Goal: Task Accomplishment & Management: Manage account settings

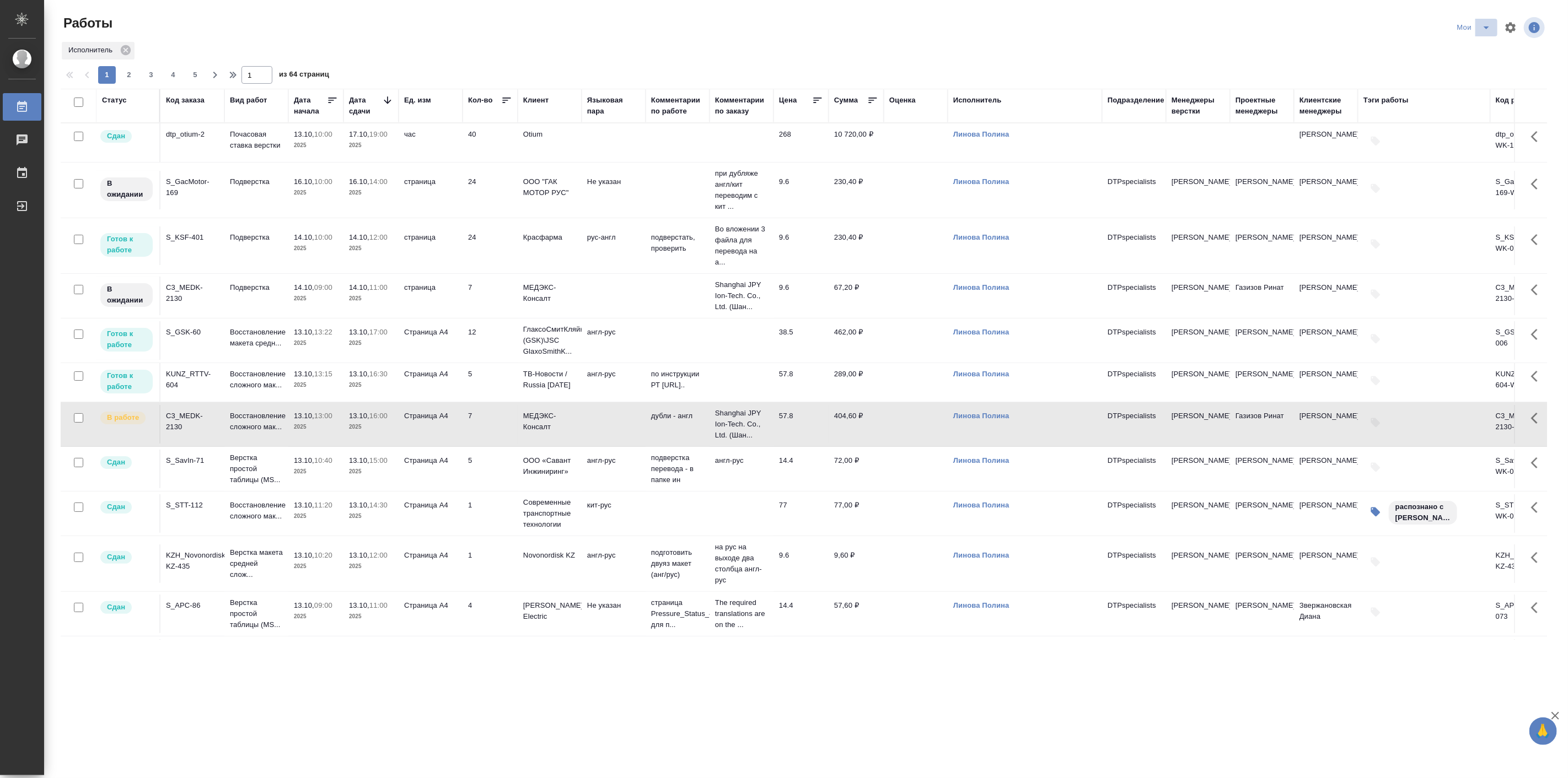
click at [1487, 30] on icon "split button" at bounding box center [1487, 28] width 13 height 13
click at [1473, 80] on li "Подбор Лайт" at bounding box center [1475, 84] width 66 height 17
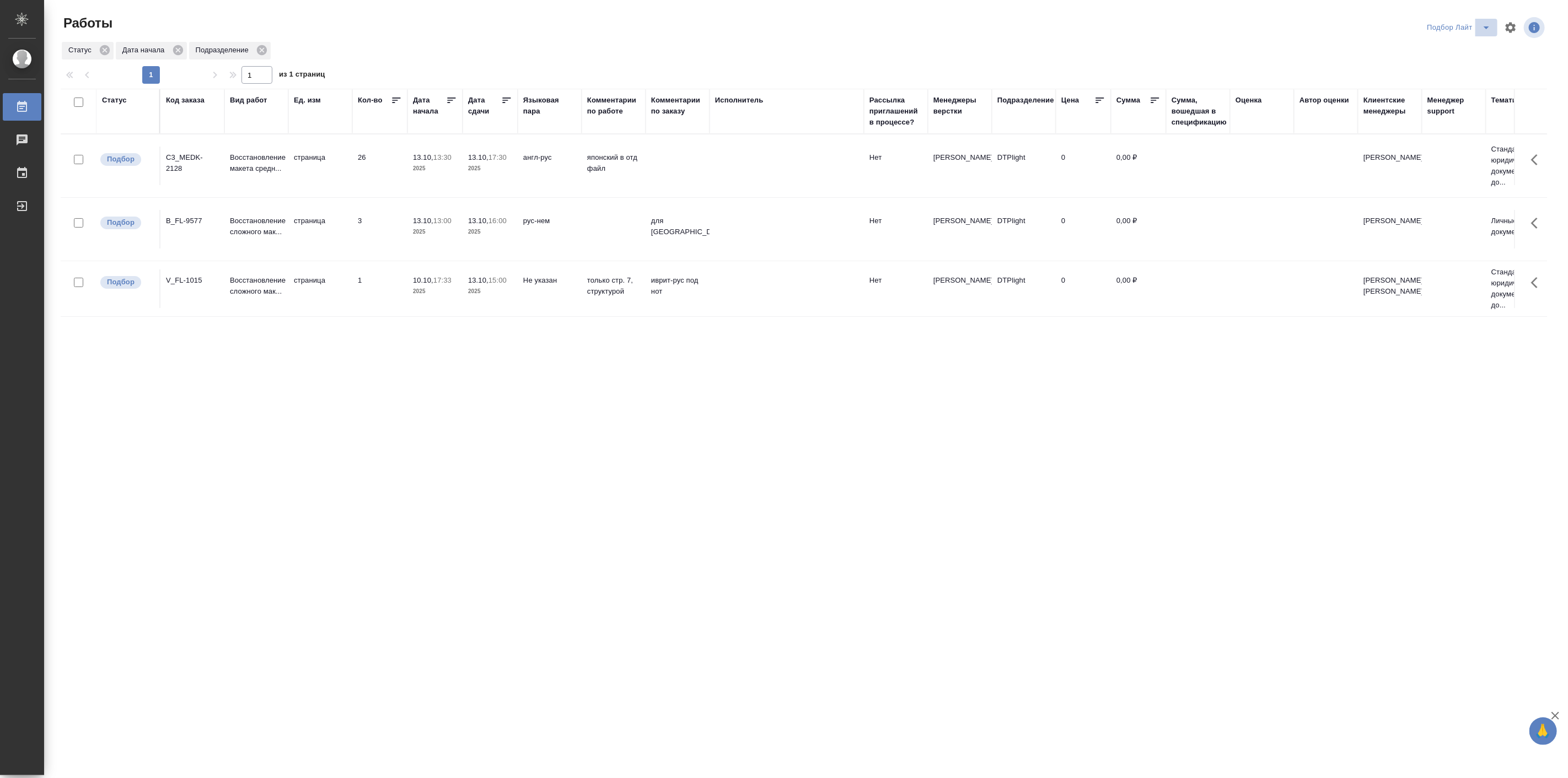
click at [1487, 28] on icon "split button" at bounding box center [1487, 28] width 6 height 3
click at [1452, 70] on li "Актуальные" at bounding box center [1459, 67] width 76 height 17
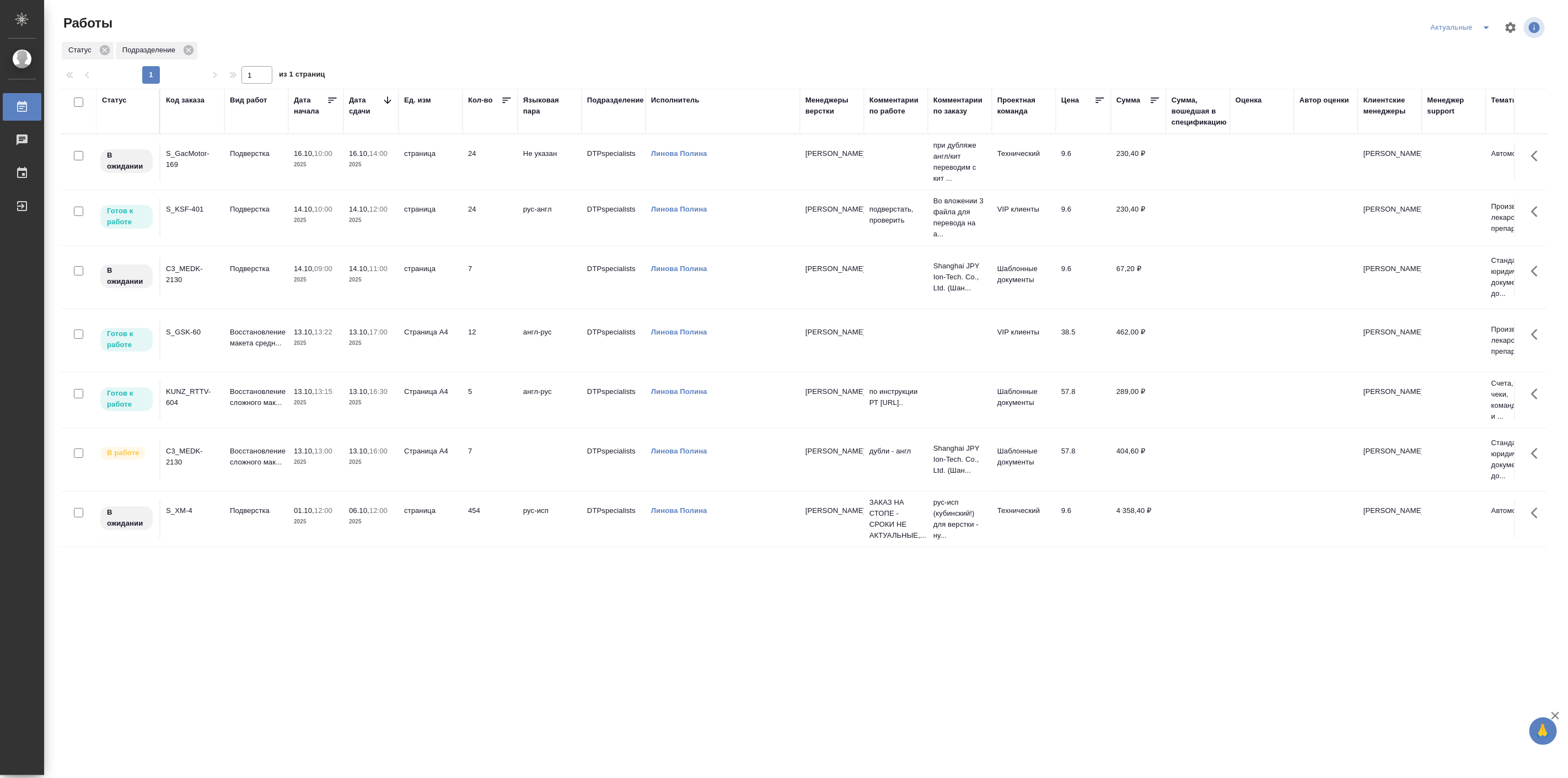
click at [317, 458] on p "2025" at bounding box center [316, 463] width 44 height 11
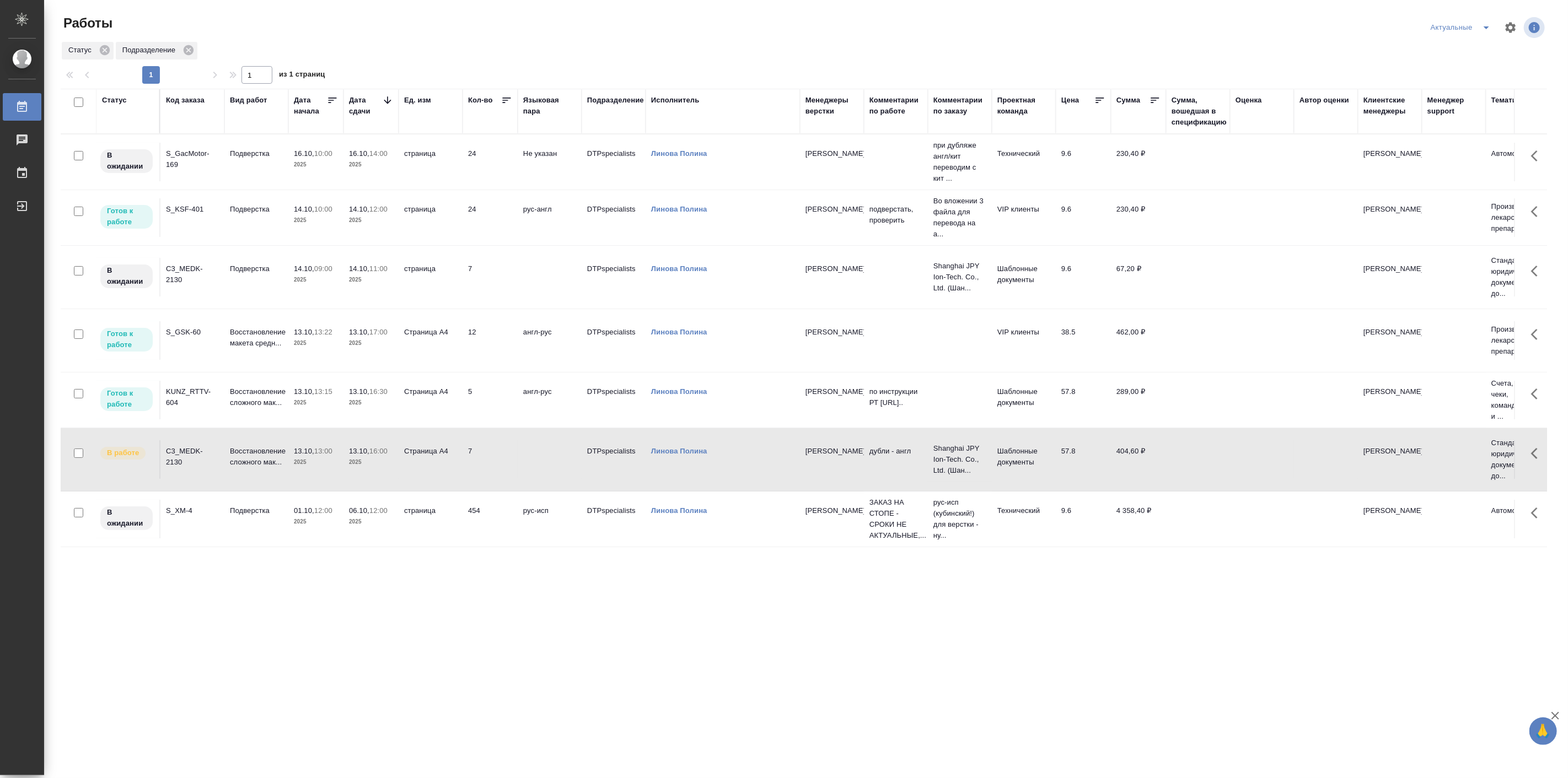
click at [317, 458] on p "2025" at bounding box center [316, 463] width 44 height 11
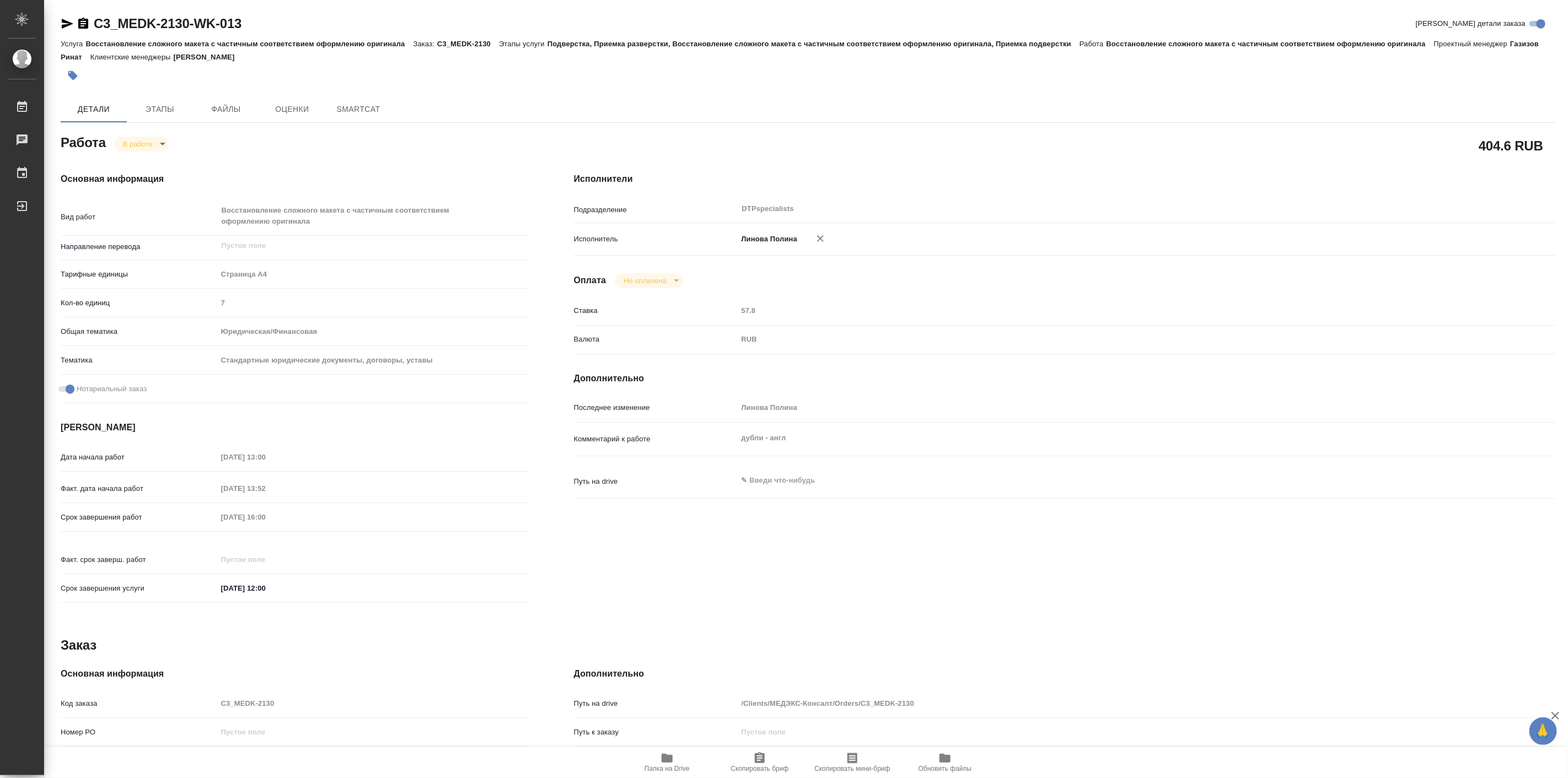
type textarea "x"
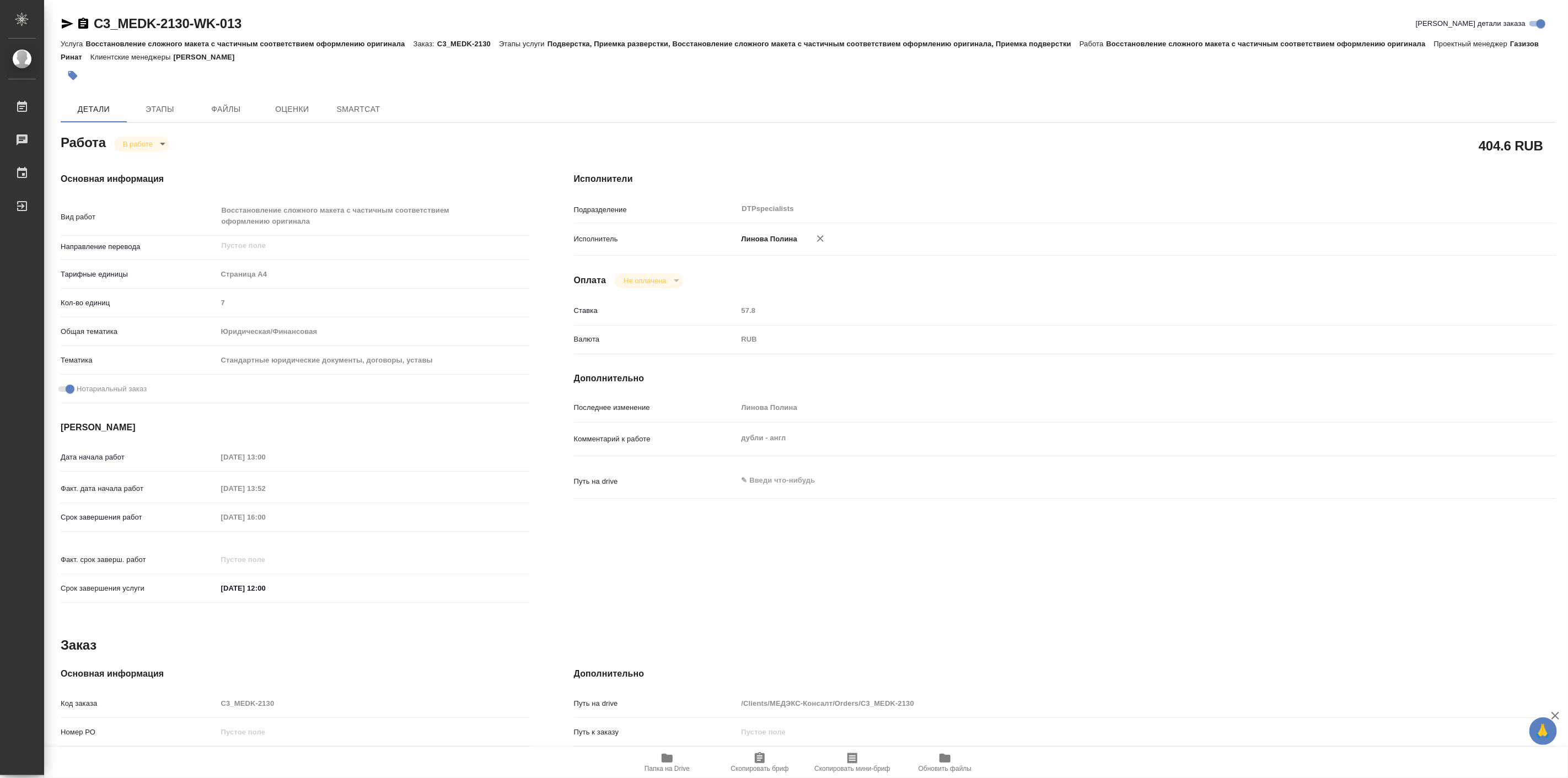
type textarea "x"
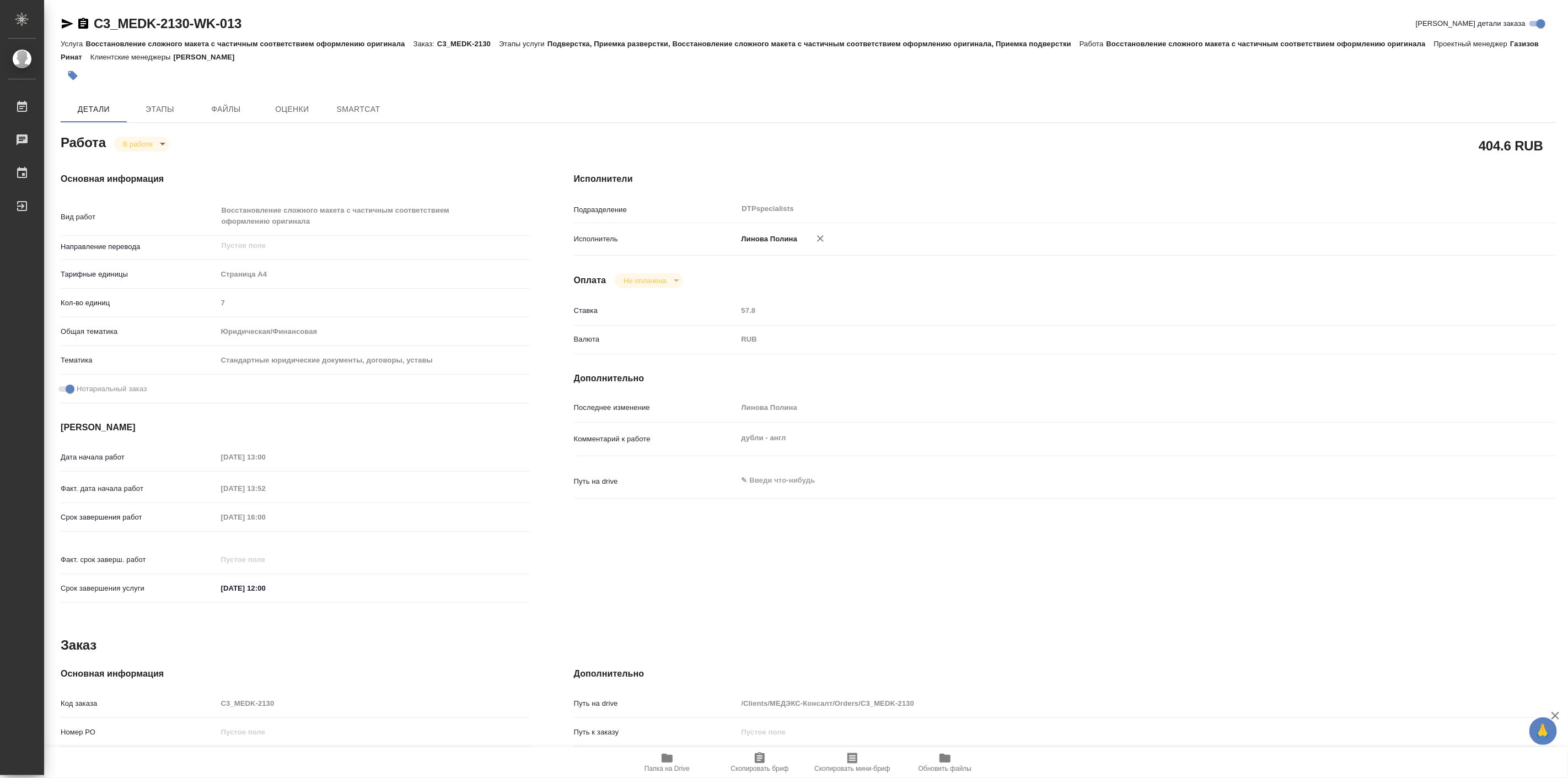
type textarea "x"
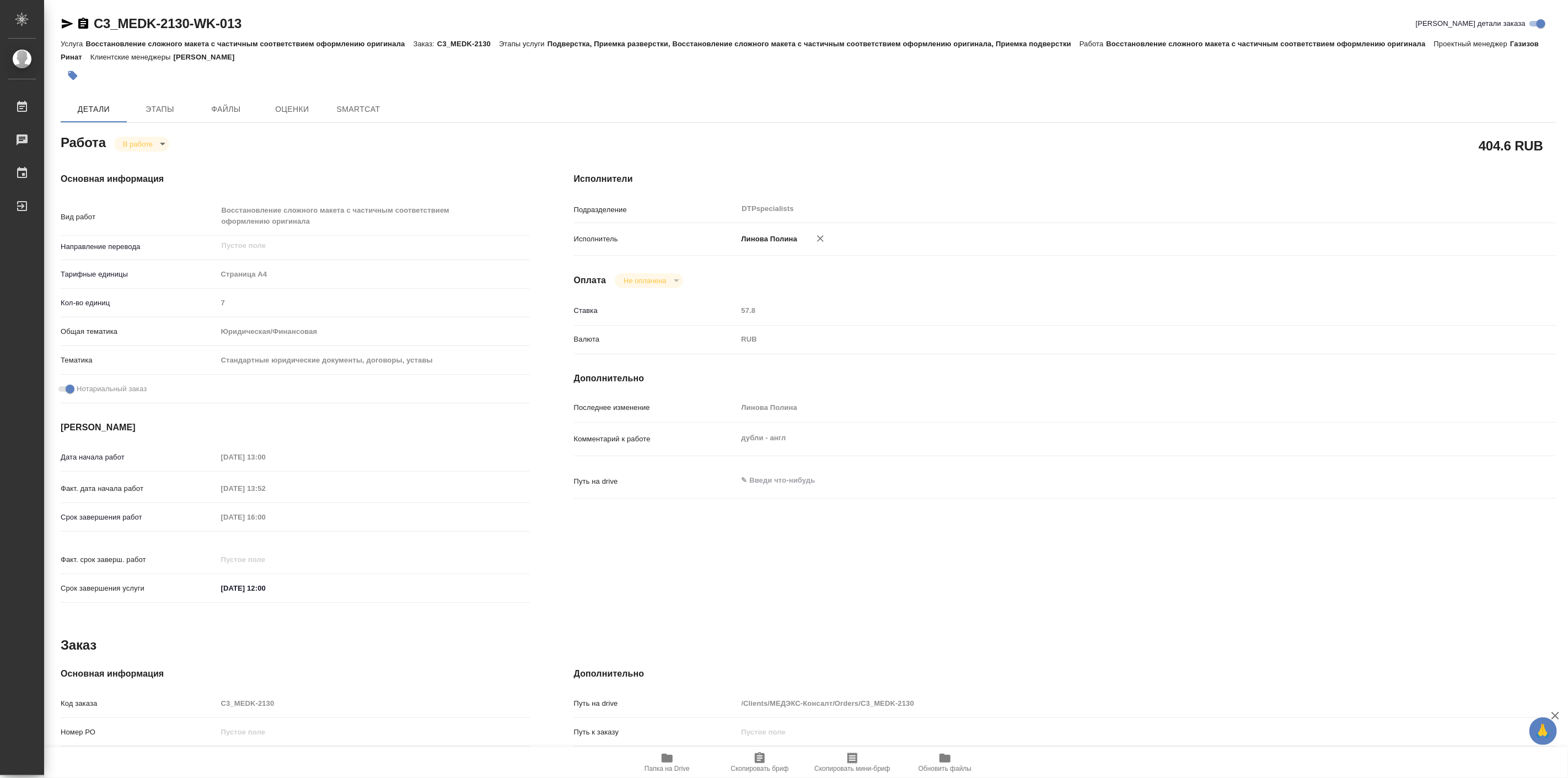
type textarea "x"
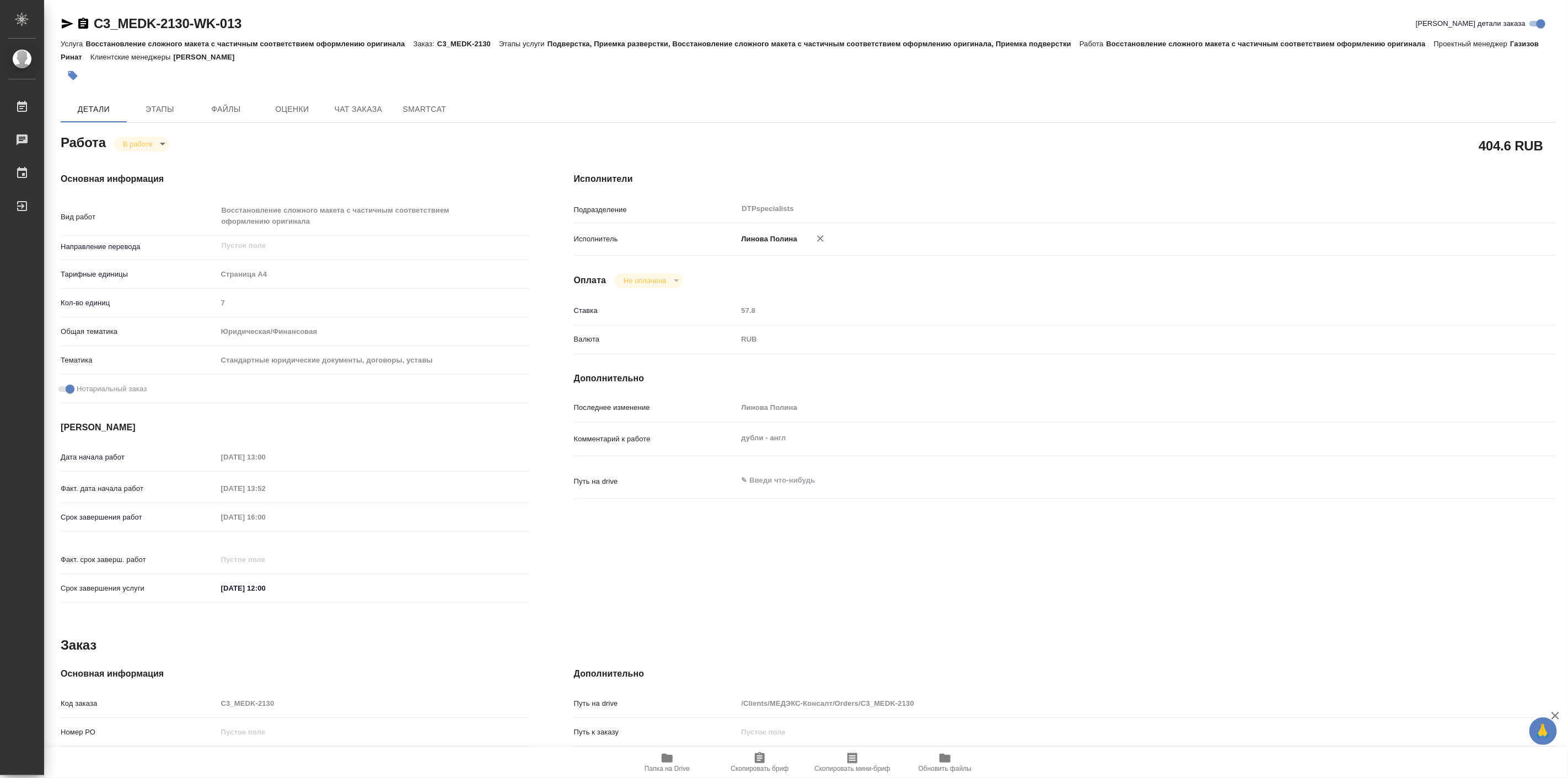
type textarea "x"
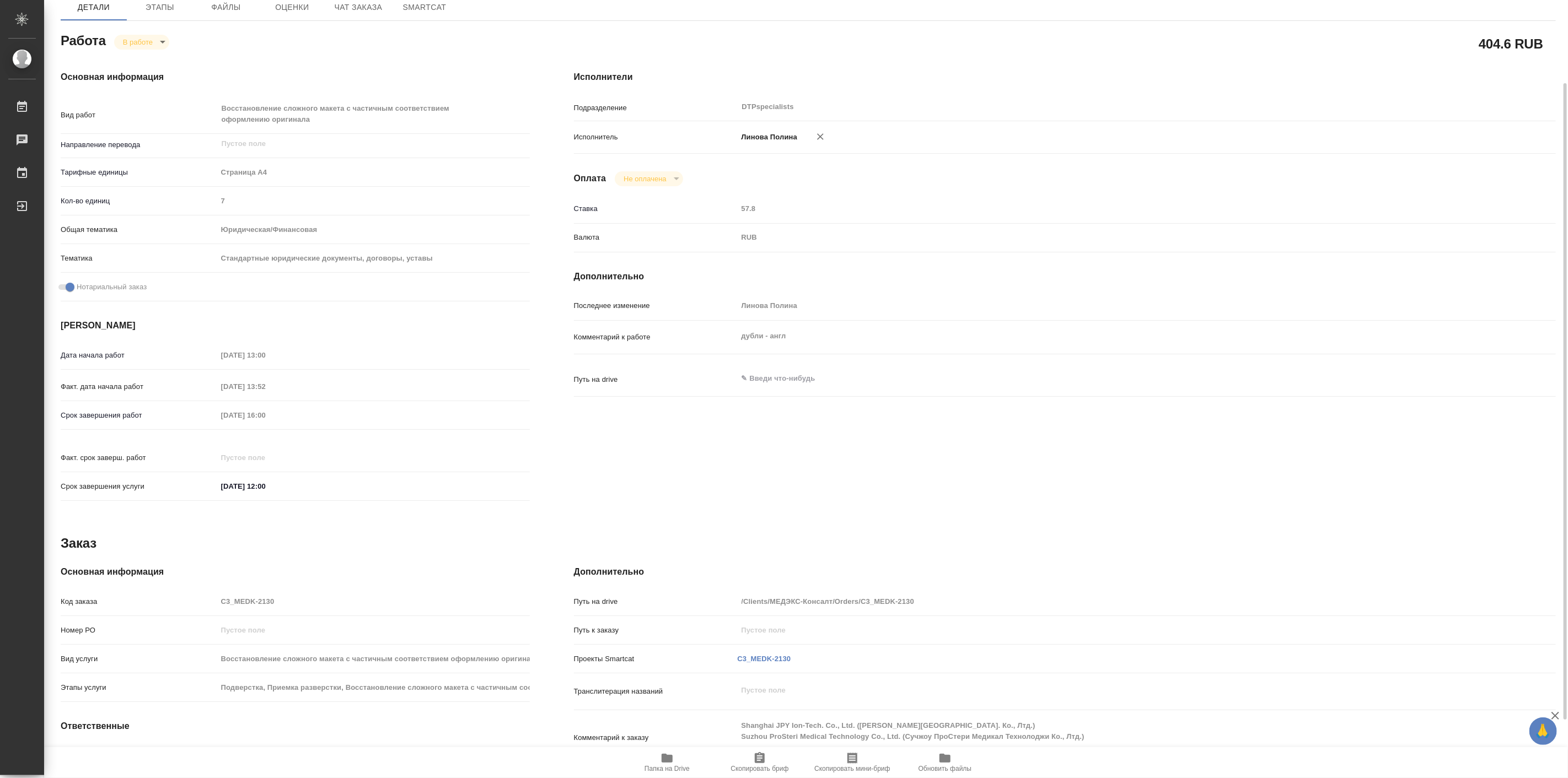
scroll to position [172, 0]
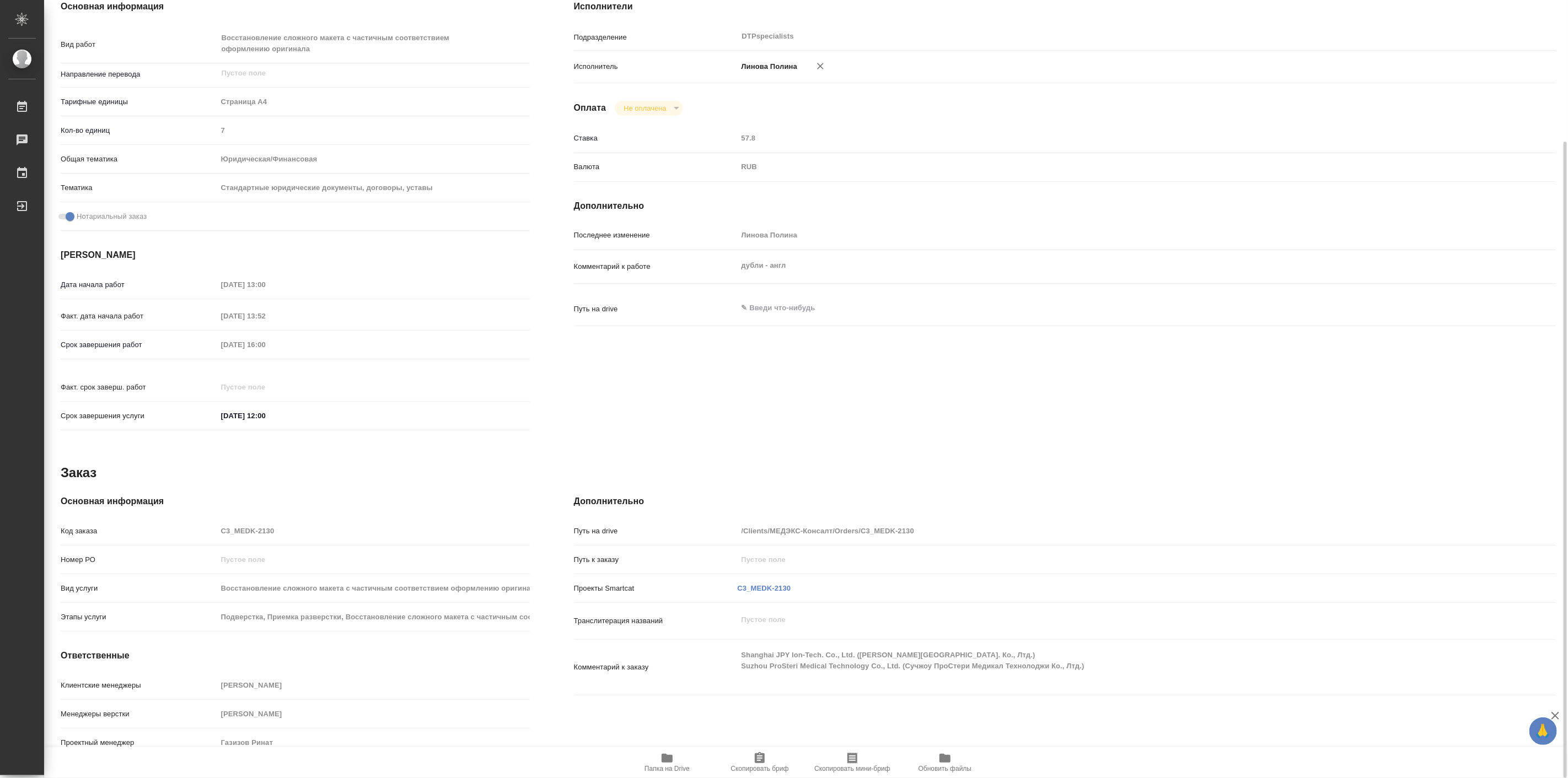
type textarea "x"
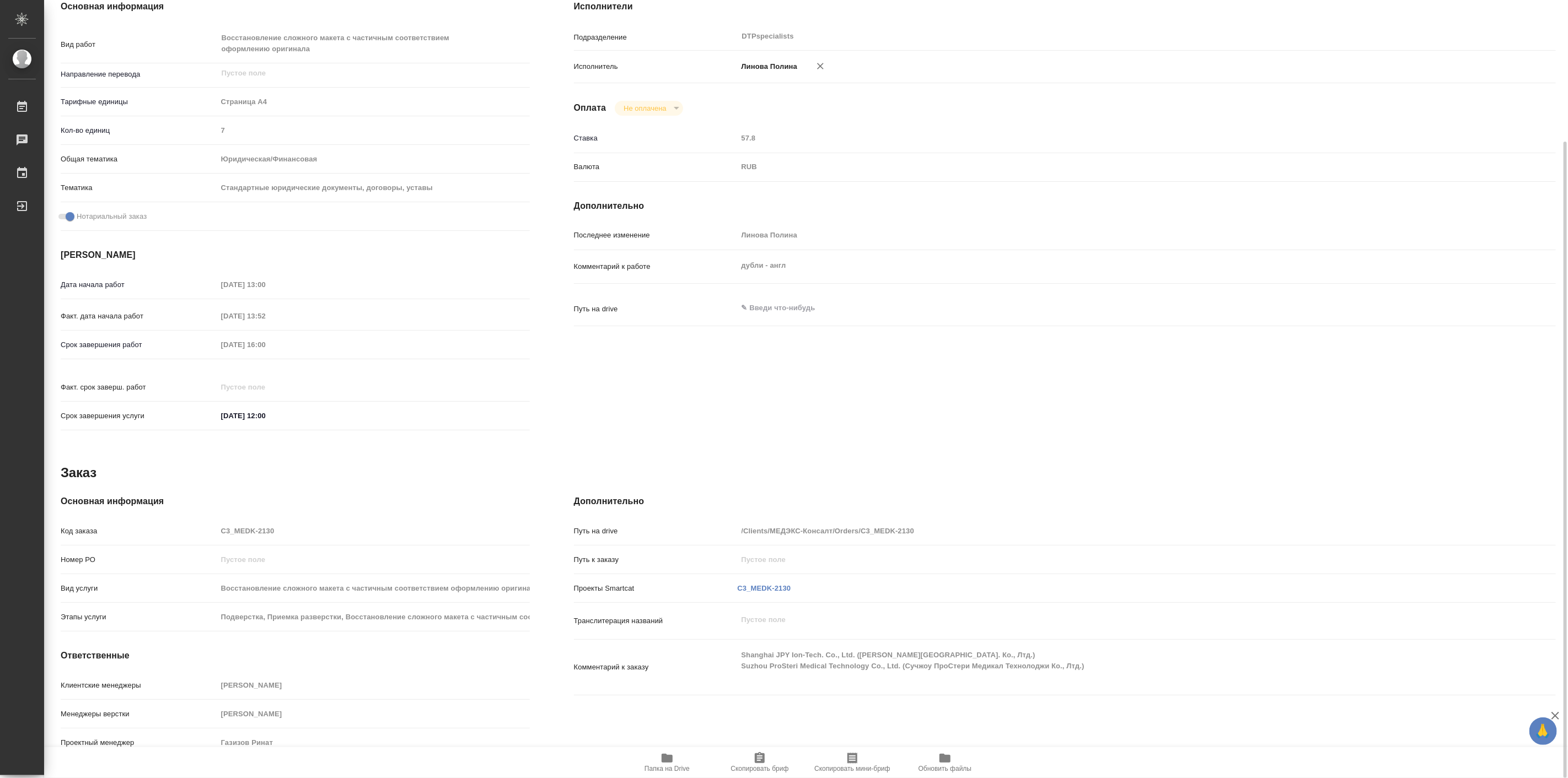
scroll to position [0, 0]
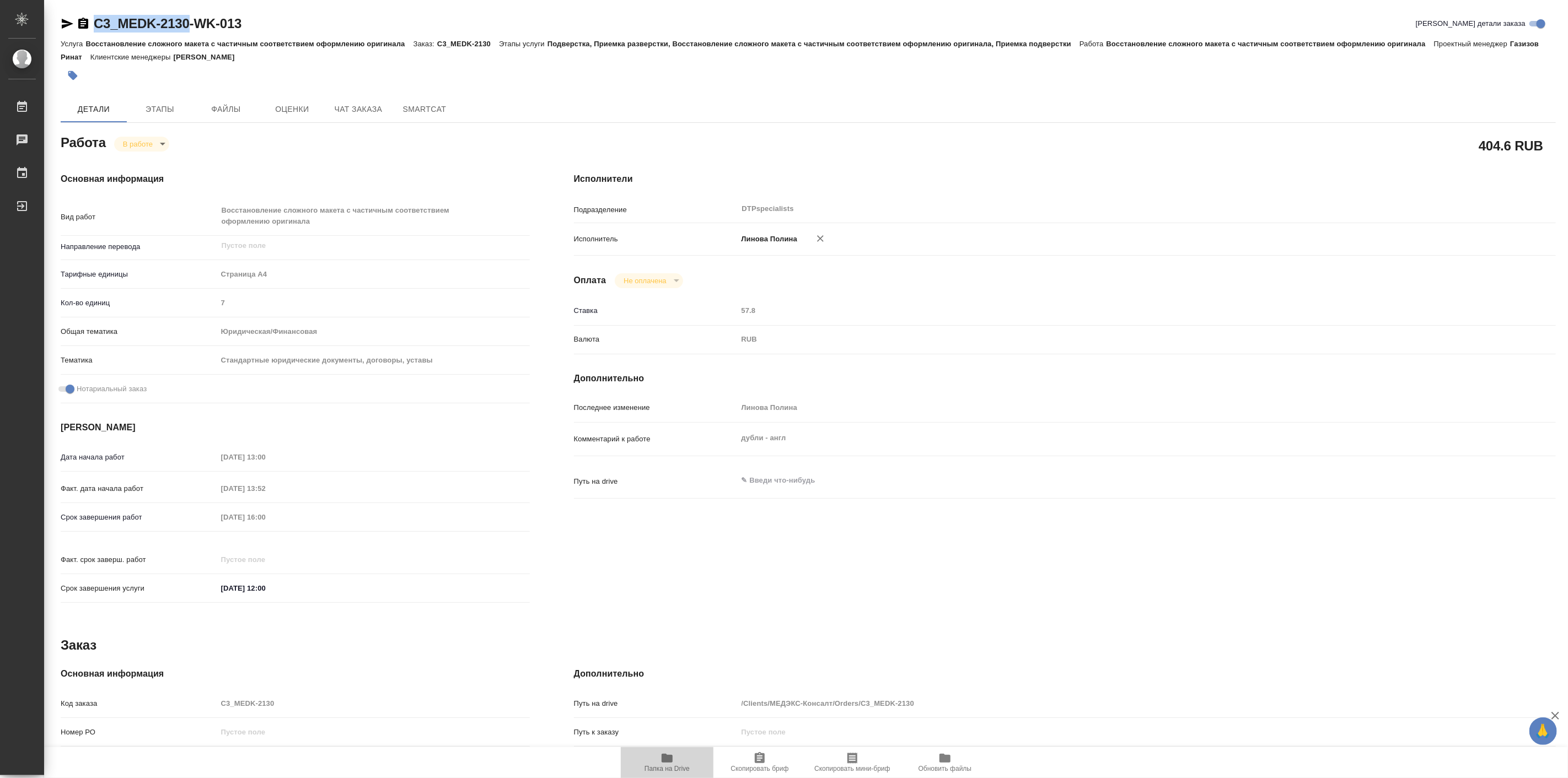
click at [669, 770] on span "Папка на Drive" at bounding box center [666, 769] width 45 height 8
click at [241, 27] on link "C3_MEDK-2130-WK-013" at bounding box center [168, 24] width 147 height 15
type textarea "x"
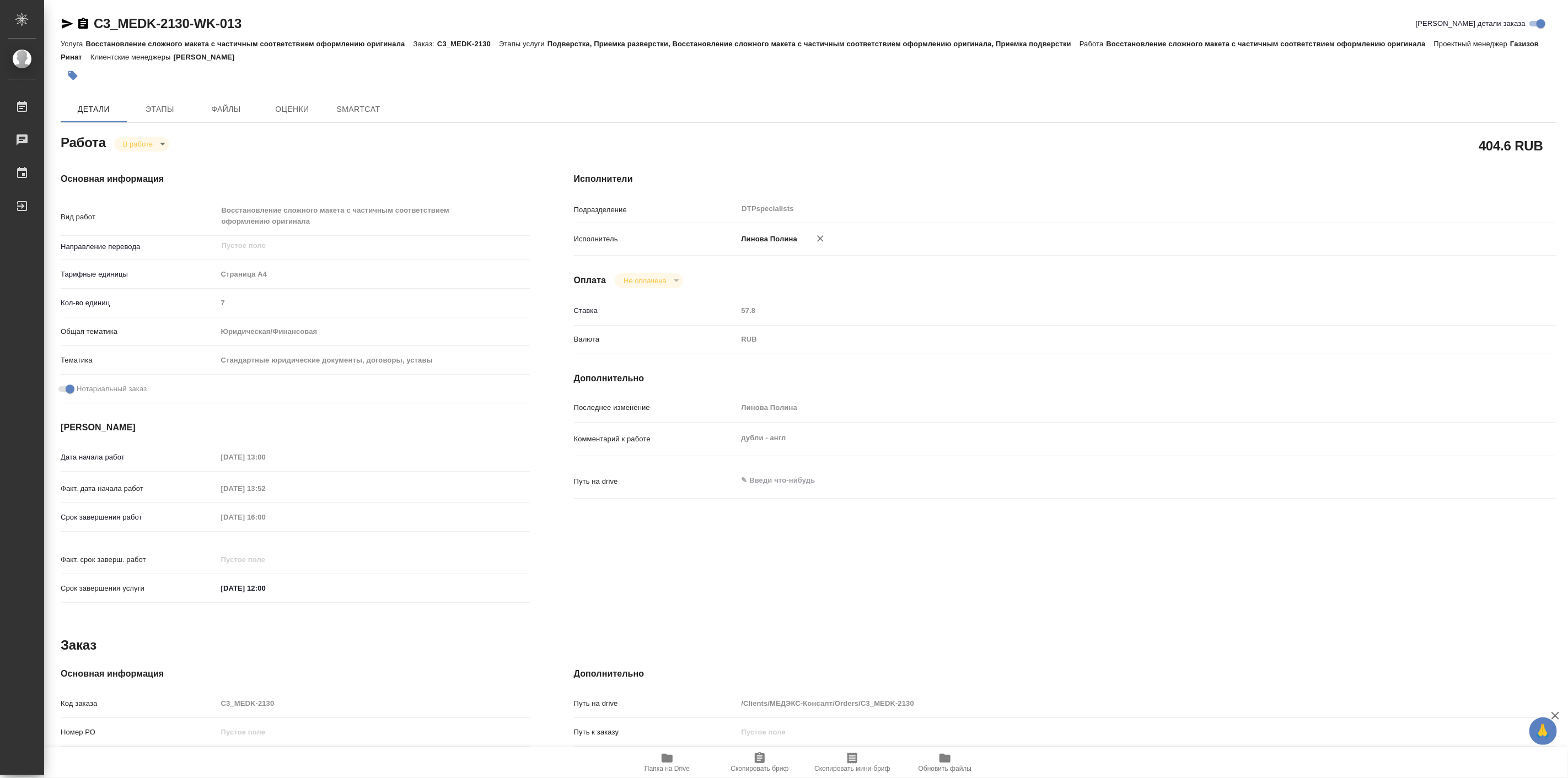
type textarea "x"
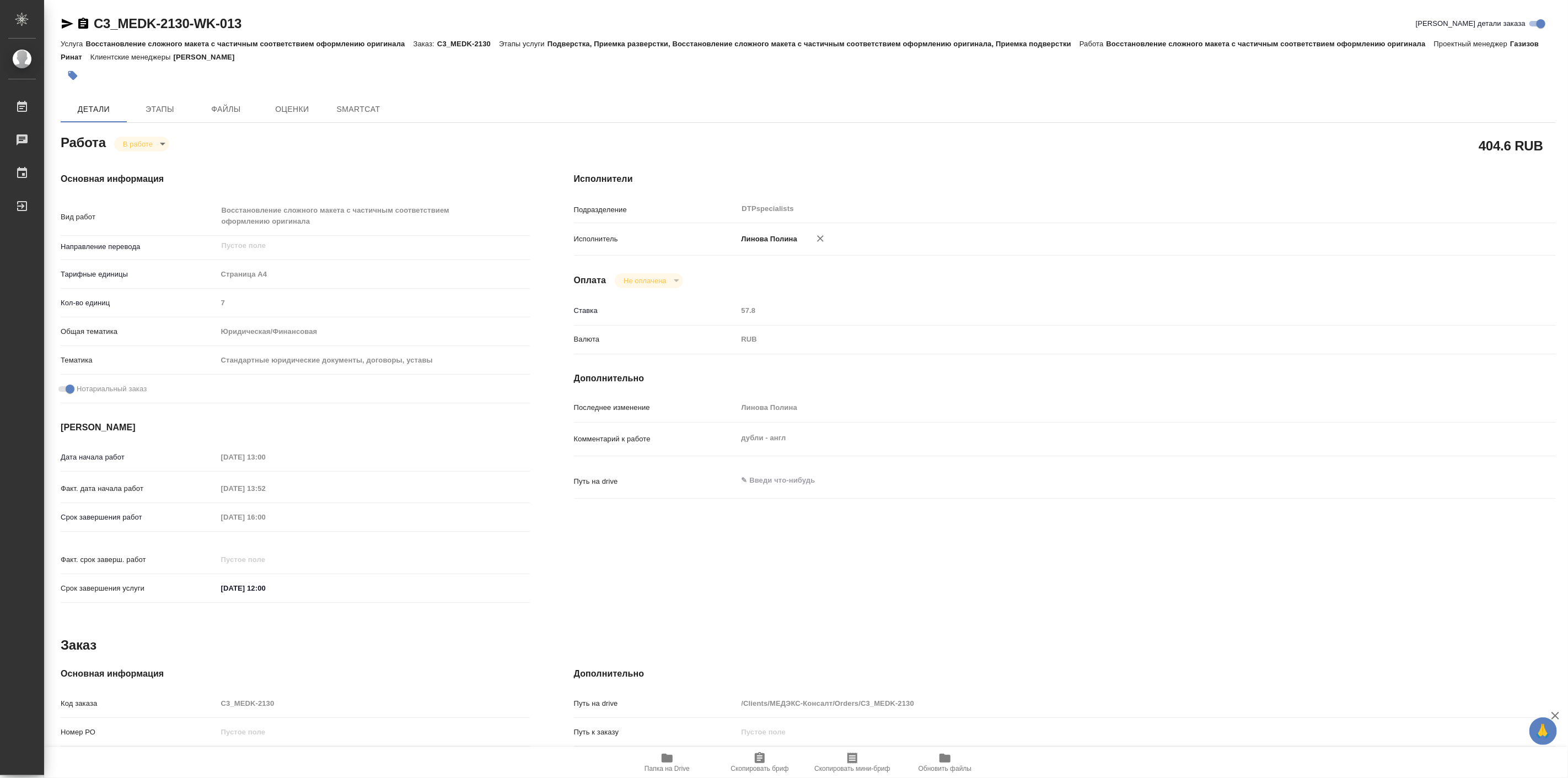
type textarea "x"
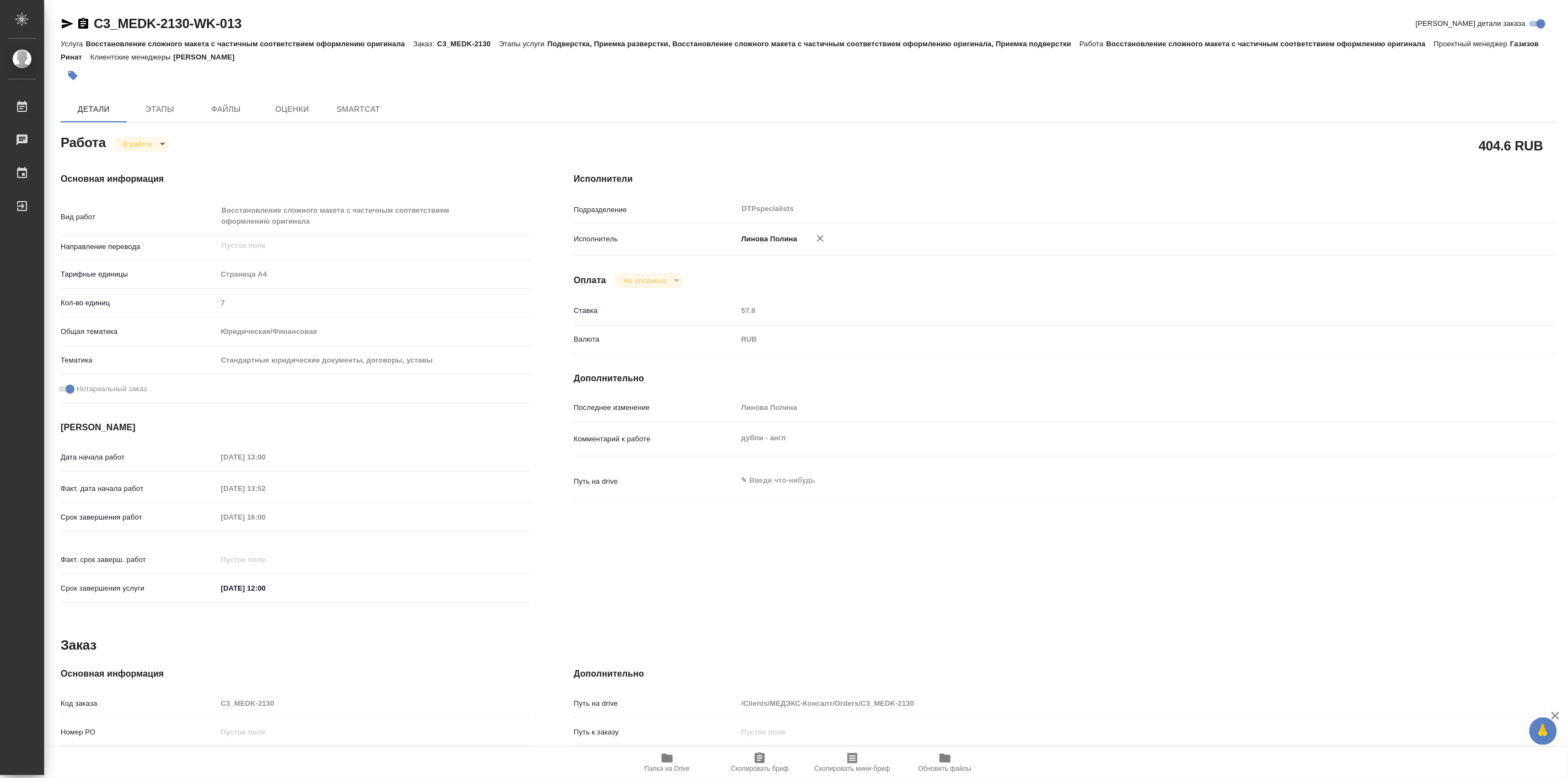
type textarea "x"
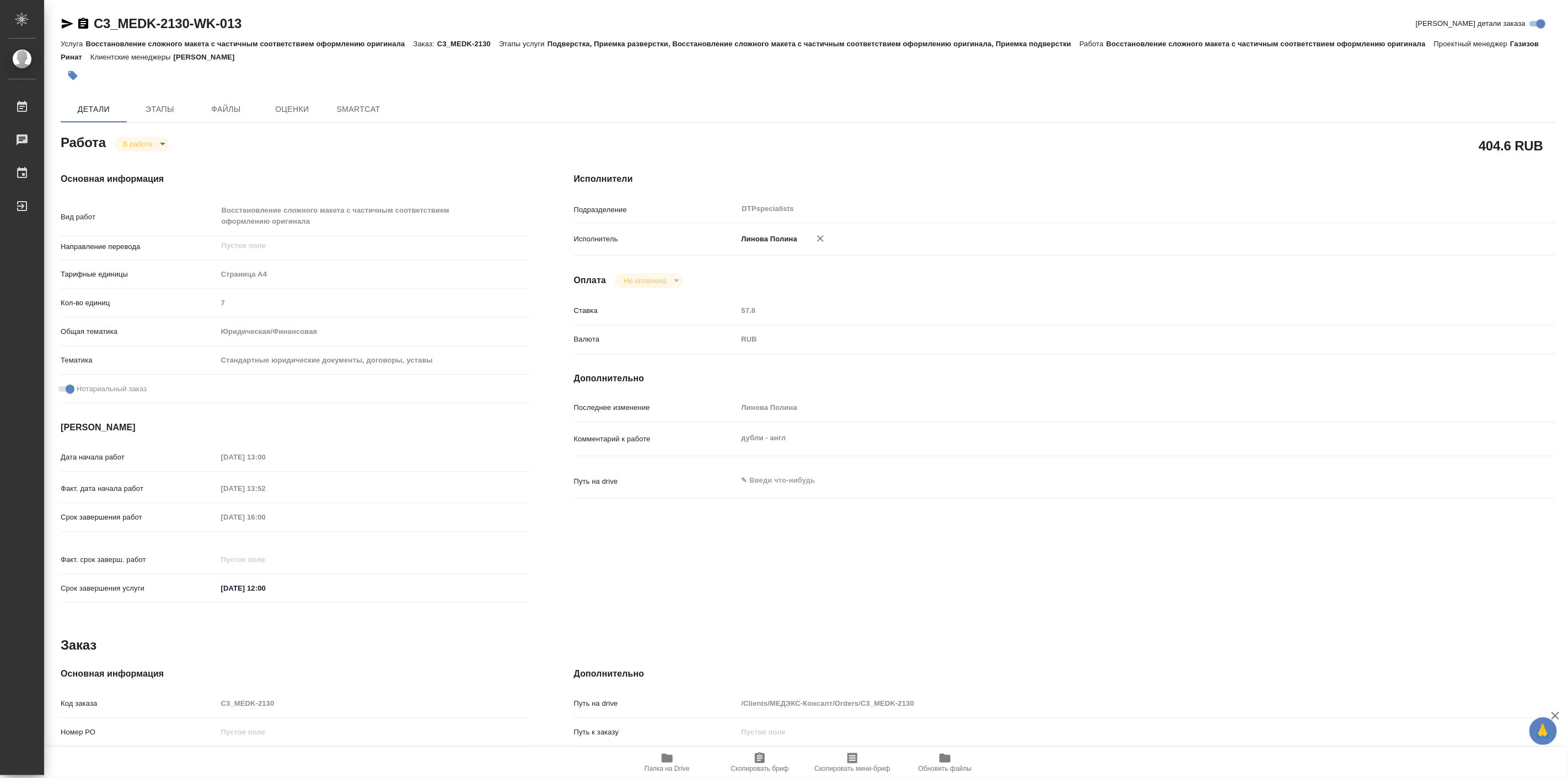
type textarea "x"
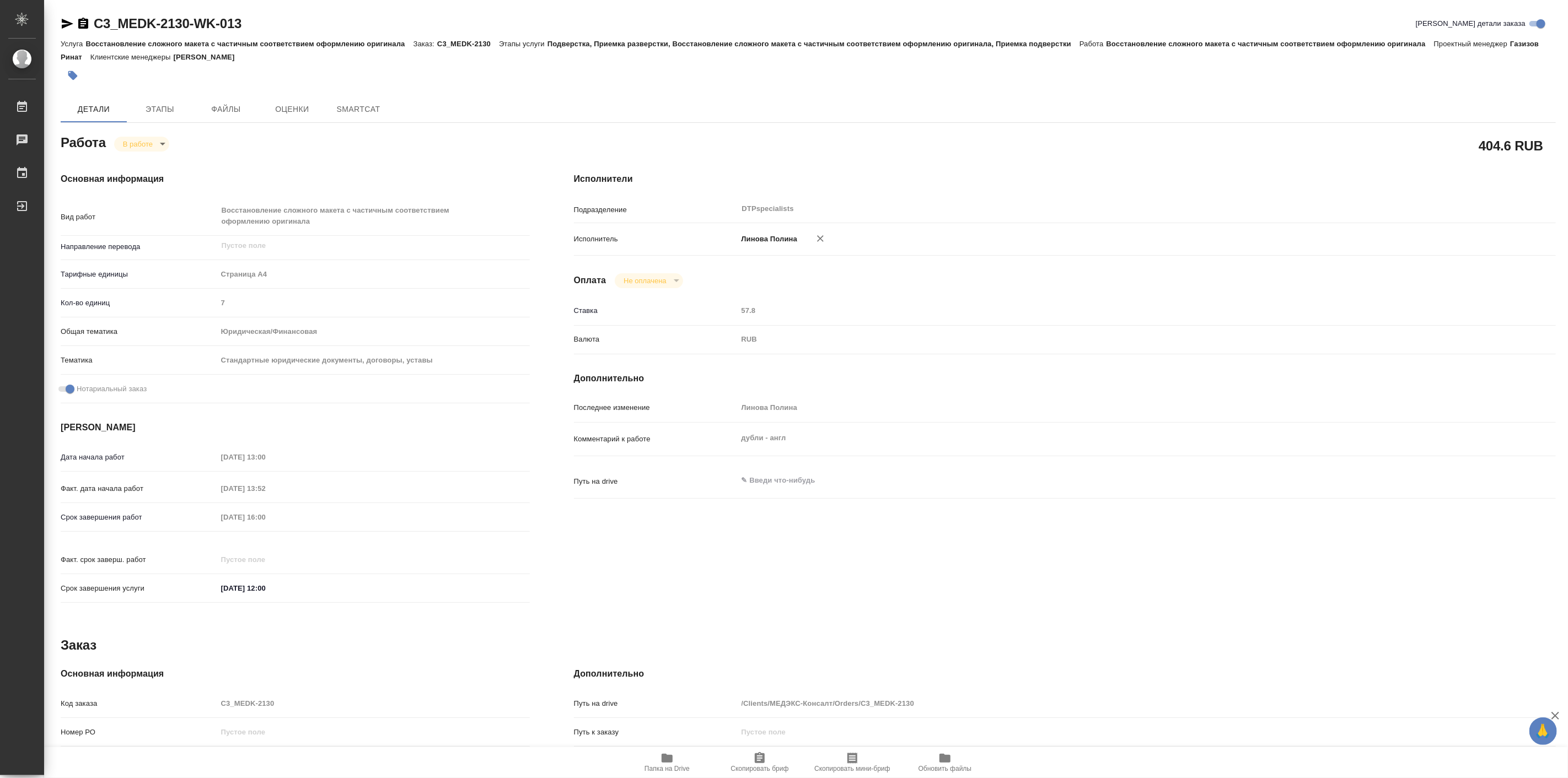
type textarea "x"
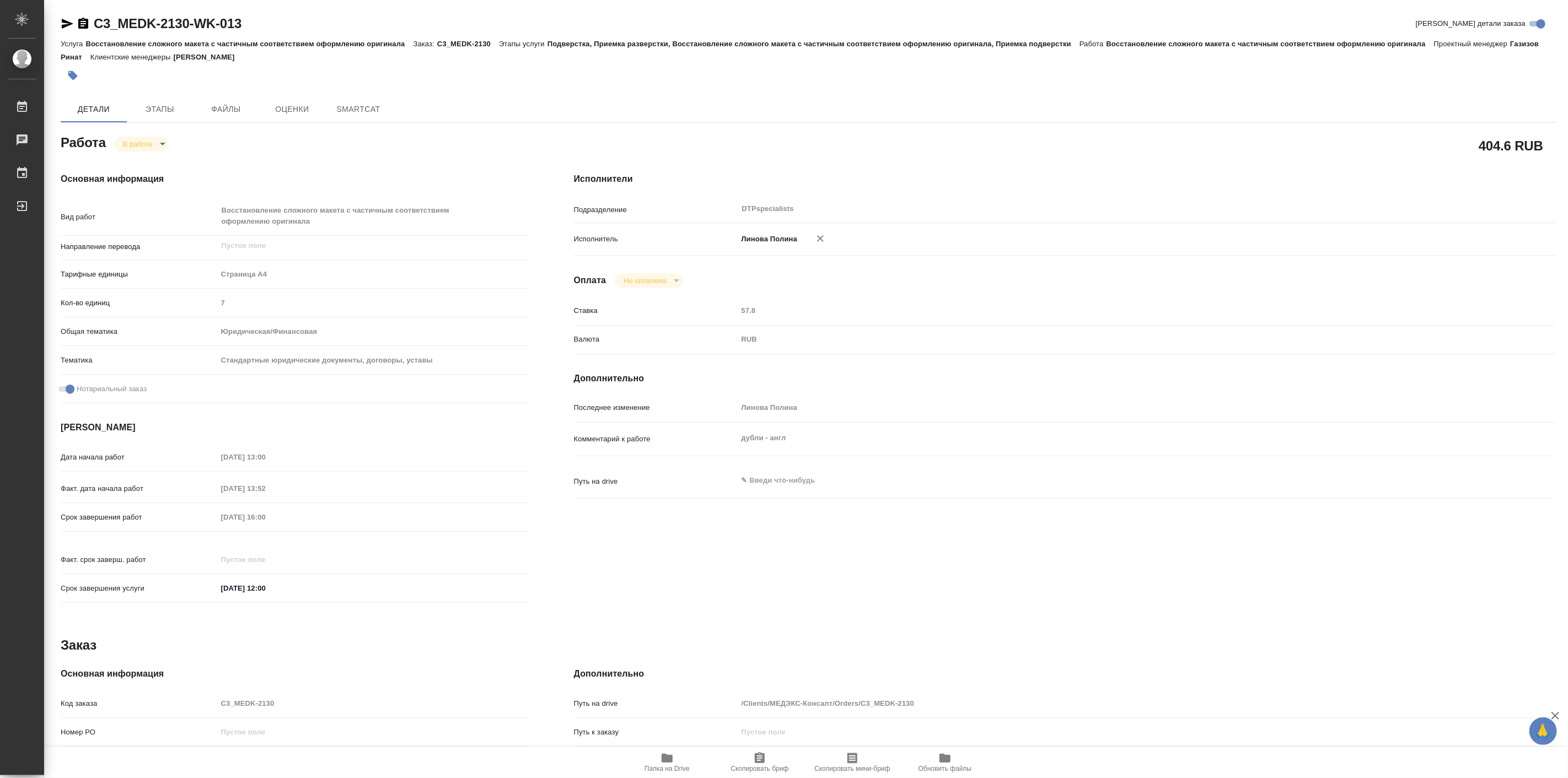
type textarea "x"
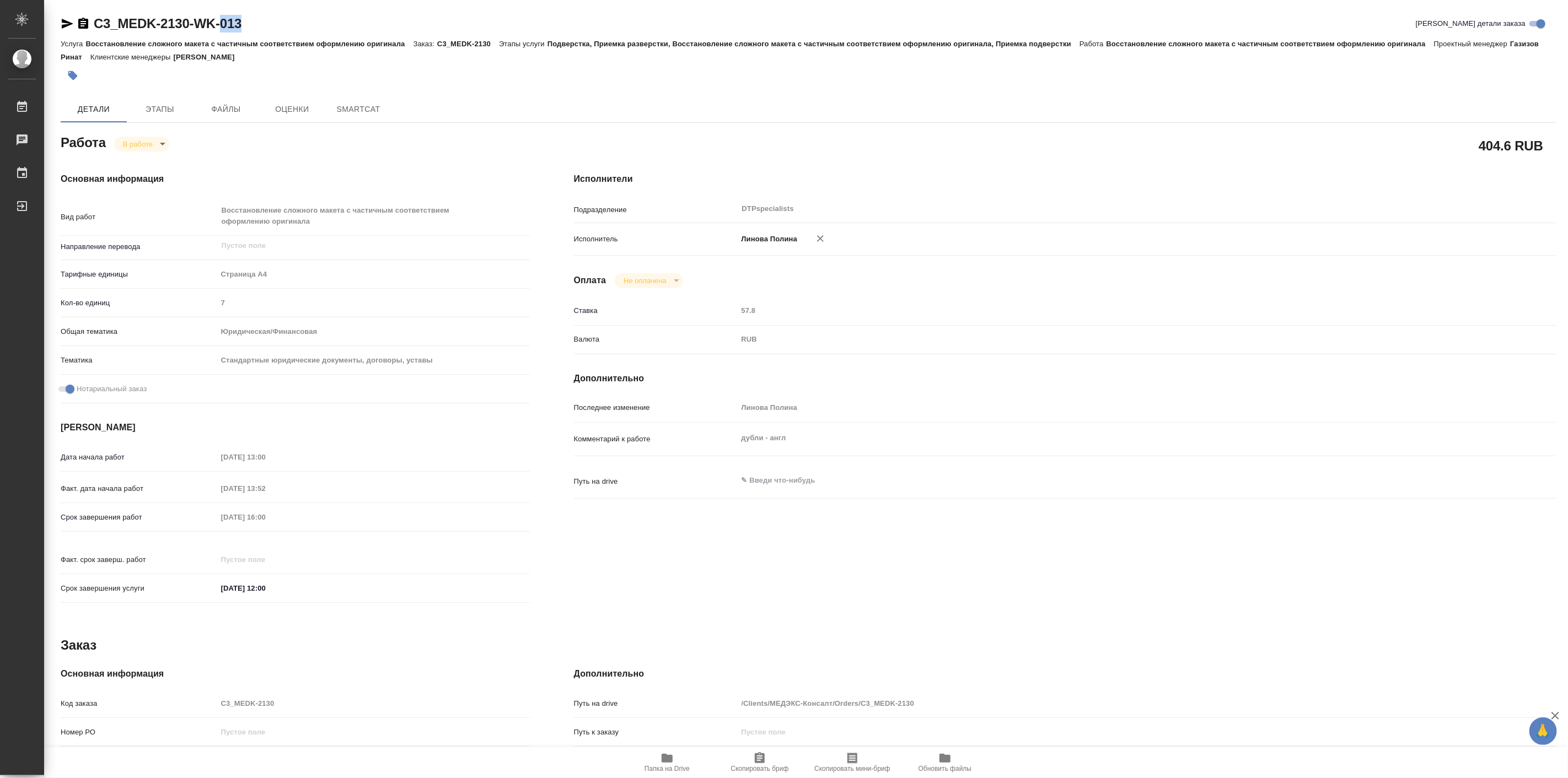
type textarea "x"
drag, startPoint x: 269, startPoint y: 23, endPoint x: 96, endPoint y: 25, distance: 173.0
click at [96, 25] on div "C3_MEDK-2130-WK-013 Кратко детали заказа" at bounding box center [808, 24] width 1495 height 17
type textarea "x"
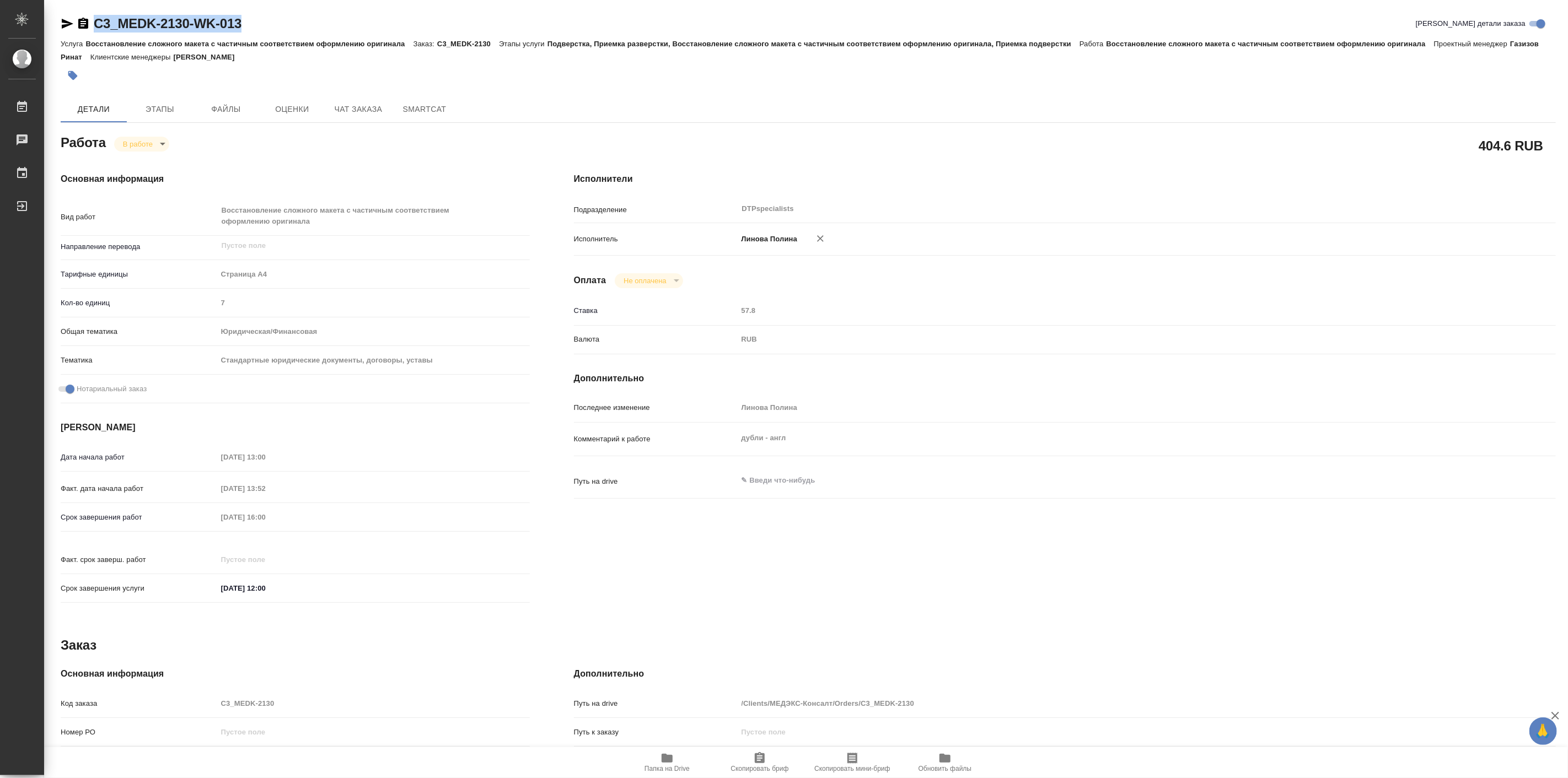
type textarea "x"
copy link "C3_MEDK-2130-WK-013"
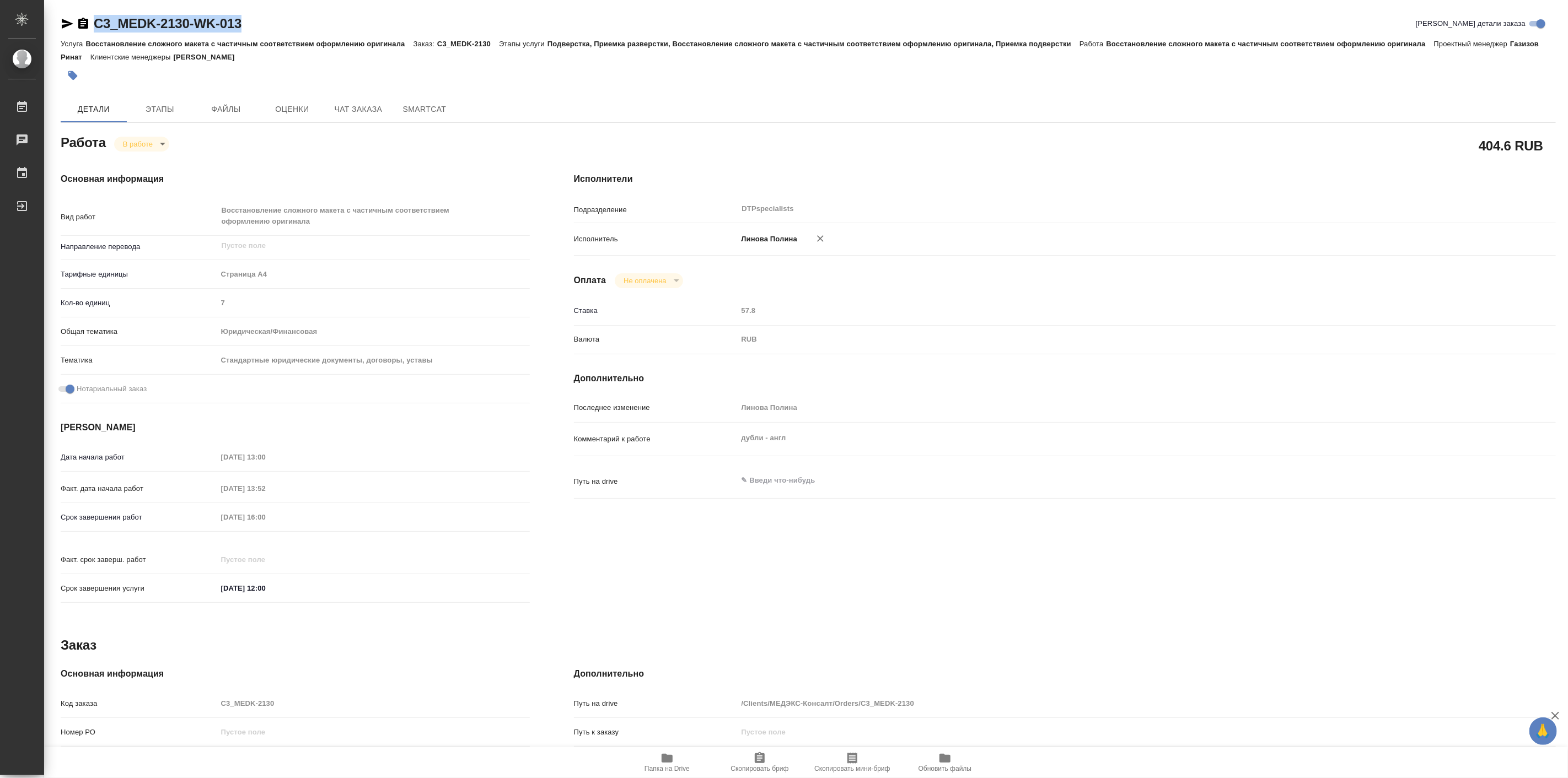
type textarea "x"
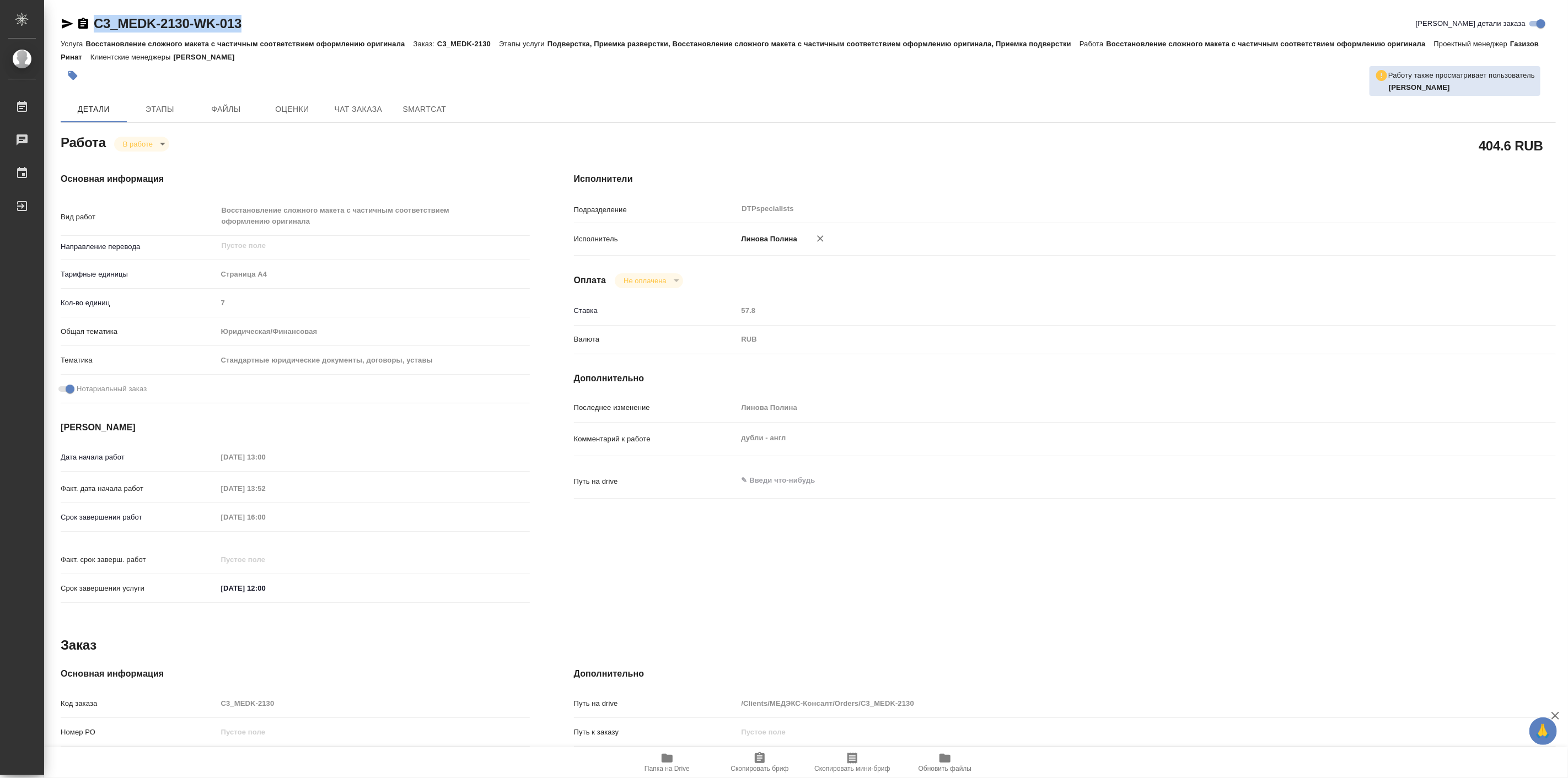
click at [143, 146] on body "🙏 .cls-1 fill:#fff; AWATERA Linova Polina Работы 0 Чаты График Выйти C3_MEDK-21…" at bounding box center [784, 389] width 1568 height 778
click at [157, 160] on button "Выполнен" at bounding box center [144, 163] width 40 height 12
type textarea "x"
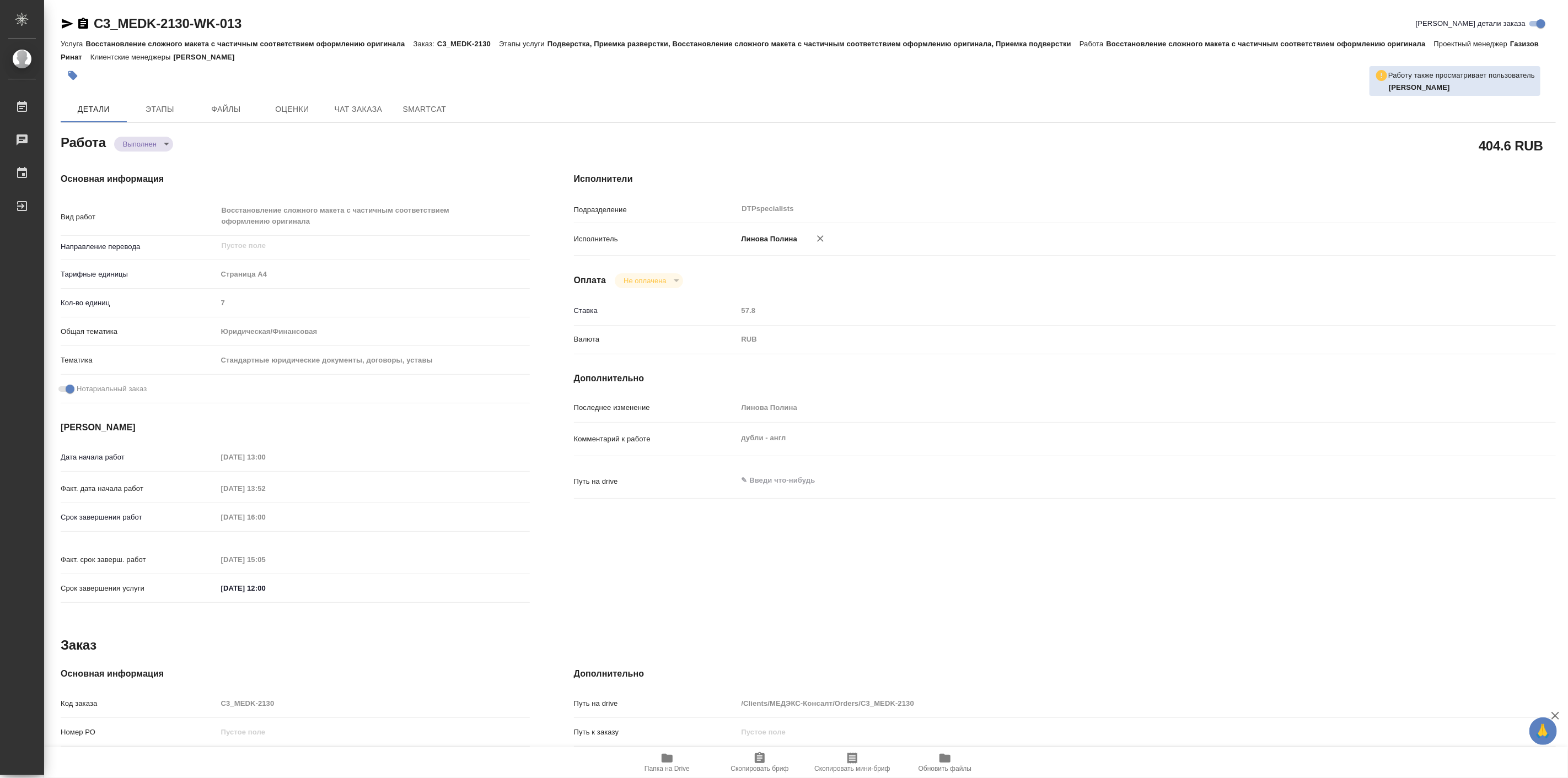
type textarea "x"
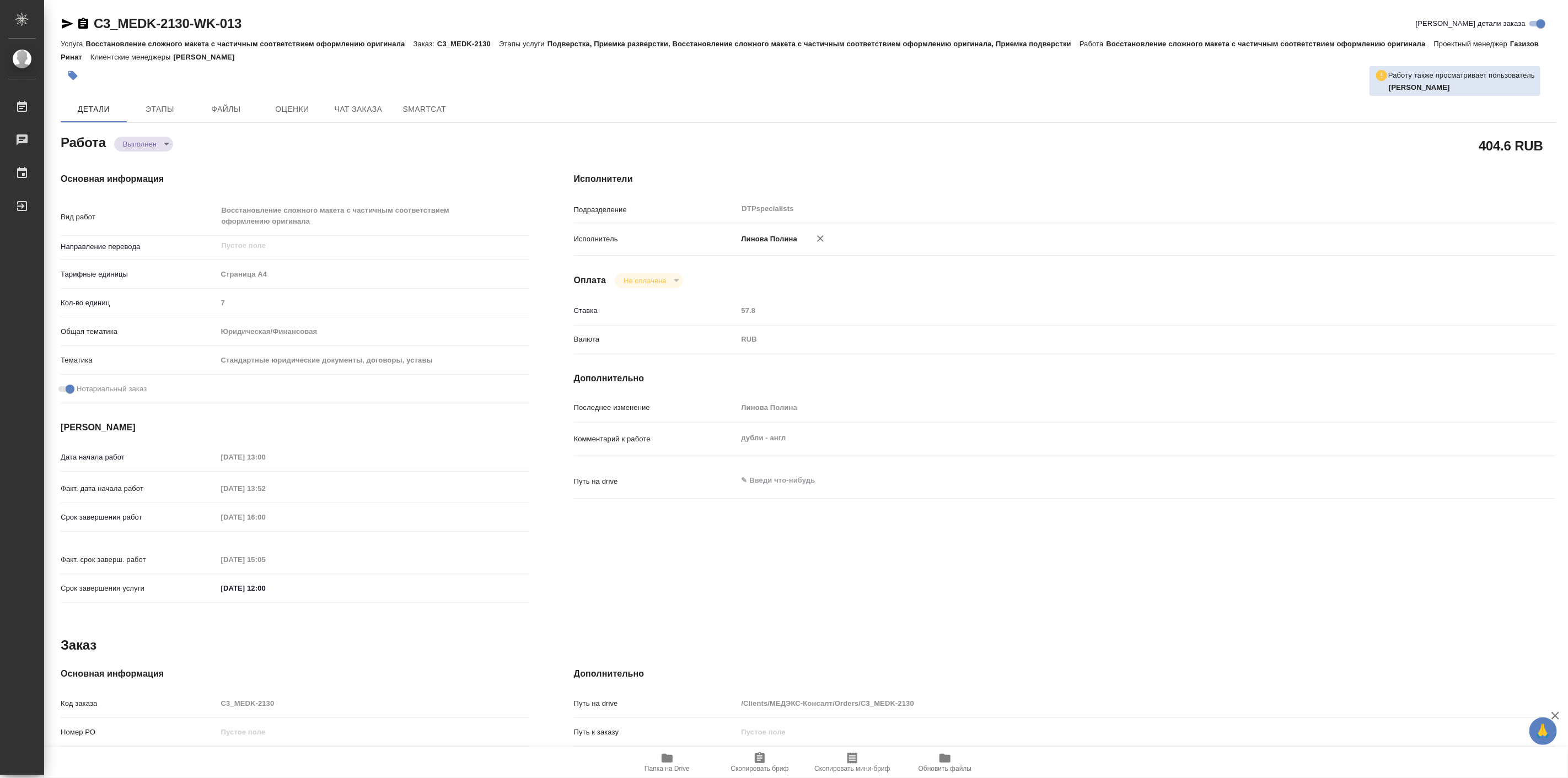
type textarea "x"
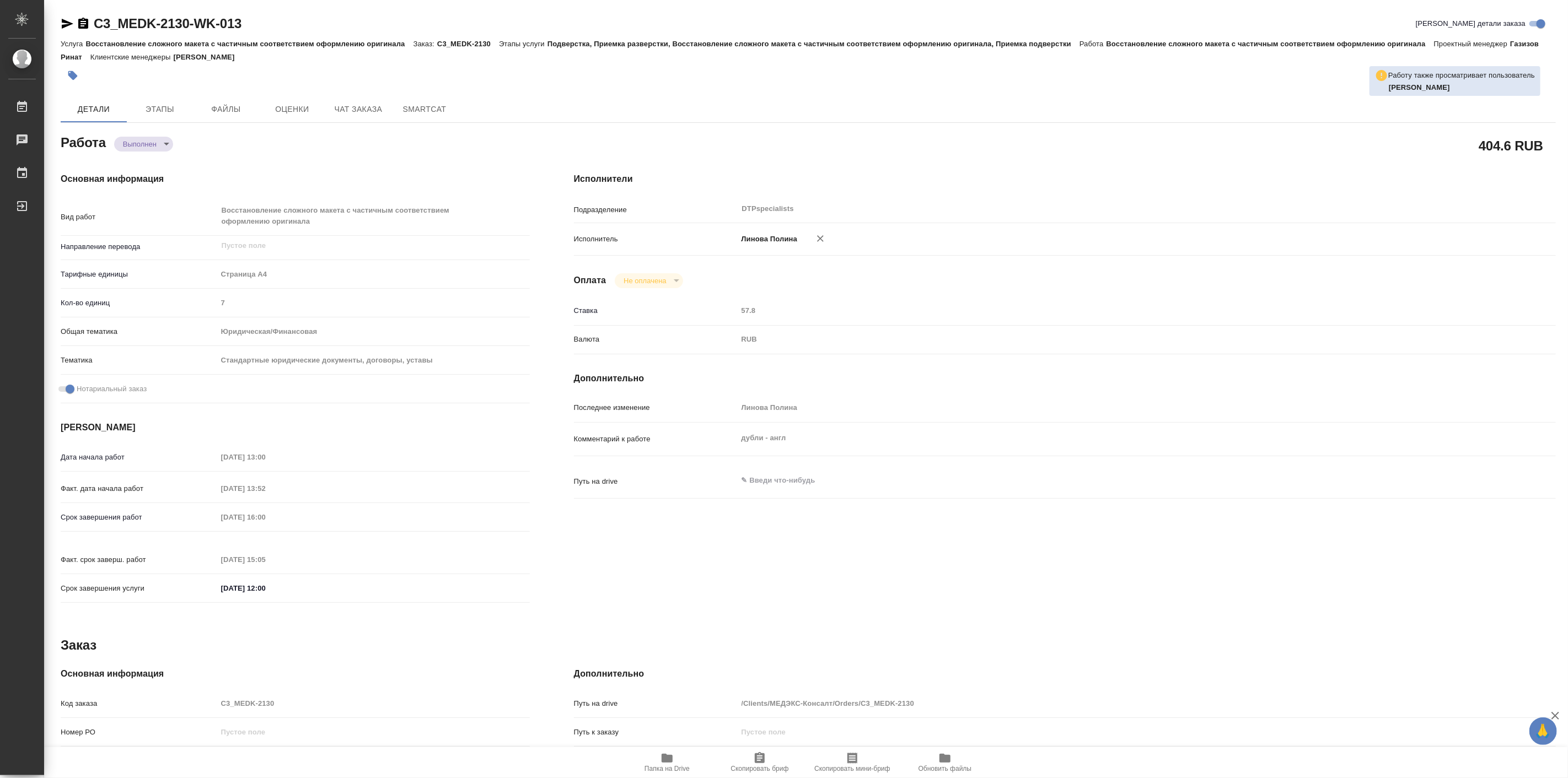
type textarea "x"
click at [370, 117] on button "Чат заказа" at bounding box center [358, 109] width 66 height 27
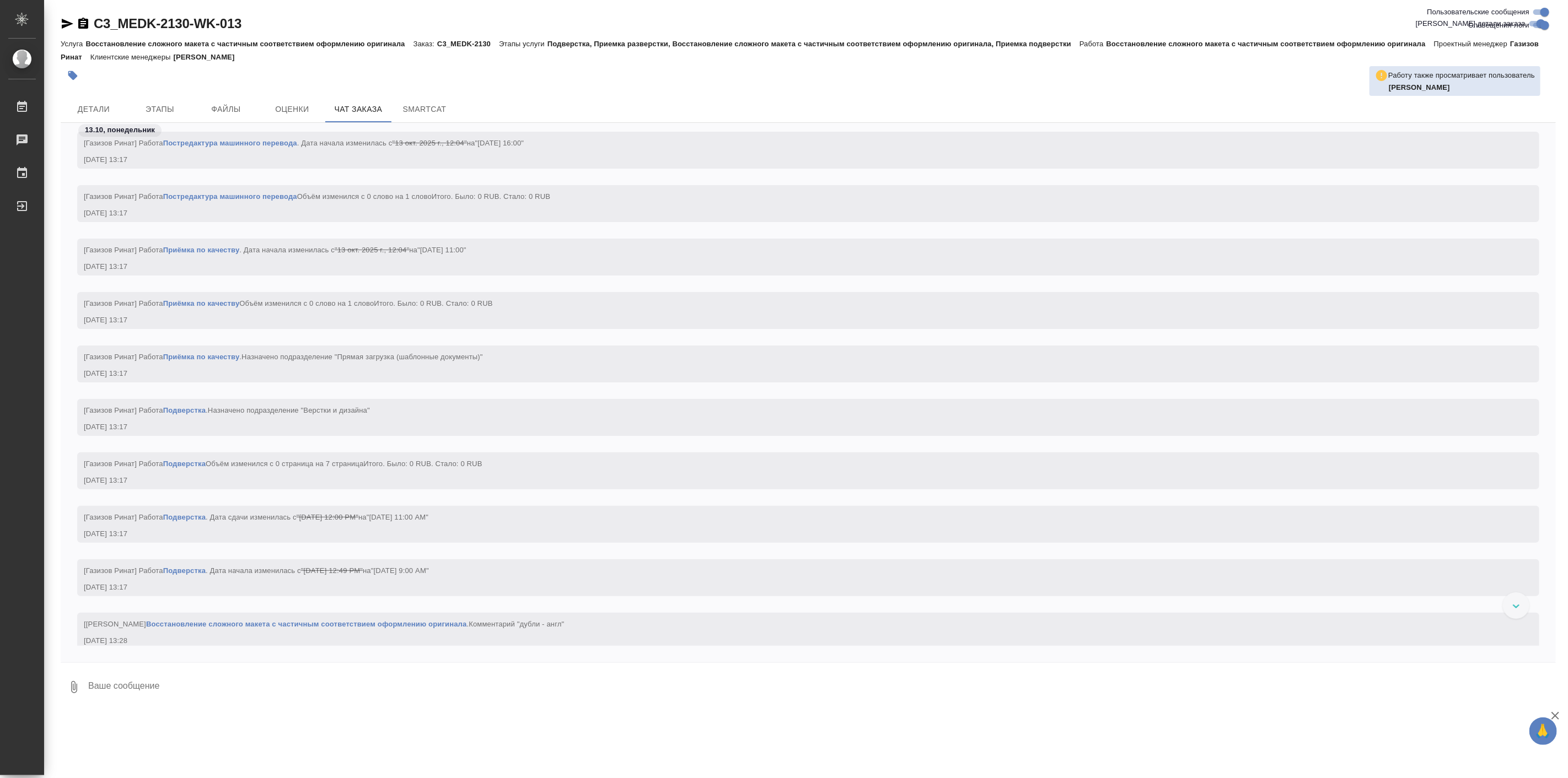
scroll to position [6098, 0]
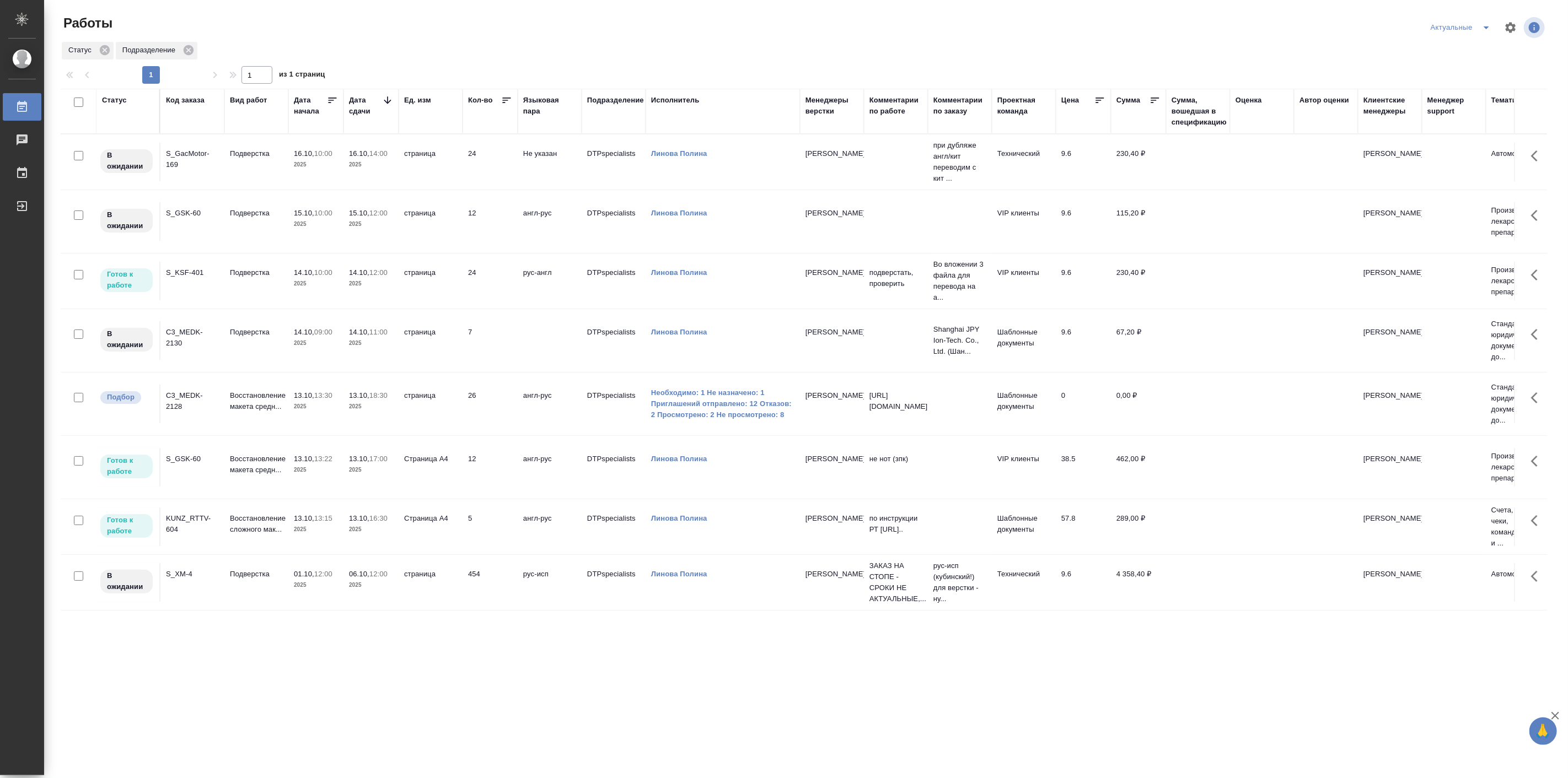
click at [357, 405] on p "2025" at bounding box center [371, 407] width 44 height 11
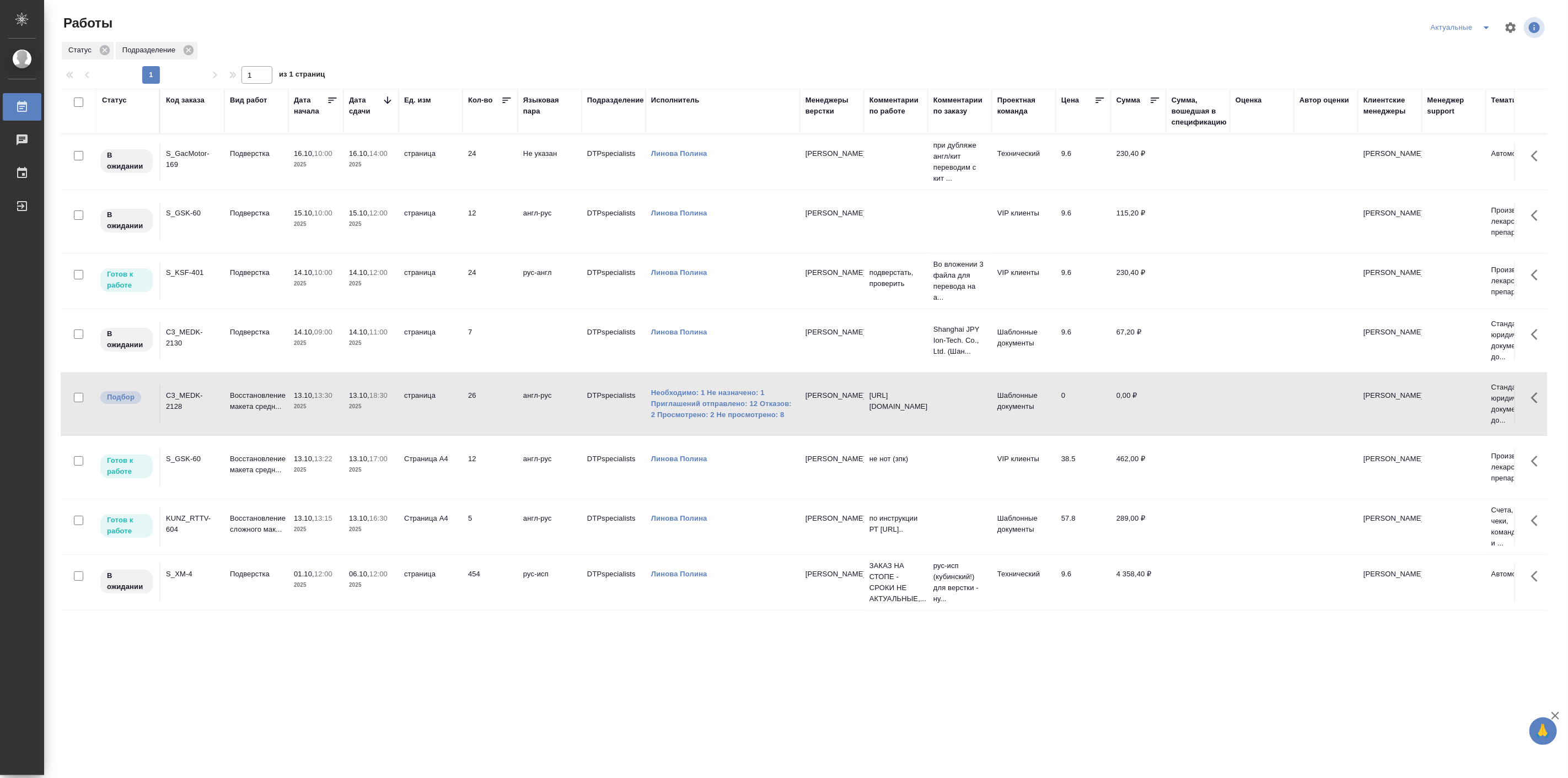
click at [357, 405] on p "2025" at bounding box center [371, 407] width 44 height 11
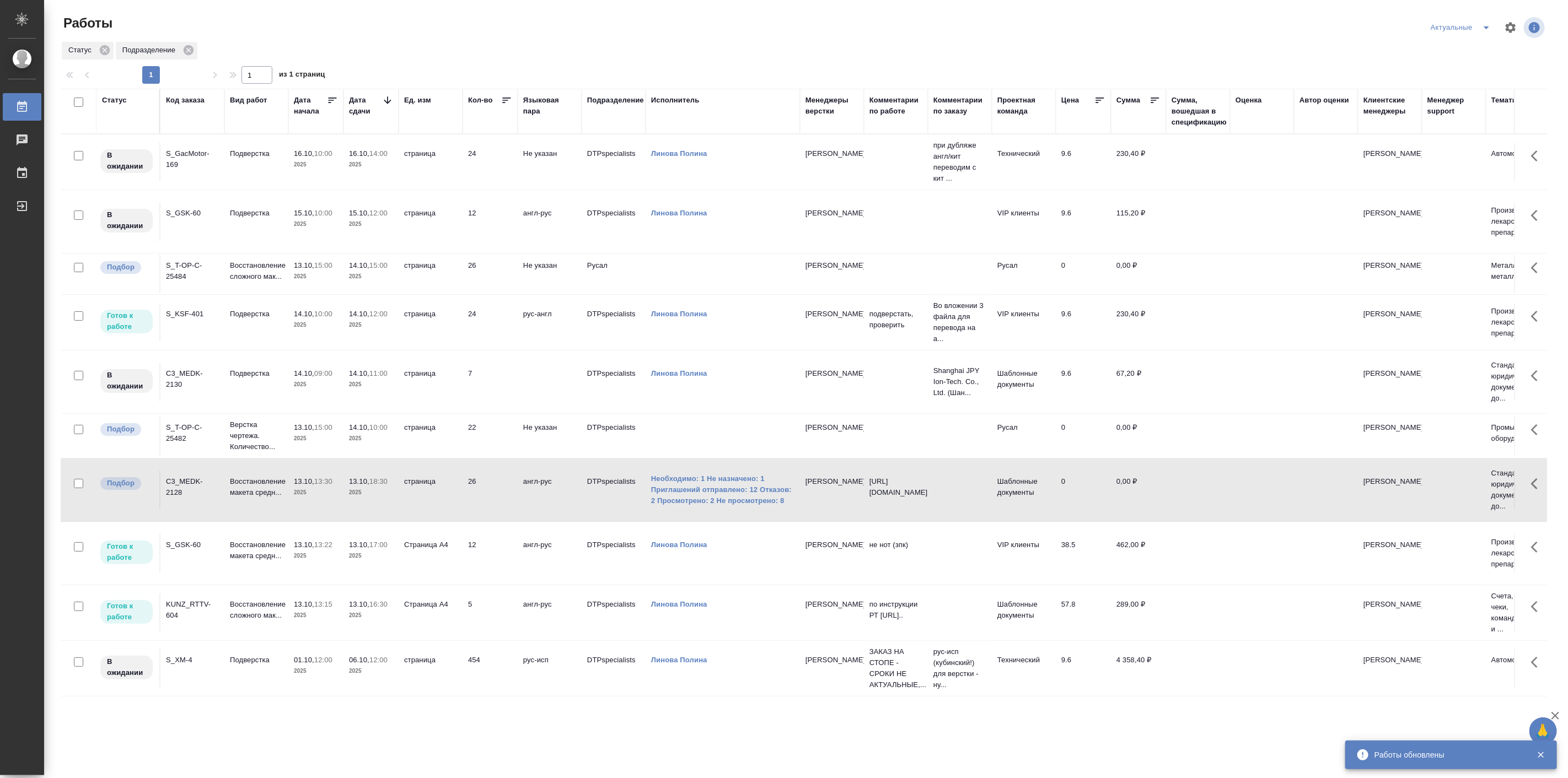
click at [321, 609] on p "13:15" at bounding box center [323, 604] width 18 height 9
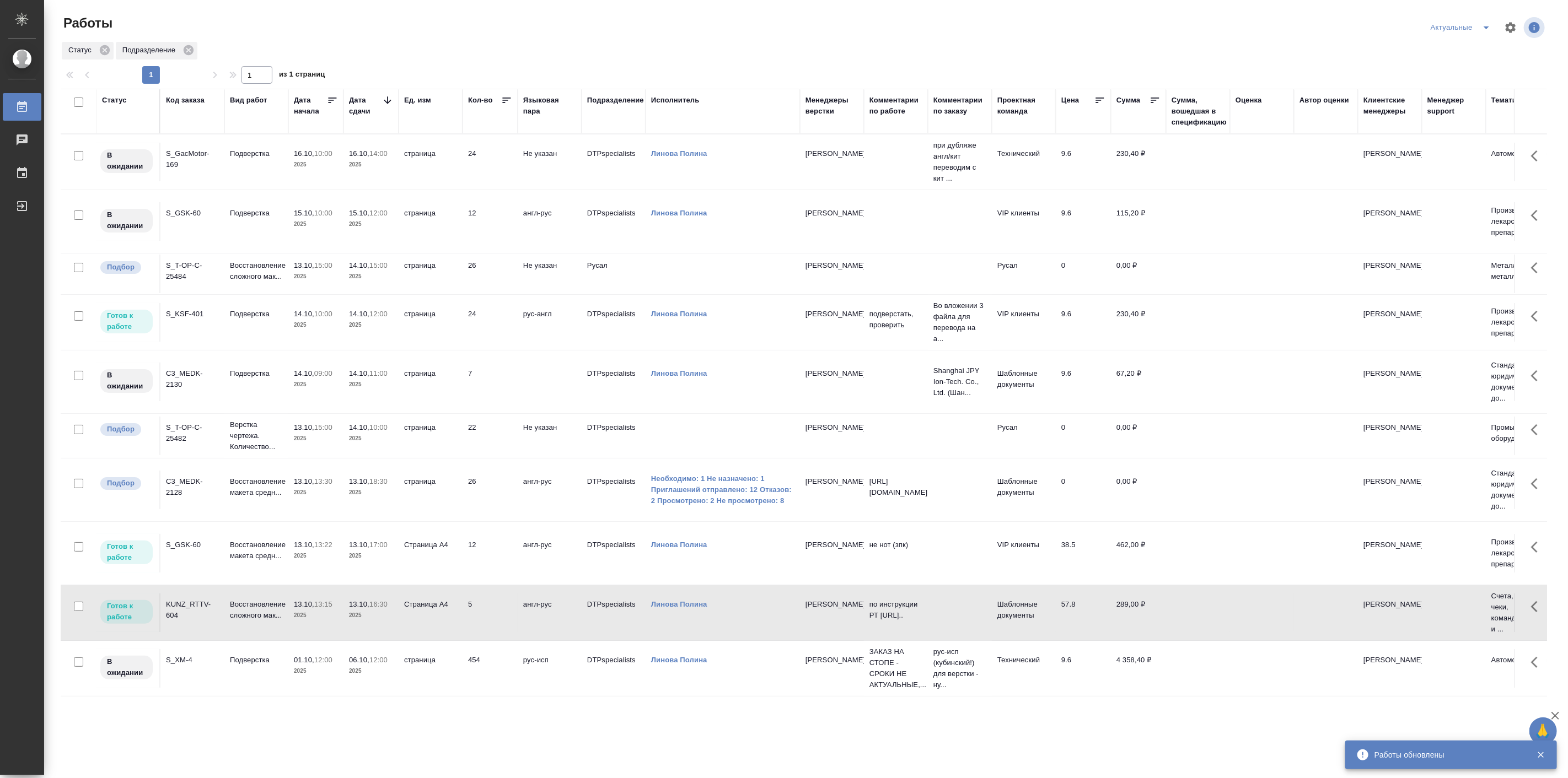
click at [321, 609] on p "13:15" at bounding box center [323, 604] width 18 height 9
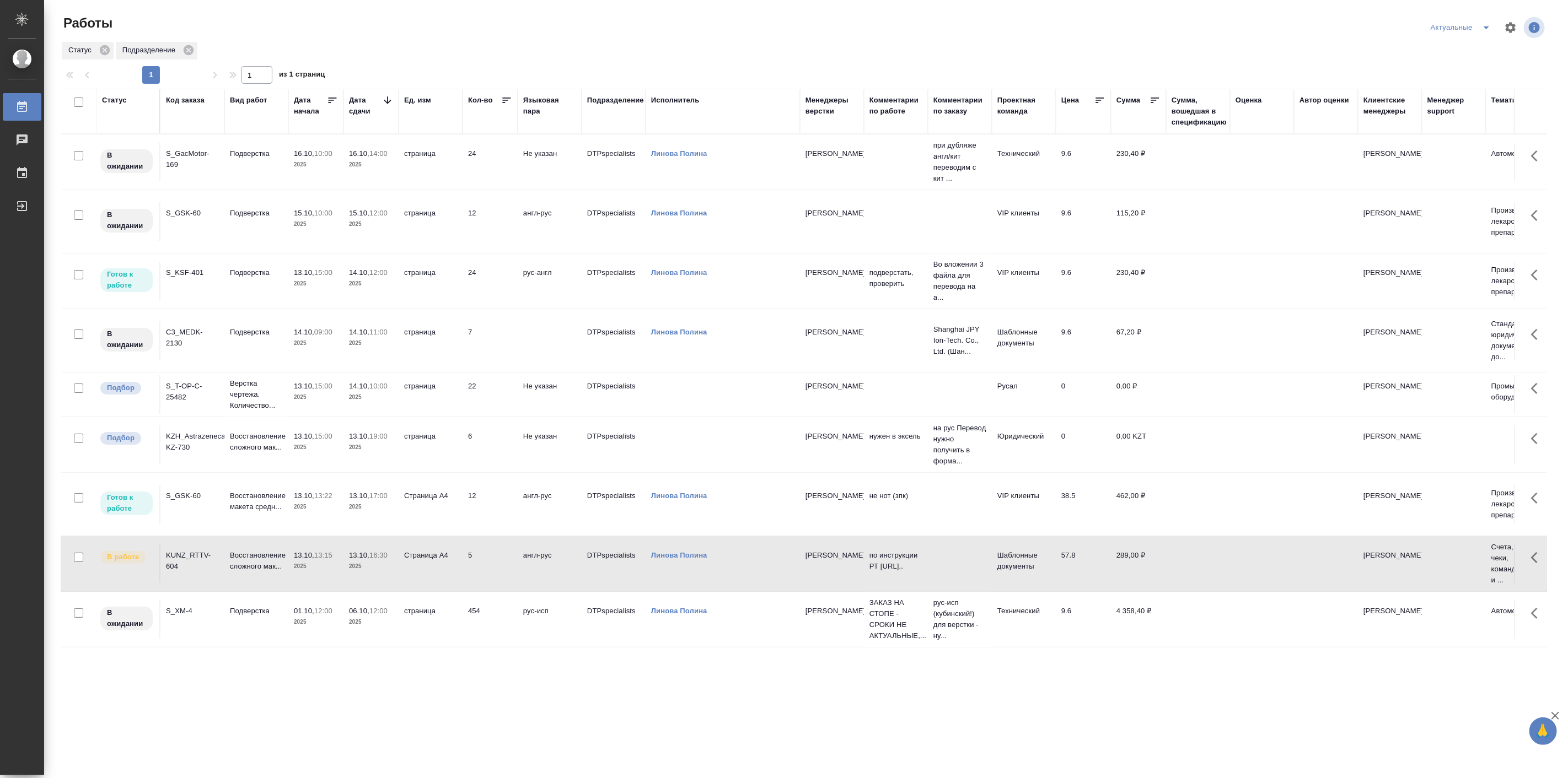
click at [338, 405] on td "13.10, 15:00 2025" at bounding box center [316, 394] width 56 height 38
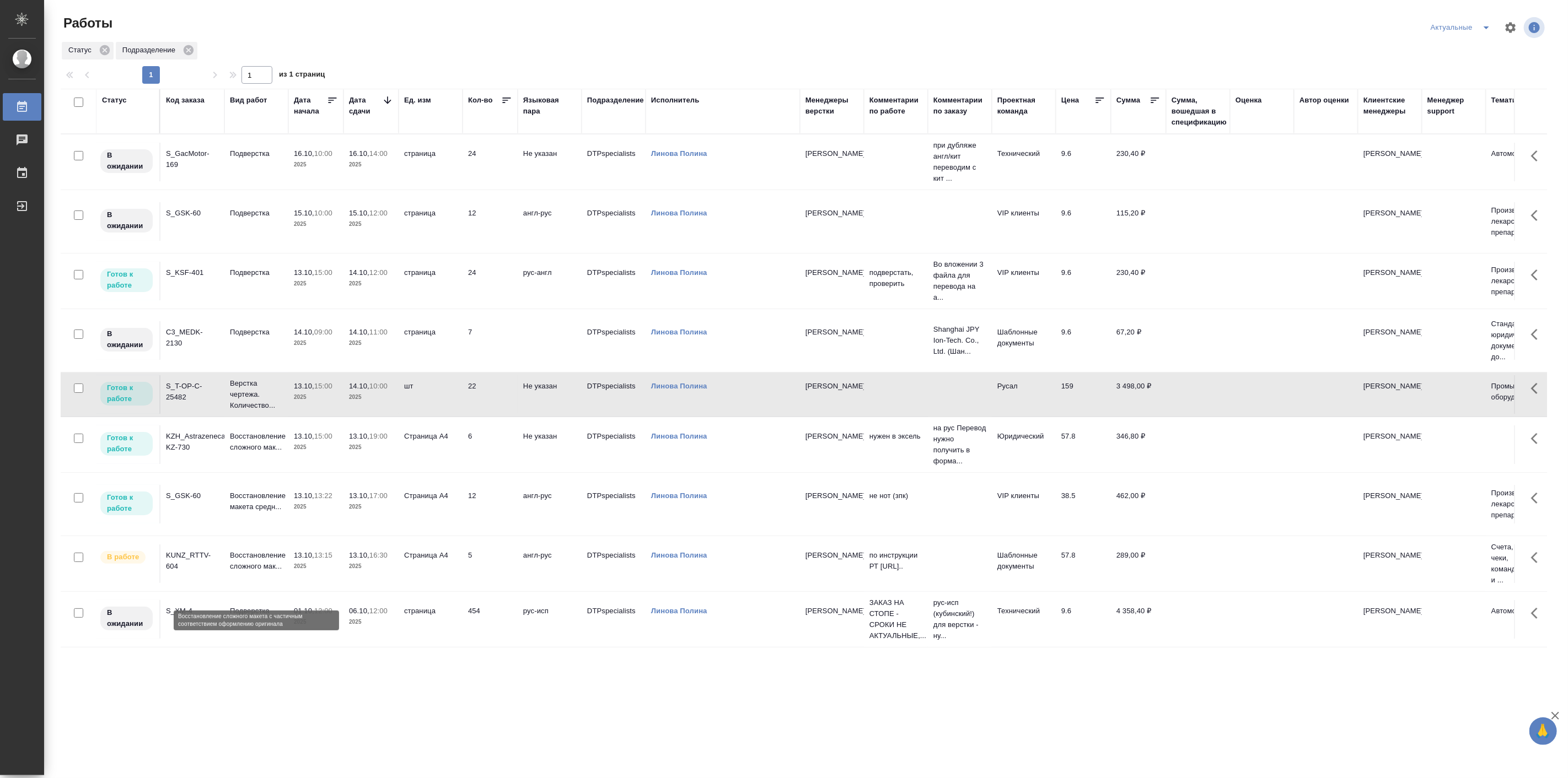
click at [273, 572] on p "Восстановление сложного мак..." at bounding box center [256, 561] width 53 height 22
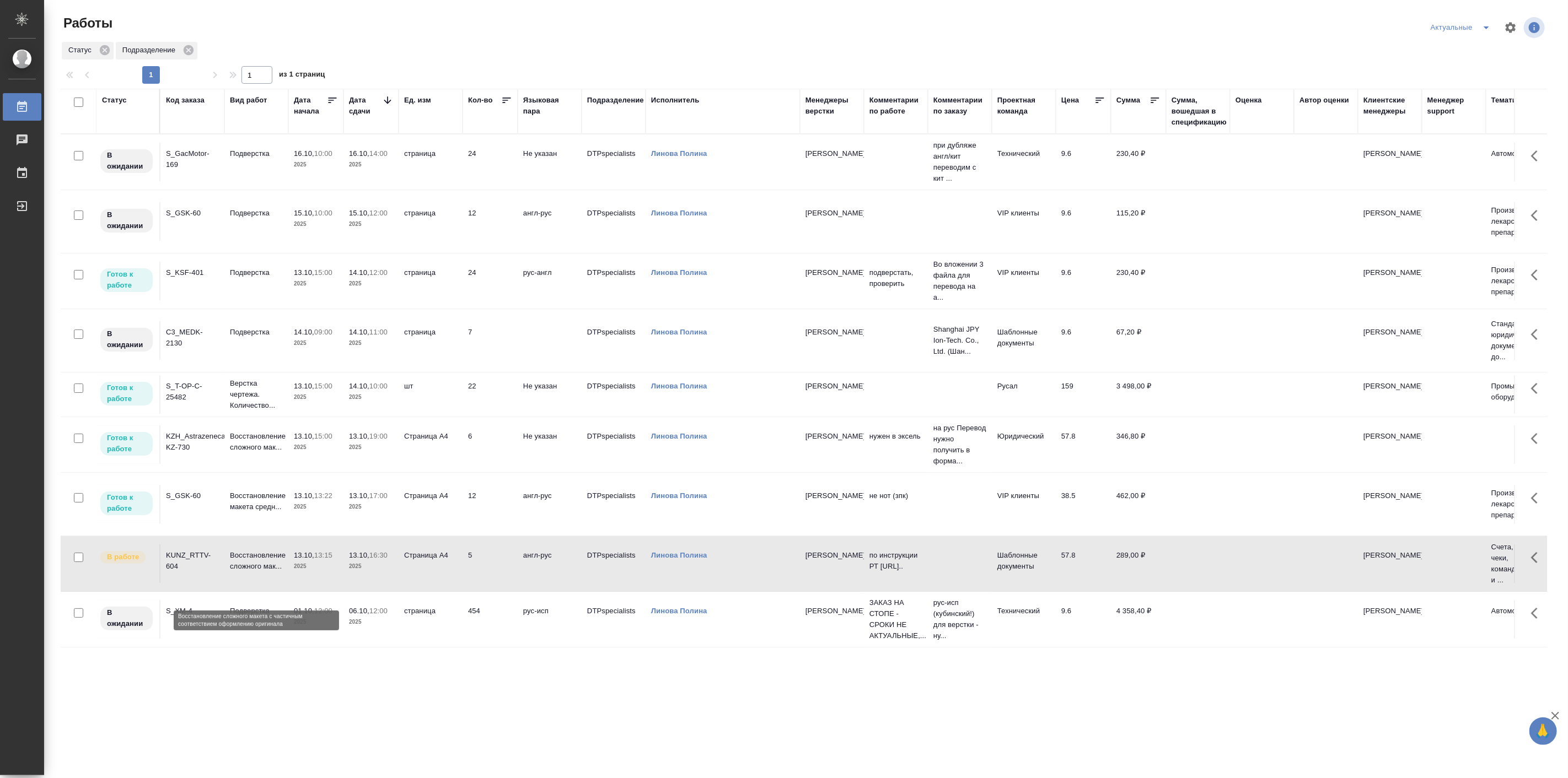
click at [273, 572] on p "Восстановление сложного мак..." at bounding box center [256, 561] width 53 height 22
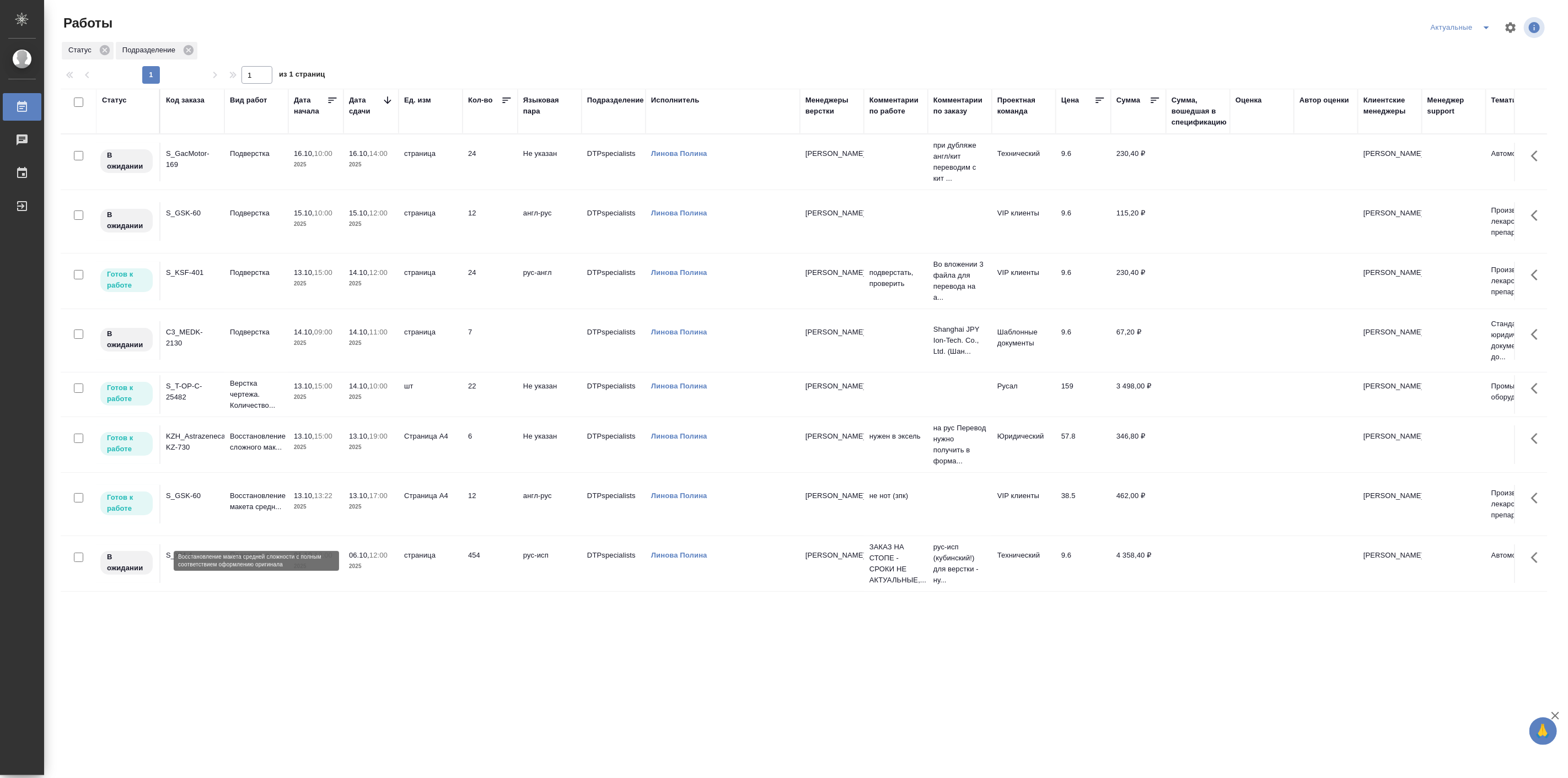
click at [281, 513] on p "Восстановление макета средн..." at bounding box center [256, 501] width 53 height 22
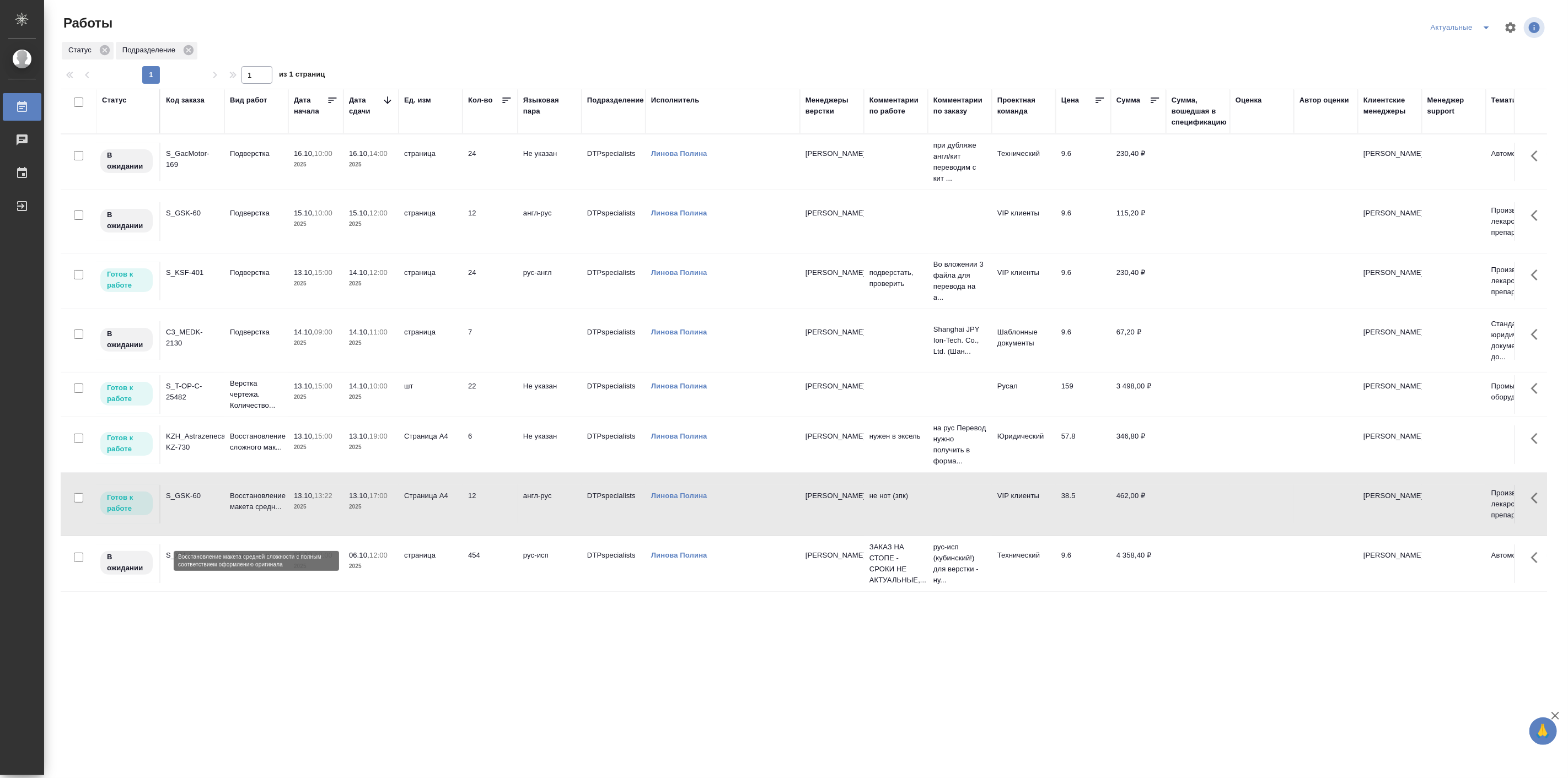
click at [281, 513] on p "Восстановление макета средн..." at bounding box center [256, 501] width 53 height 22
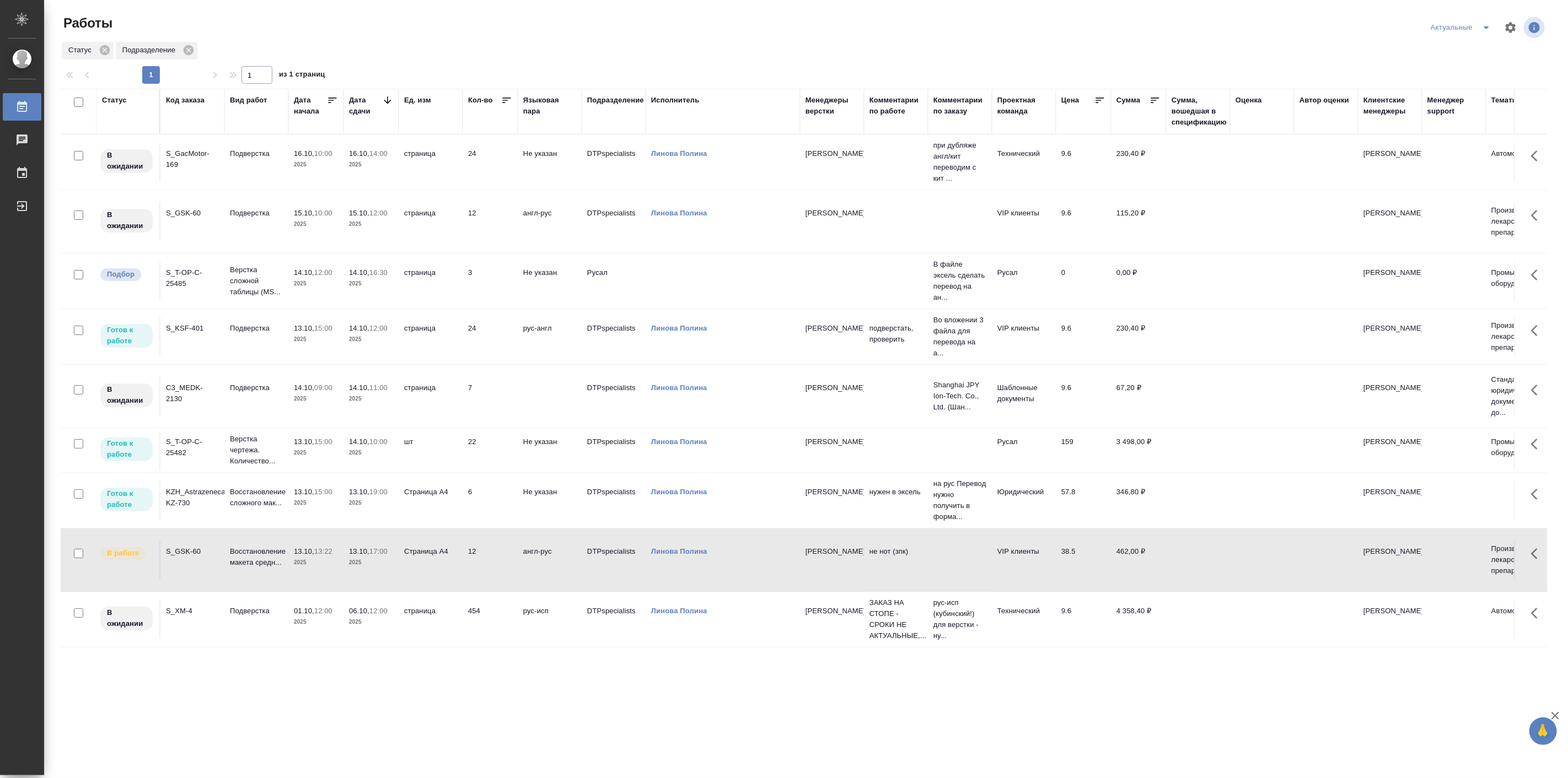
click at [1486, 24] on icon "split button" at bounding box center [1487, 28] width 13 height 13
click at [1459, 63] on li "Подбор Лайт" at bounding box center [1461, 67] width 73 height 17
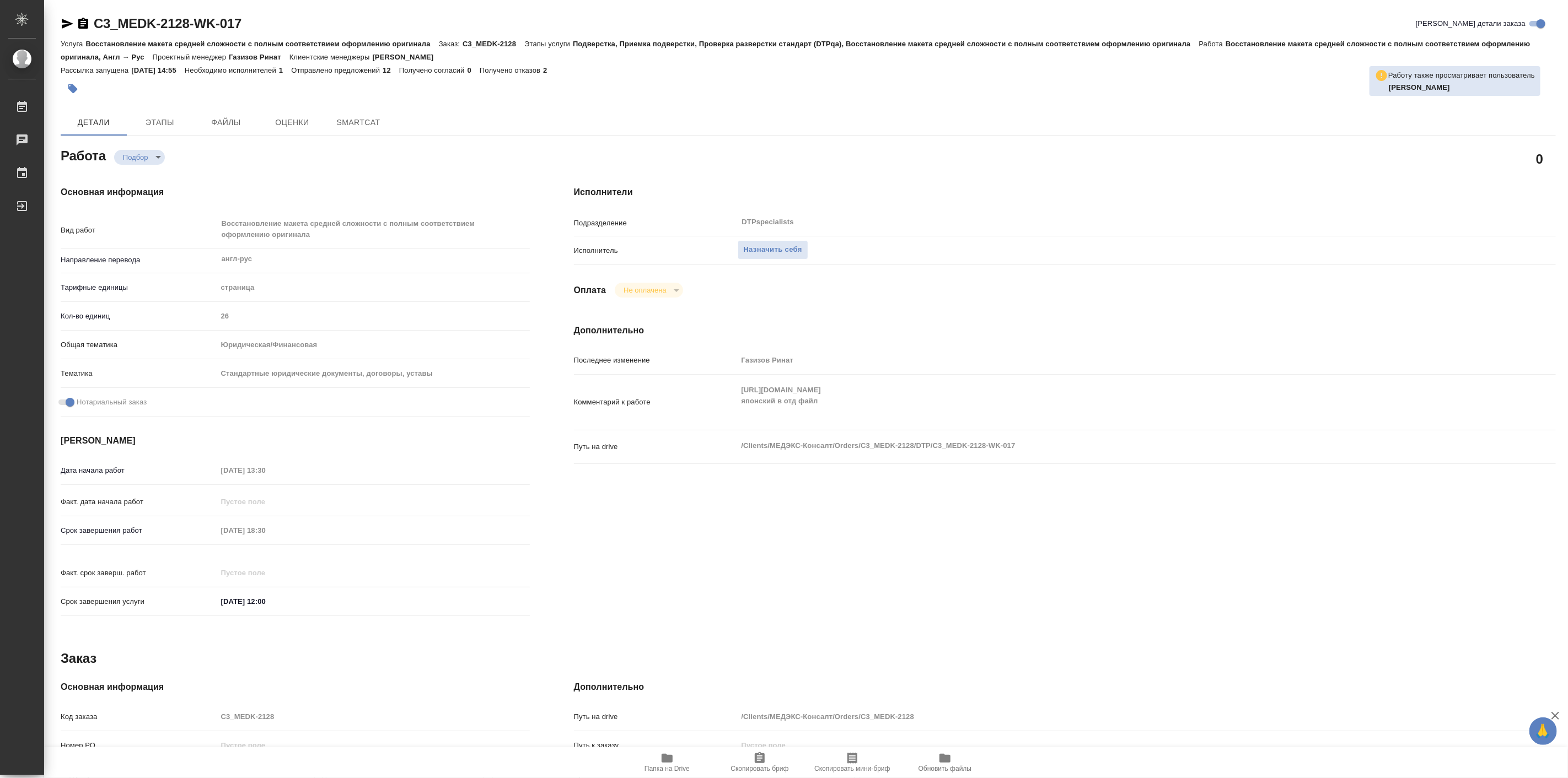
type textarea "x"
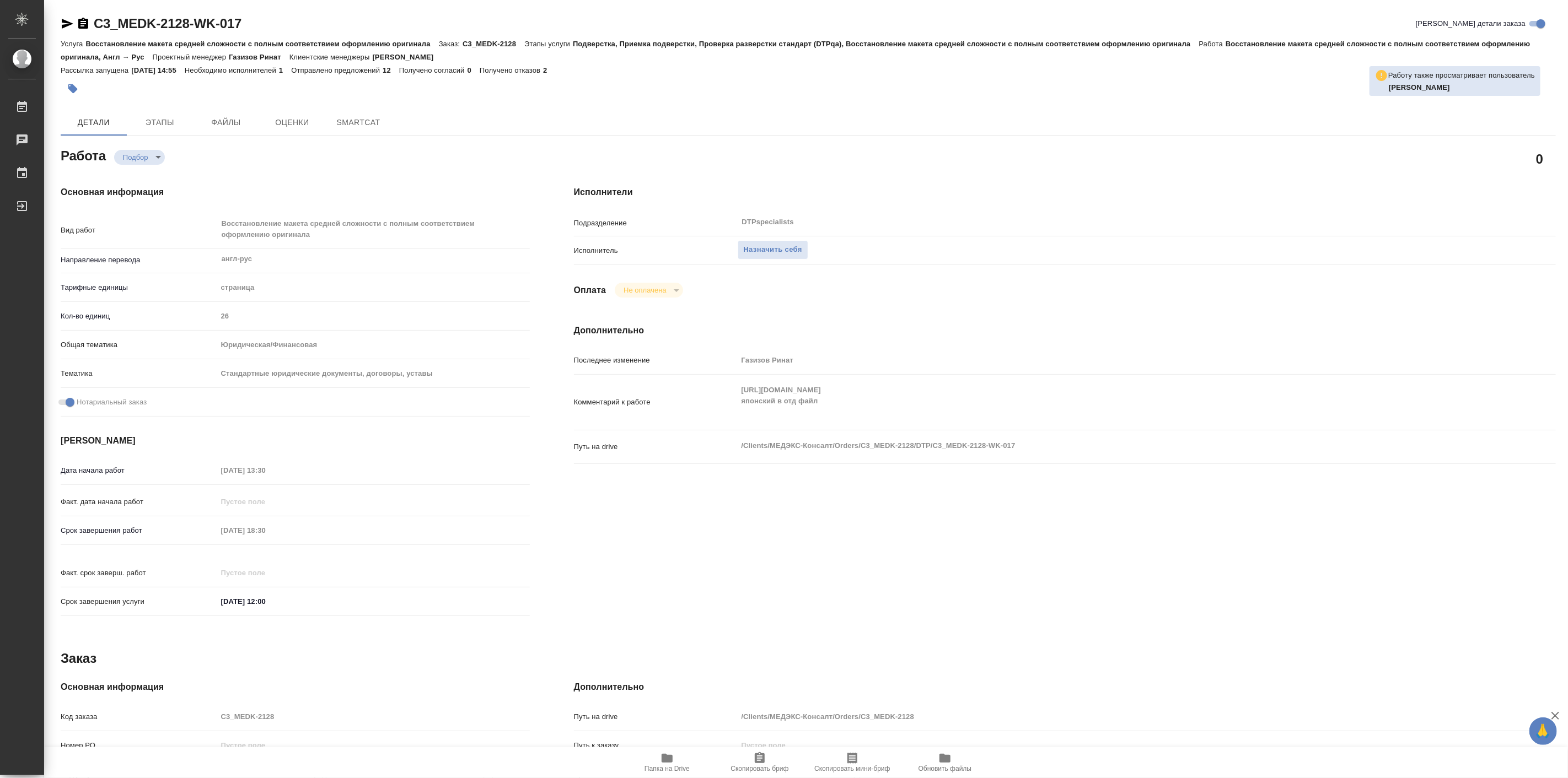
type textarea "x"
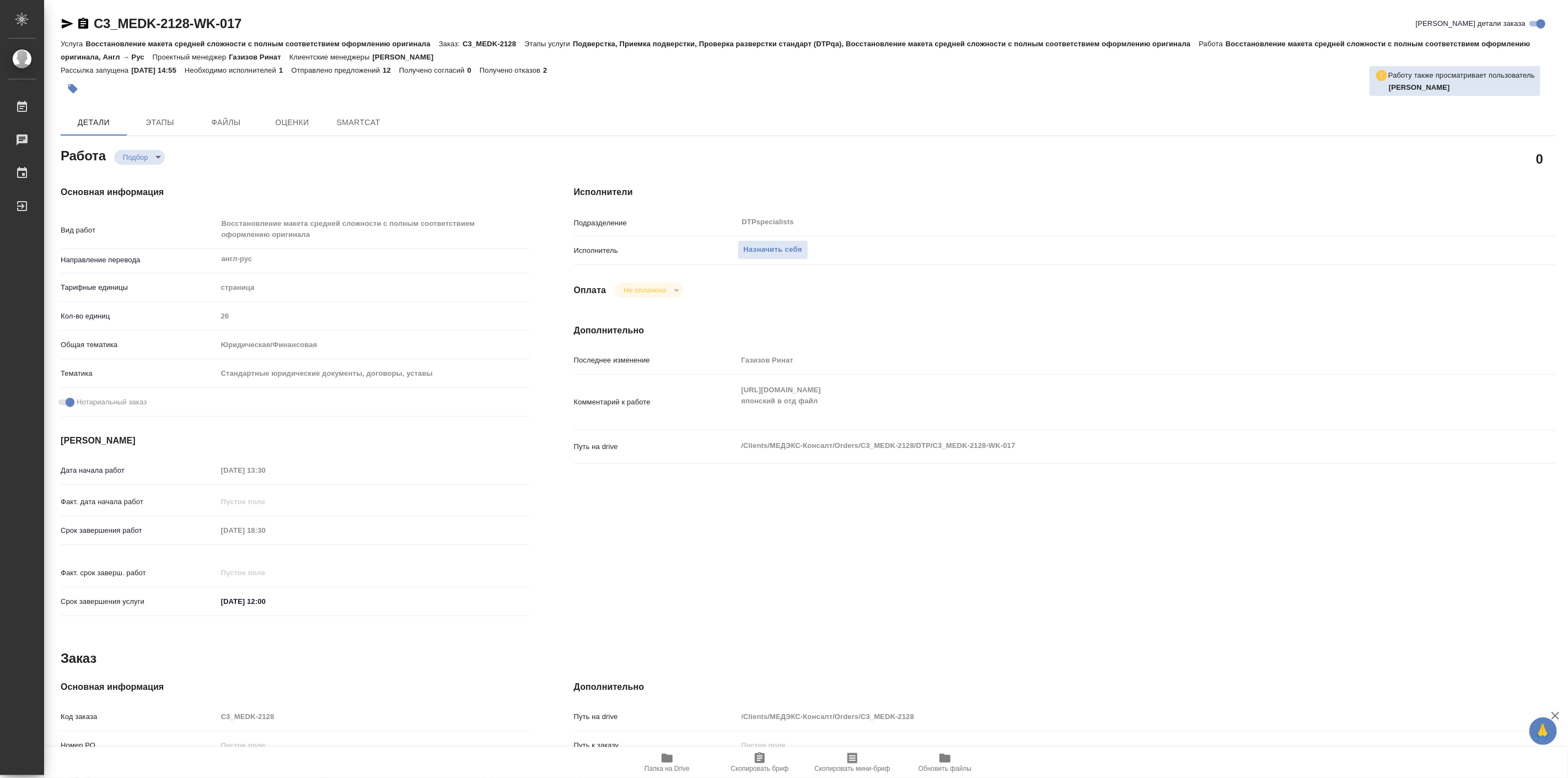
type textarea "x"
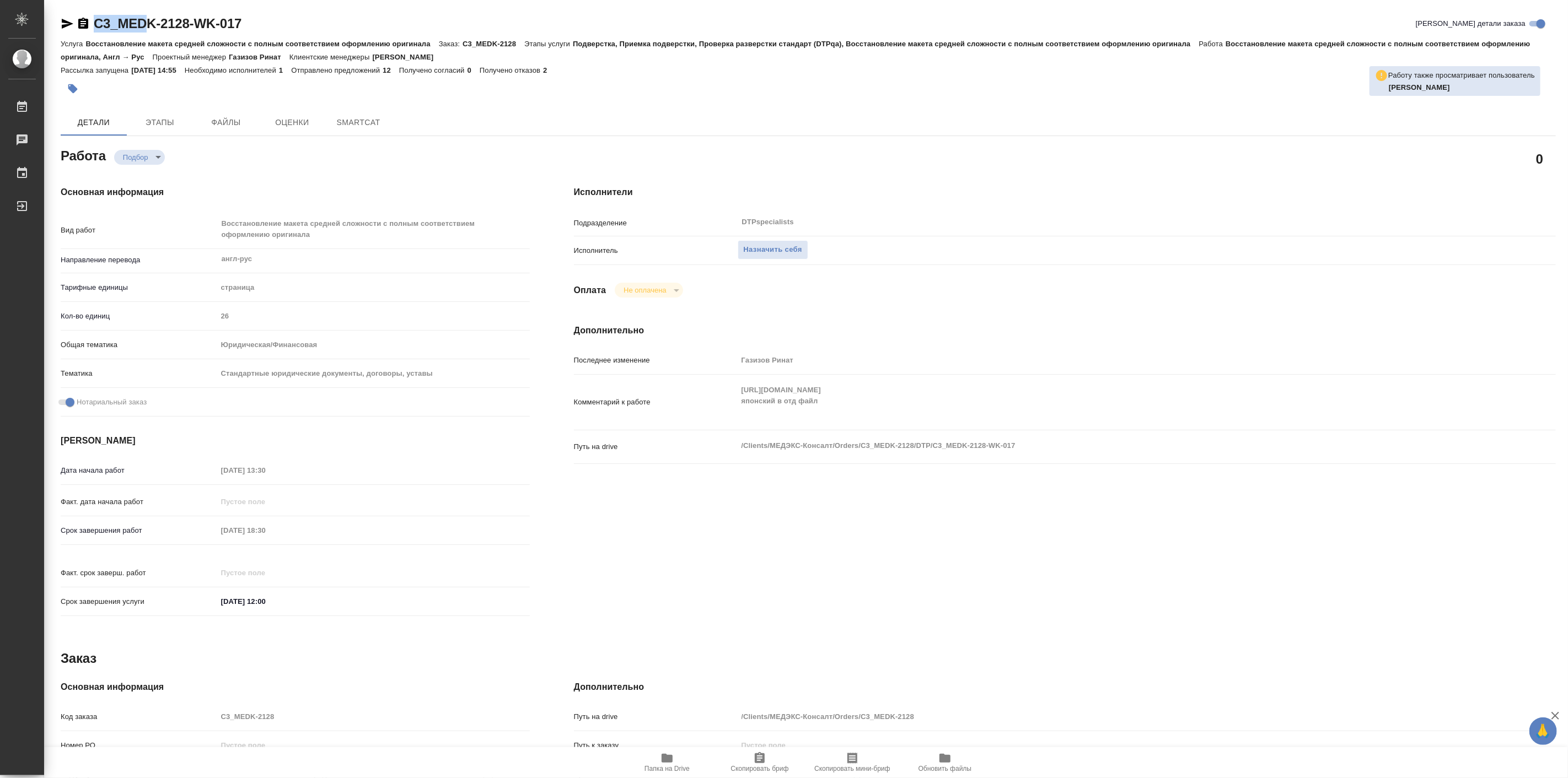
type textarea "x"
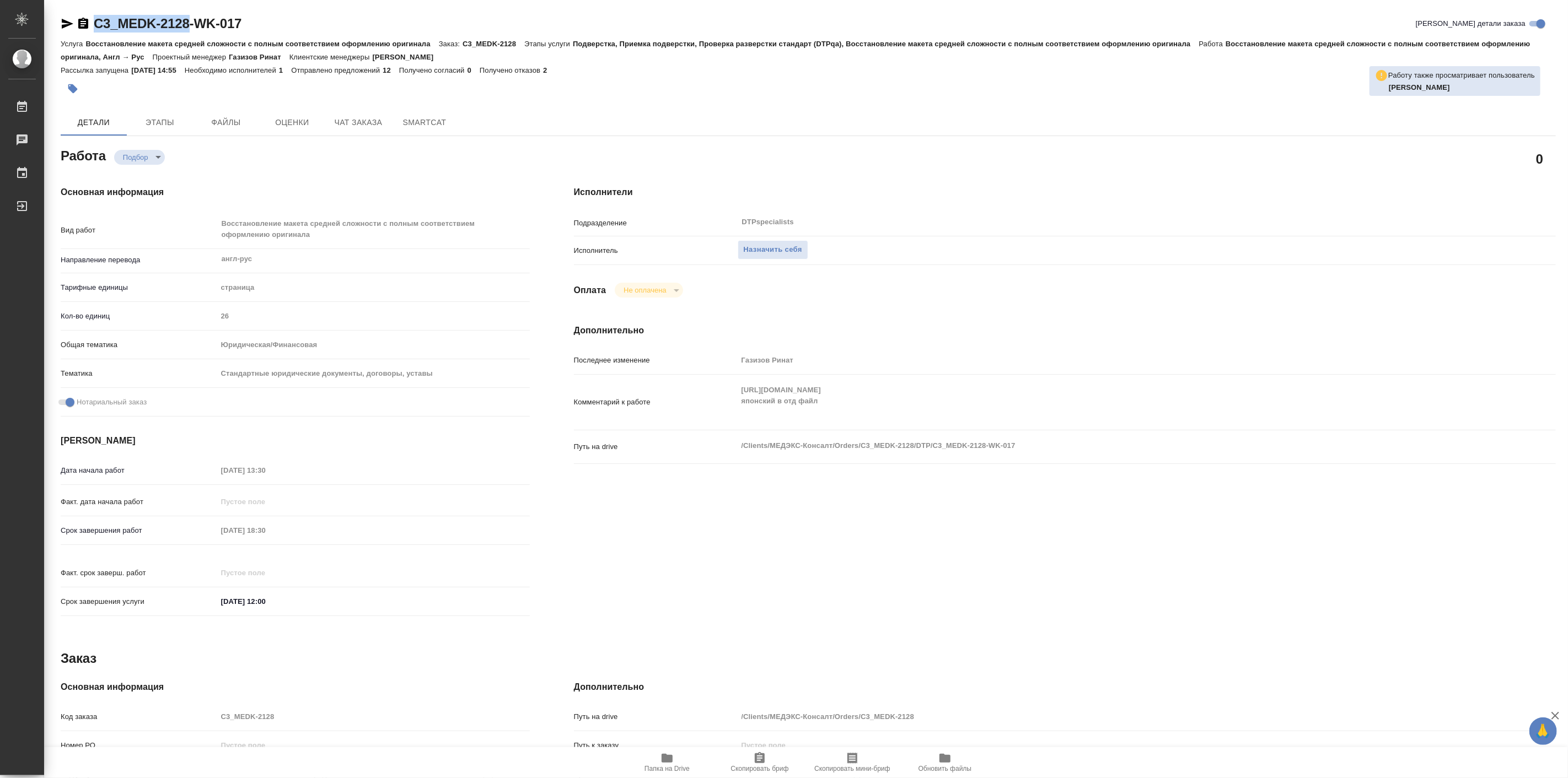
drag, startPoint x: 92, startPoint y: 15, endPoint x: 190, endPoint y: 17, distance: 98.0
click at [190, 17] on div "C3_MEDK-2128-WK-017" at bounding box center [150, 24] width 181 height 17
copy link "C3_MEDK-2128"
type textarea "x"
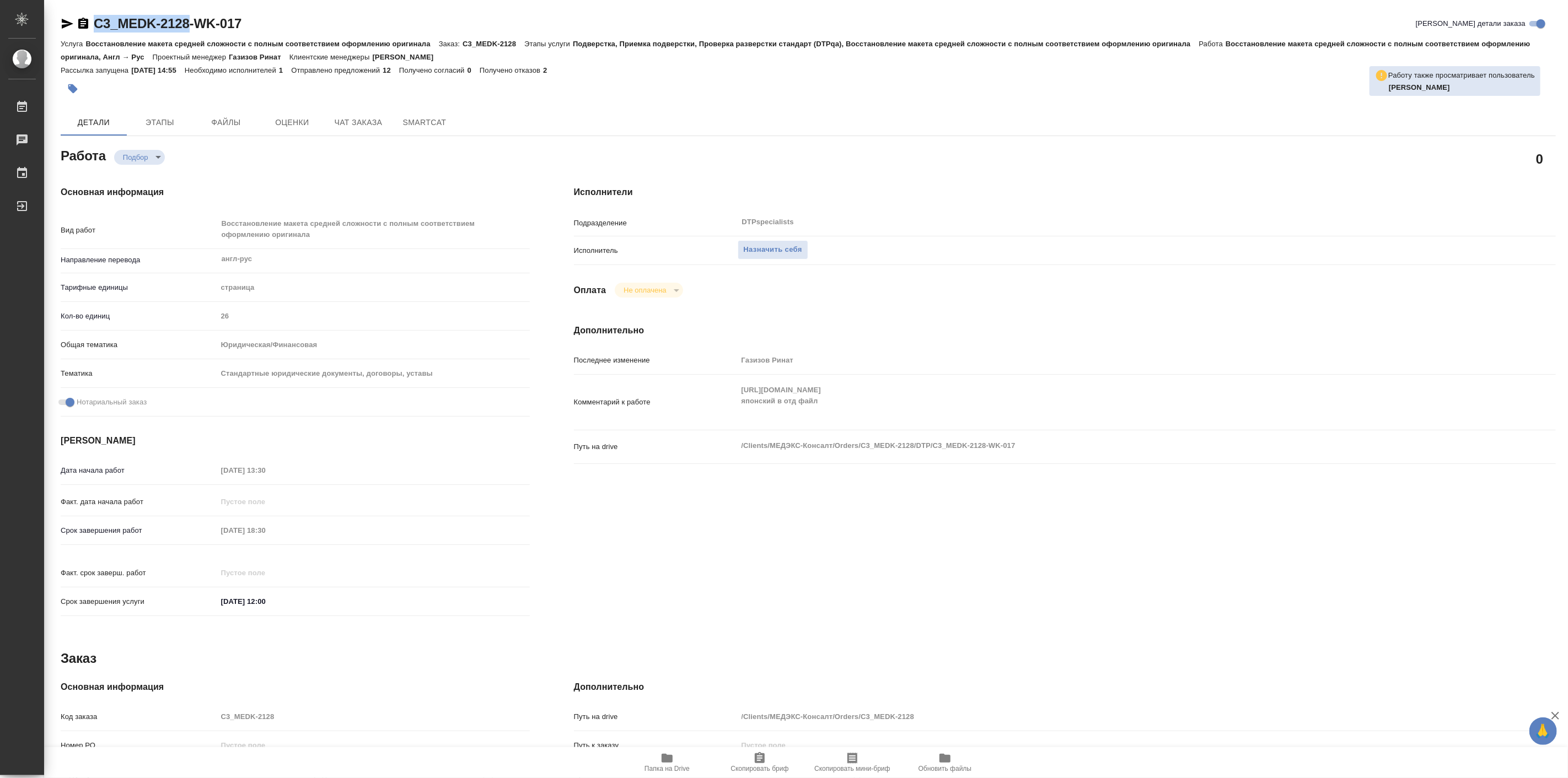
type textarea "x"
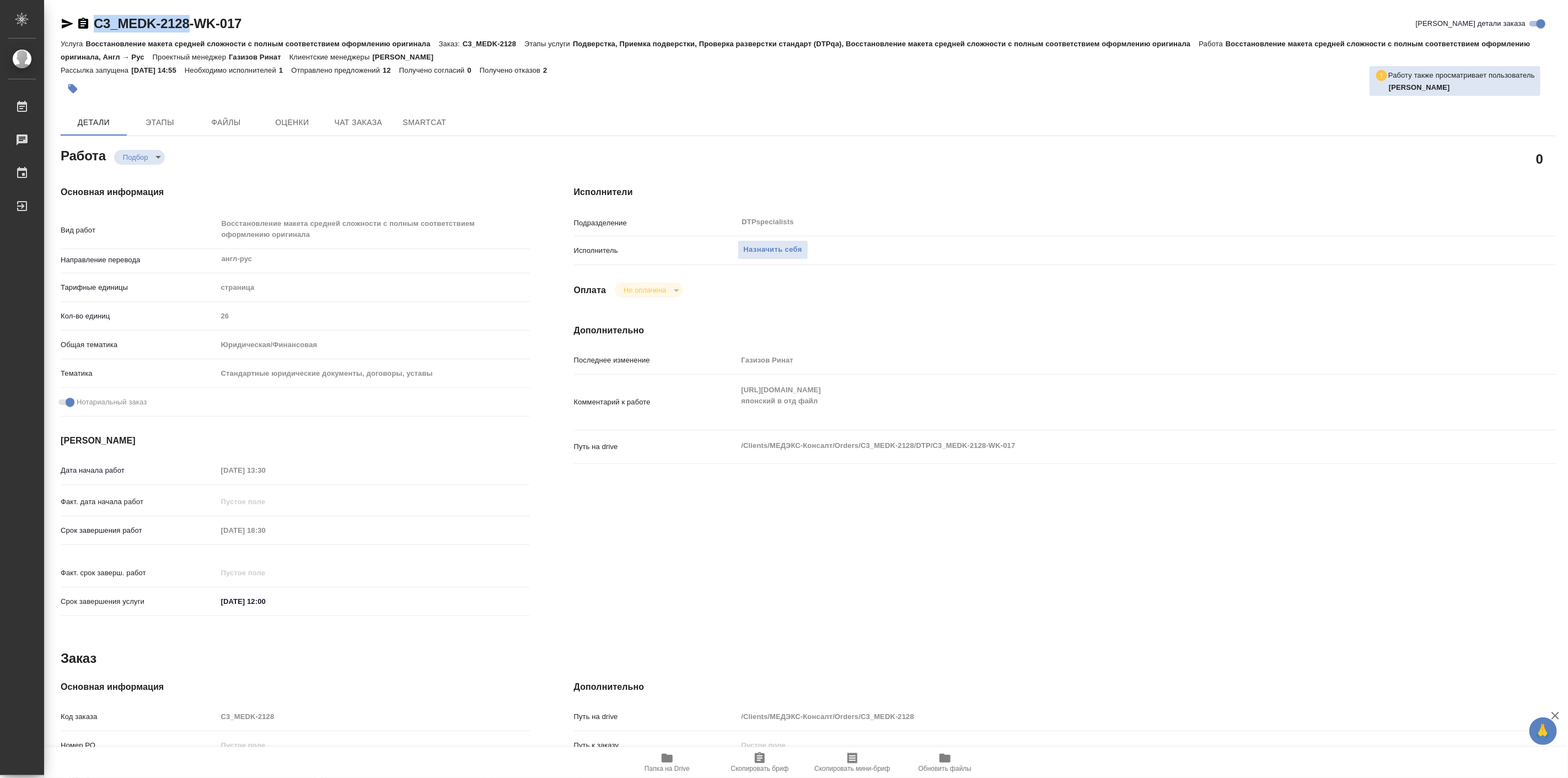
type textarea "x"
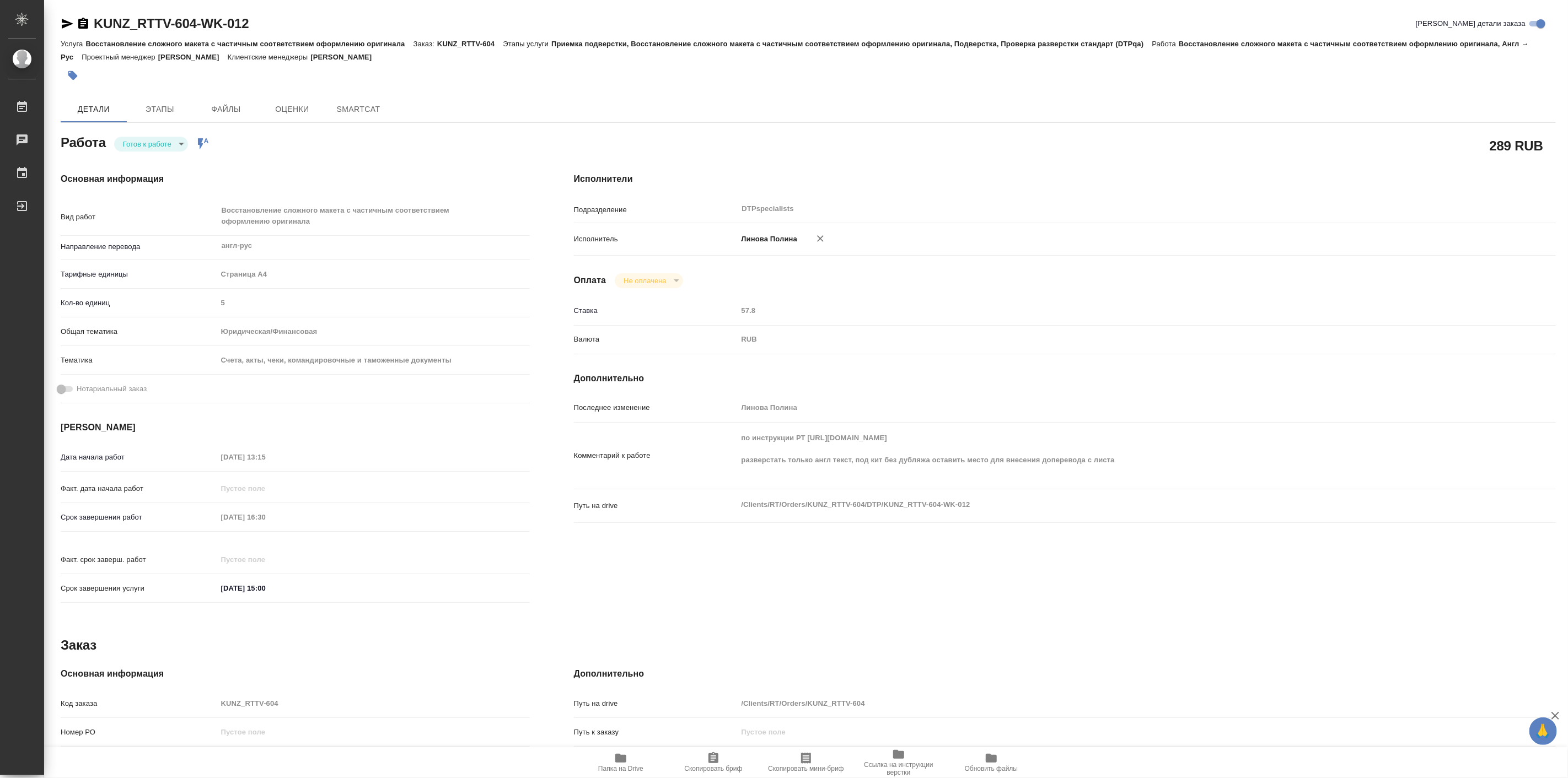
type textarea "x"
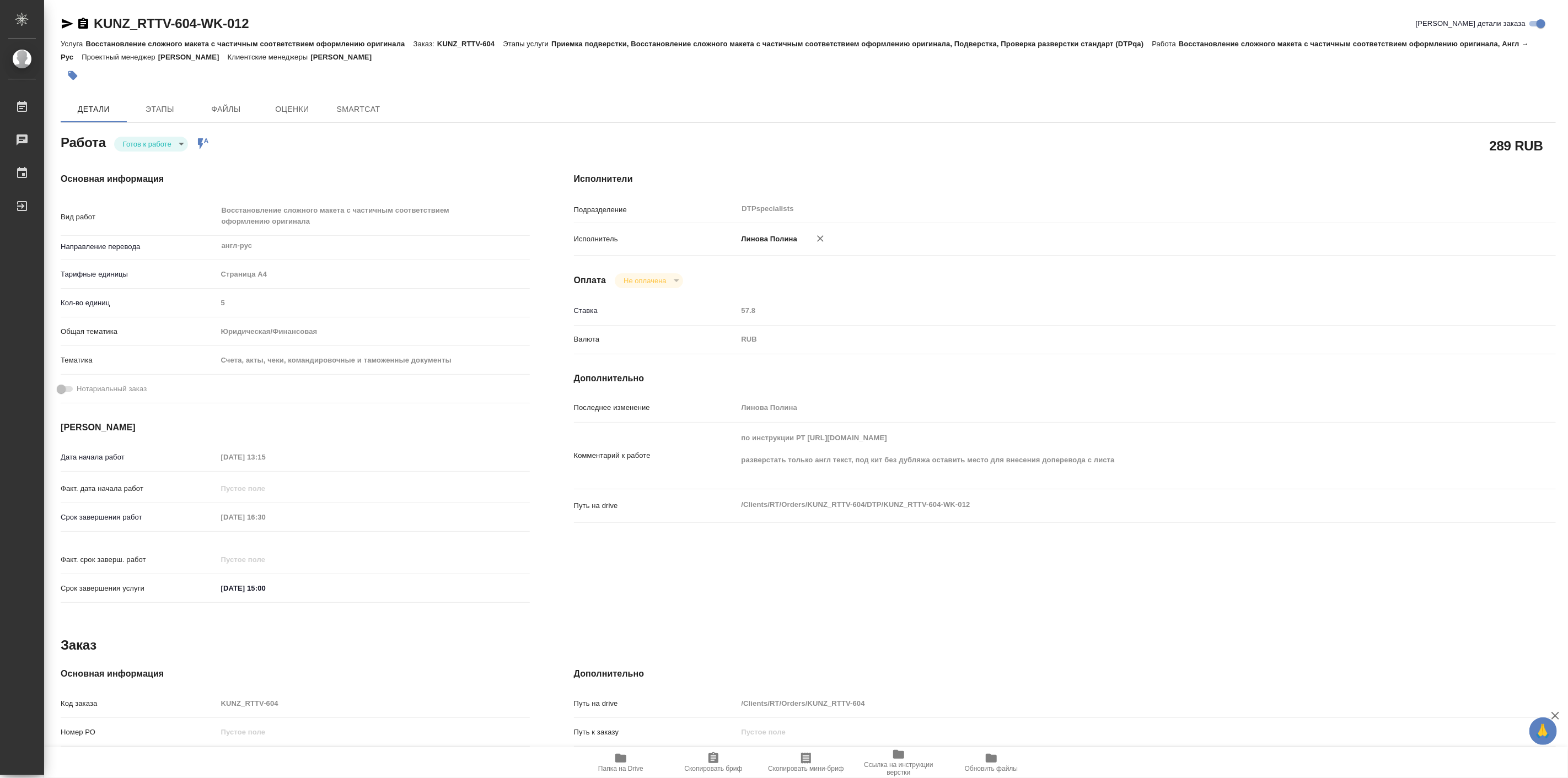
type textarea "x"
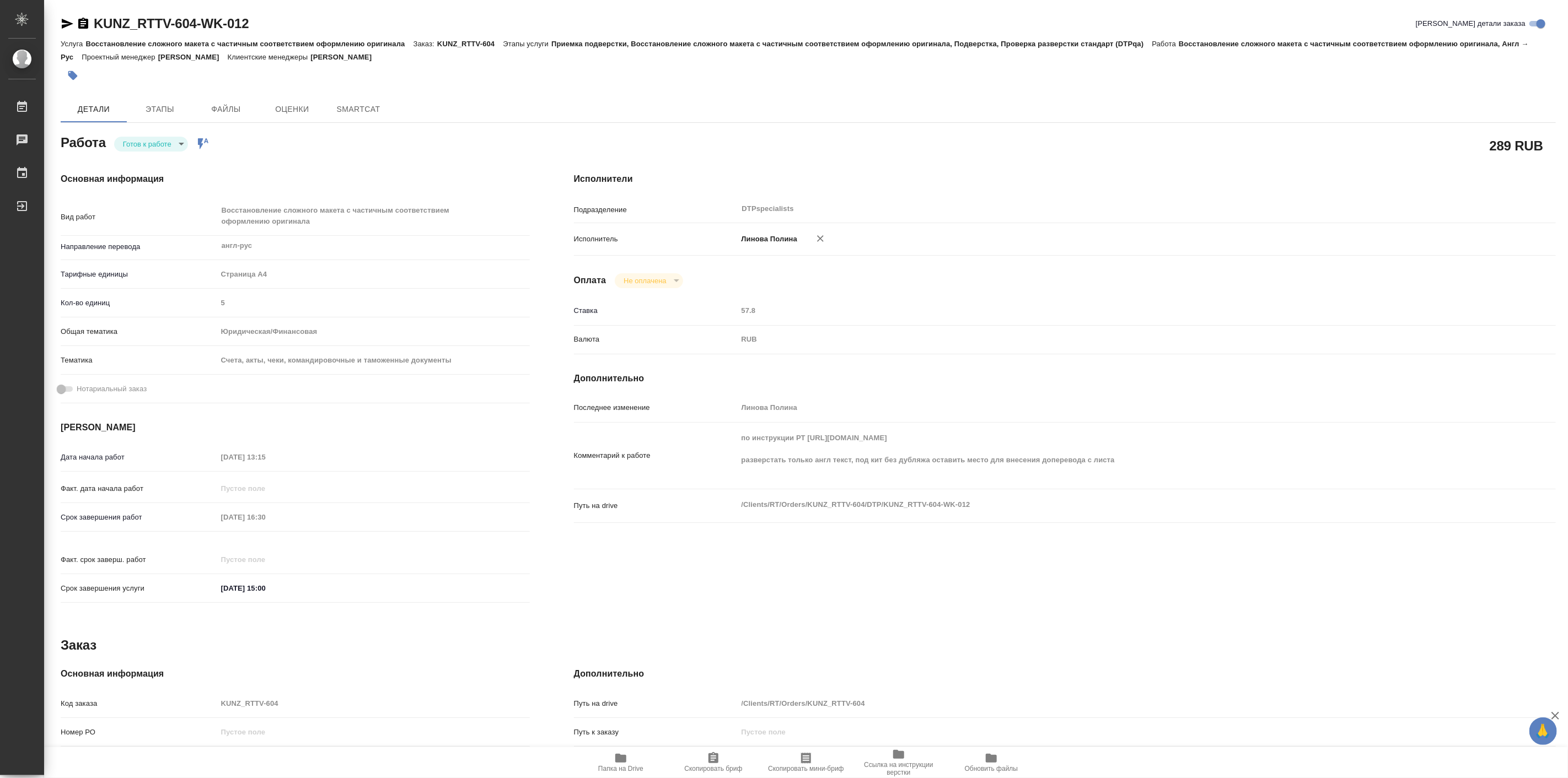
type textarea "x"
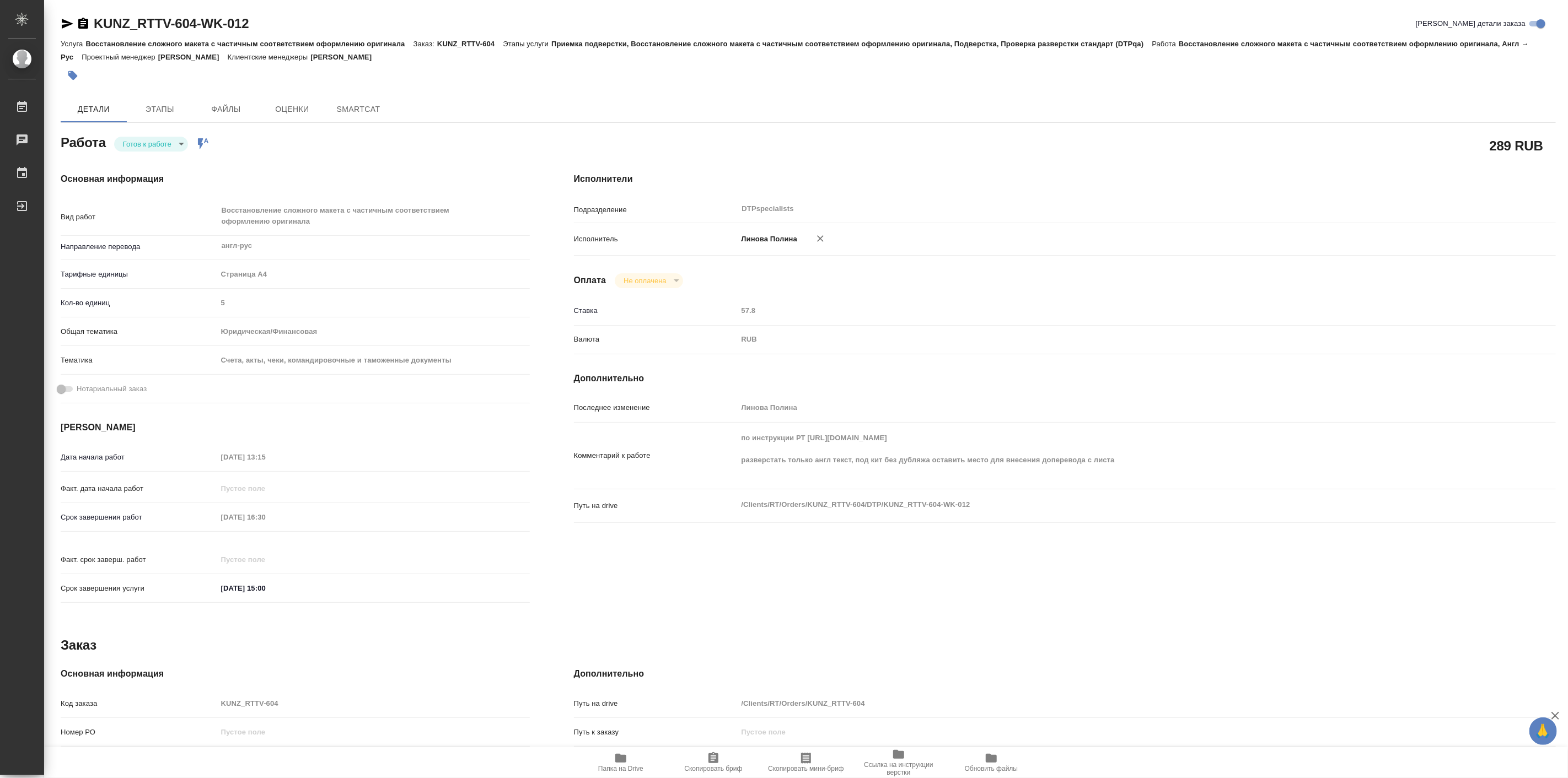
type textarea "x"
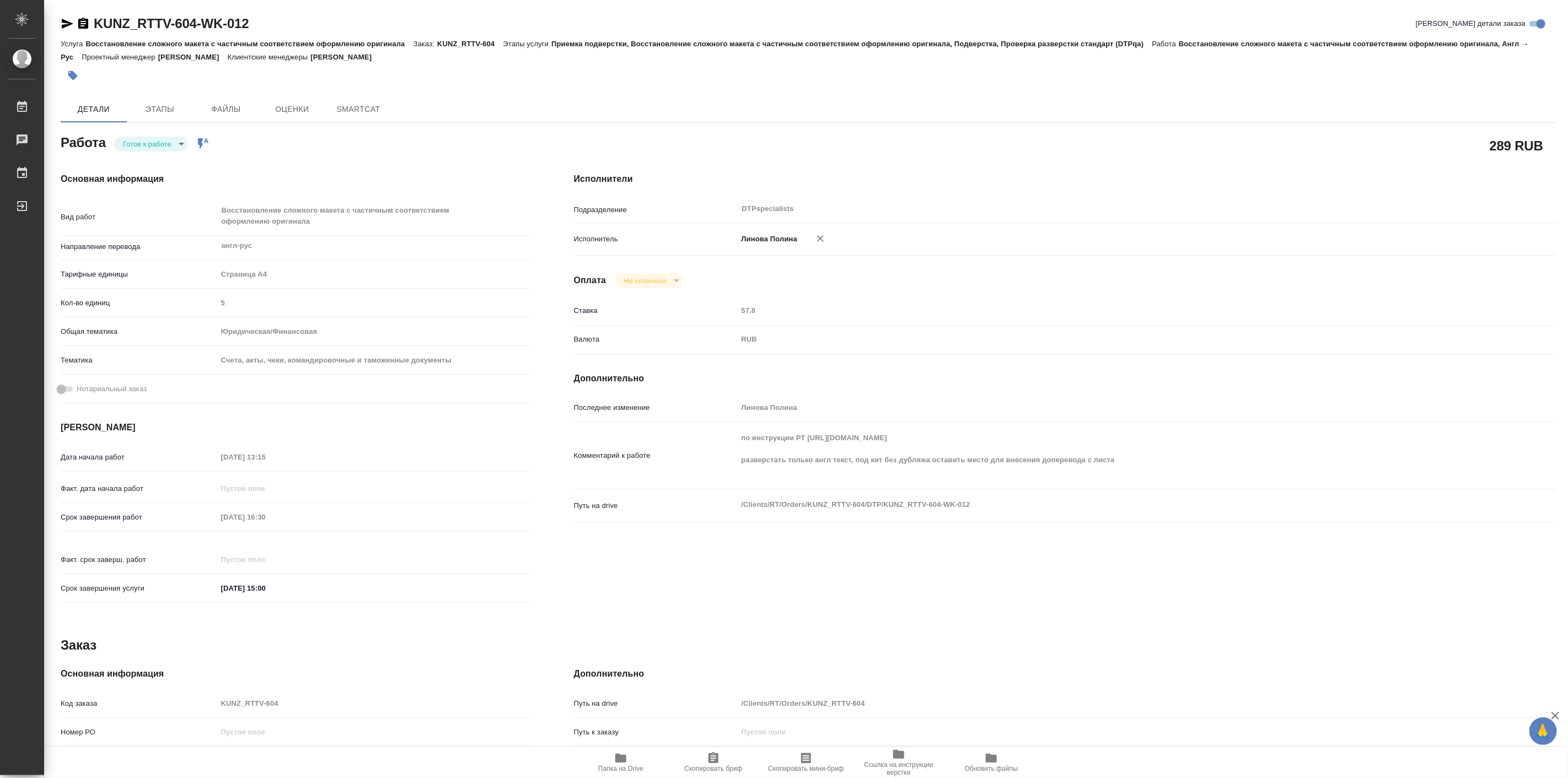
type textarea "x"
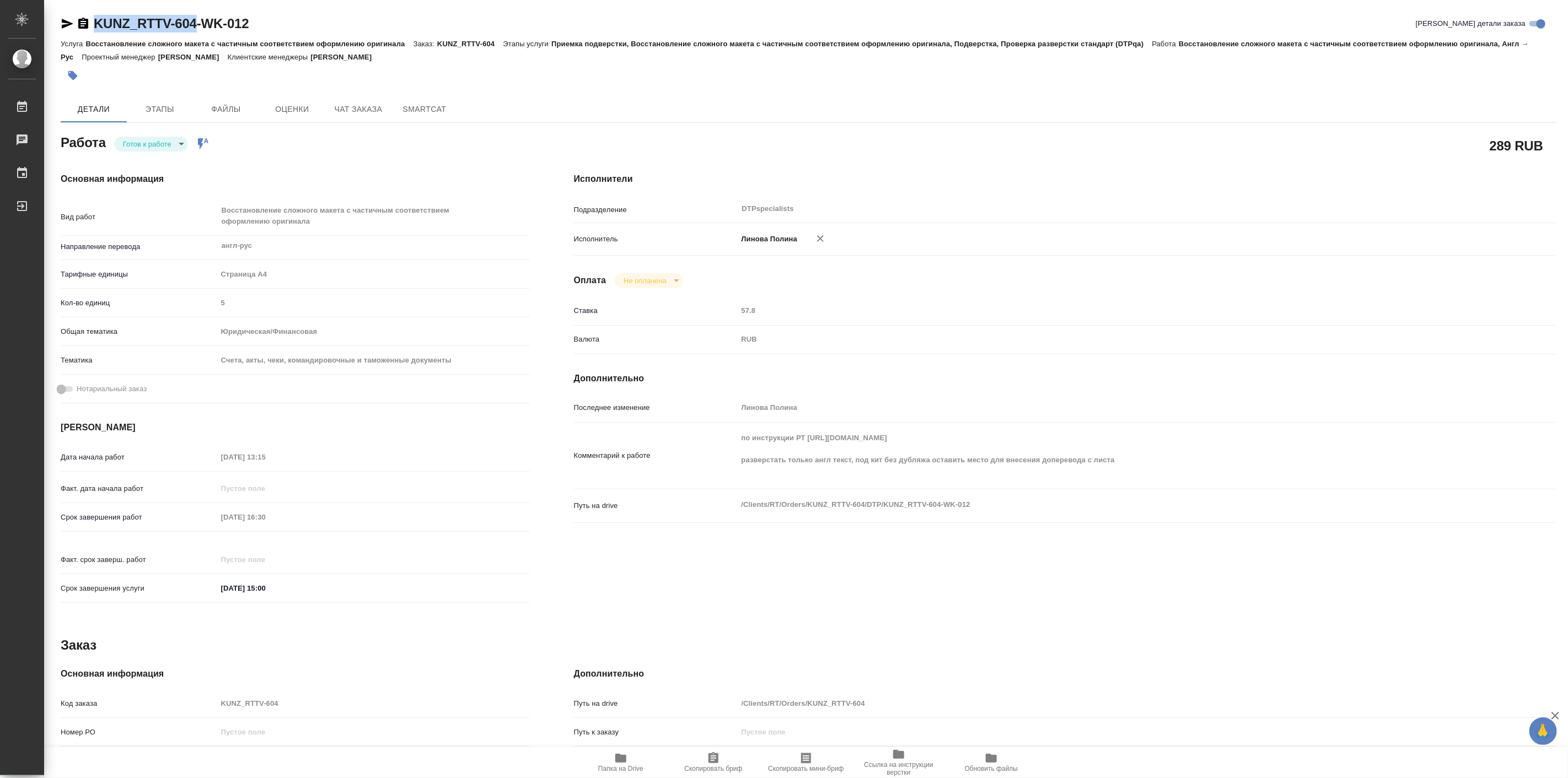
drag, startPoint x: 95, startPoint y: 12, endPoint x: 203, endPoint y: 29, distance: 109.3
click at [203, 29] on div "KUNZ_RTTV-604-WK-012 Кратко детали заказа Услуга Восстановление сложного макета…" at bounding box center [808, 481] width 1508 height 963
type textarea "x"
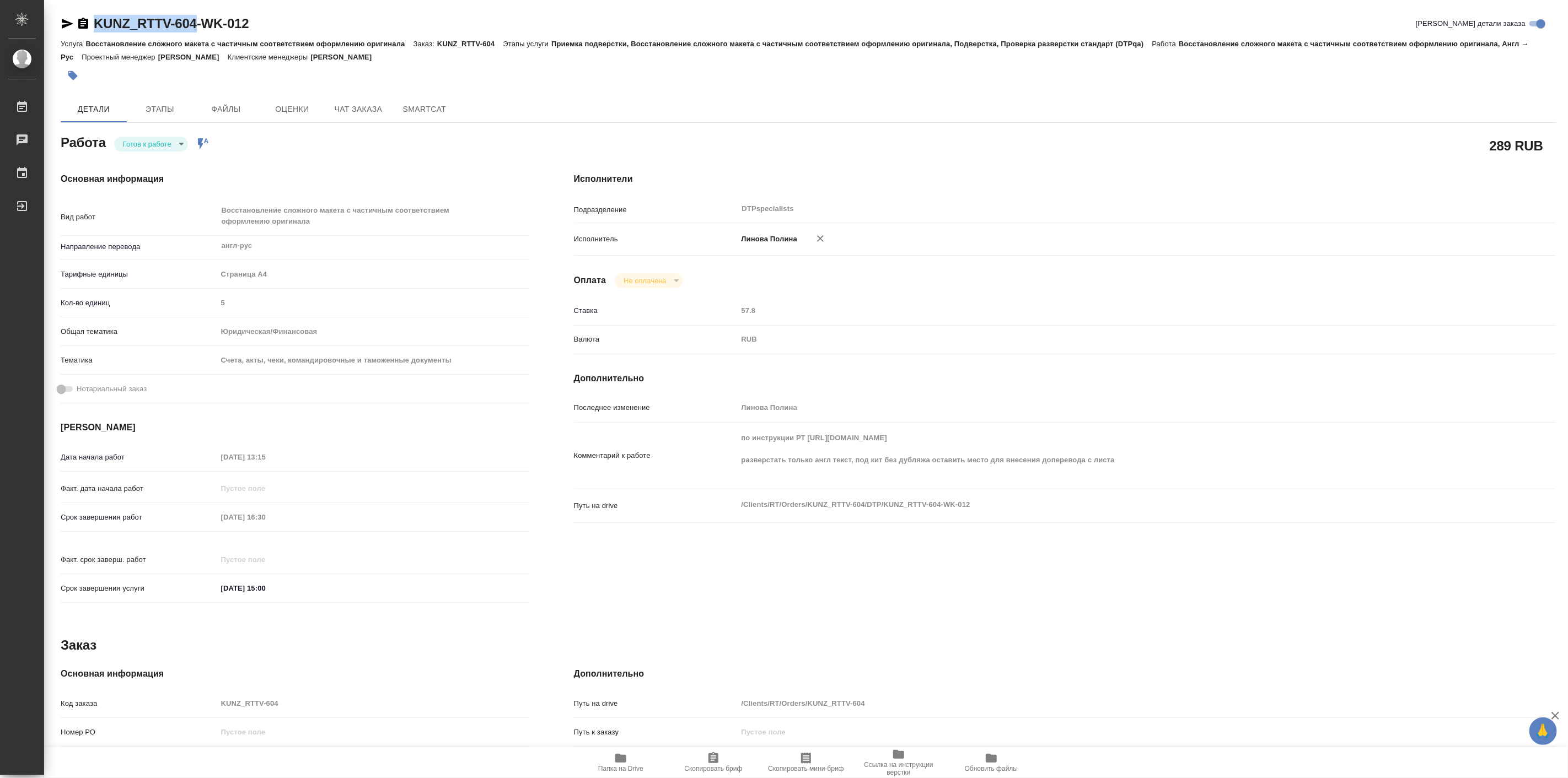
type textarea "x"
copy link "KUNZ_RTTV-604"
click at [159, 142] on body "🙏 .cls-1 fill:#fff; AWATERA Linova Polina Работы Чаты График Выйти KUNZ_RTTV-60…" at bounding box center [784, 389] width 1568 height 778
type textarea "x"
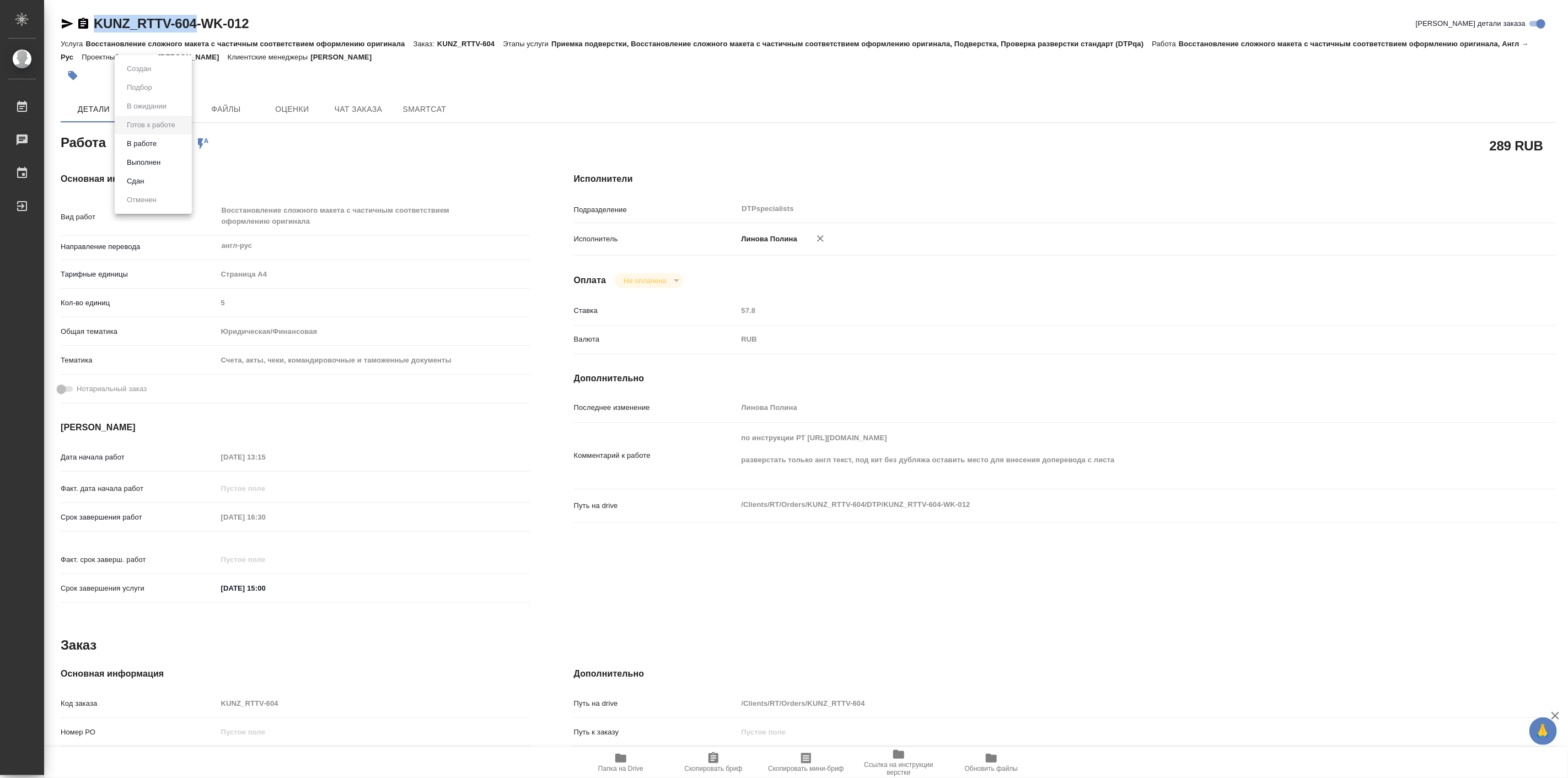
type textarea "x"
click at [158, 145] on button "В работе" at bounding box center [142, 144] width 36 height 12
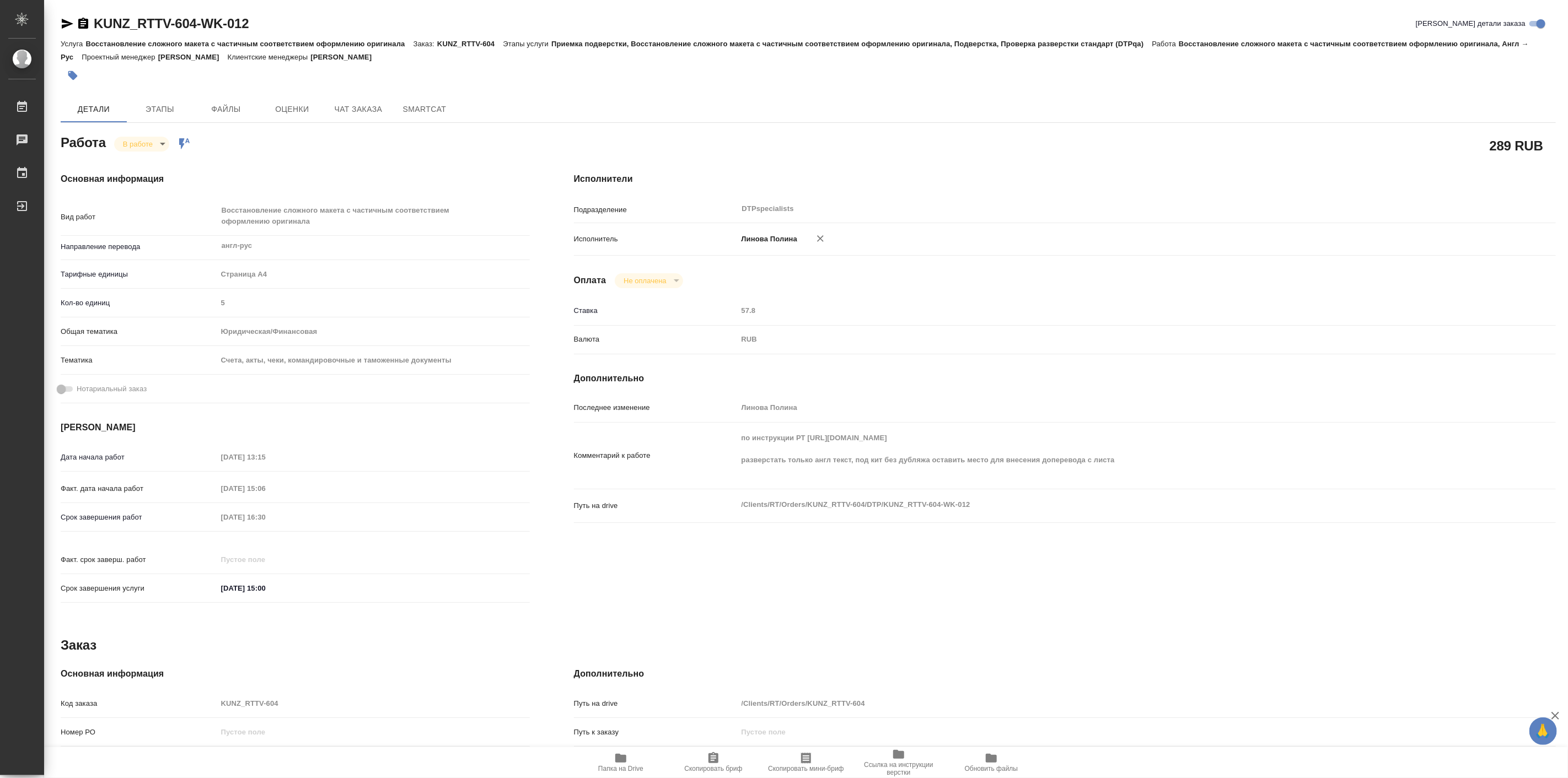
type textarea "x"
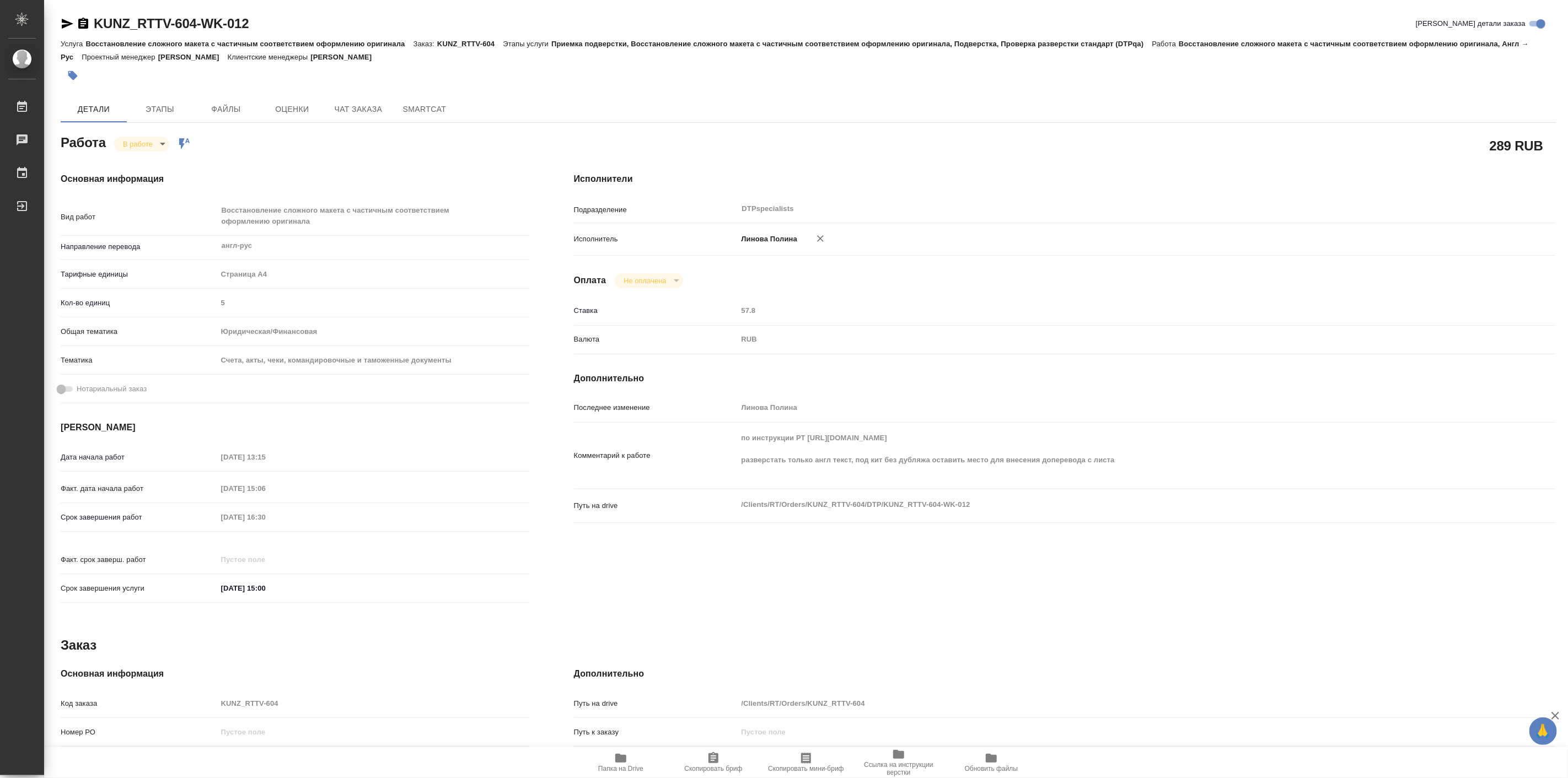
type textarea "x"
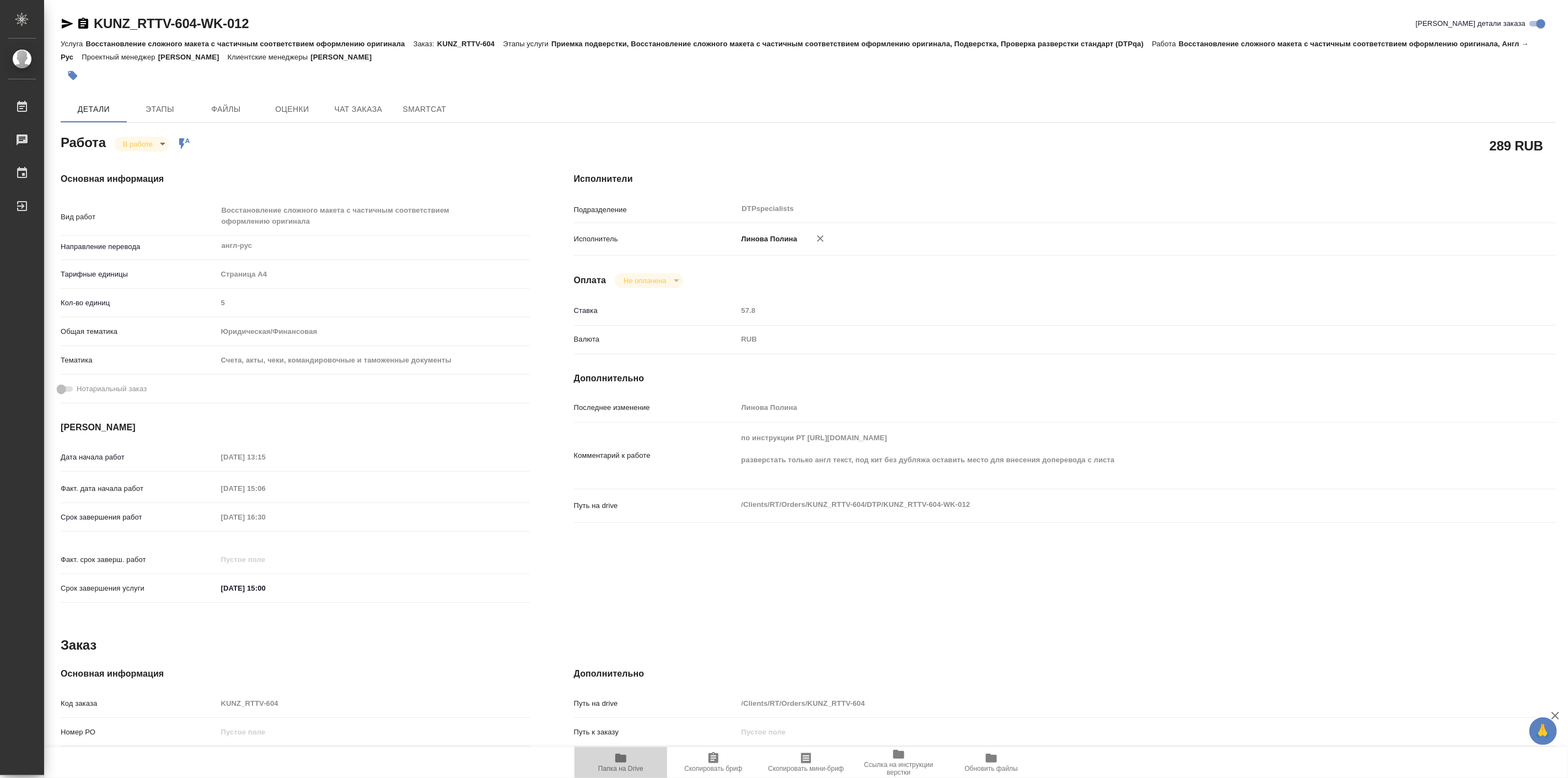
click at [611, 763] on span "Папка на Drive" at bounding box center [620, 763] width 79 height 21
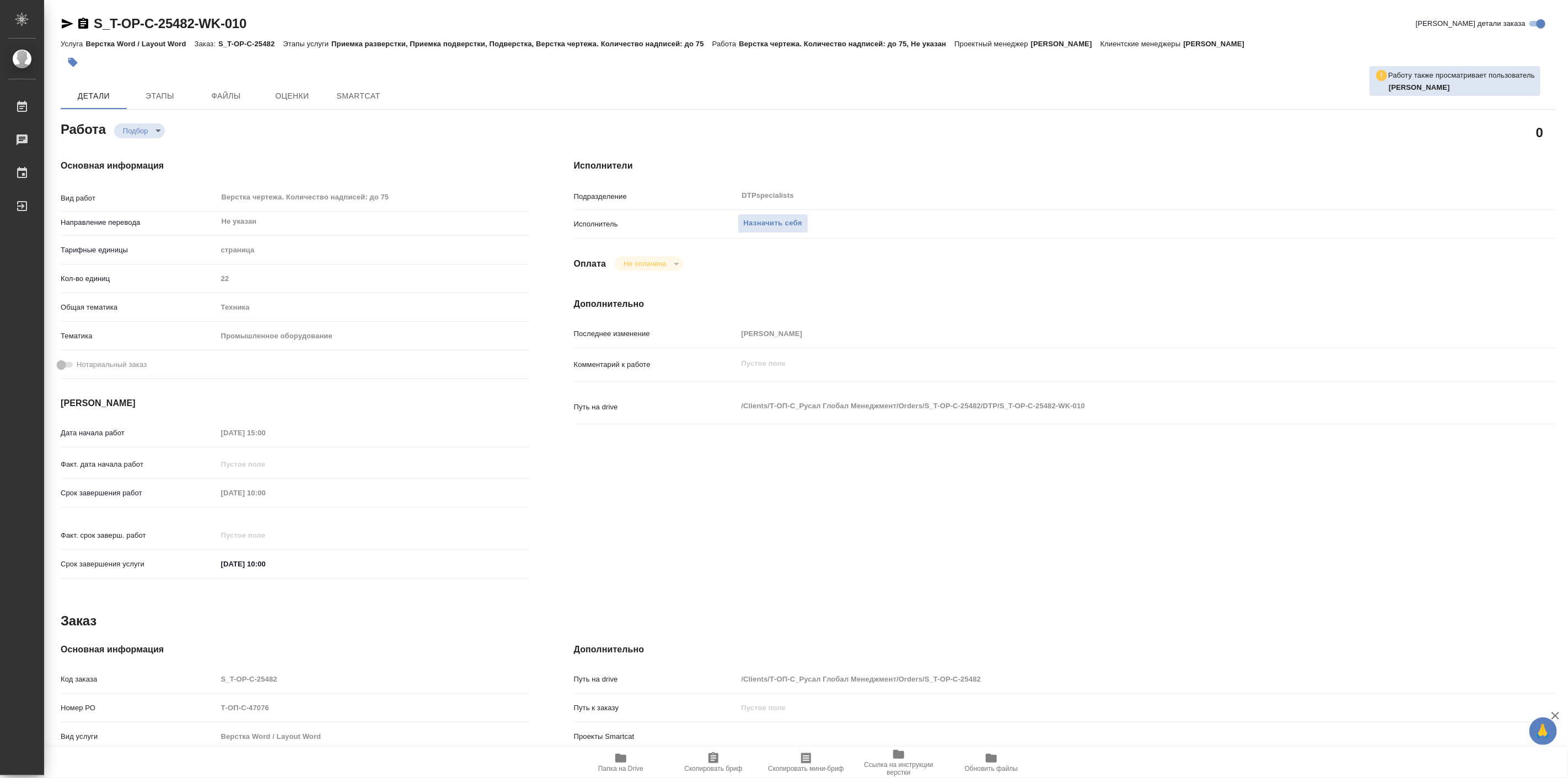
type textarea "x"
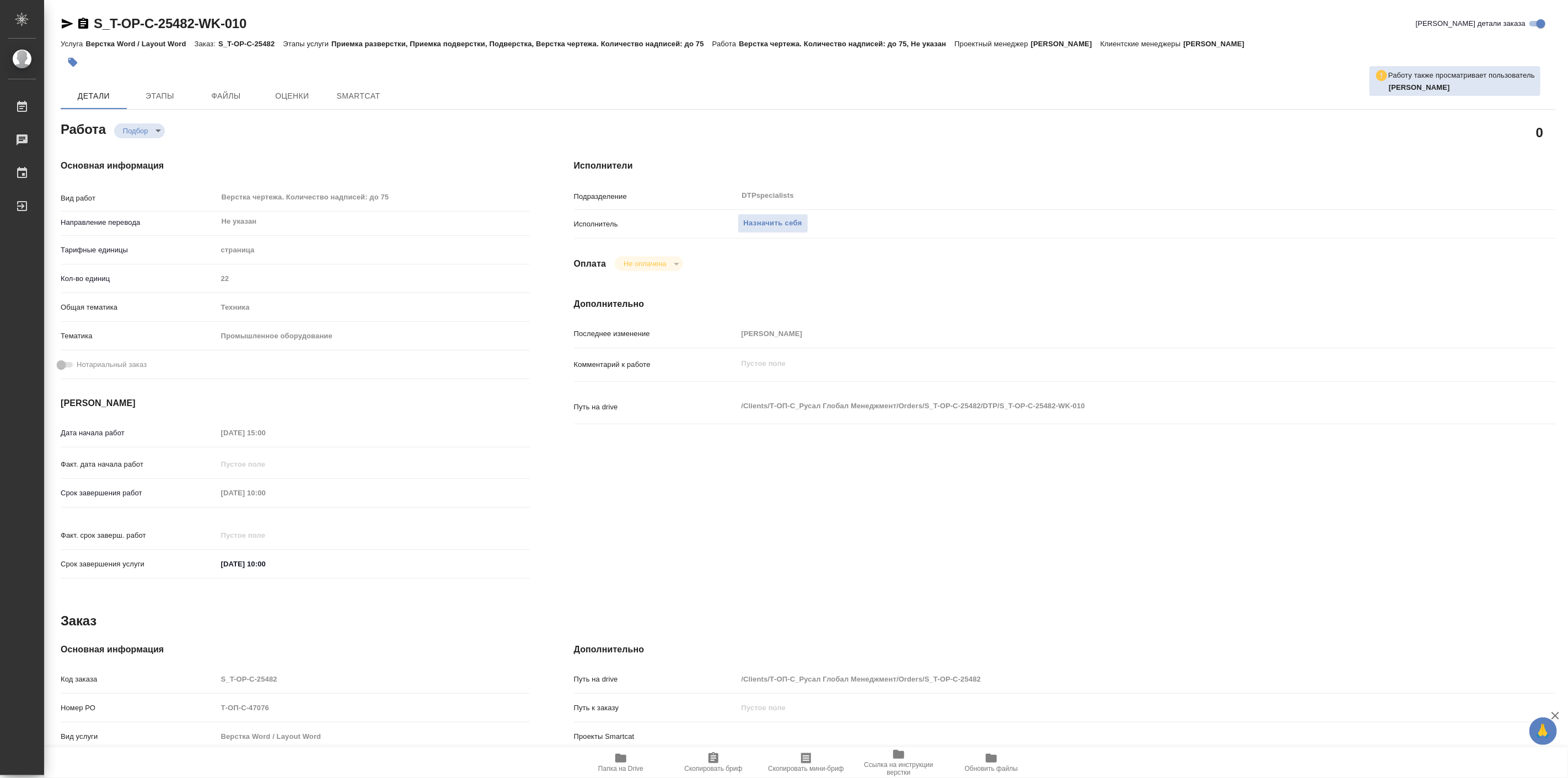
type textarea "x"
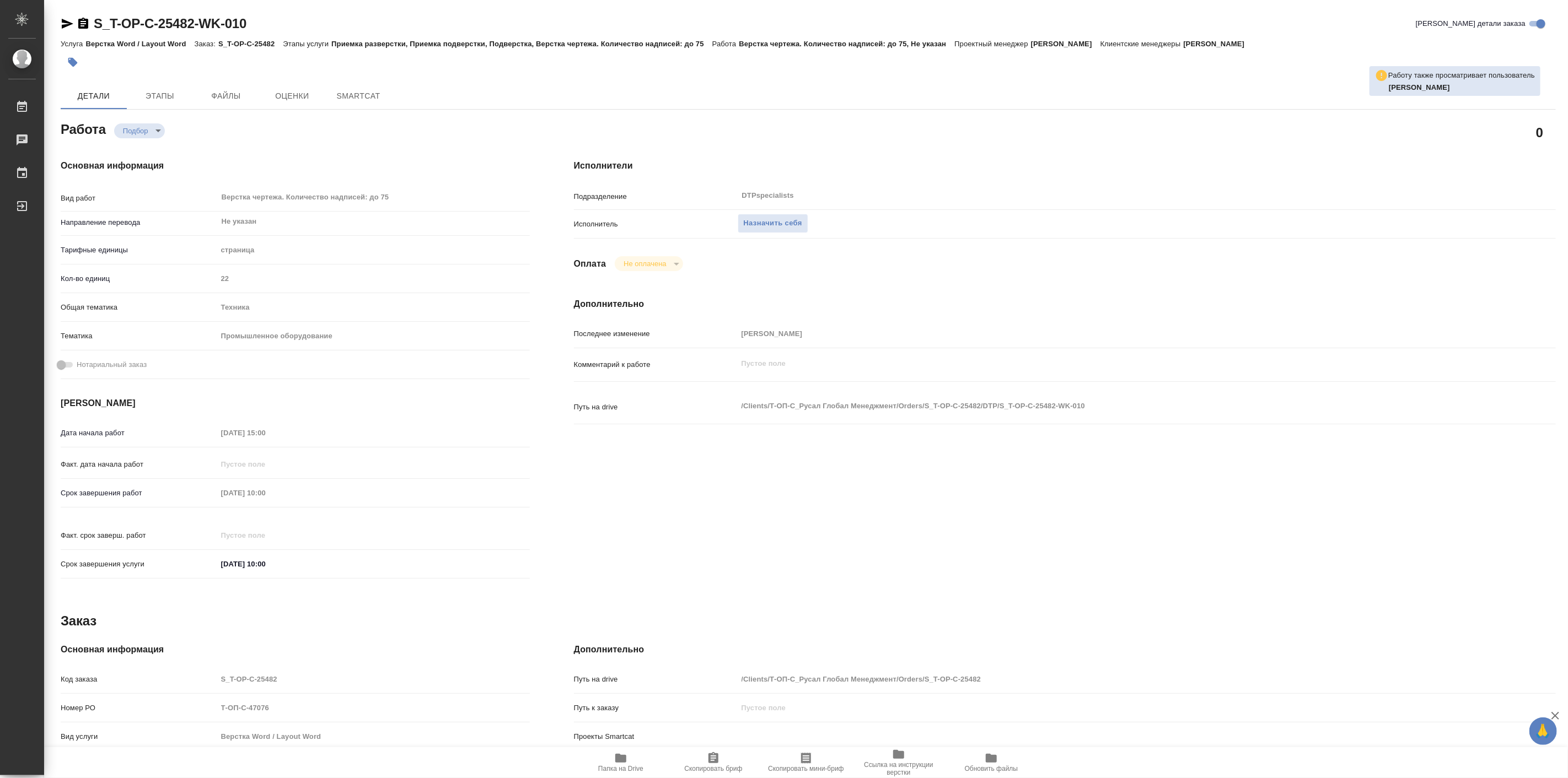
type textarea "x"
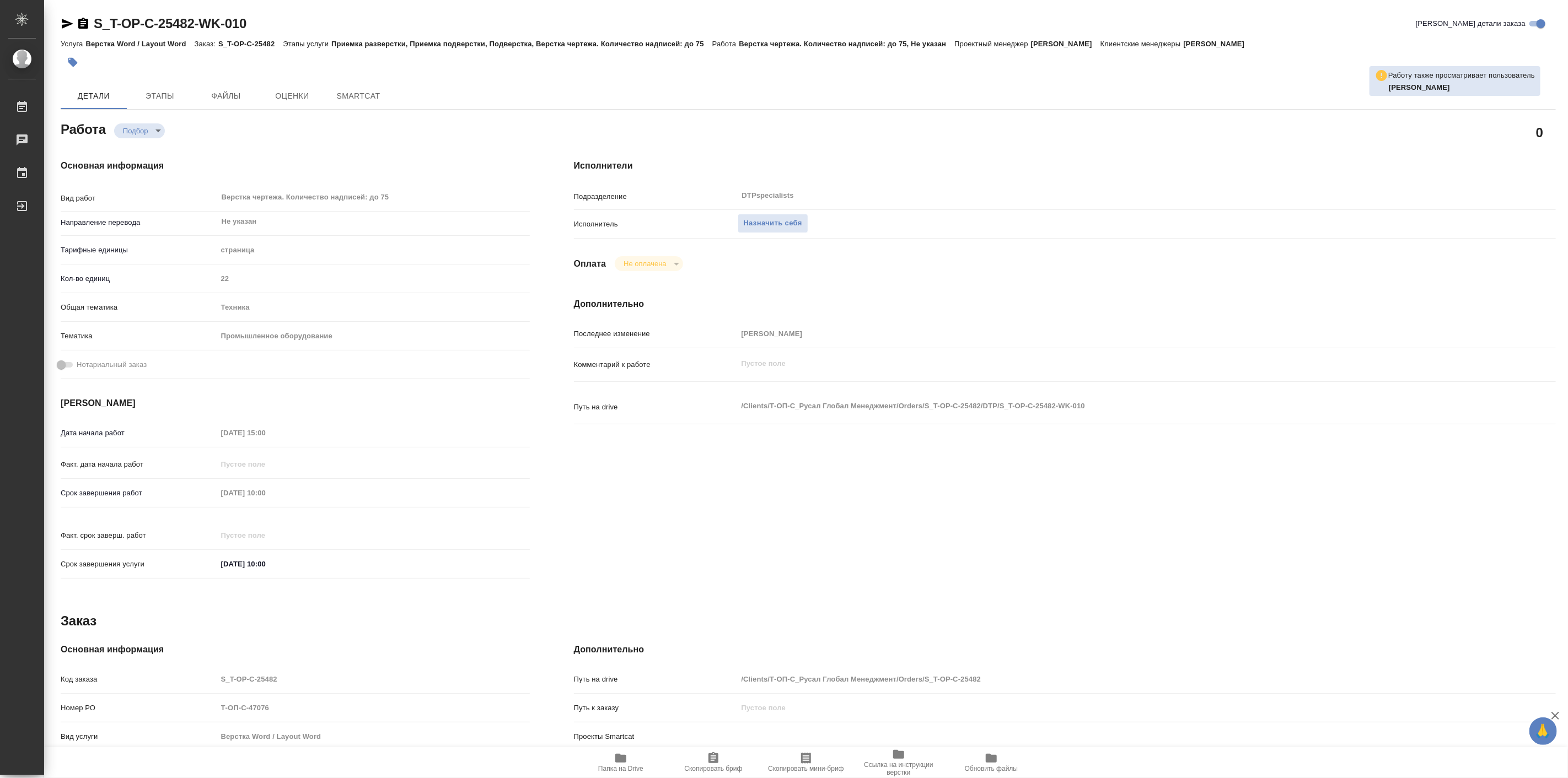
type textarea "x"
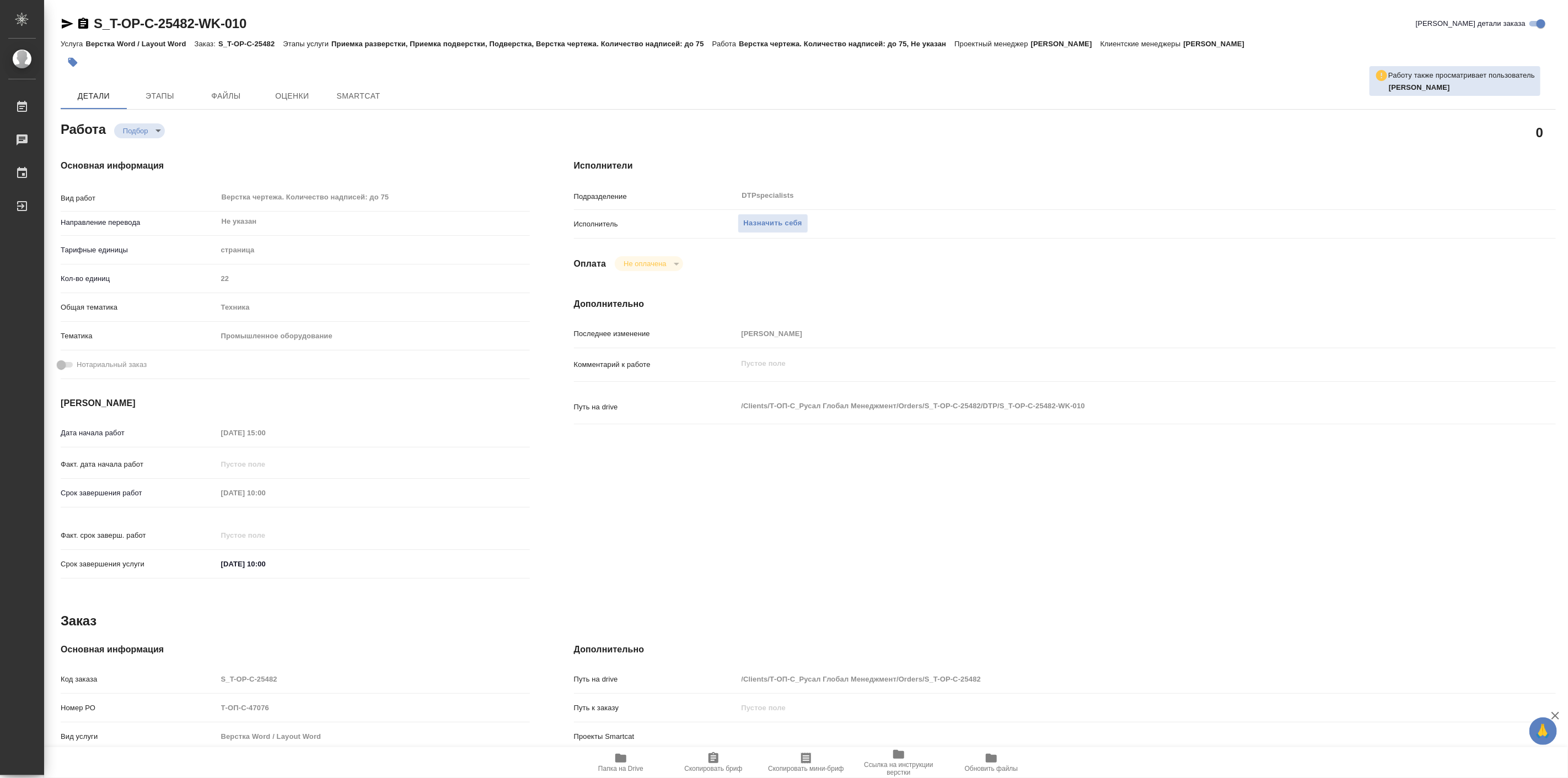
type textarea "x"
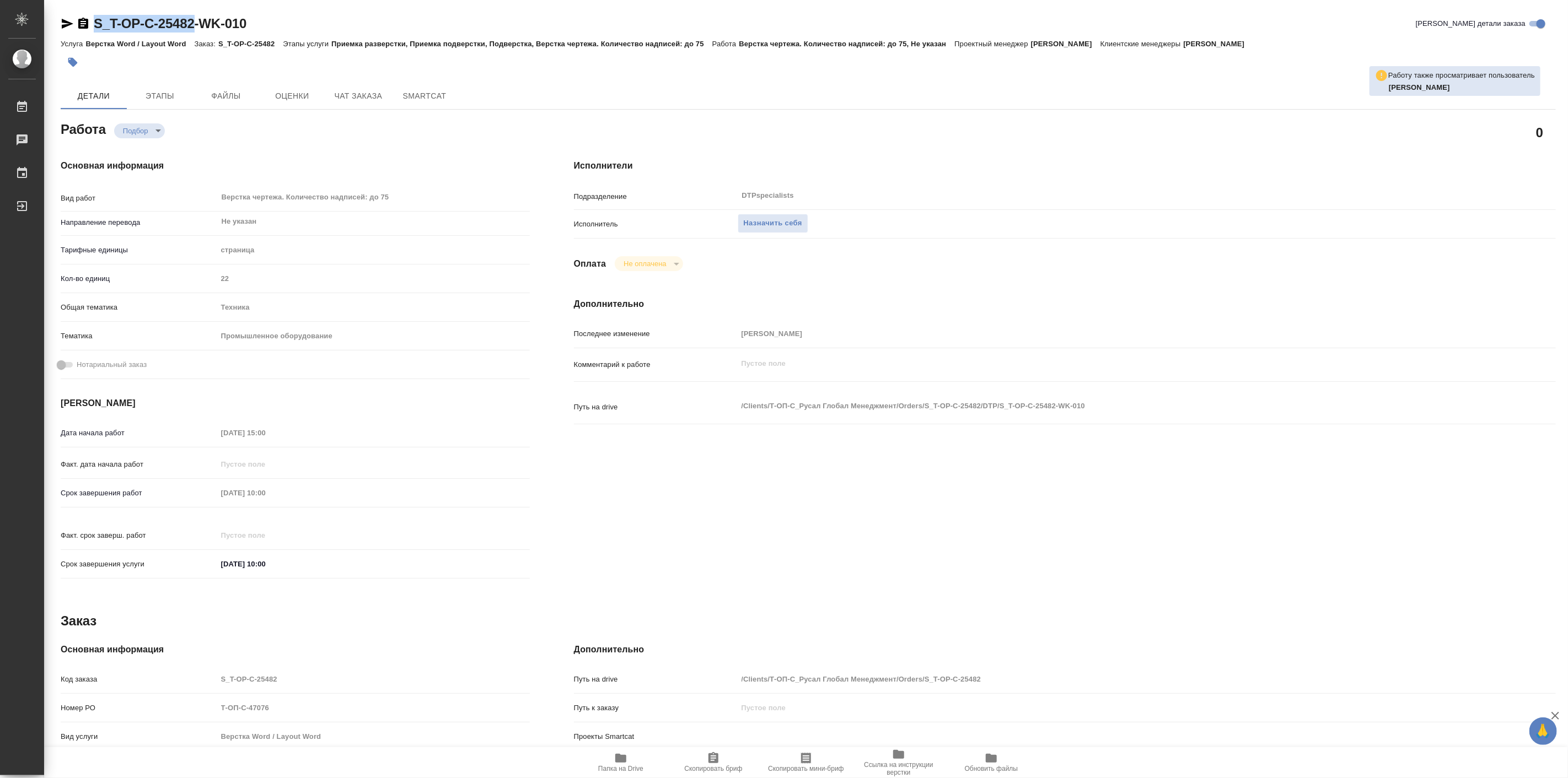
type textarea "x"
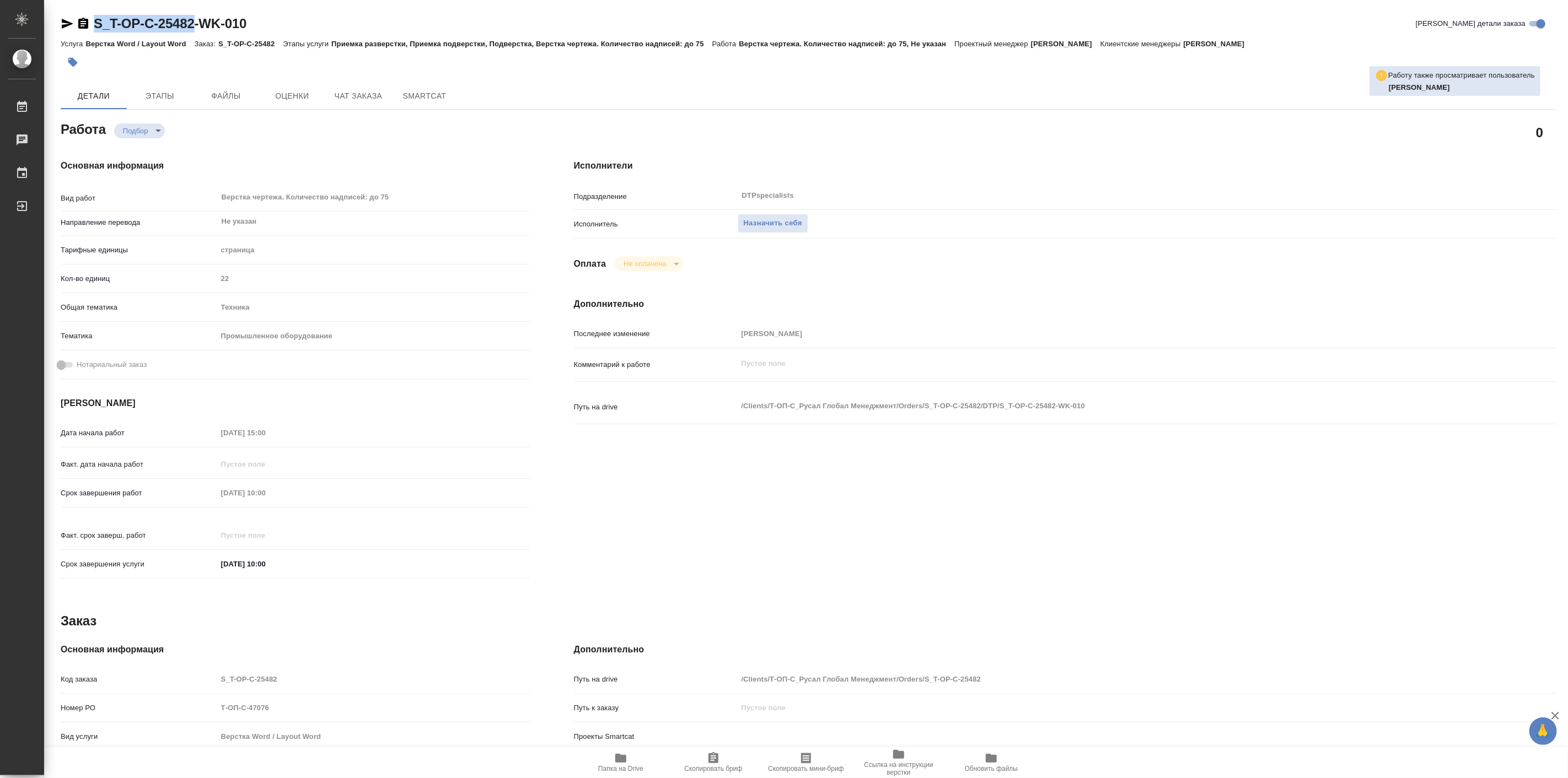
drag, startPoint x: 89, startPoint y: 13, endPoint x: 201, endPoint y: 31, distance: 113.4
click at [201, 31] on div "S_T-OP-C-25482-WK-010 Кратко детали заказа Услуга Верстка Word / Layout Word За…" at bounding box center [808, 469] width 1508 height 938
type textarea "x"
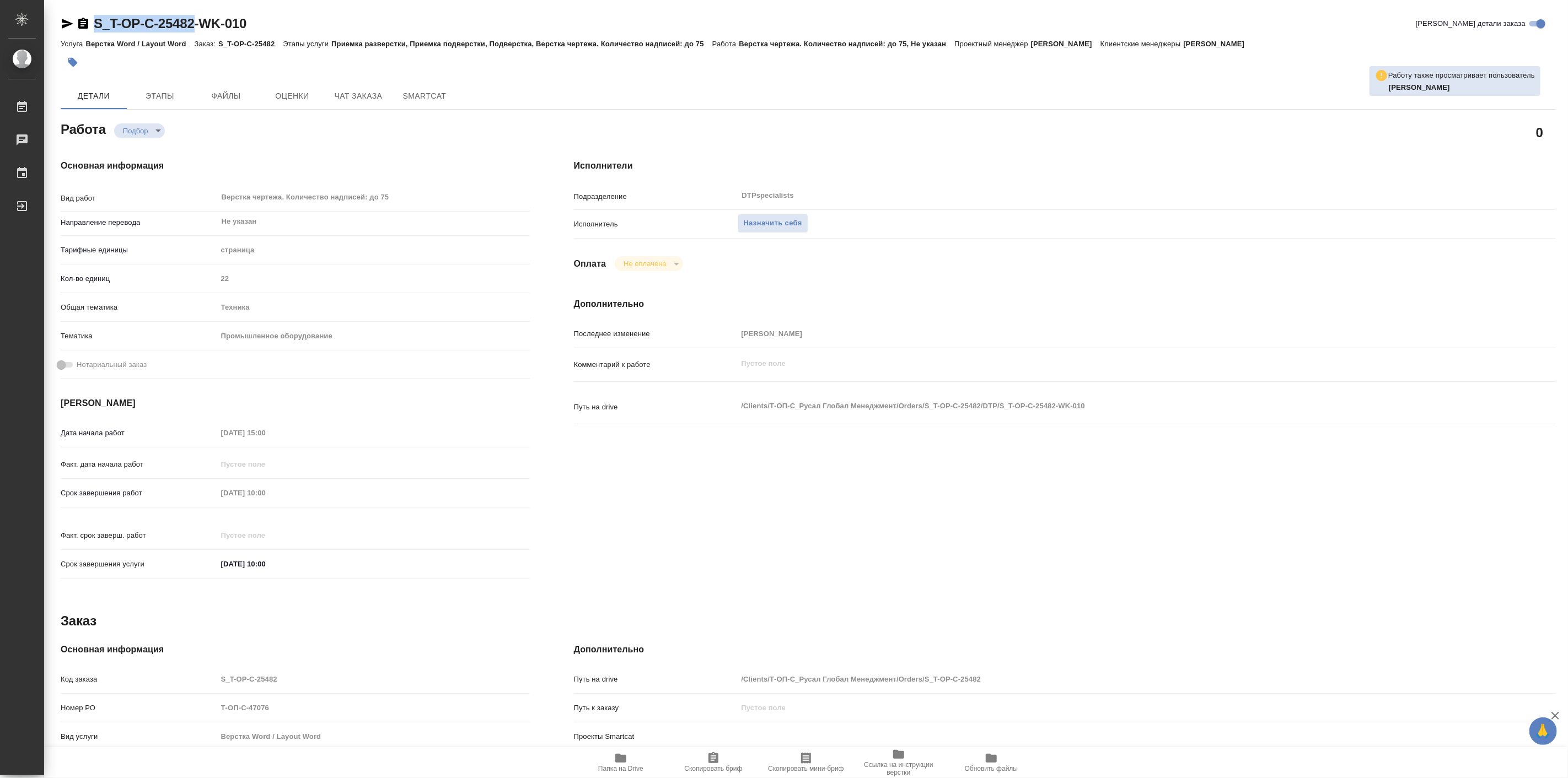
type textarea "x"
copy link "S_T-OP-C-25482"
click at [628, 756] on span "Папка на Drive" at bounding box center [620, 763] width 79 height 21
type textarea "x"
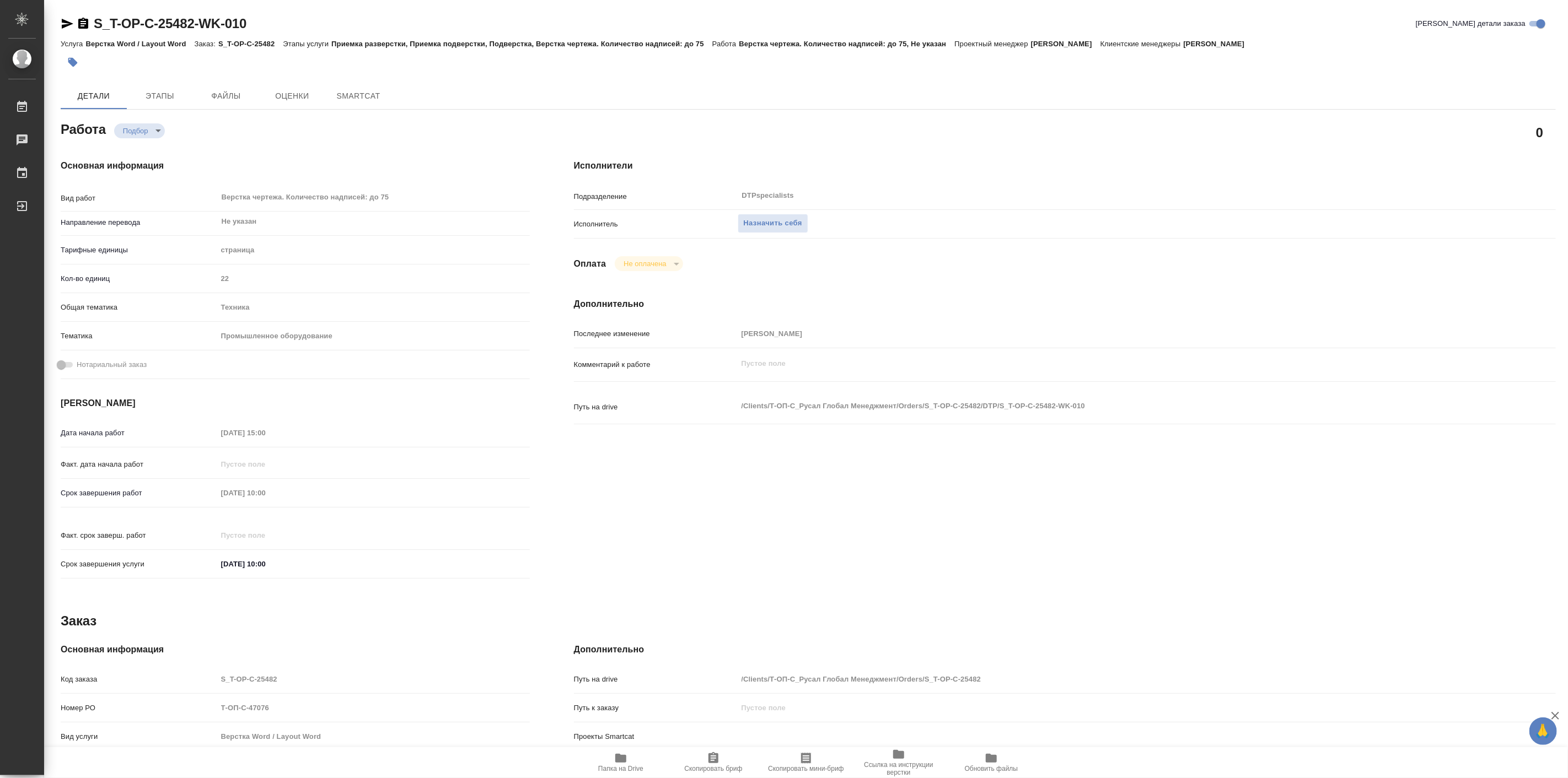
type textarea "x"
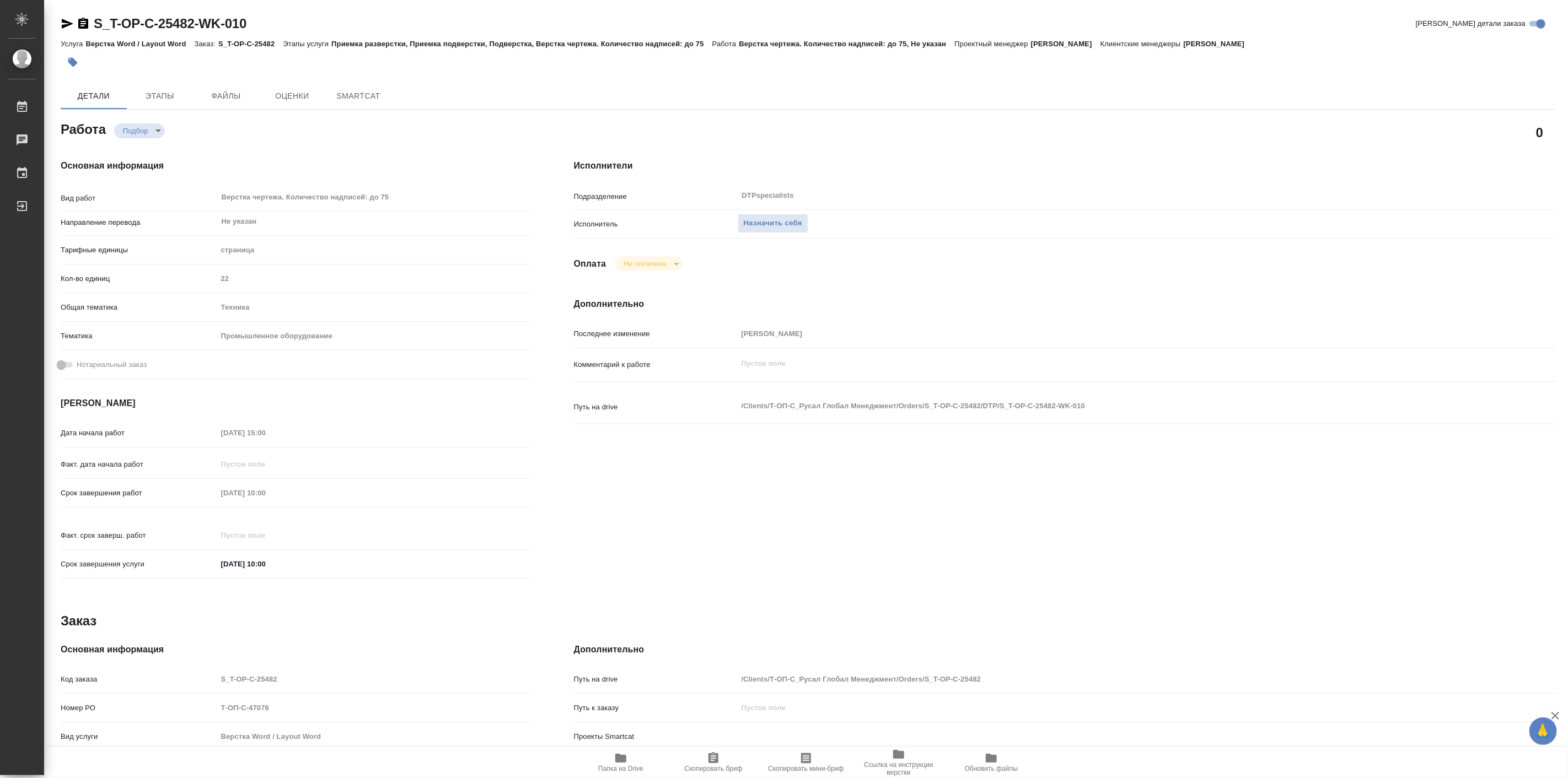
type textarea "x"
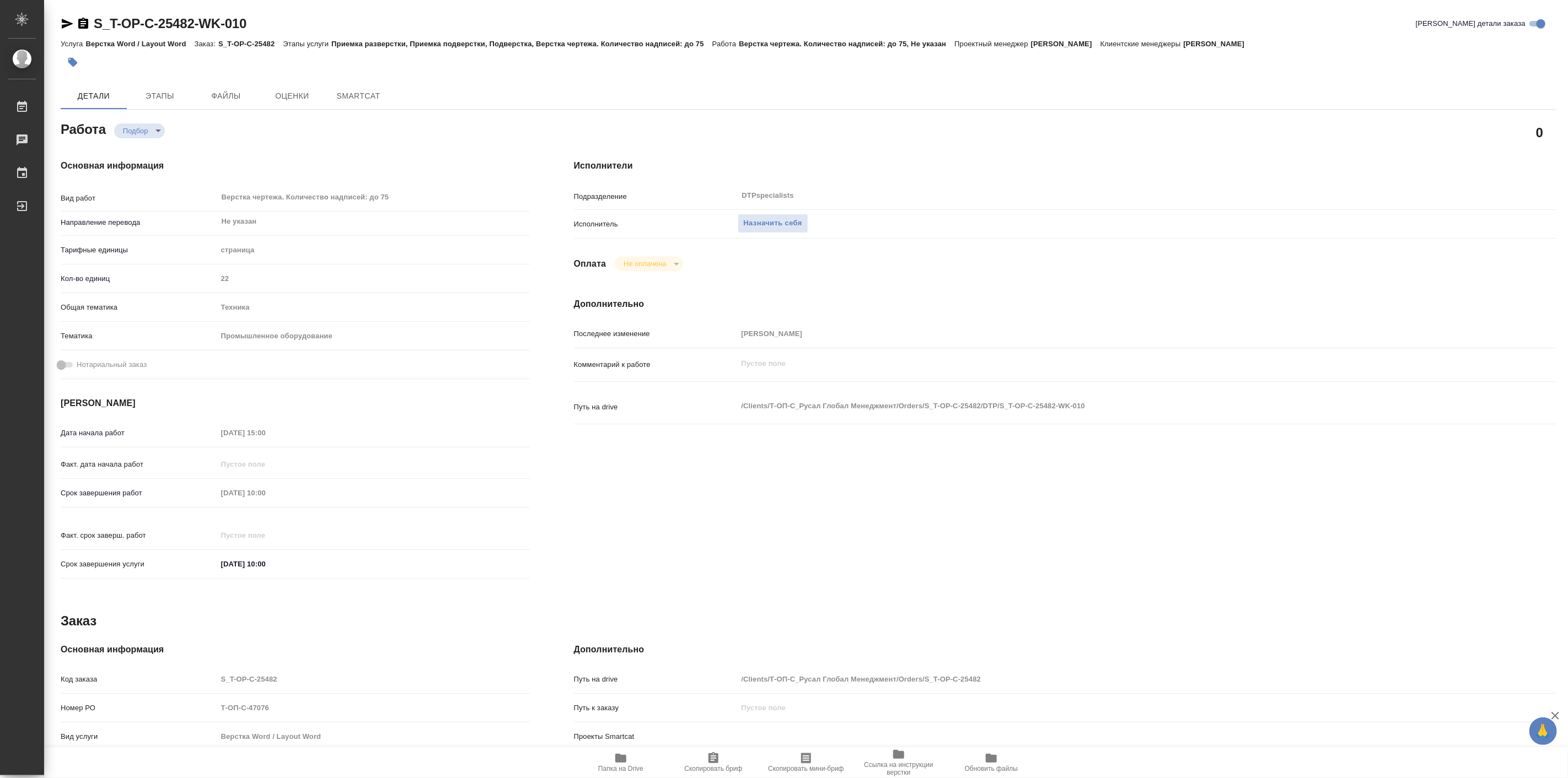
type textarea "x"
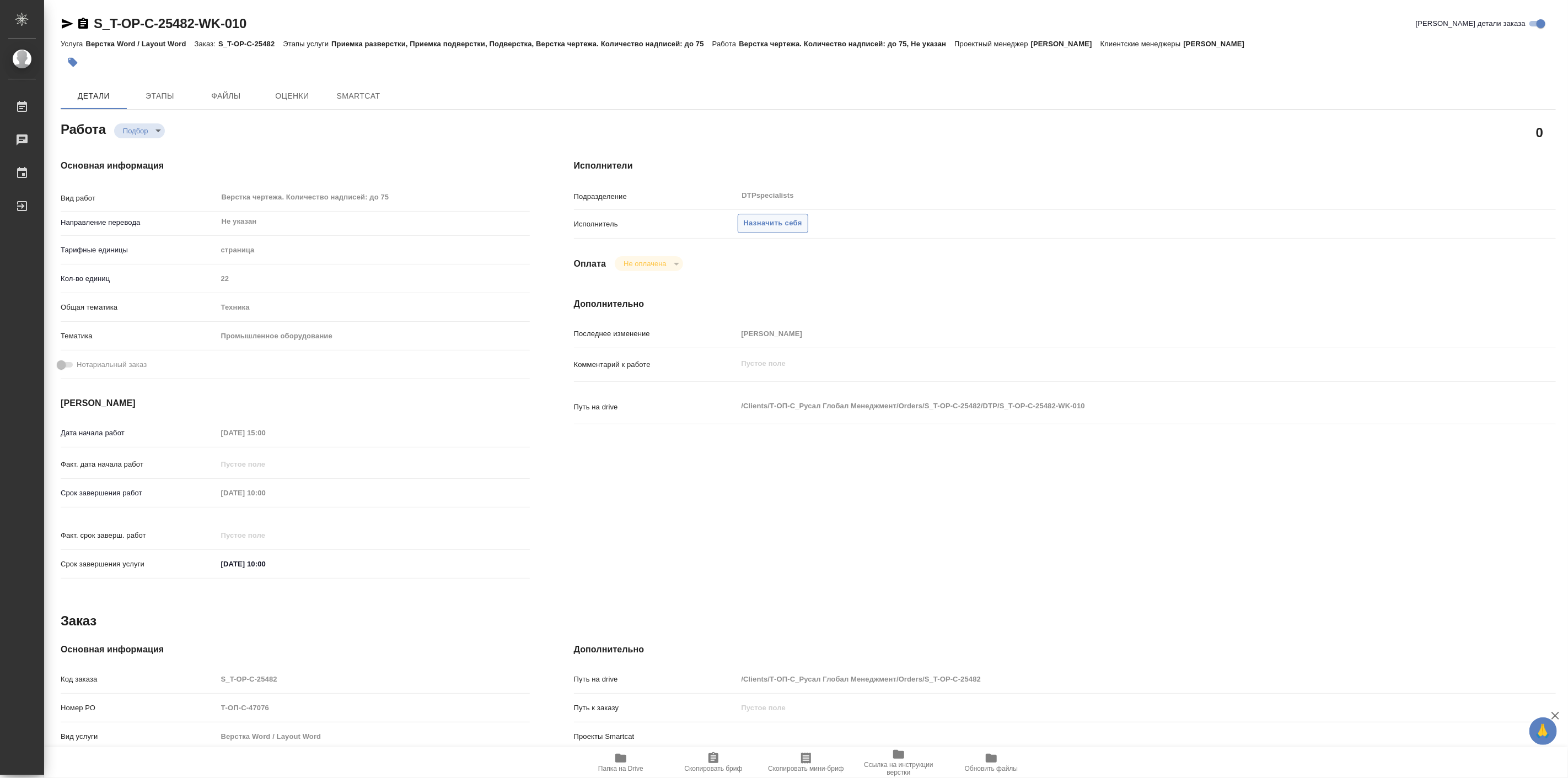
type textarea "x"
click at [795, 223] on span "Назначить себя" at bounding box center [773, 223] width 58 height 12
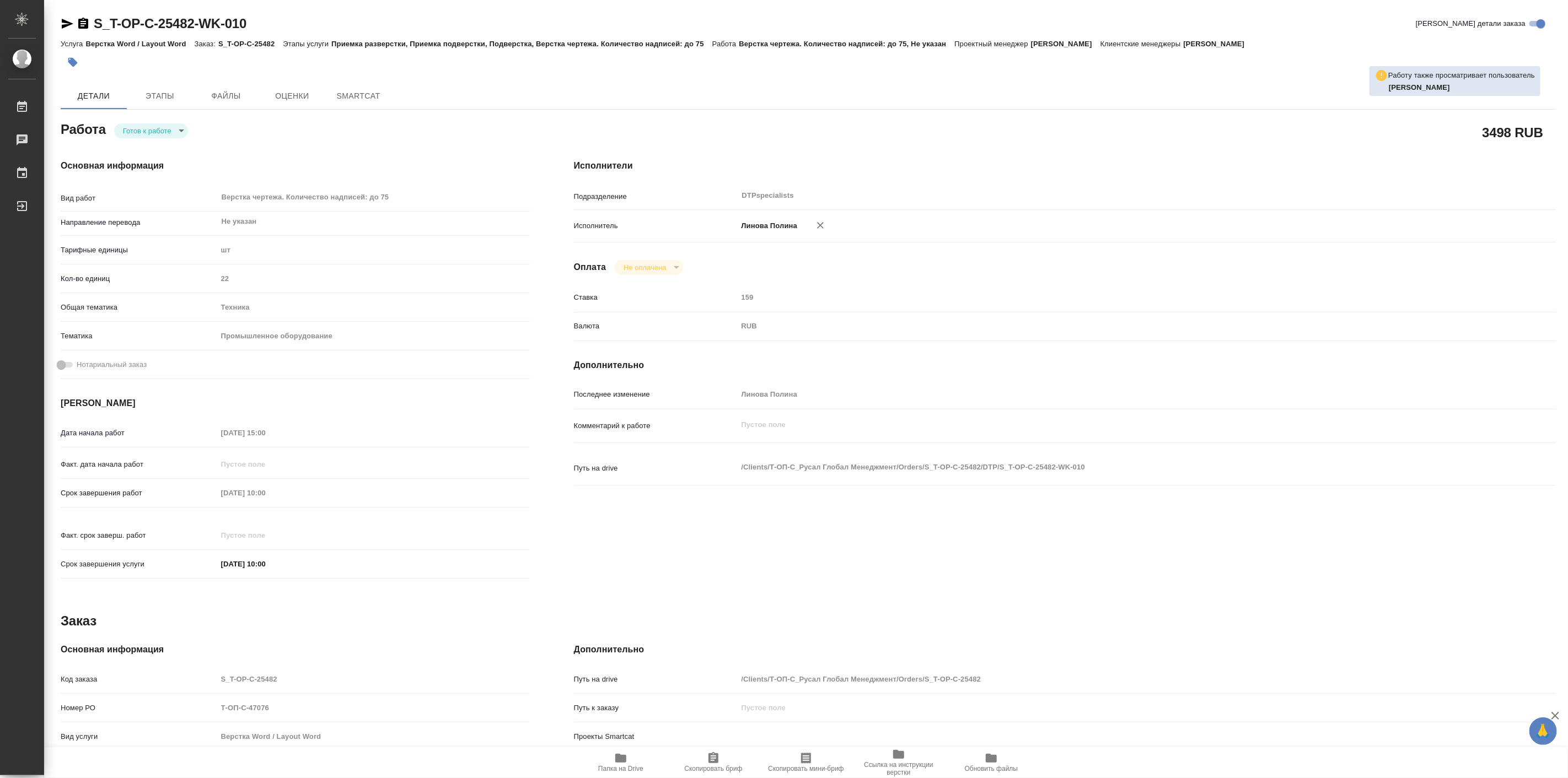
type textarea "x"
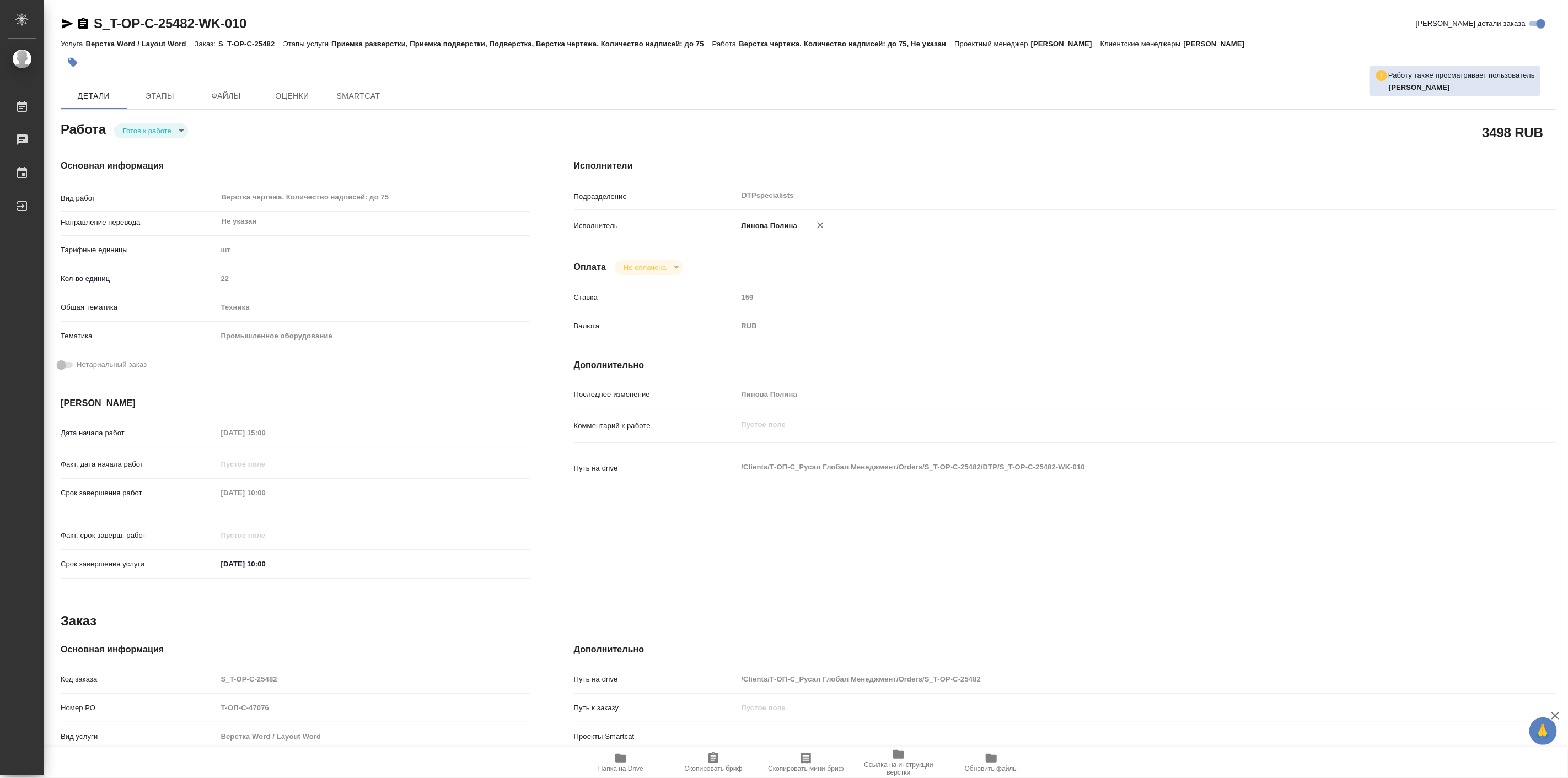
type textarea "x"
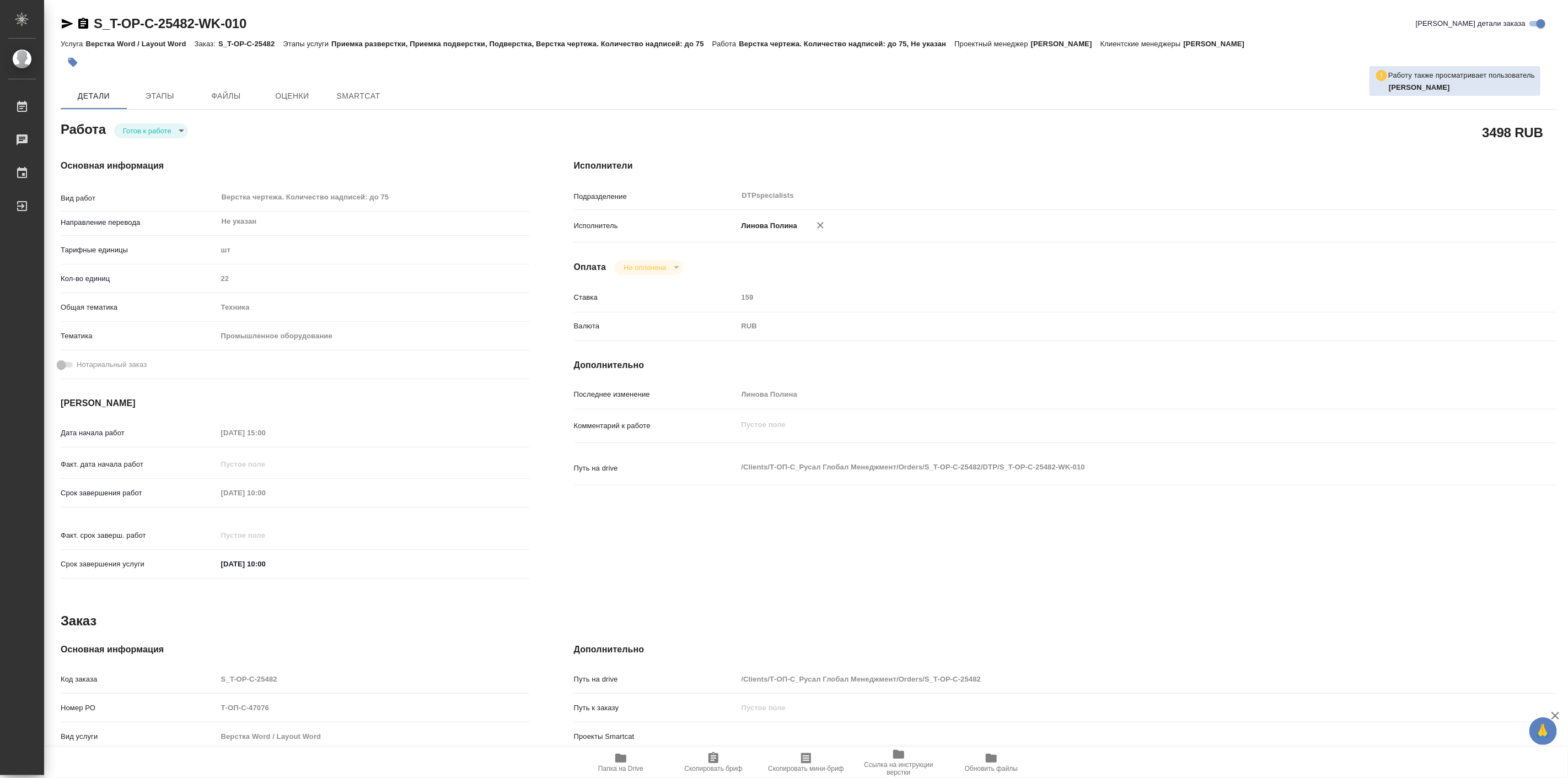
type textarea "x"
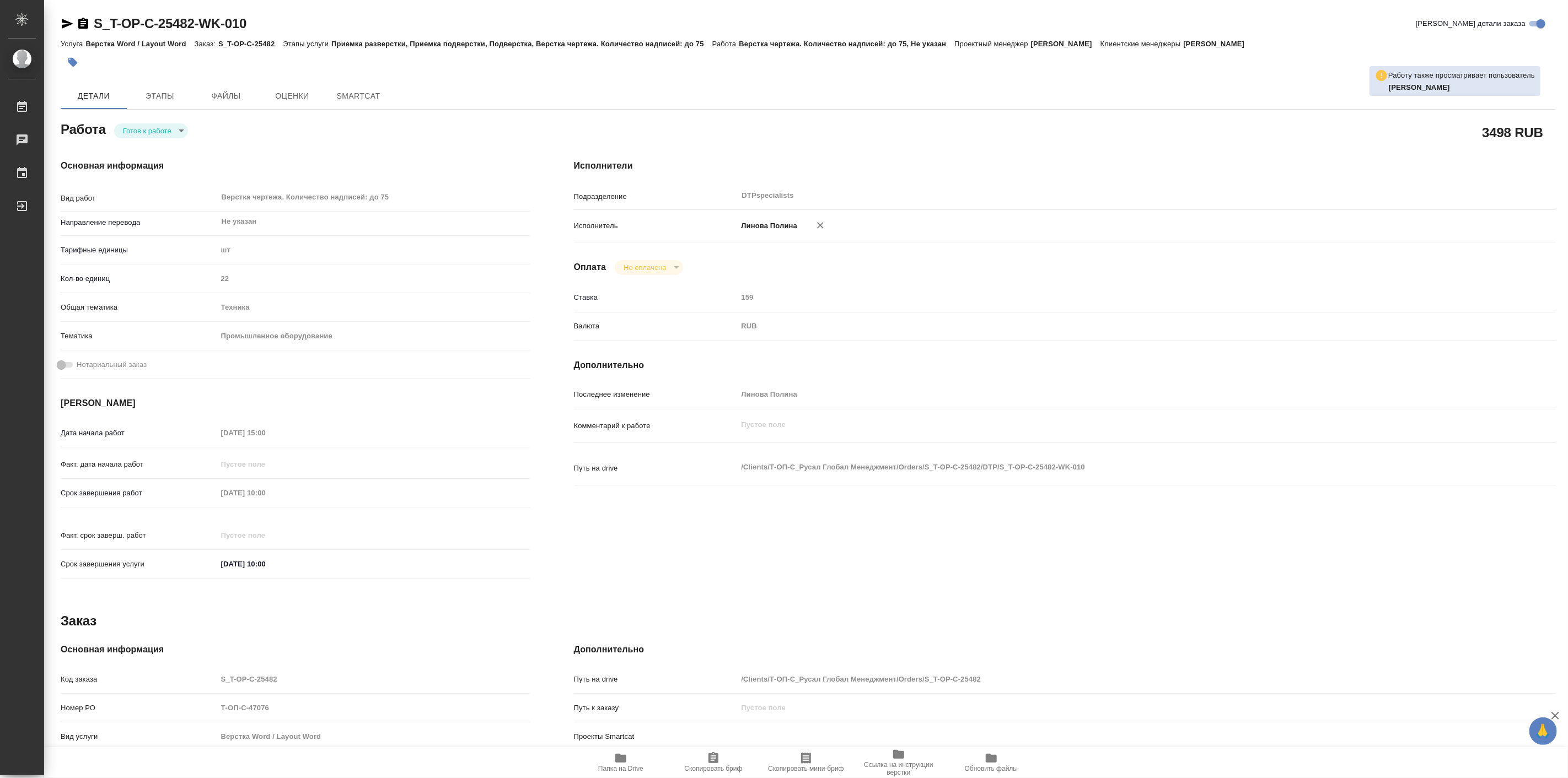
type textarea "x"
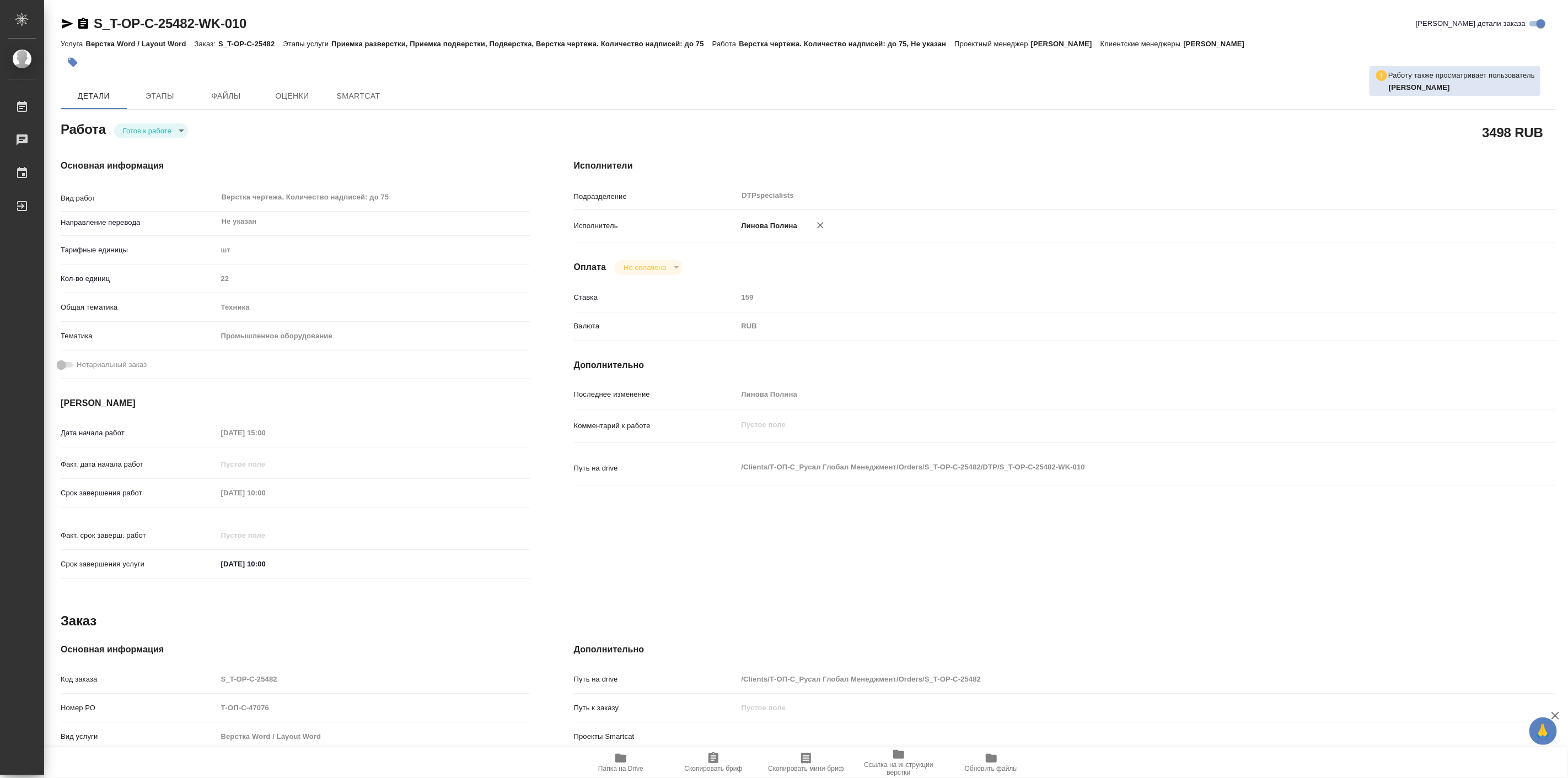
type textarea "x"
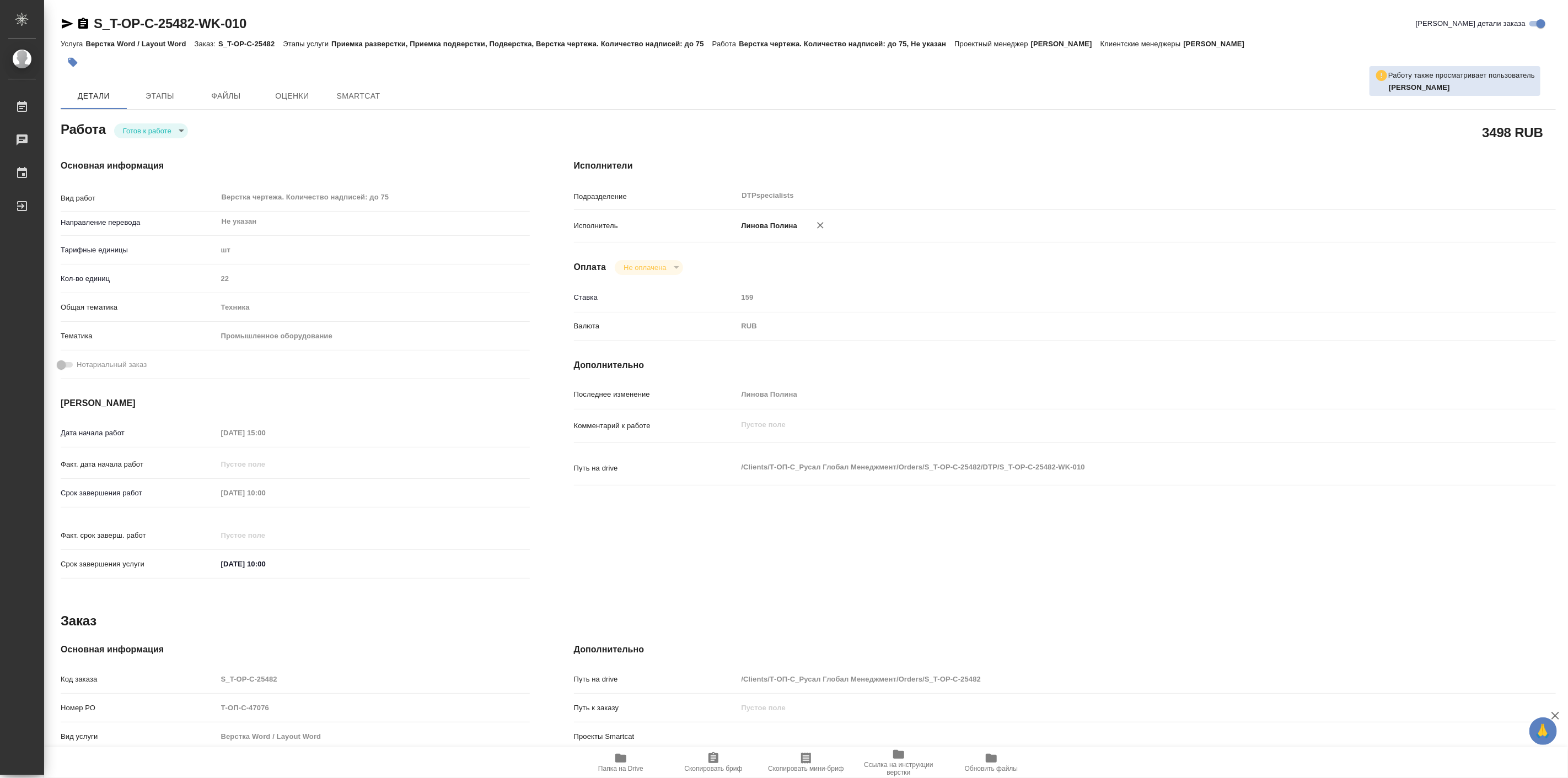
type textarea "x"
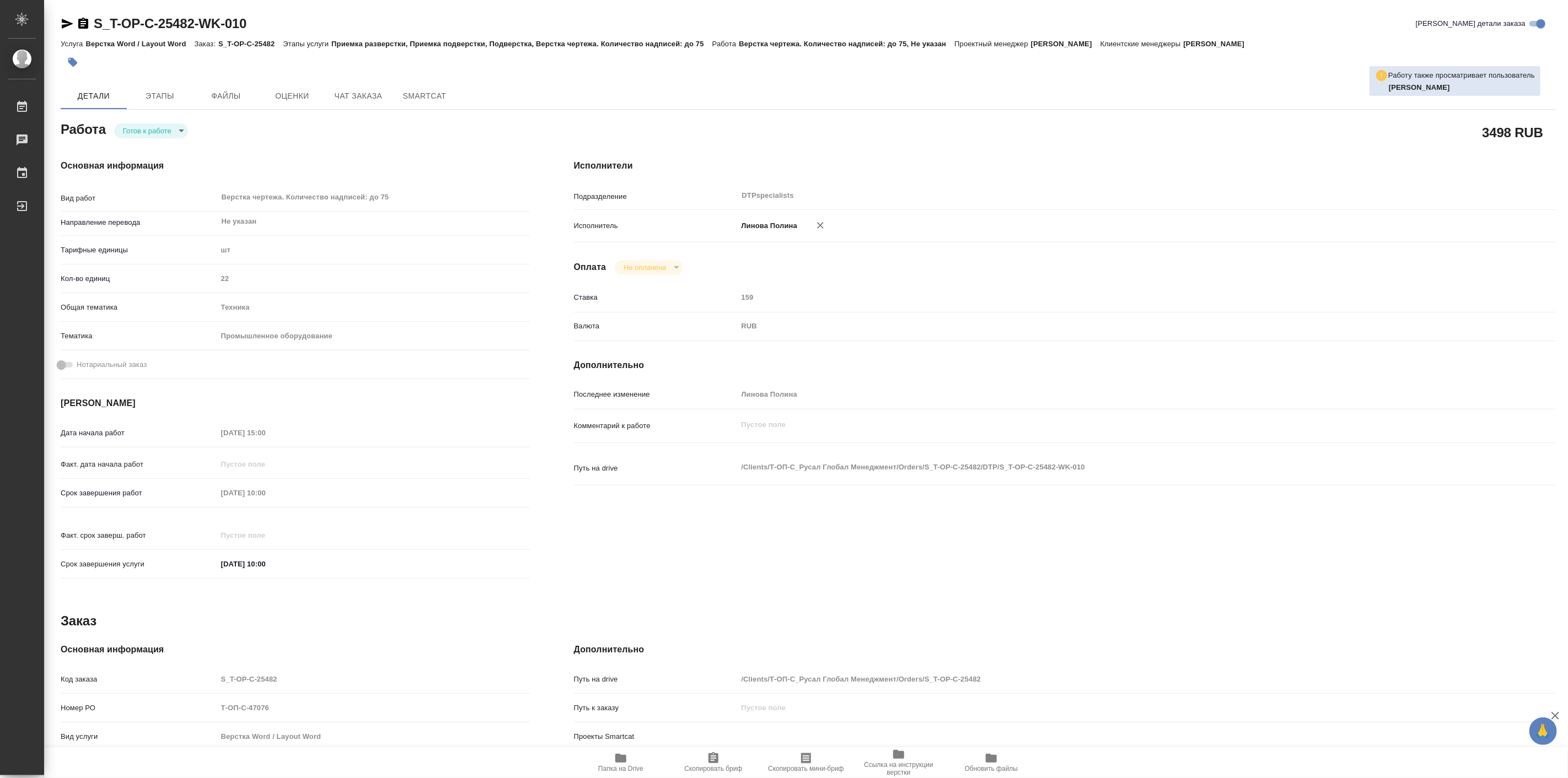
type textarea "x"
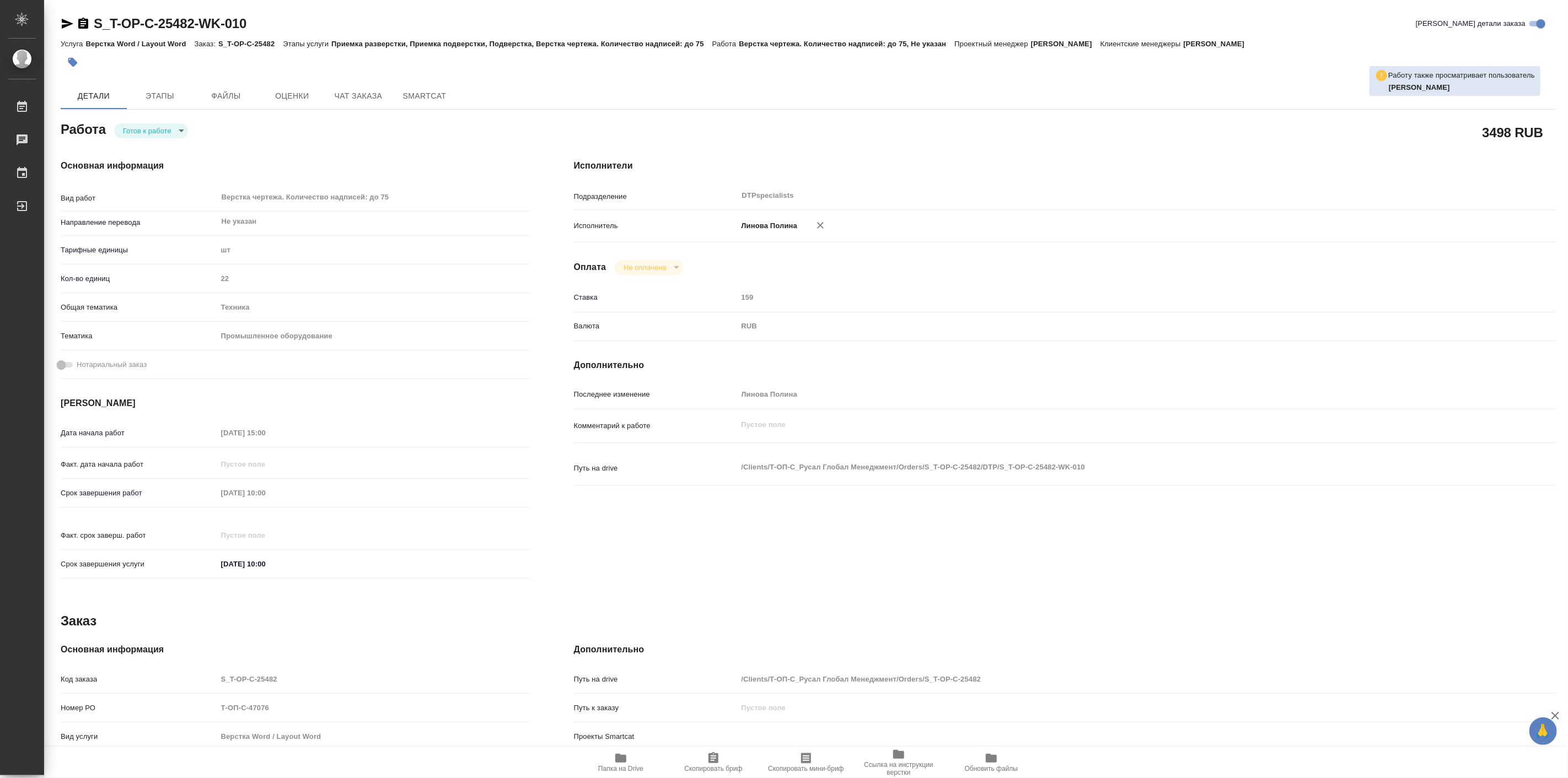
type textarea "x"
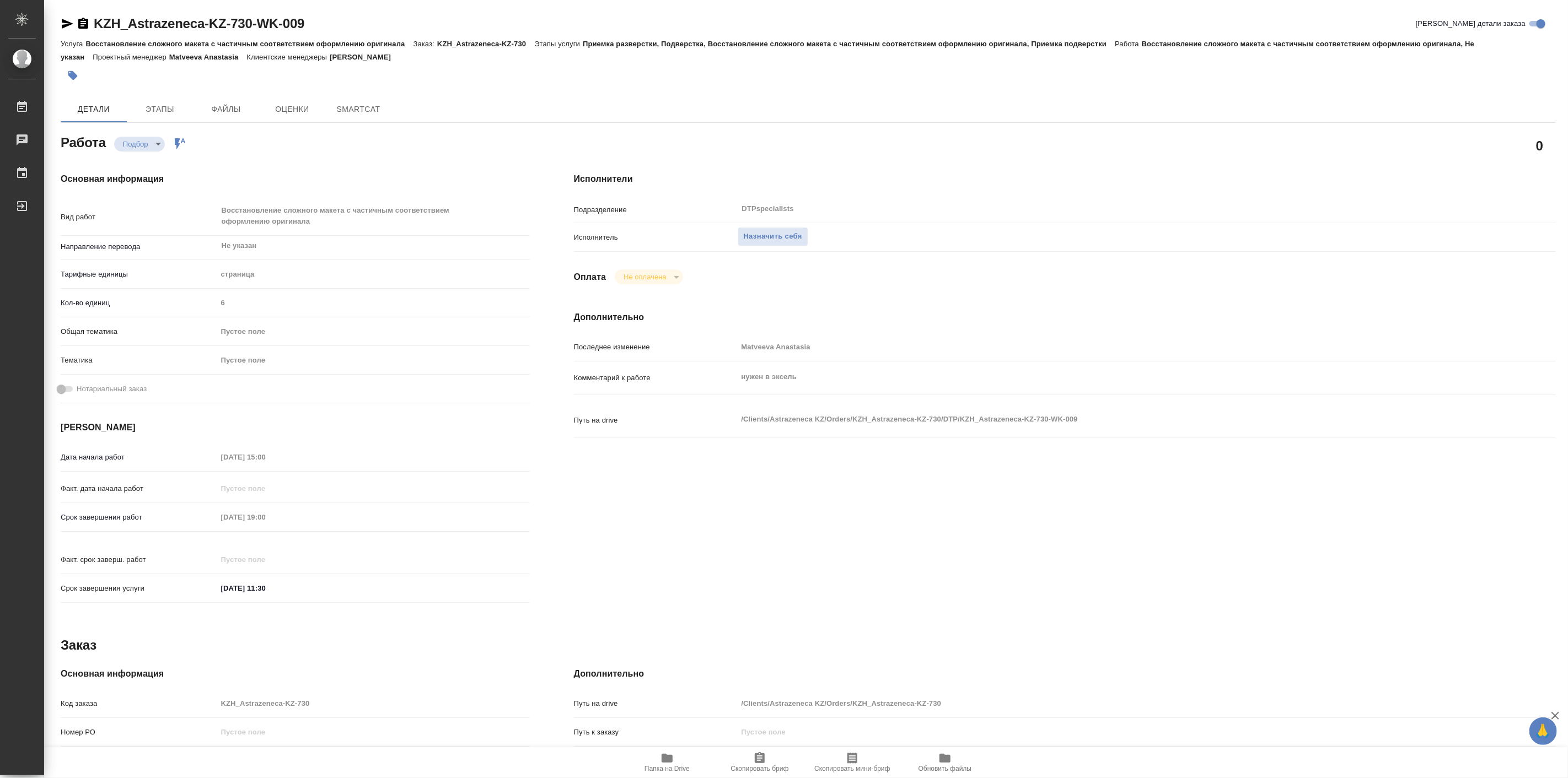
type textarea "x"
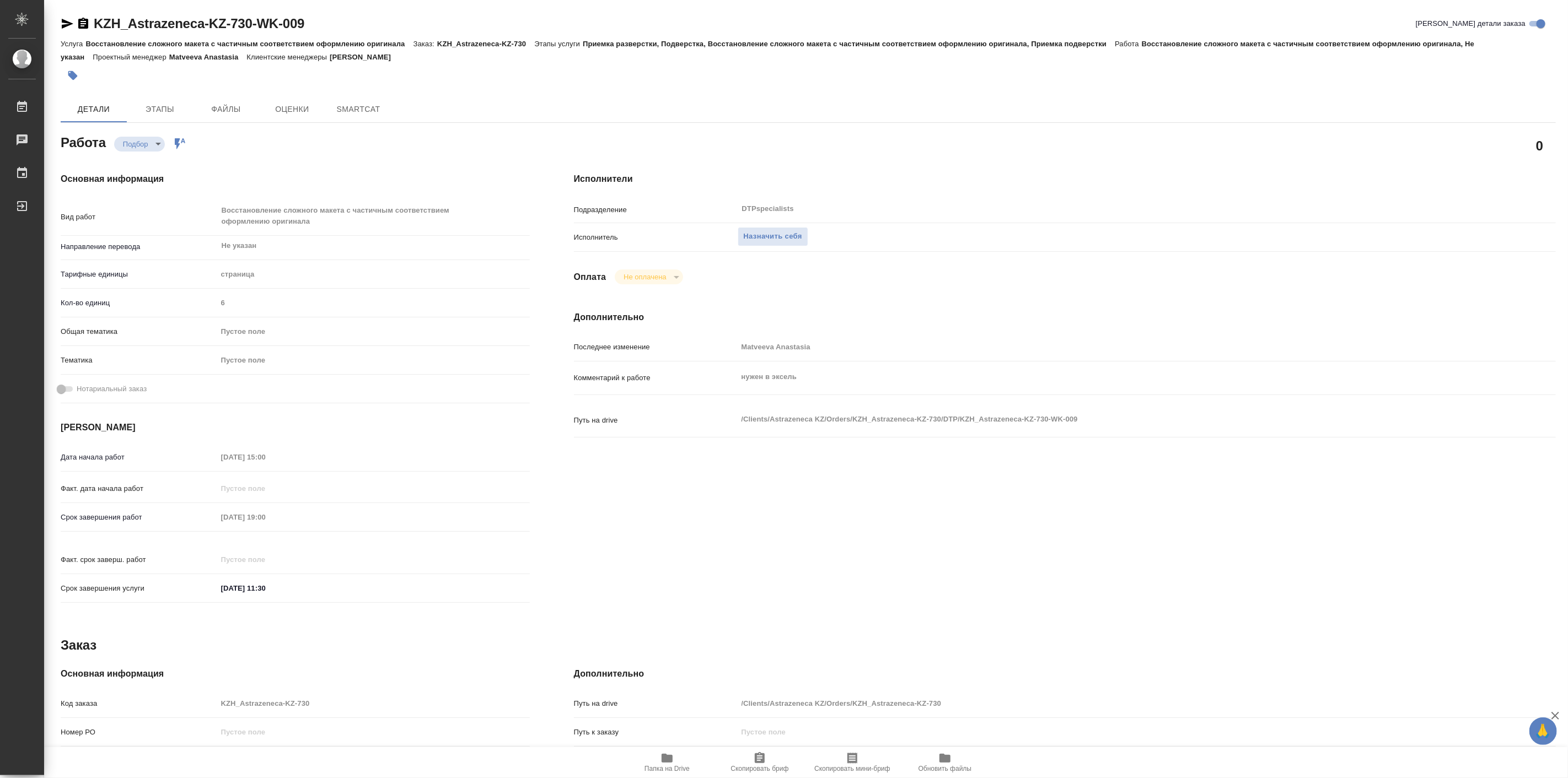
type textarea "x"
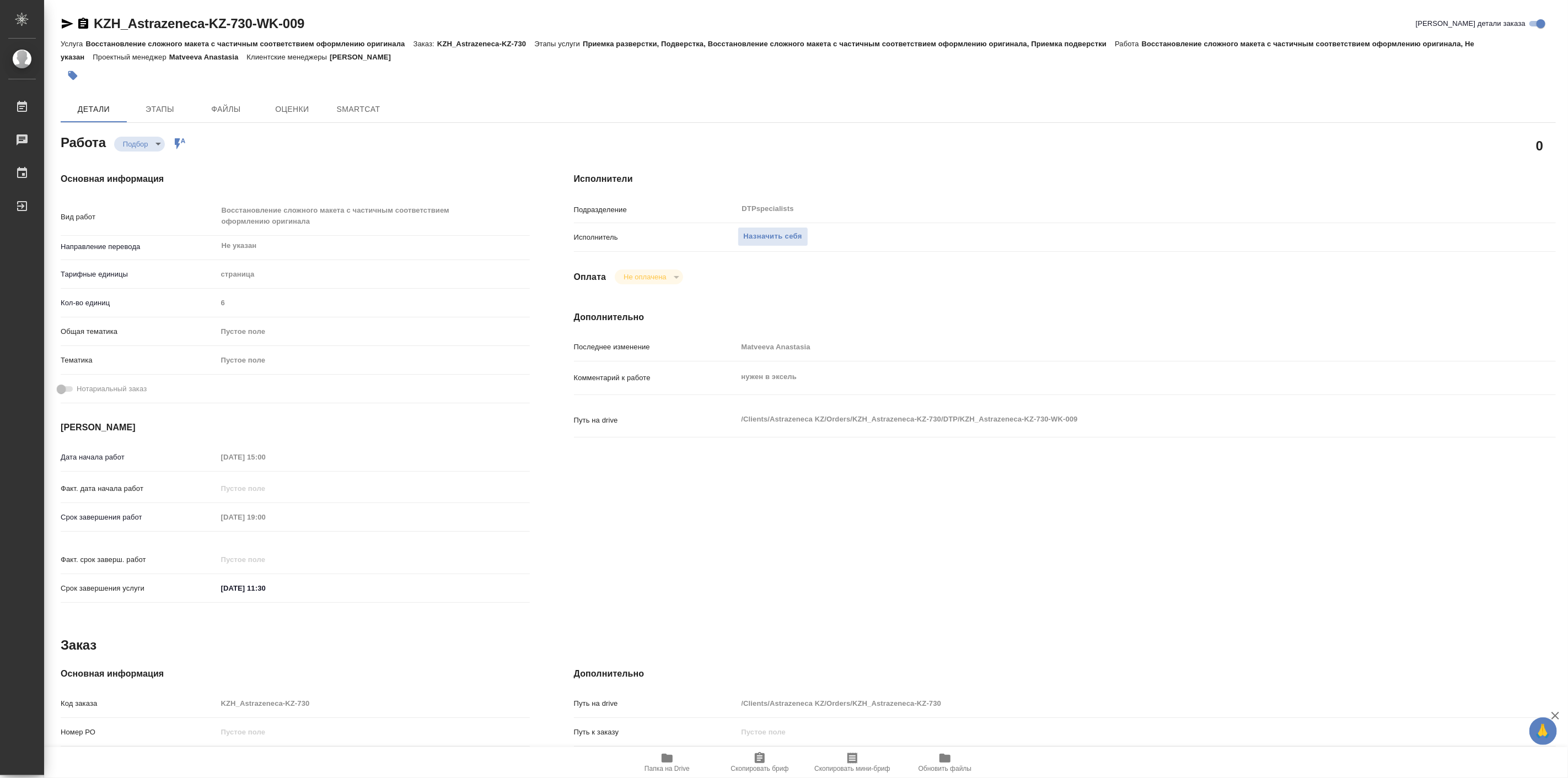
type textarea "x"
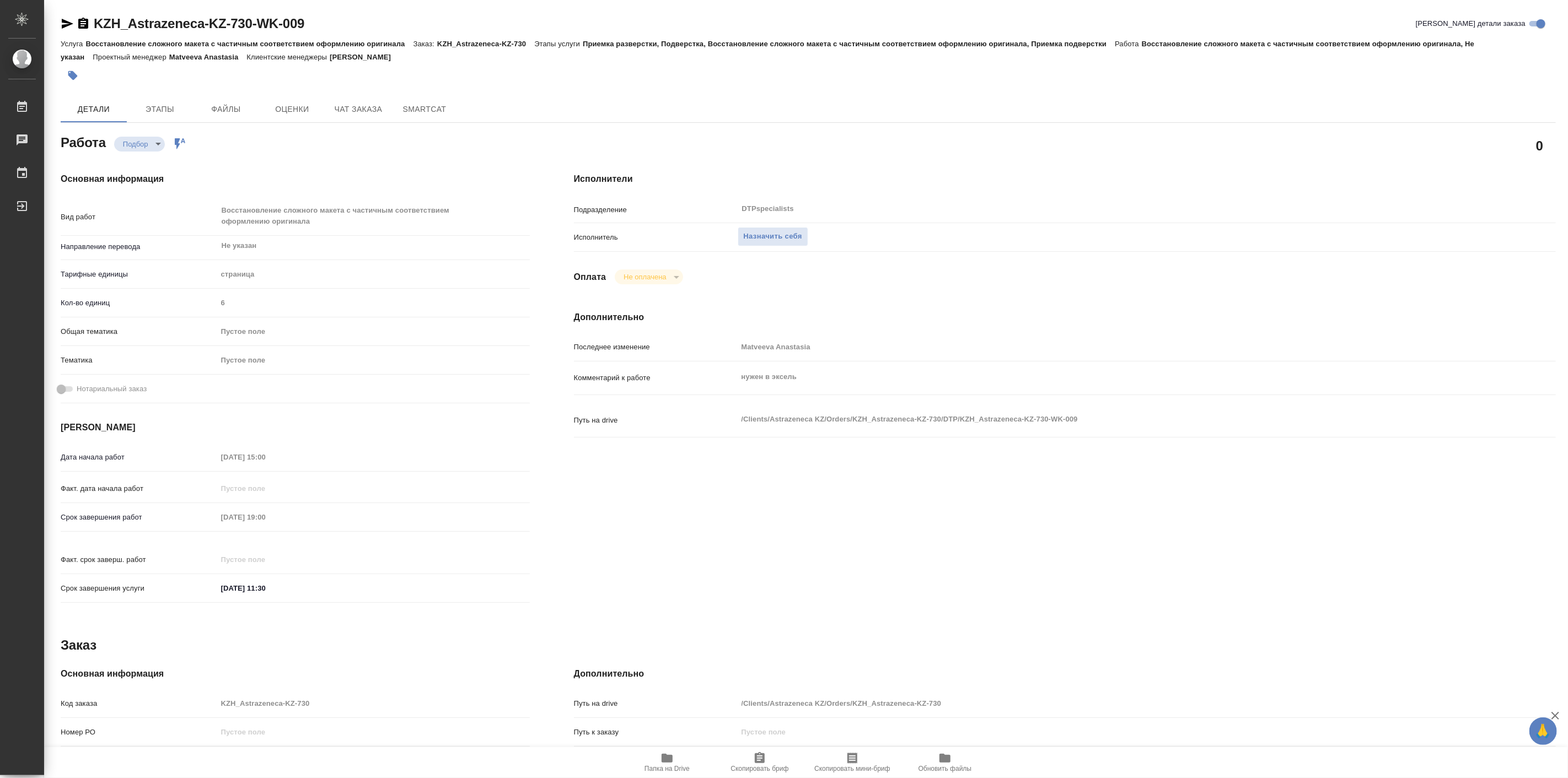
type textarea "x"
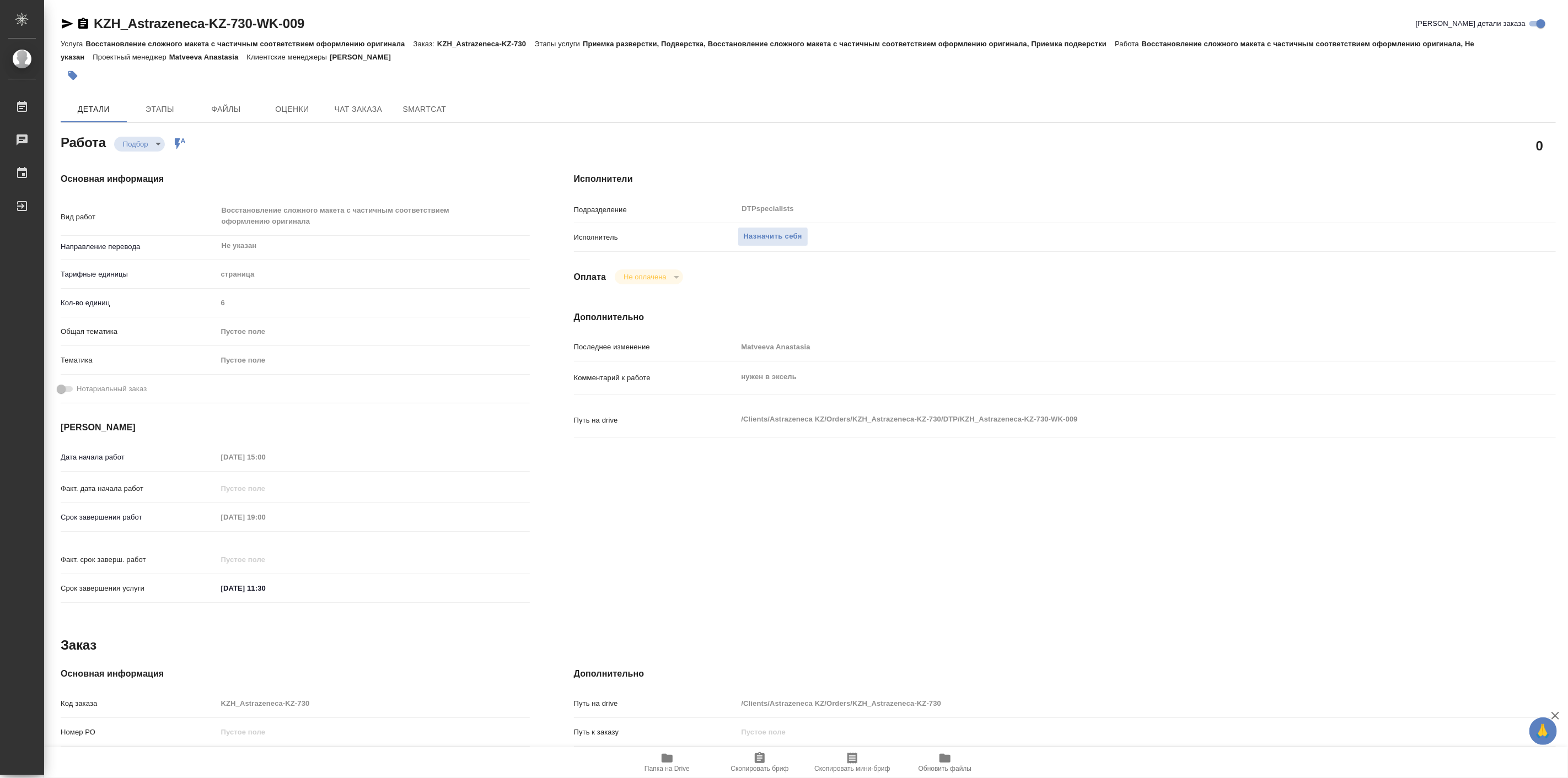
type textarea "x"
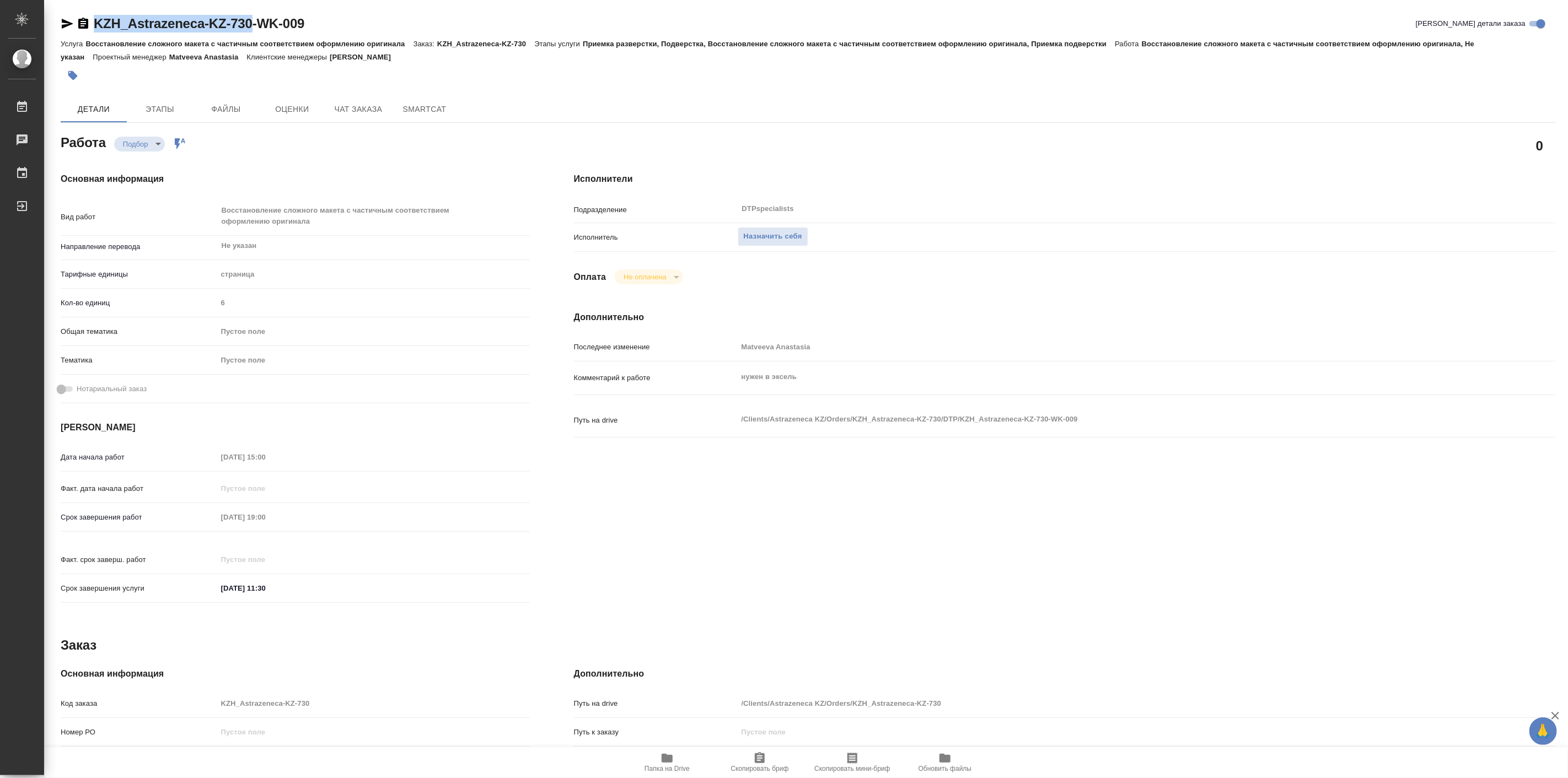
drag, startPoint x: 93, startPoint y: 8, endPoint x: 259, endPoint y: 9, distance: 166.0
click at [259, 9] on div "KZH_Astrazeneca-KZ-730-WK-009 Кратко детали заказа Услуга Восстановление сложно…" at bounding box center [808, 481] width 1508 height 963
copy link "KZH_Astrazeneca-KZ-730"
click at [680, 753] on span "Папка на Drive" at bounding box center [667, 763] width 79 height 21
click at [785, 240] on span "Назначить себя" at bounding box center [773, 236] width 58 height 12
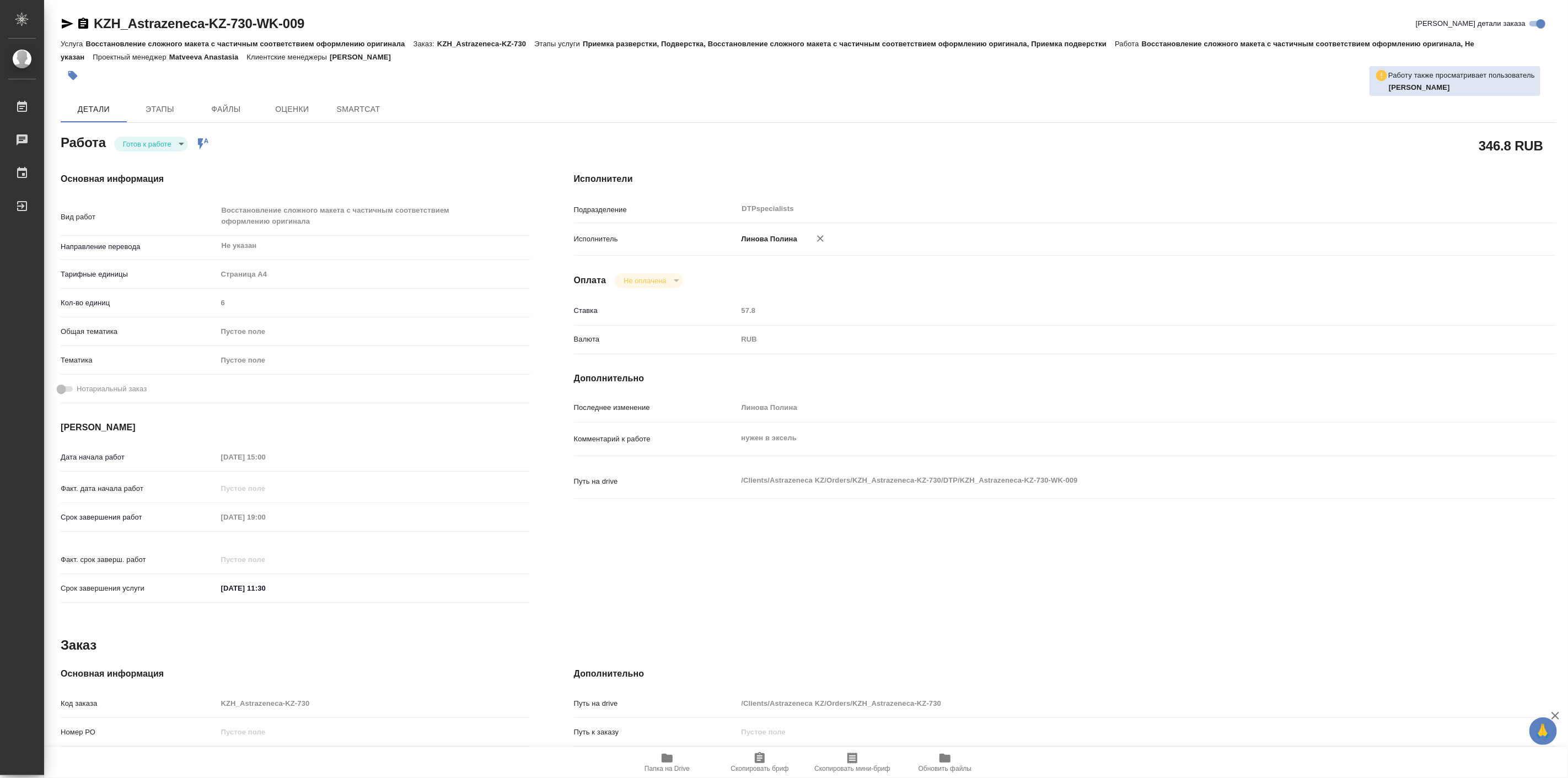
type textarea "x"
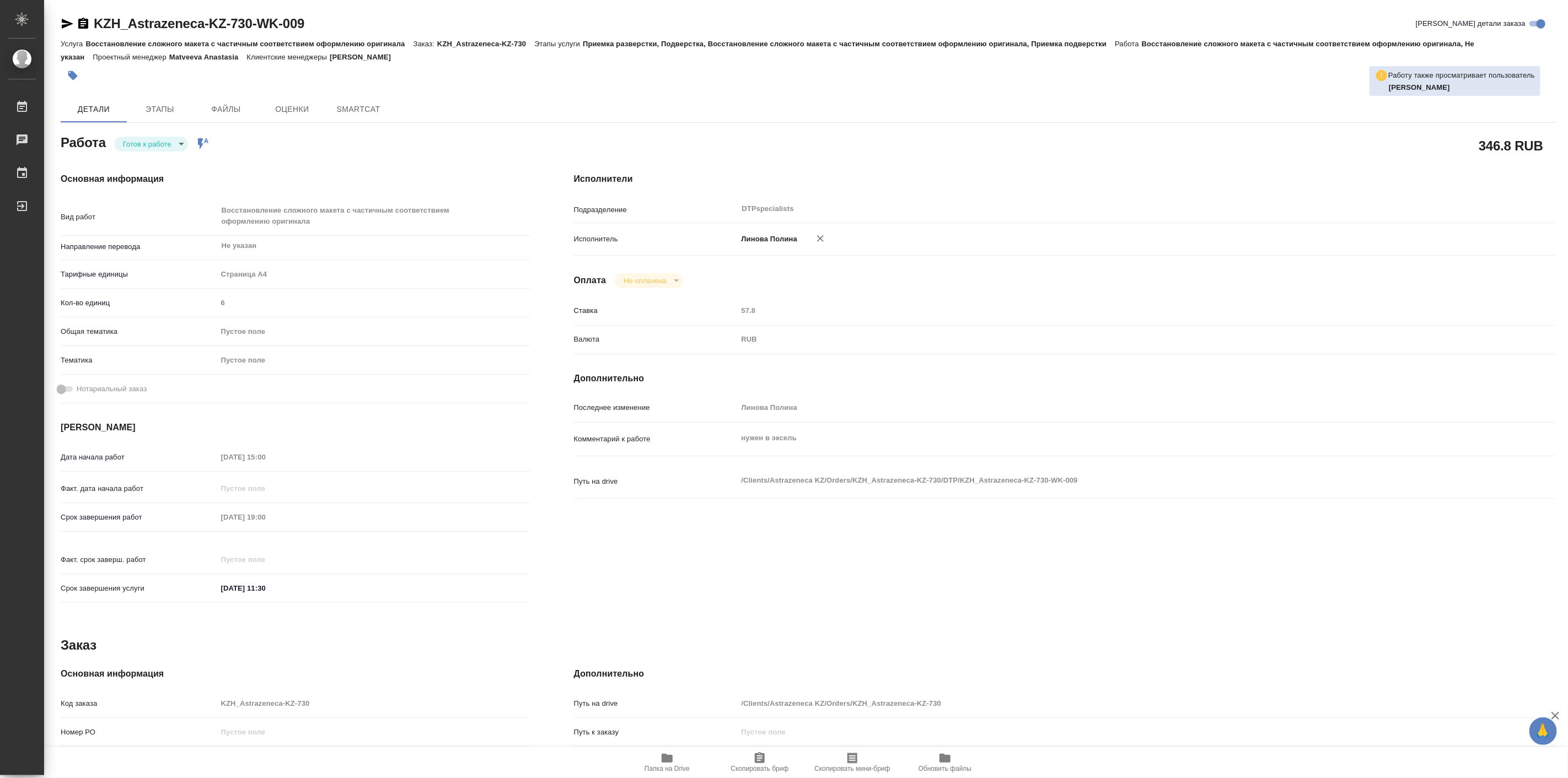
type textarea "x"
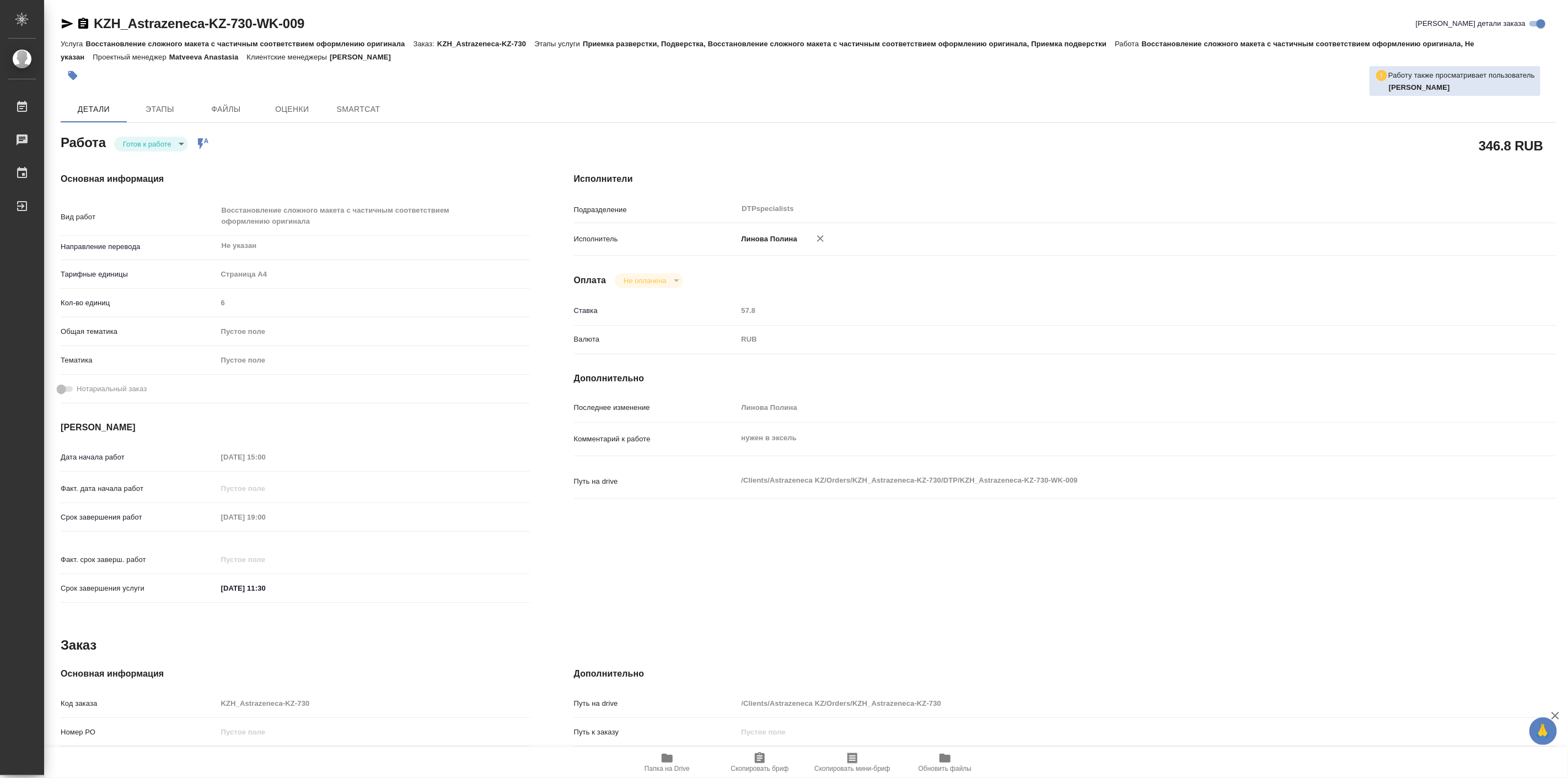
type textarea "x"
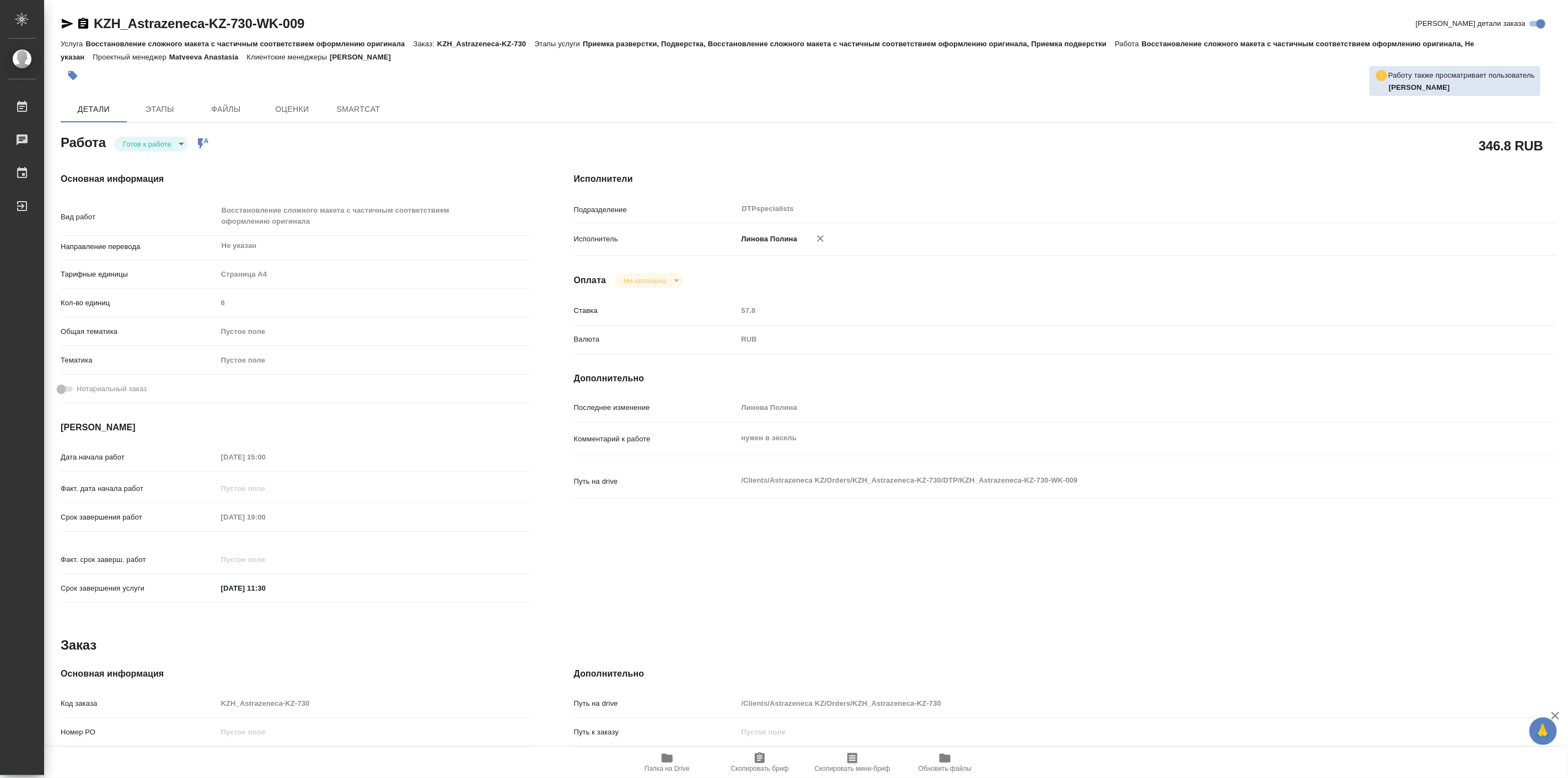
type textarea "x"
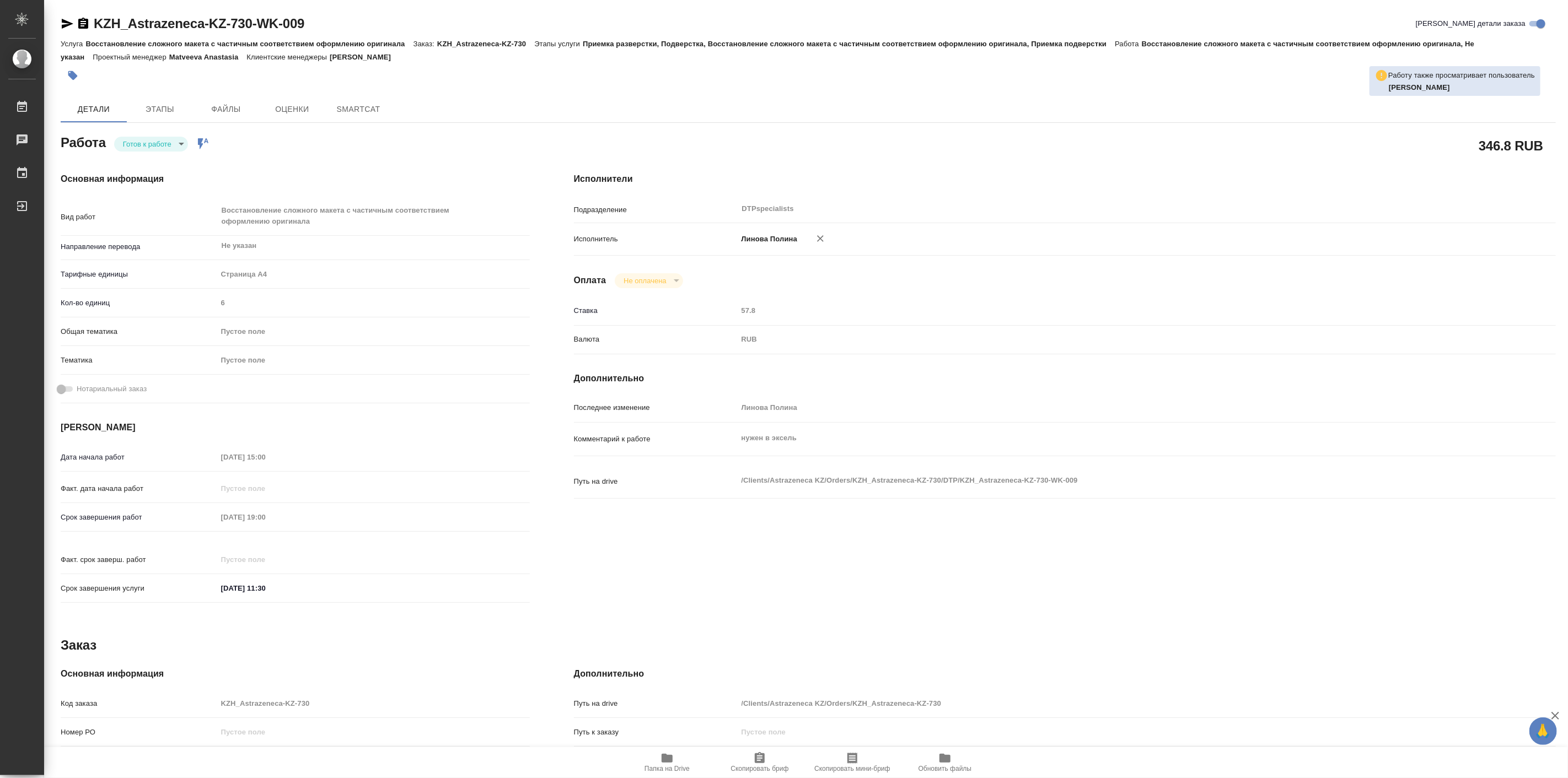
type textarea "x"
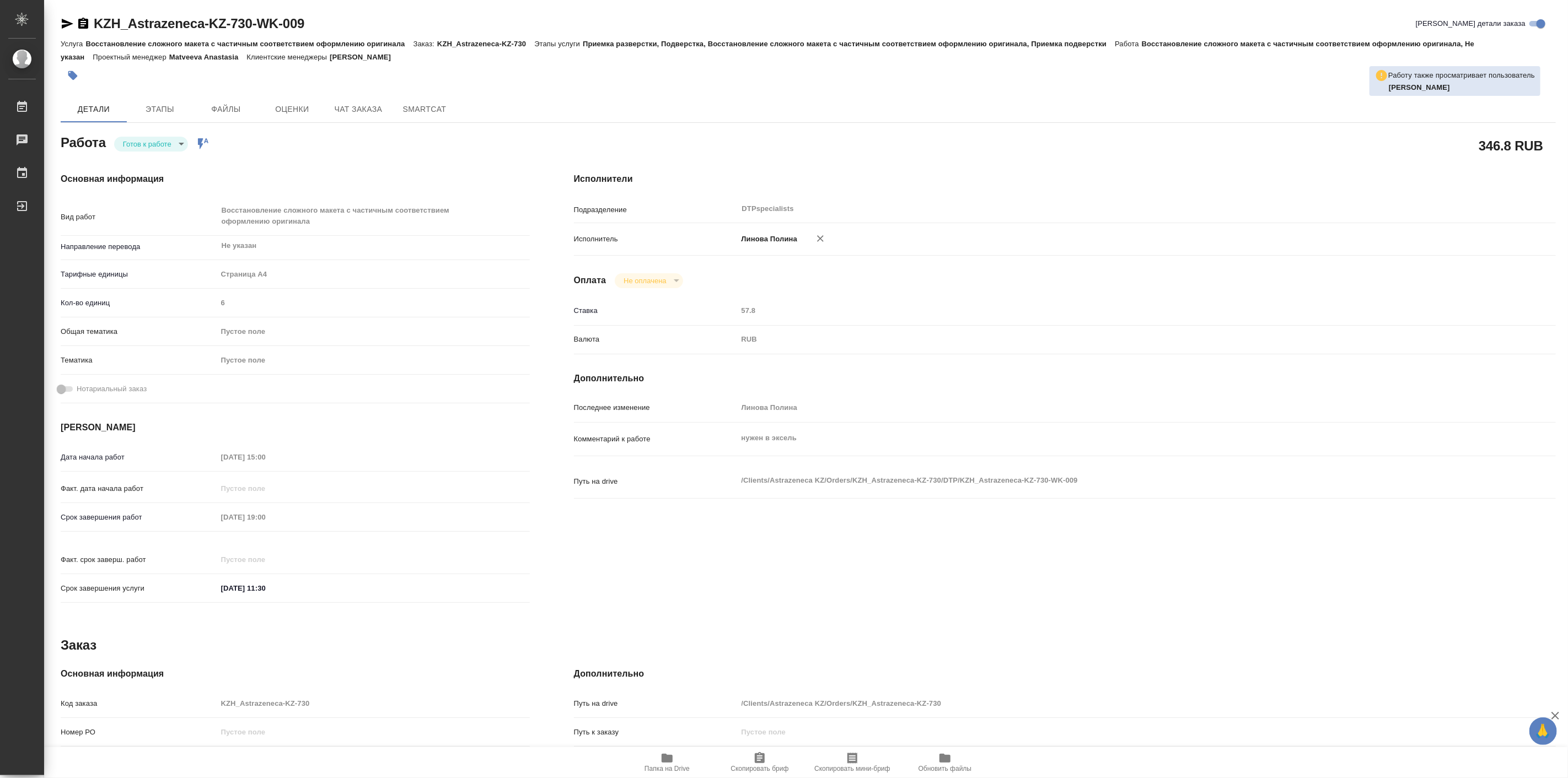
type textarea "x"
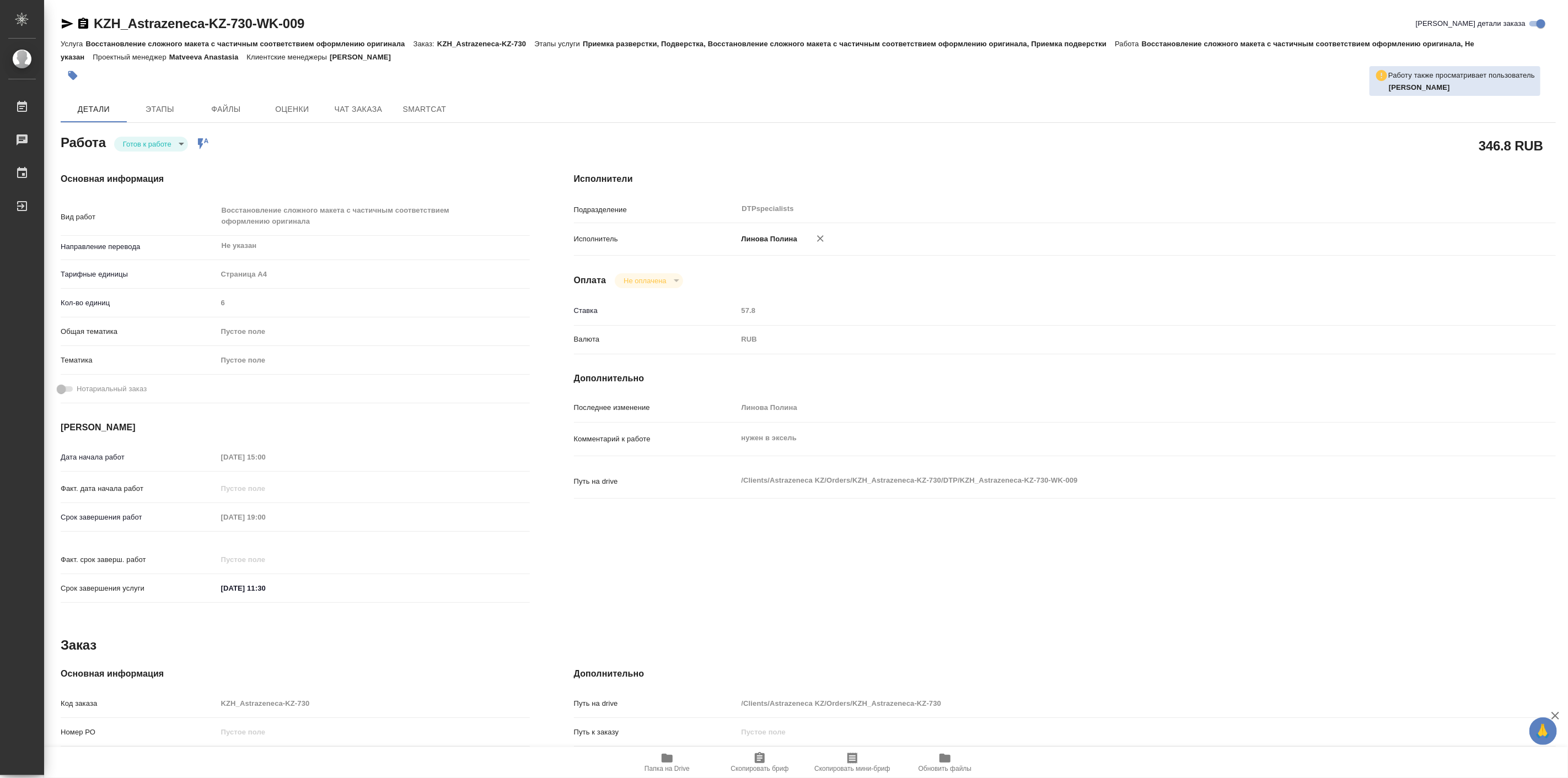
type textarea "x"
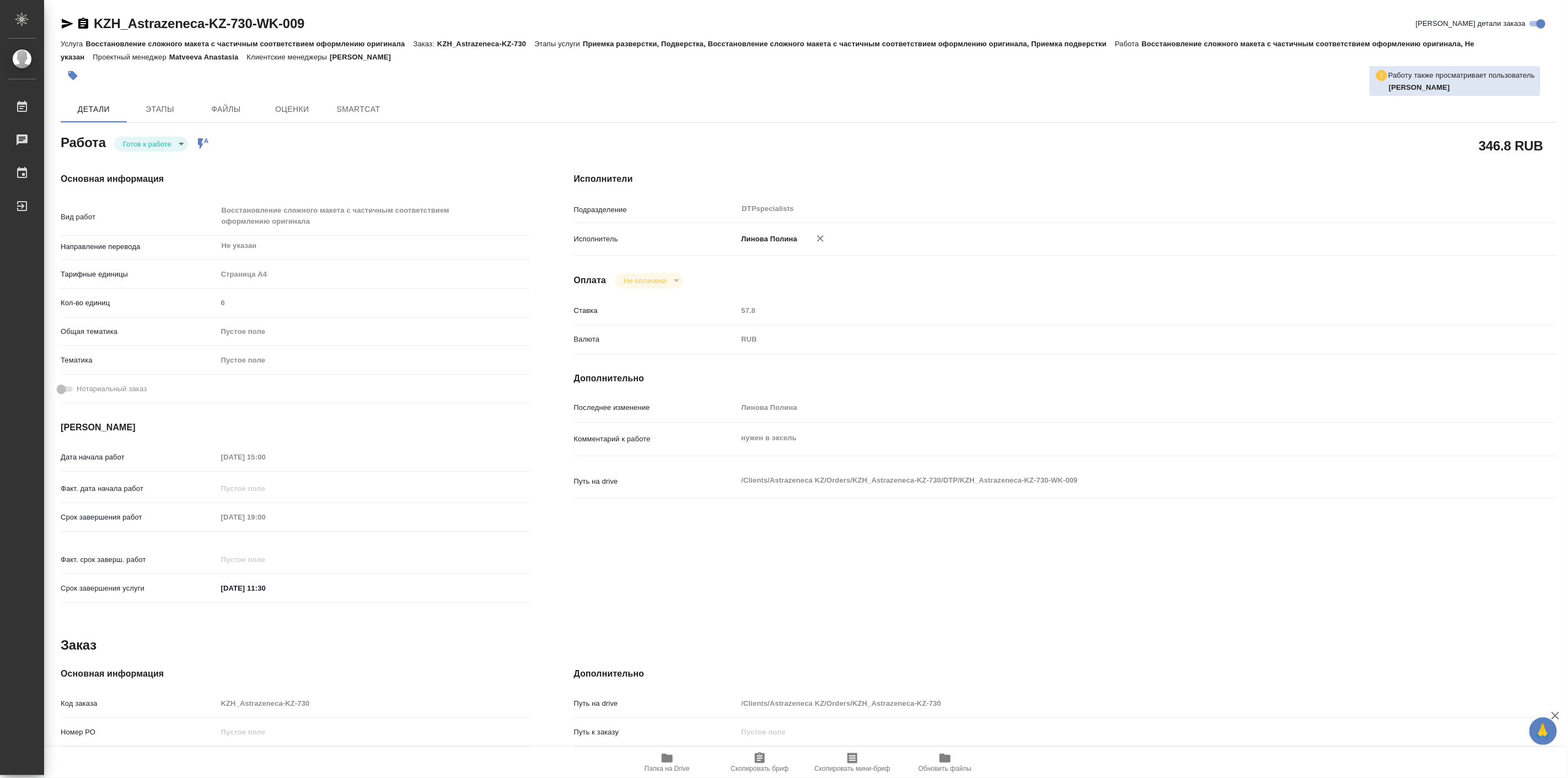
type textarea "x"
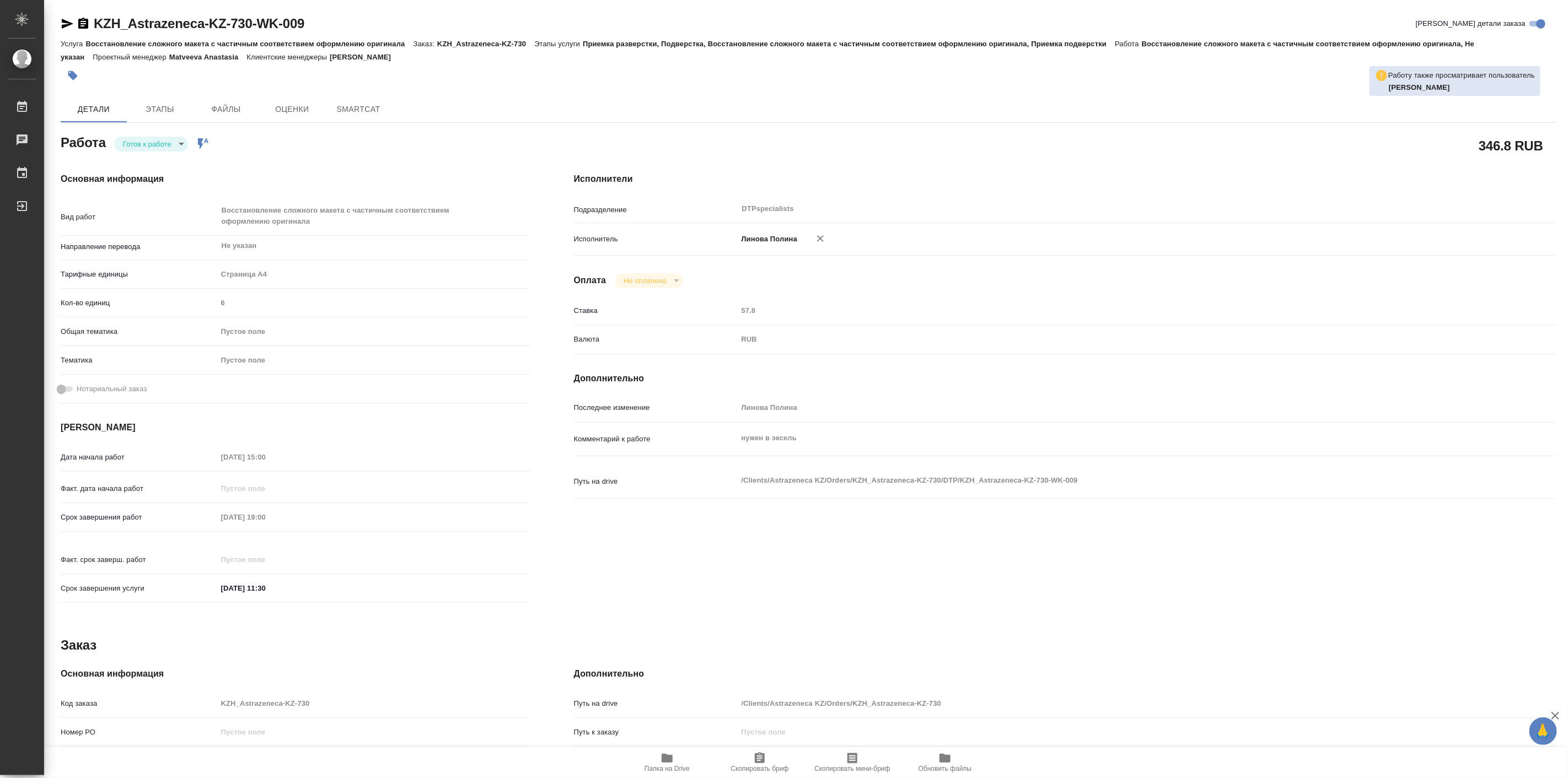
type textarea "x"
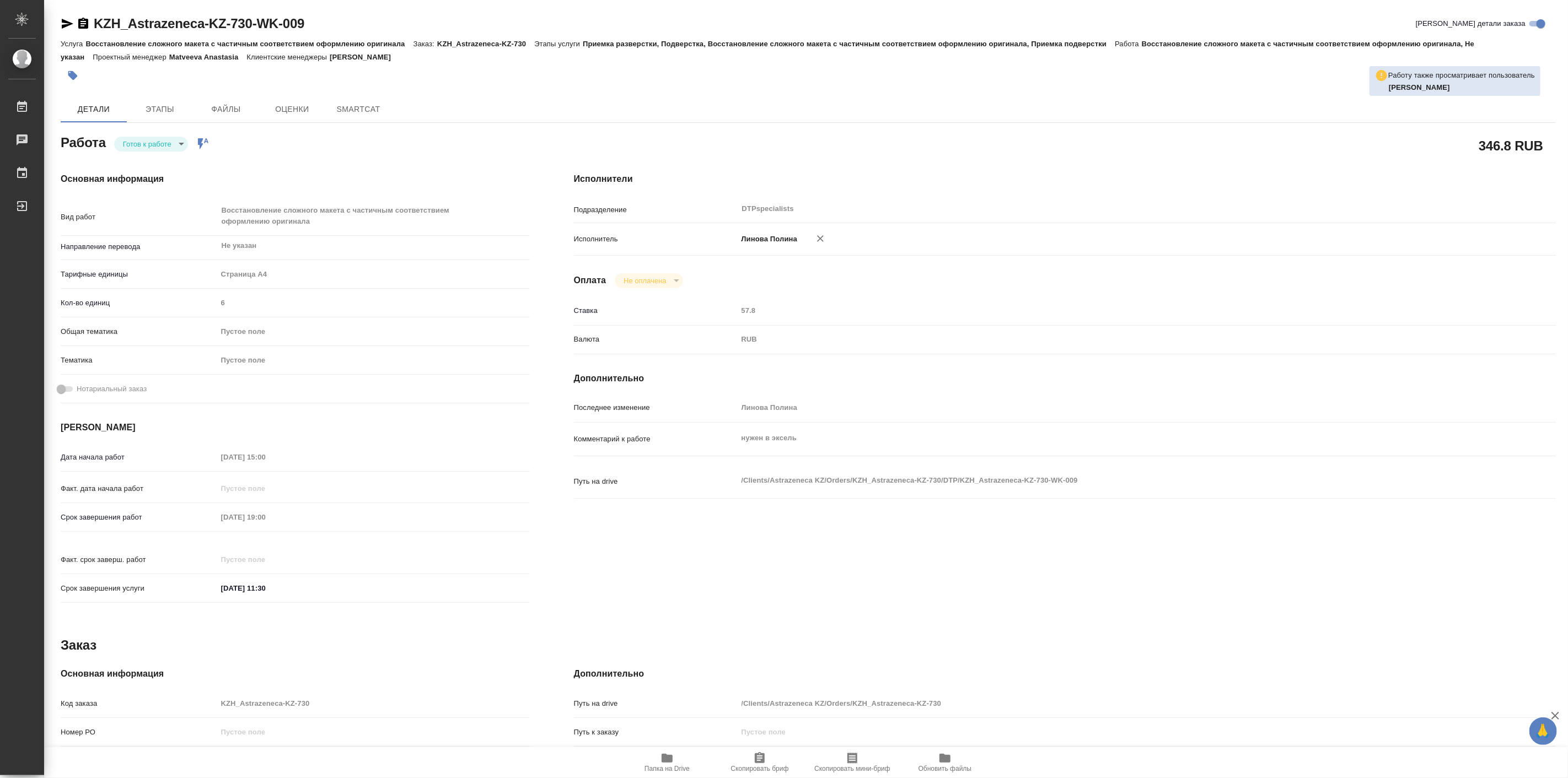
type textarea "x"
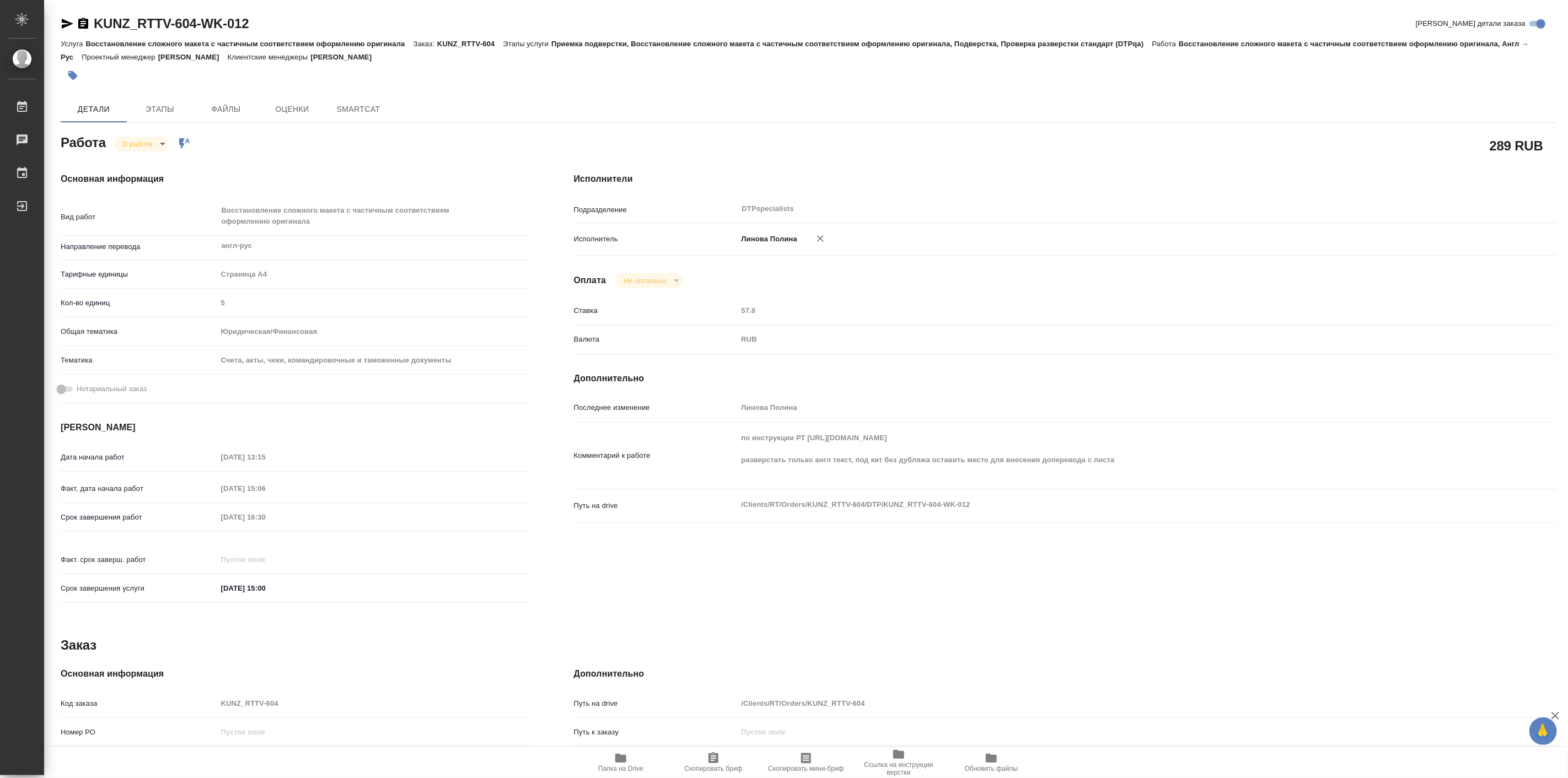
type textarea "x"
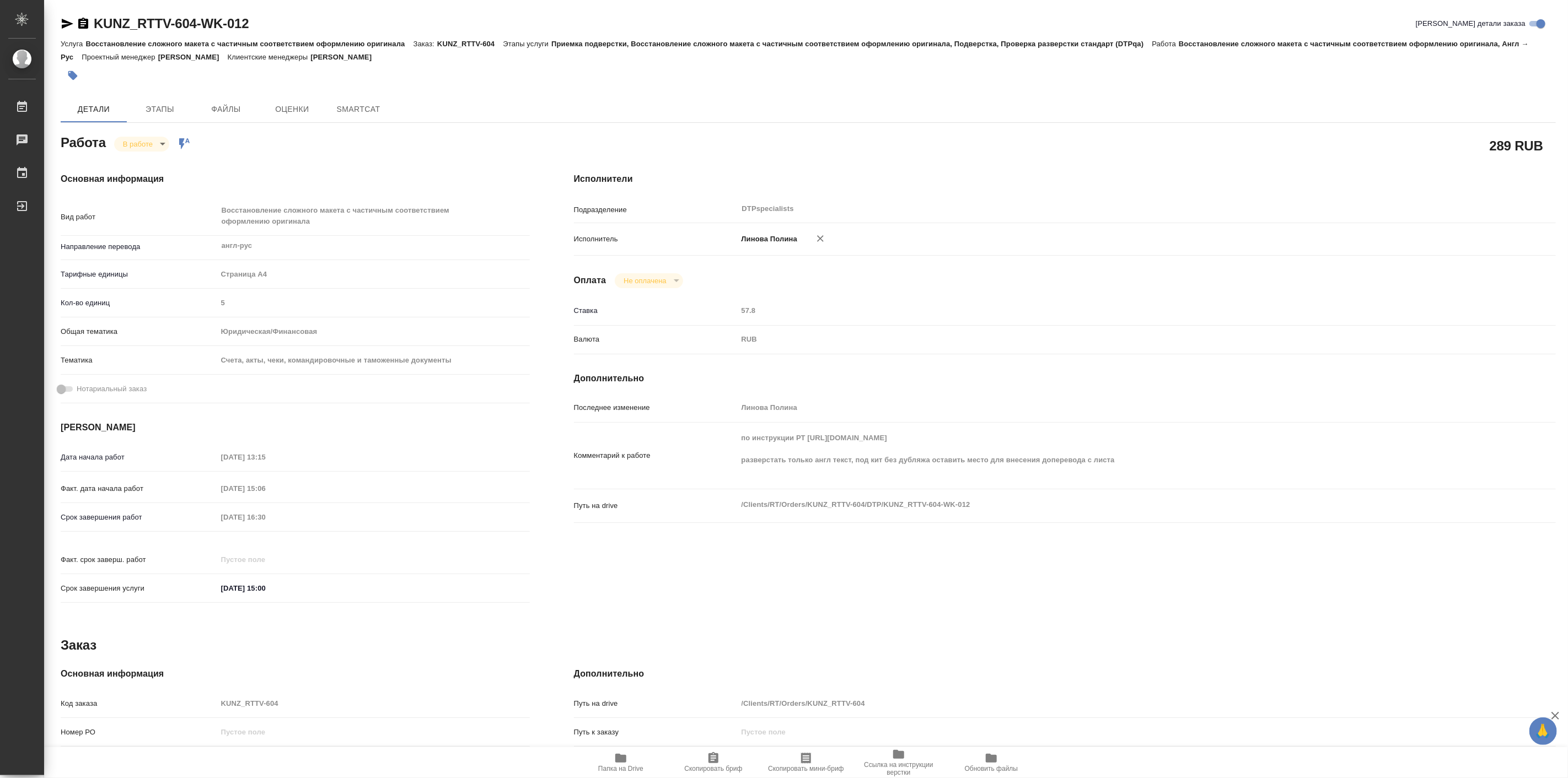
type textarea "x"
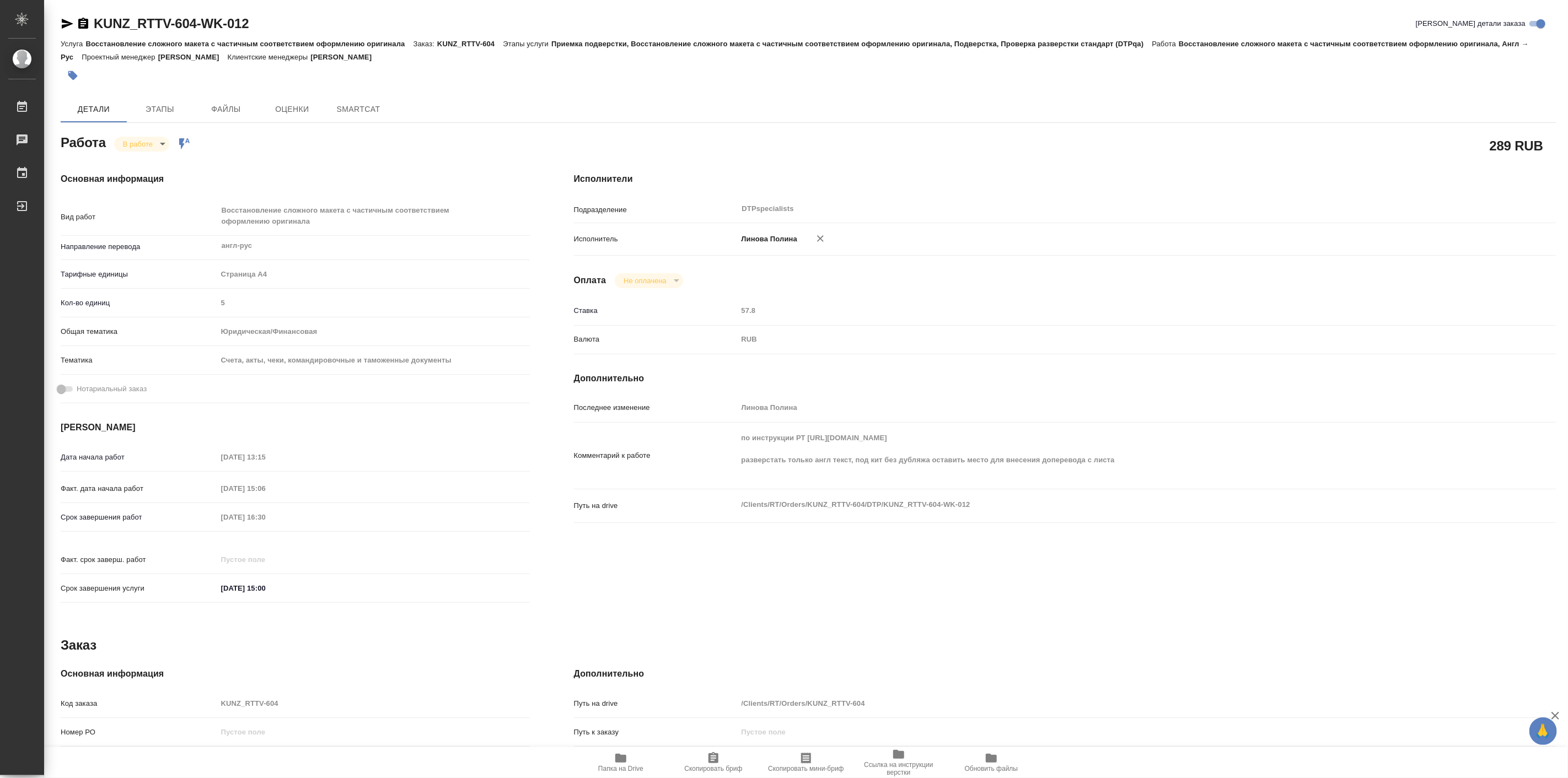
type textarea "x"
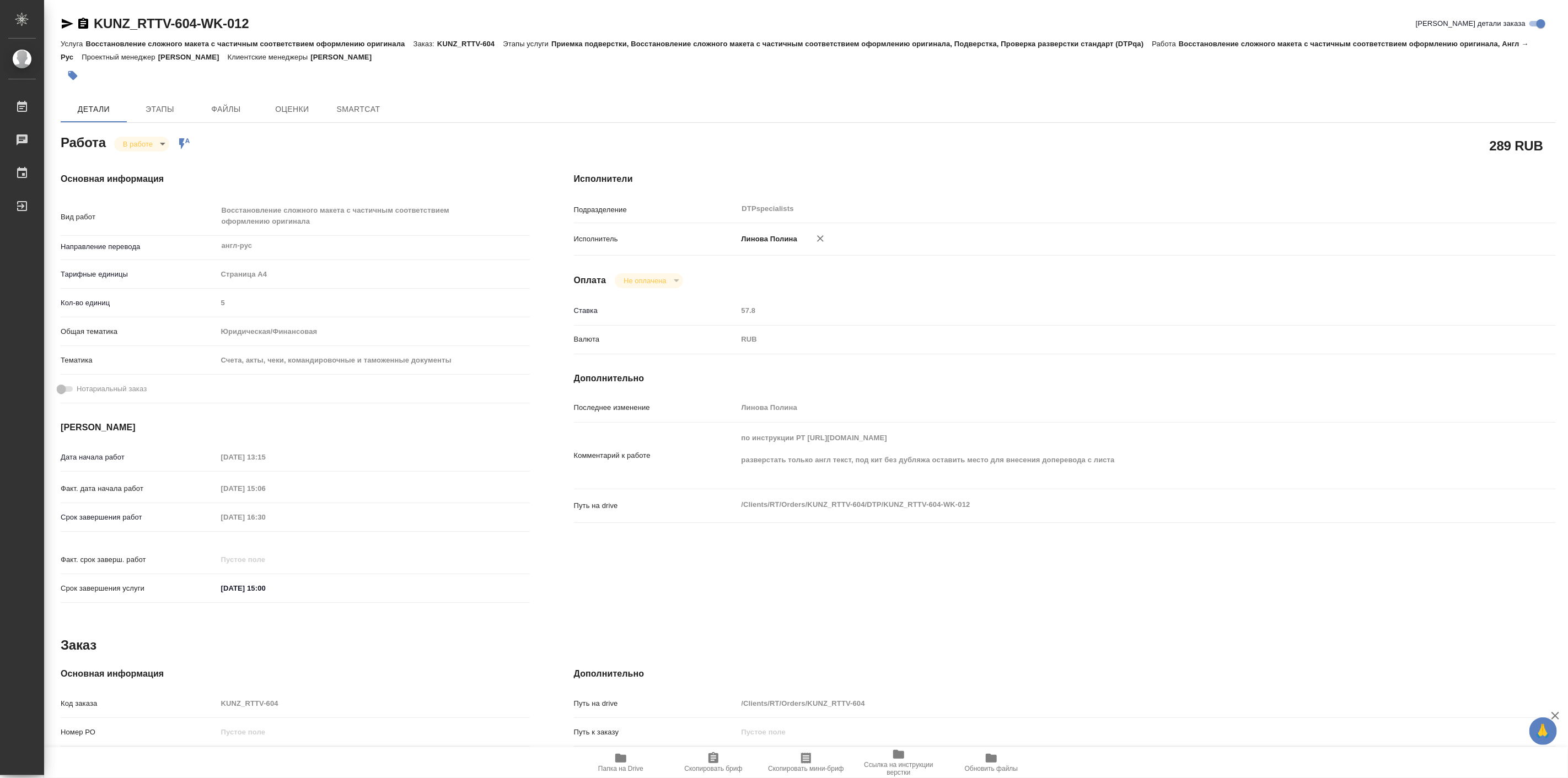
type textarea "x"
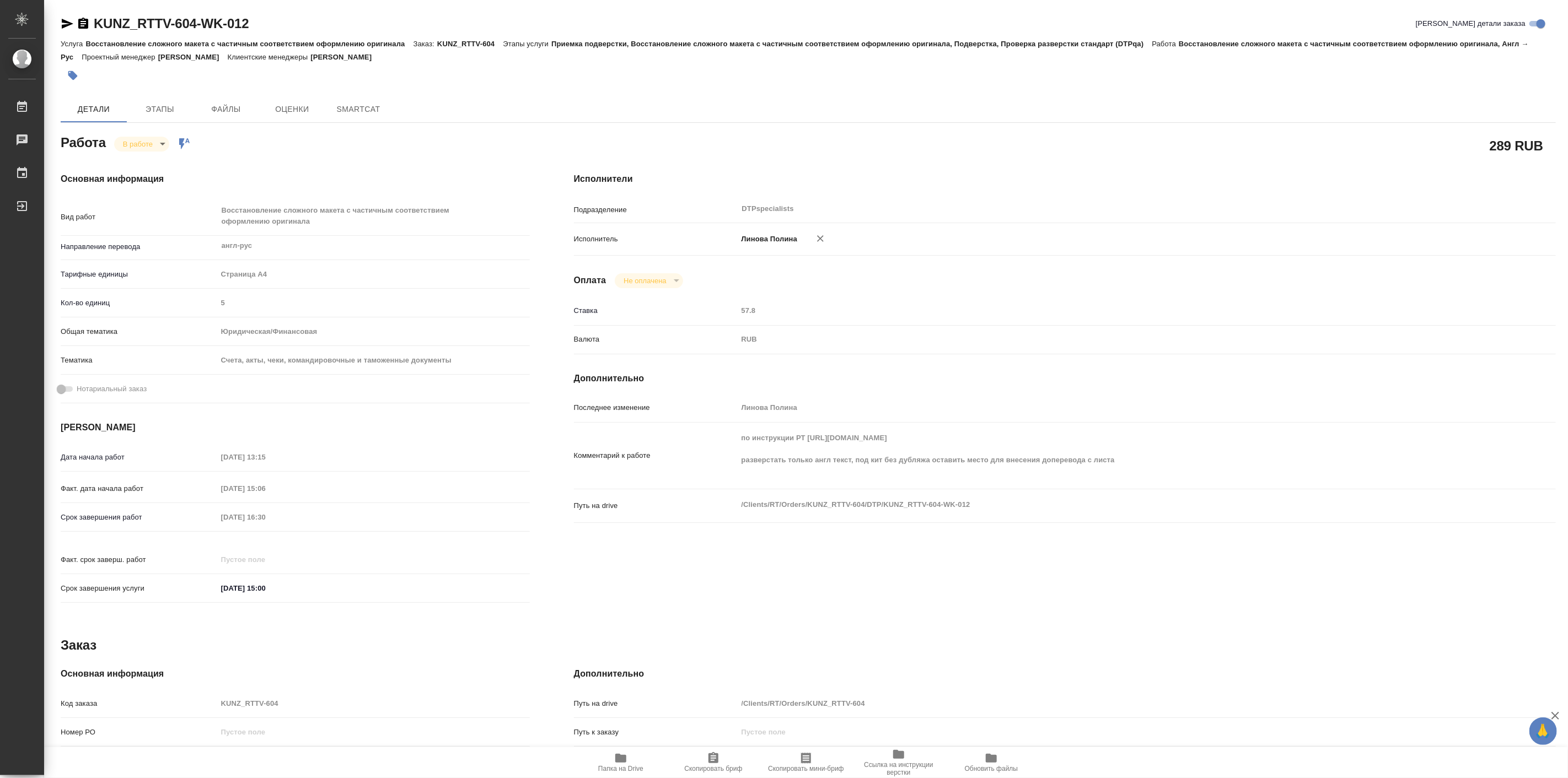
type textarea "x"
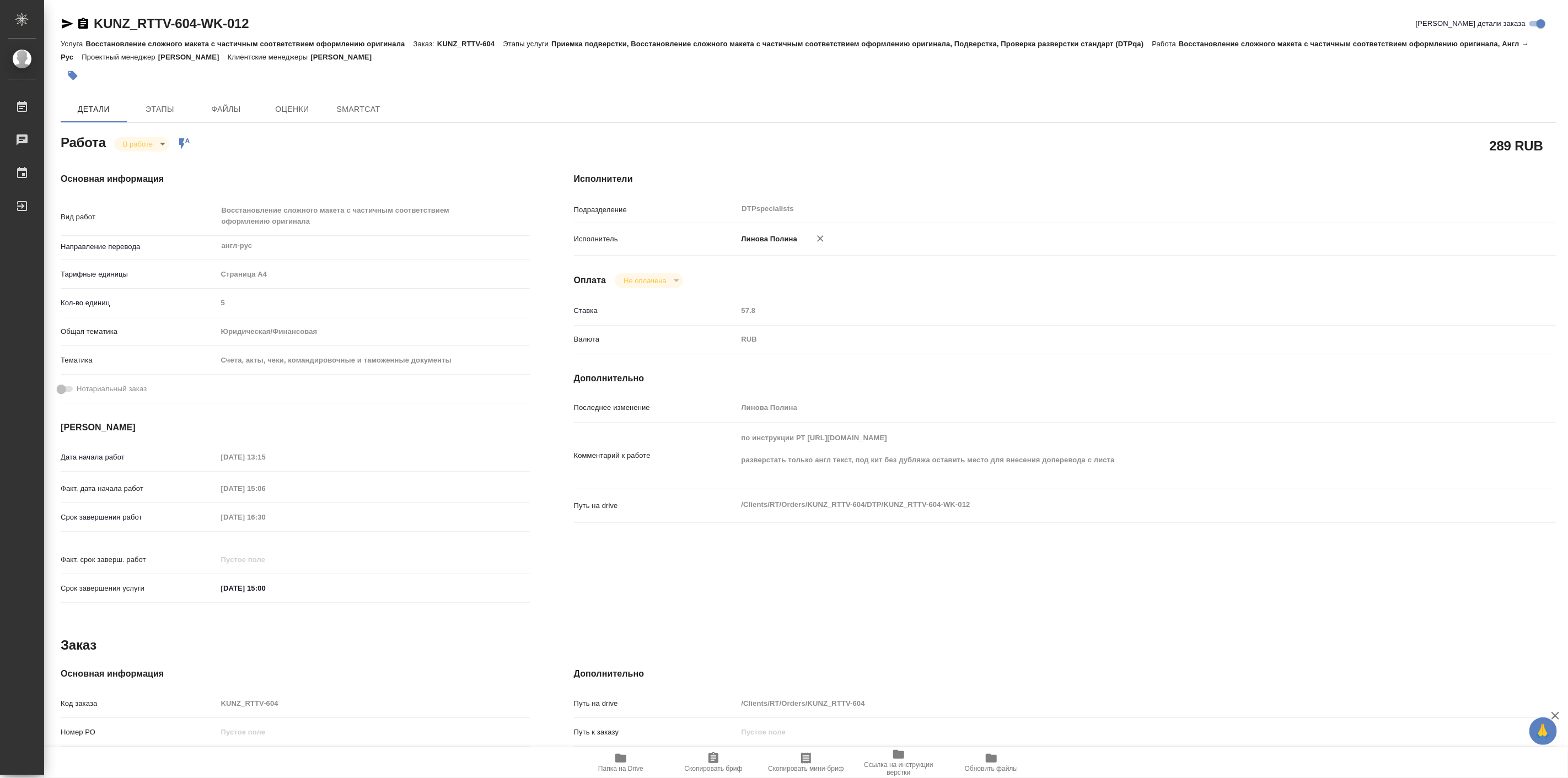
type textarea "x"
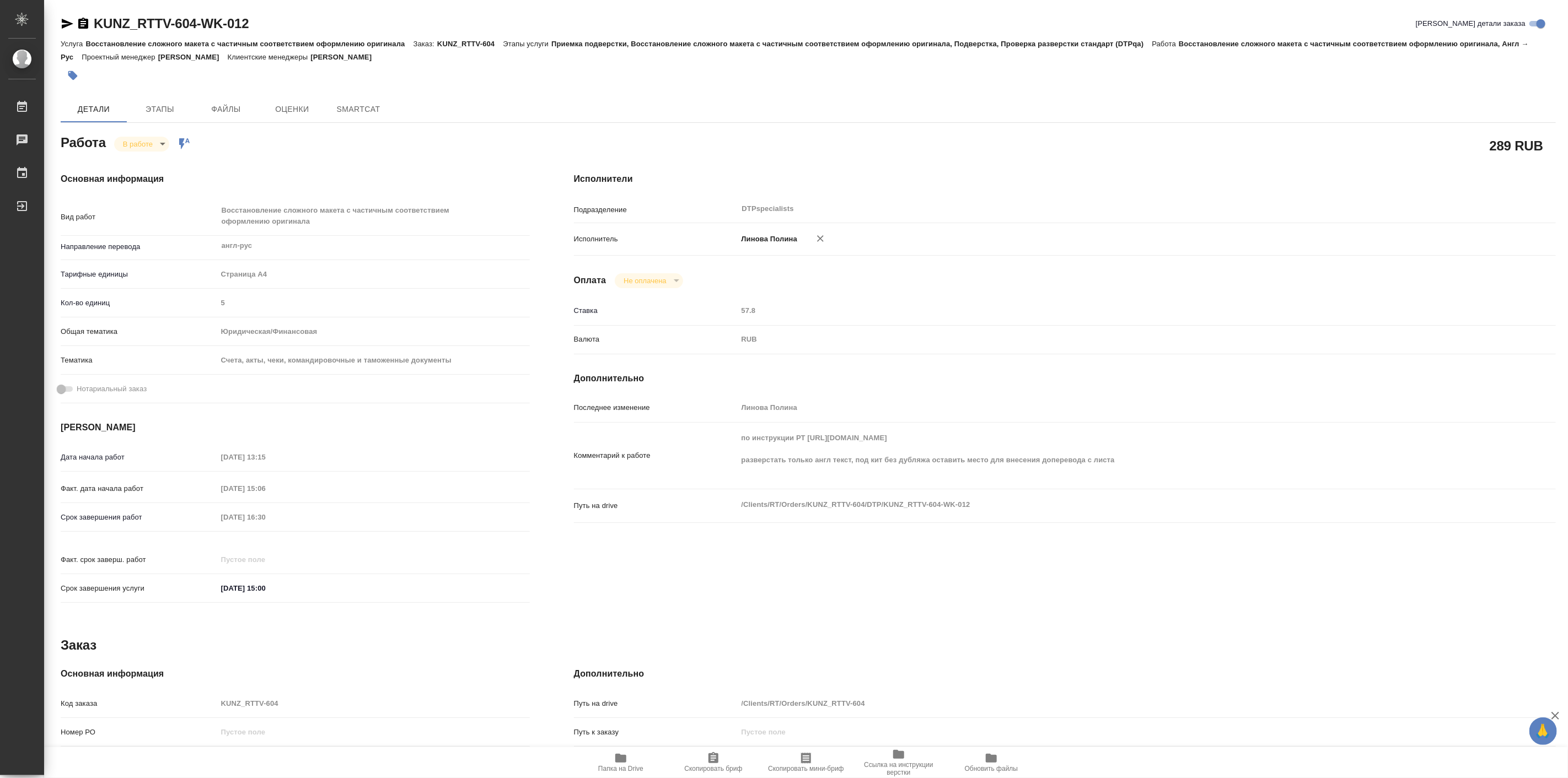
click at [55, 22] on div "KUNZ_RTTV-604-WK-012 Кратко детали заказа Услуга Восстановление сложного макета…" at bounding box center [808, 481] width 1508 height 963
type textarea "x"
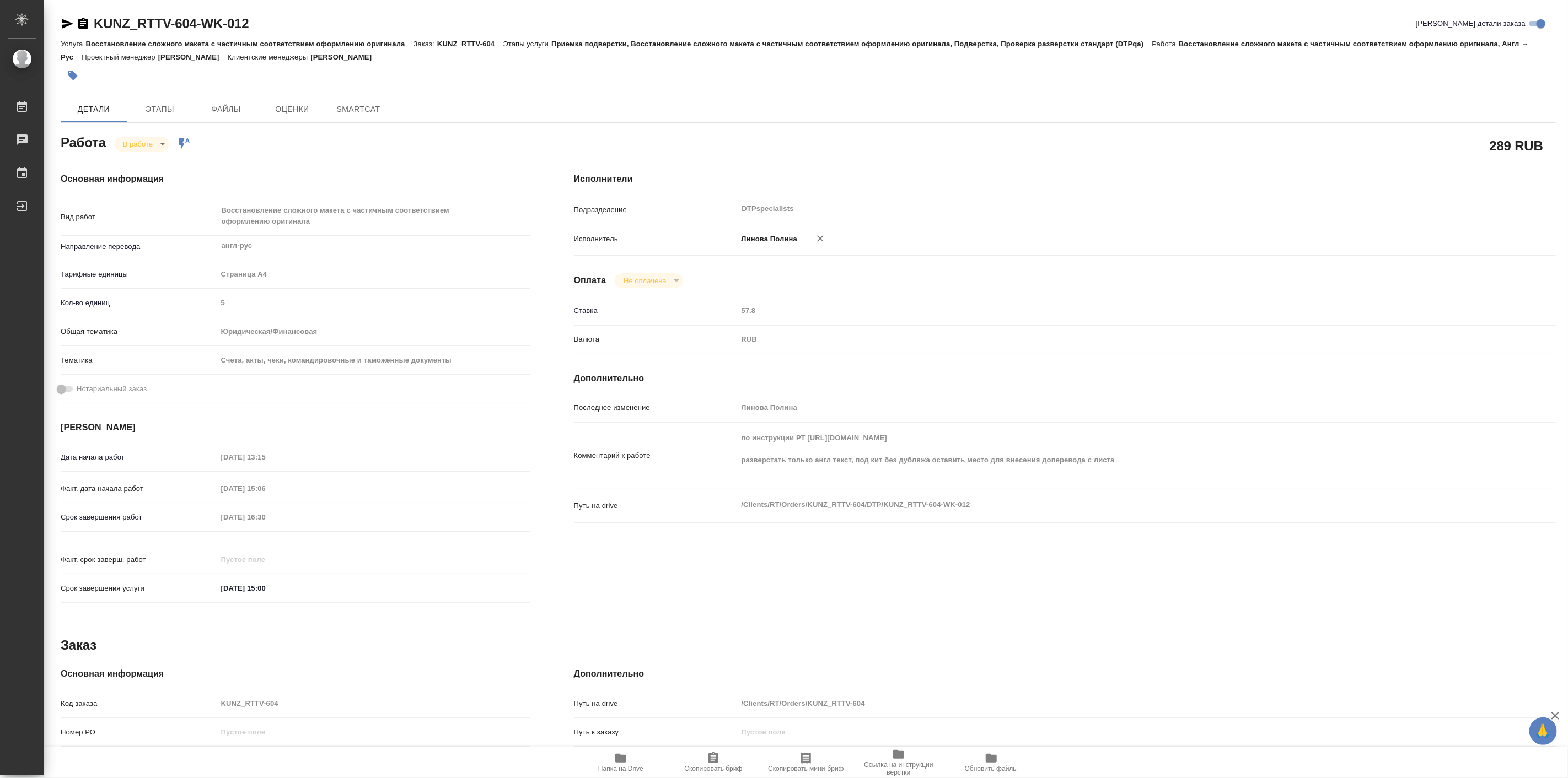
type textarea "x"
click at [58, 24] on div "KUNZ_RTTV-604-WK-012 Кратко детали заказа Услуга Восстановление сложного макета…" at bounding box center [808, 481] width 1508 height 963
type textarea "x"
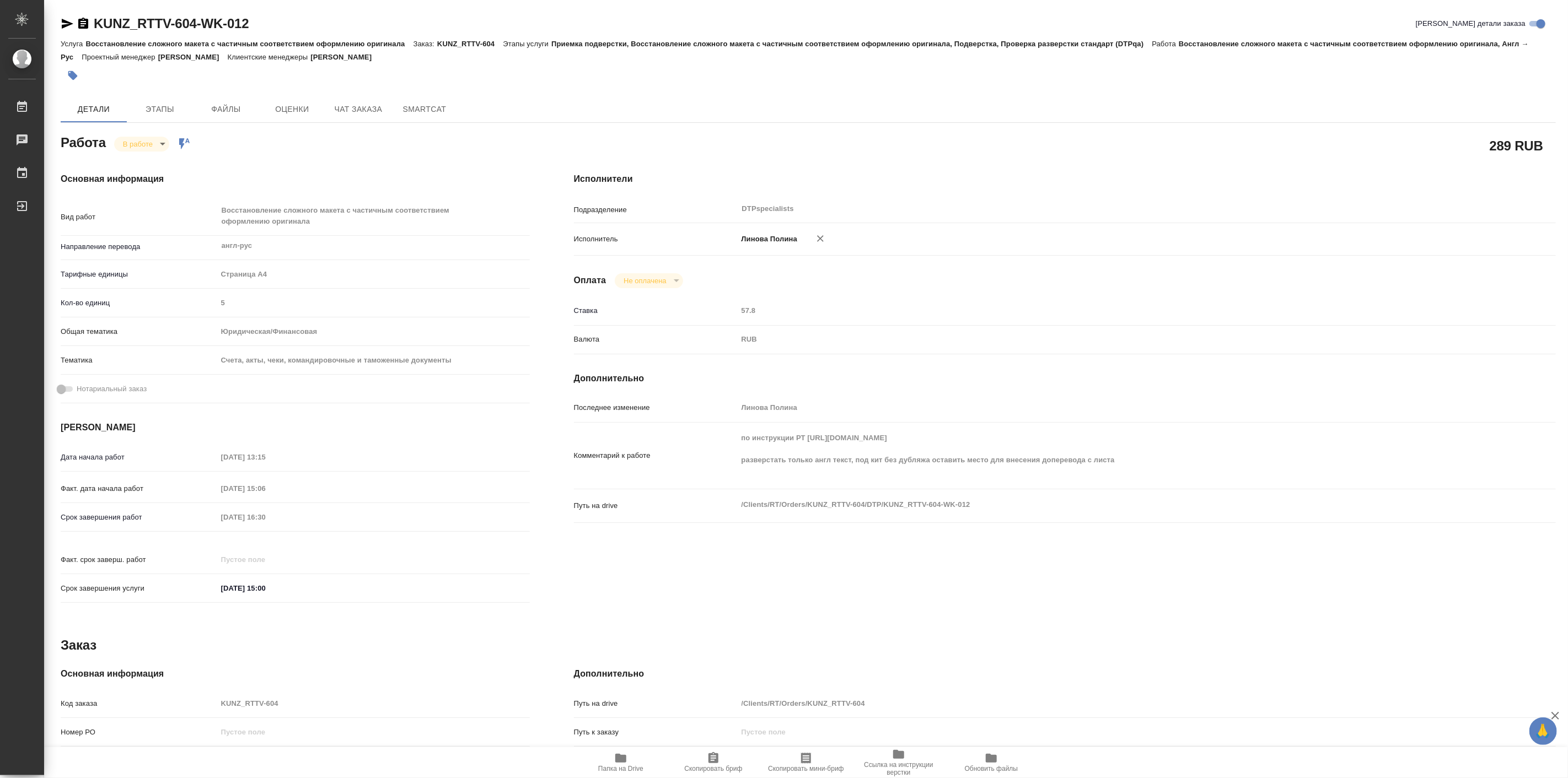
type textarea "x"
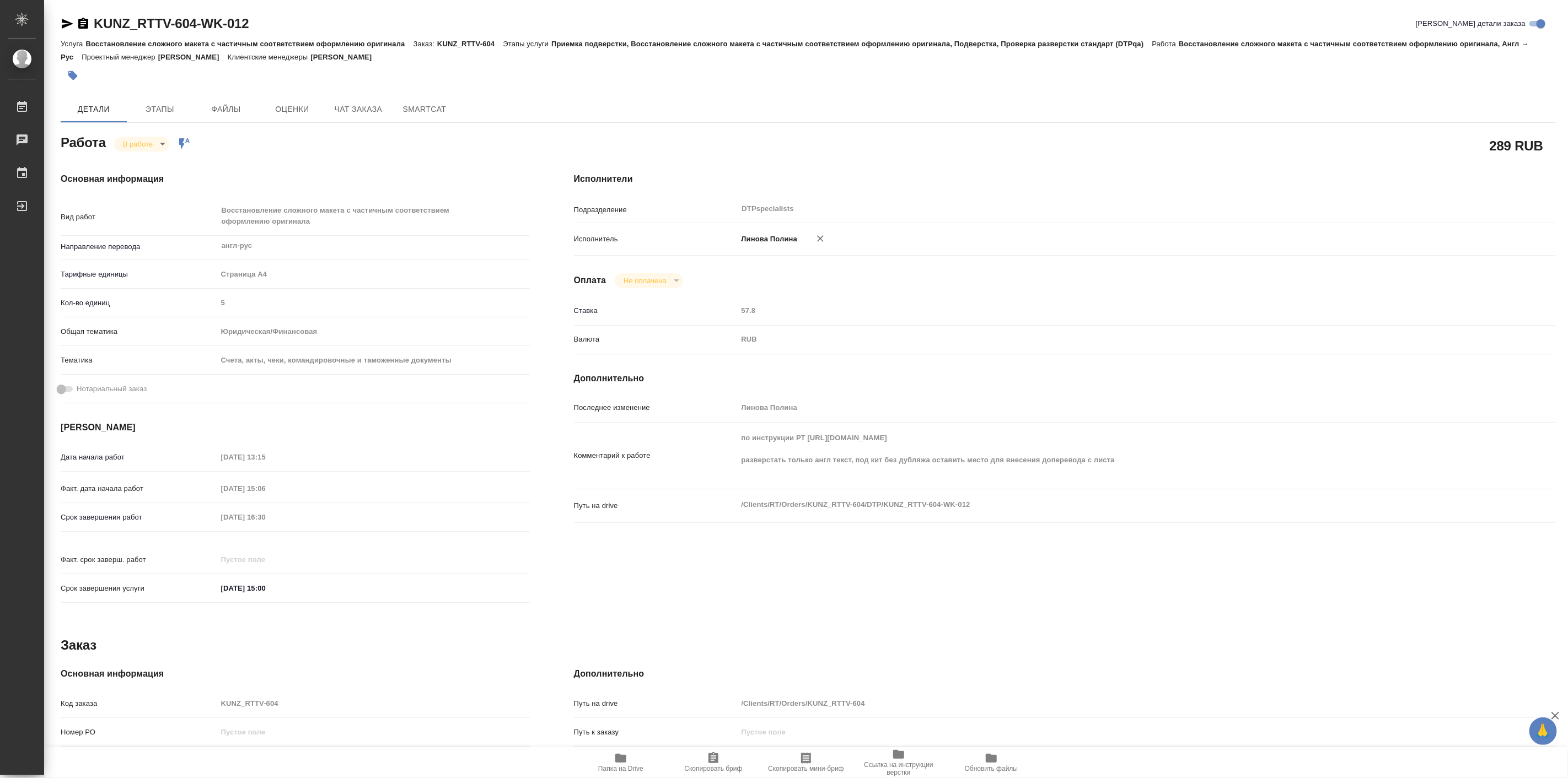
type textarea "x"
click at [63, 24] on icon "button" at bounding box center [67, 24] width 13 height 13
click at [629, 752] on span "Папка на Drive" at bounding box center [620, 763] width 79 height 21
click at [142, 146] on body "🙏 .cls-1 fill:#fff; AWATERA Linova Polina Работы 0 Чаты График Выйти KUNZ_RTTV-…" at bounding box center [784, 389] width 1568 height 778
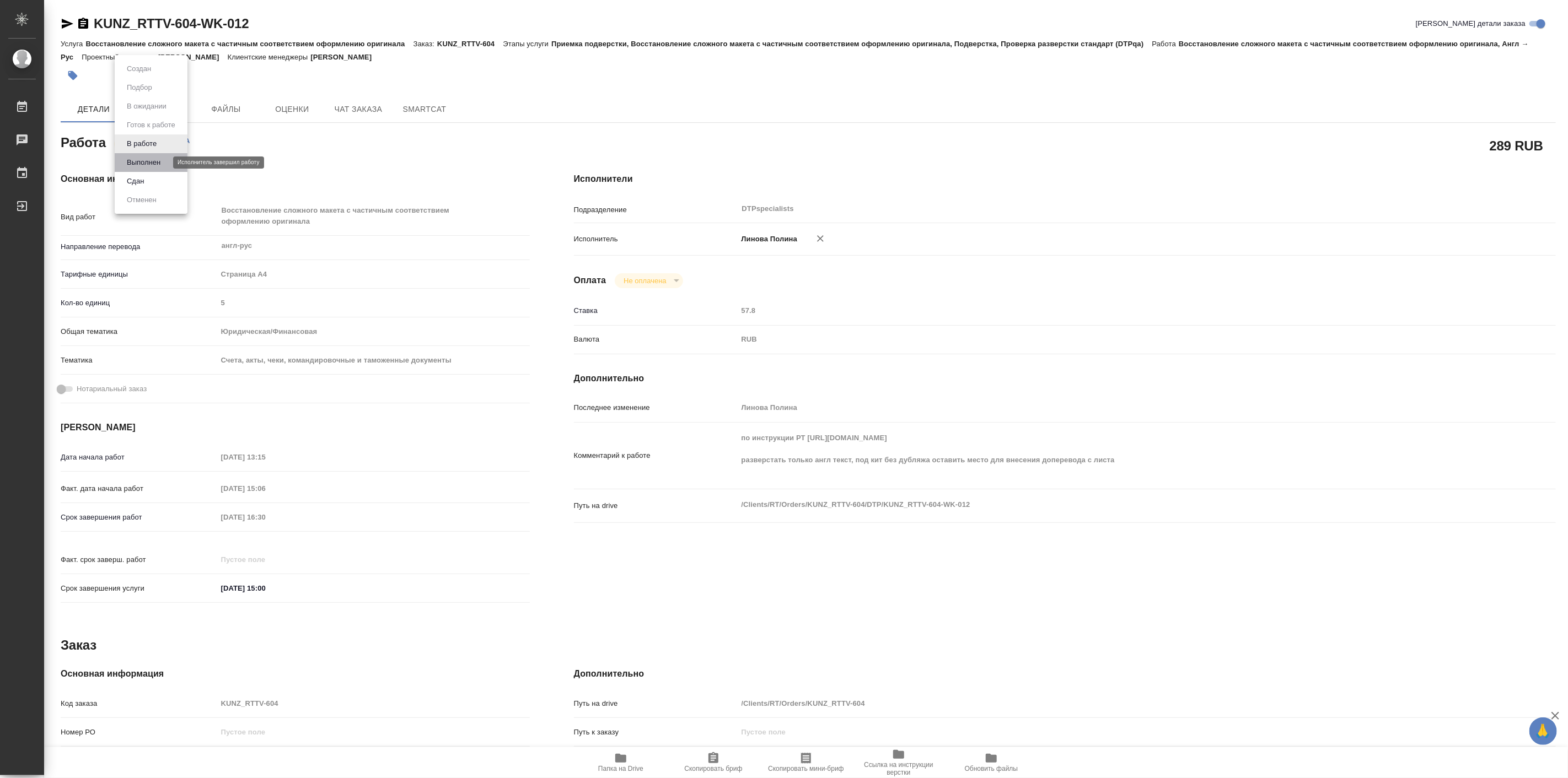
click at [153, 162] on button "Выполнен" at bounding box center [144, 163] width 40 height 12
type textarea "x"
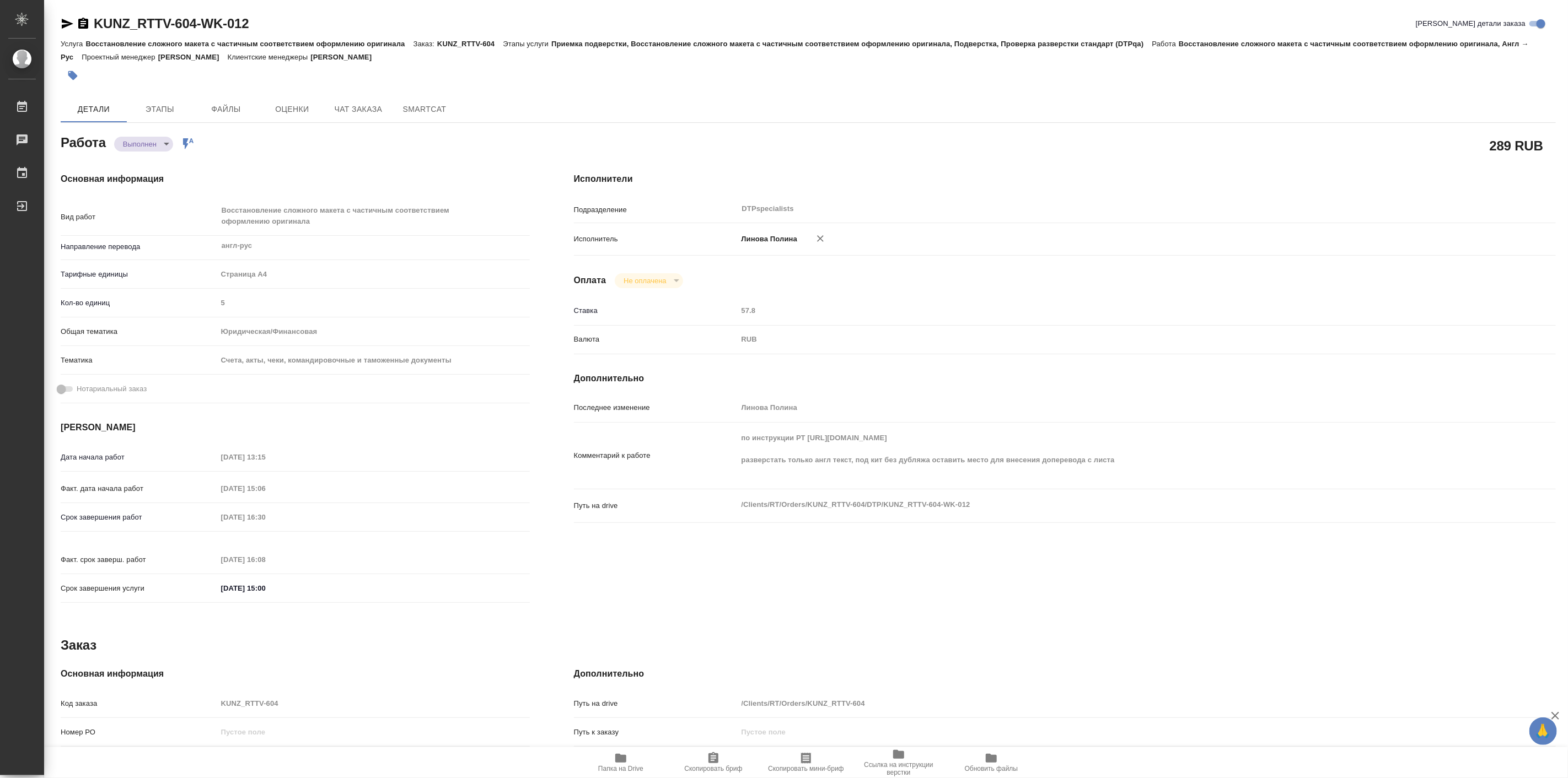
type textarea "x"
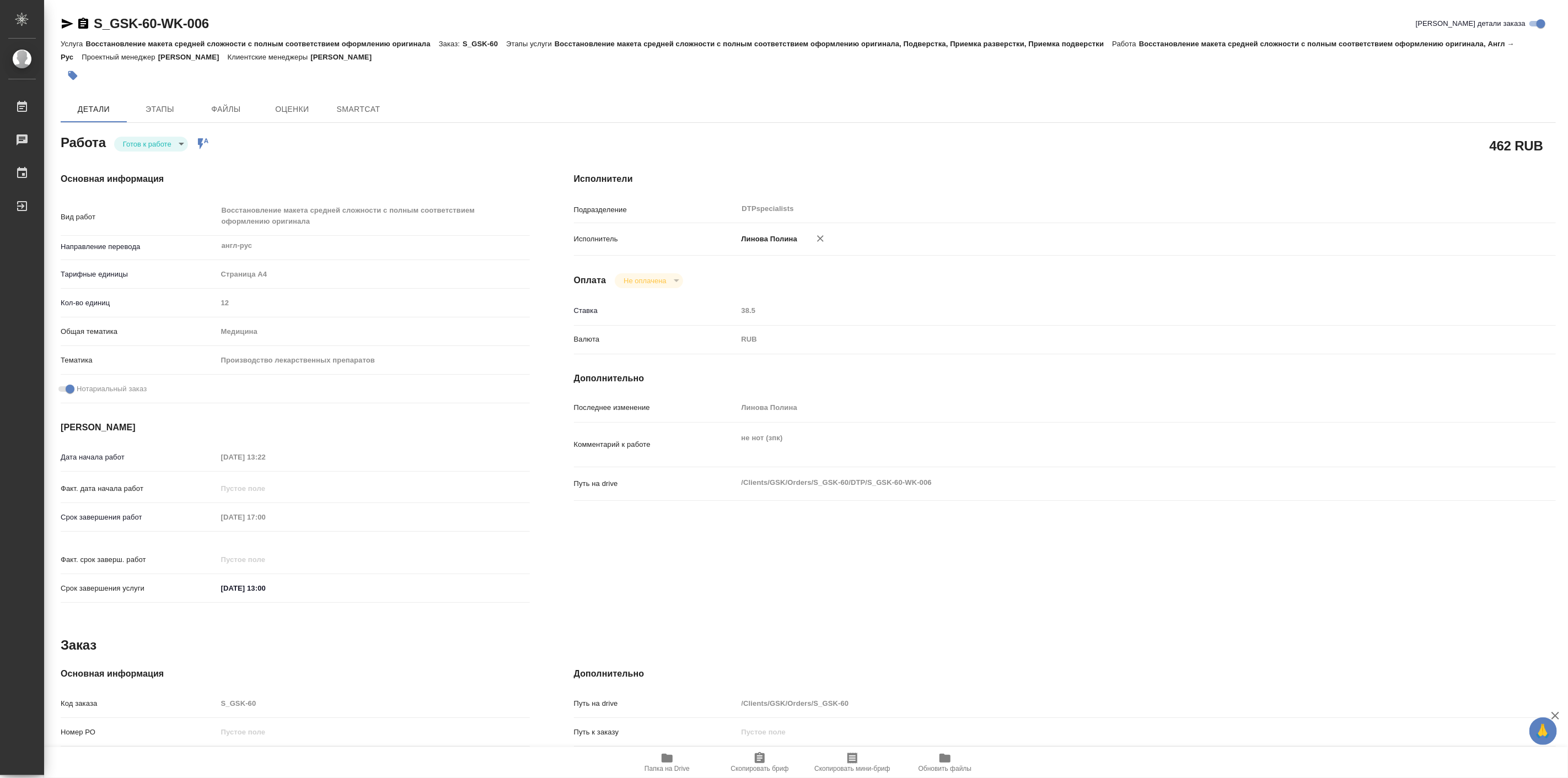
type textarea "x"
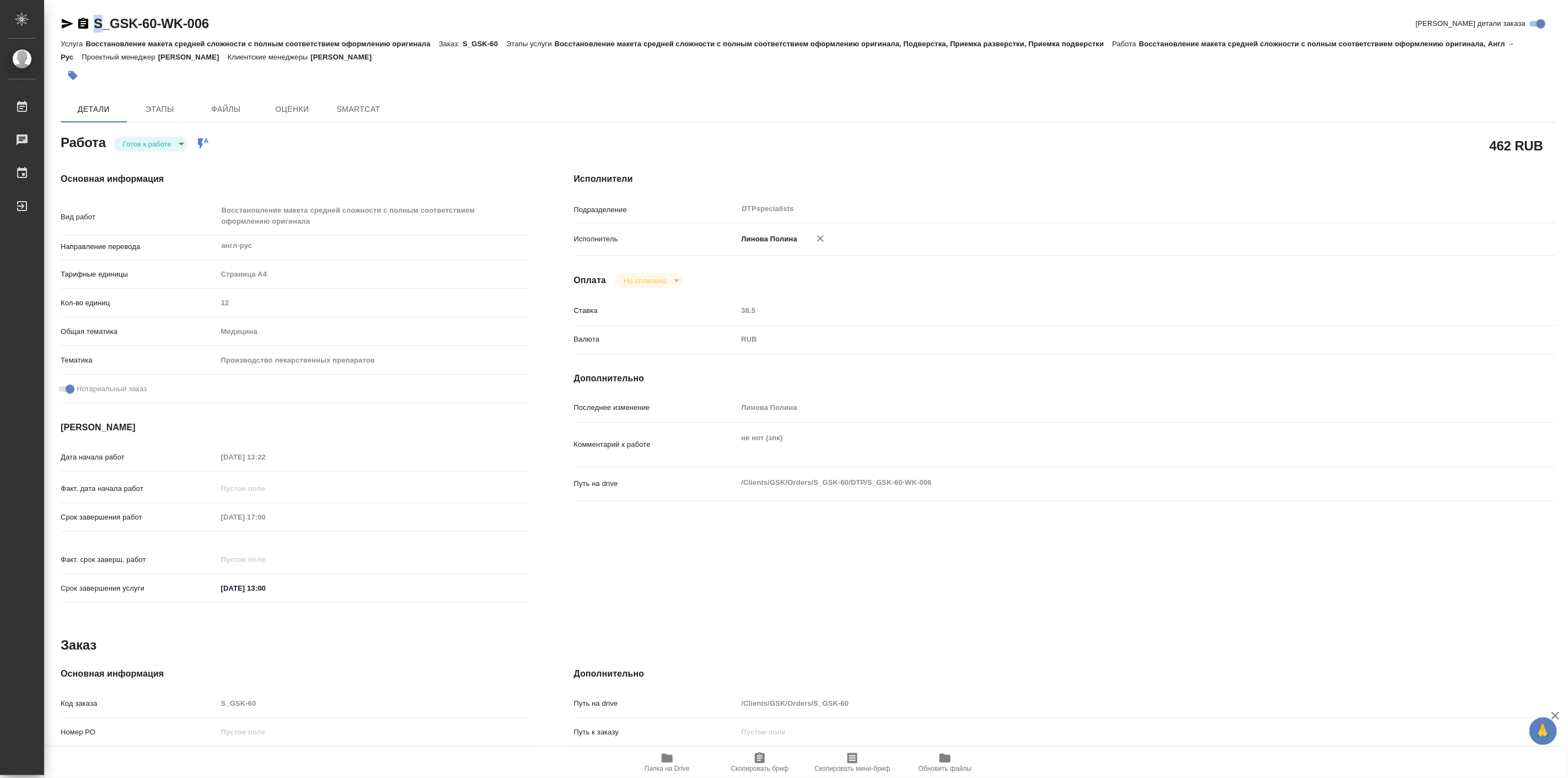
type textarea "x"
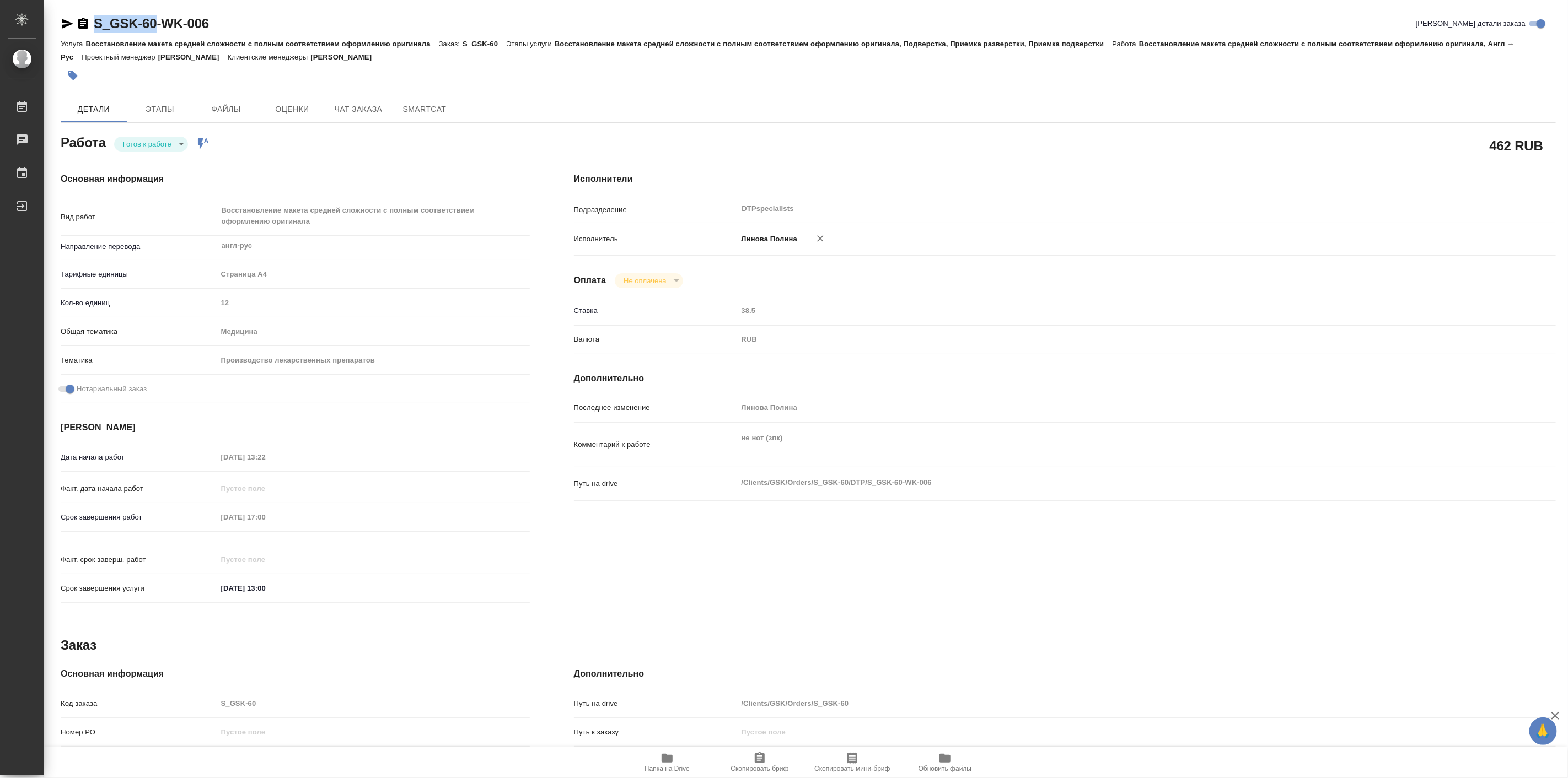
drag, startPoint x: 92, startPoint y: 17, endPoint x: 158, endPoint y: 17, distance: 66.0
click at [158, 17] on div "S_GSK-60-WK-006" at bounding box center [134, 24] width 148 height 17
copy link "S_GSK-60"
type textarea "x"
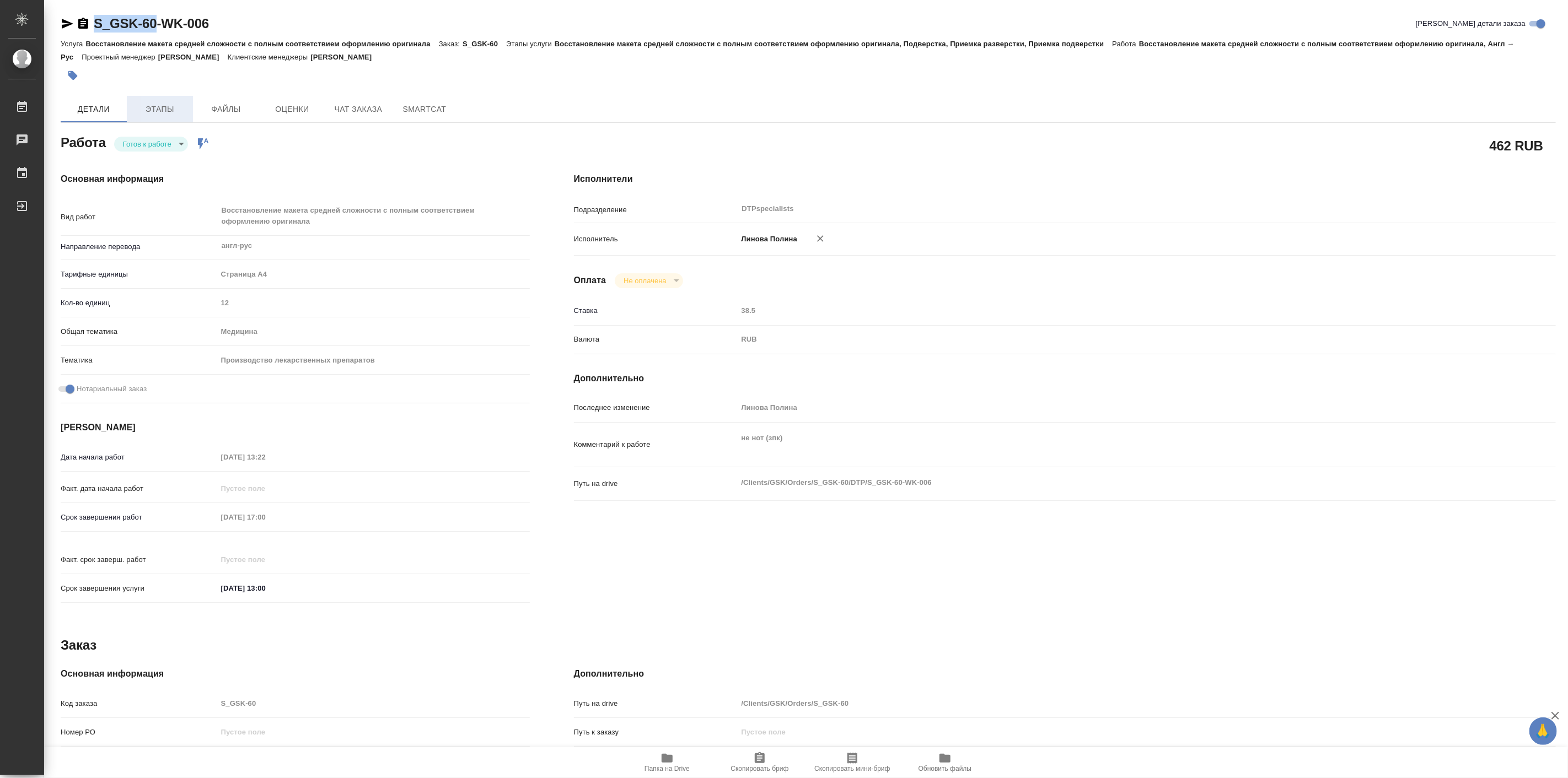
type textarea "x"
click at [166, 142] on body "🙏 .cls-1 fill:#fff; AWATERA Linova Polina Работы Чаты График Выйти S_GSK-60-WK-…" at bounding box center [784, 389] width 1568 height 778
type textarea "x"
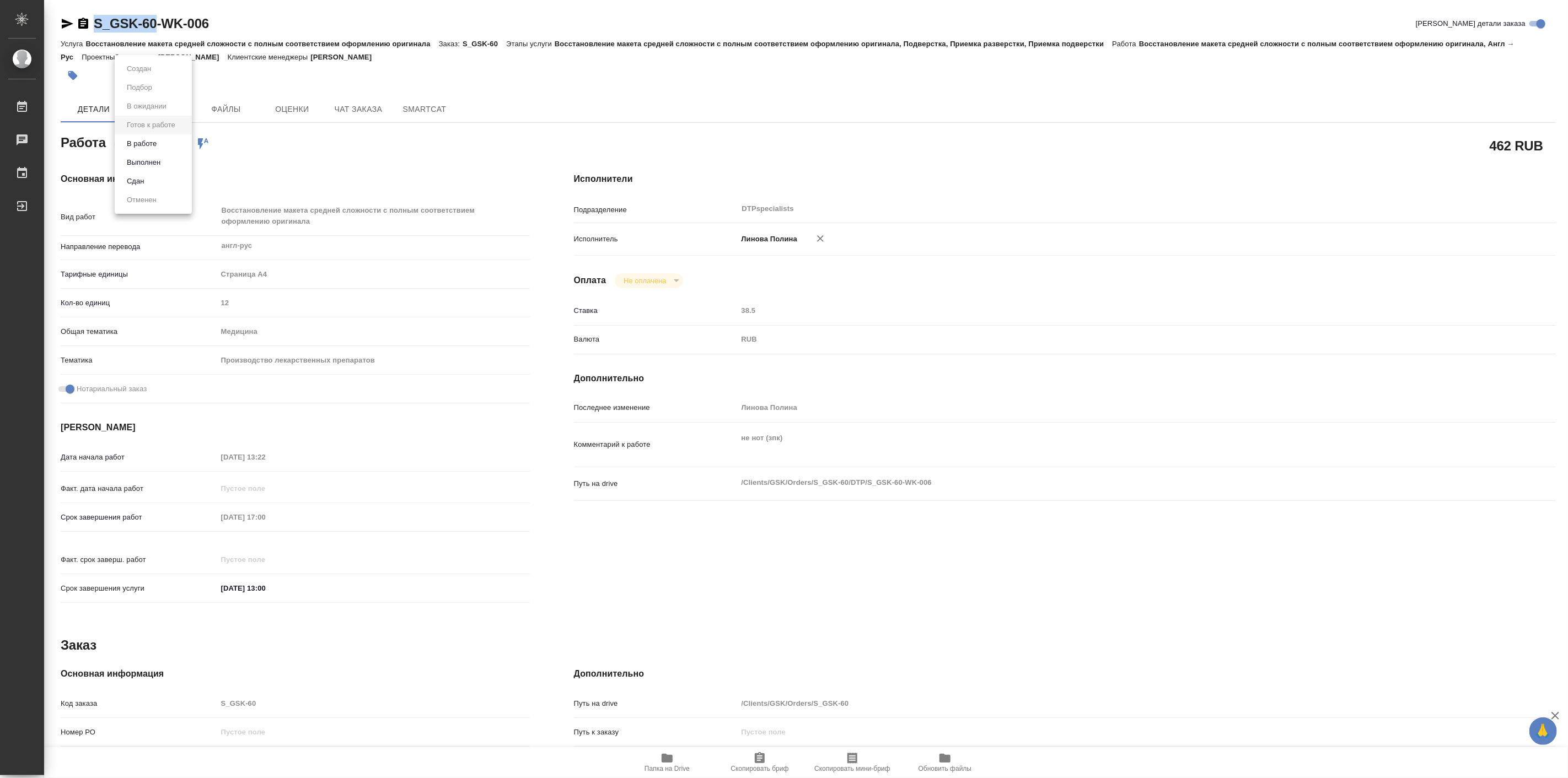
type textarea "x"
click at [165, 144] on li "В работе" at bounding box center [153, 144] width 78 height 19
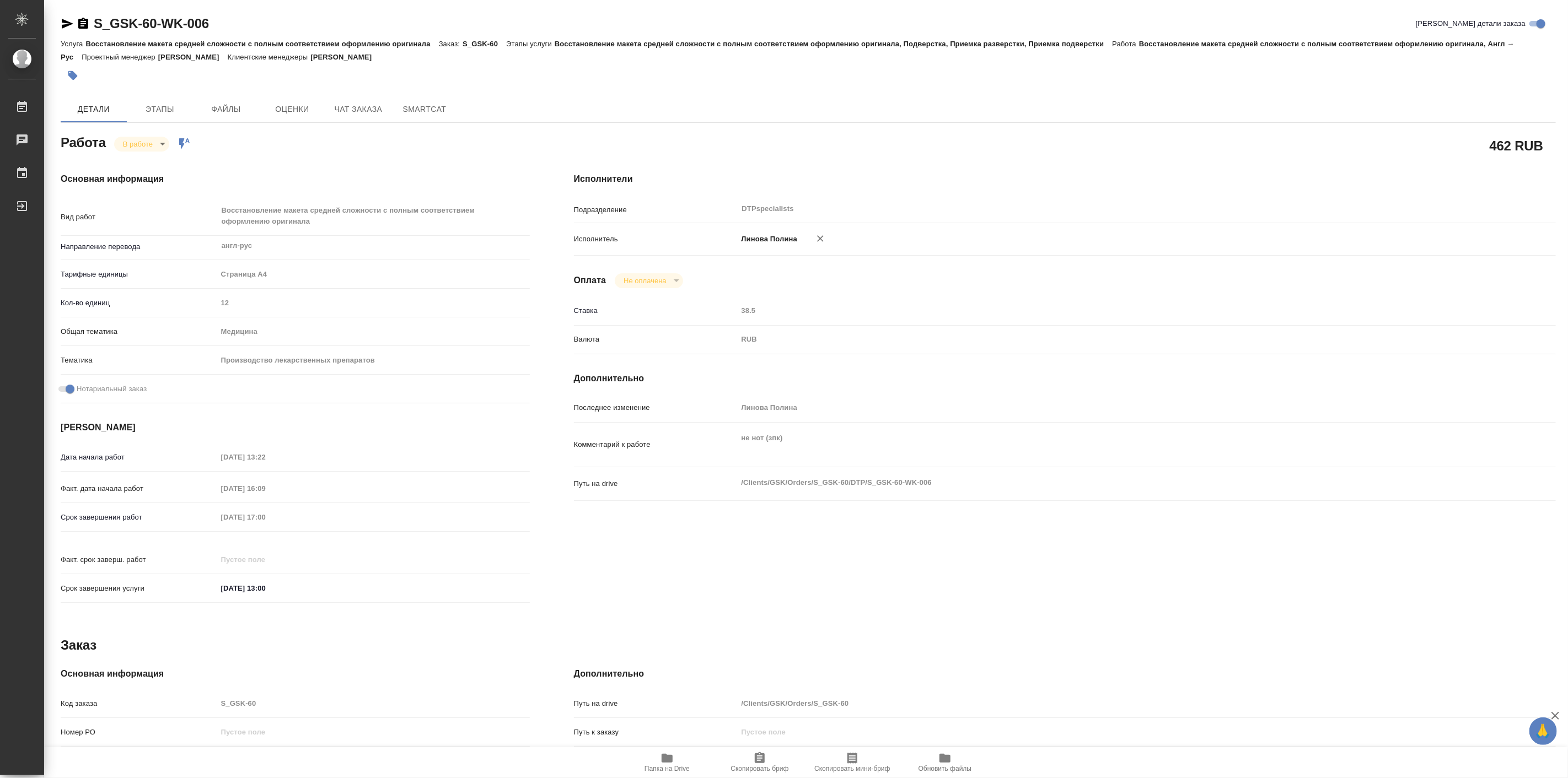
type textarea "x"
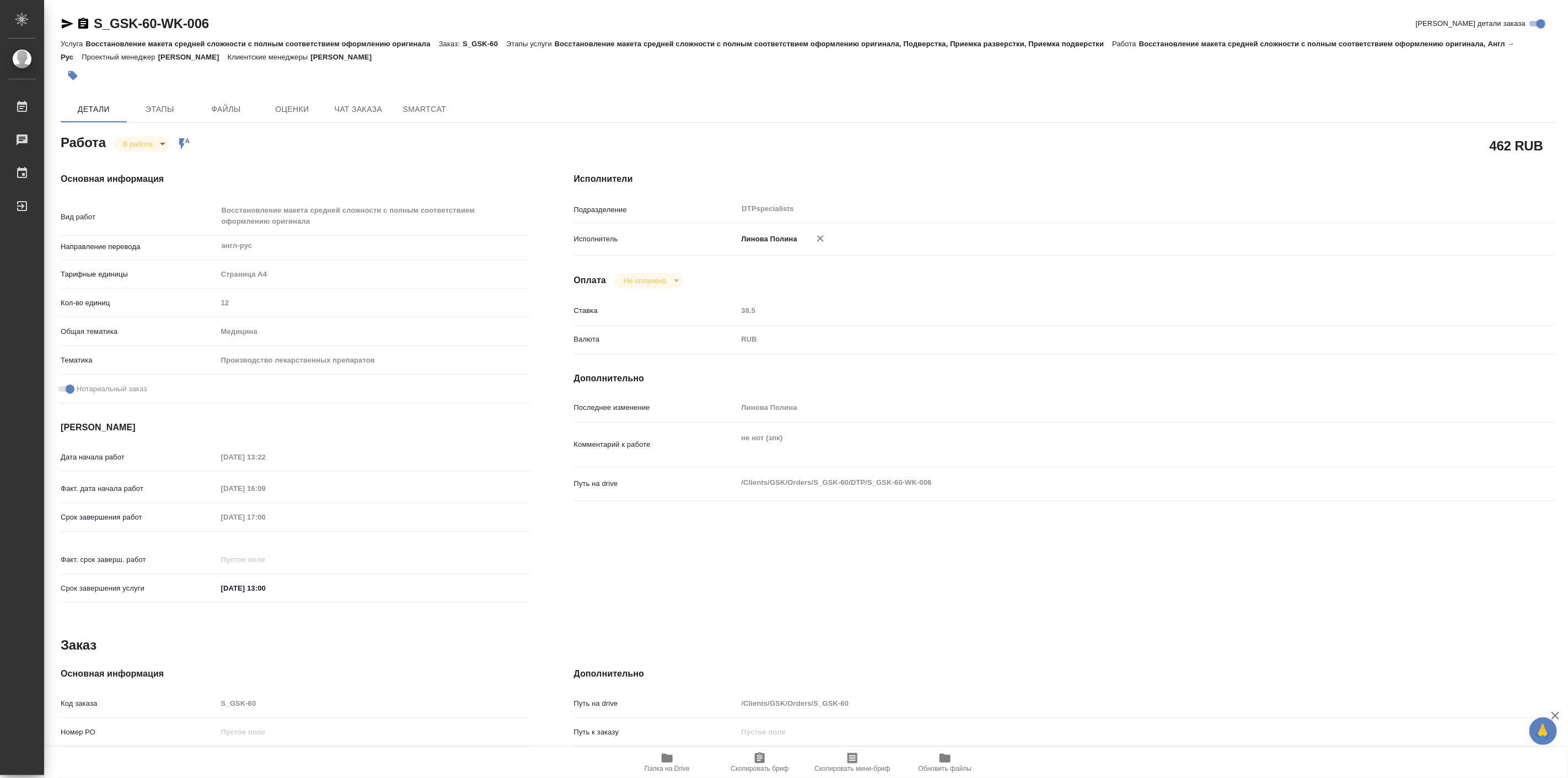
type textarea "x"
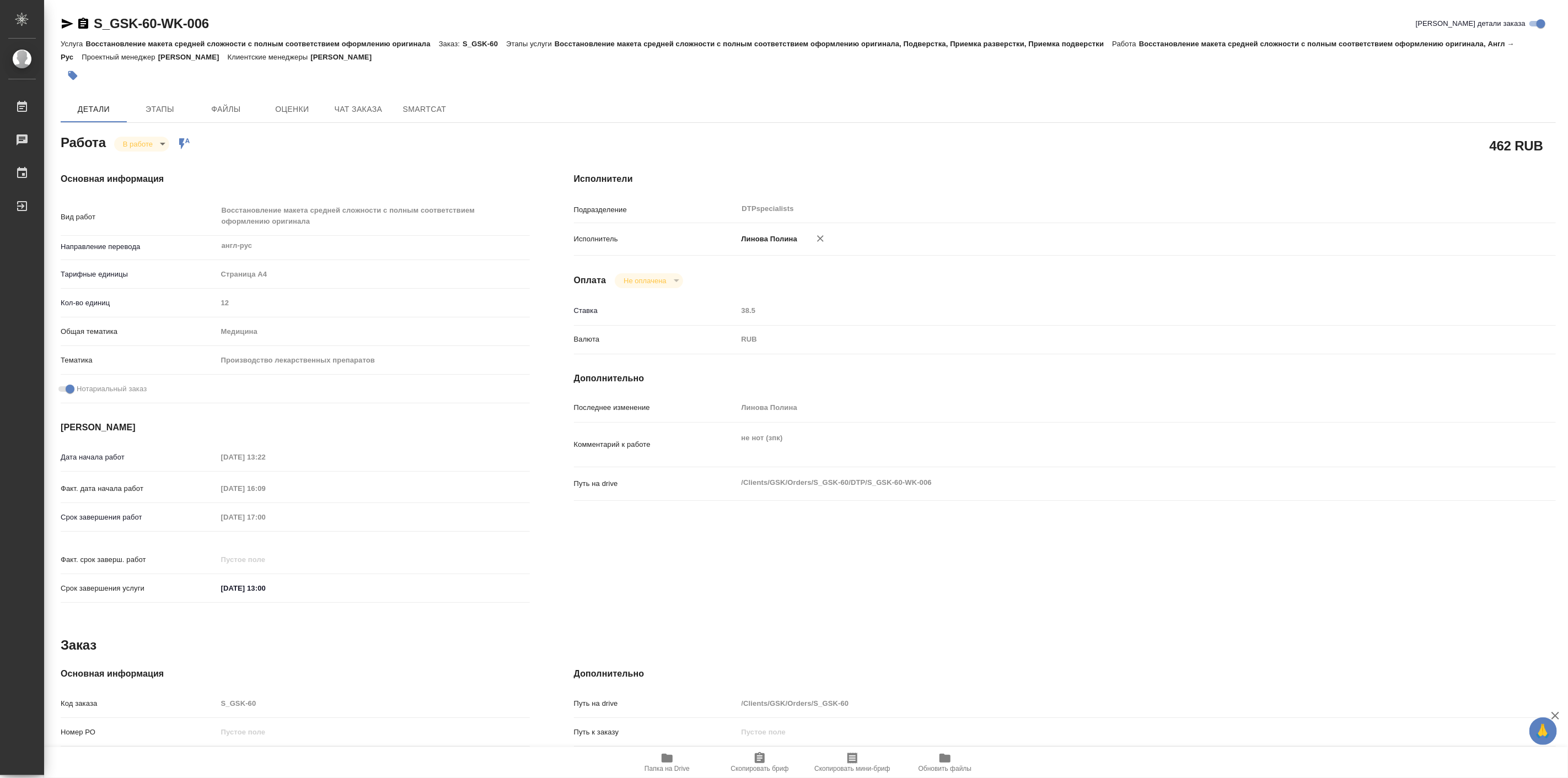
type textarea "x"
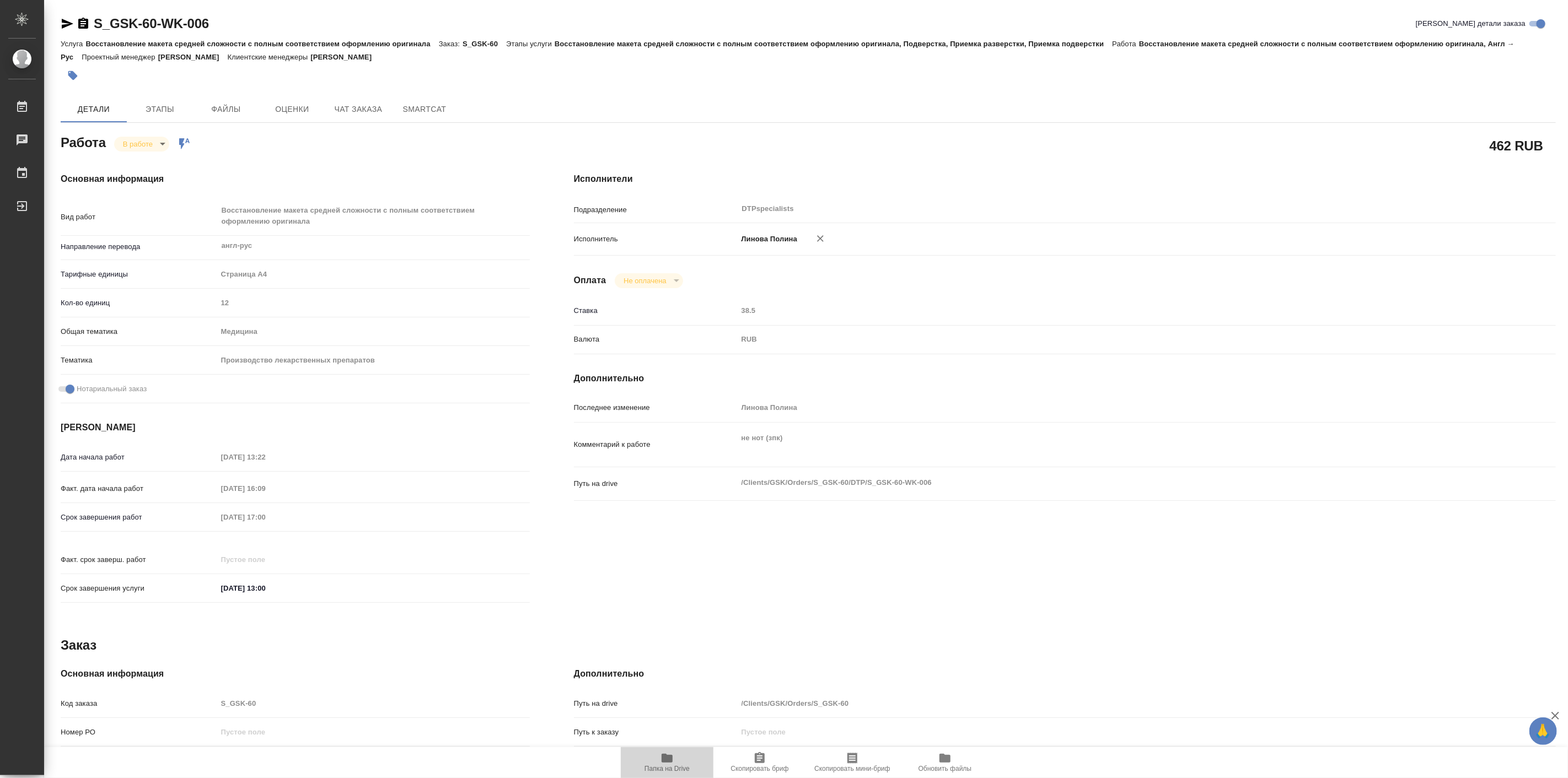
click at [659, 774] on button "Папка на Drive" at bounding box center [667, 763] width 93 height 31
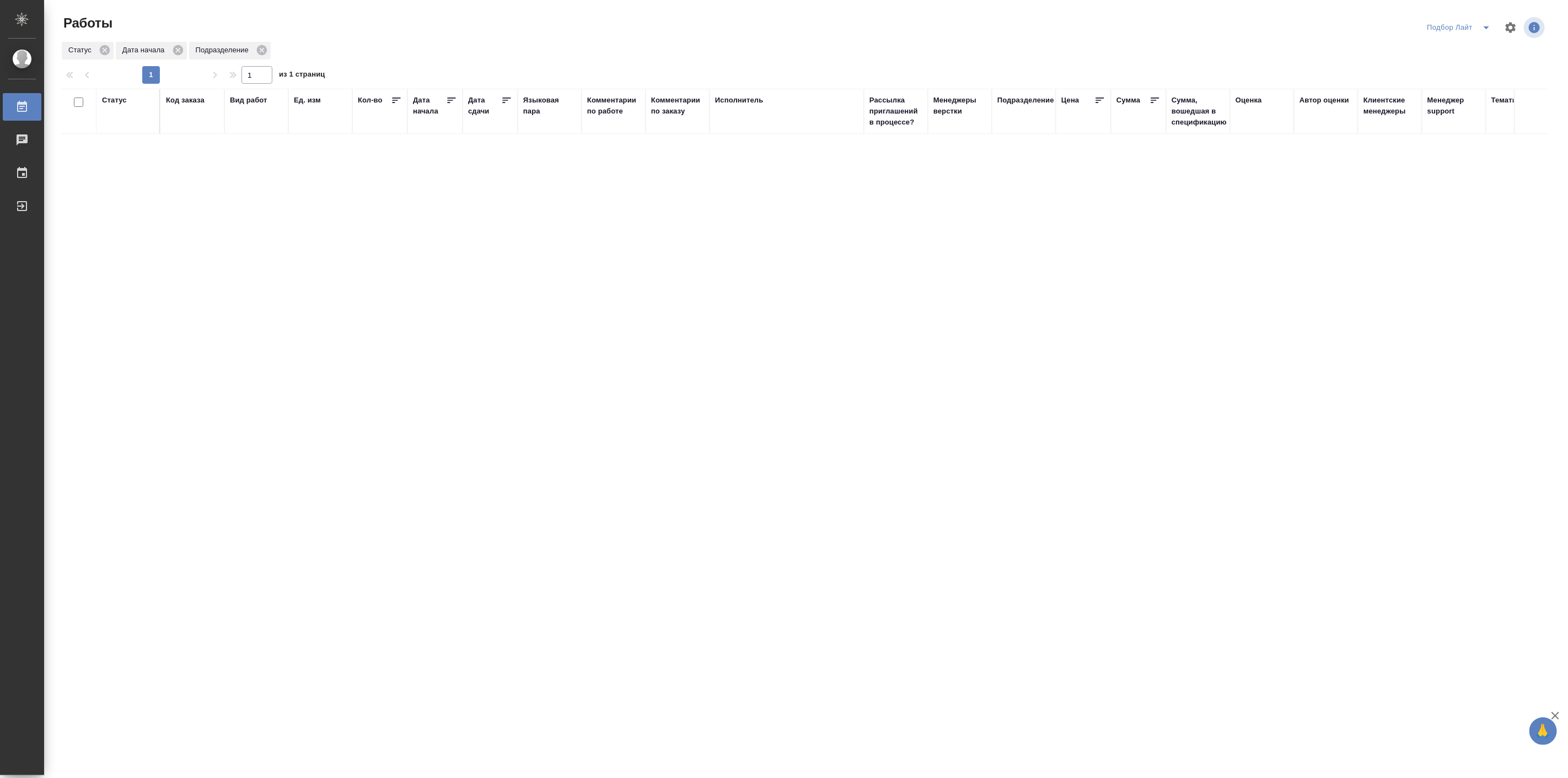
click at [1485, 31] on icon "split button" at bounding box center [1487, 28] width 13 height 13
click at [1443, 54] on li "в поиске" at bounding box center [1459, 50] width 76 height 17
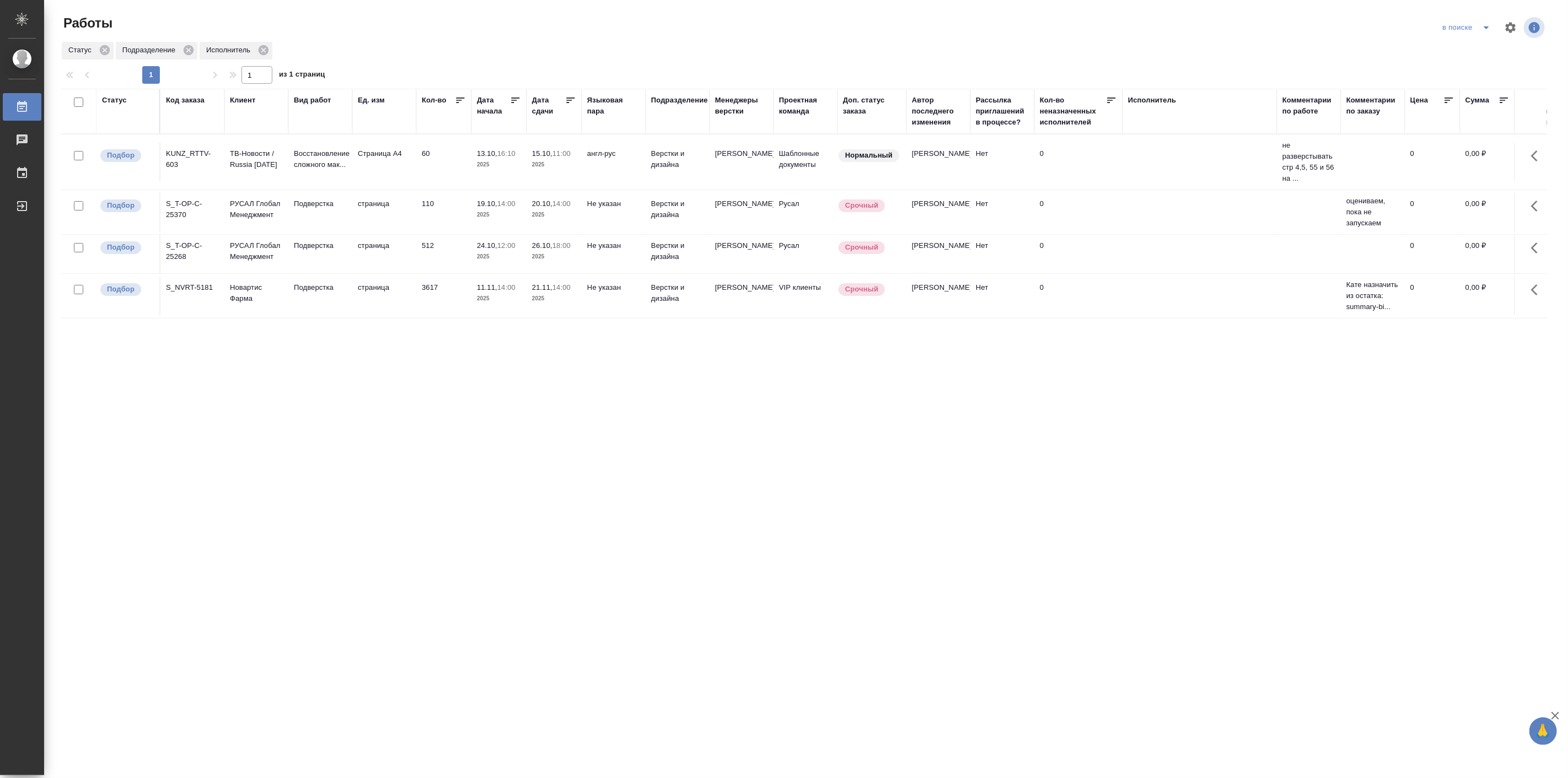
click at [391, 153] on td "Страница А4" at bounding box center [384, 162] width 64 height 38
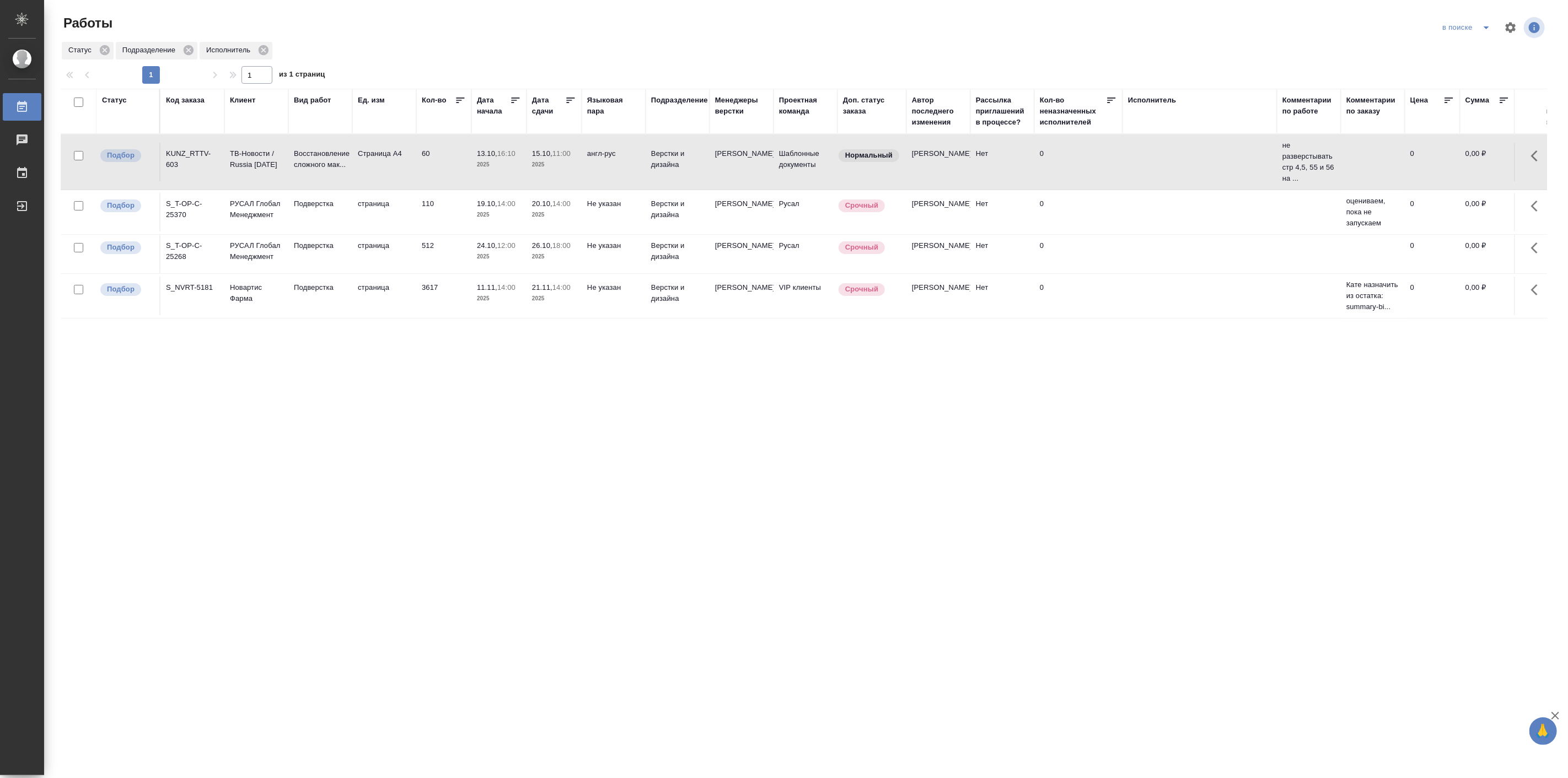
click at [391, 153] on td "Страница А4" at bounding box center [384, 162] width 64 height 38
click at [1481, 31] on icon "split button" at bounding box center [1487, 28] width 13 height 13
click at [1463, 57] on li "Актуальные" at bounding box center [1467, 50] width 66 height 17
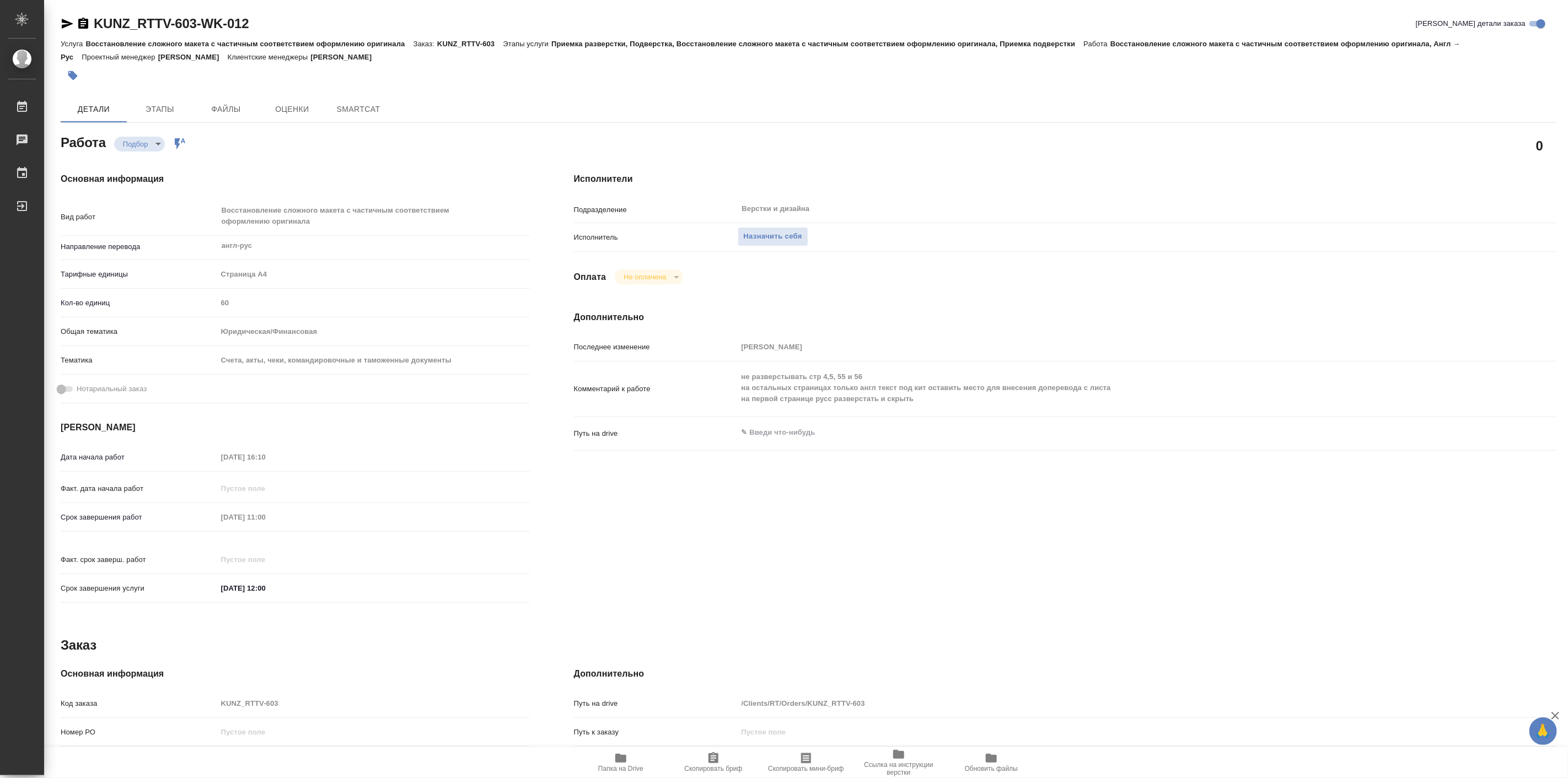
type textarea "x"
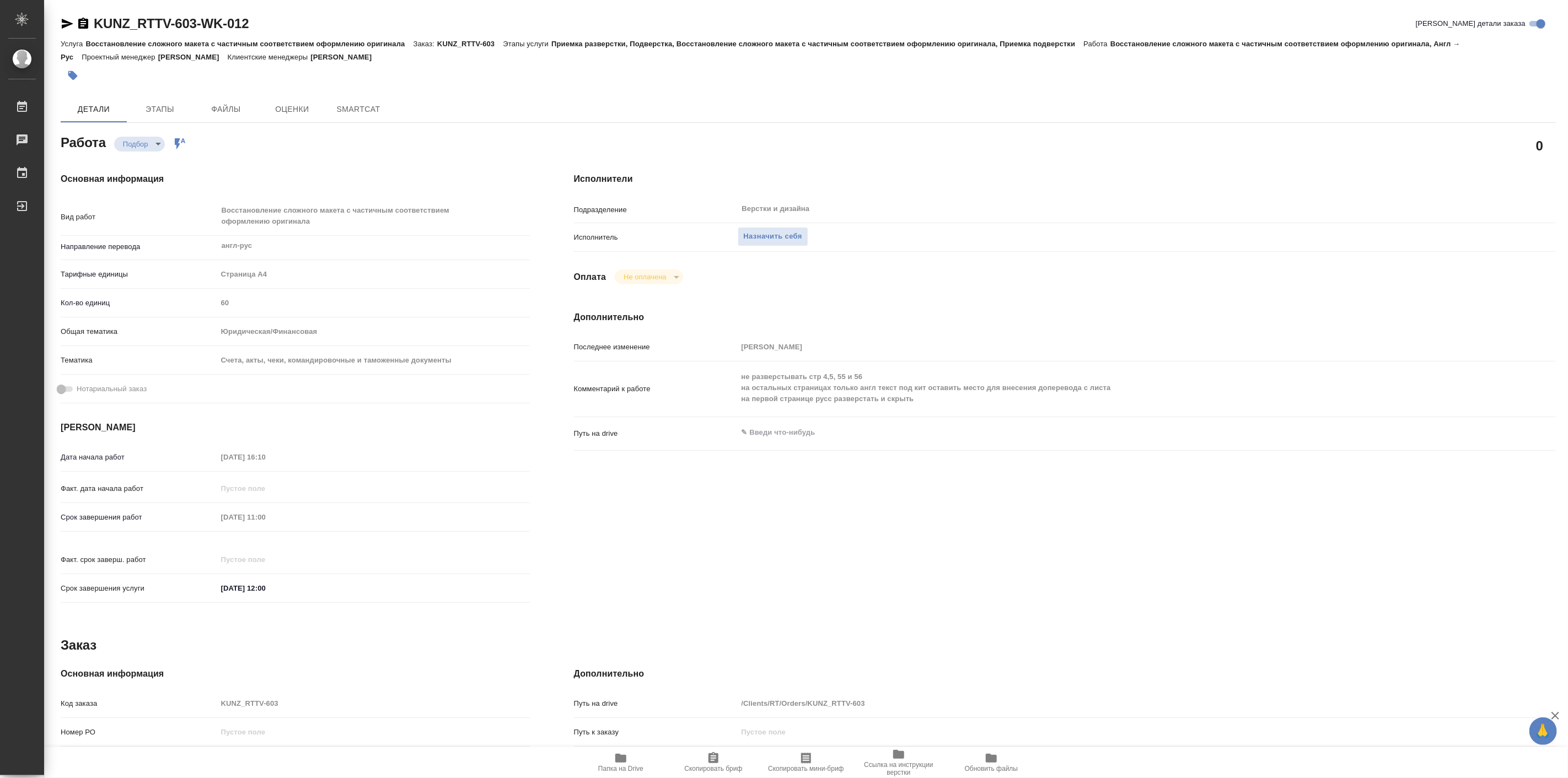
type textarea "x"
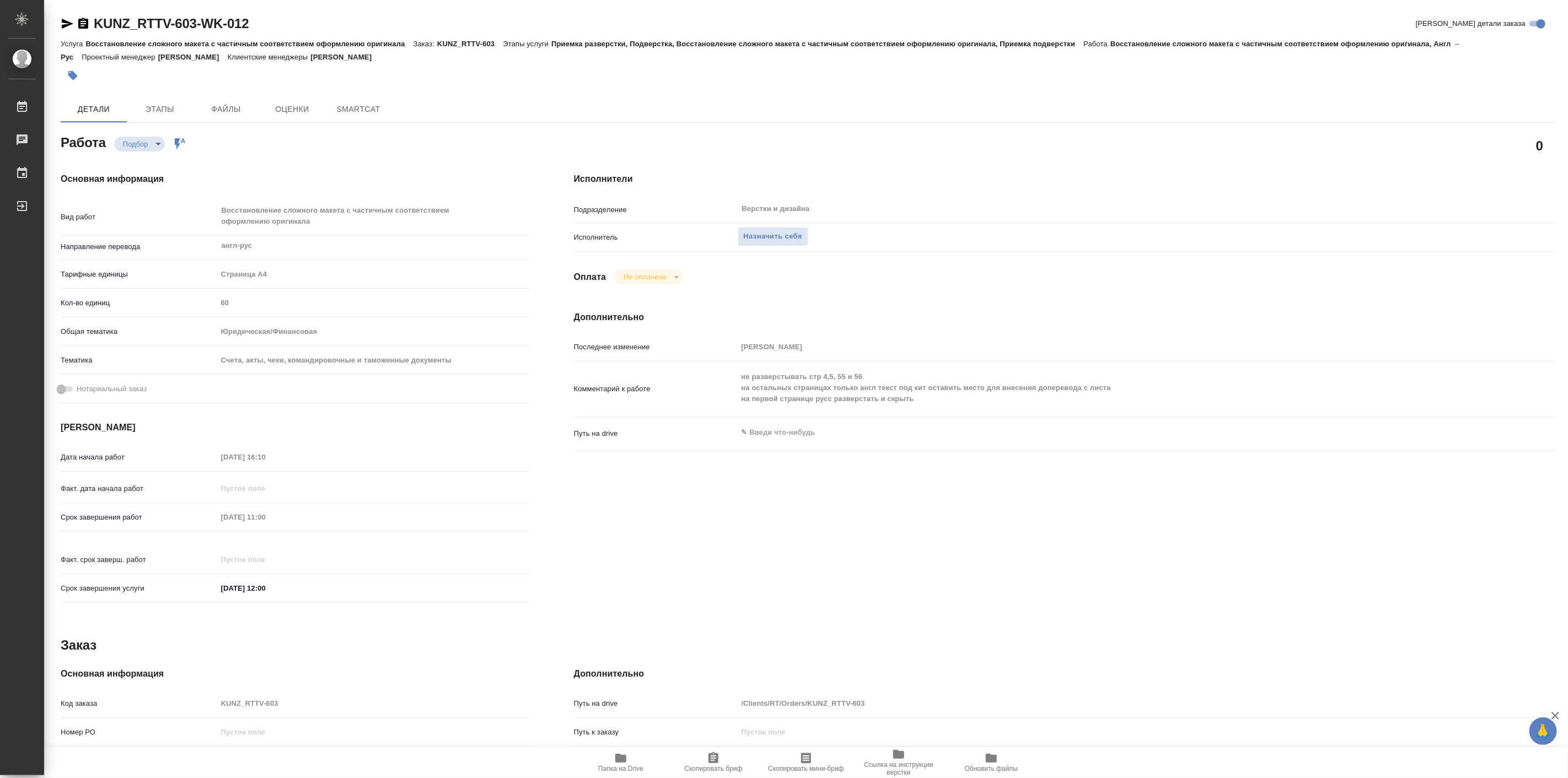
type textarea "x"
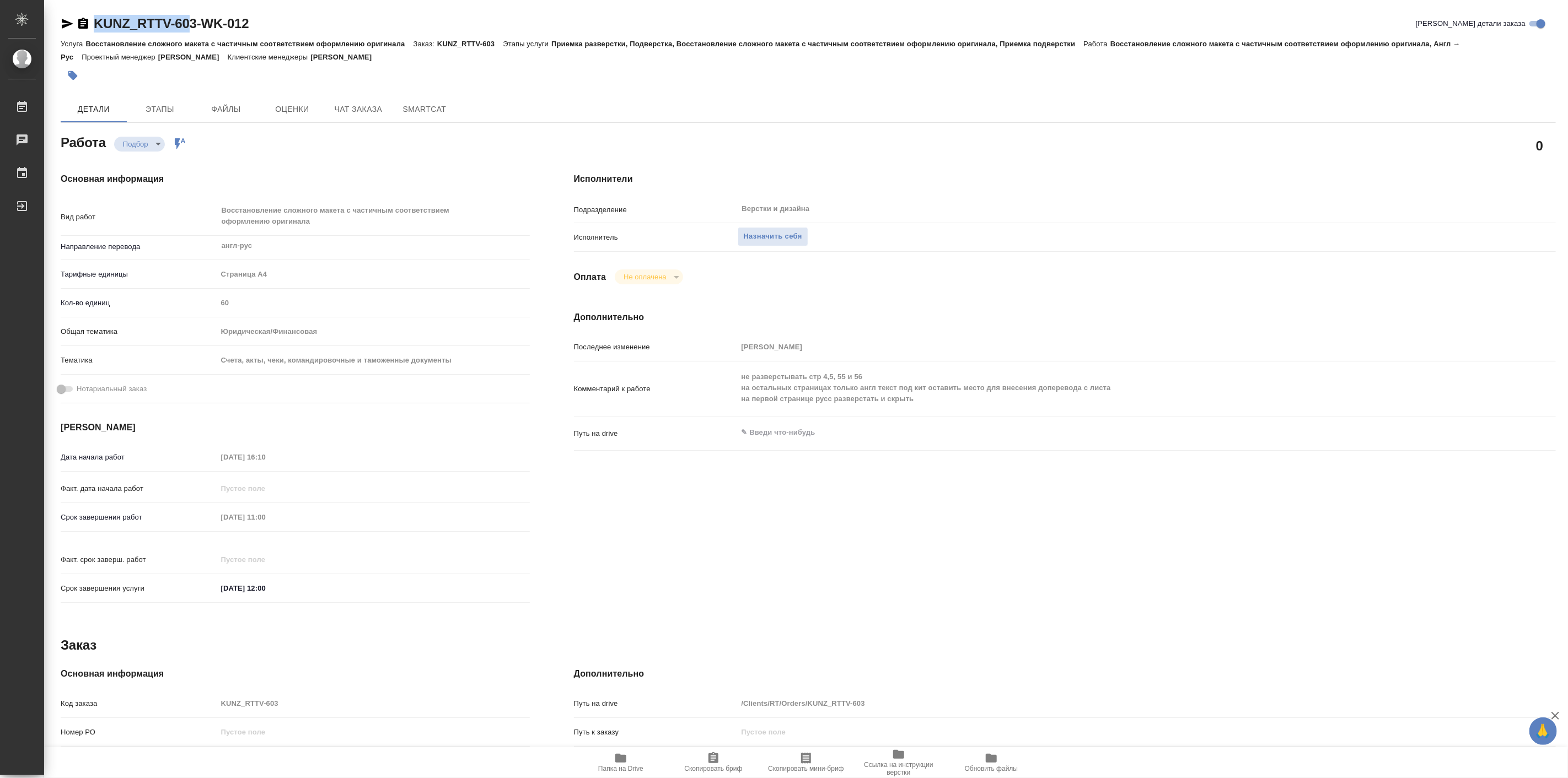
type textarea "x"
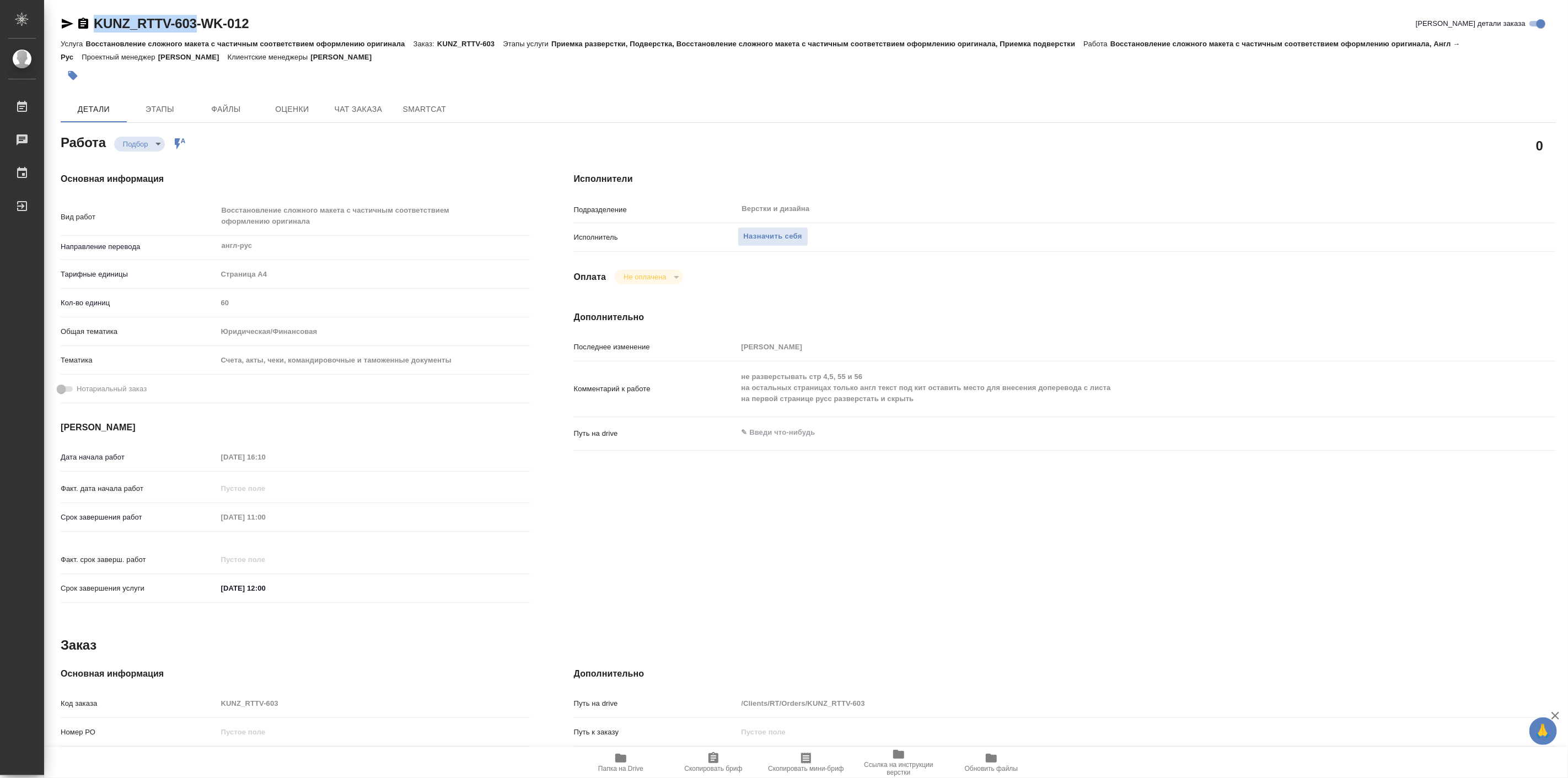
drag, startPoint x: 88, startPoint y: 4, endPoint x: 200, endPoint y: 24, distance: 113.8
click at [200, 24] on div "KUNZ_RTTV-603-WK-012 Кратко детали заказа Услуга Восстановление сложного макета…" at bounding box center [808, 481] width 1508 height 963
type textarea "x"
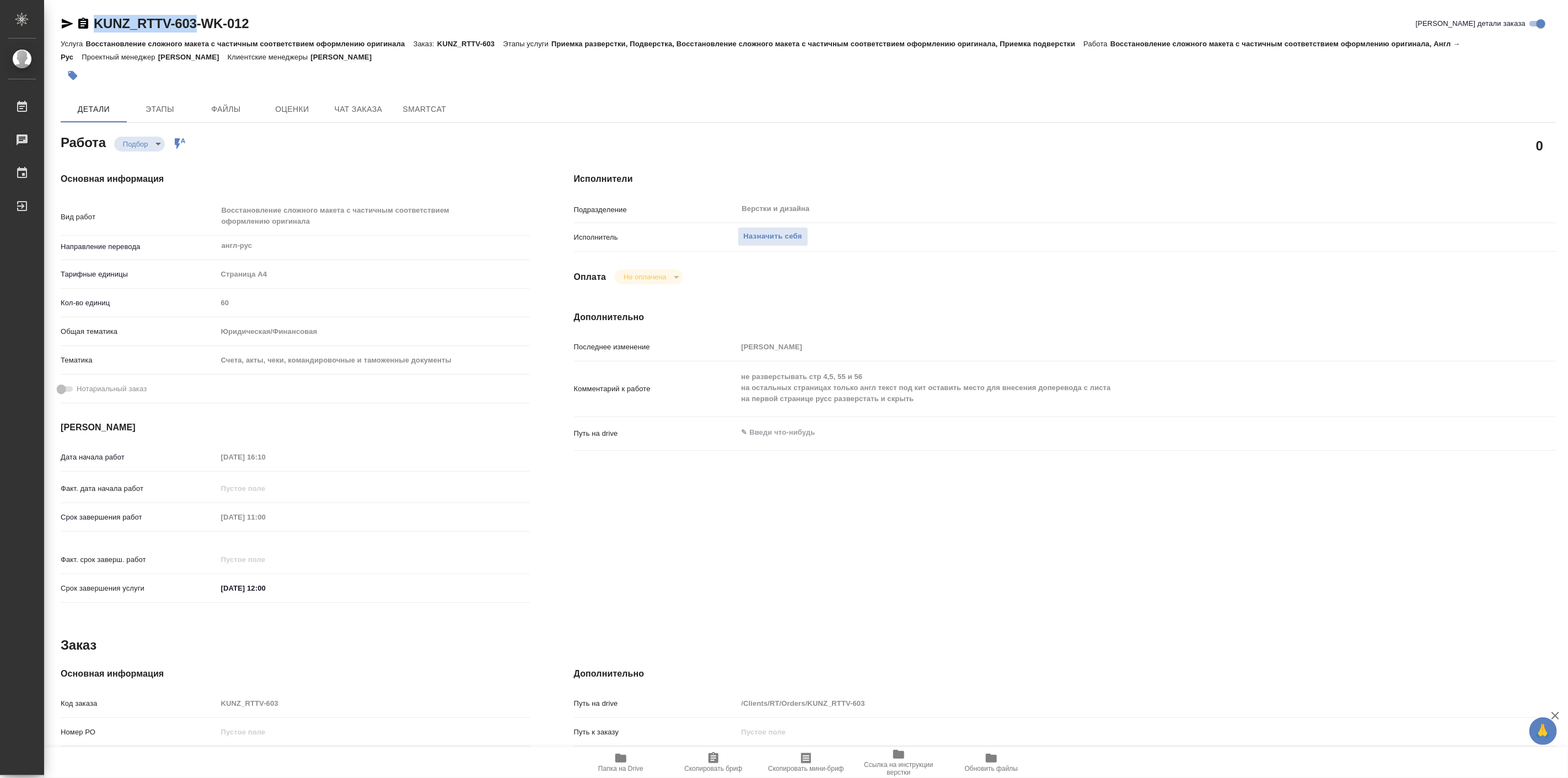
type textarea "x"
copy link "KUNZ_RTTV-603"
click at [629, 758] on span "Папка на Drive" at bounding box center [620, 763] width 79 height 21
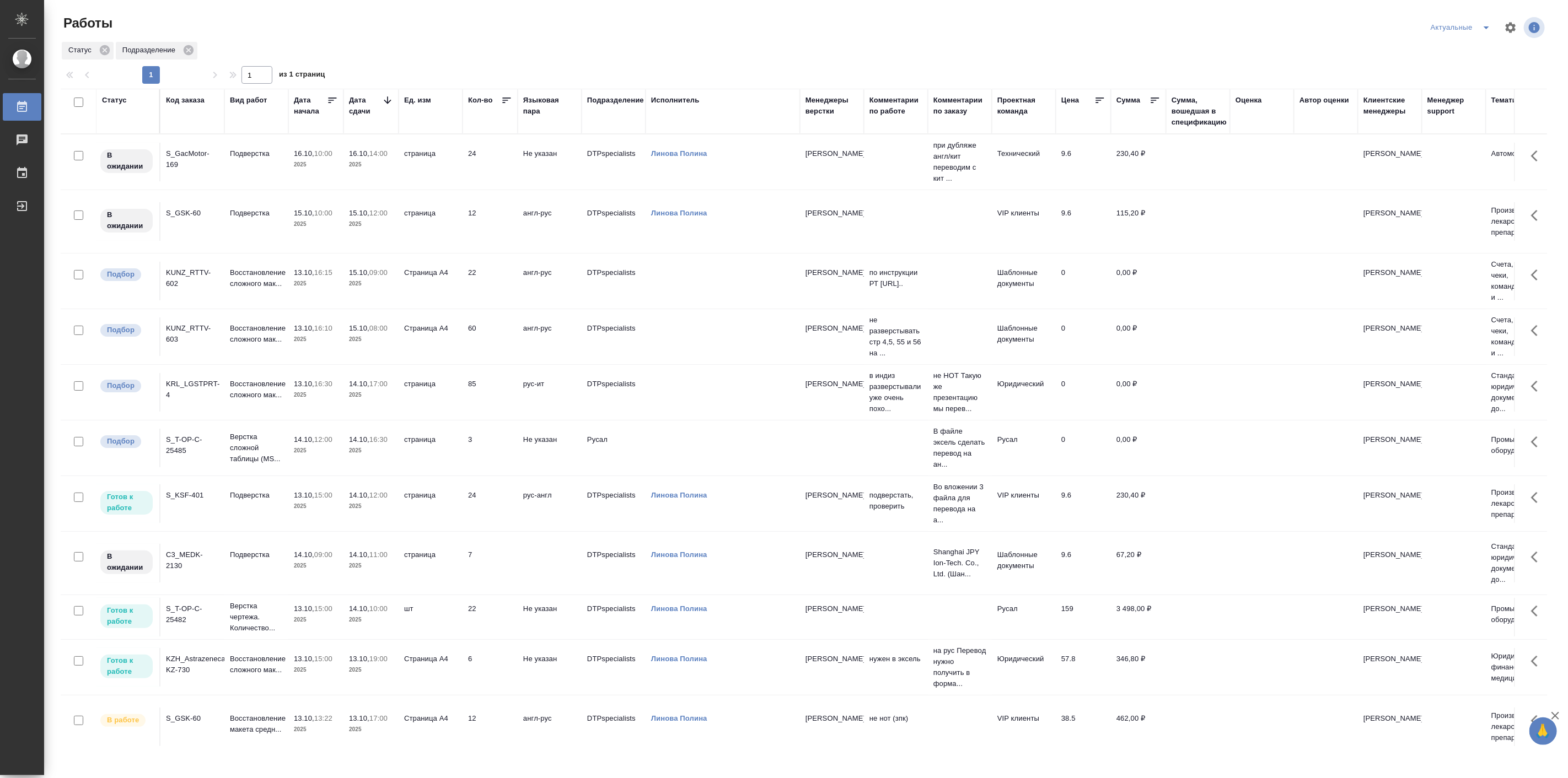
click at [321, 393] on p "2025" at bounding box center [316, 395] width 44 height 11
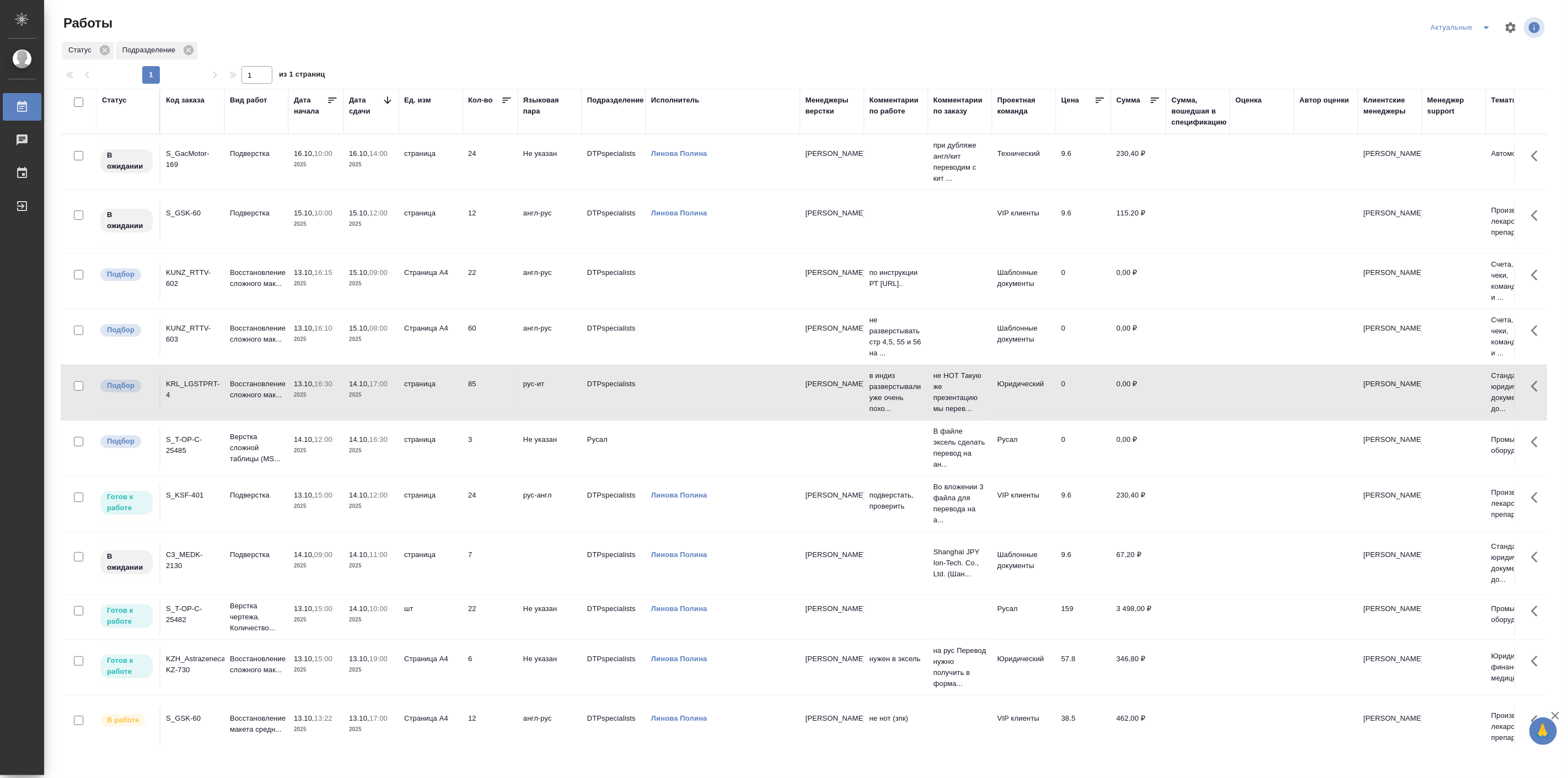
click at [321, 393] on p "2025" at bounding box center [316, 395] width 44 height 11
click at [288, 382] on td "13.10, 16:30 2025" at bounding box center [316, 392] width 56 height 38
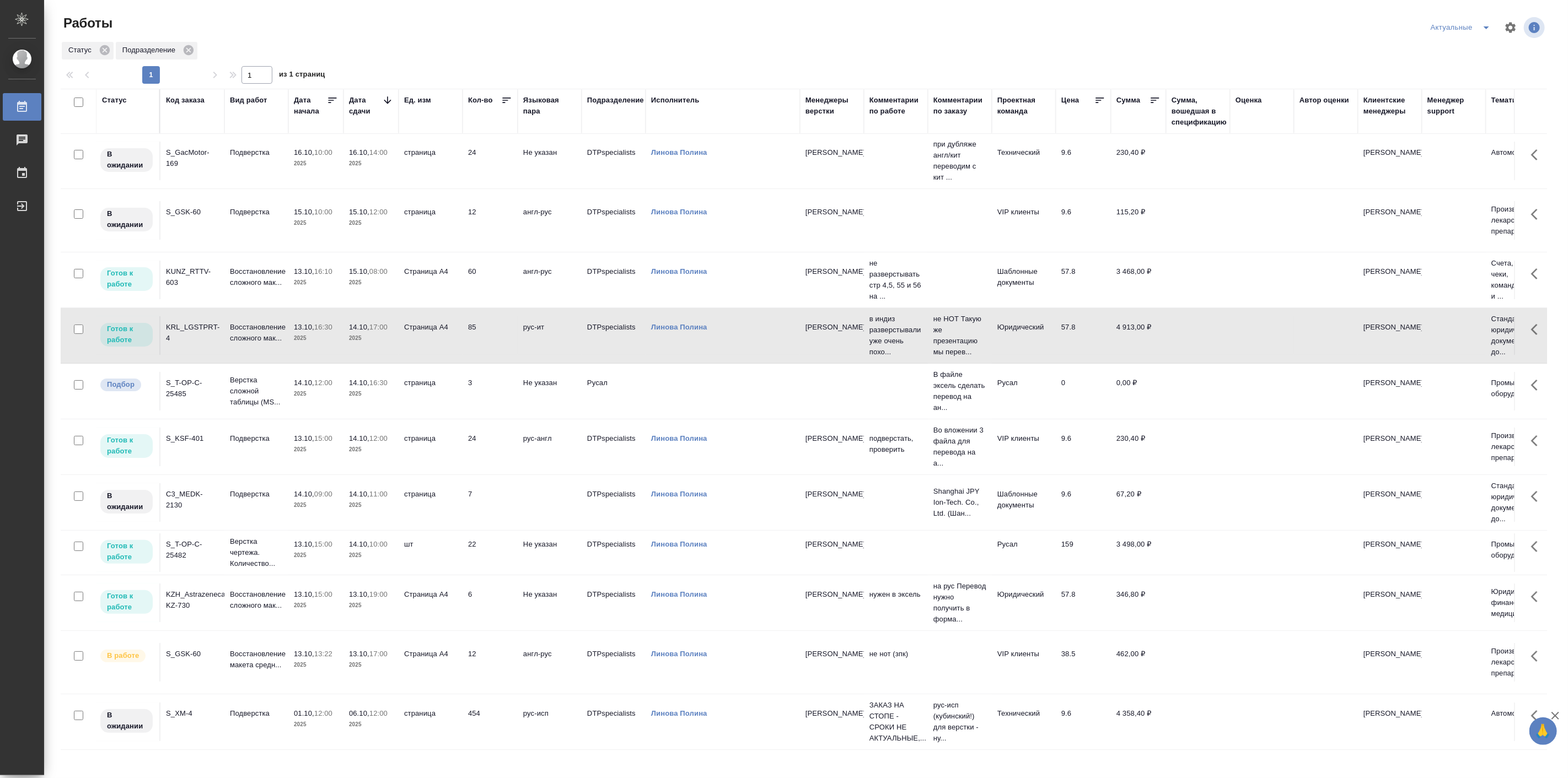
scroll to position [44, 0]
click at [251, 649] on p "Восстановление макета средн..." at bounding box center [256, 659] width 53 height 22
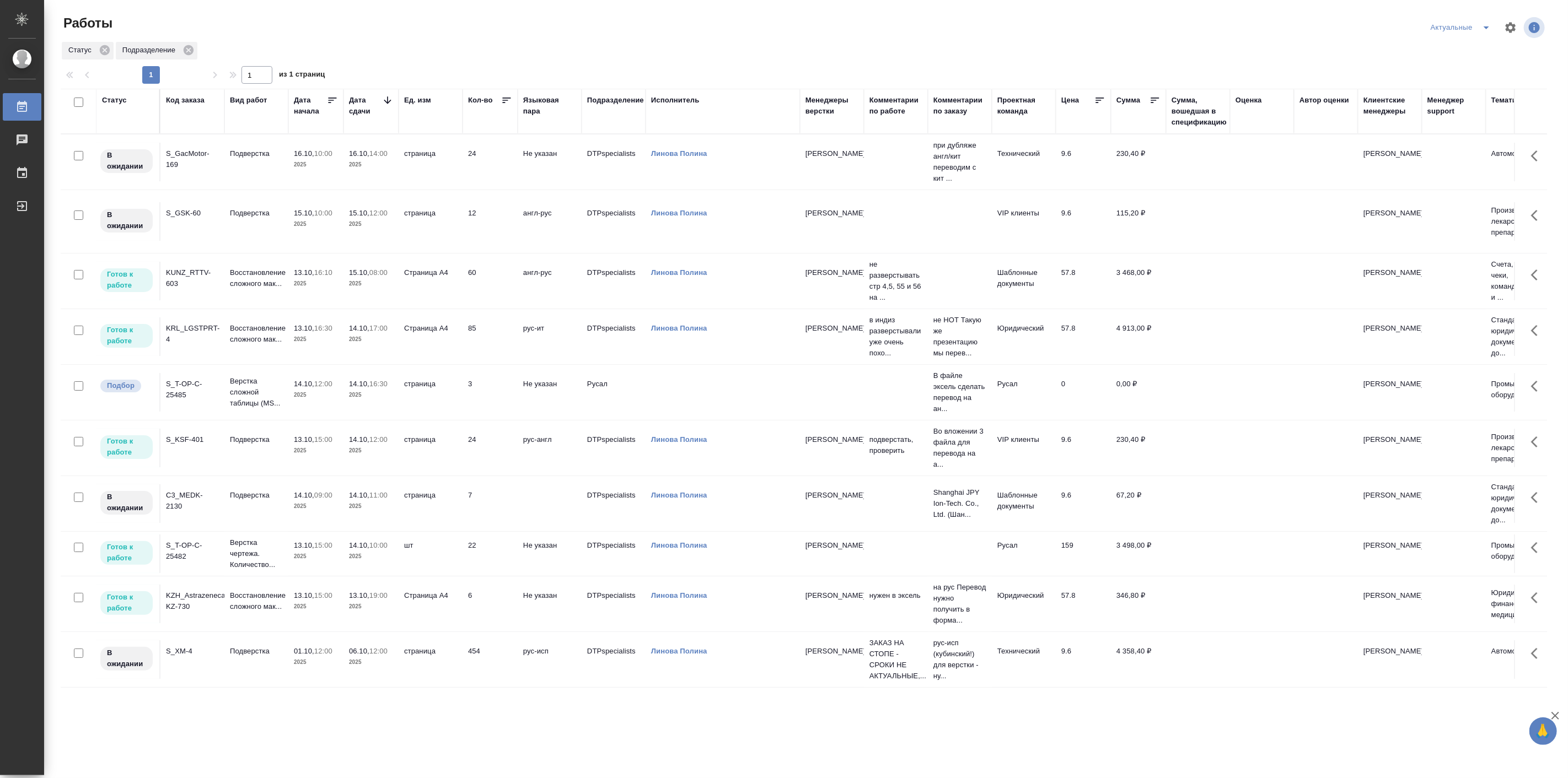
scroll to position [0, 0]
click at [295, 612] on p "2025" at bounding box center [316, 607] width 44 height 11
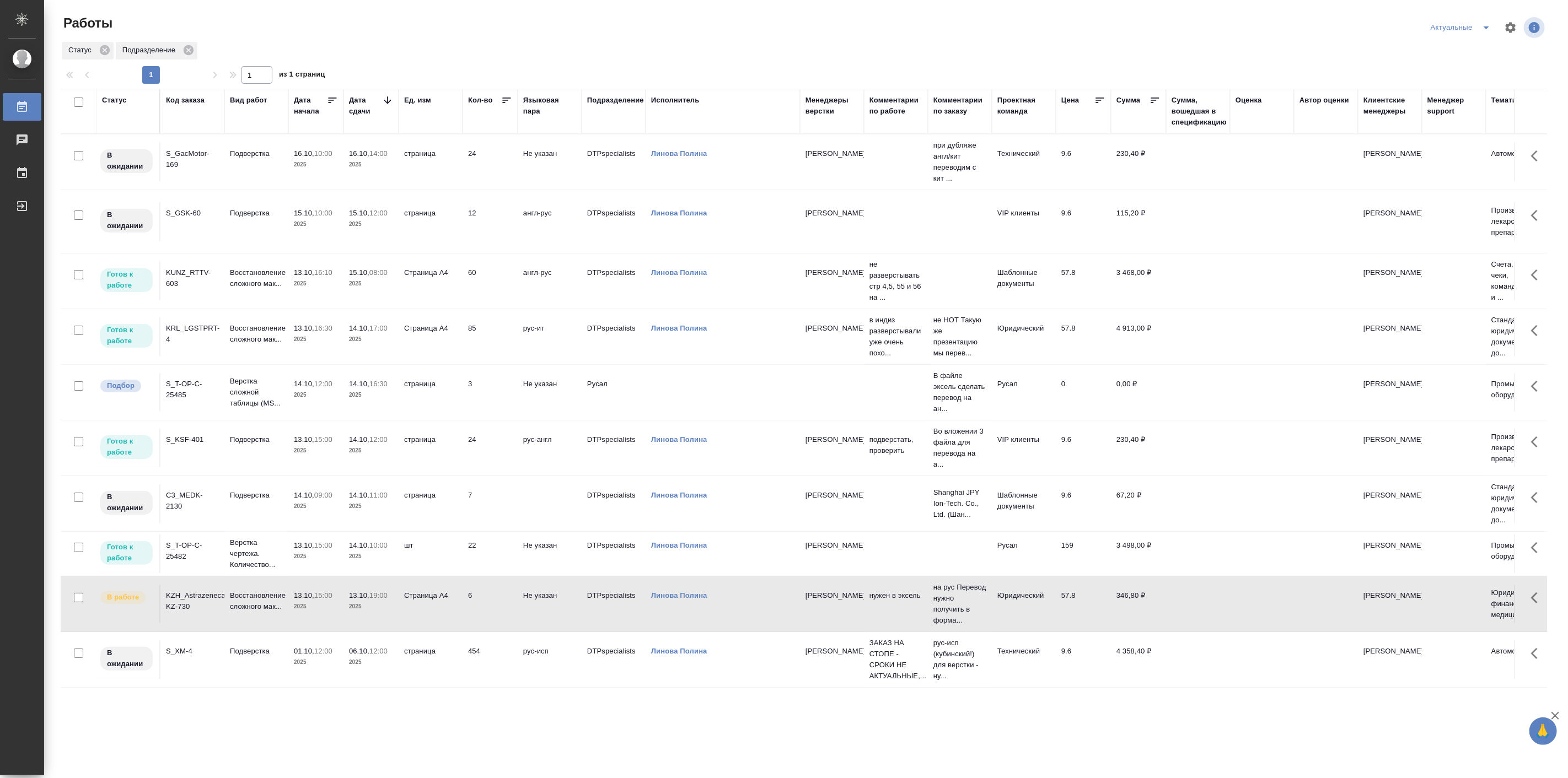
click at [271, 614] on td "Восстановление сложного мак..." at bounding box center [256, 604] width 64 height 38
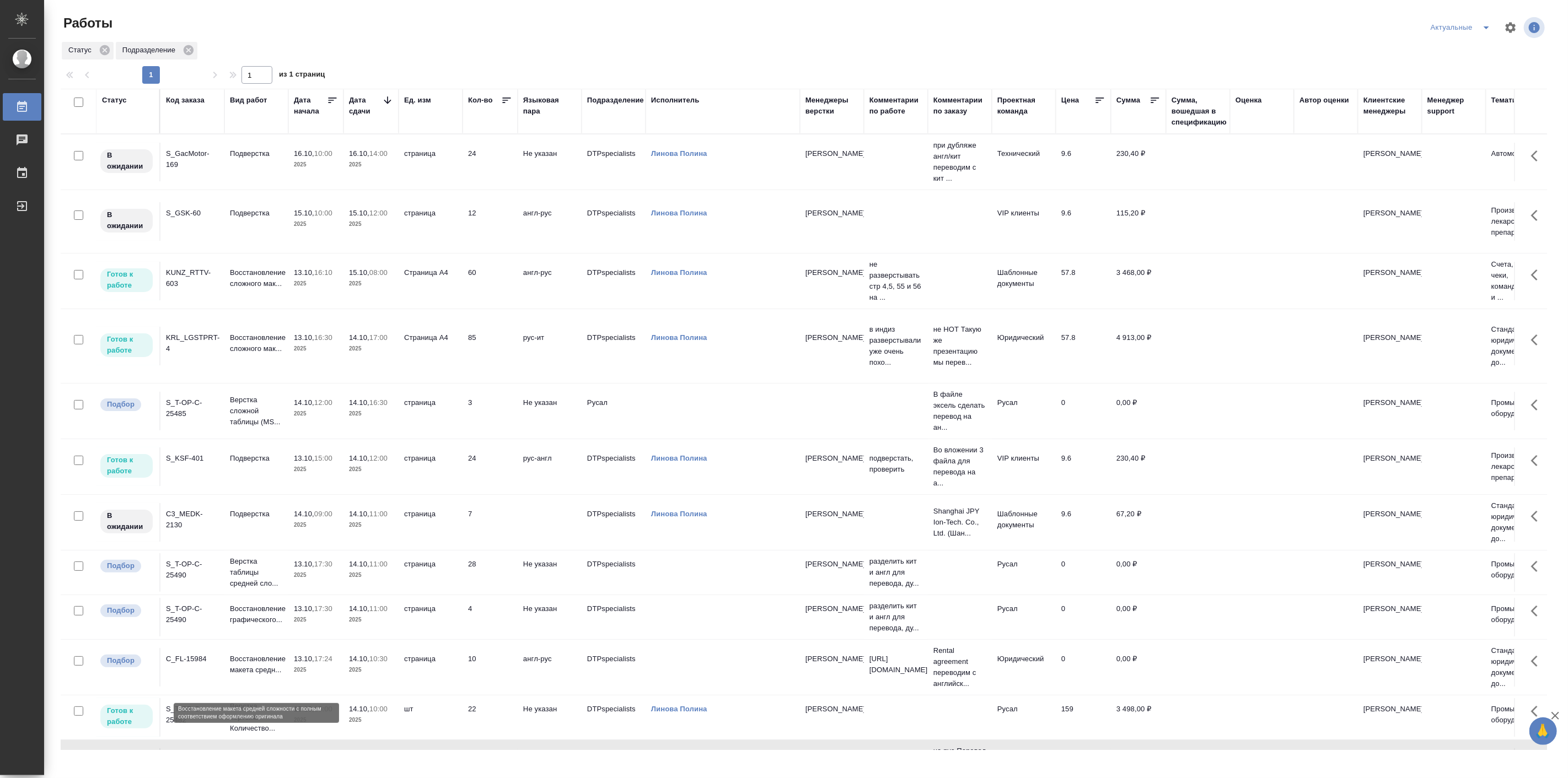
click at [259, 676] on p "Восстановление макета средн..." at bounding box center [256, 664] width 53 height 22
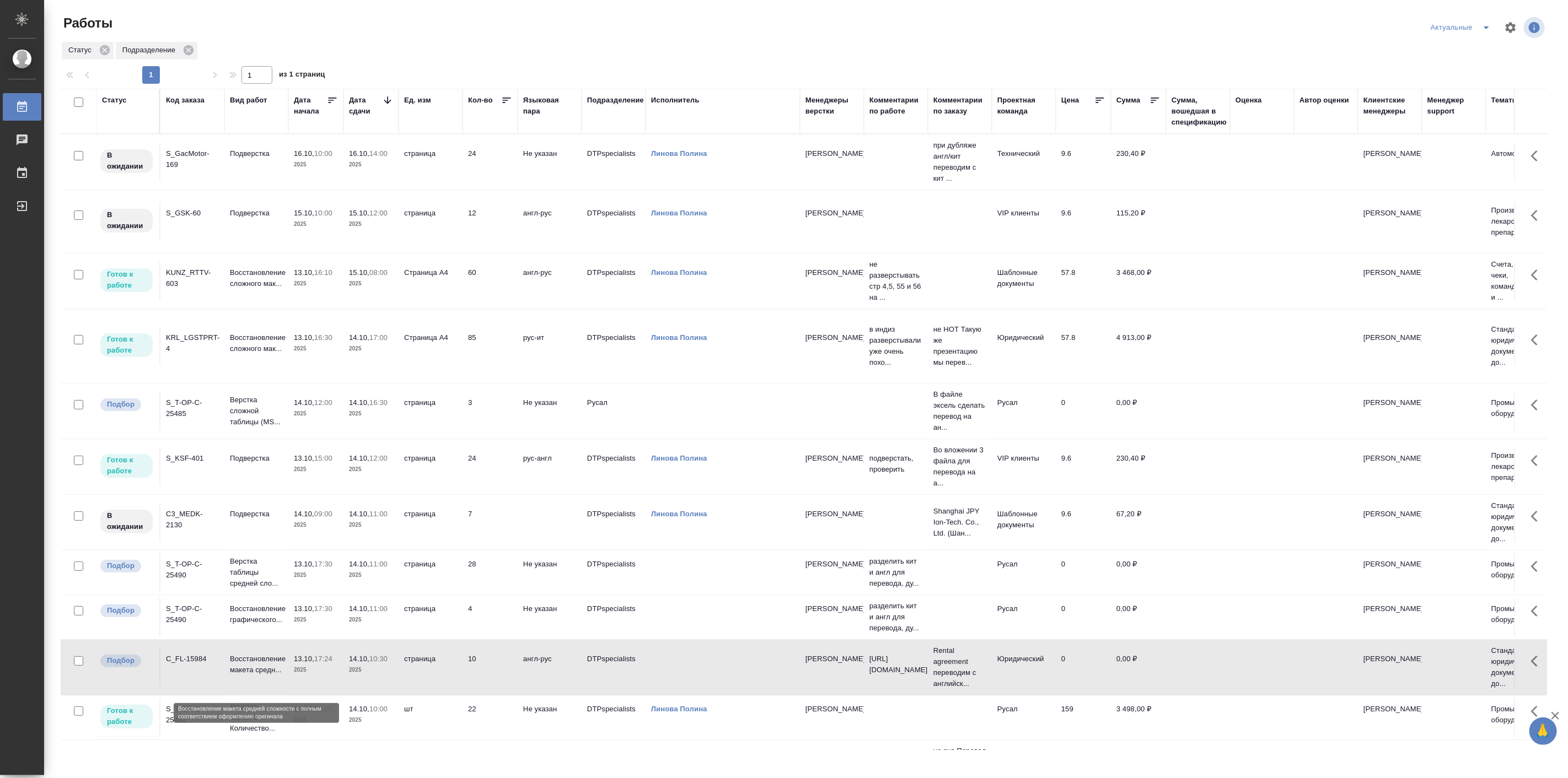
click at [259, 676] on p "Восстановление макета средн..." at bounding box center [256, 664] width 53 height 22
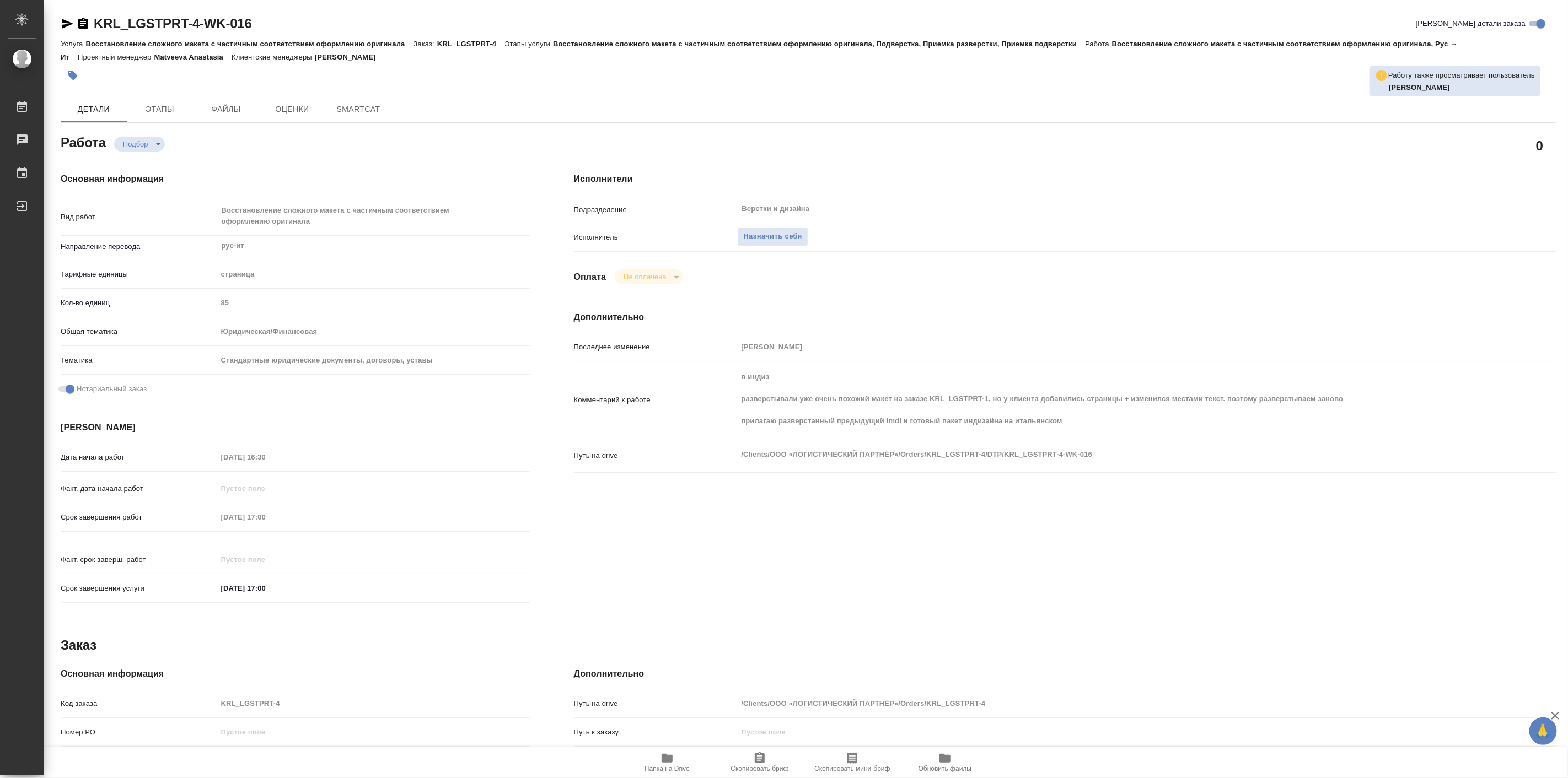
type textarea "x"
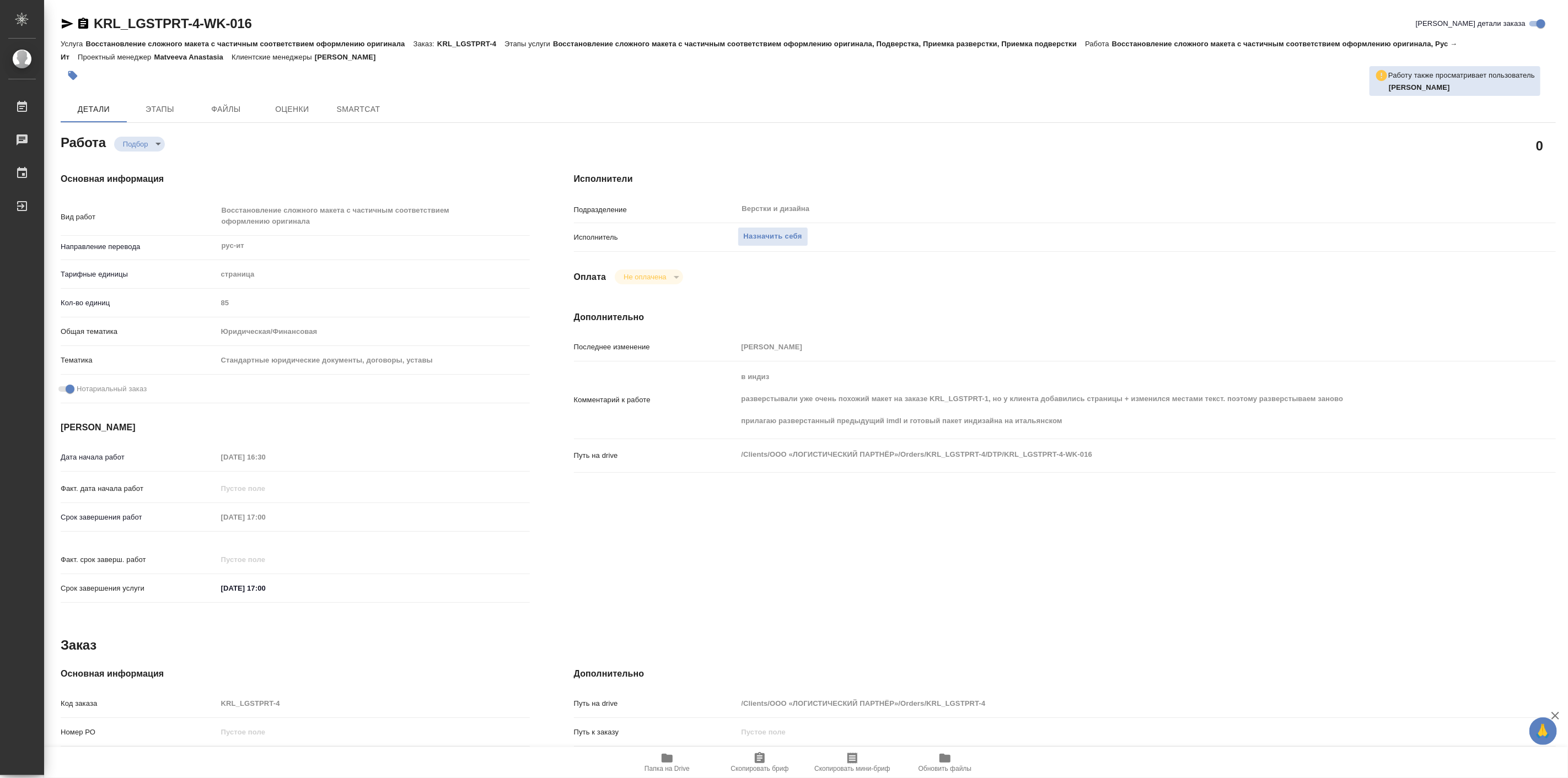
type textarea "x"
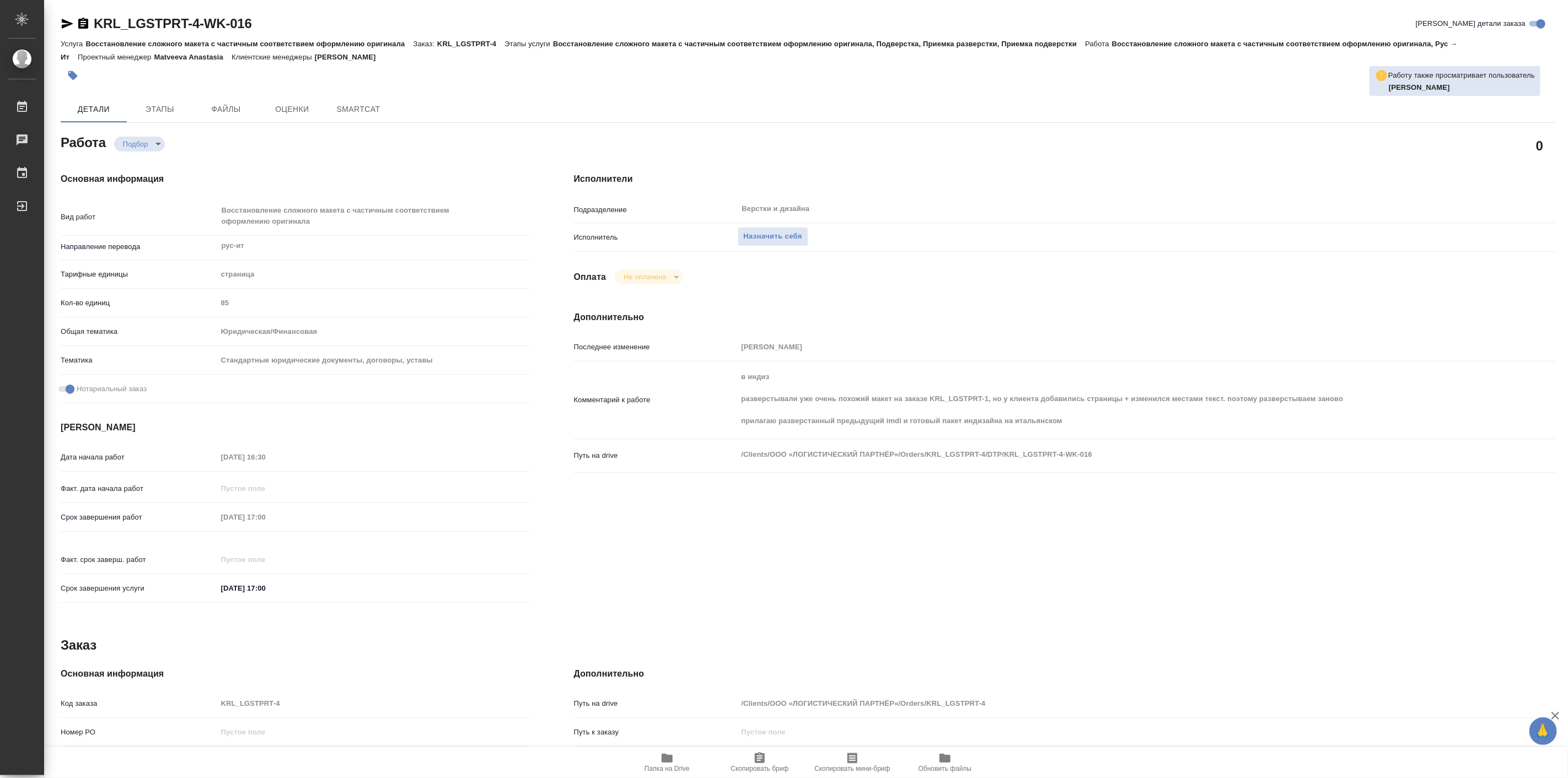
type textarea "x"
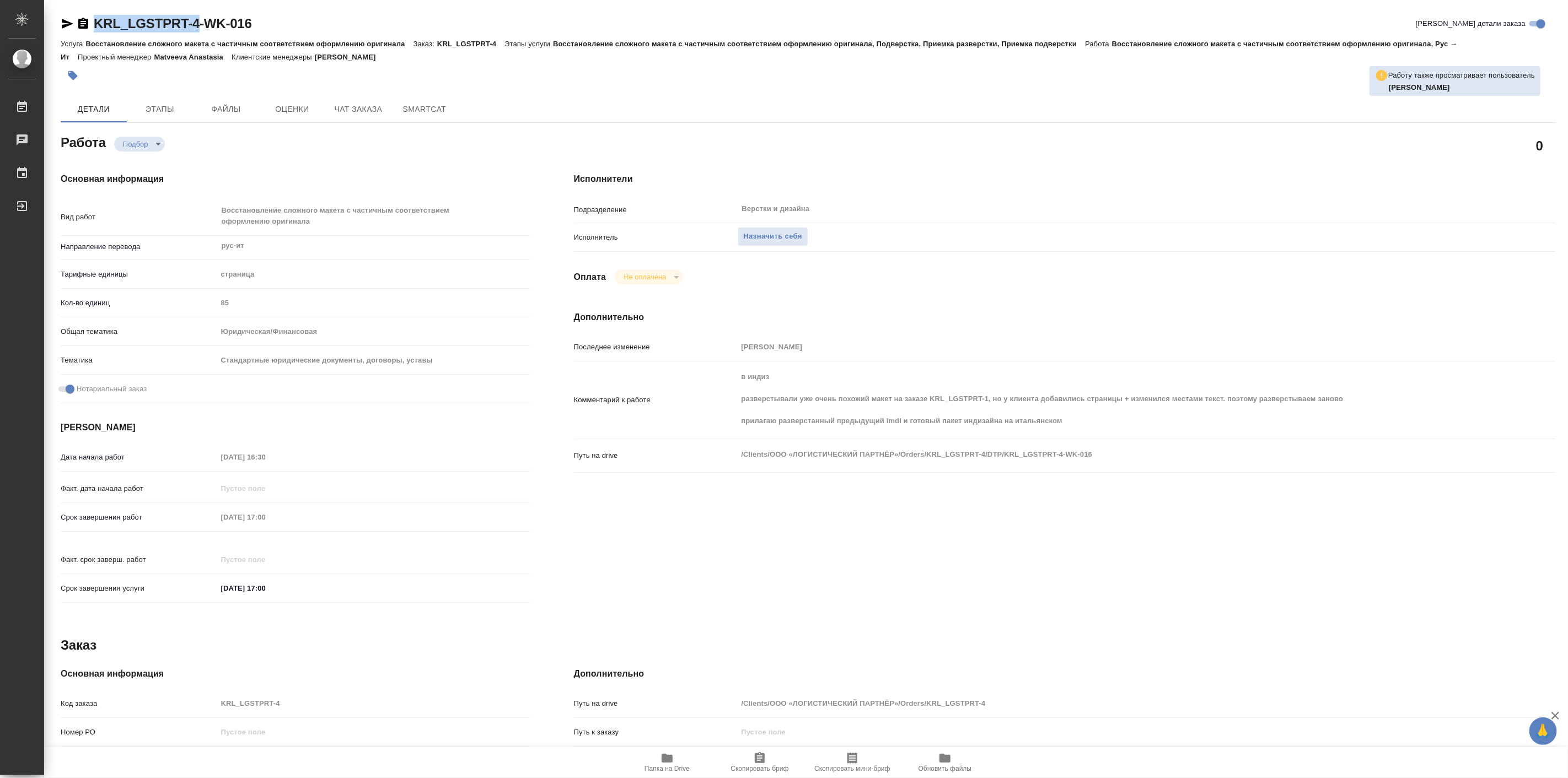
type textarea "x"
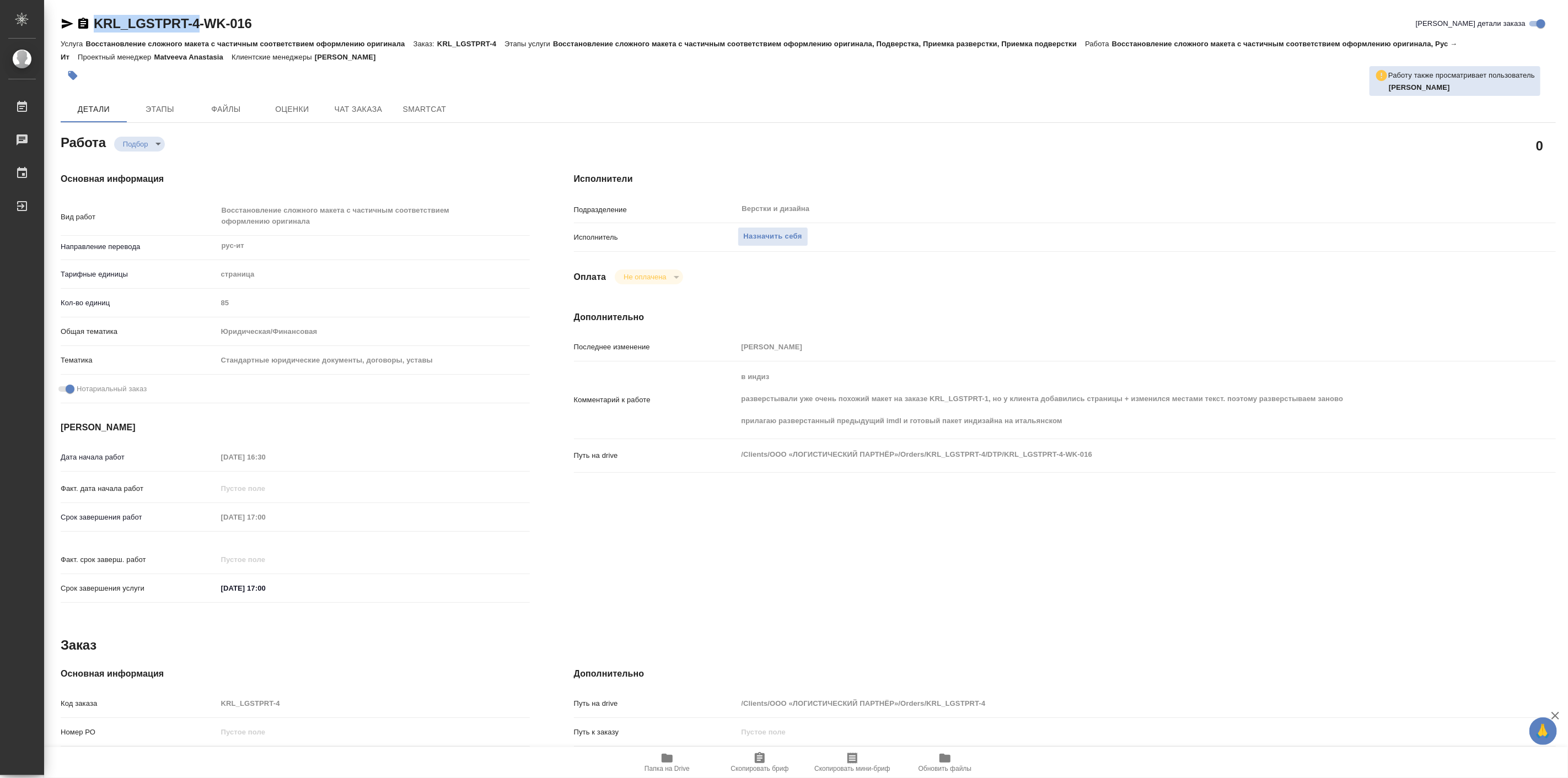
drag, startPoint x: 95, startPoint y: 9, endPoint x: 195, endPoint y: 28, distance: 101.8
click at [195, 28] on div "KRL_LGSTPRT-4-WK-016 Кратко детали заказа Услуга Восстановление сложного макета…" at bounding box center [808, 494] width 1508 height 989
copy link "KRL_LGSTPRT-4"
type textarea "x"
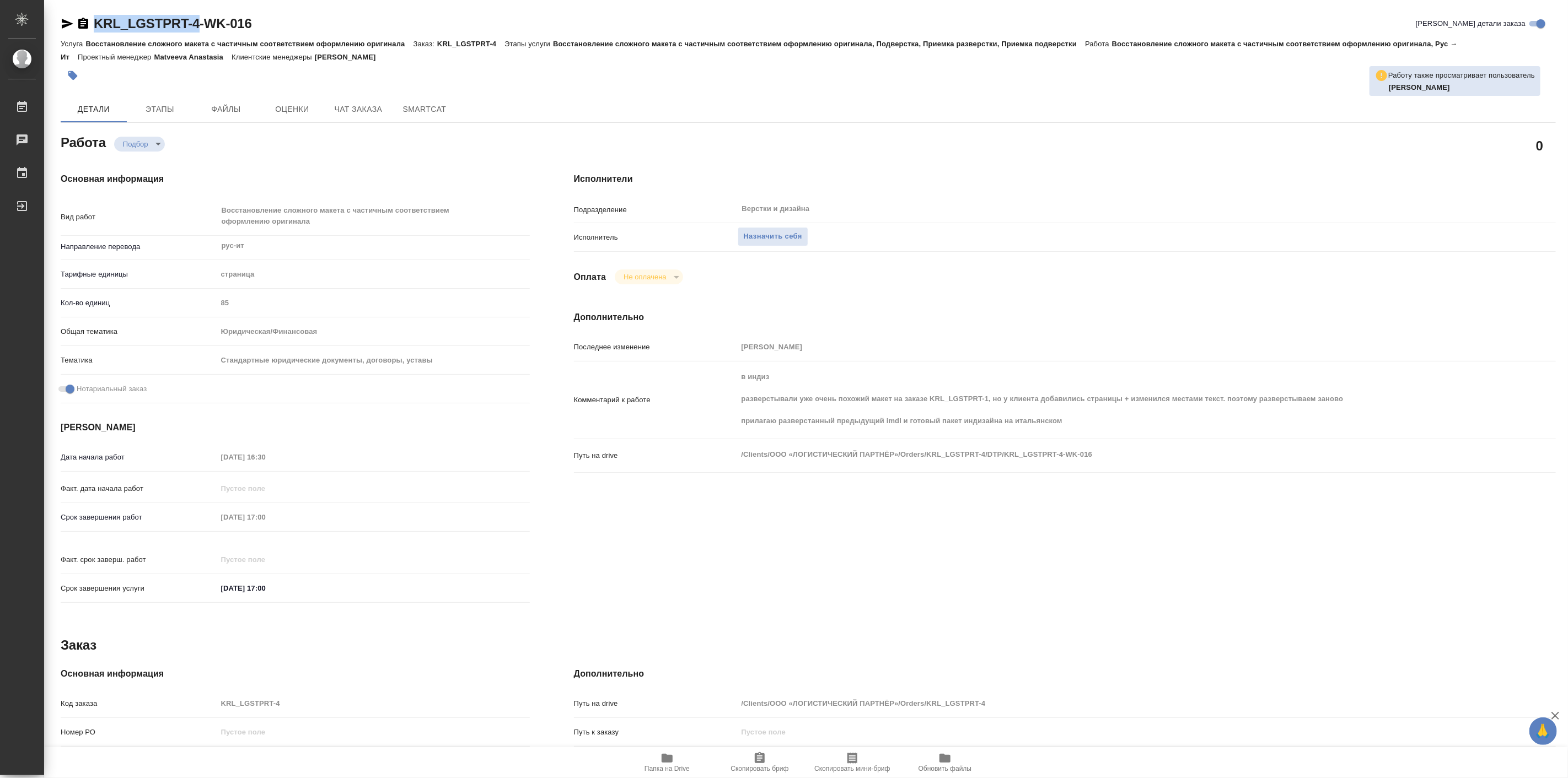
type textarea "x"
click at [669, 754] on icon "button" at bounding box center [667, 759] width 13 height 13
type textarea "x"
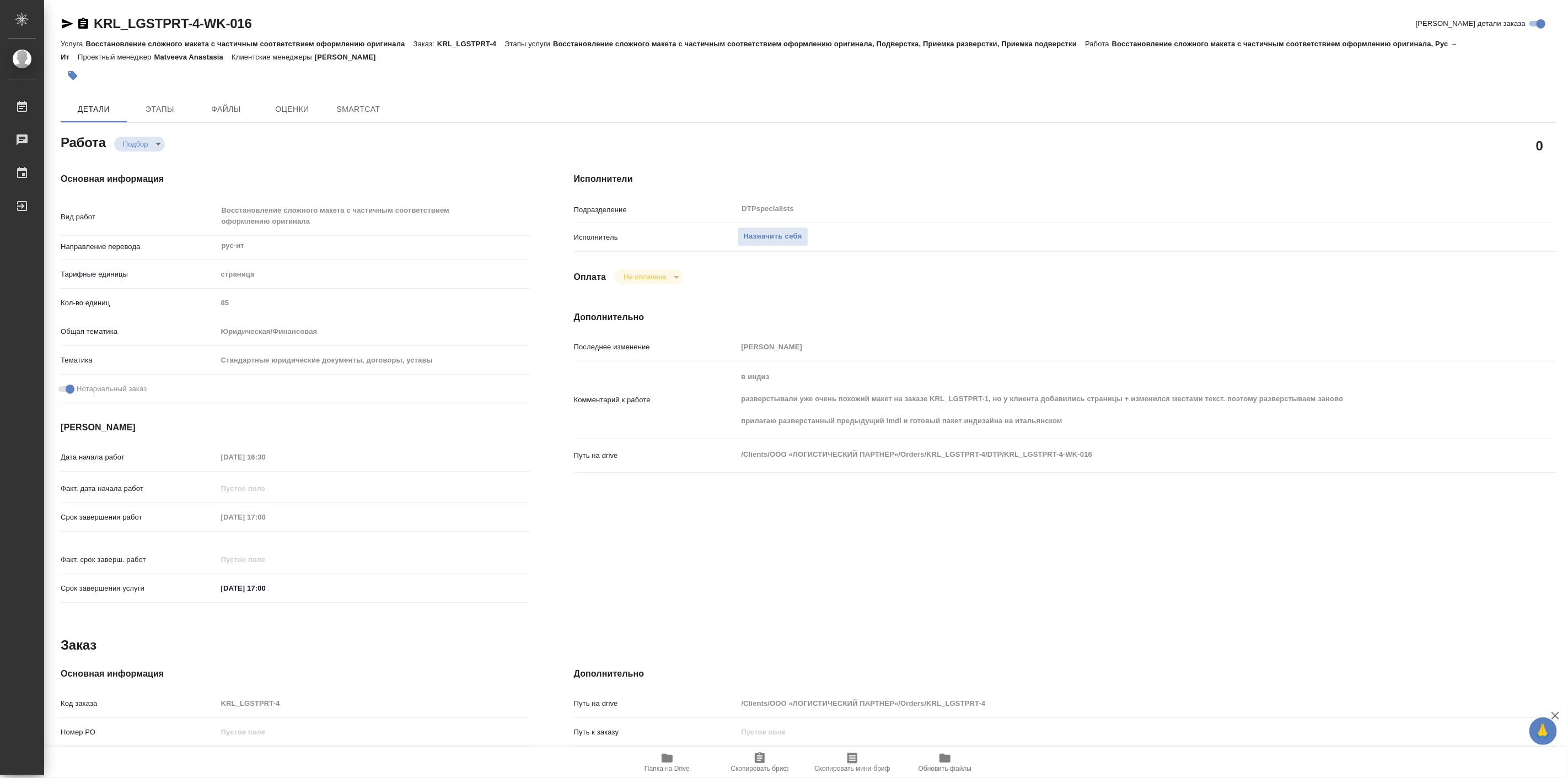
type textarea "x"
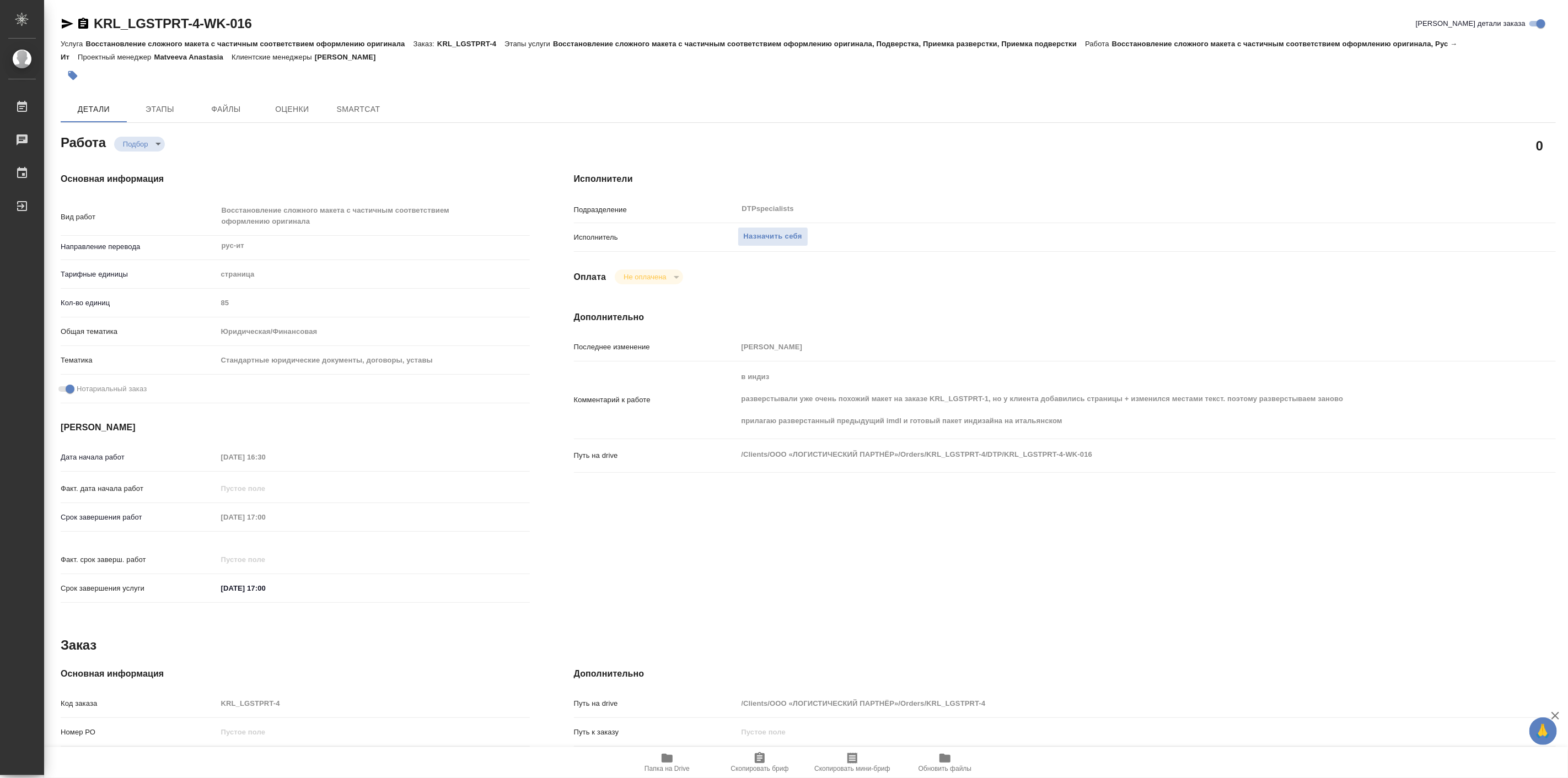
type textarea "x"
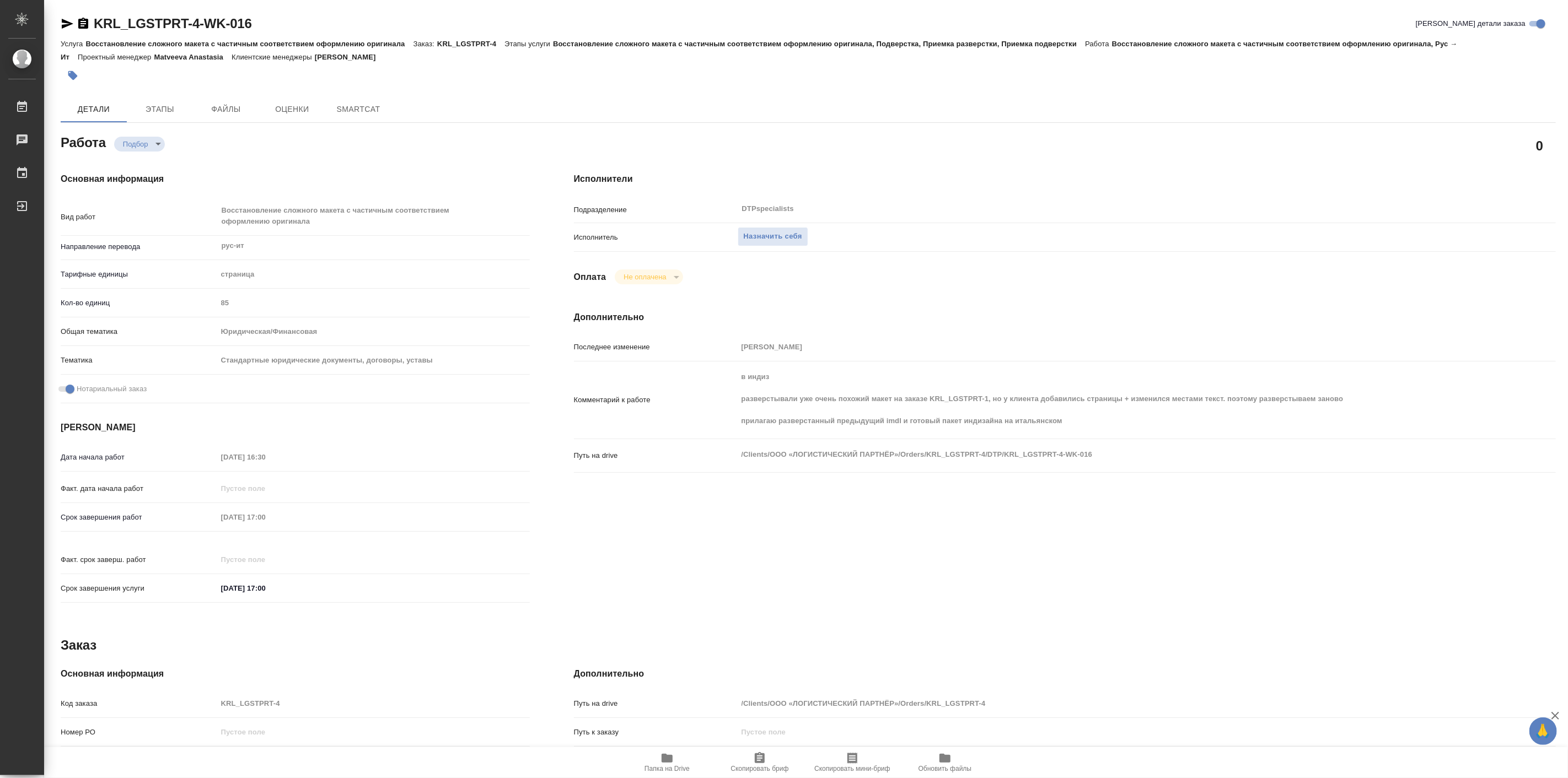
type textarea "x"
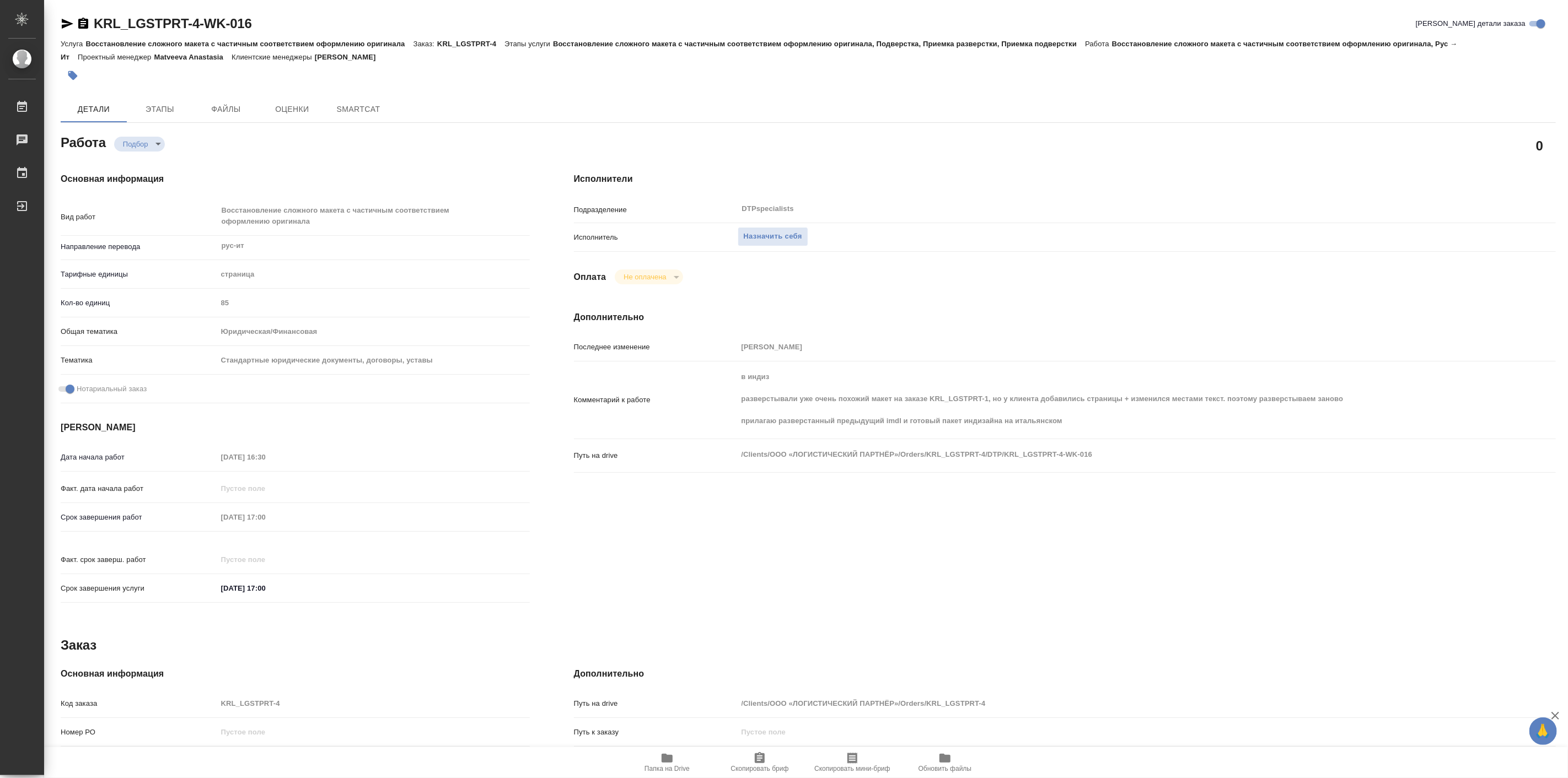
type textarea "x"
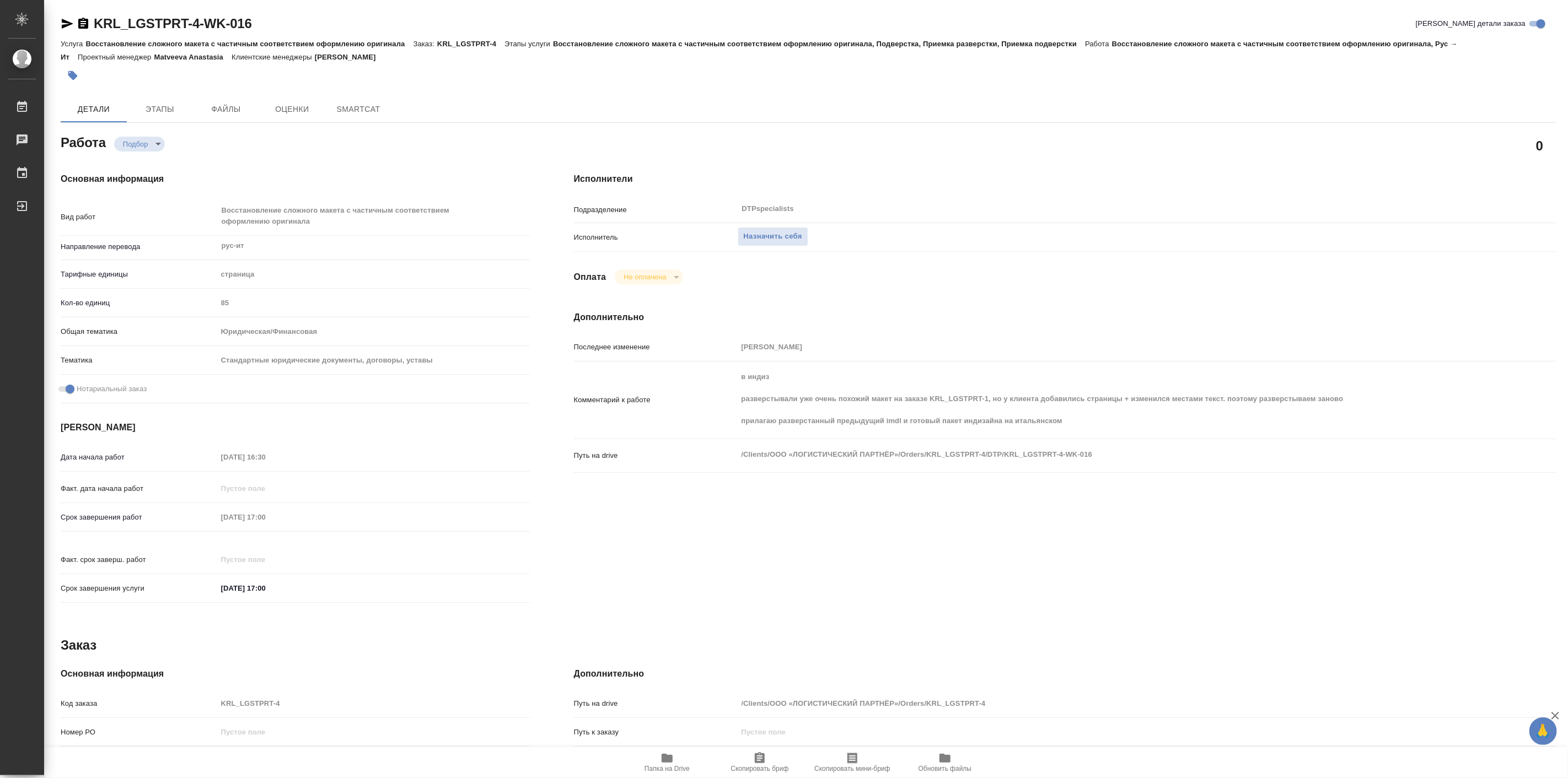
type textarea "x"
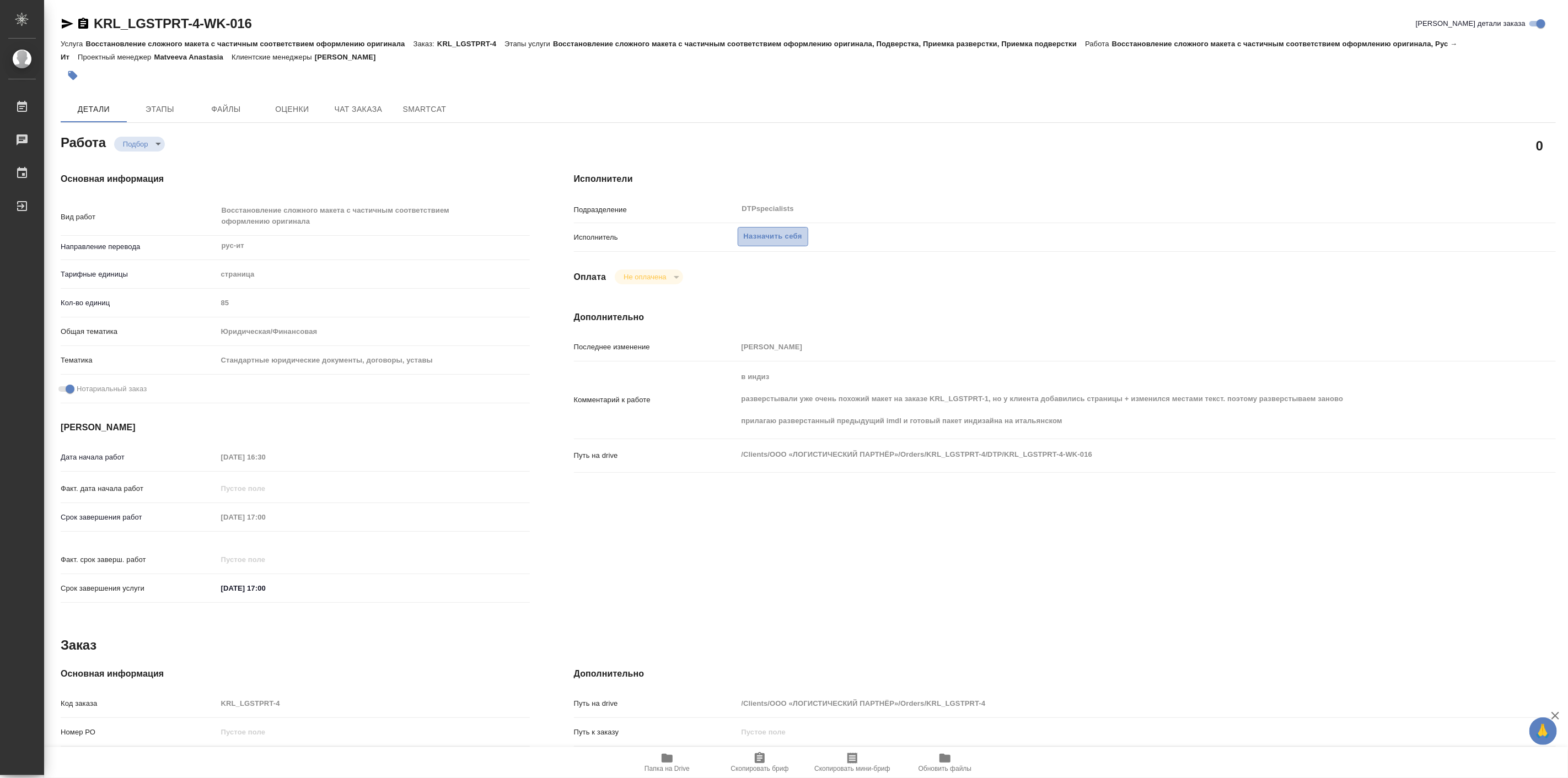
type textarea "x"
click at [751, 237] on span "Назначить себя" at bounding box center [773, 236] width 58 height 12
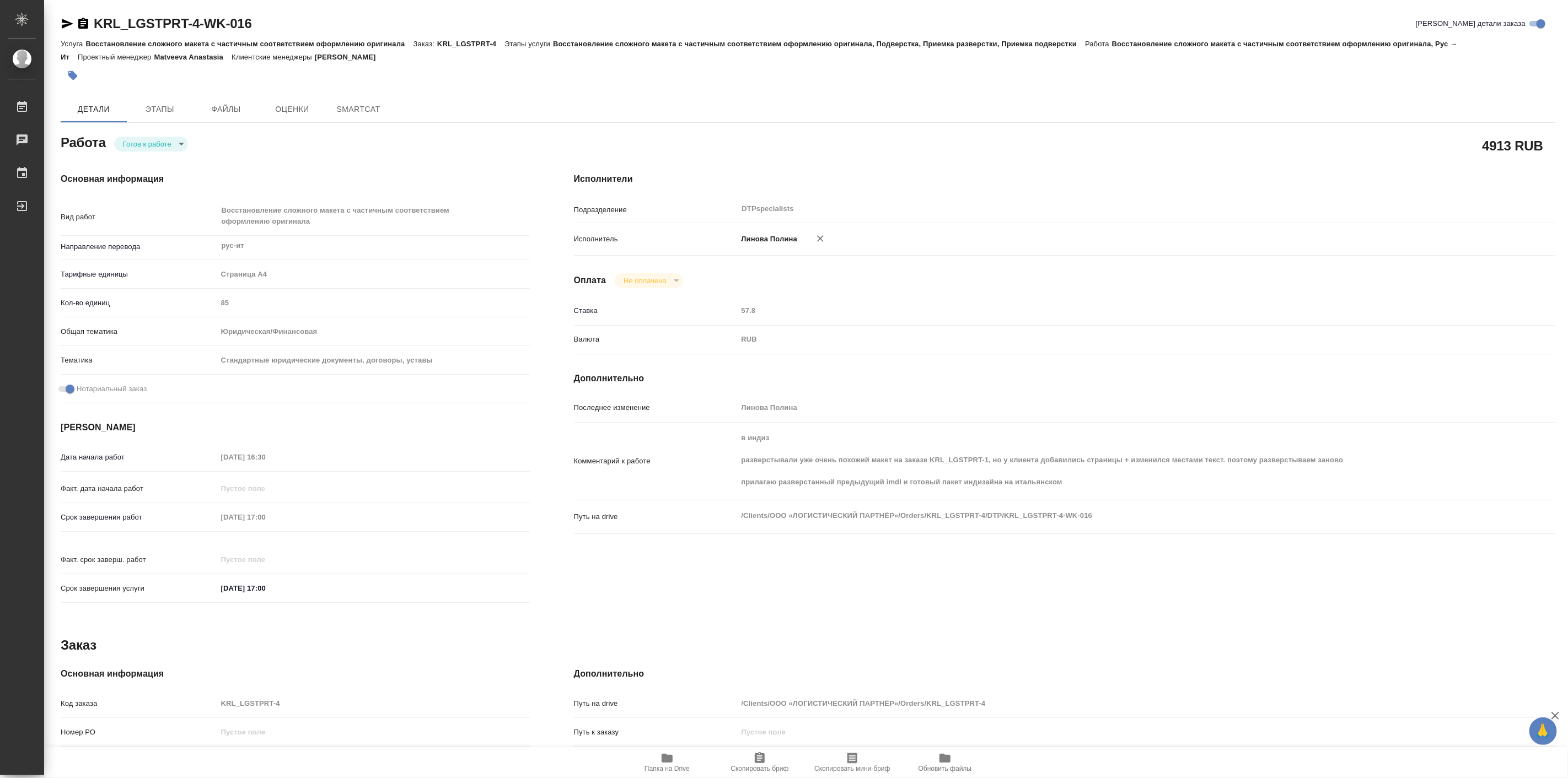
type textarea "x"
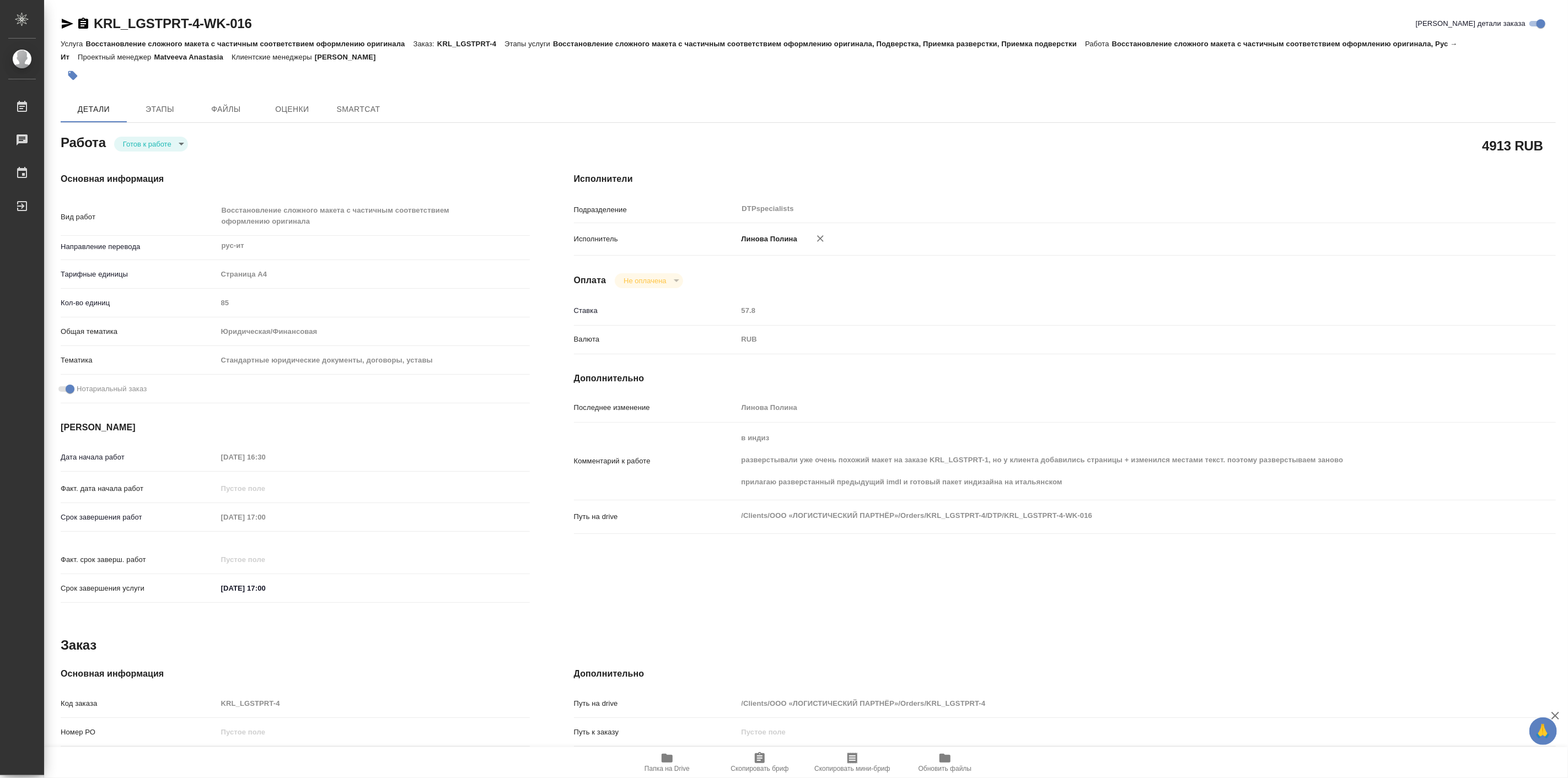
type textarea "x"
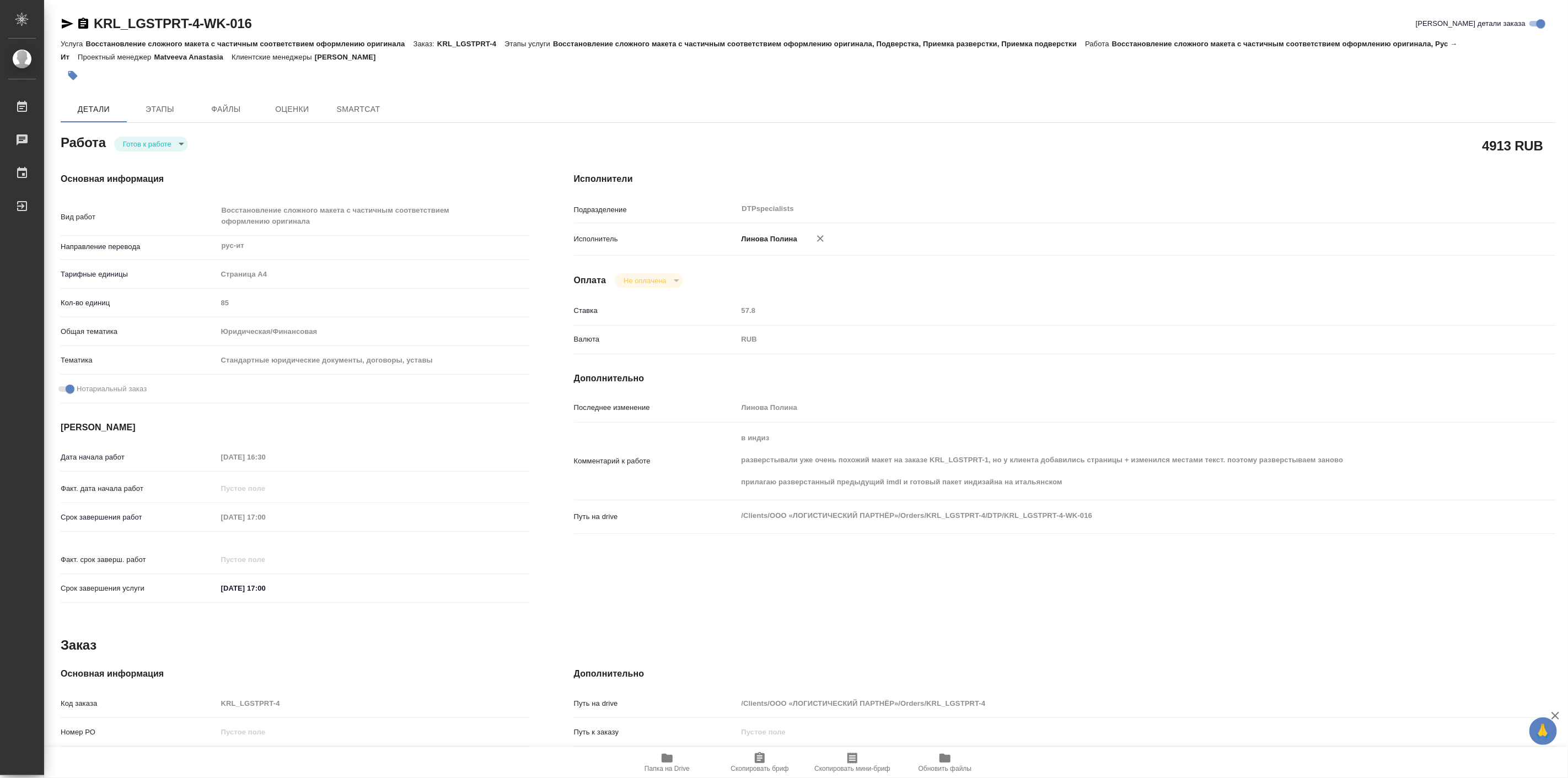
type textarea "x"
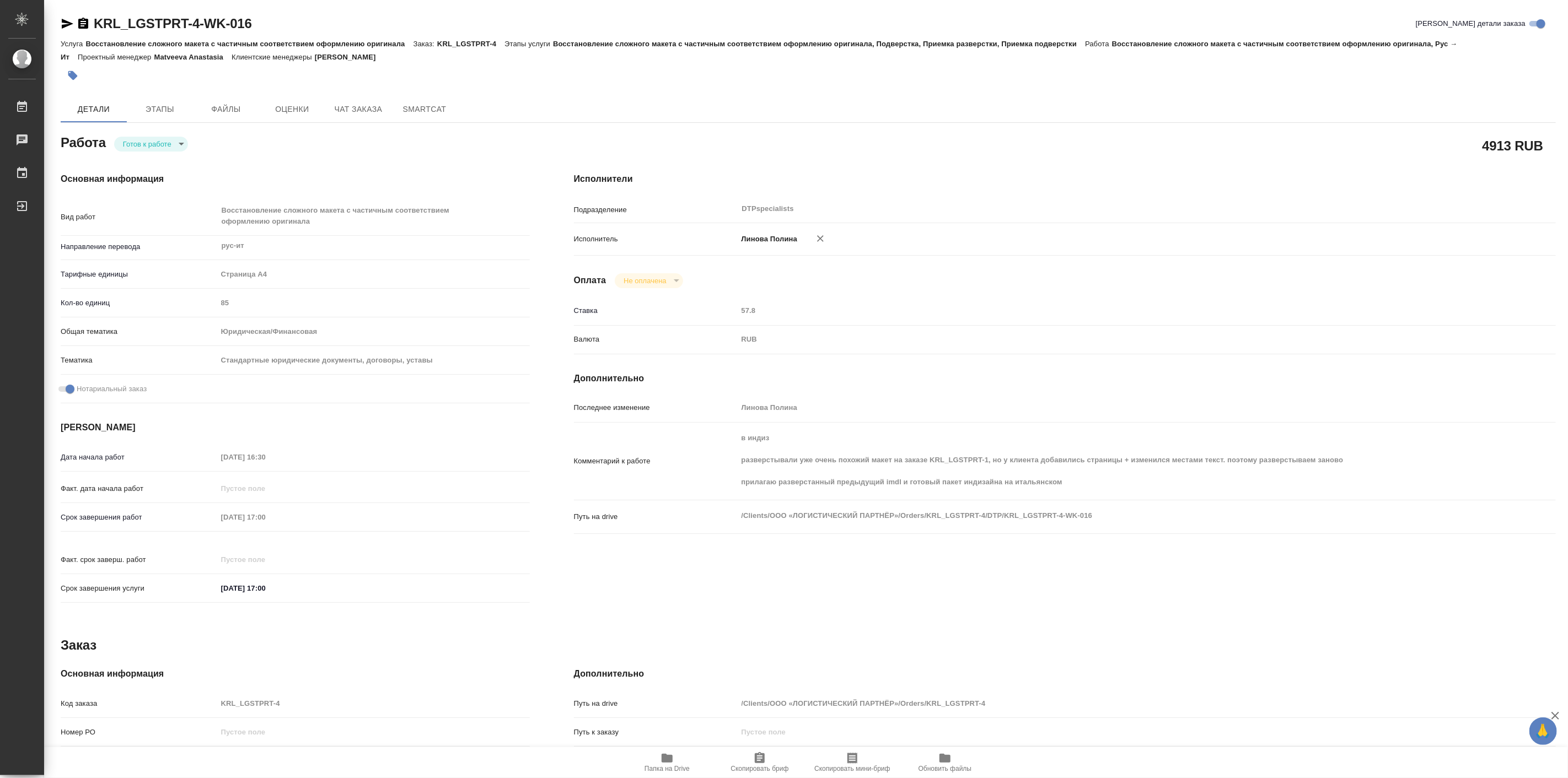
type textarea "x"
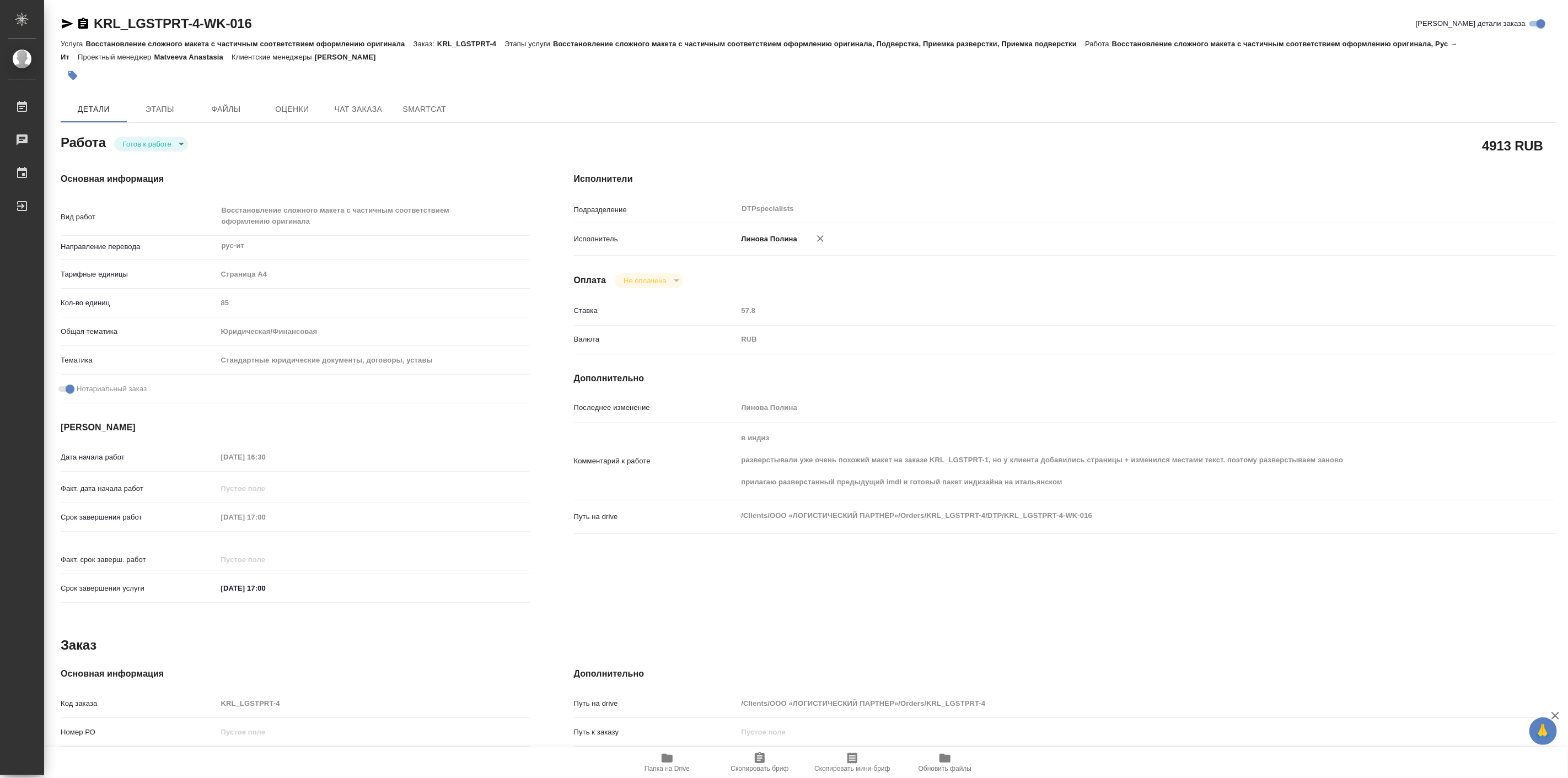
type textarea "x"
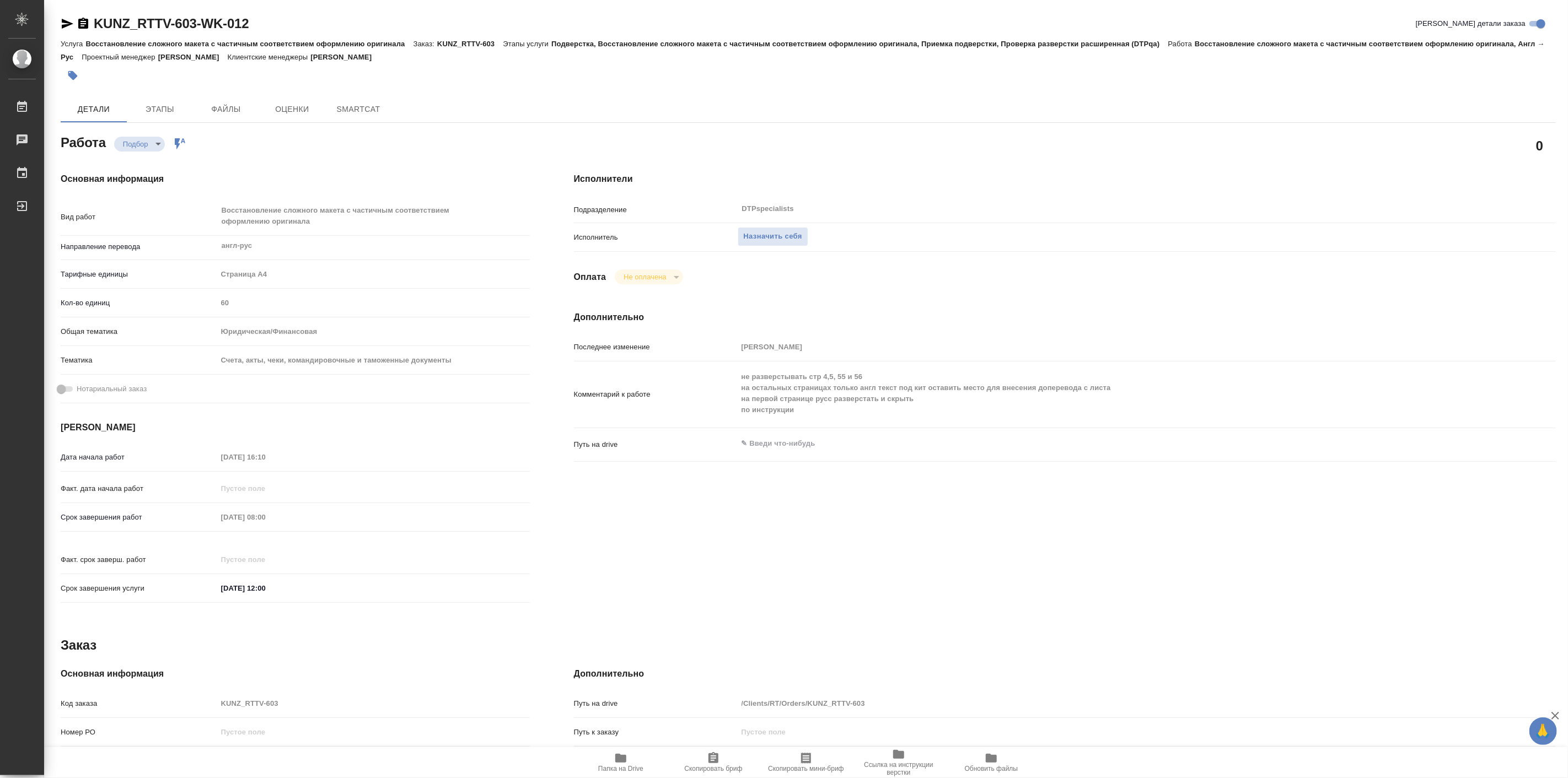
type textarea "x"
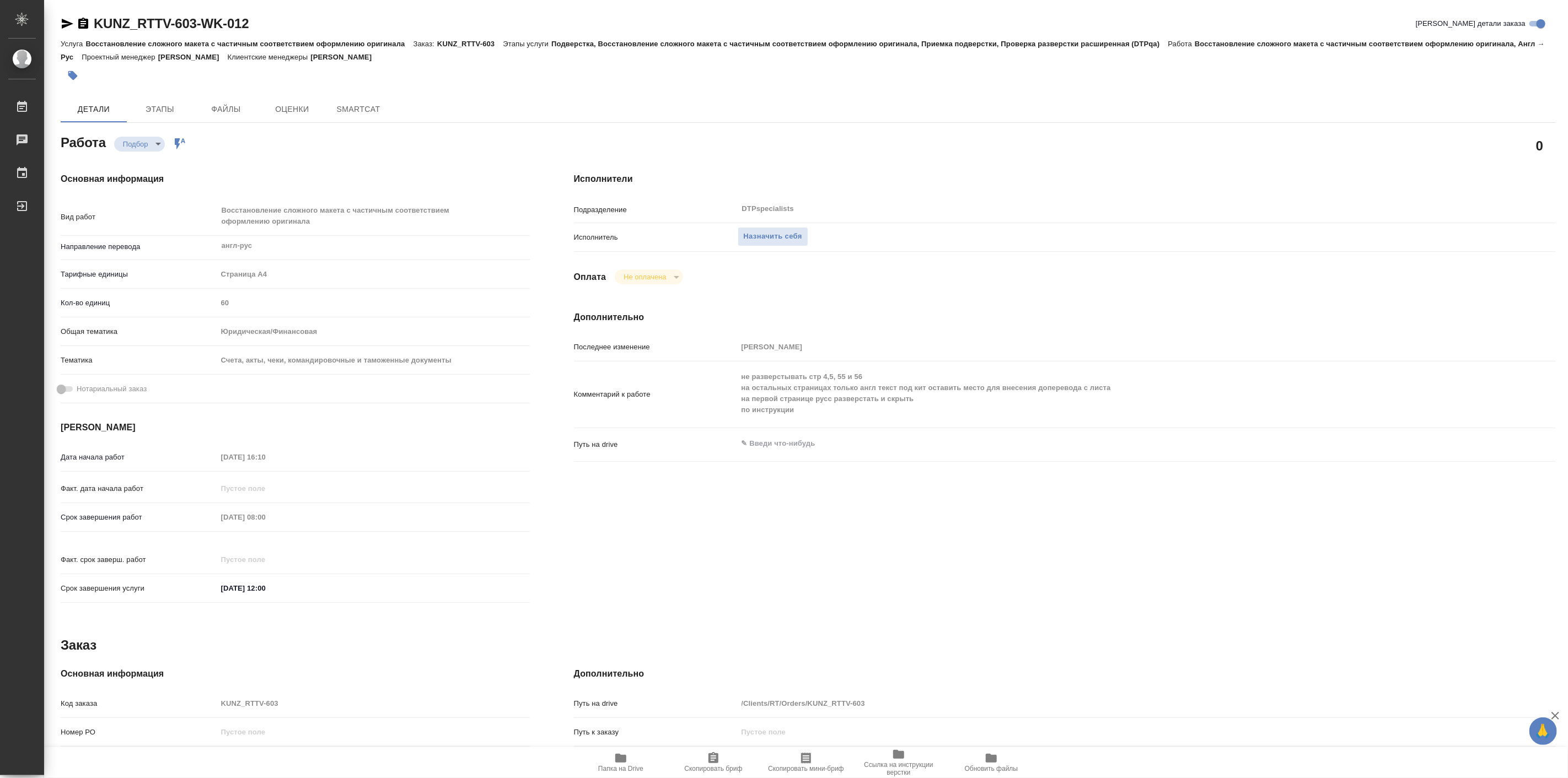
type textarea "x"
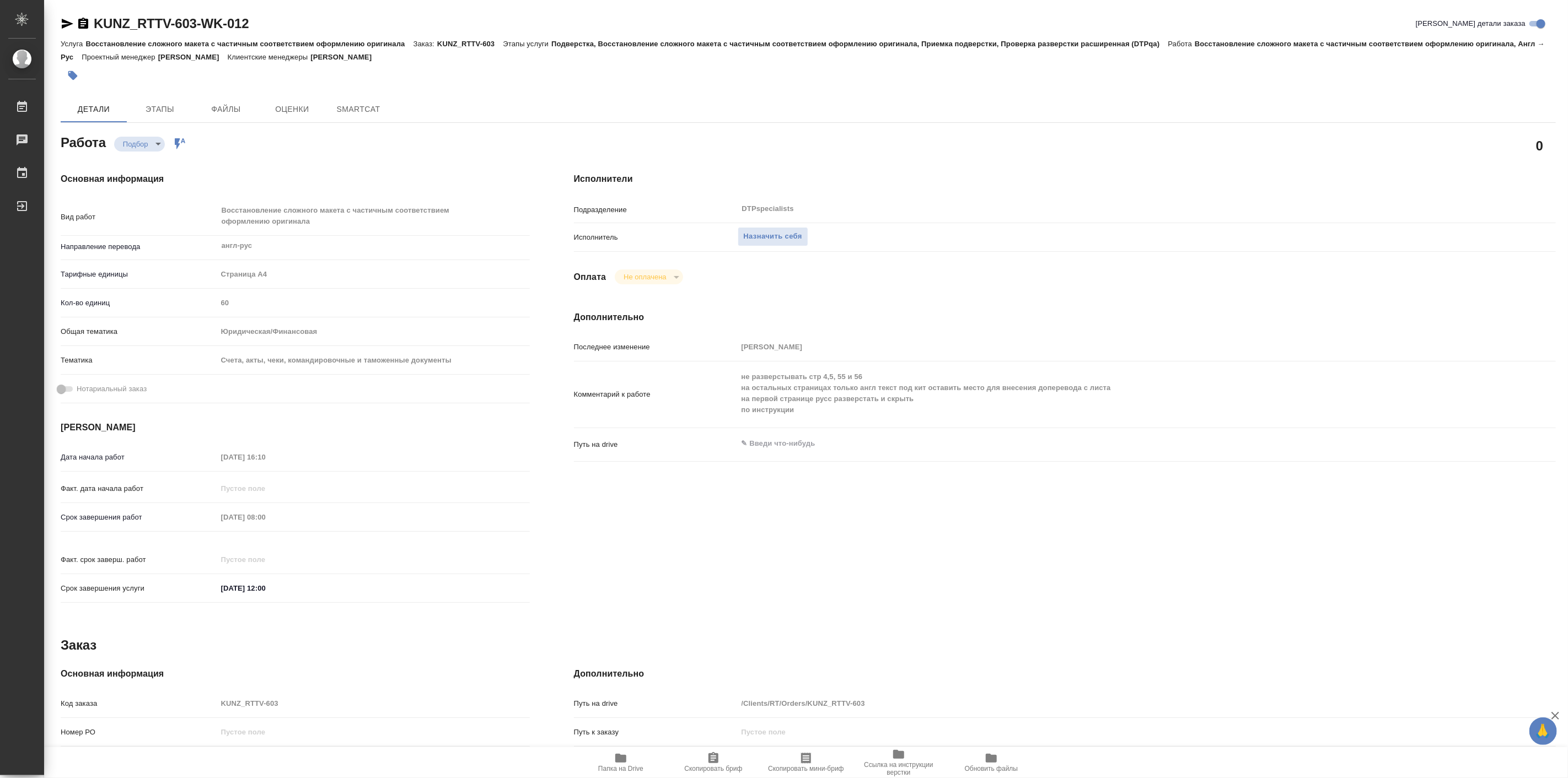
type textarea "x"
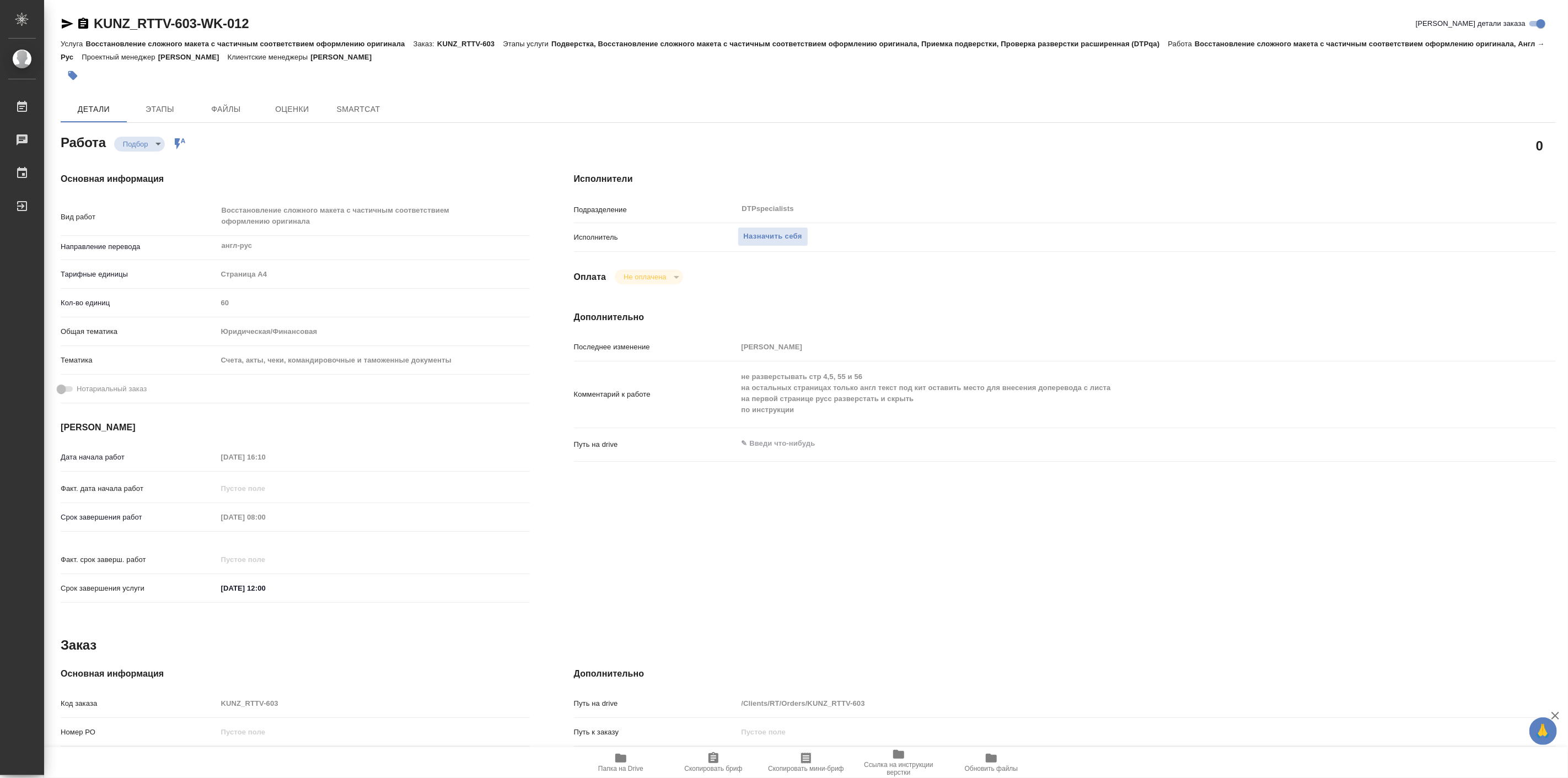
type textarea "x"
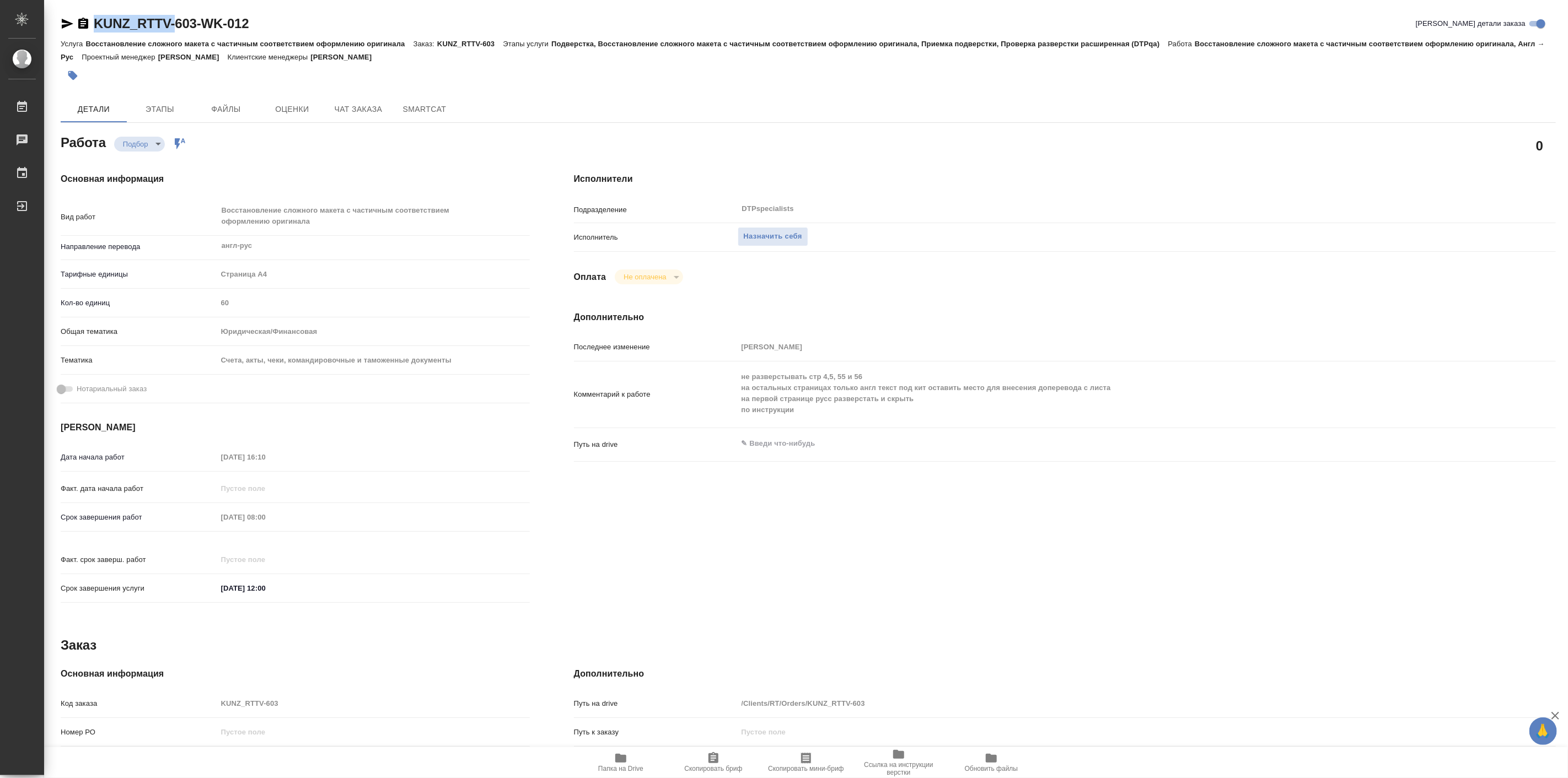
type textarea "x"
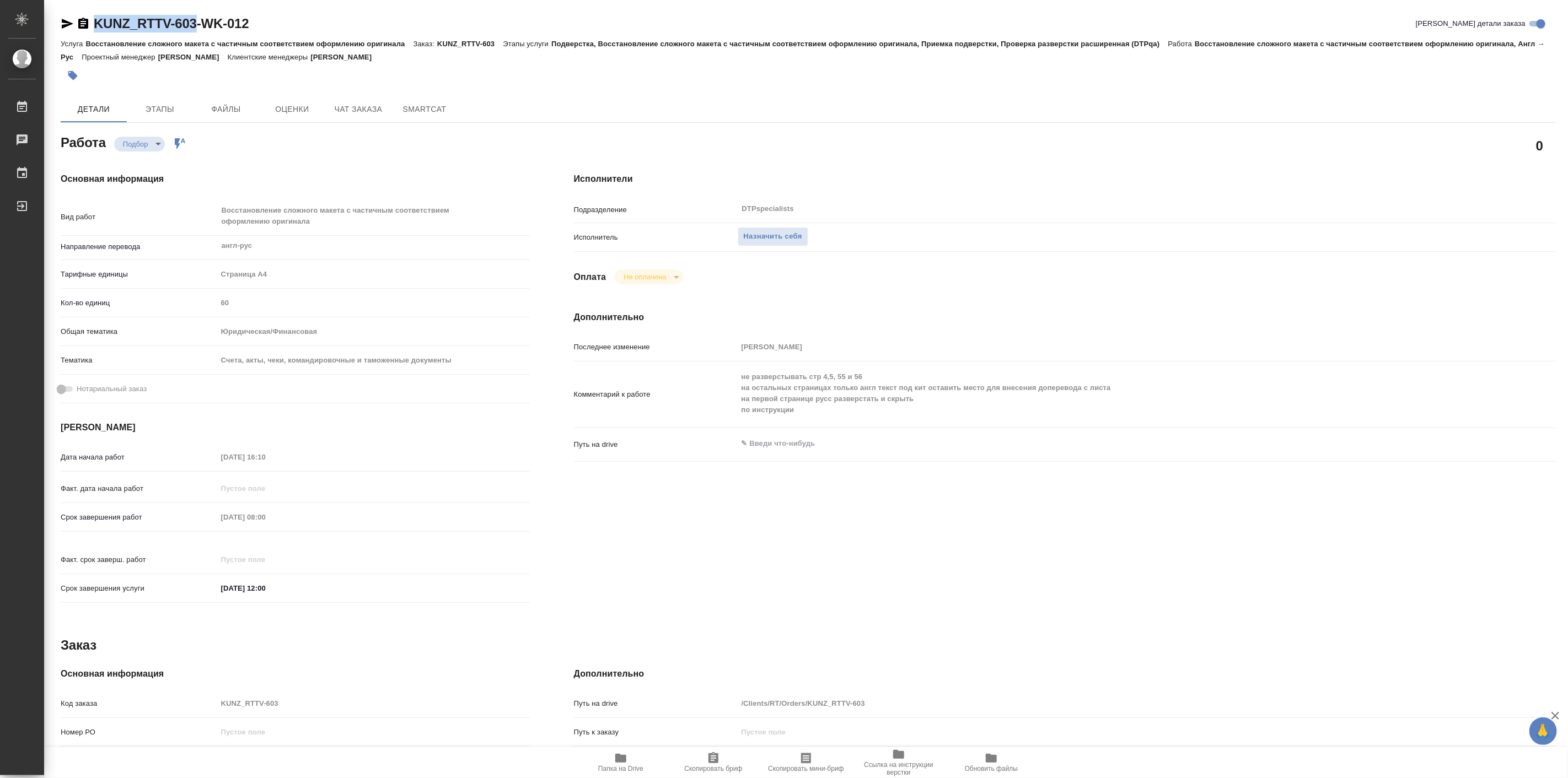
drag, startPoint x: 90, startPoint y: 15, endPoint x: 200, endPoint y: 32, distance: 111.3
click at [200, 32] on div "KUNZ_RTTV-603-WK-012" at bounding box center [154, 24] width 188 height 17
type textarea "x"
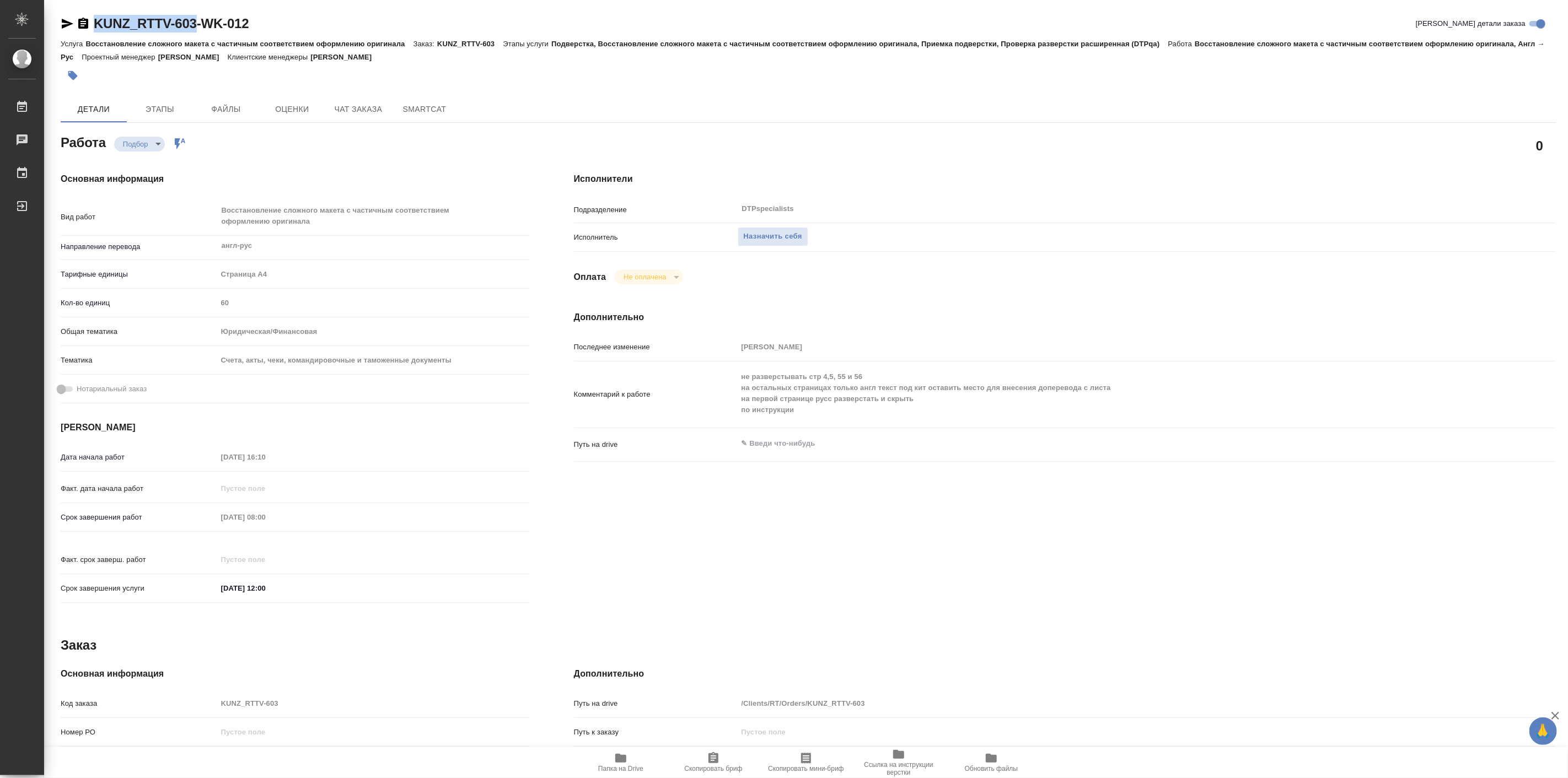
type textarea "x"
copy link "KUNZ_RTTV-603"
click at [773, 237] on span "Назначить себя" at bounding box center [773, 236] width 58 height 12
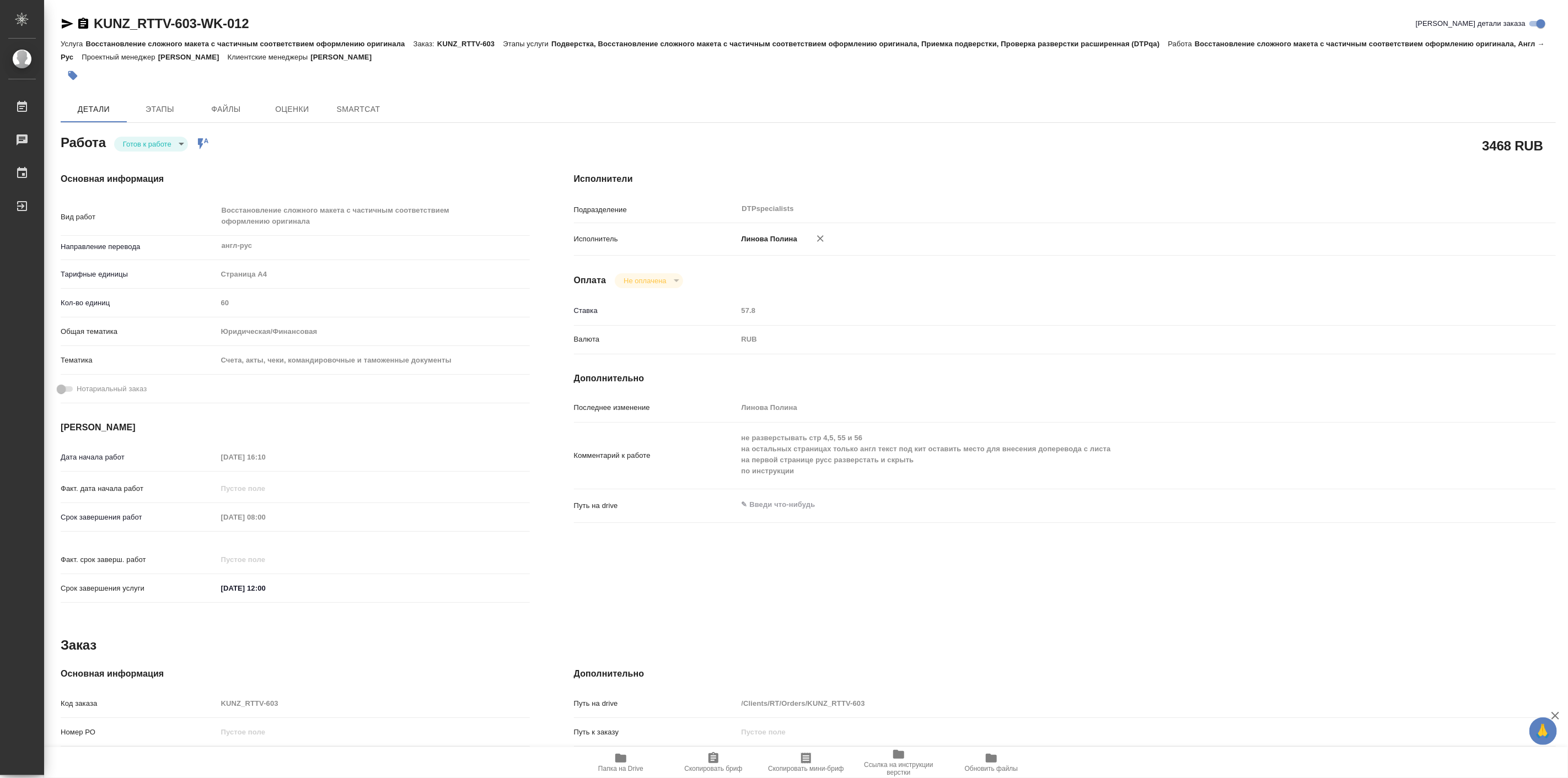
type textarea "x"
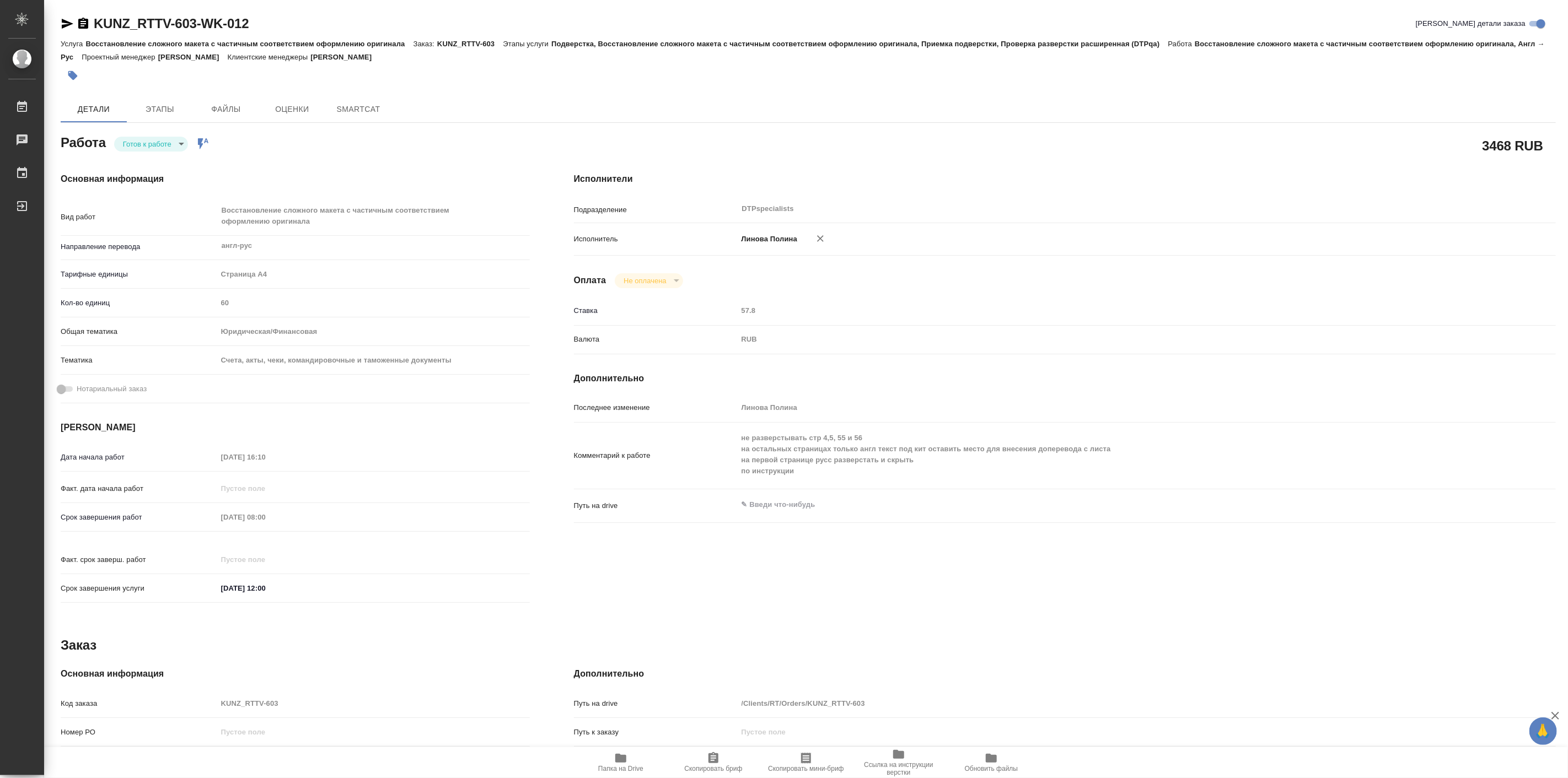
type textarea "x"
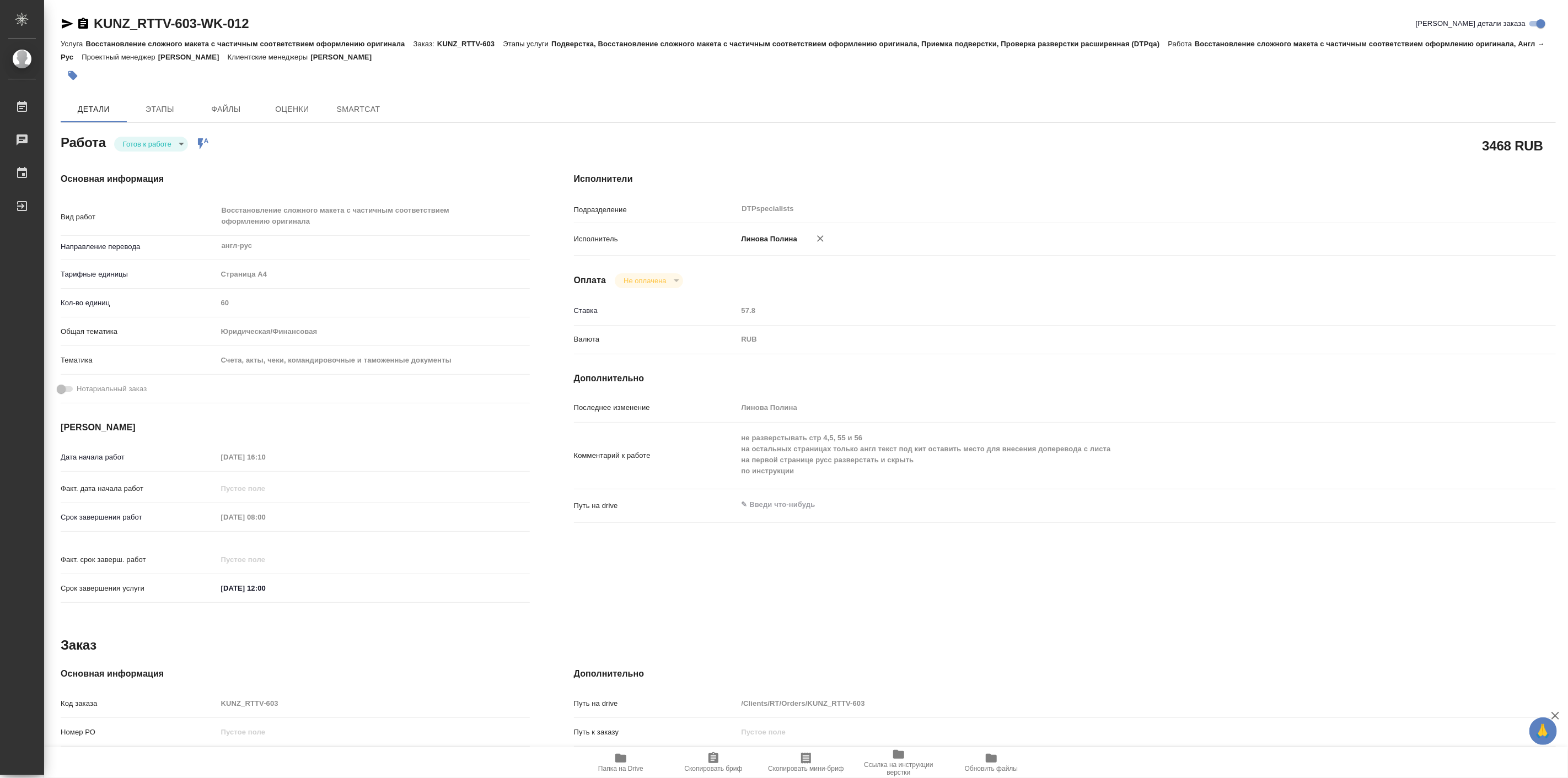
type textarea "x"
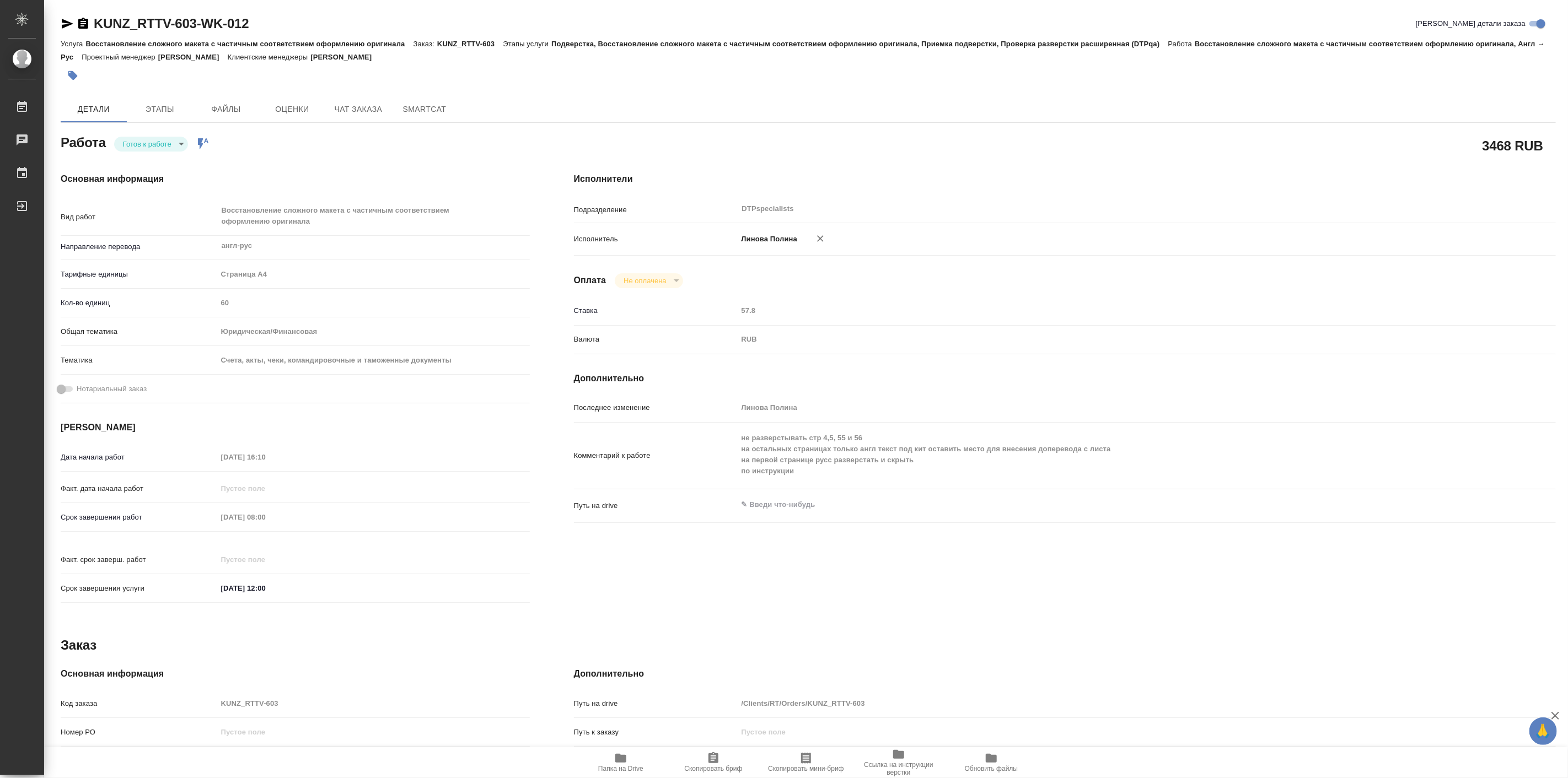
type textarea "x"
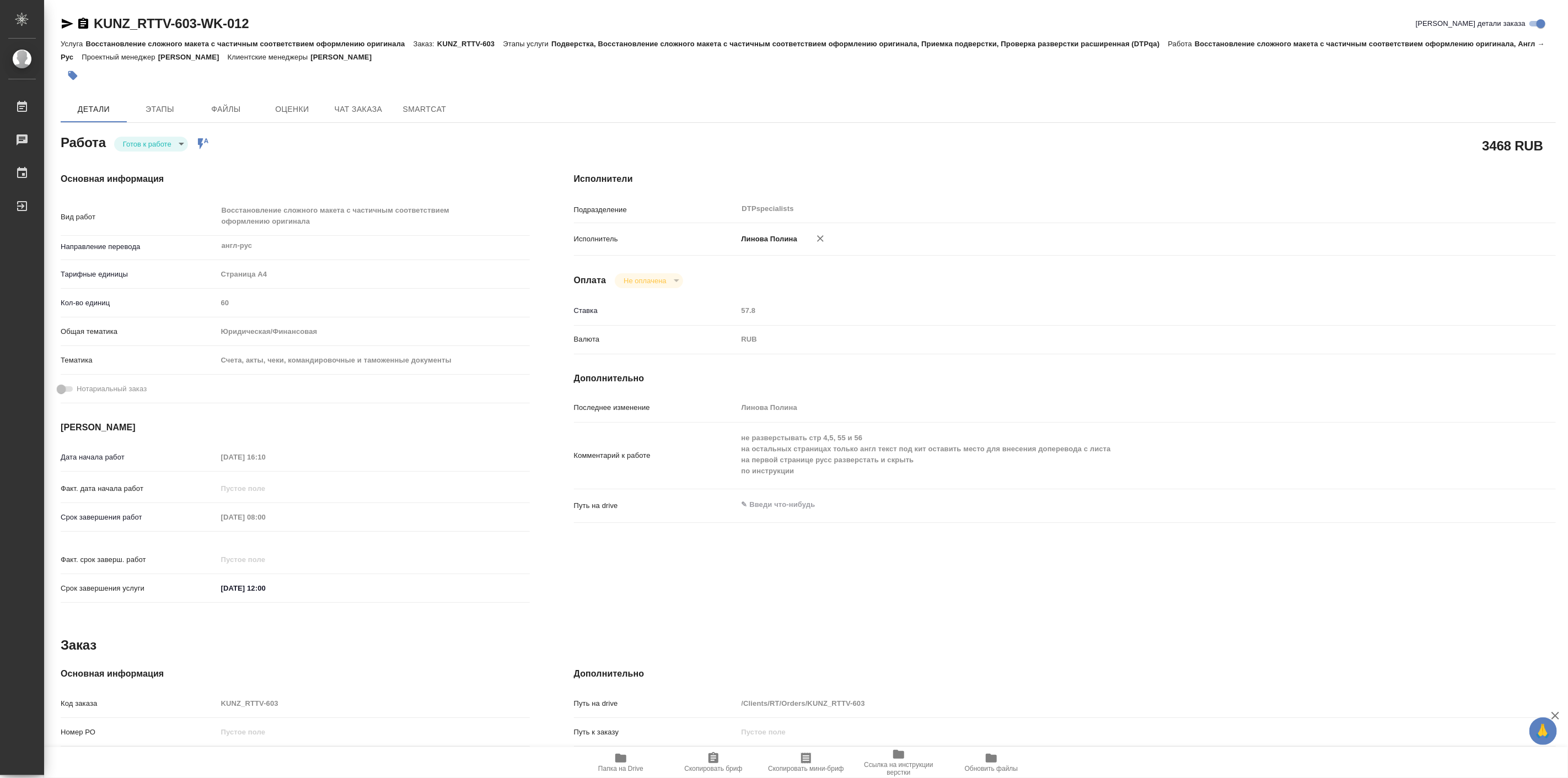
type textarea "x"
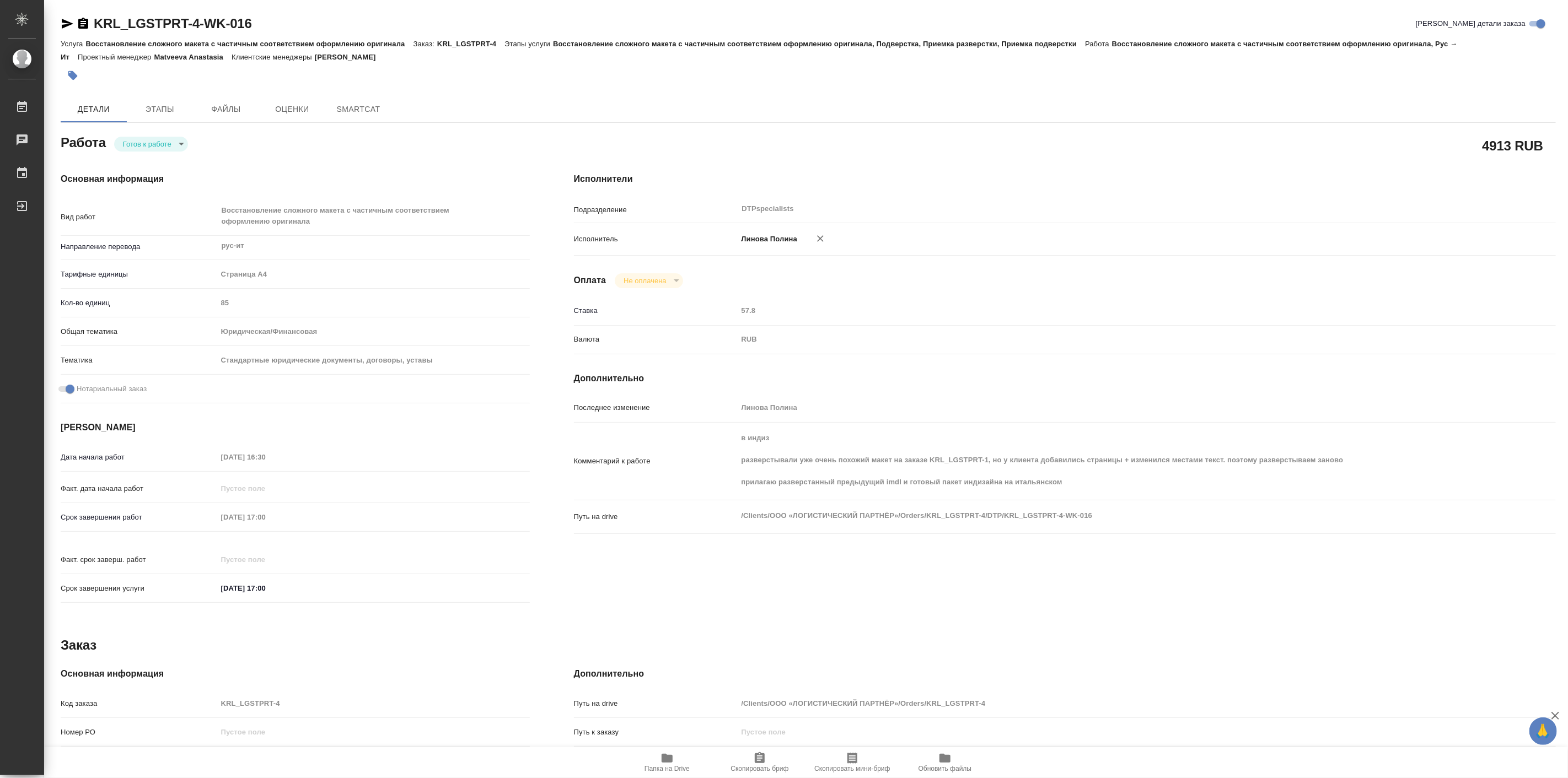
type textarea "x"
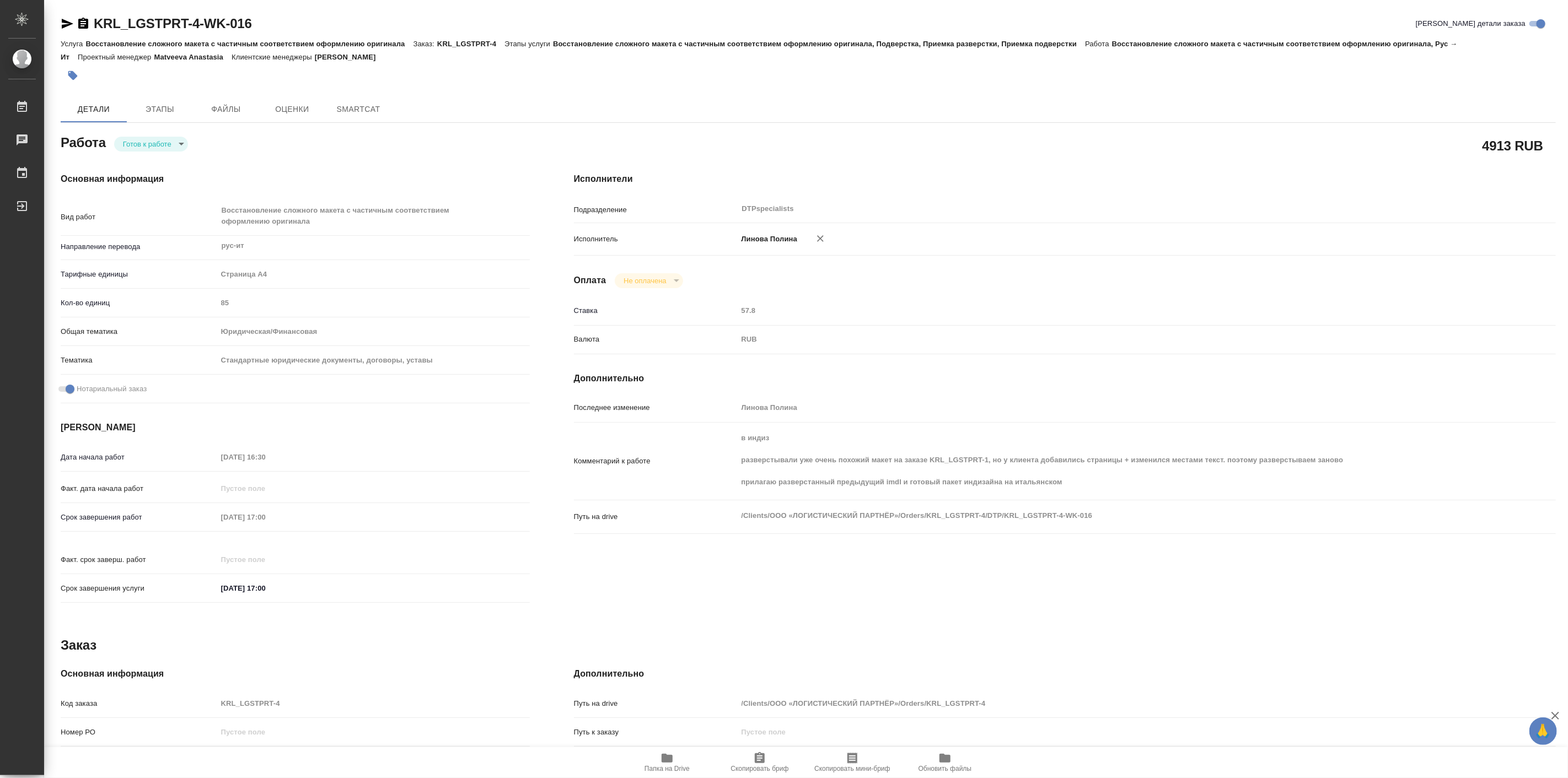
type textarea "x"
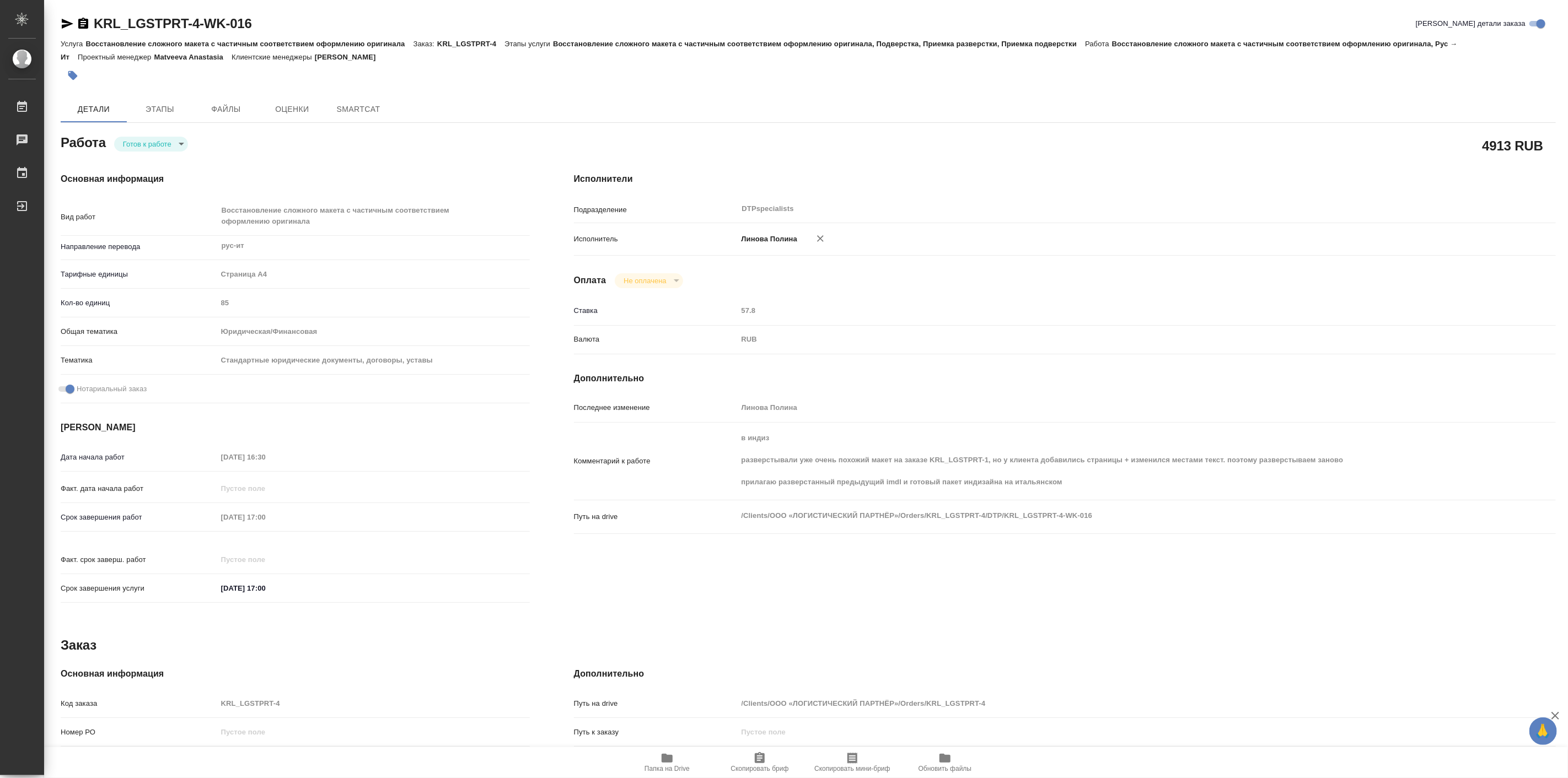
type textarea "x"
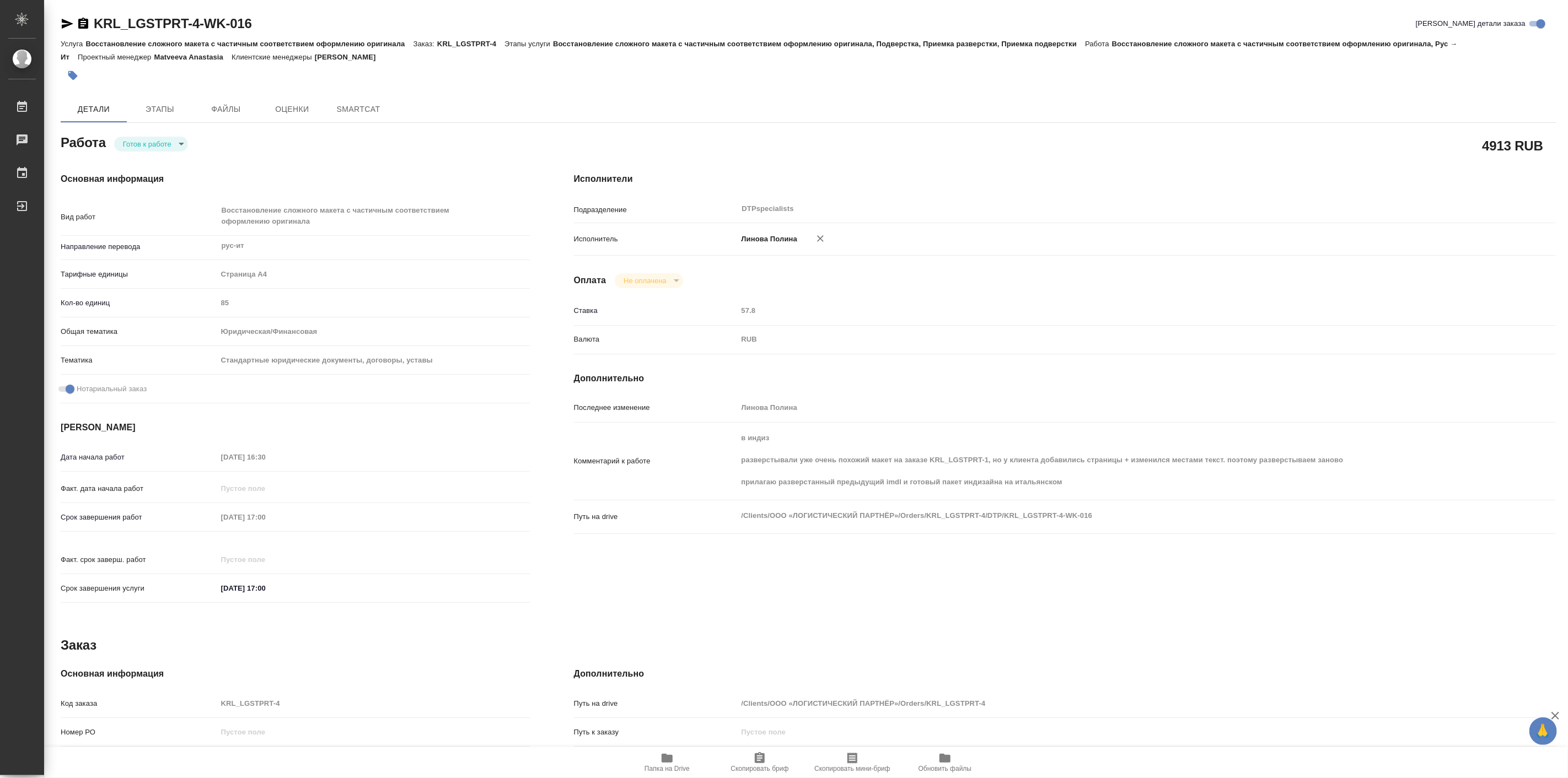
type textarea "x"
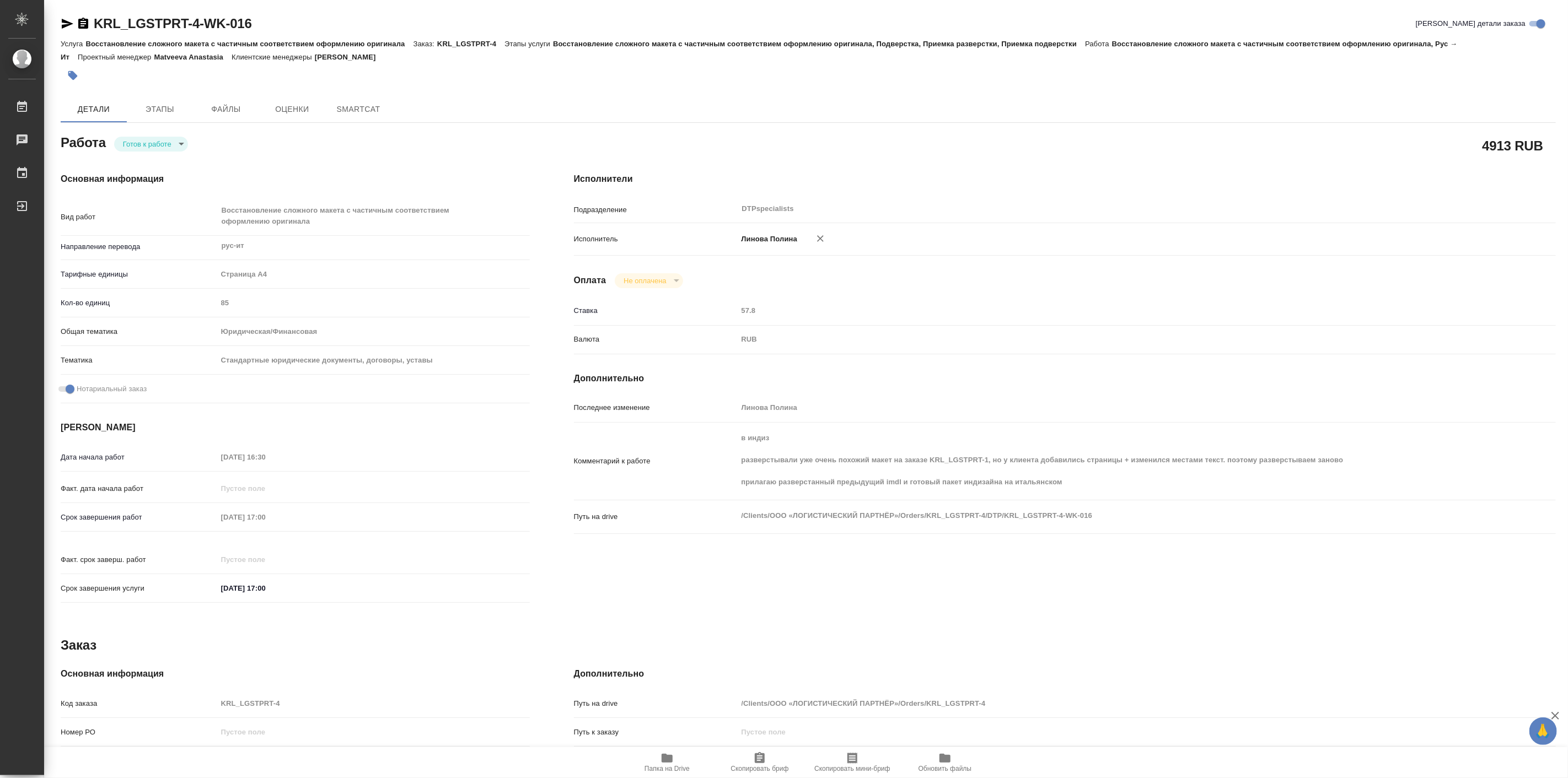
type textarea "x"
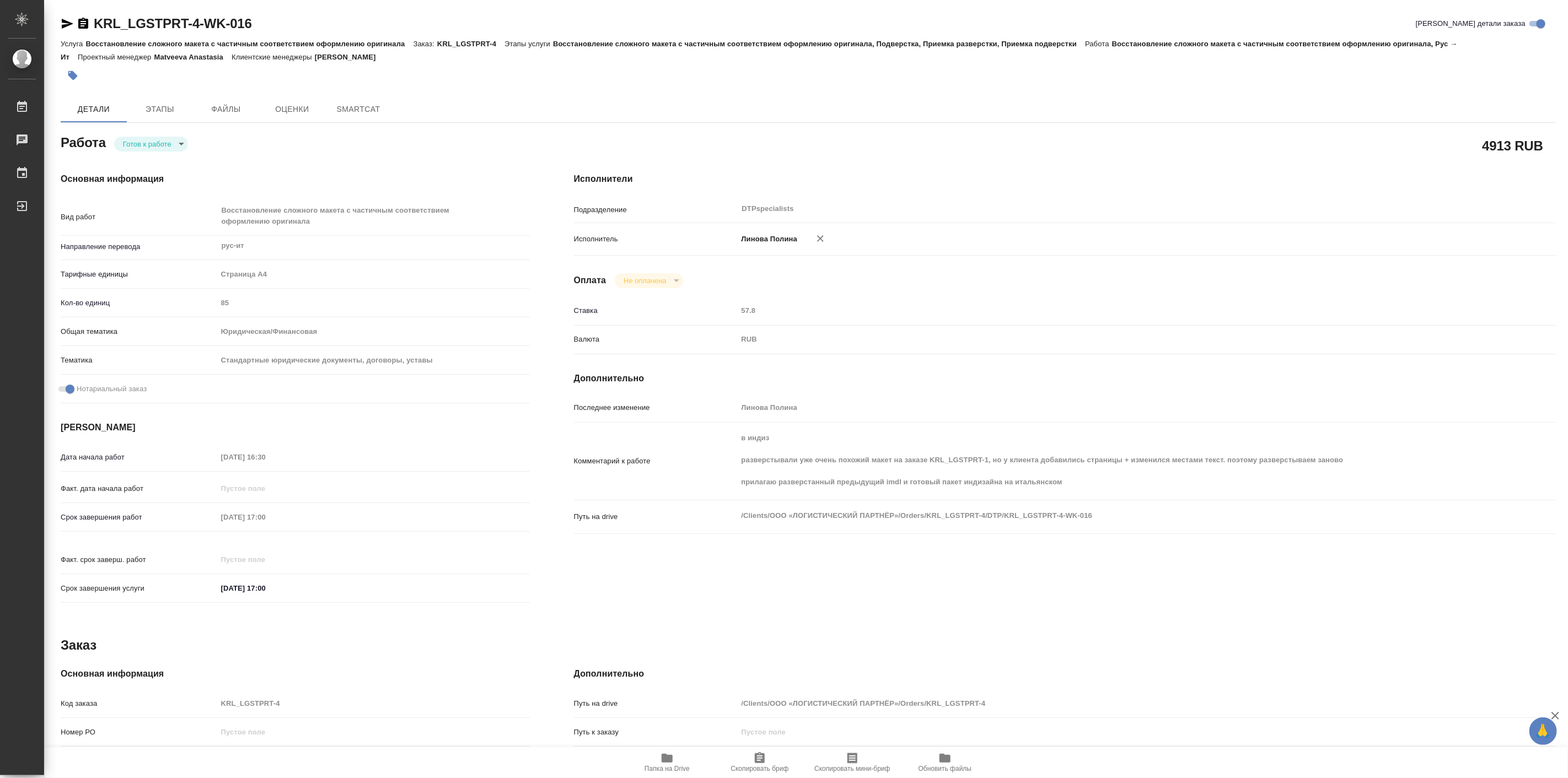
click at [58, 20] on div "KRL_LGSTPRT-4-WK-016 Кратко детали заказа Услуга Восстановление сложного макета…" at bounding box center [808, 494] width 1508 height 989
click at [62, 23] on icon "button" at bounding box center [67, 24] width 13 height 13
type textarea "x"
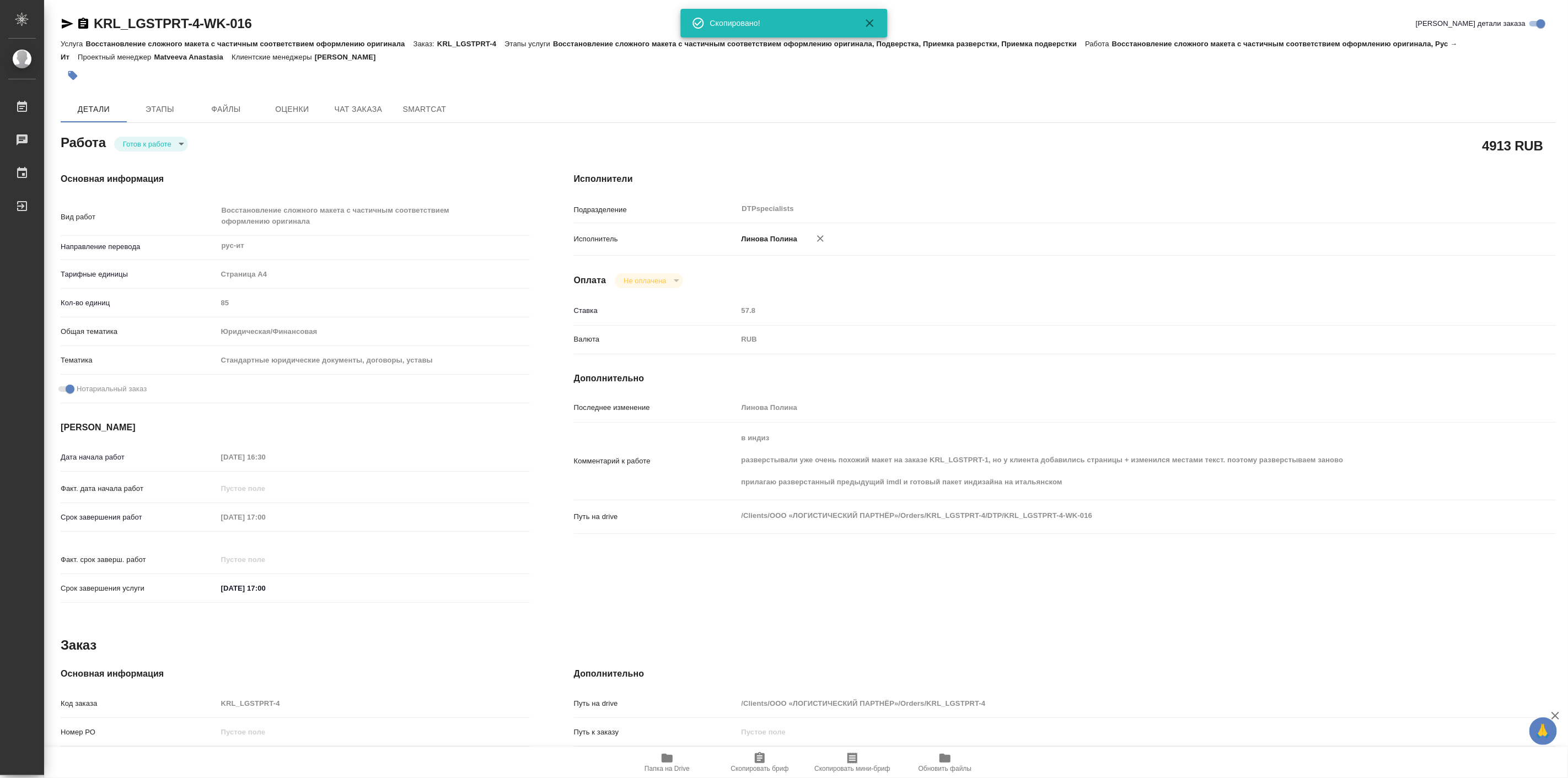
type textarea "x"
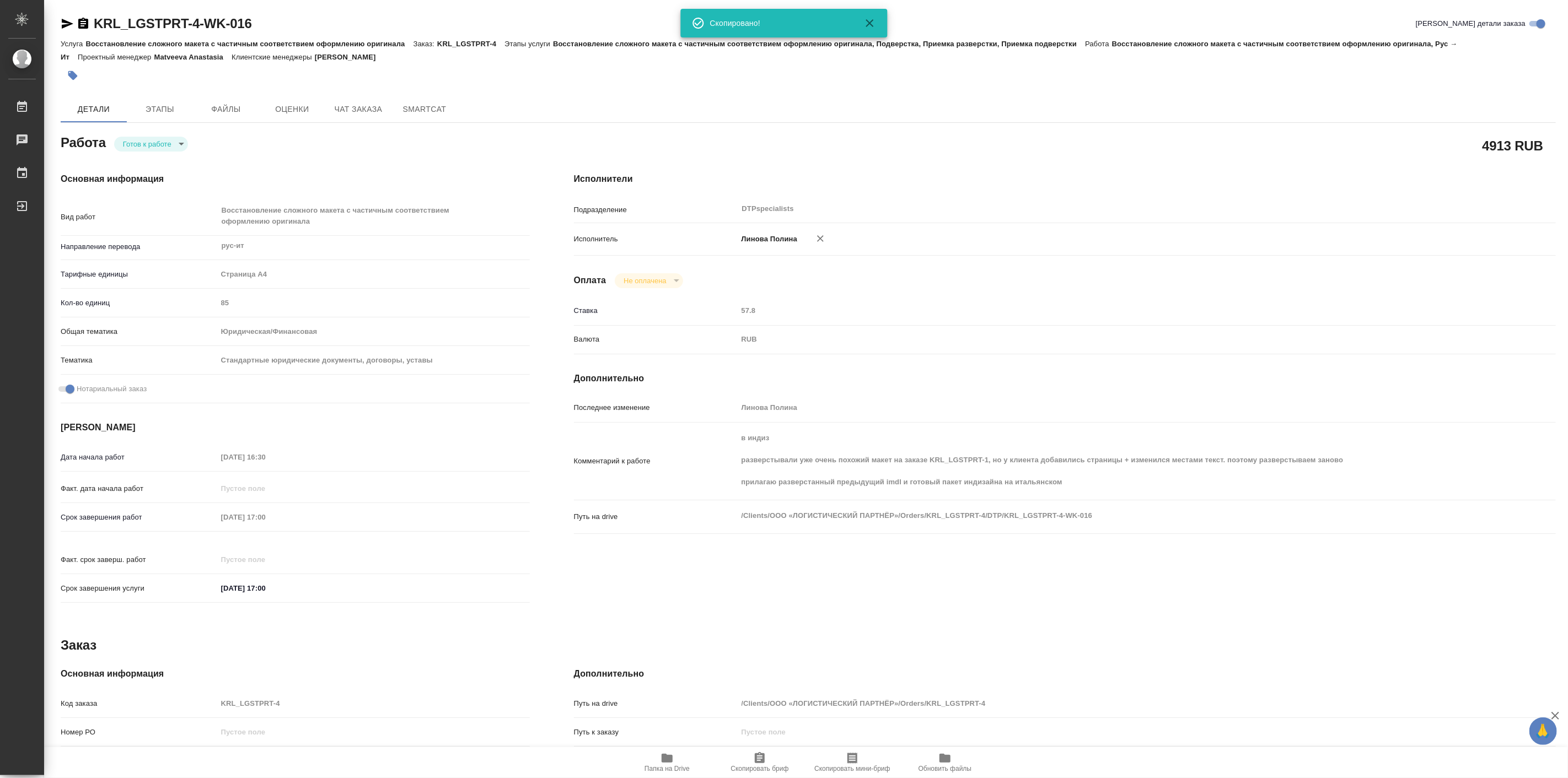
type textarea "x"
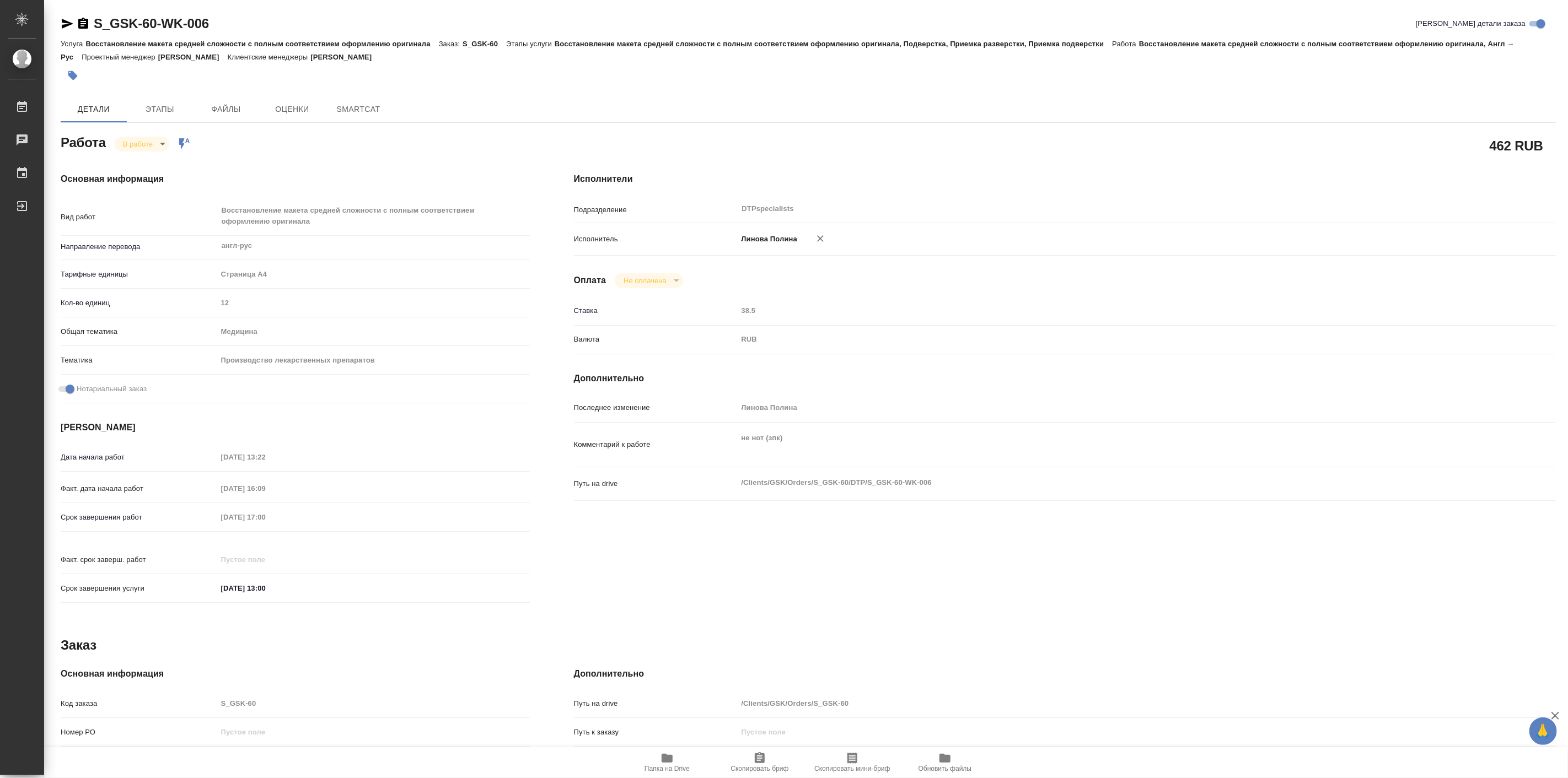
type textarea "x"
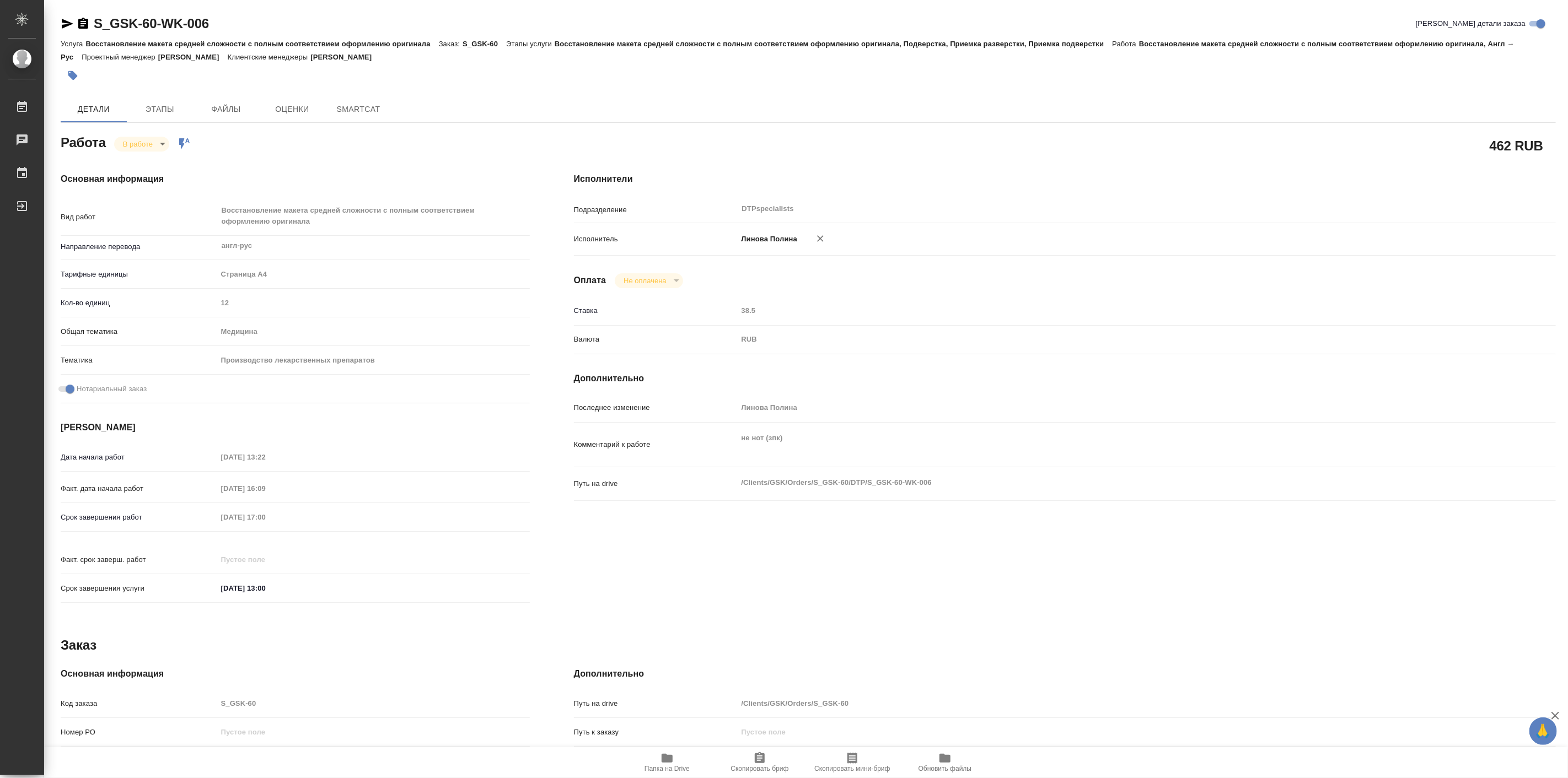
type textarea "x"
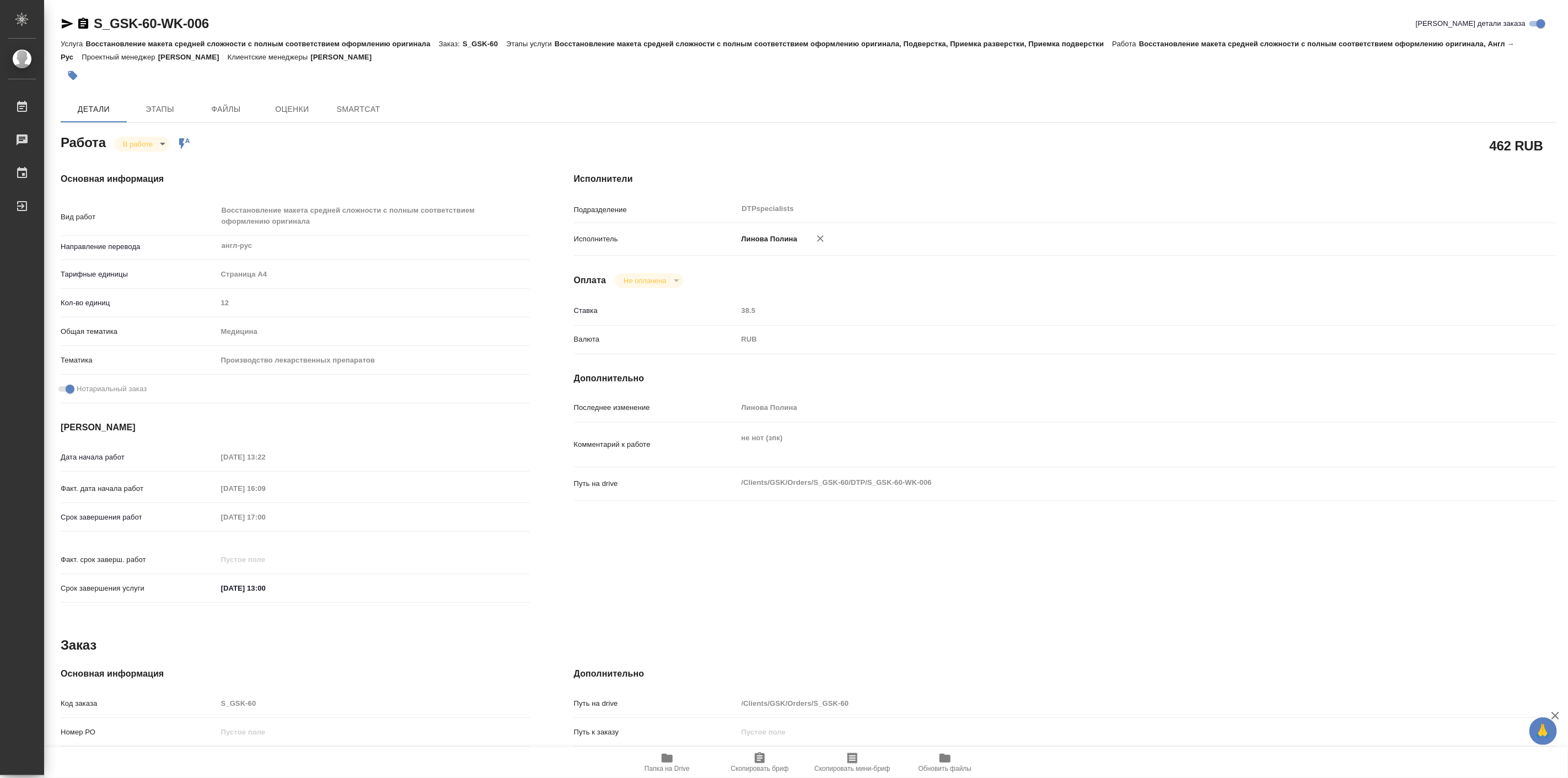
type textarea "x"
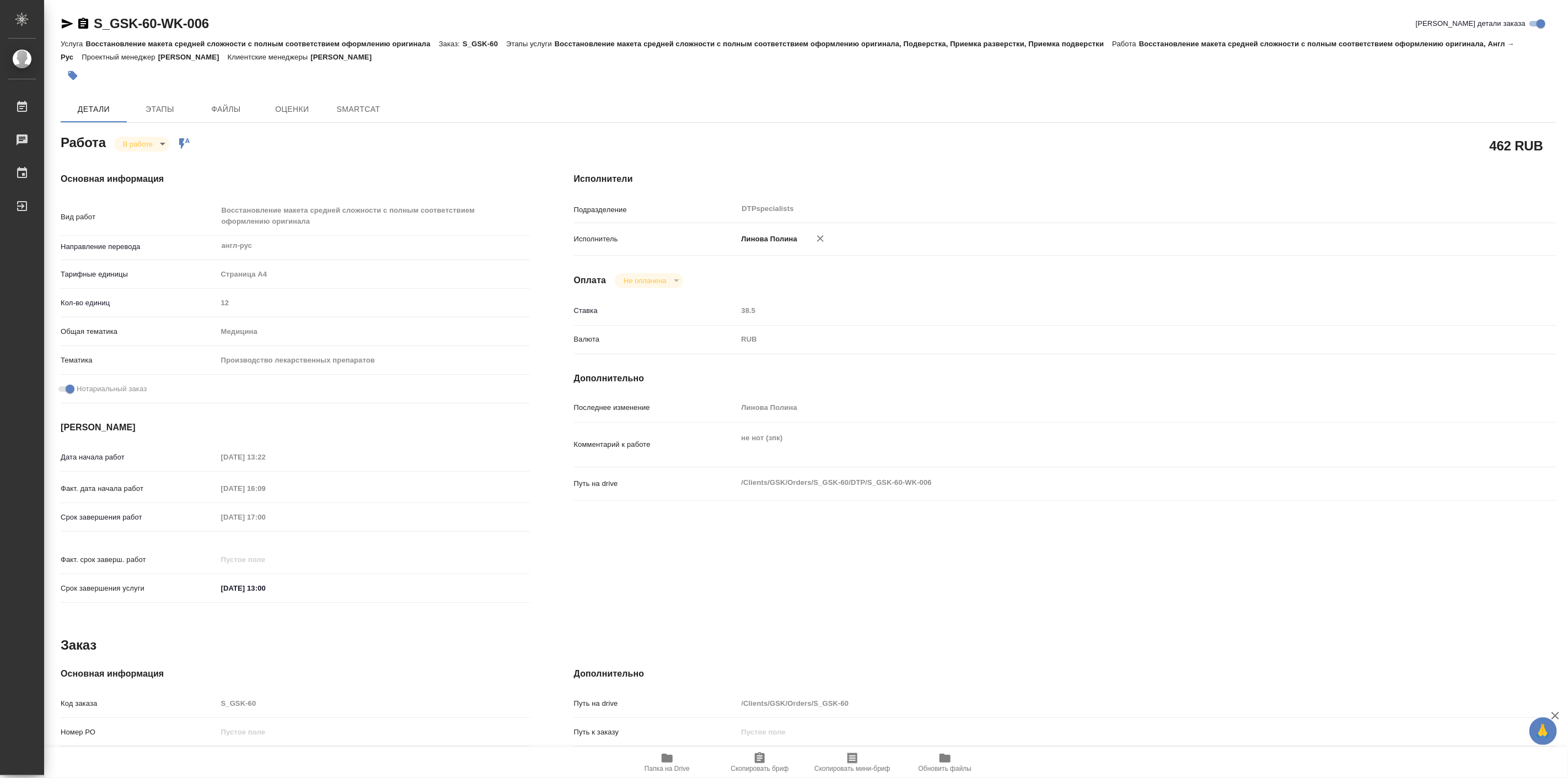
type textarea "x"
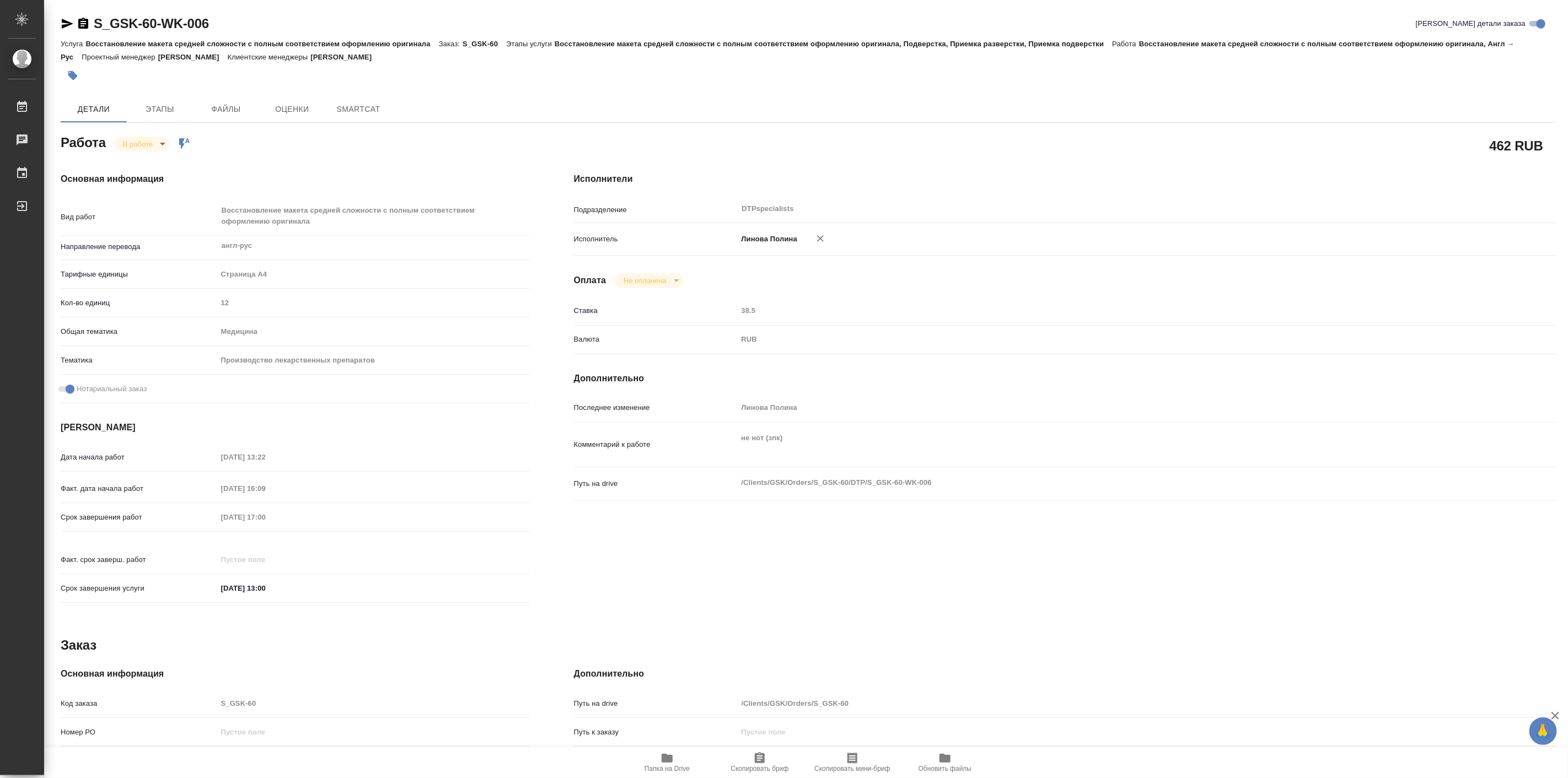
type textarea "x"
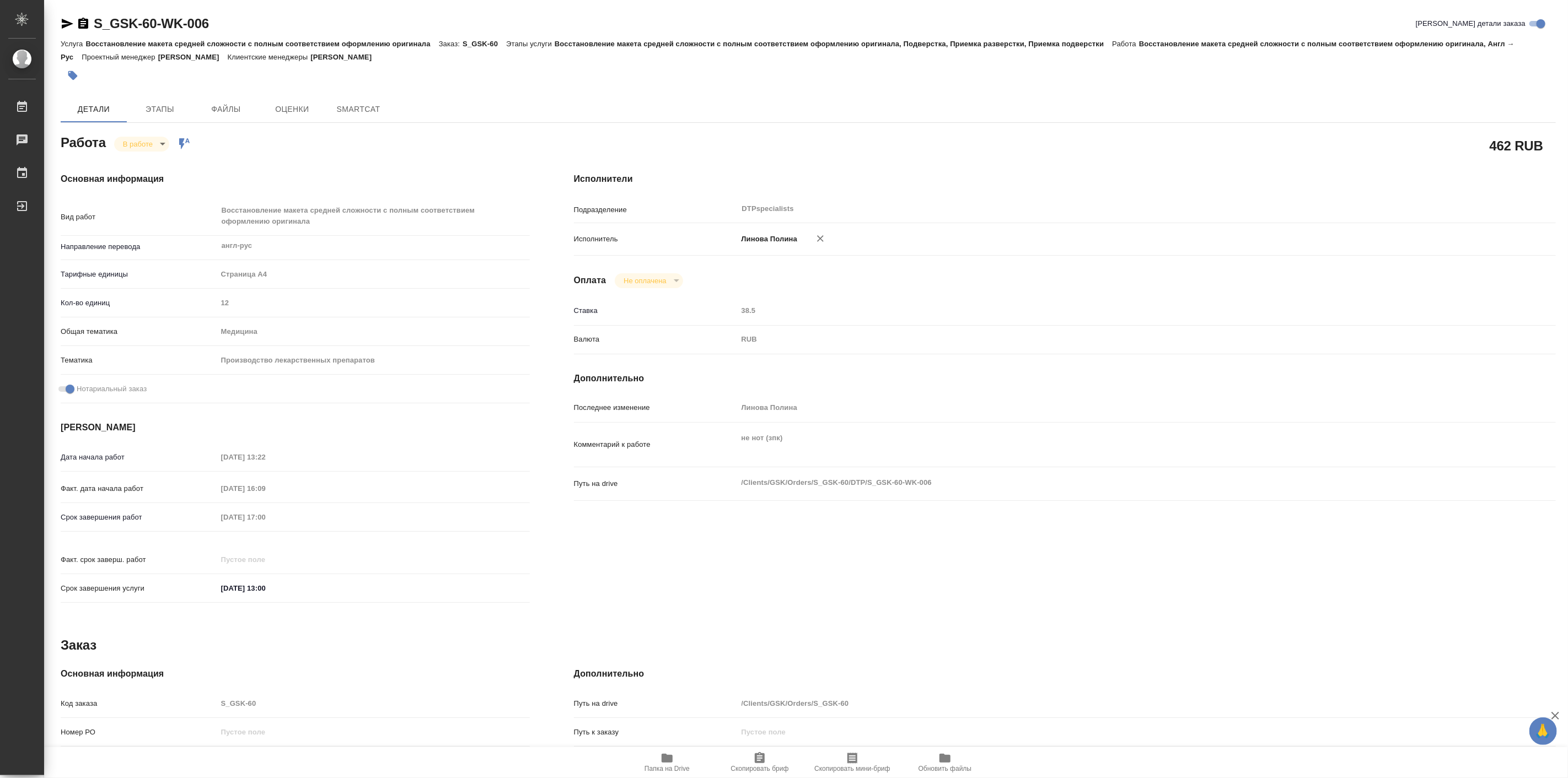
type textarea "x"
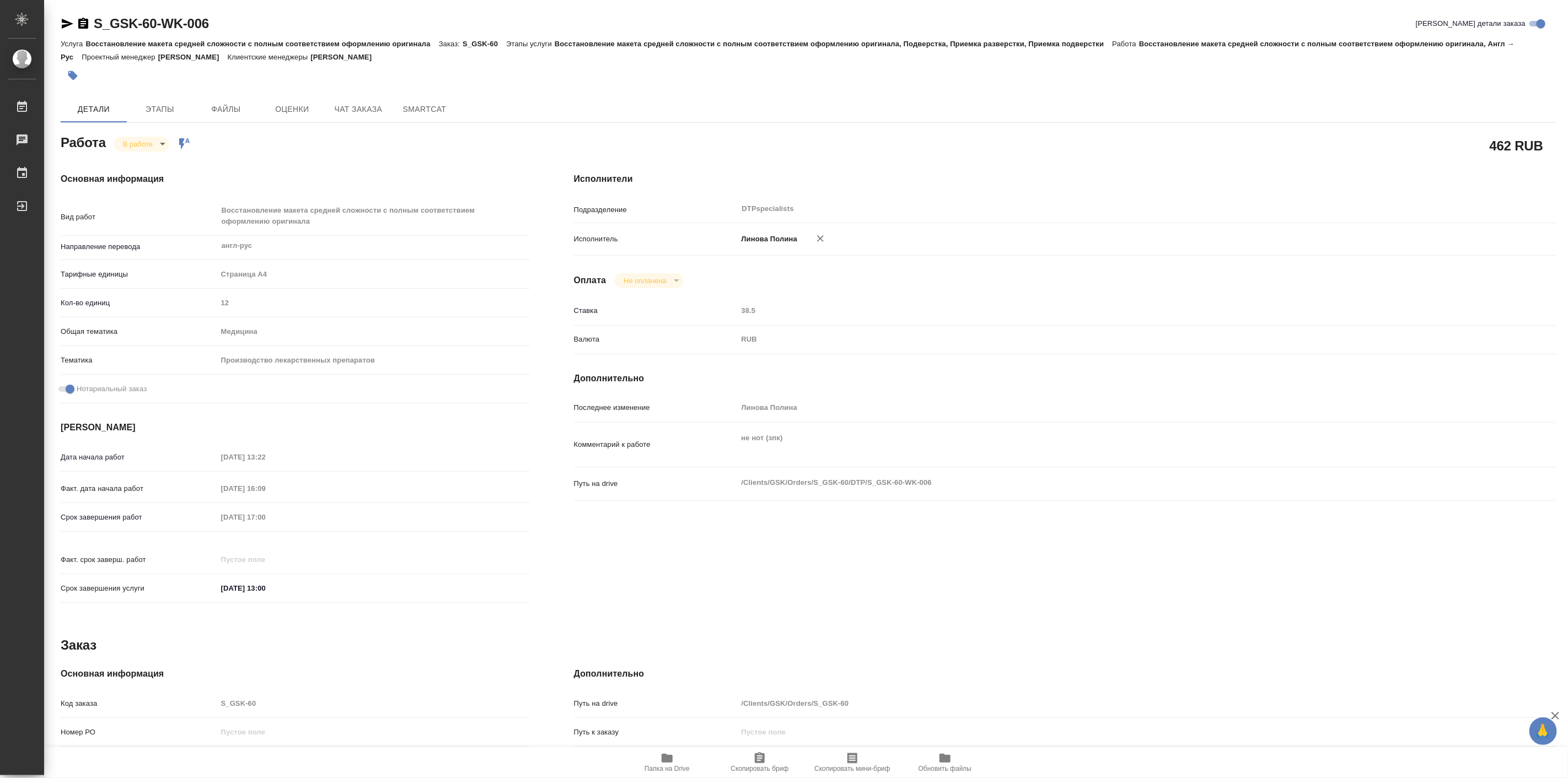
click at [664, 764] on icon "button" at bounding box center [667, 759] width 13 height 13
type textarea "x"
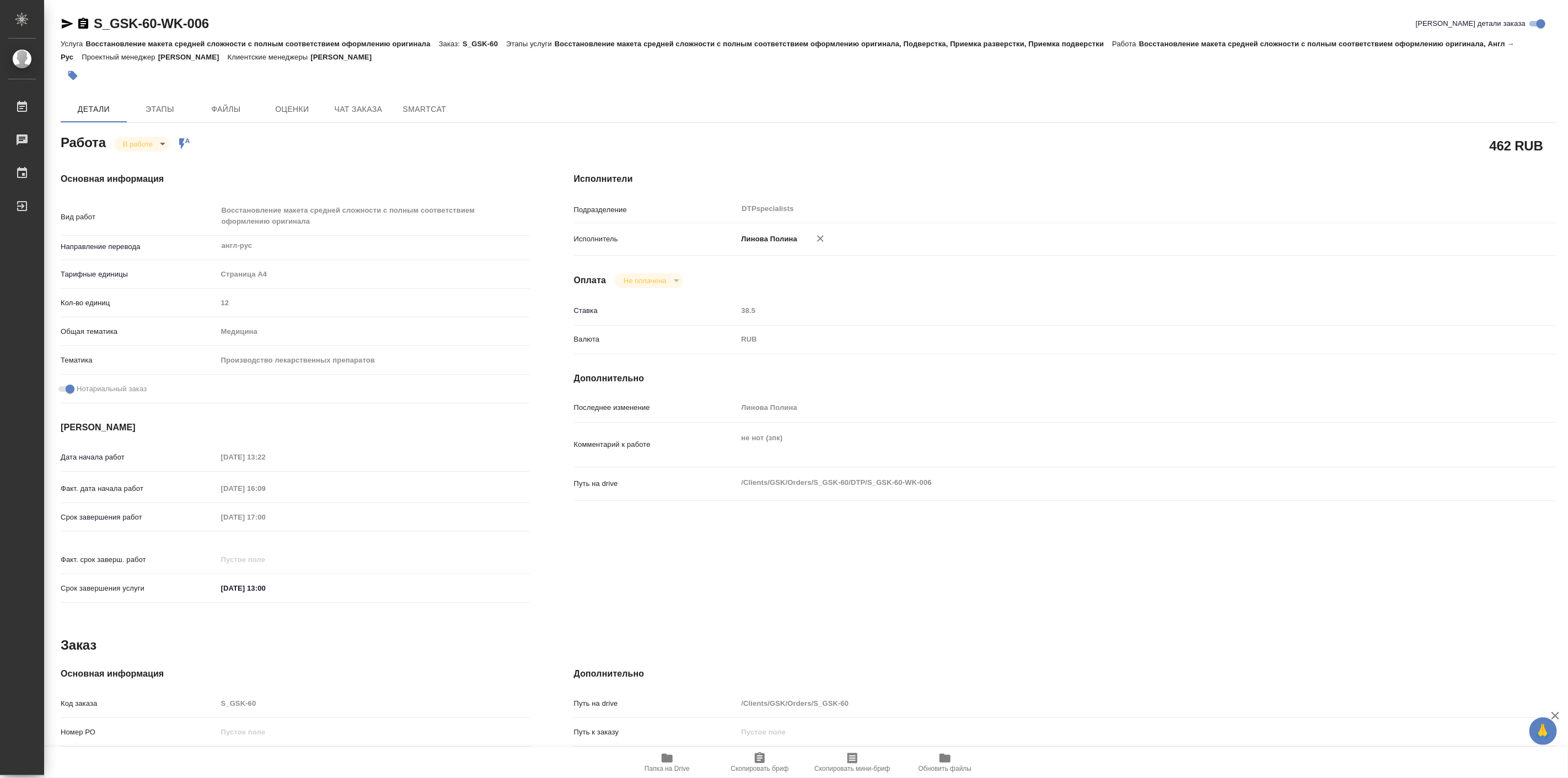
type textarea "x"
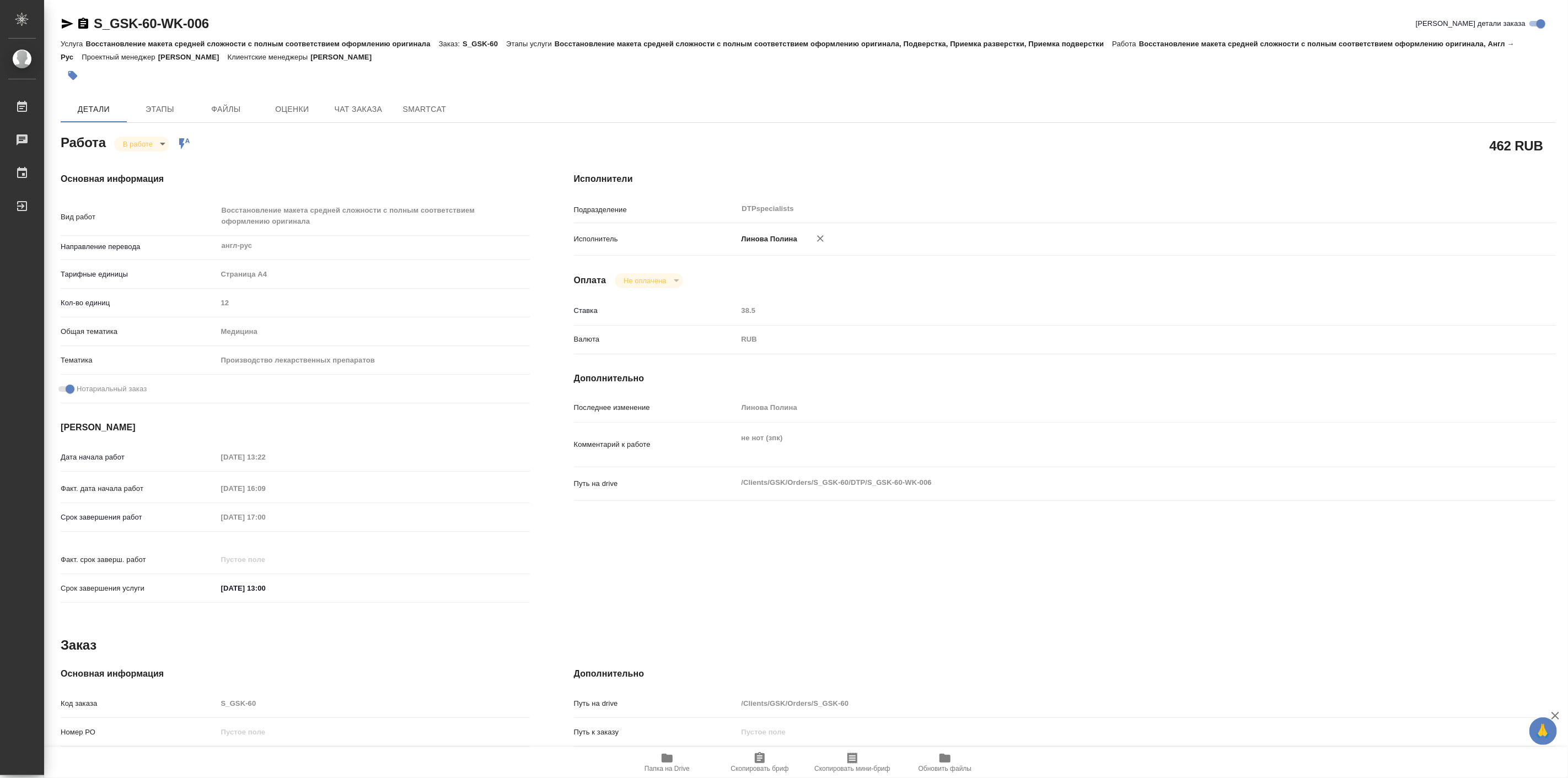
type textarea "x"
click at [153, 136] on body "🙏 .cls-1 fill:#fff; AWATERA Linova Polina Работы 0 Чаты График Выйти S_GSK-60-W…" at bounding box center [784, 389] width 1568 height 778
click at [161, 161] on button "Выполнен" at bounding box center [144, 163] width 40 height 12
type textarea "x"
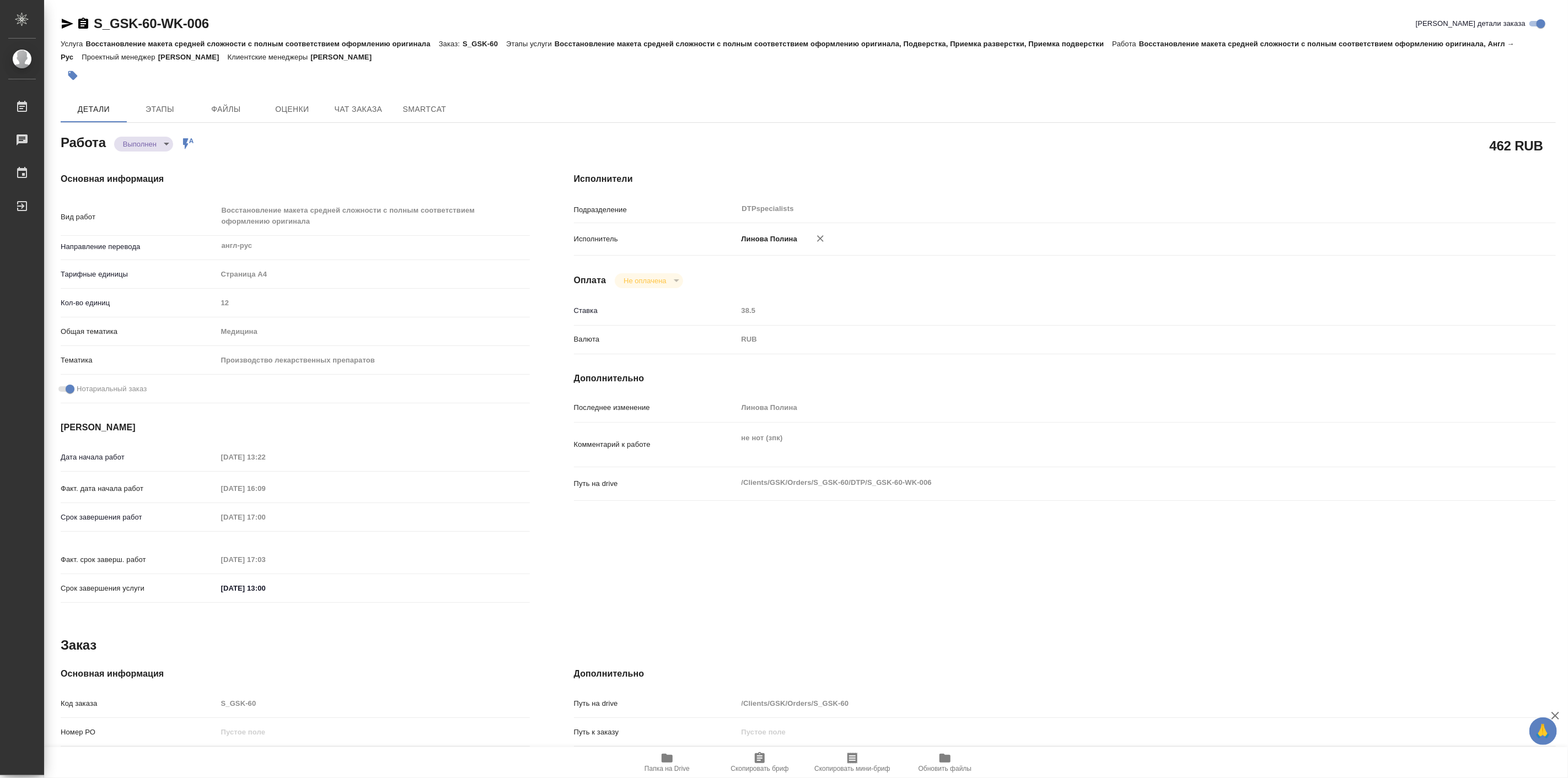
type textarea "x"
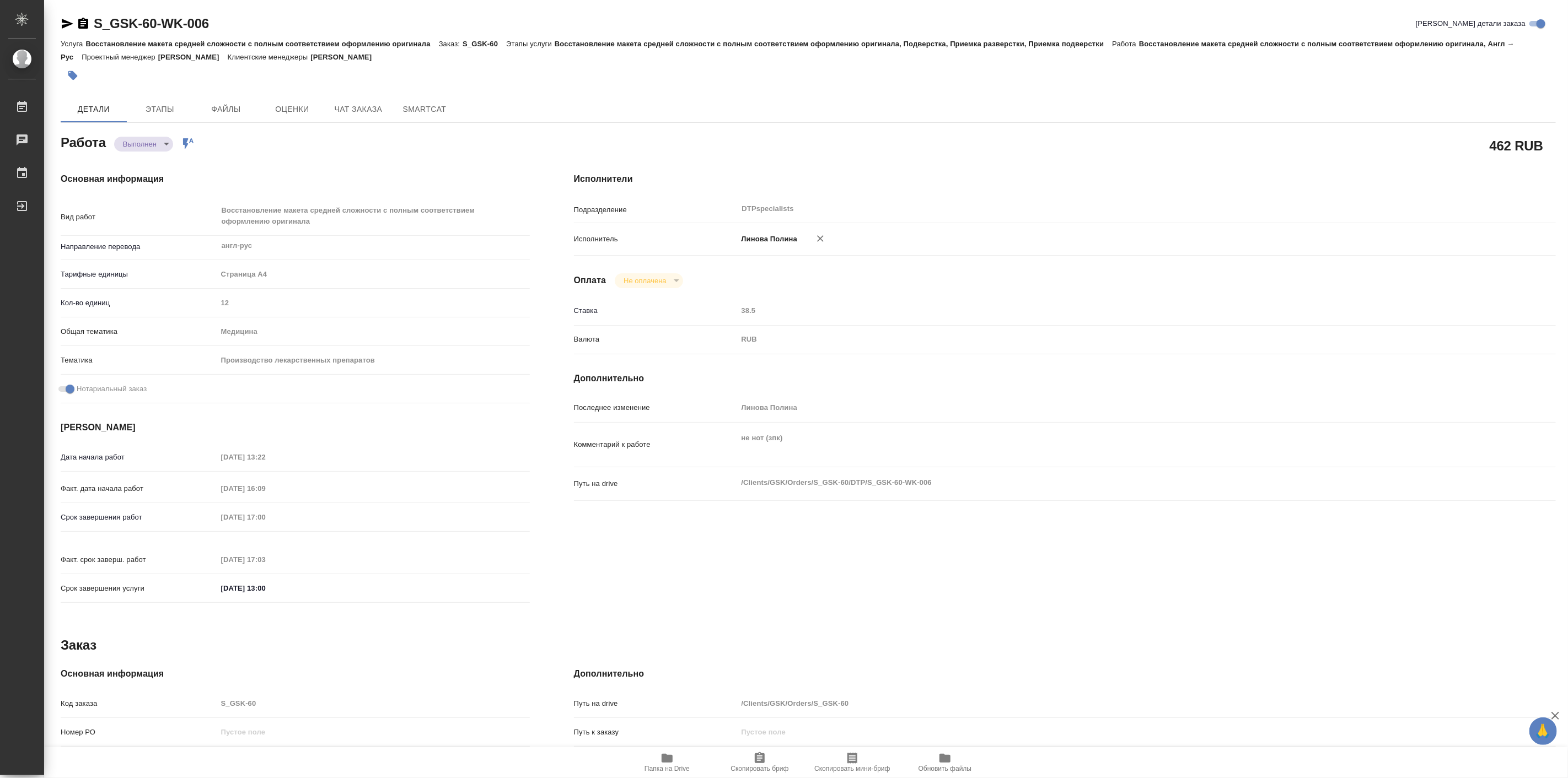
type textarea "x"
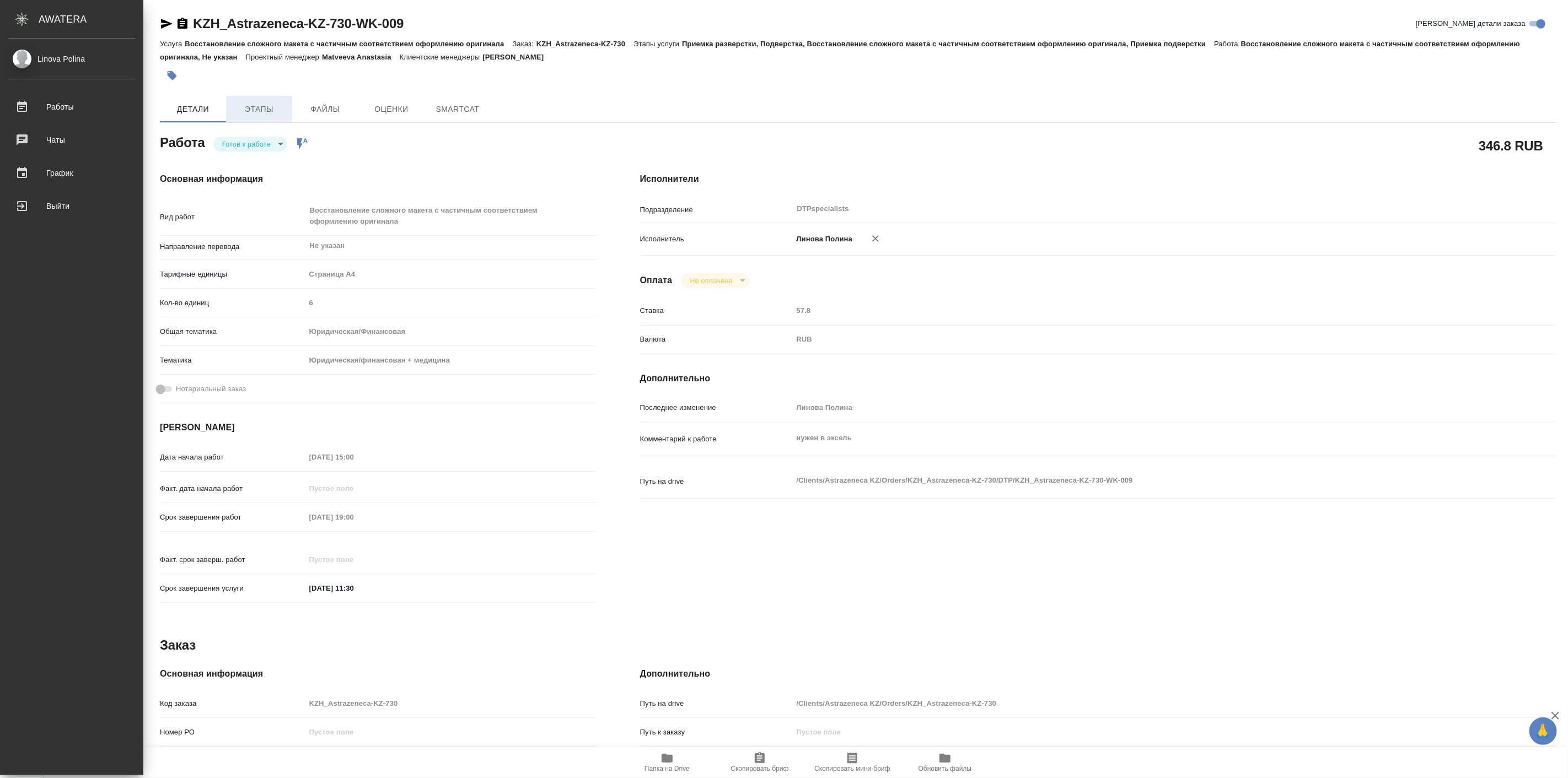
type textarea "x"
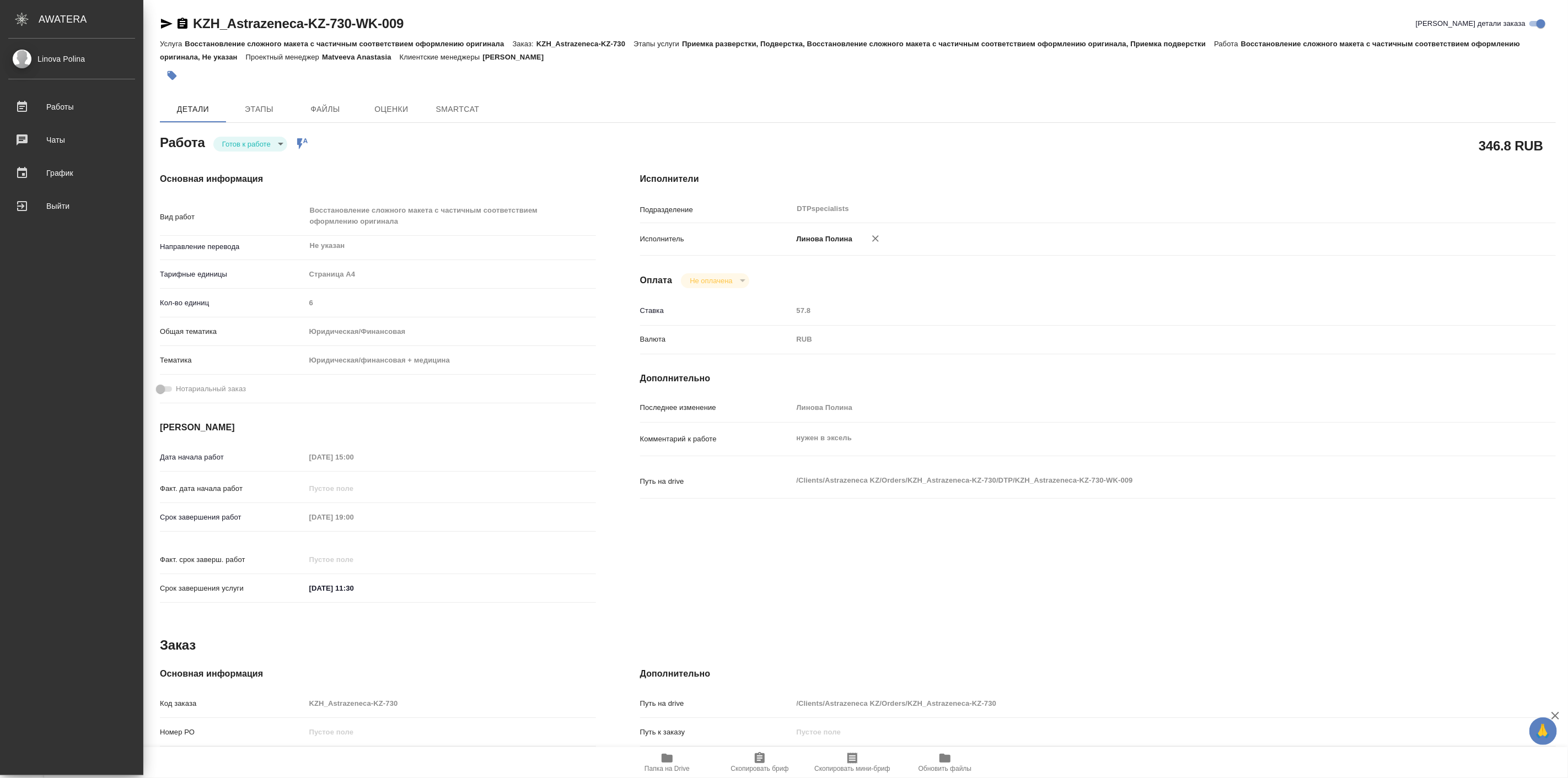
type textarea "x"
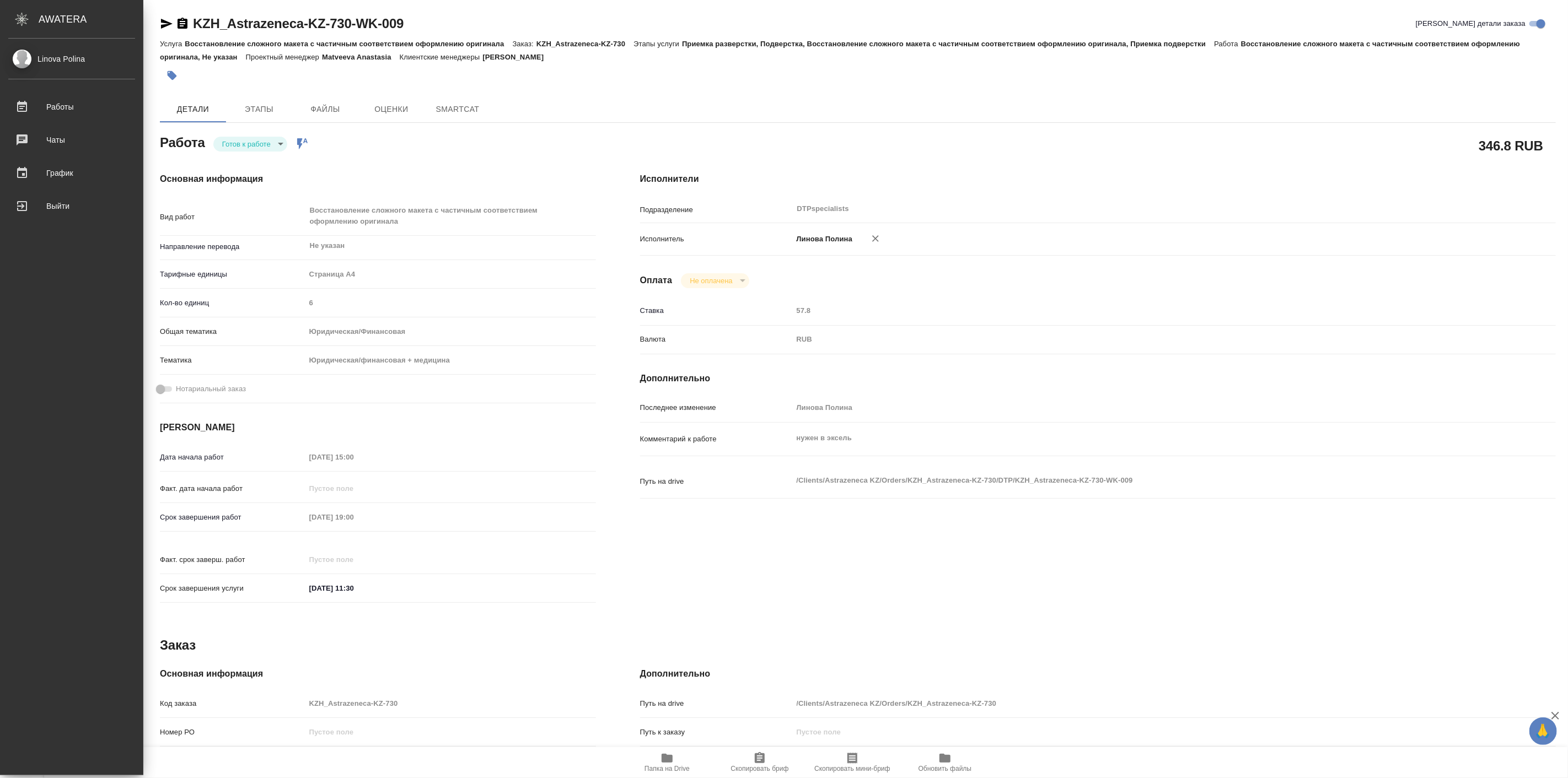
type textarea "x"
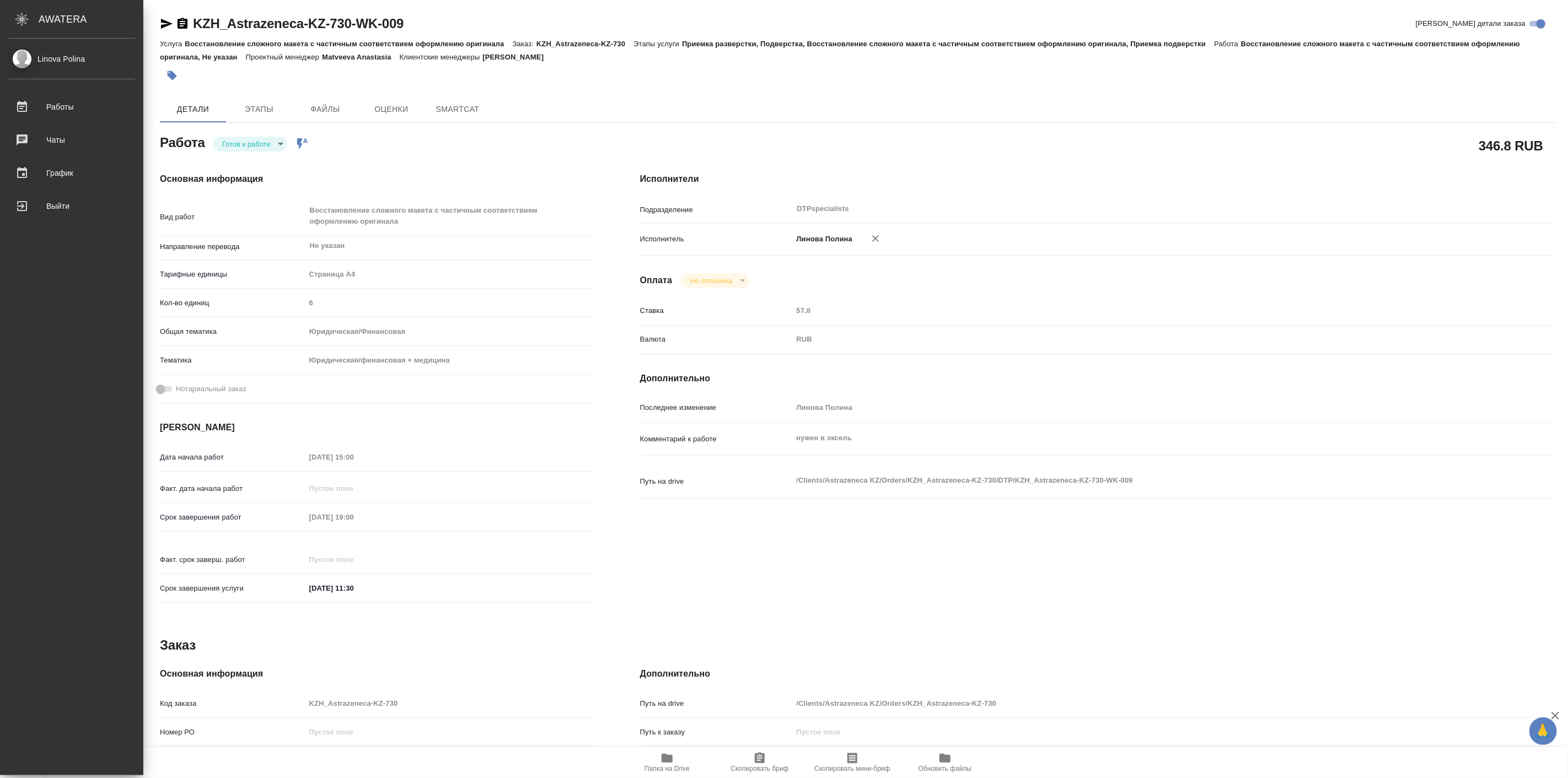
type textarea "x"
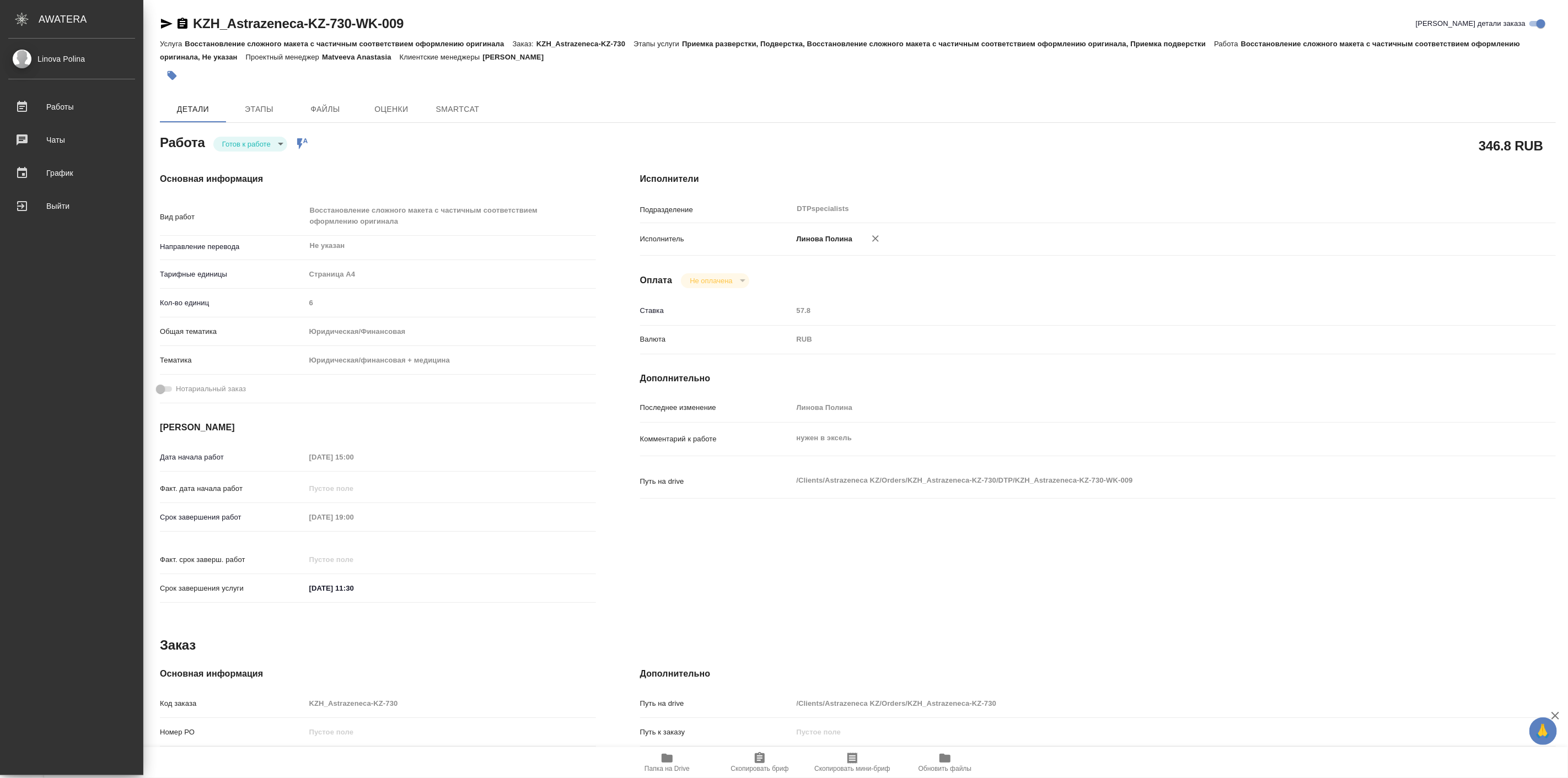
type textarea "x"
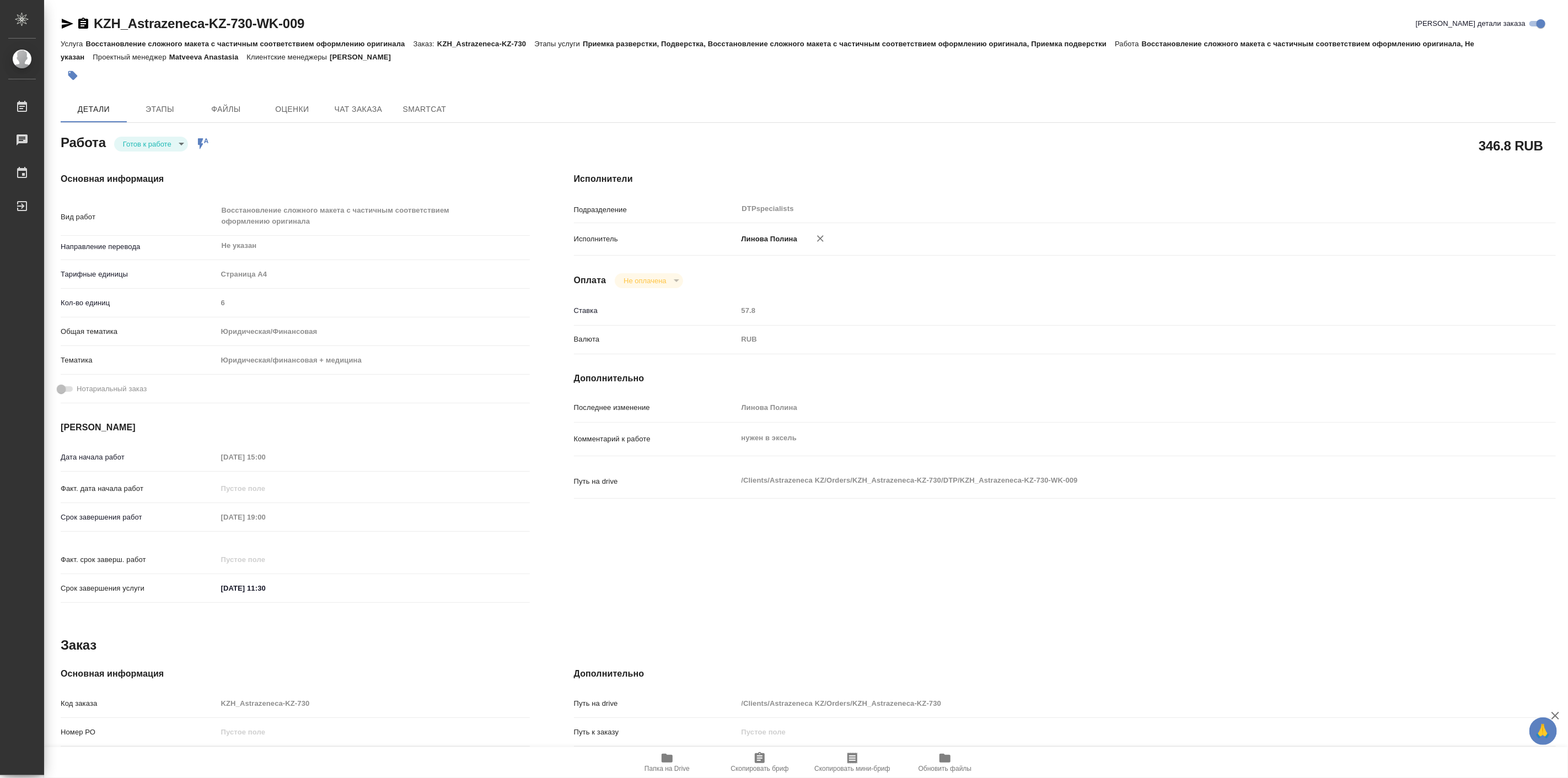
type textarea "x"
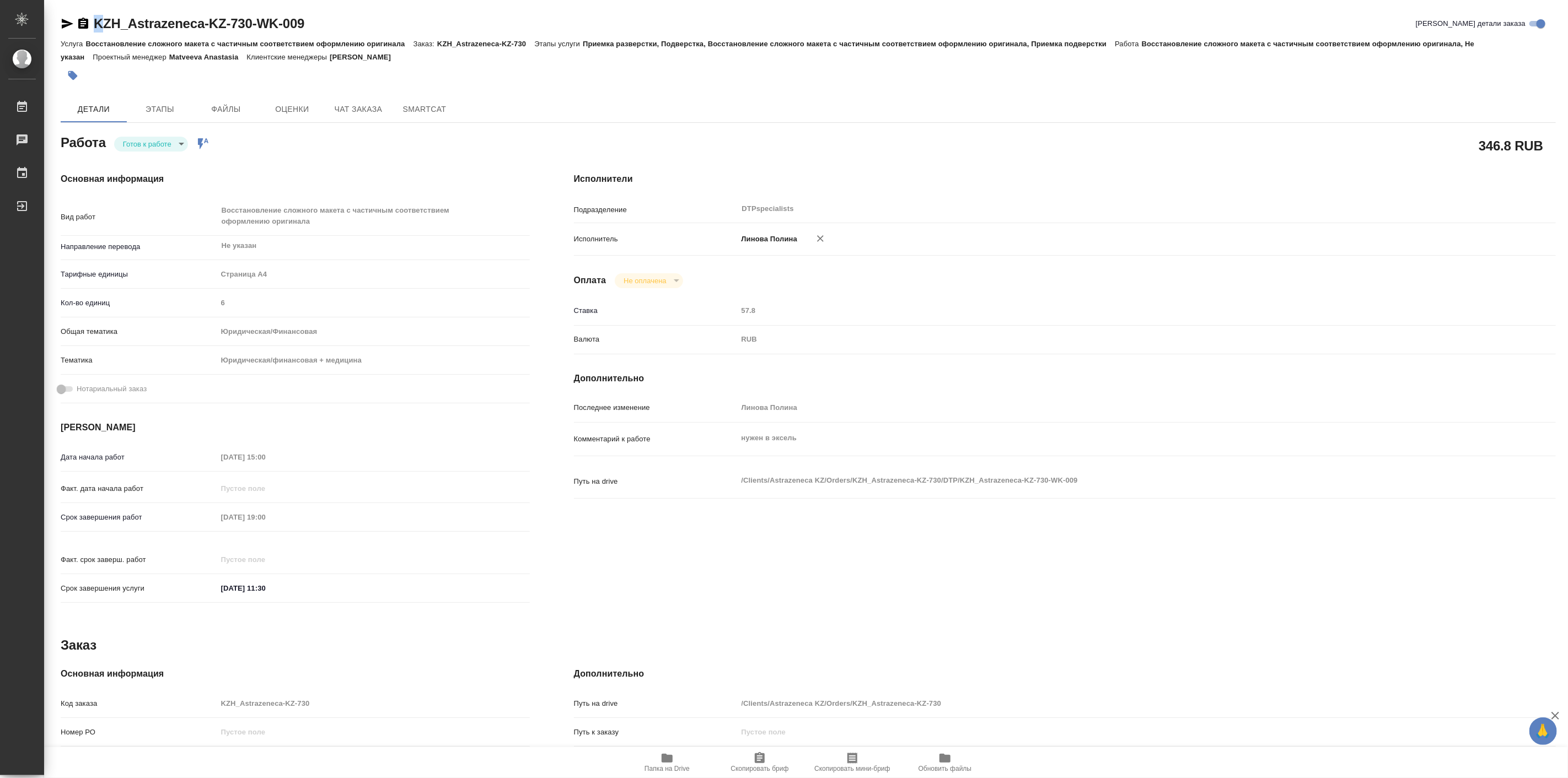
type textarea "x"
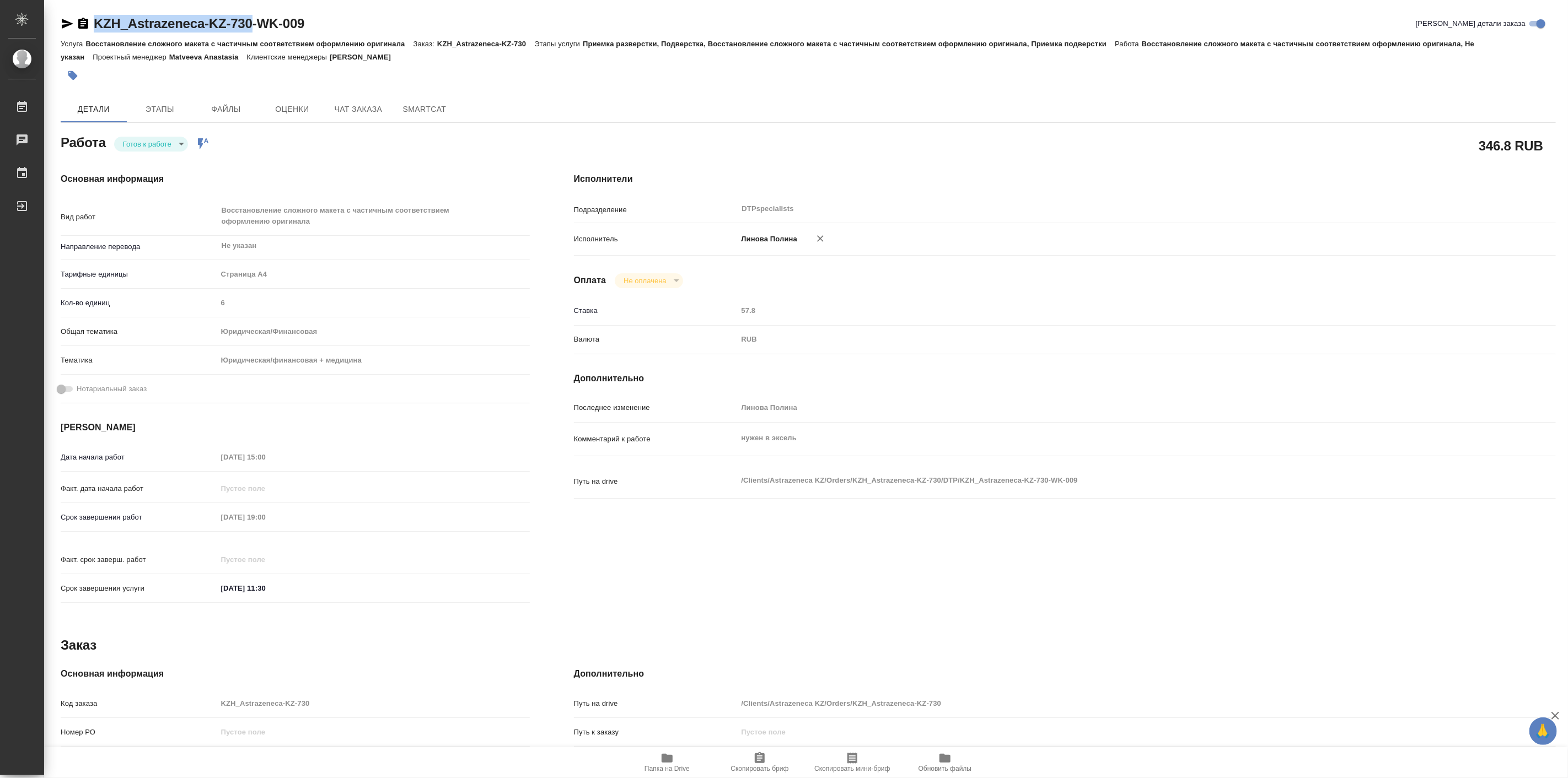
drag, startPoint x: 89, startPoint y: 10, endPoint x: 257, endPoint y: 30, distance: 169.2
click at [257, 30] on div "KZH_Astrazeneca-KZ-730-WK-009 Кратко детали заказа Услуга Восстановление сложно…" at bounding box center [808, 481] width 1508 height 963
copy link "KZH_Astrazeneca-KZ-730"
click at [153, 146] on body "🙏 .cls-1 fill:#fff; AWATERA [PERSON_NAME] Работы 0 Чаты График Выйти KZH_Astraz…" at bounding box center [784, 389] width 1568 height 778
click at [153, 147] on button "В работе" at bounding box center [142, 144] width 36 height 12
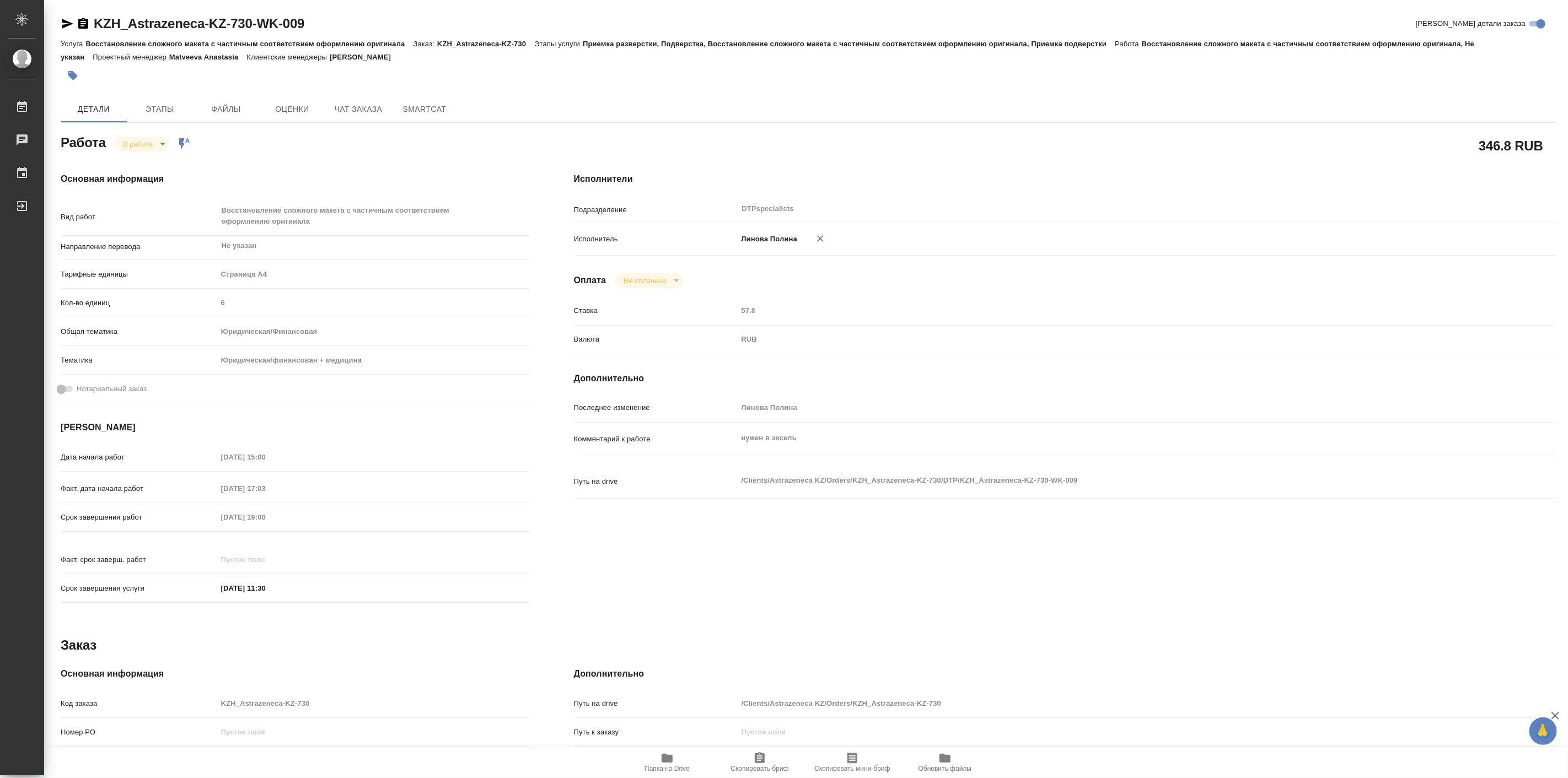
type textarea "x"
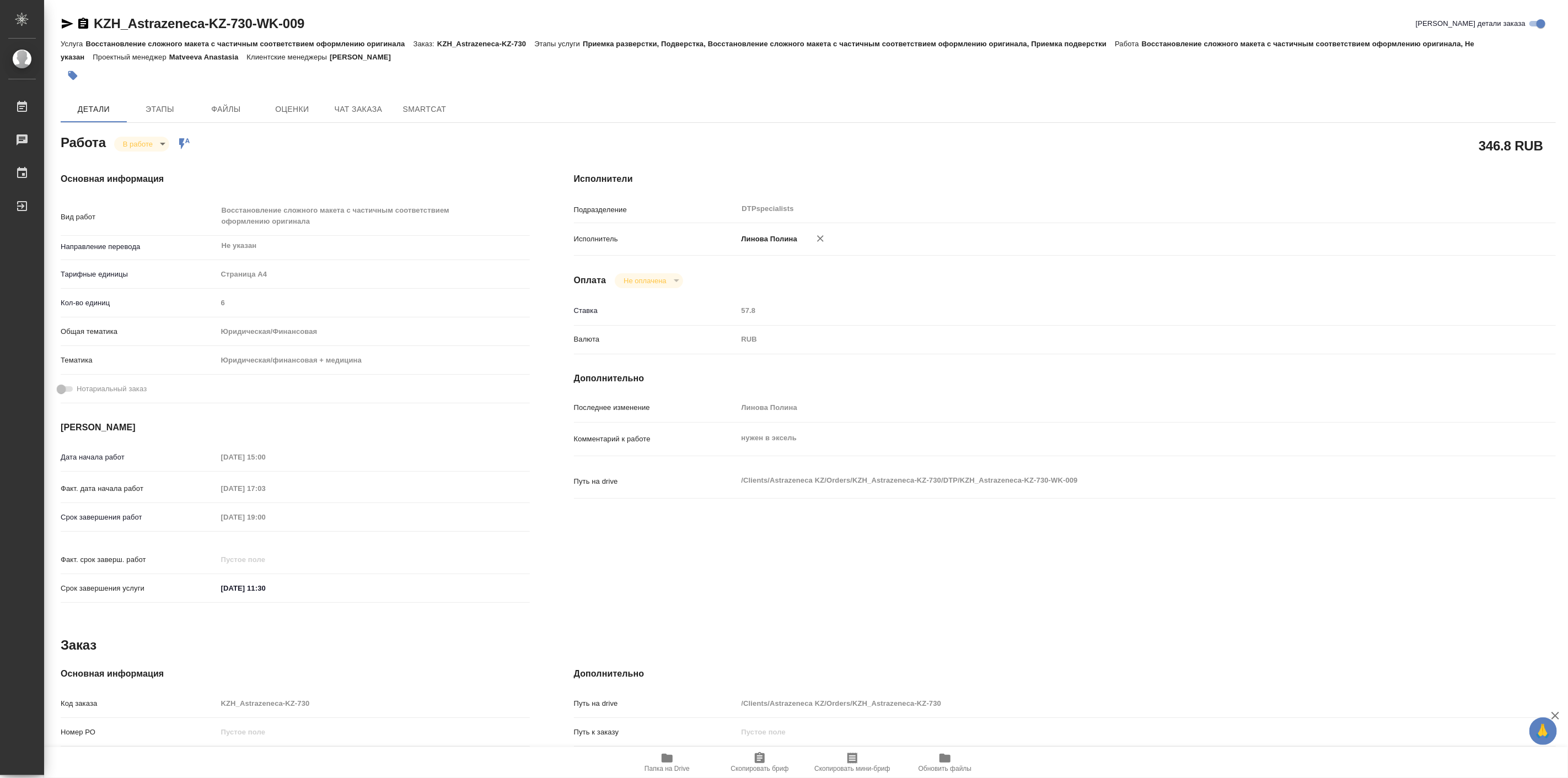
type textarea "x"
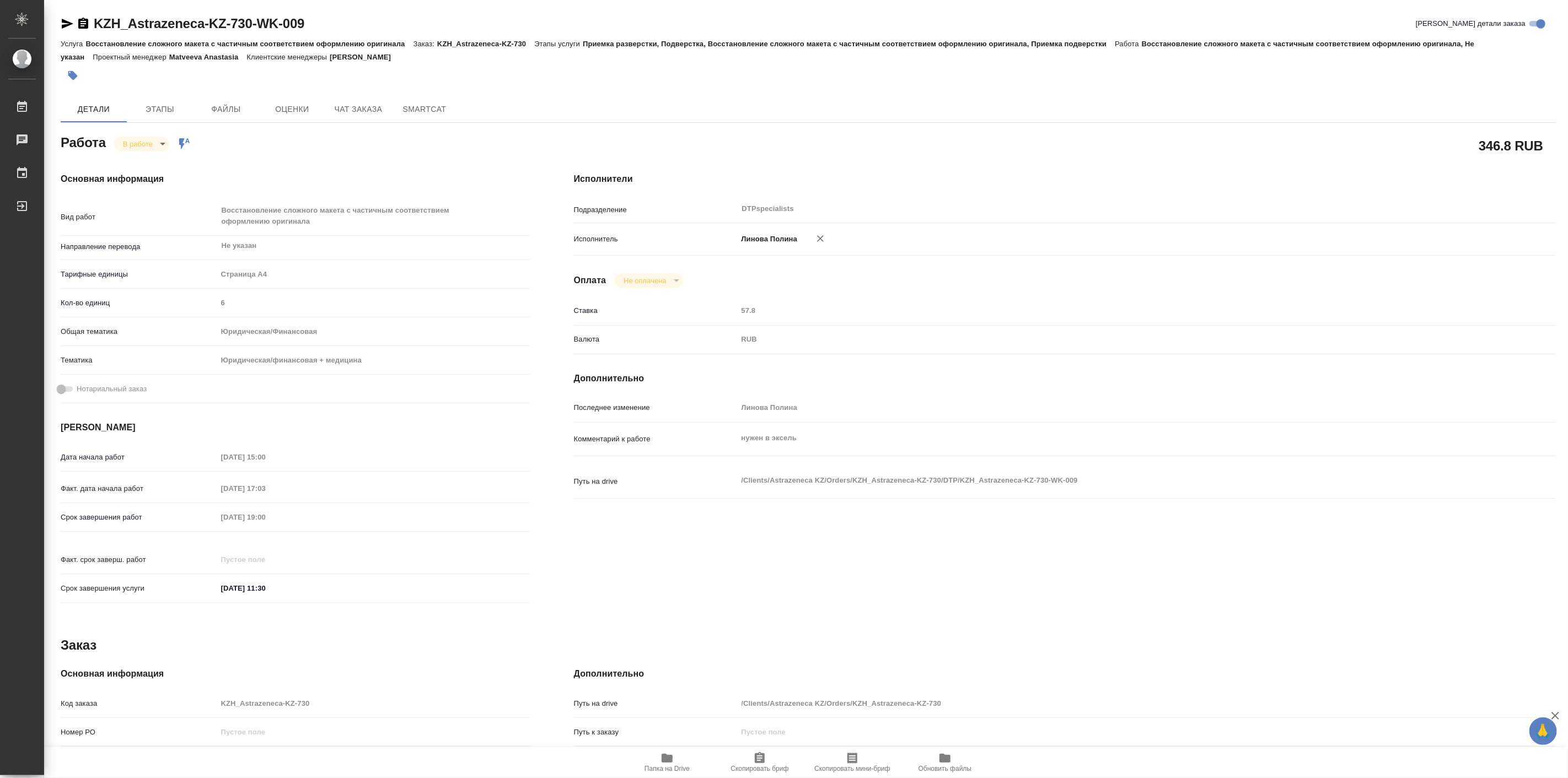
type textarea "x"
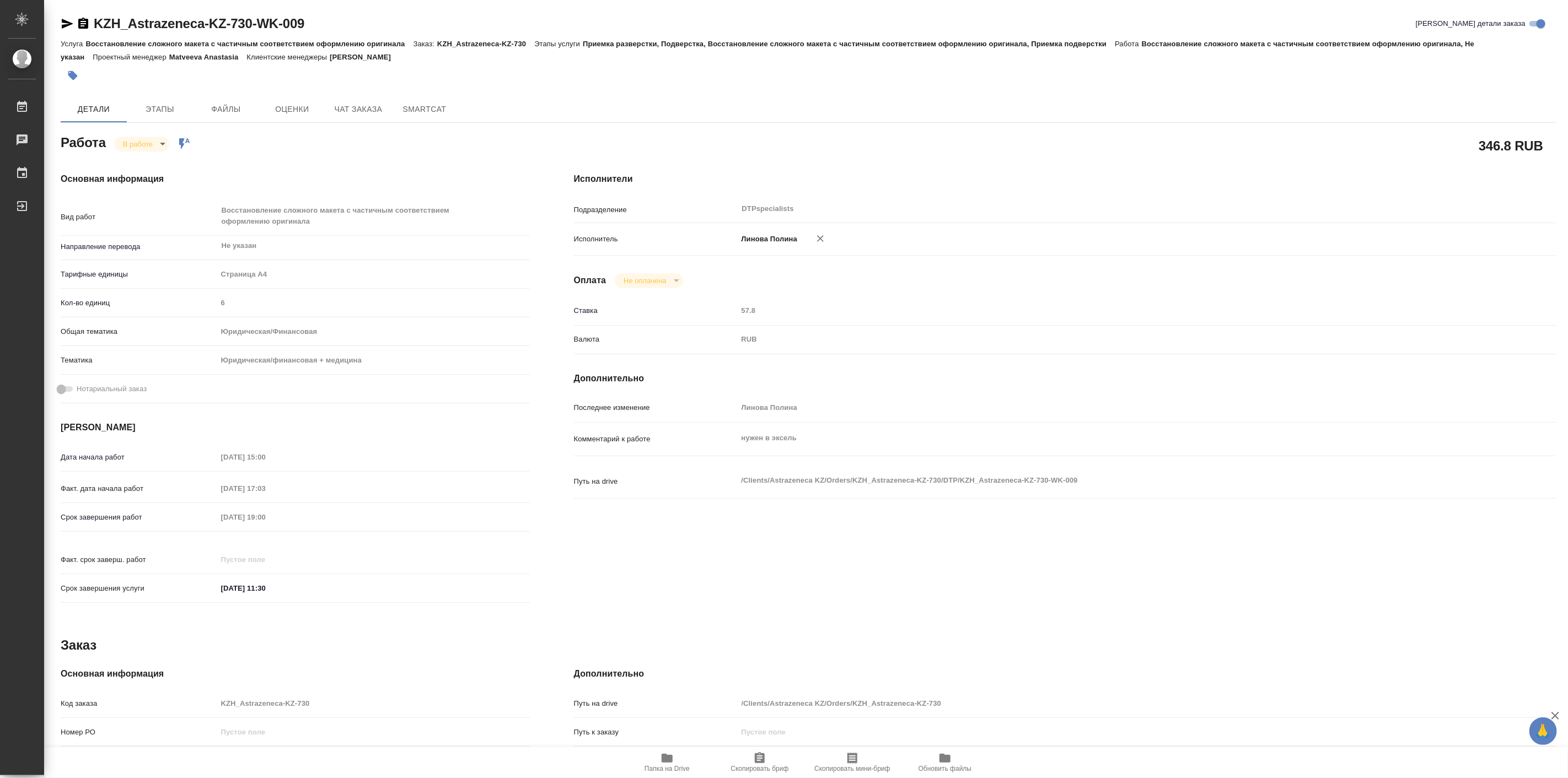
click at [659, 769] on span "Папка на Drive" at bounding box center [666, 769] width 45 height 8
type textarea "x"
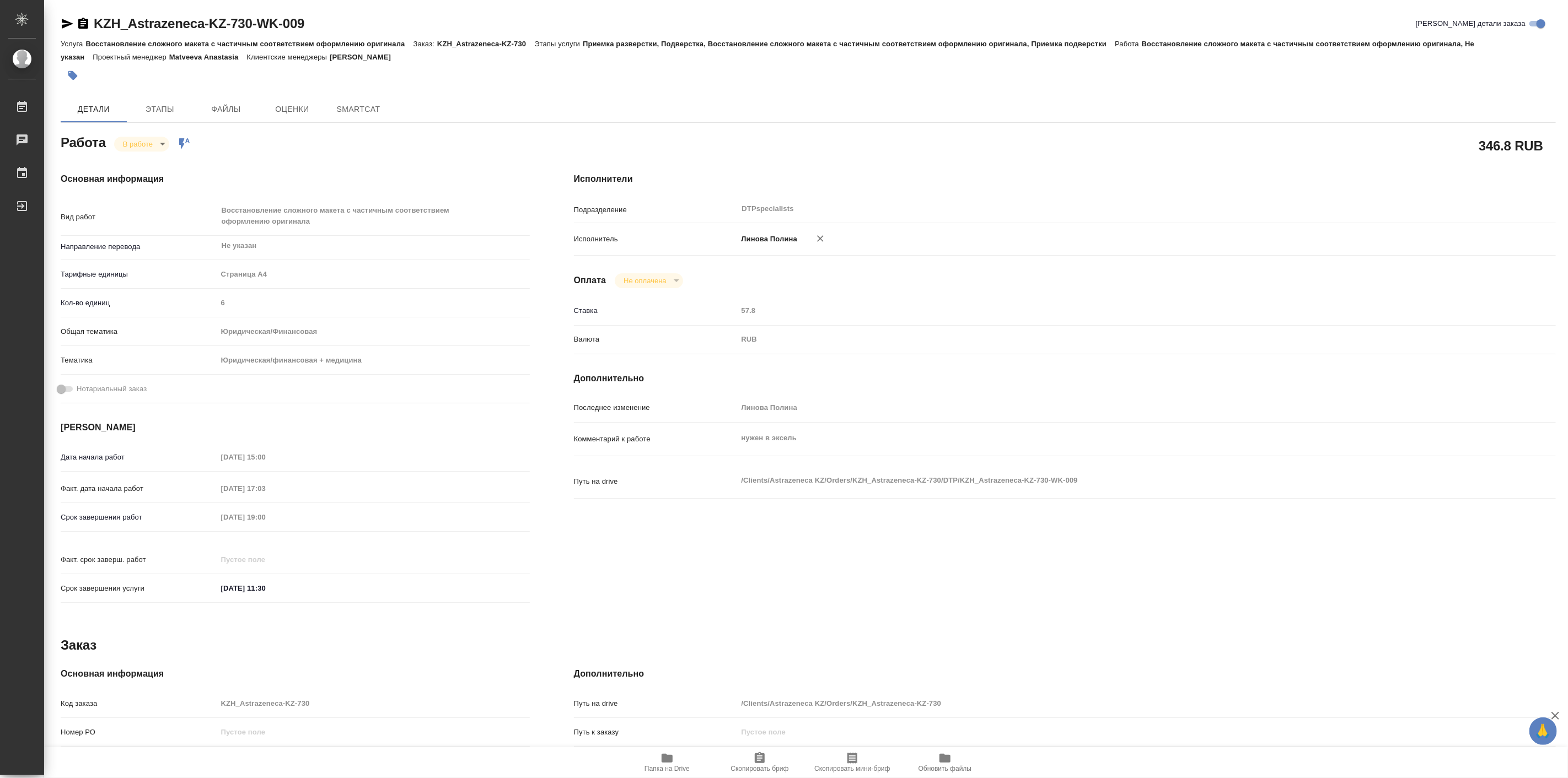
type textarea "x"
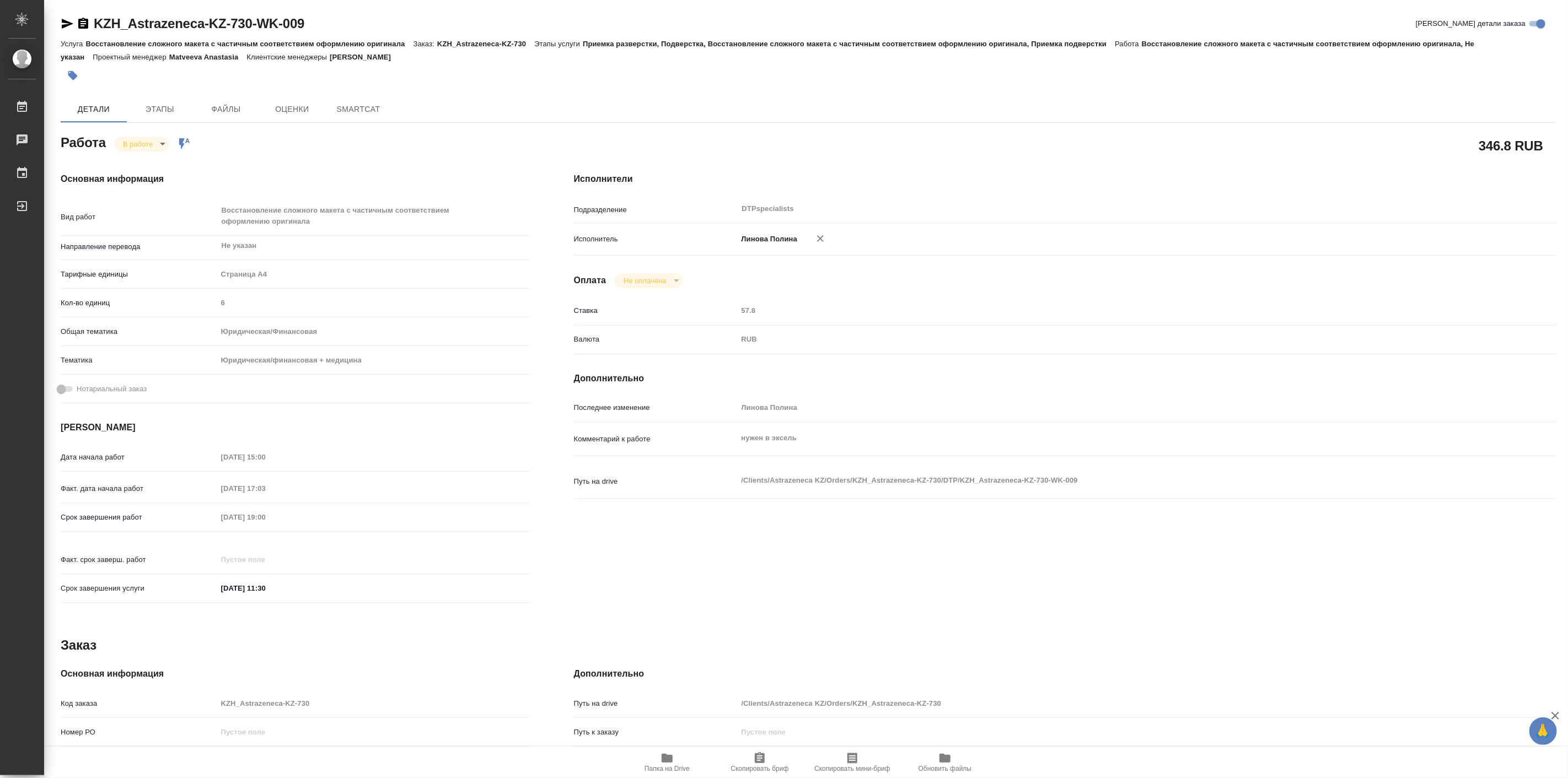
type textarea "x"
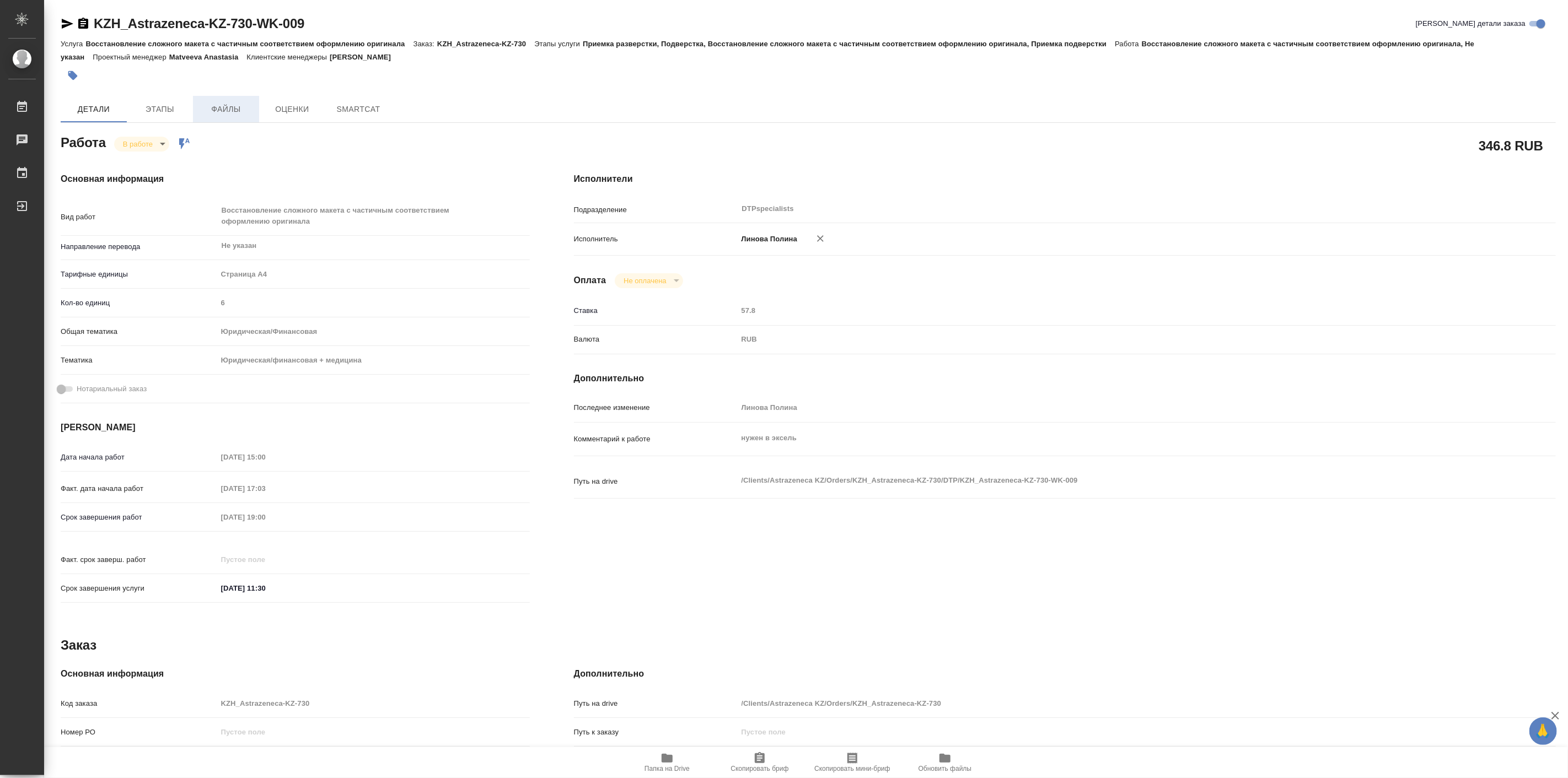
type textarea "x"
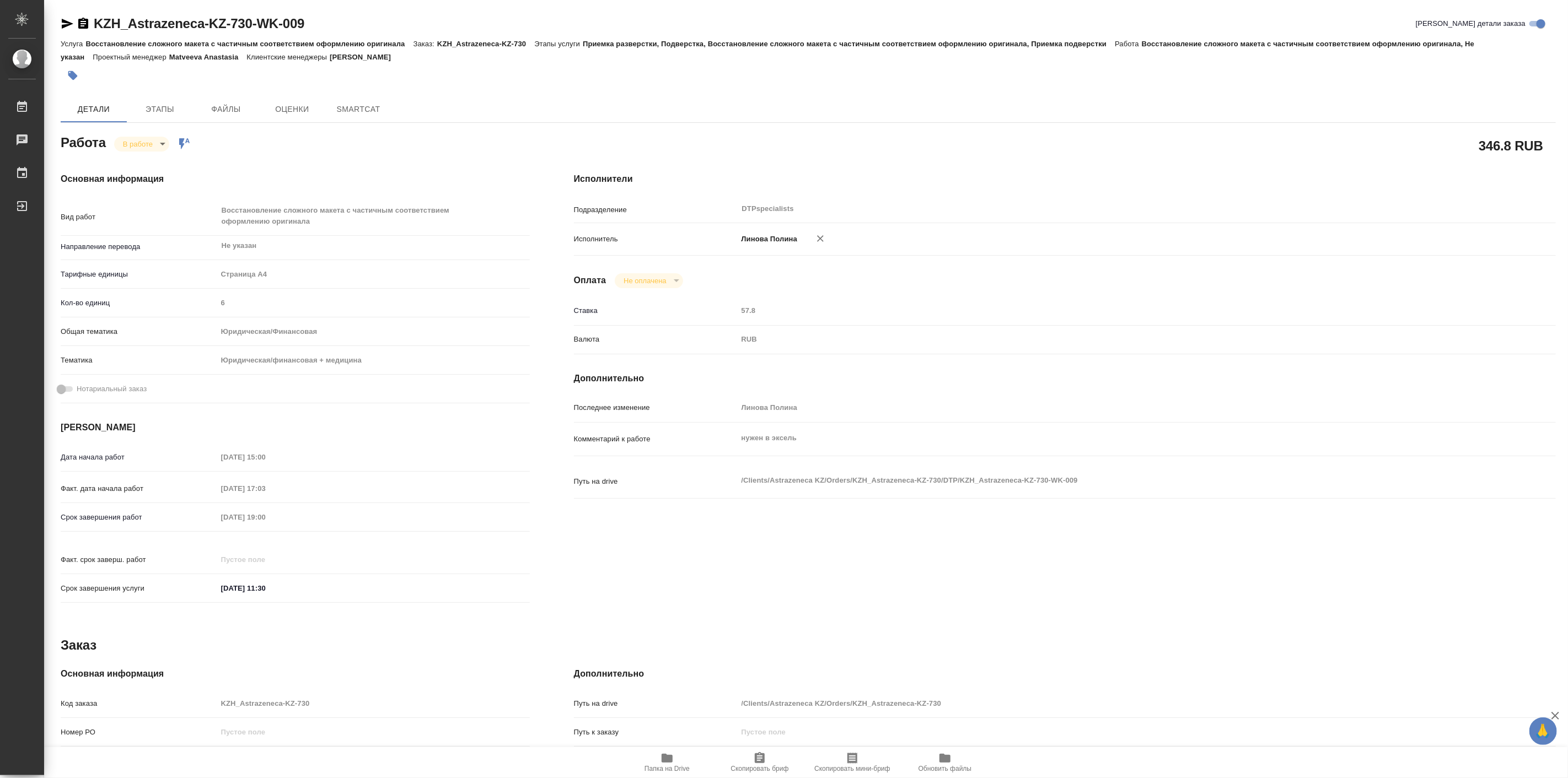
type textarea "x"
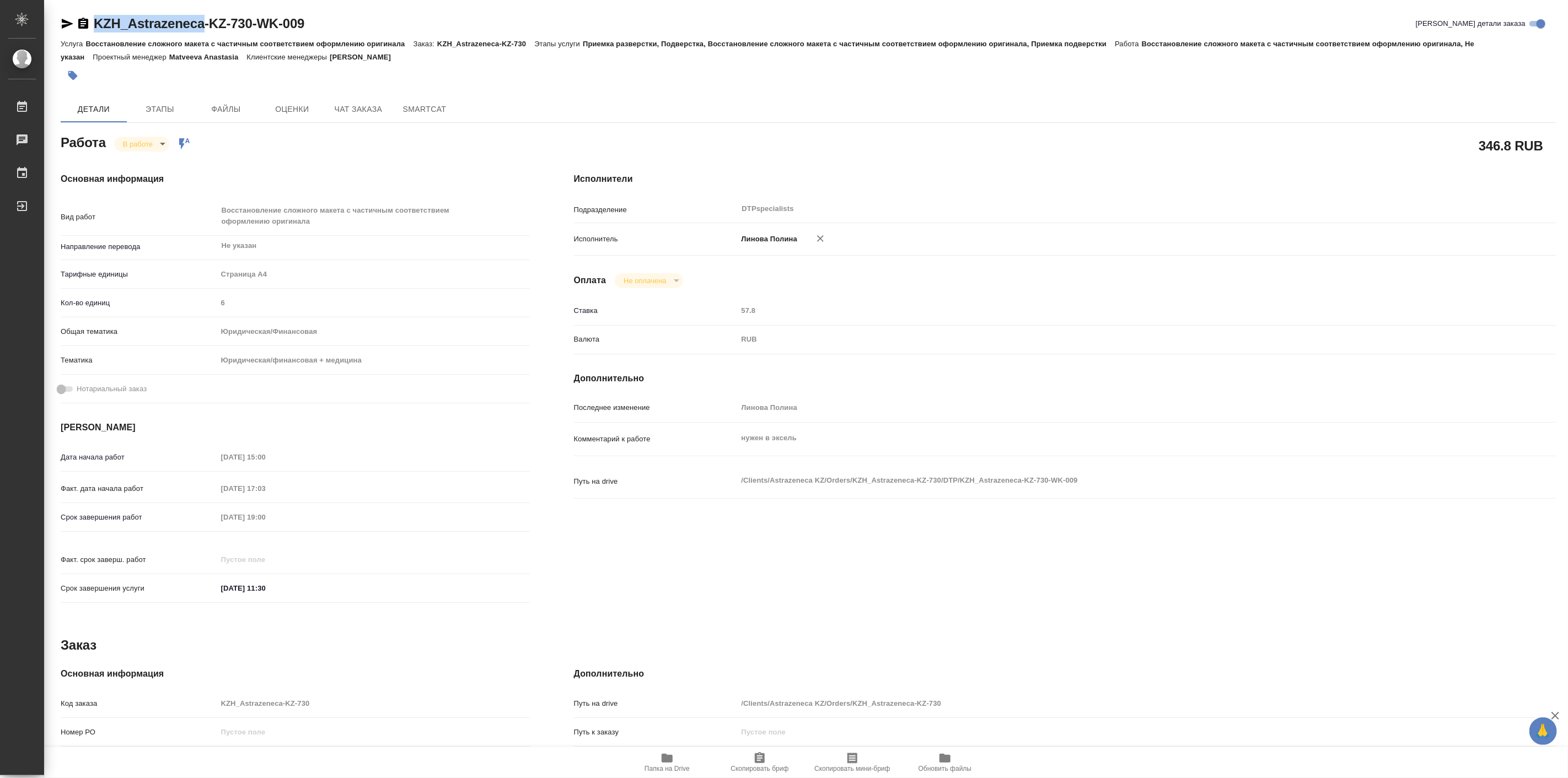
type textarea "x"
drag, startPoint x: 92, startPoint y: 13, endPoint x: 259, endPoint y: 28, distance: 167.7
click at [259, 28] on div "KZH_Astrazeneca-KZ-730-WK-009 Кратко детали заказа Услуга Восстановление сложно…" at bounding box center [808, 481] width 1508 height 963
type textarea "x"
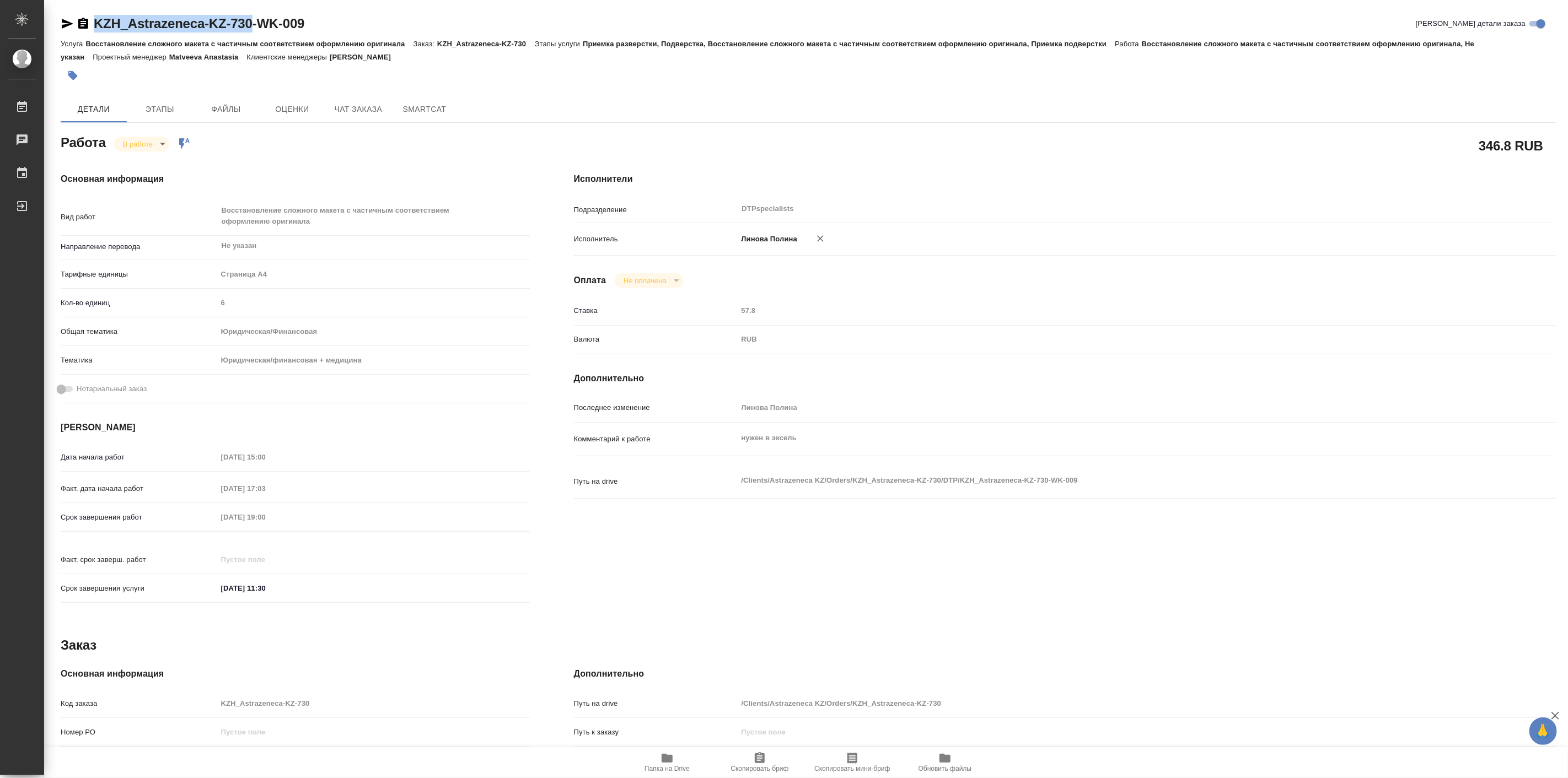
type textarea "x"
copy link "KZH_Astrazeneca-KZ-730"
click at [670, 758] on div "Работа В работе inProgress Работа включена в последовательность 346.8 RUB Основ…" at bounding box center [808, 533] width 1495 height 803
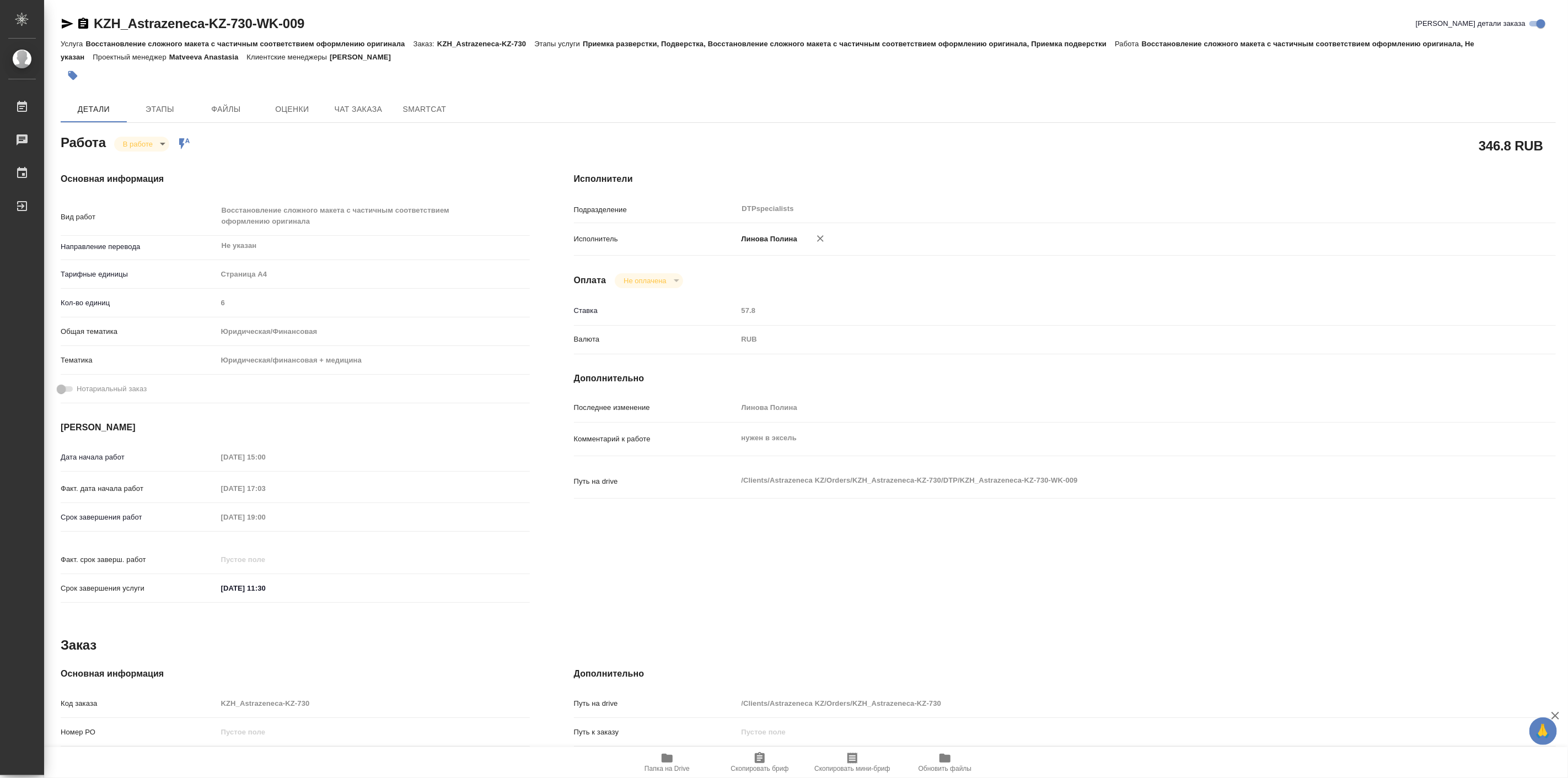
click at [668, 759] on icon "button" at bounding box center [667, 758] width 11 height 9
type textarea "x"
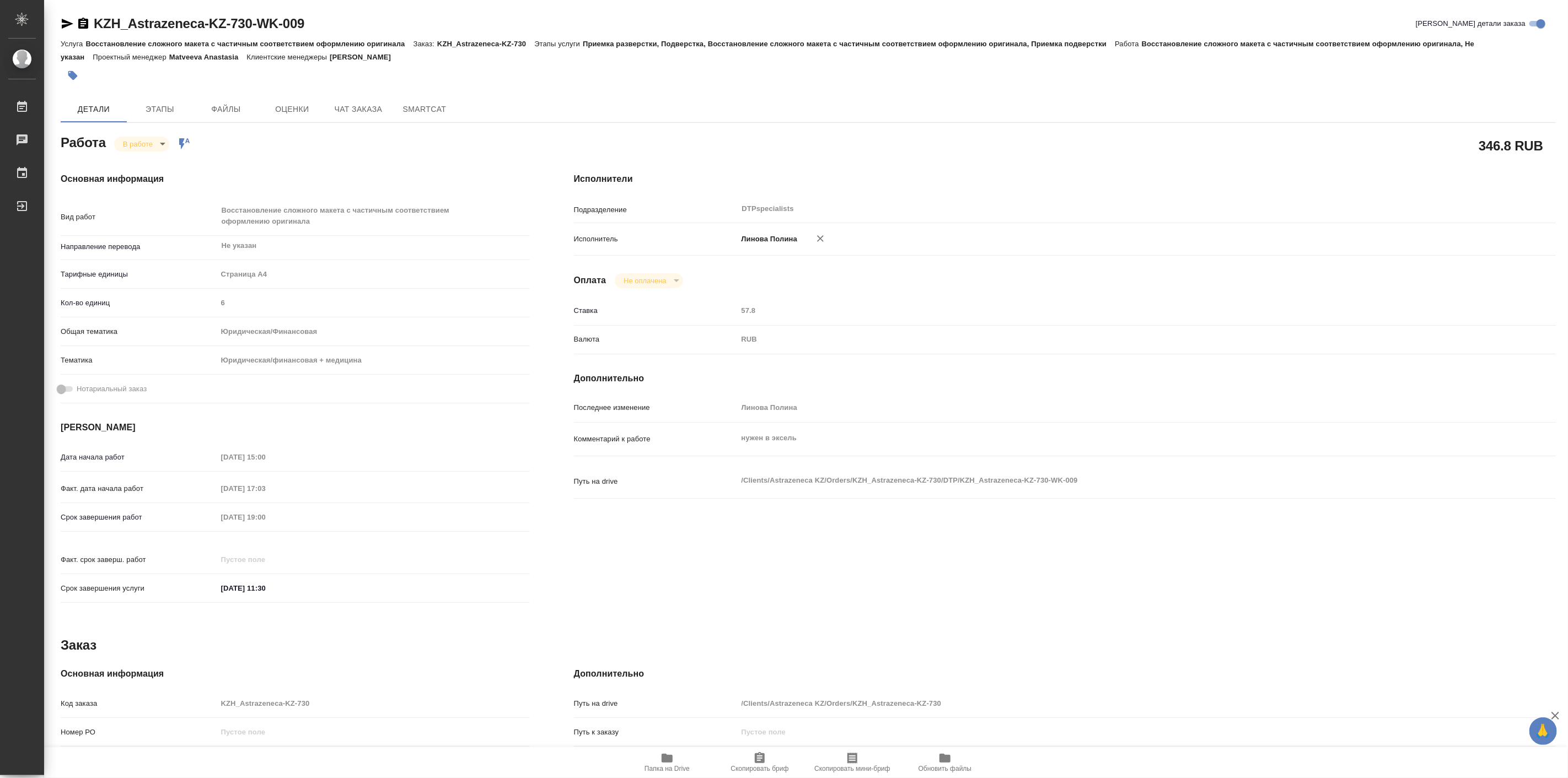
type textarea "x"
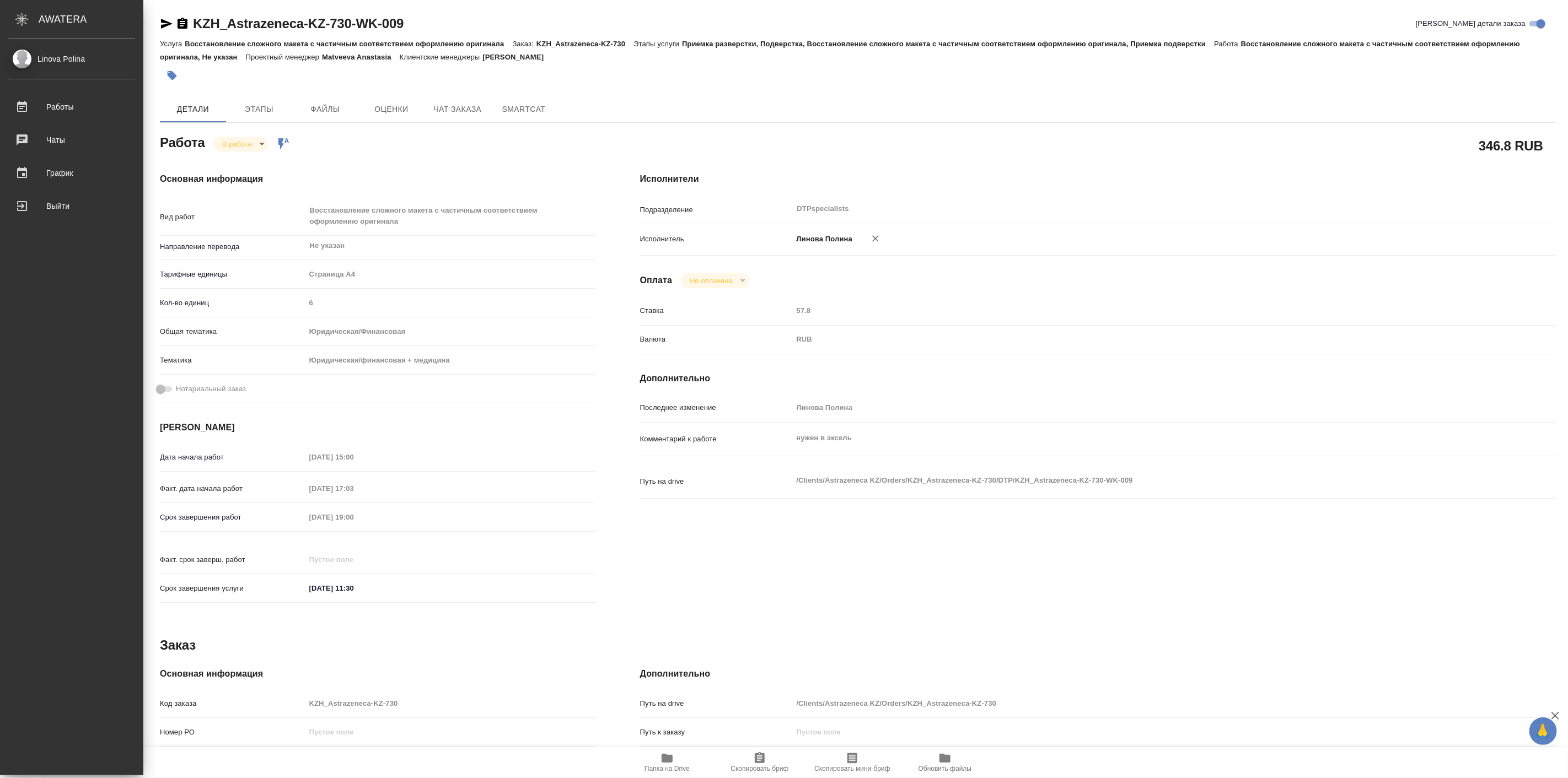
type textarea "x"
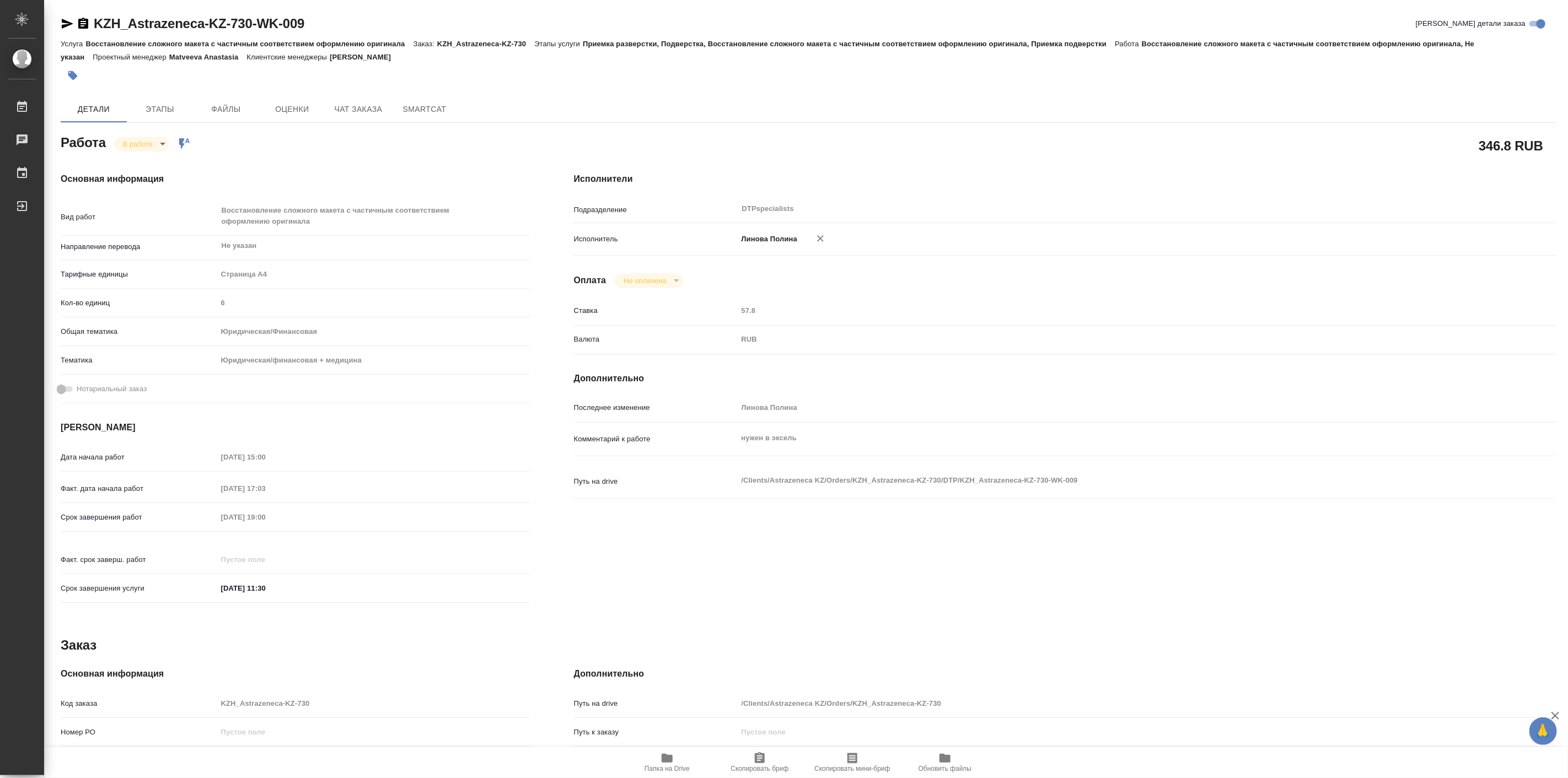
click at [371, 142] on div "Работа В работе inProgress Работа включена в последовательность" at bounding box center [295, 142] width 469 height 20
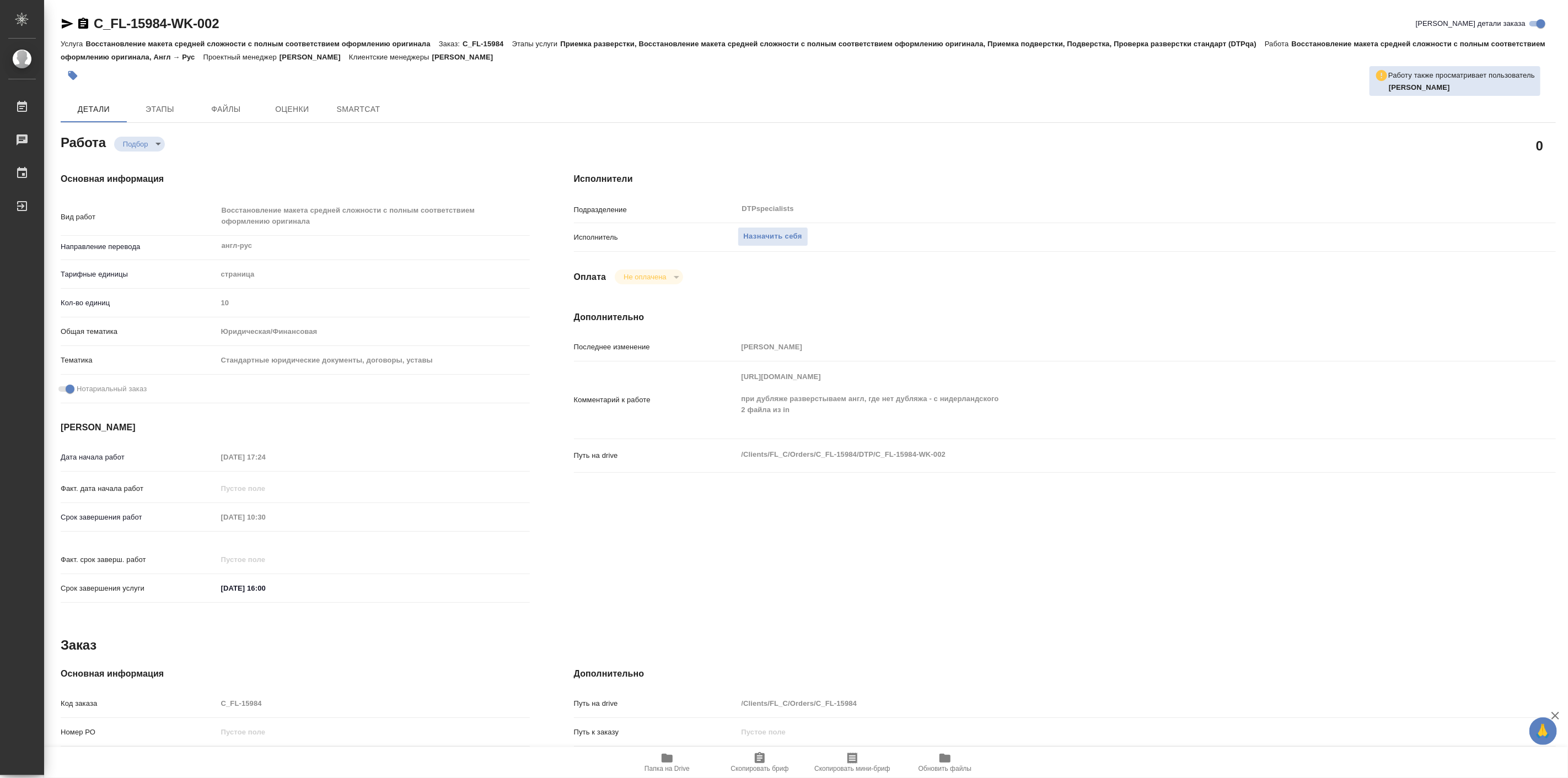
type textarea "x"
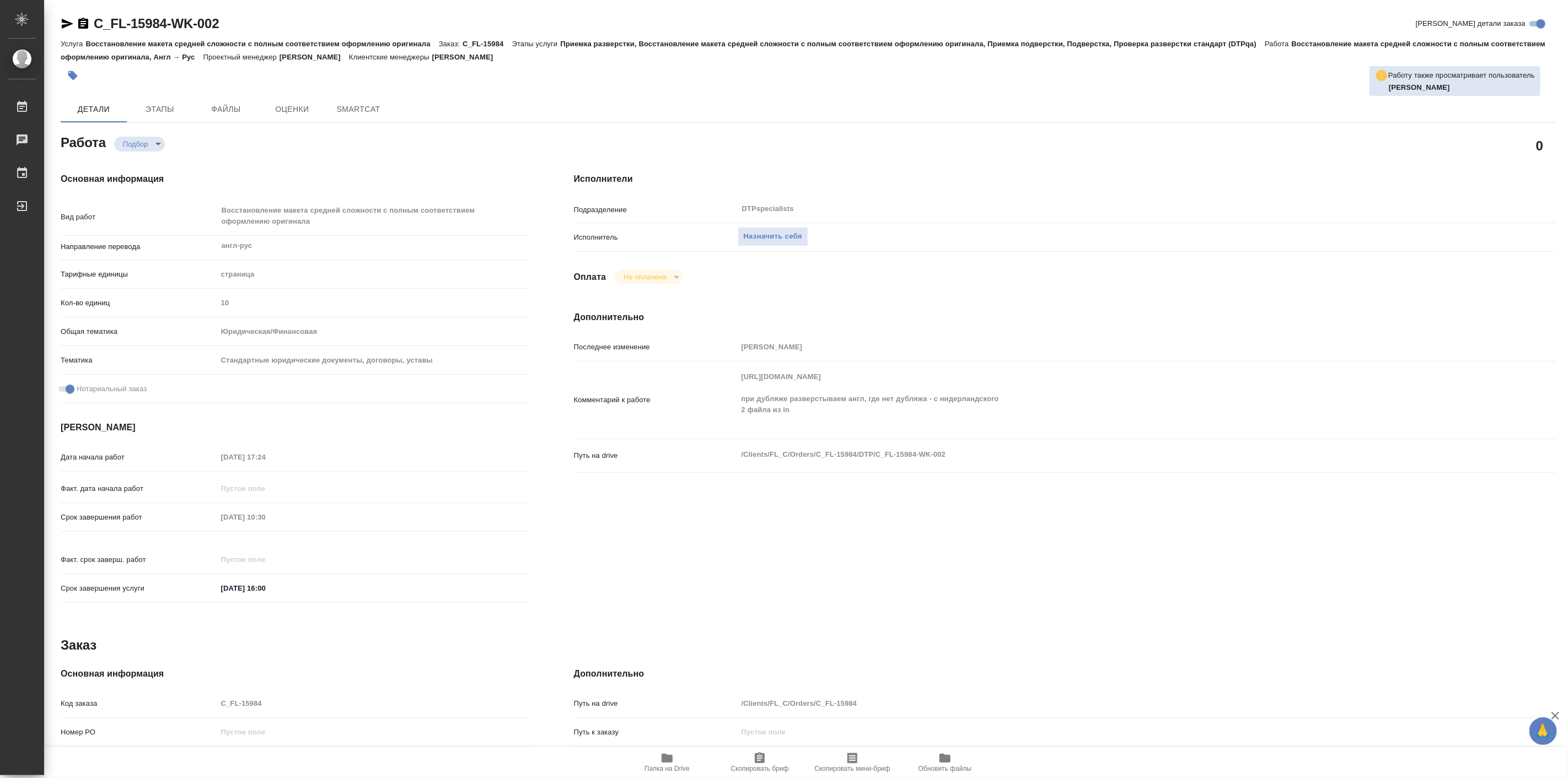
type textarea "x"
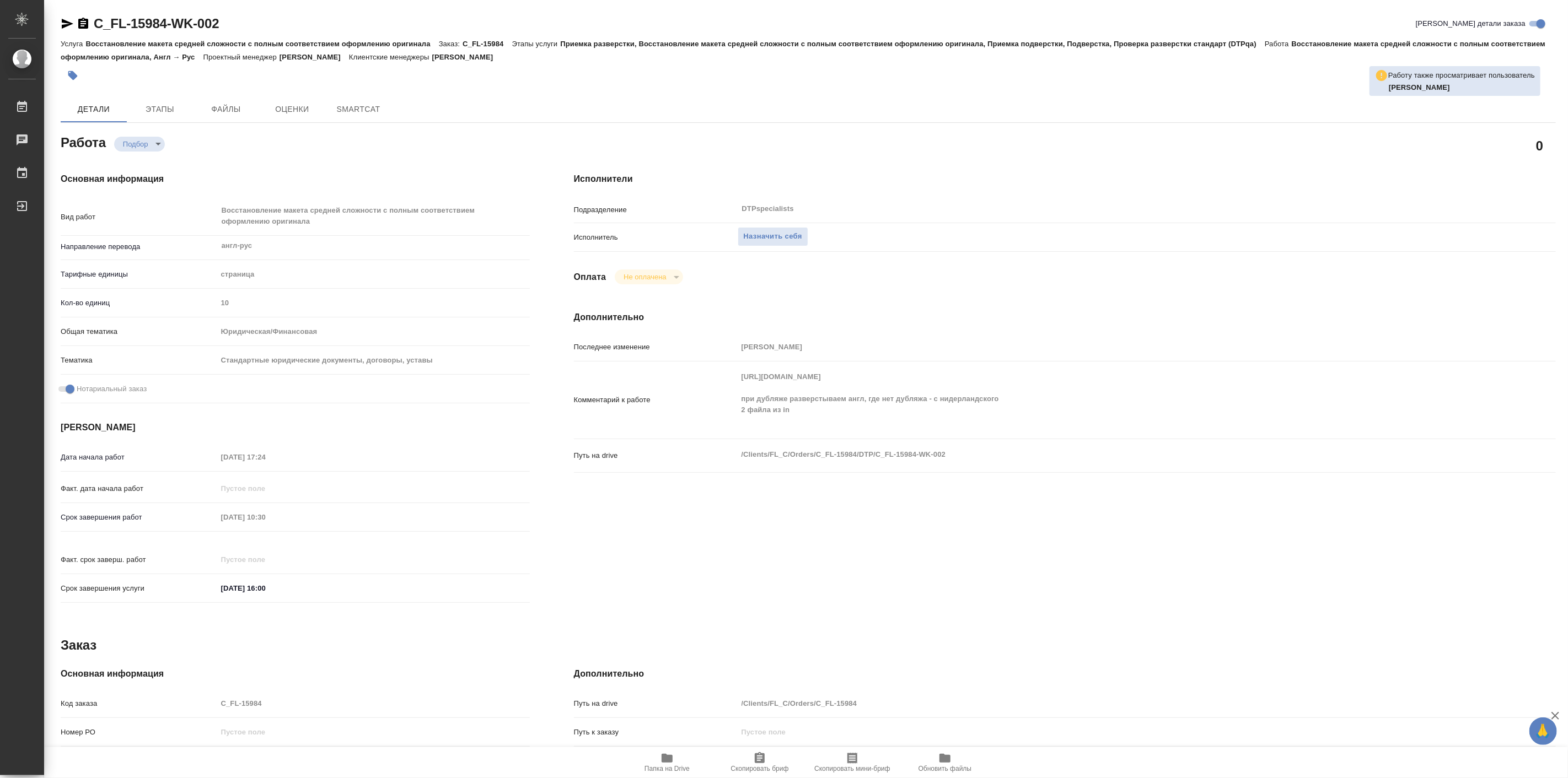
type textarea "x"
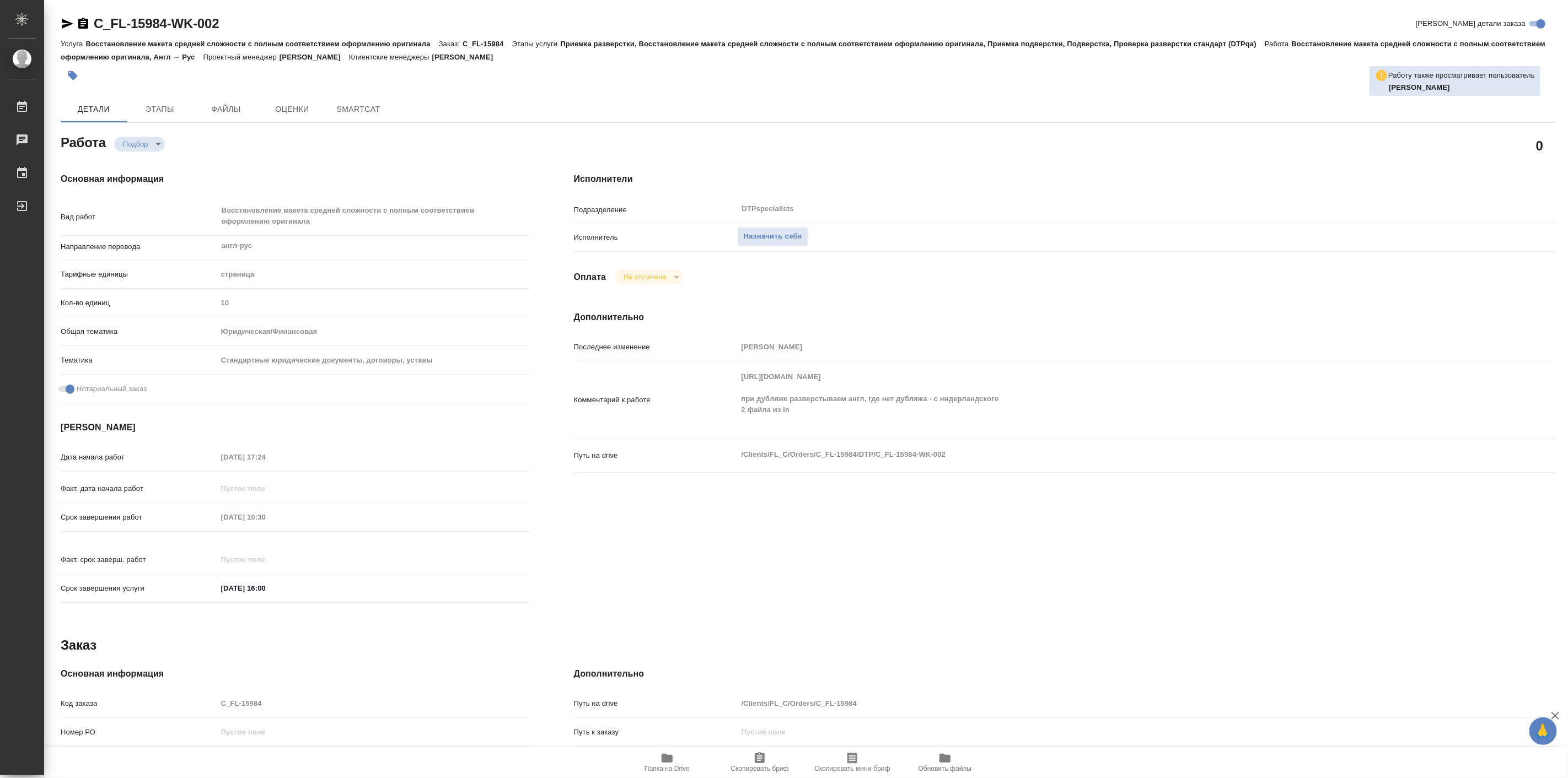
type textarea "x"
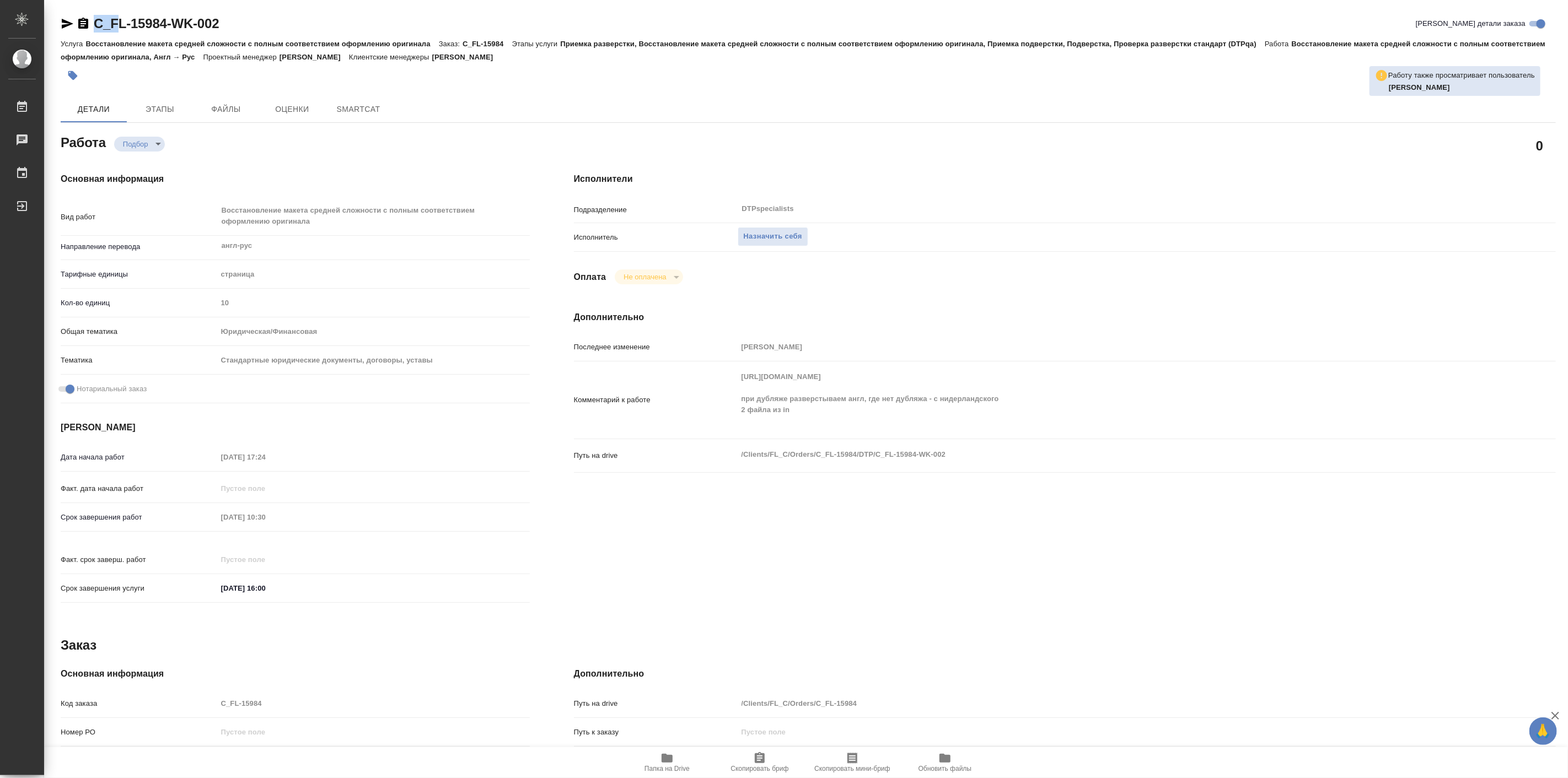
type textarea "x"
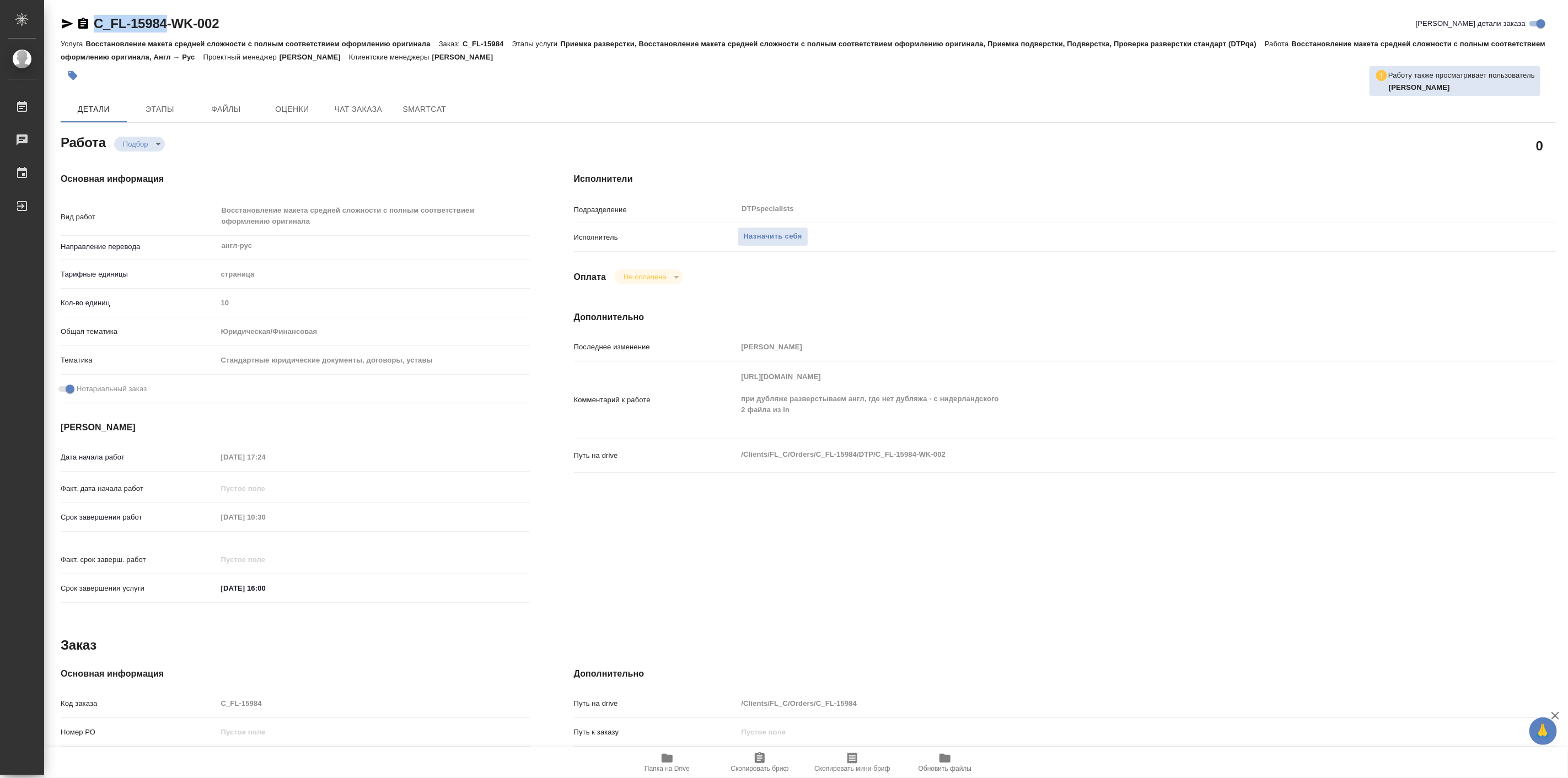
drag, startPoint x: 95, startPoint y: 13, endPoint x: 168, endPoint y: 30, distance: 75.0
click at [168, 30] on div "C_FL-15984-WK-002 Кратко детали заказа Услуга Восстановление макета средней сло…" at bounding box center [808, 481] width 1508 height 963
type textarea "x"
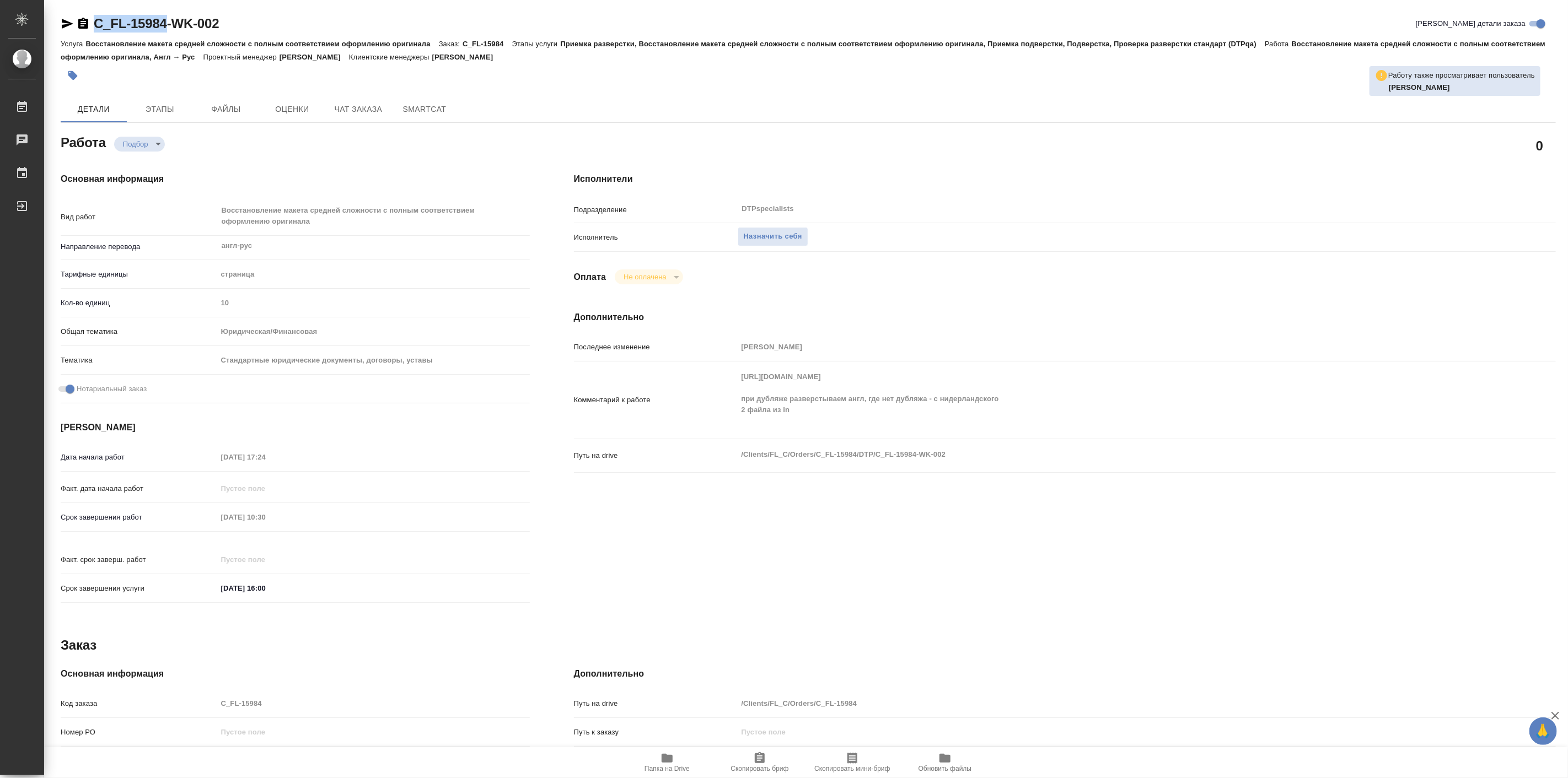
type textarea "x"
copy link "C_FL-15984"
type textarea "x"
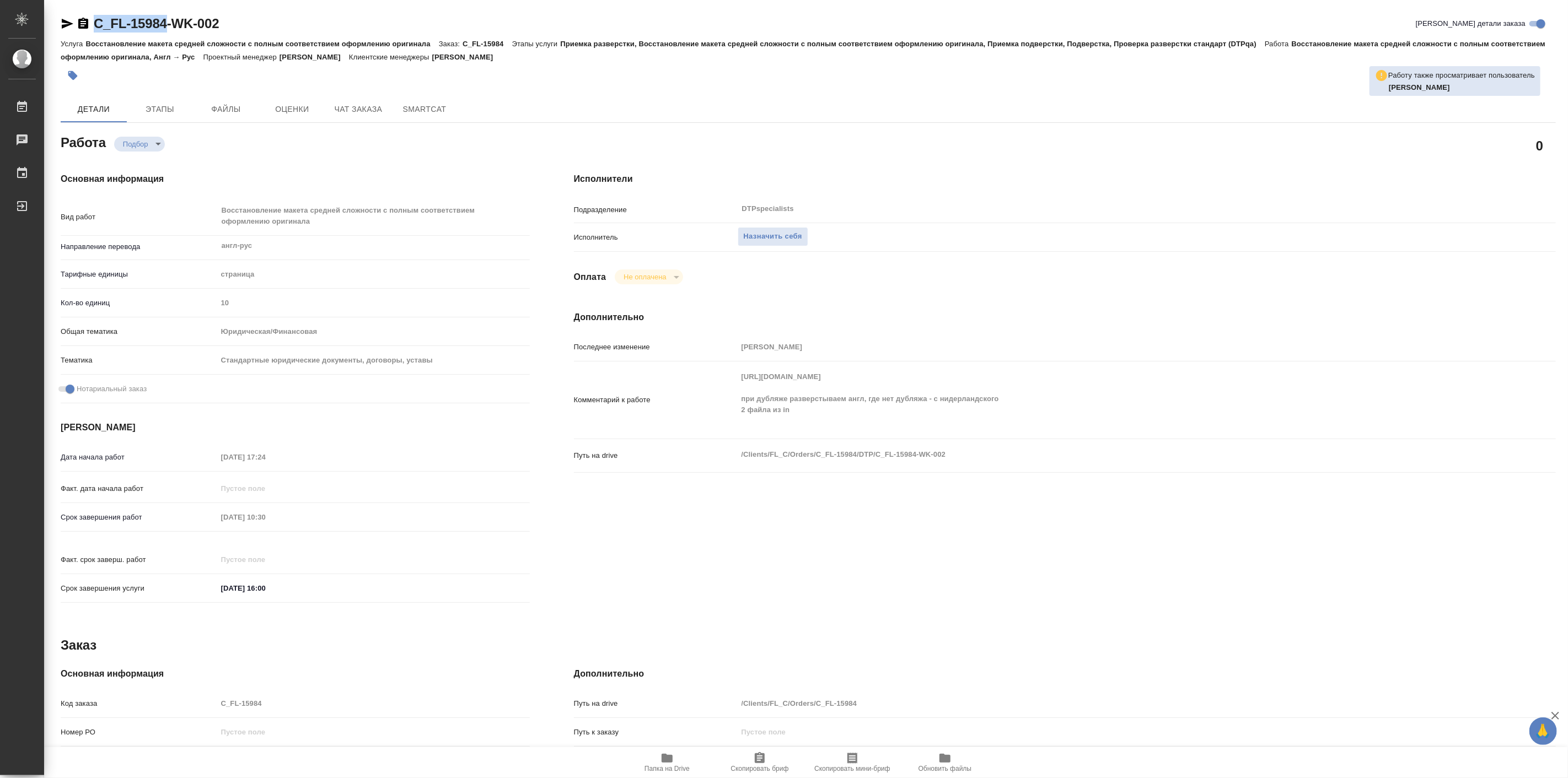
type textarea "x"
click at [664, 773] on span "Папка на Drive" at bounding box center [666, 769] width 45 height 8
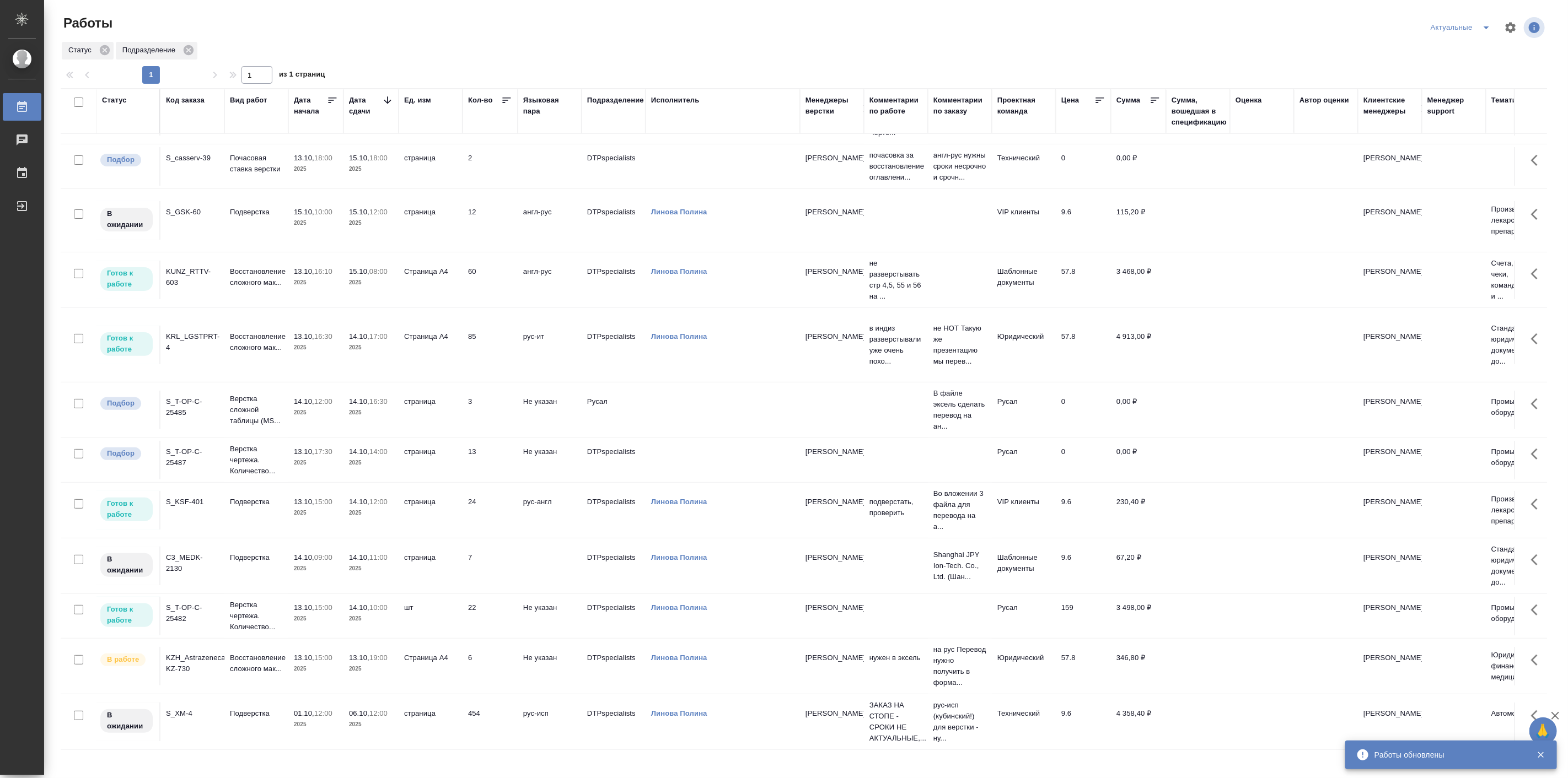
scroll to position [230, 0]
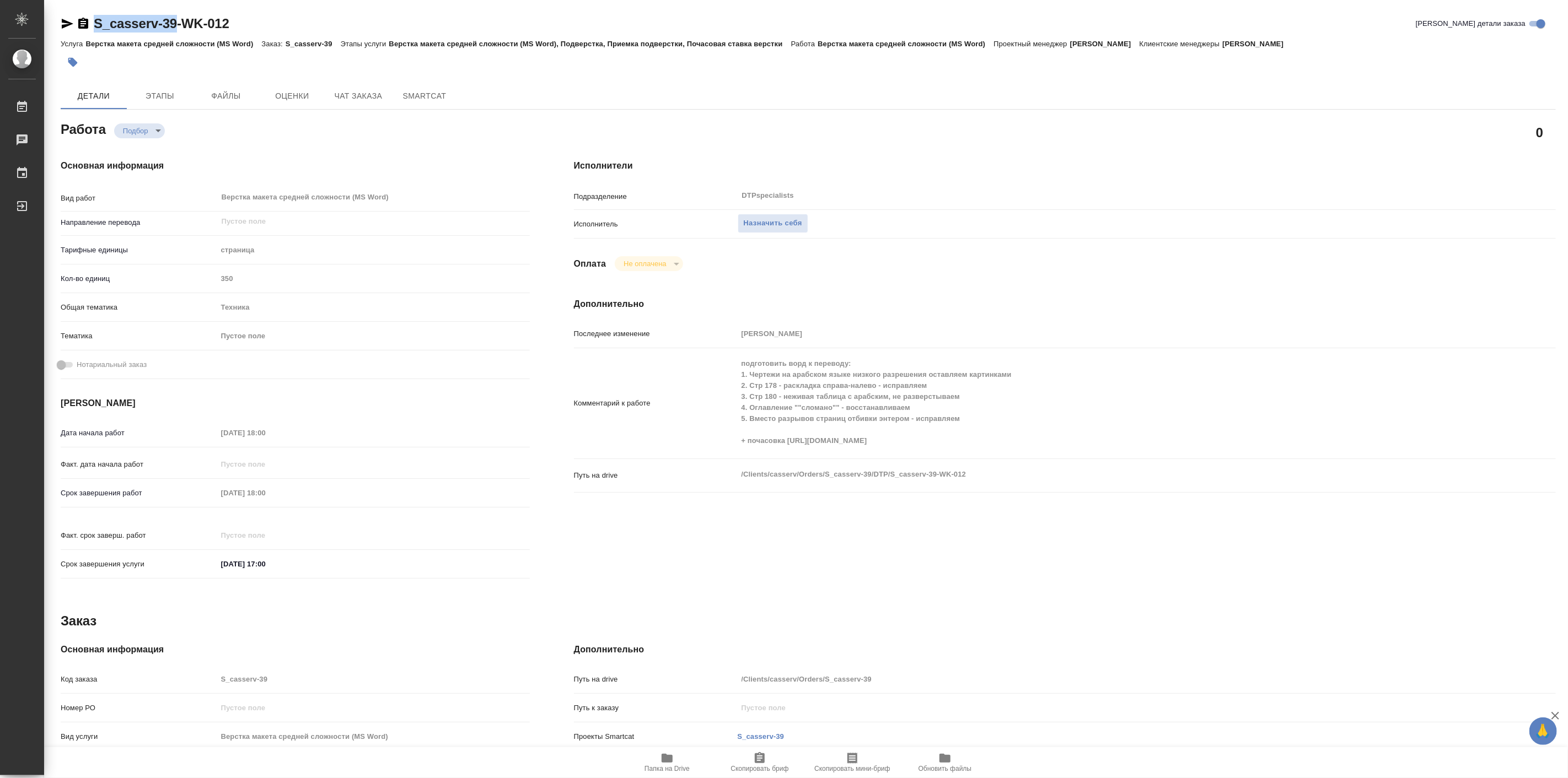
drag, startPoint x: 92, startPoint y: 10, endPoint x: 177, endPoint y: 19, distance: 85.5
click at [177, 19] on div "S_casserv-39-WK-012 [PERSON_NAME] детали заказа Услуга Верстка макета средней с…" at bounding box center [808, 469] width 1508 height 938
copy link "S_casserv-39"
click at [661, 755] on icon "button" at bounding box center [667, 759] width 13 height 13
click at [751, 220] on span "Назначить себя" at bounding box center [773, 223] width 58 height 12
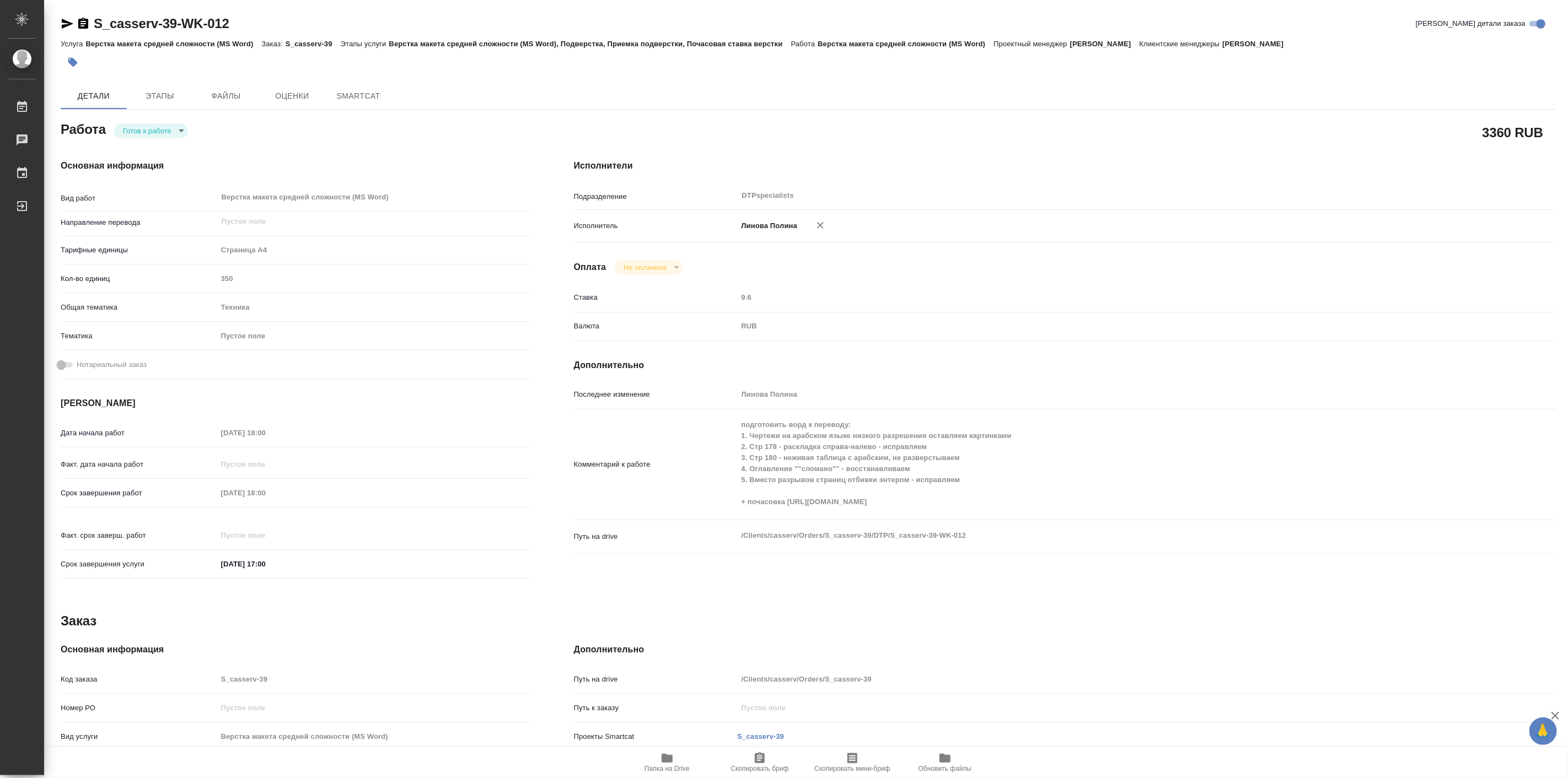
type textarea "x"
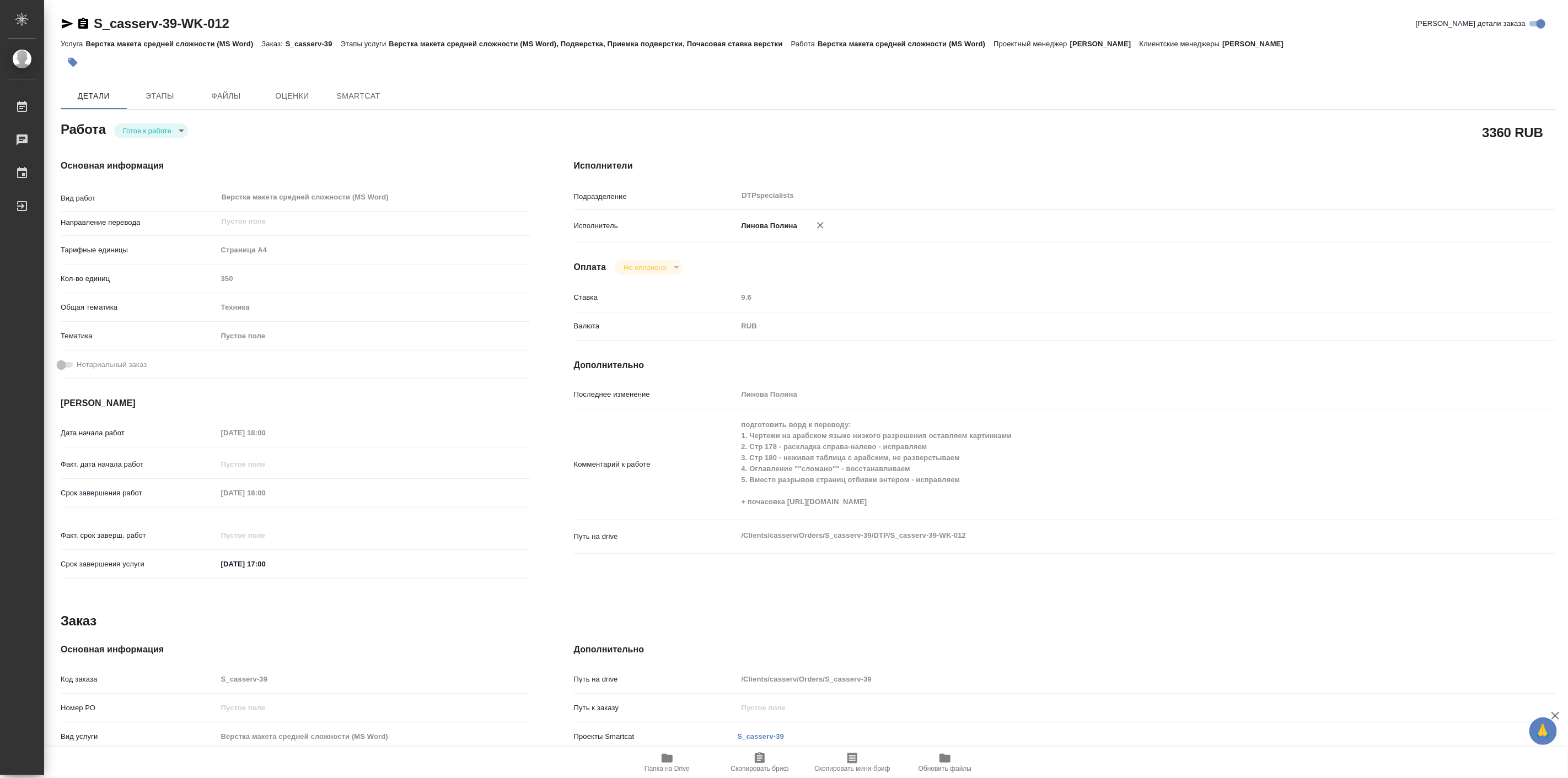
type textarea "x"
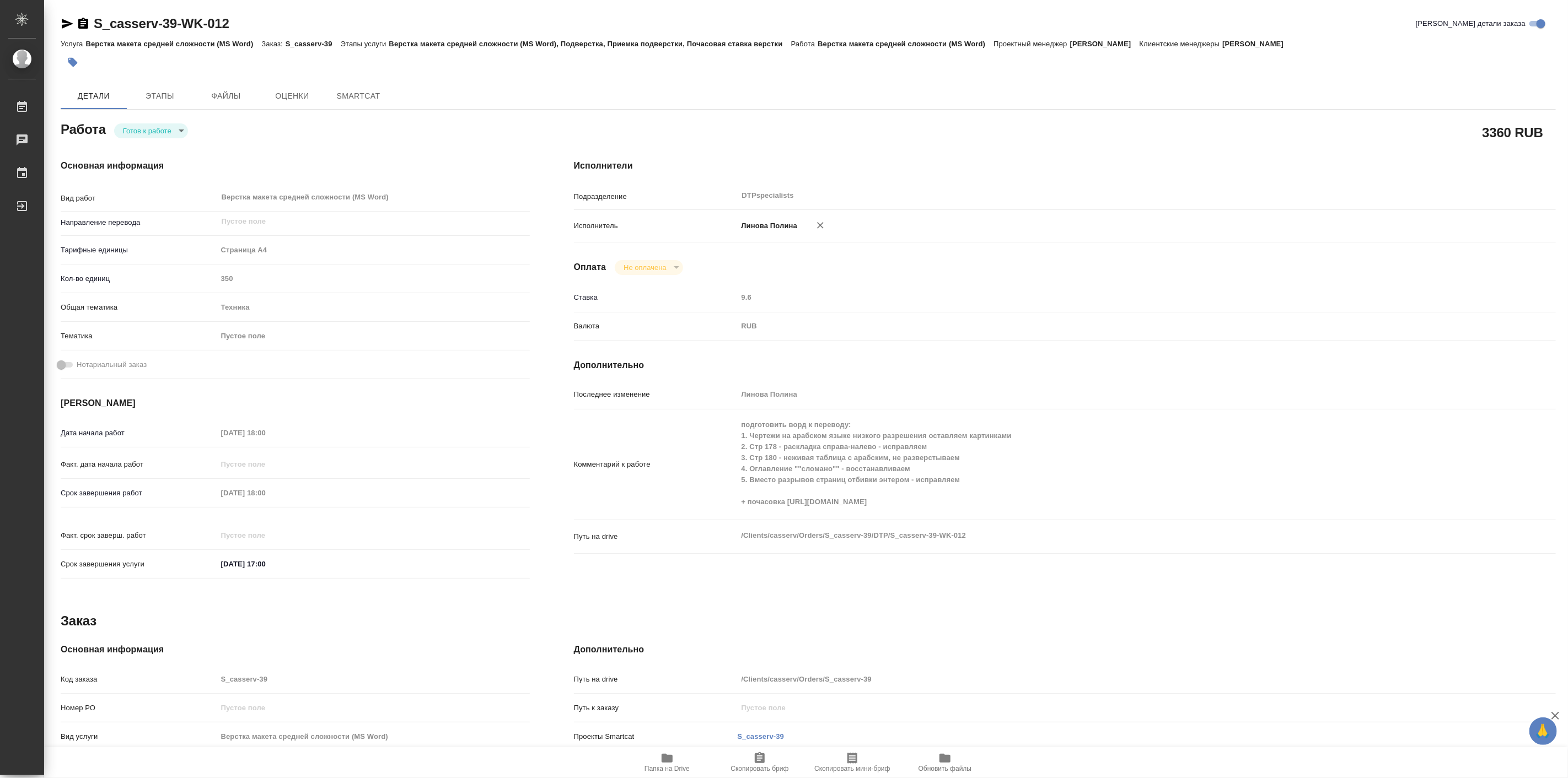
type textarea "x"
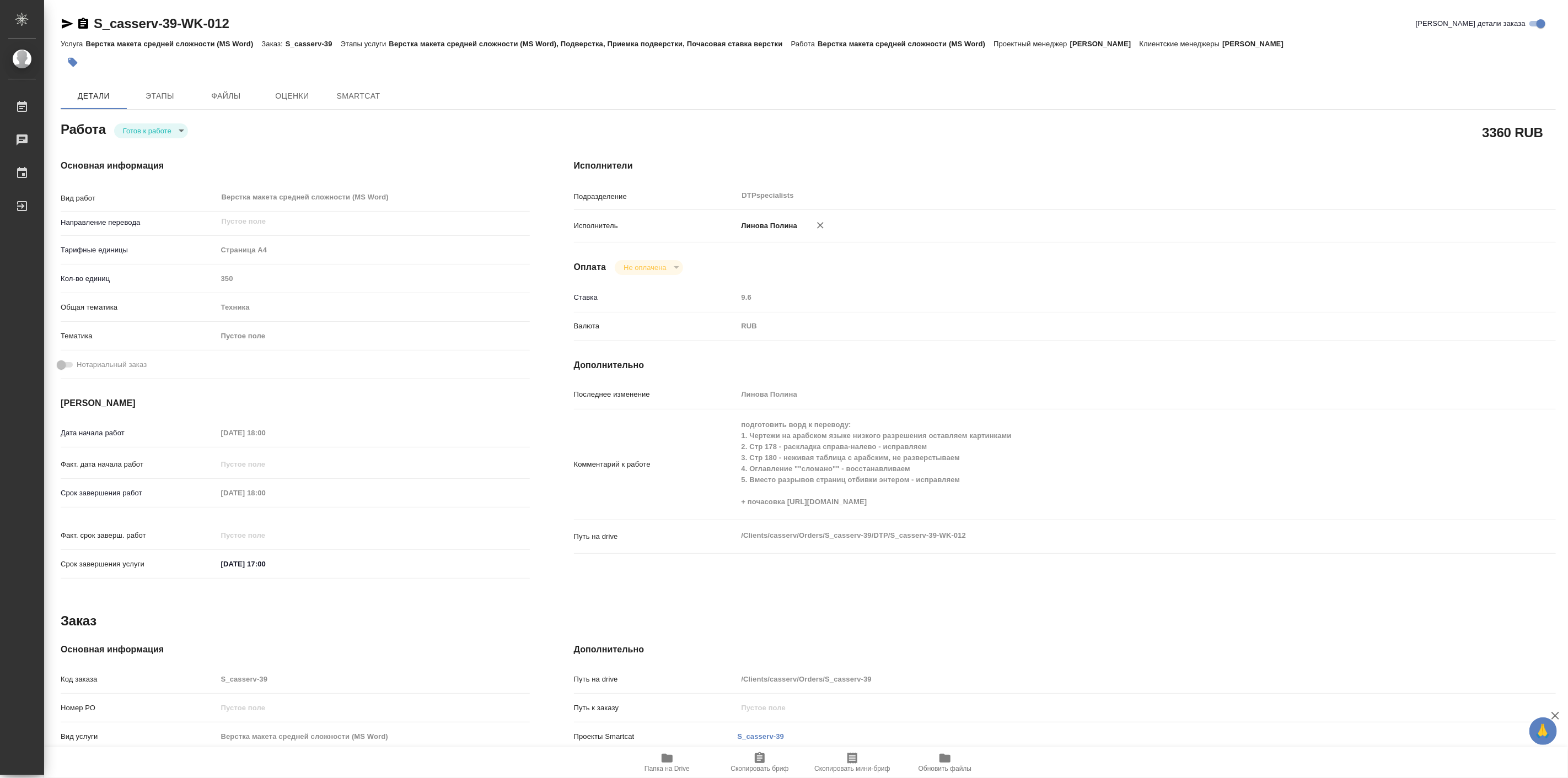
type textarea "x"
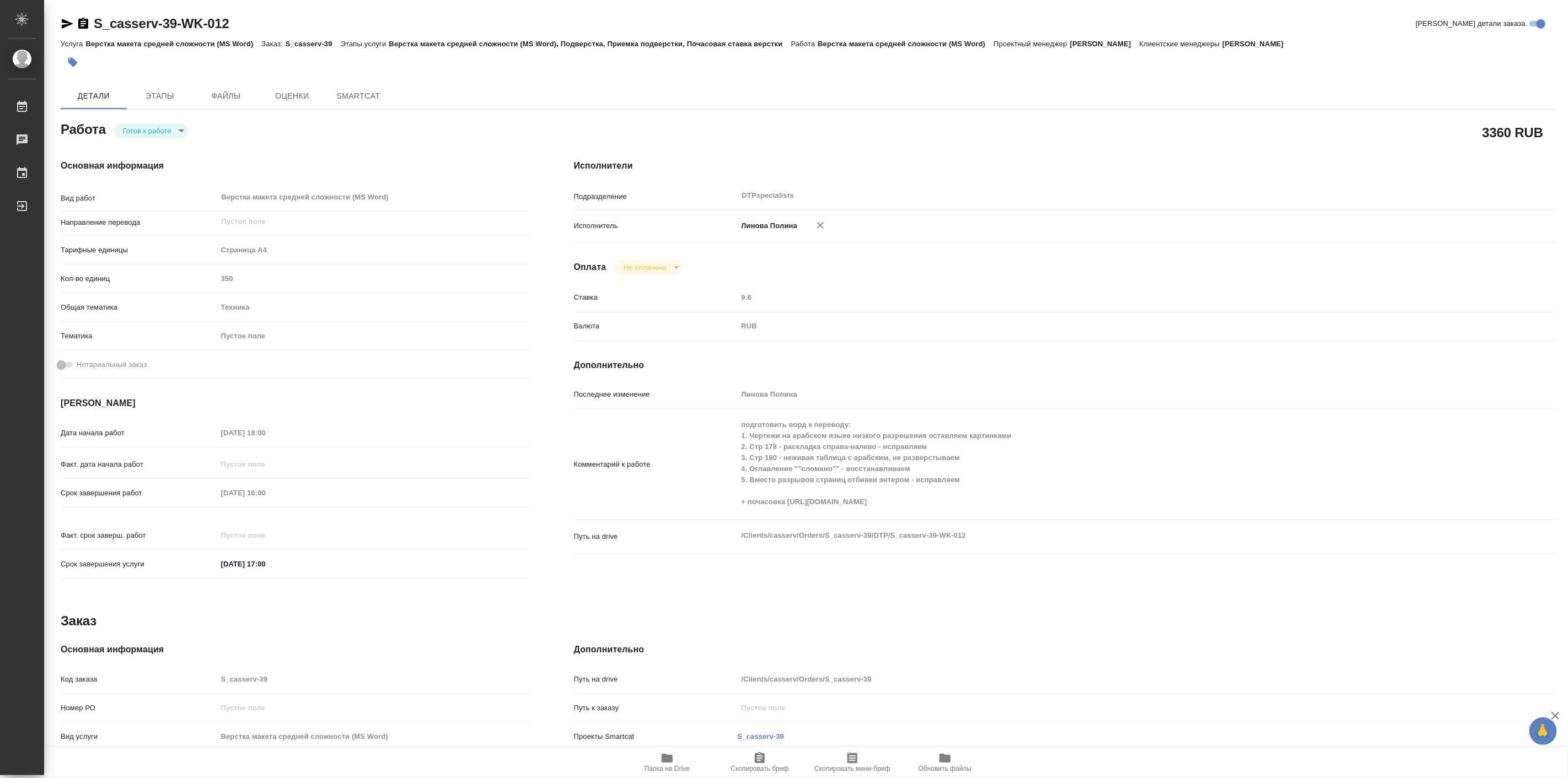
type textarea "x"
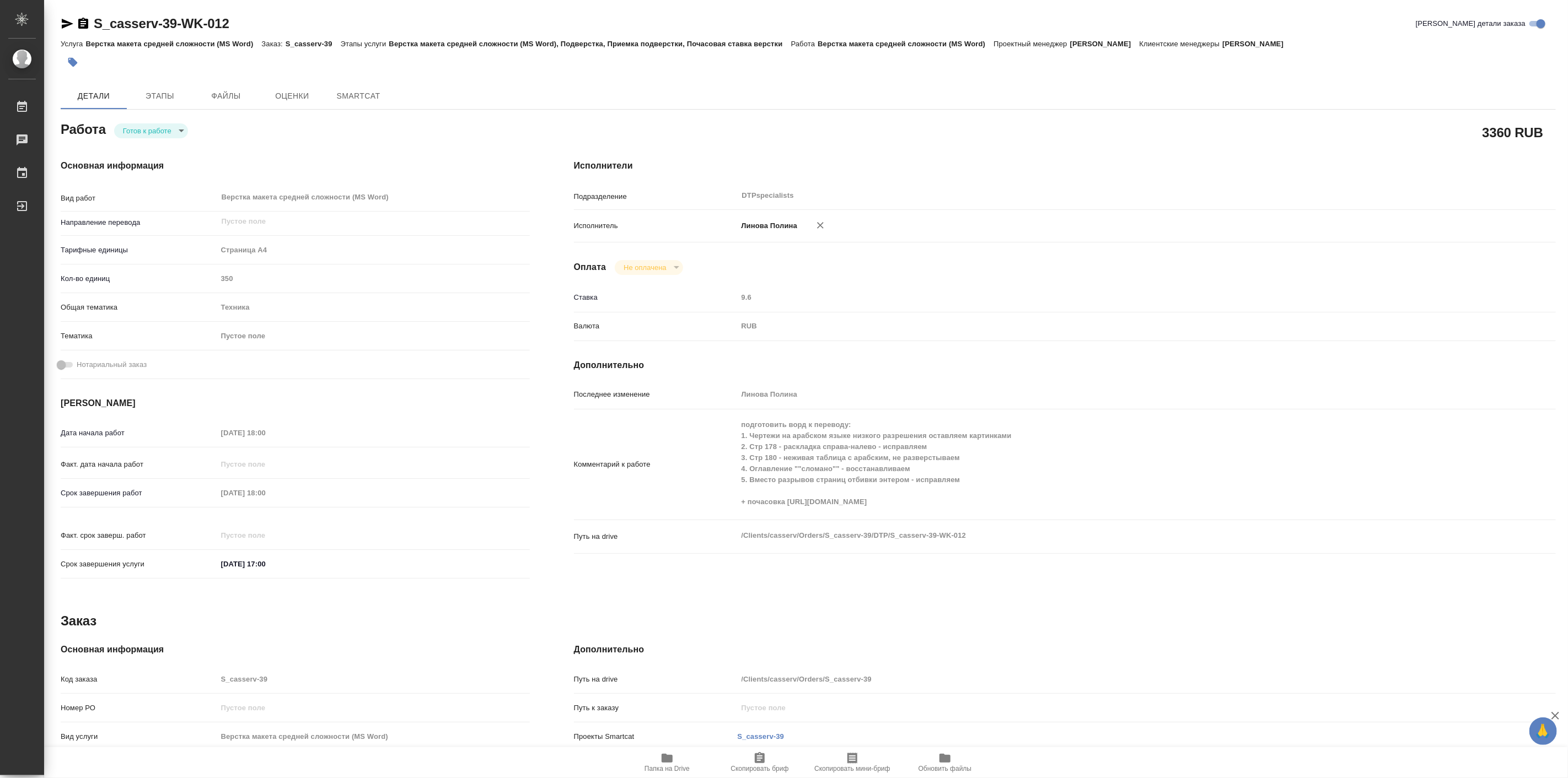
type textarea "x"
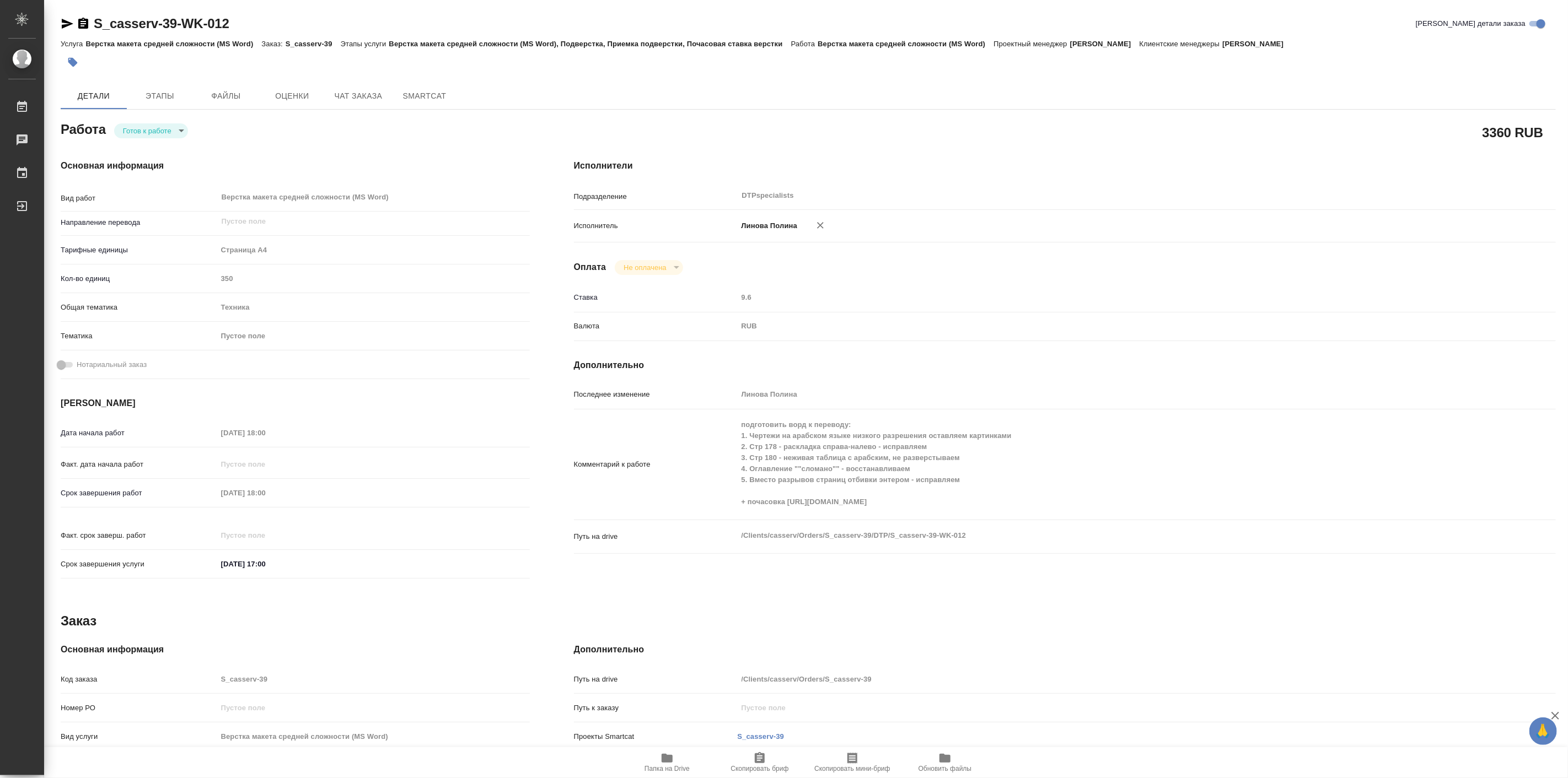
type textarea "x"
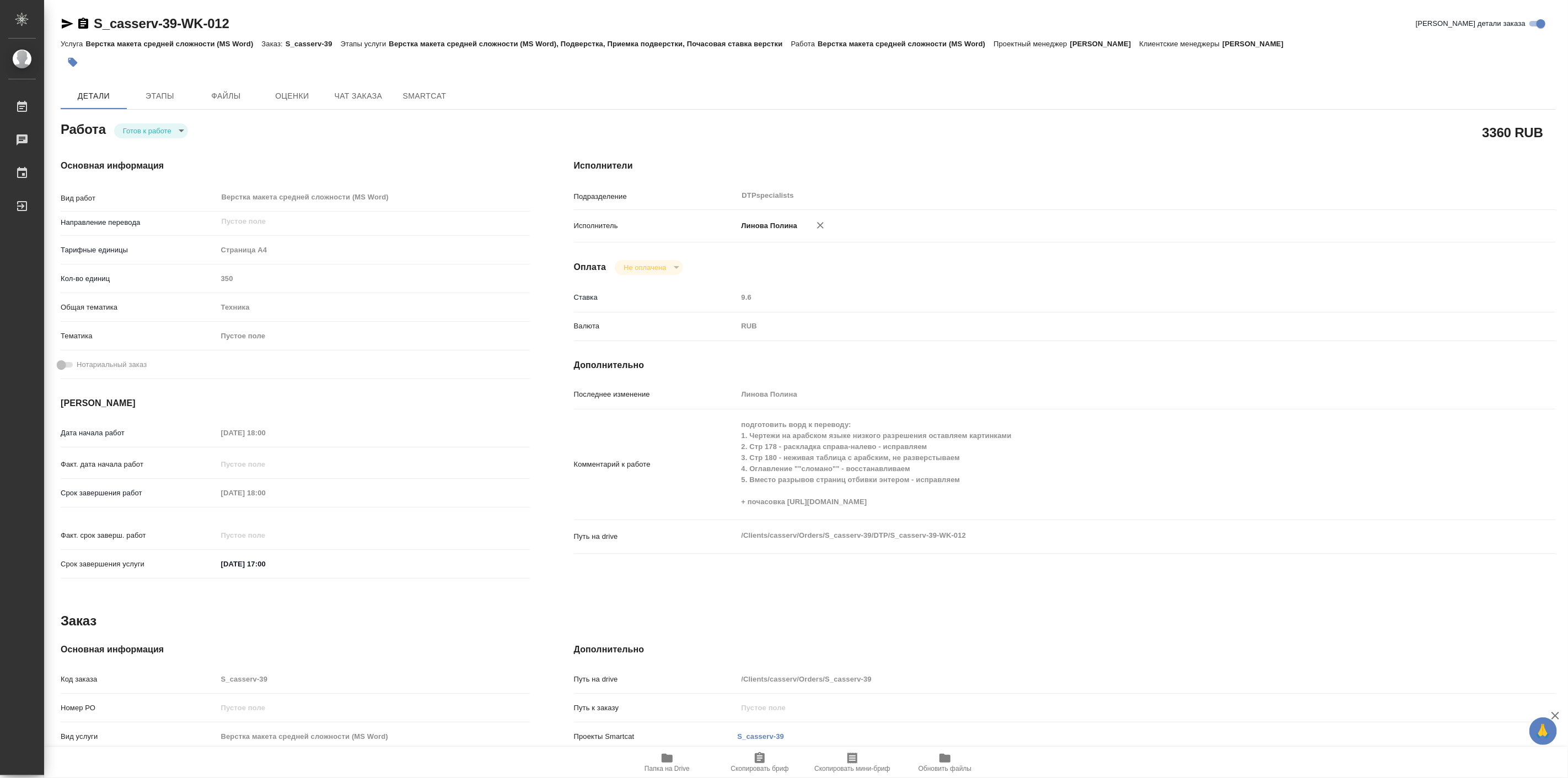
type textarea "x"
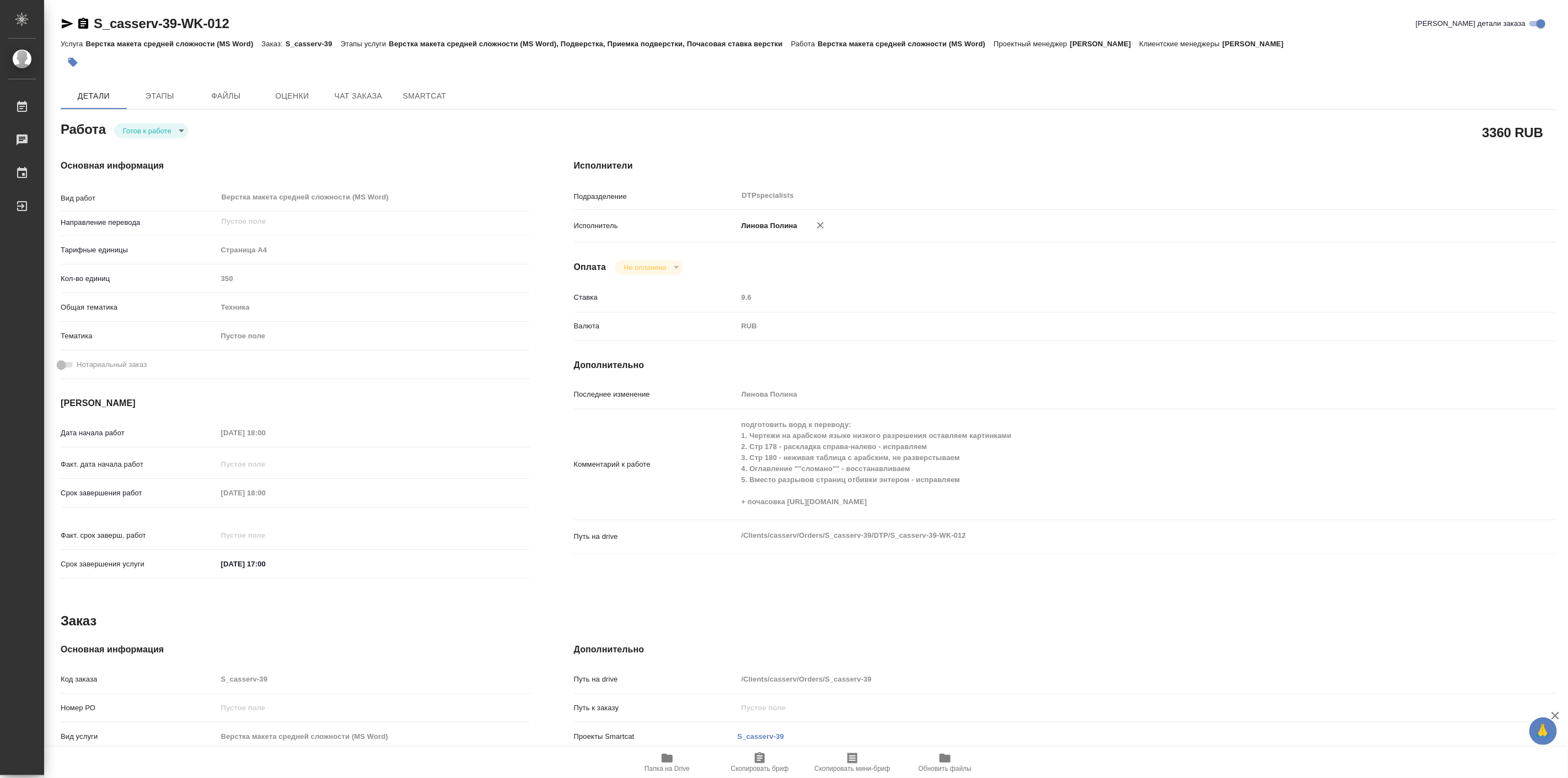
click at [1078, 274] on div "Оплата Не оплачена notPayed" at bounding box center [1065, 268] width 982 height 15
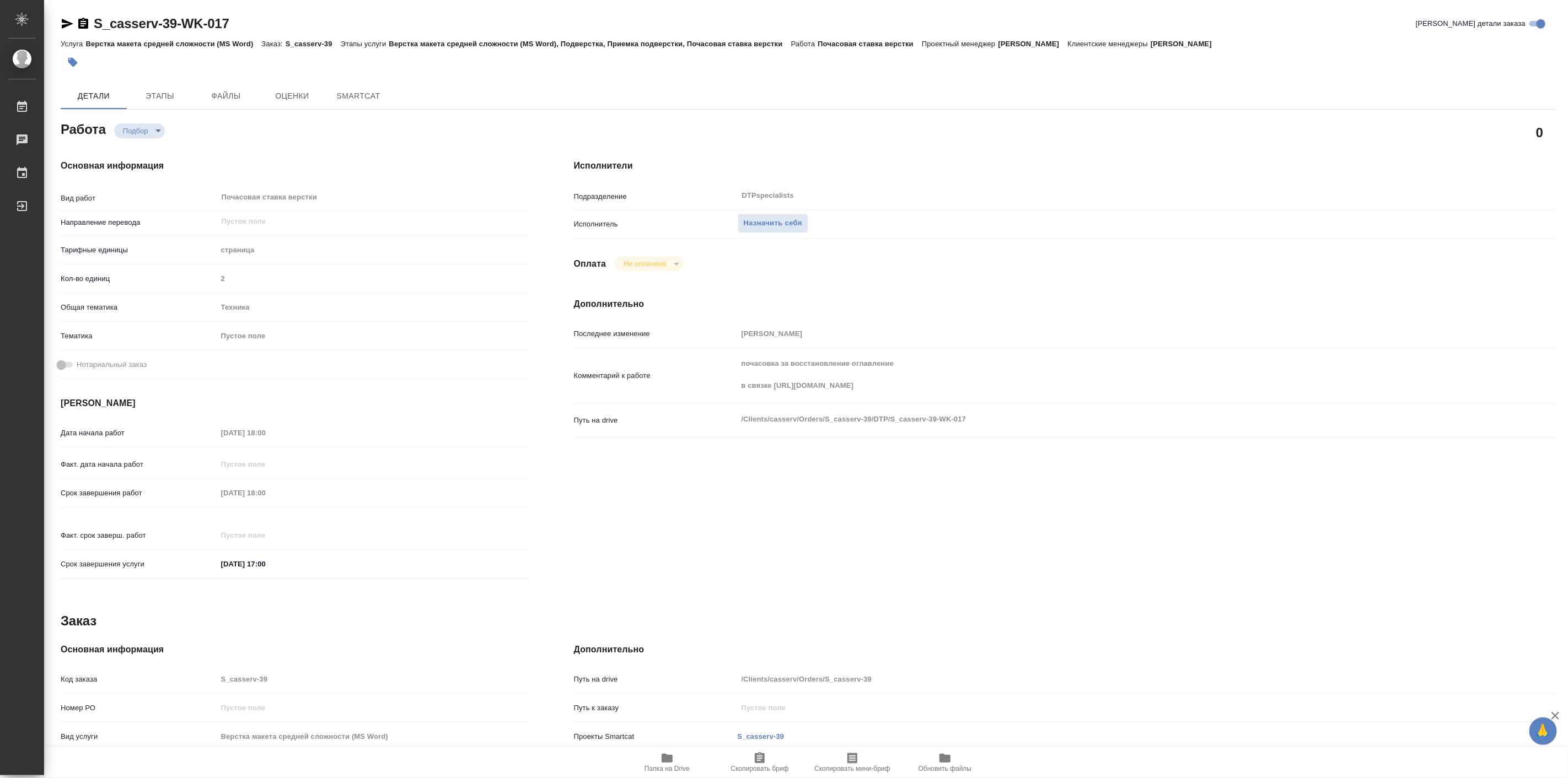
type textarea "x"
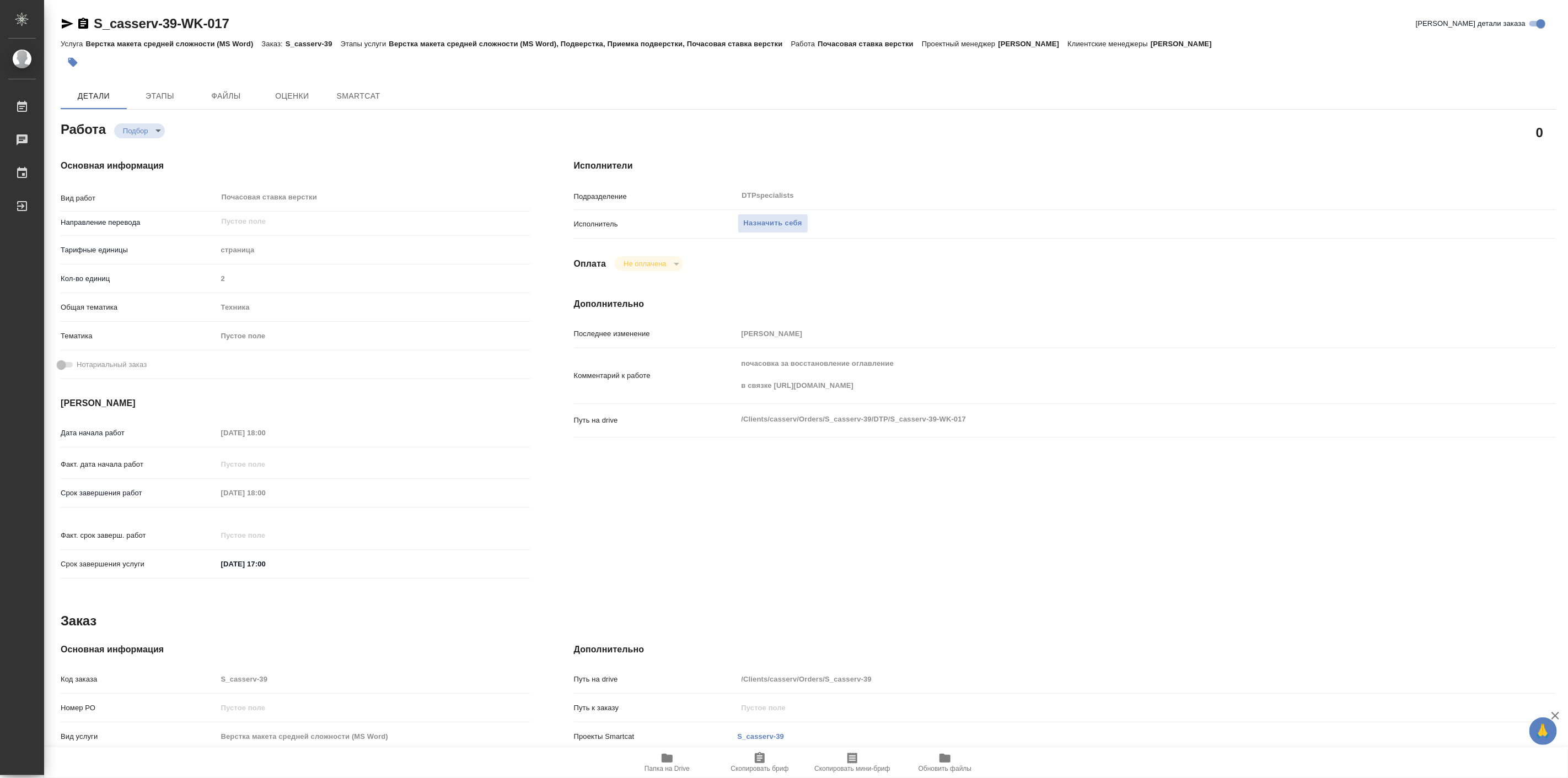
type textarea "x"
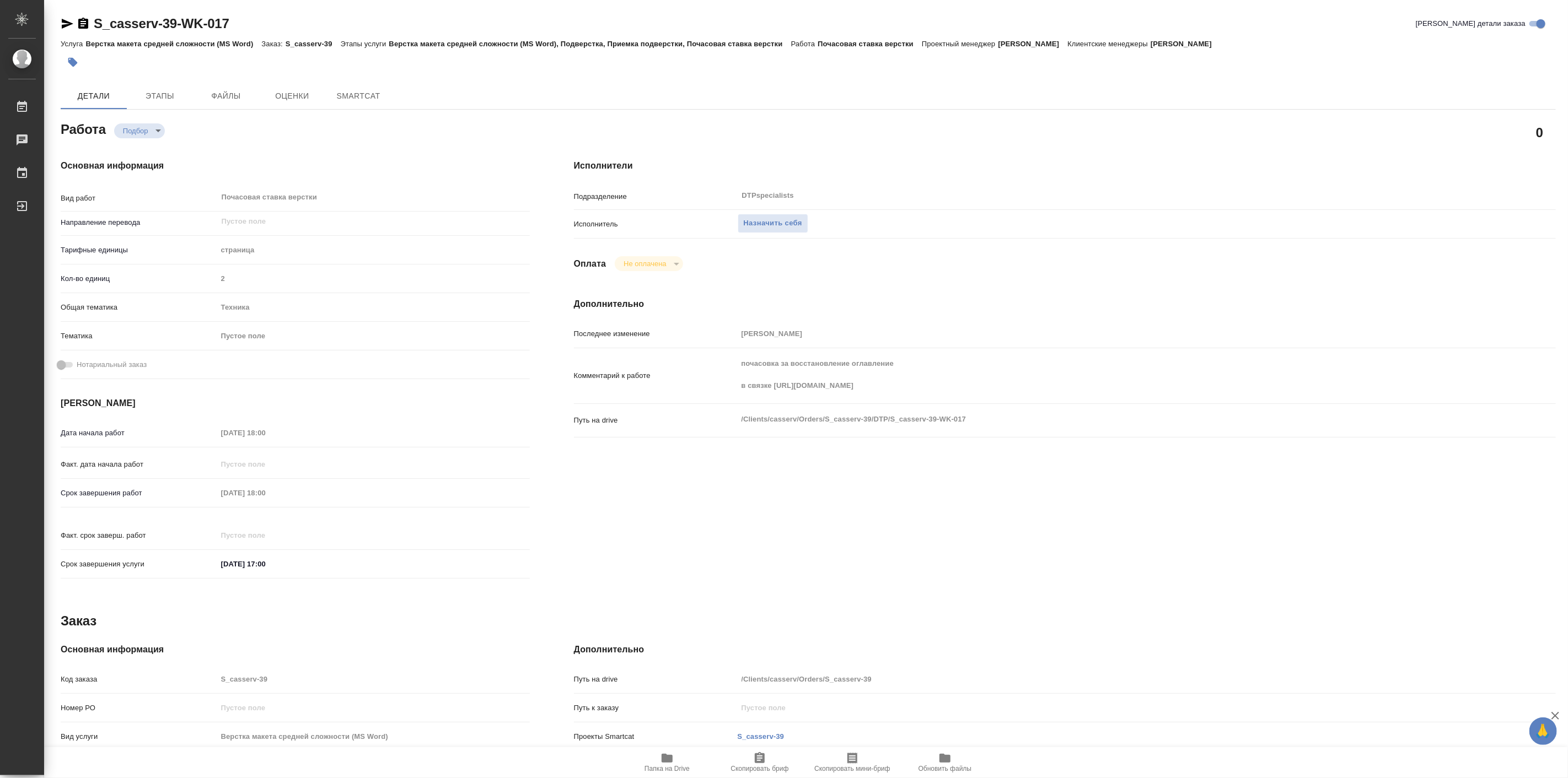
type textarea "x"
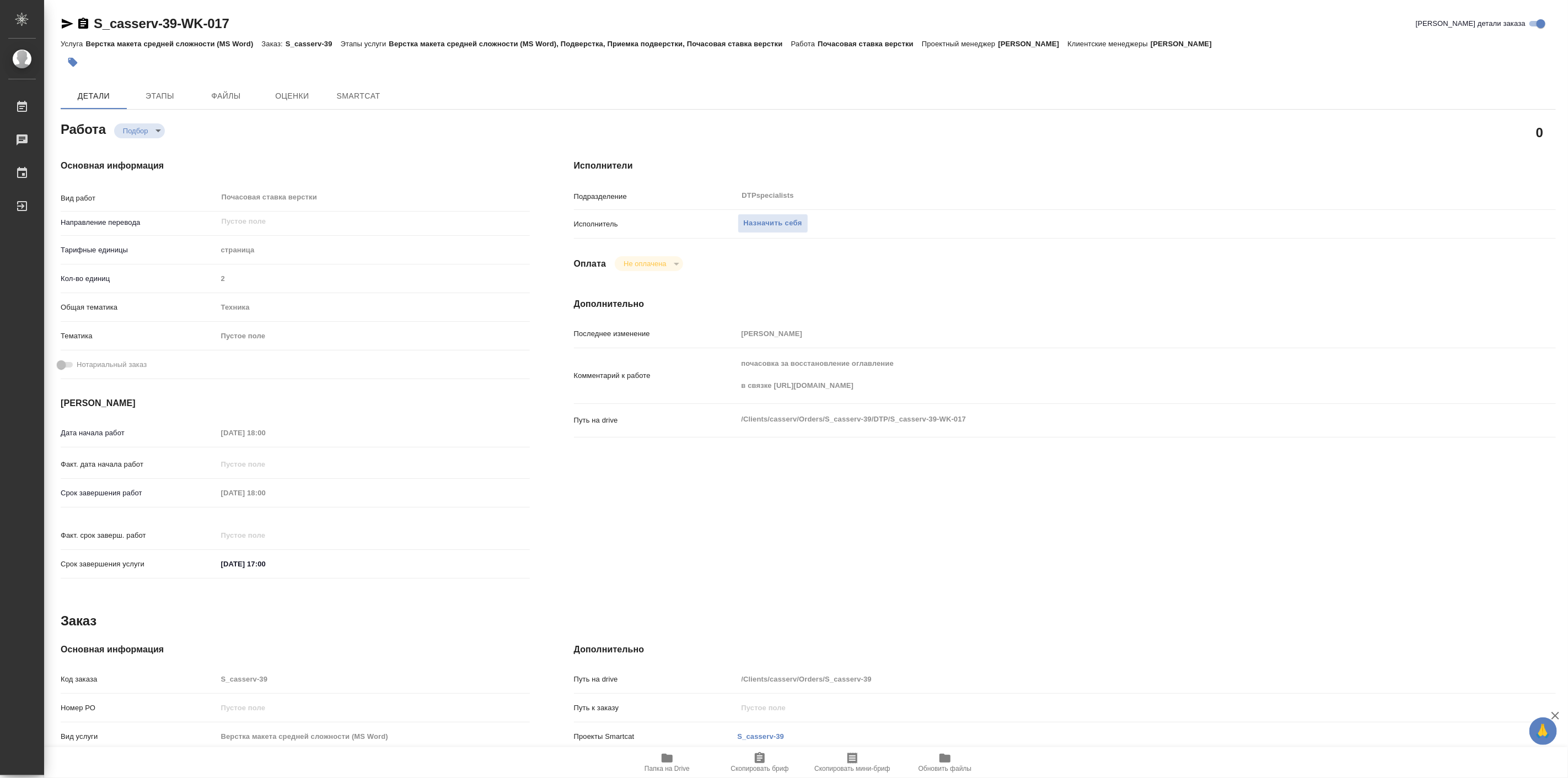
type textarea "x"
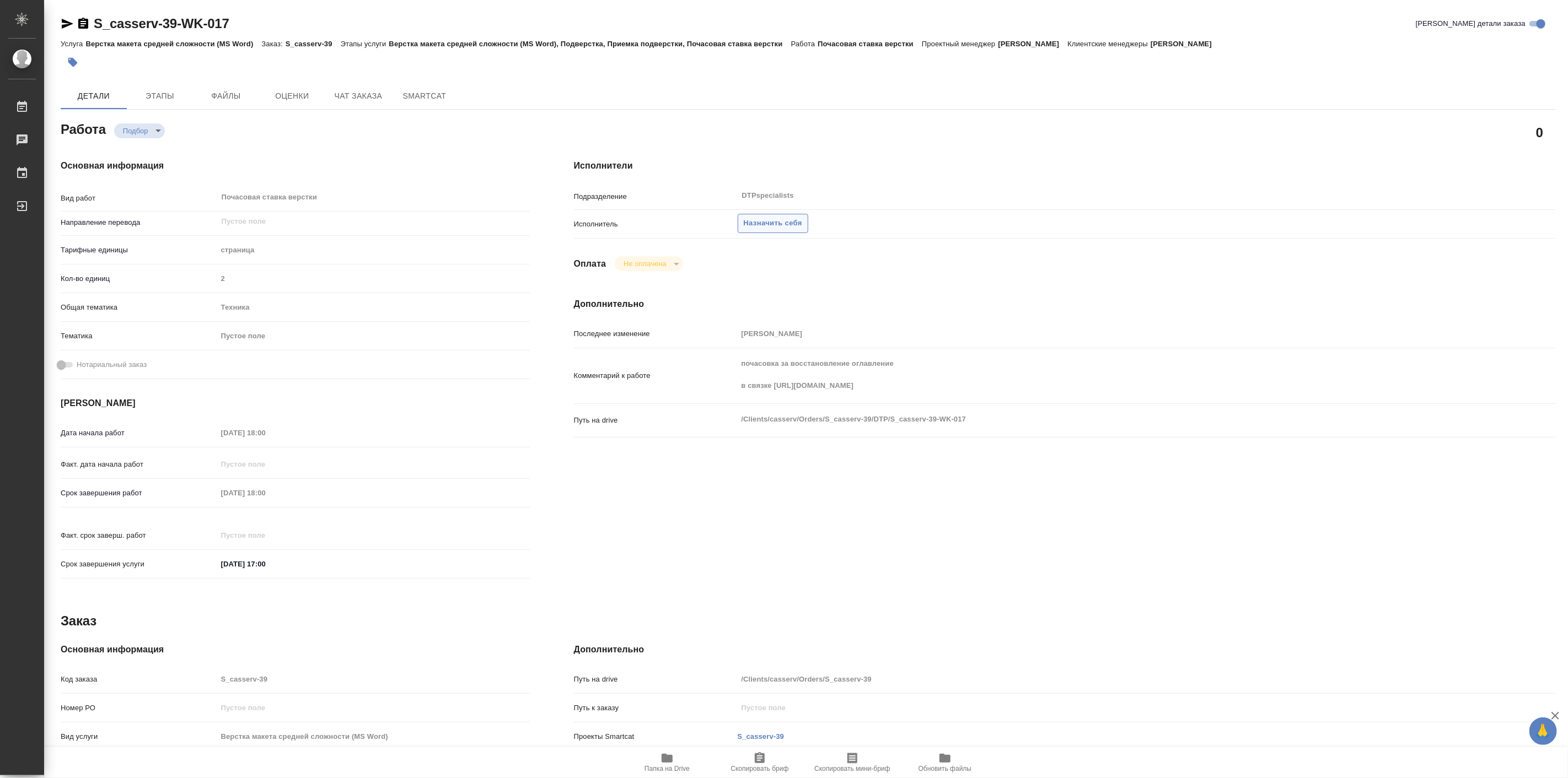
type textarea "x"
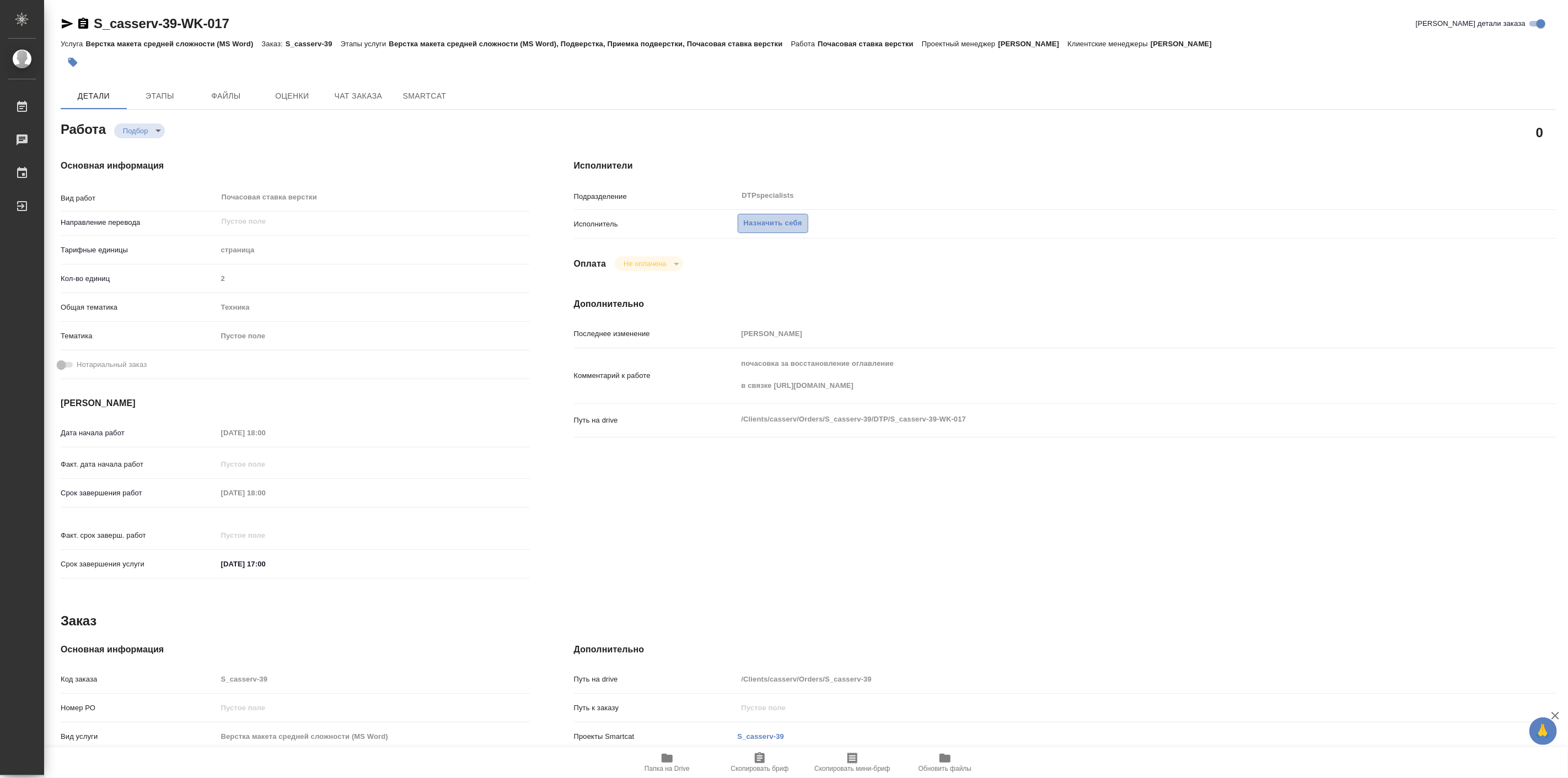
click at [783, 227] on span "Назначить себя" at bounding box center [773, 223] width 58 height 12
type textarea "x"
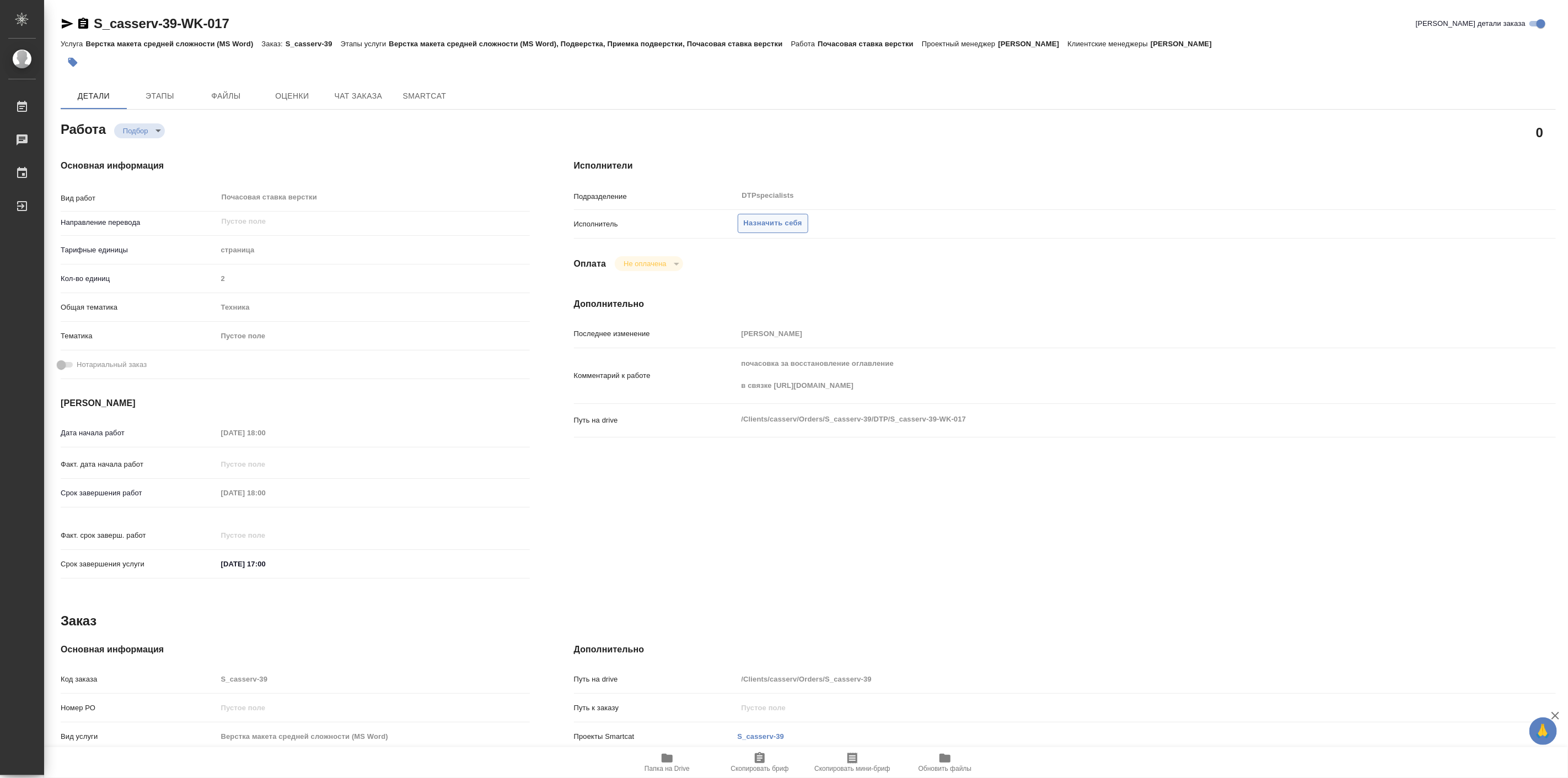
type textarea "x"
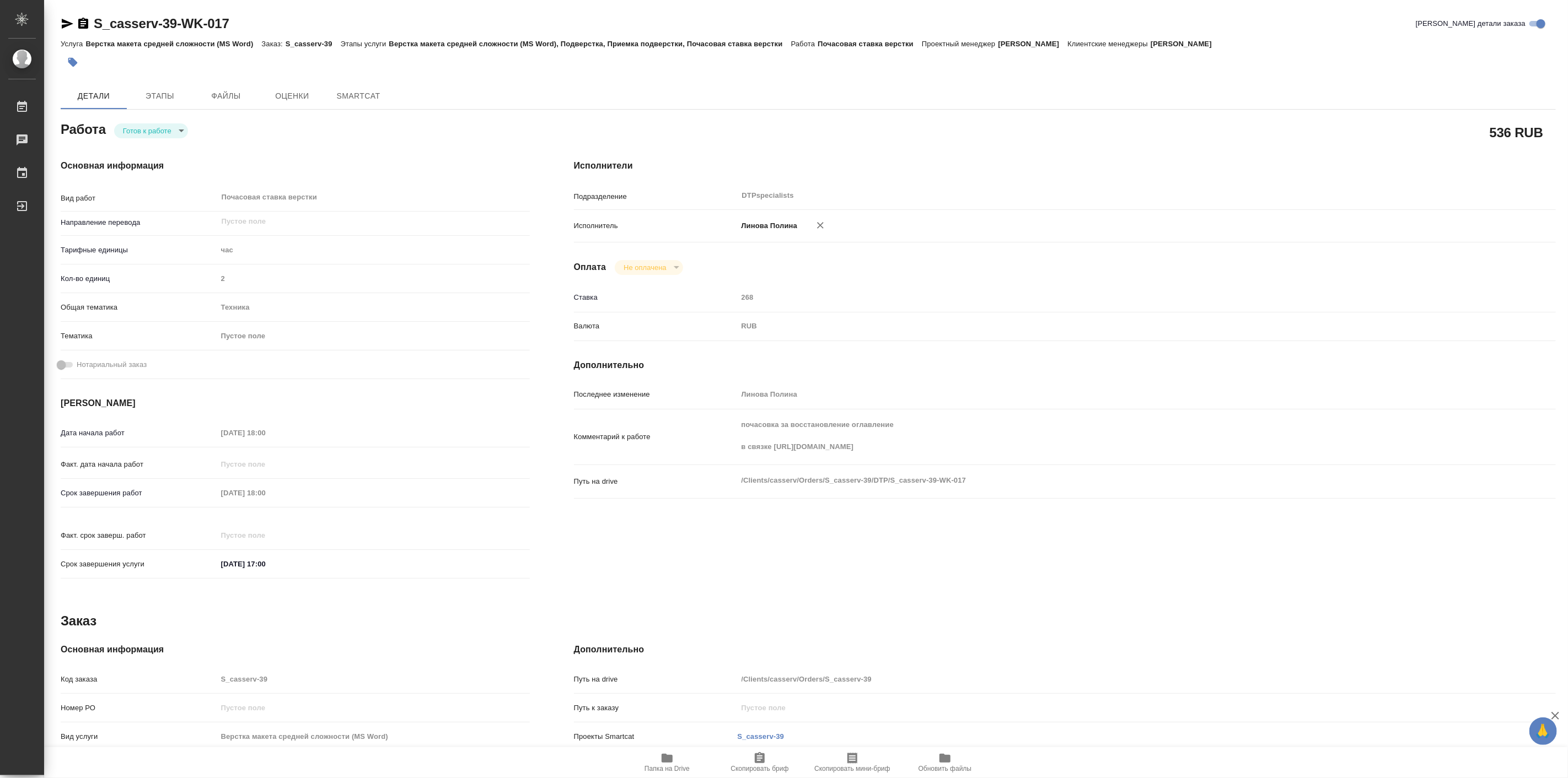
type textarea "x"
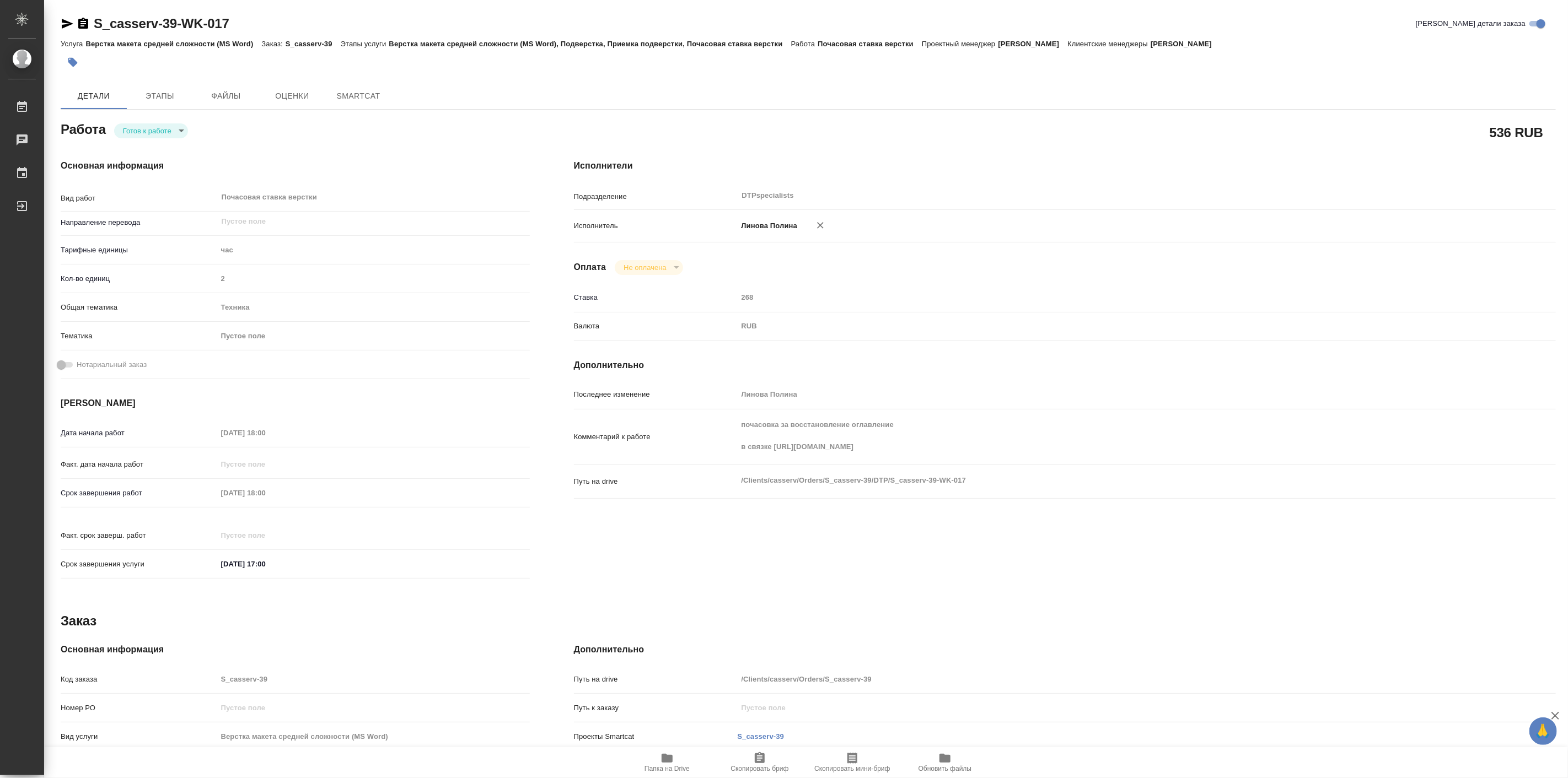
type textarea "x"
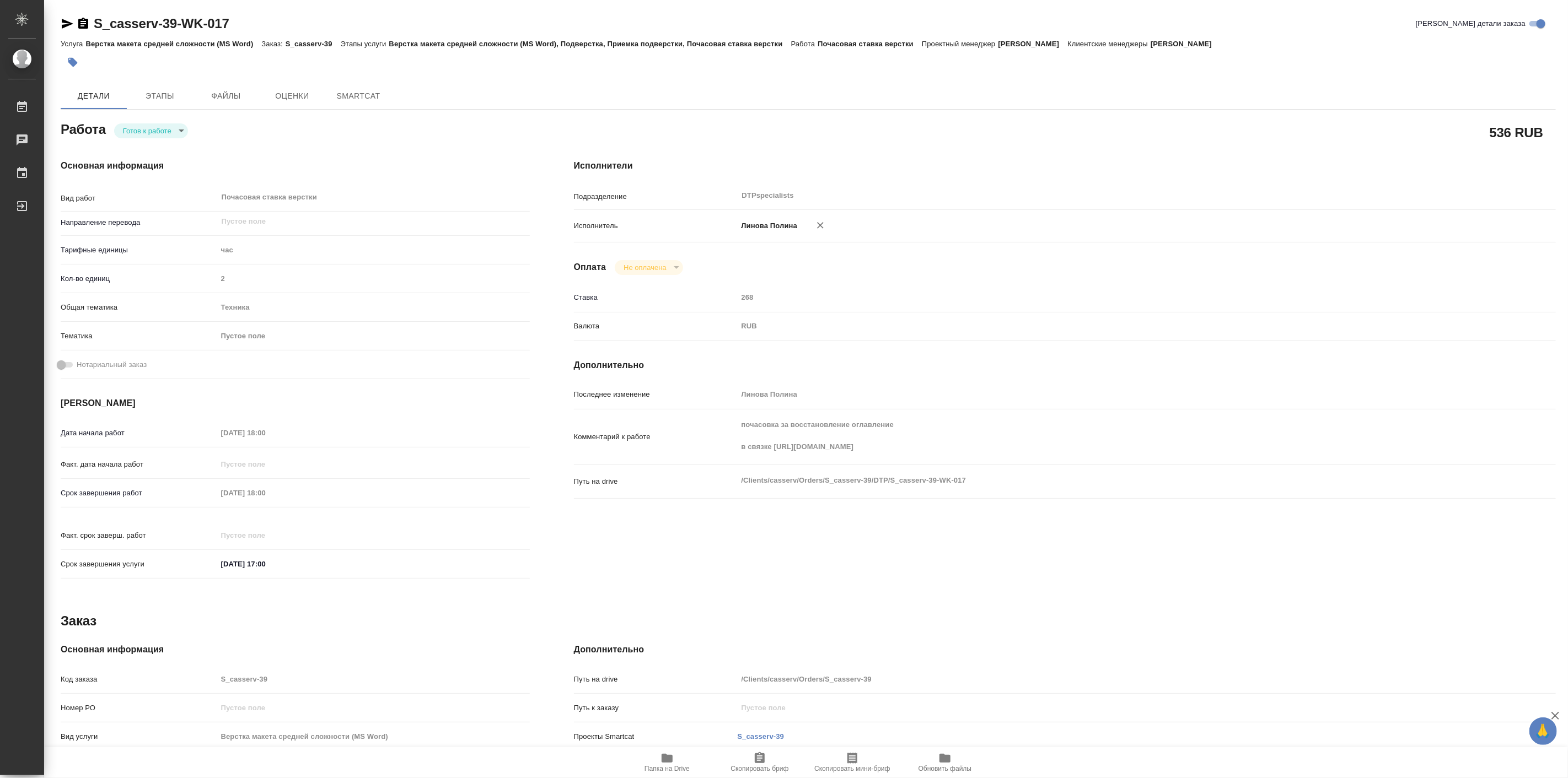
type textarea "x"
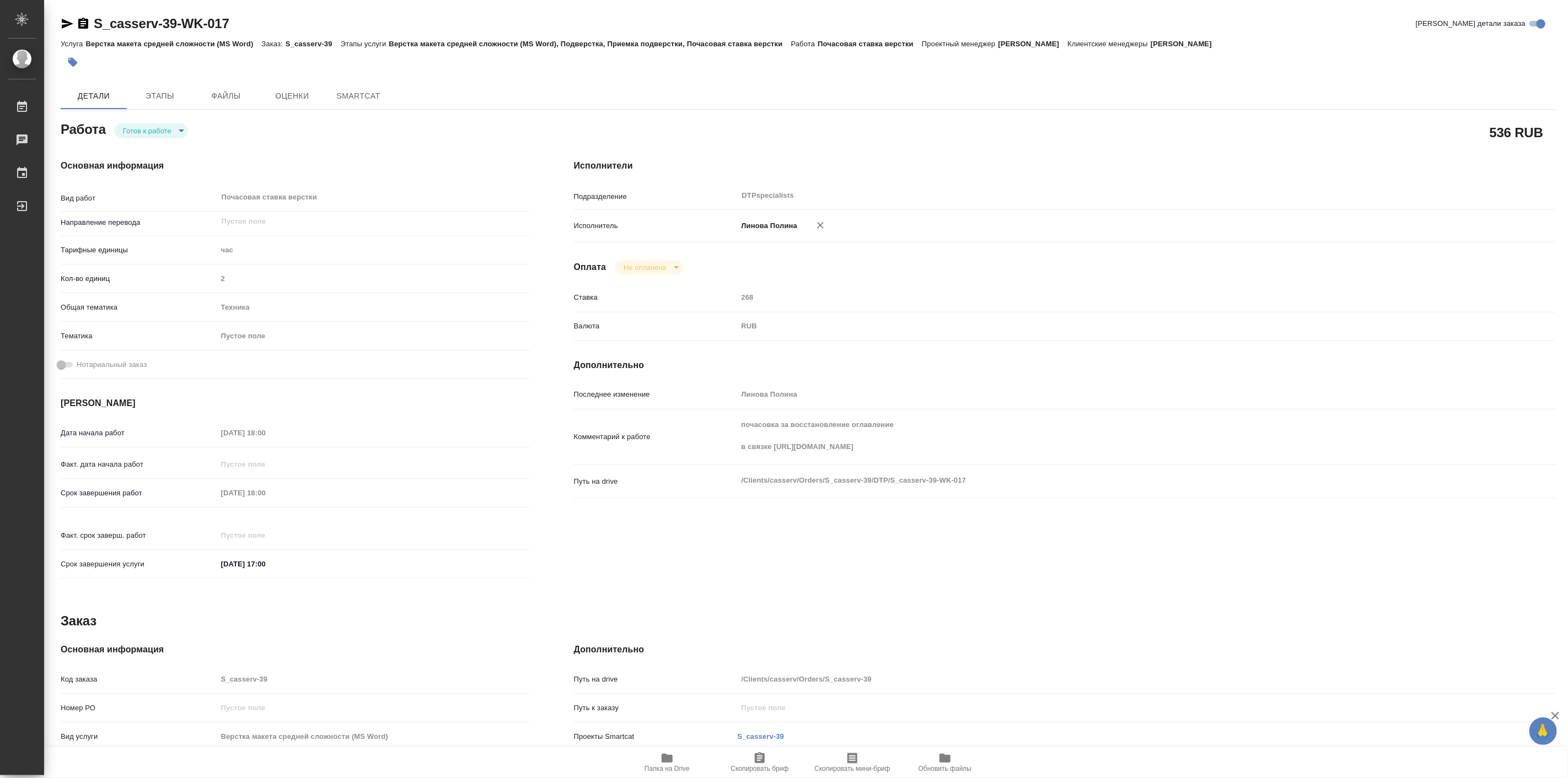
type textarea "x"
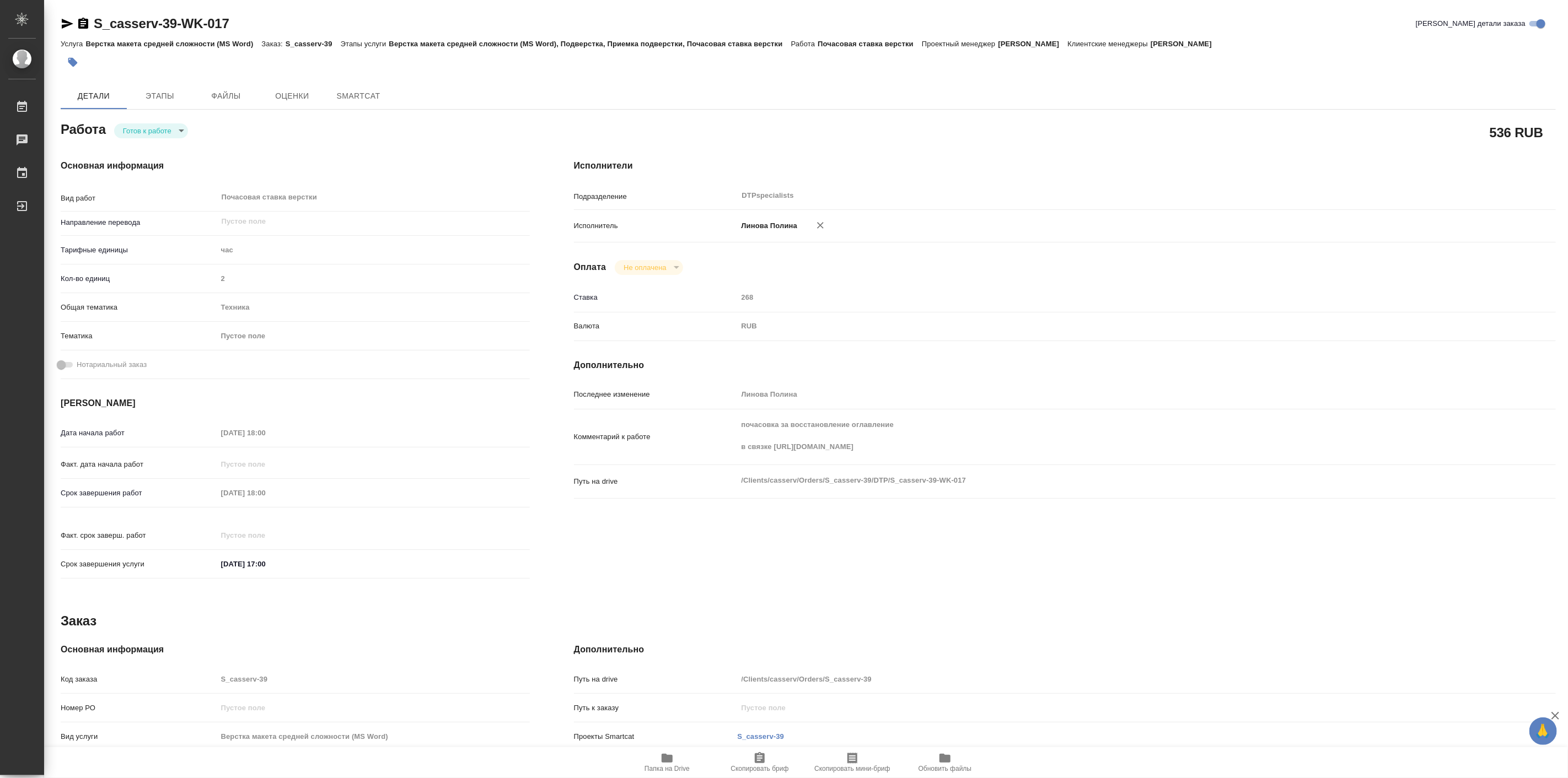
type textarea "x"
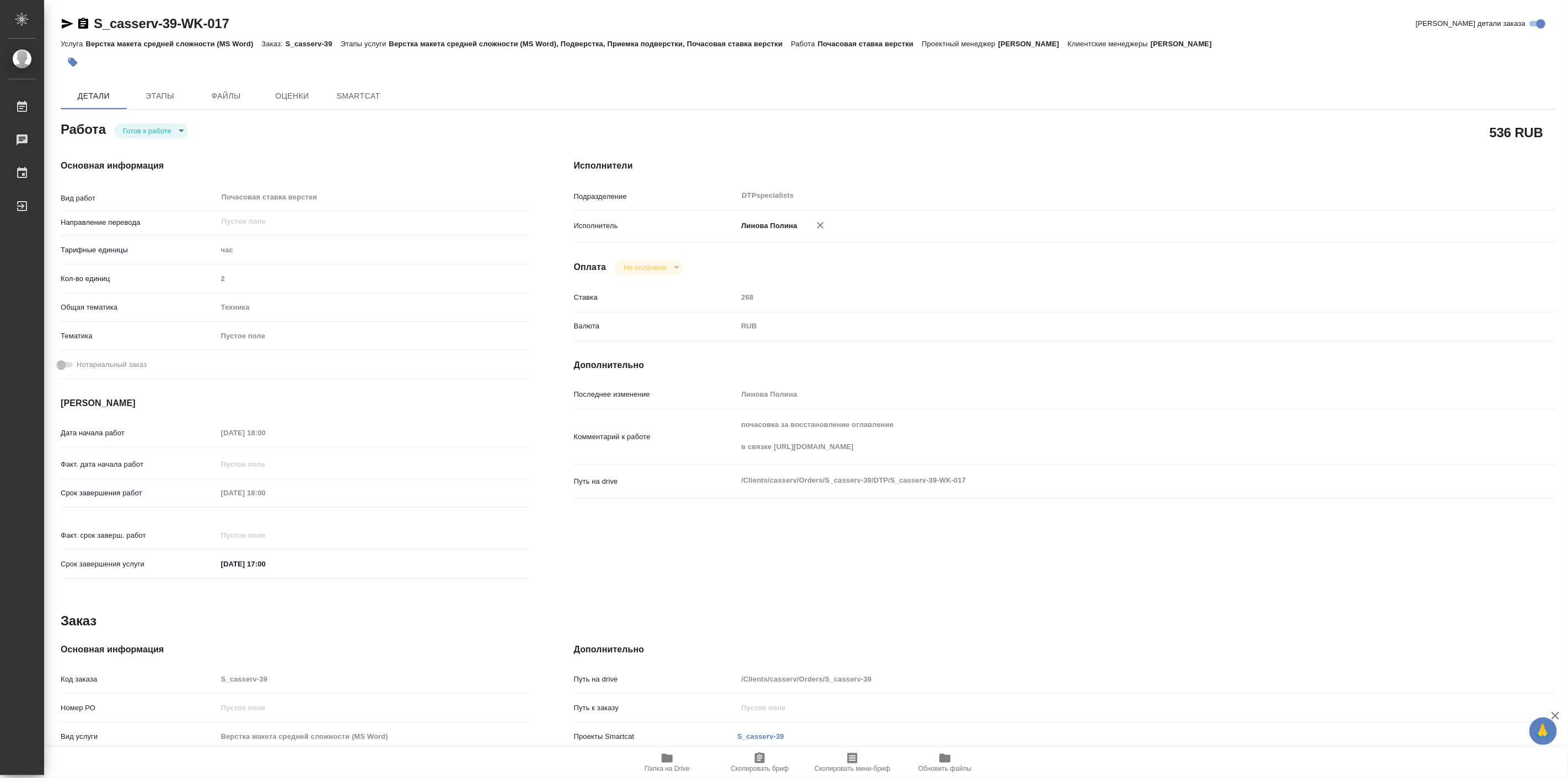
type textarea "x"
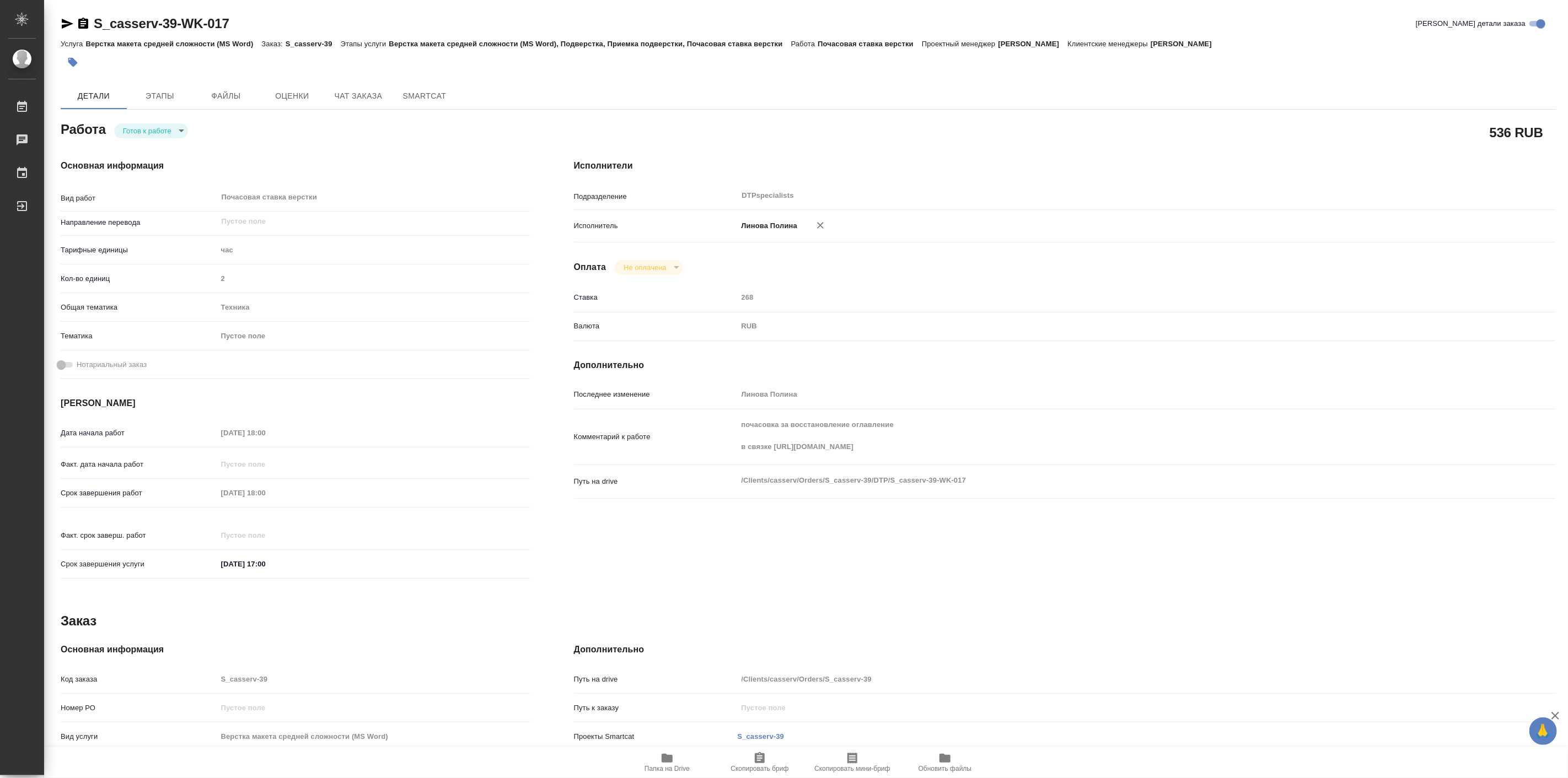
type textarea "x"
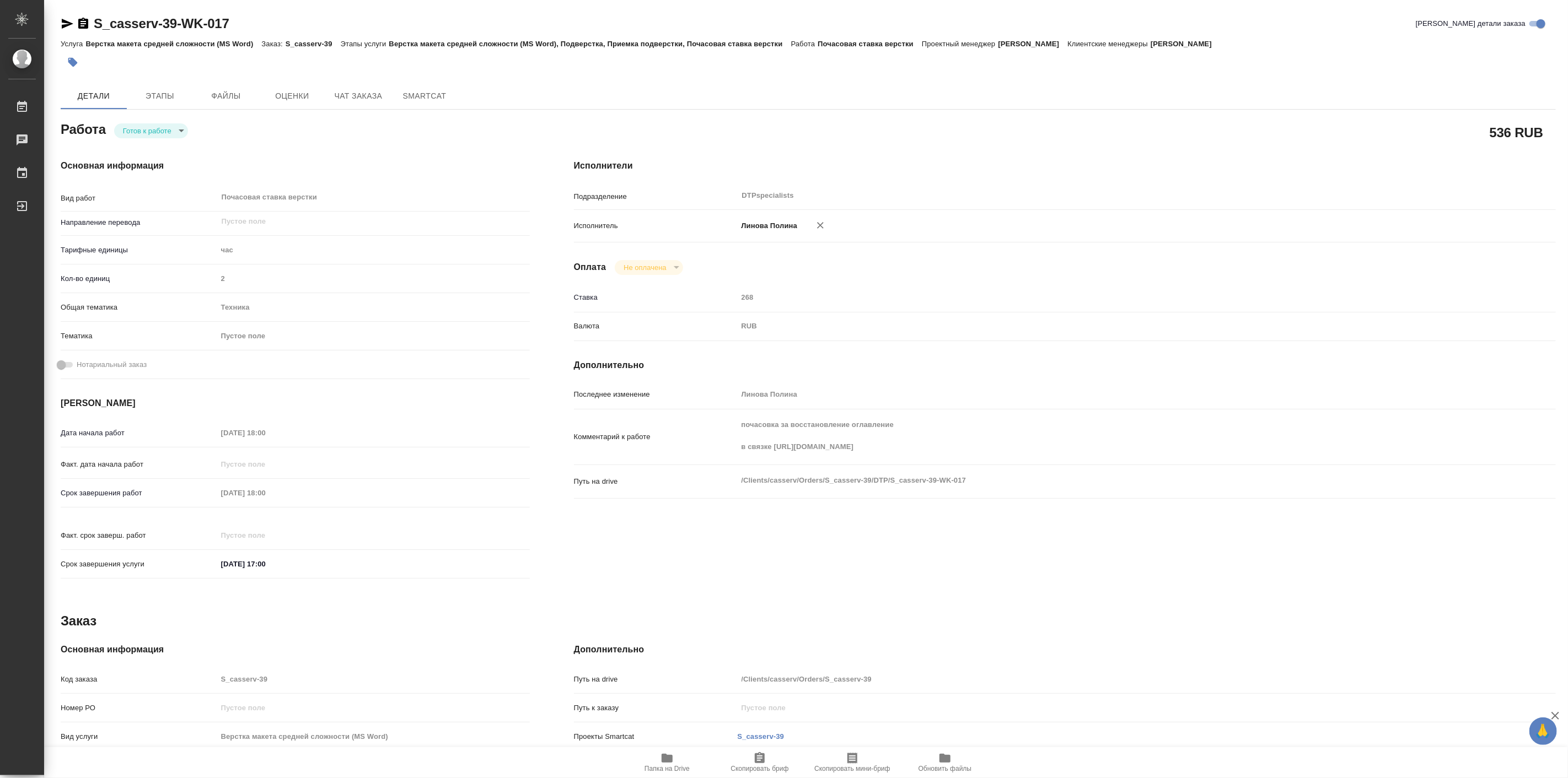
type textarea "x"
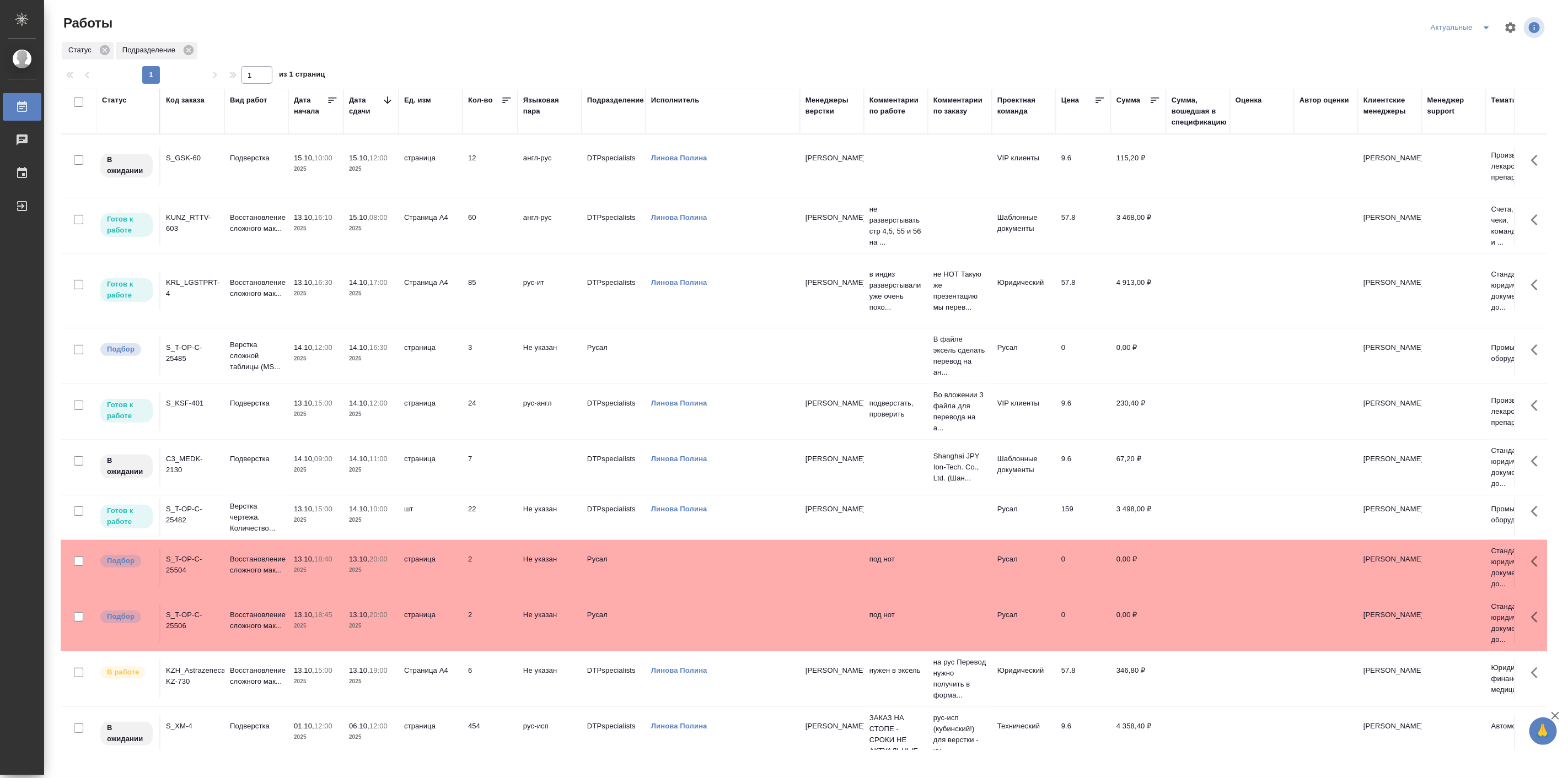
scroll to position [297, 0]
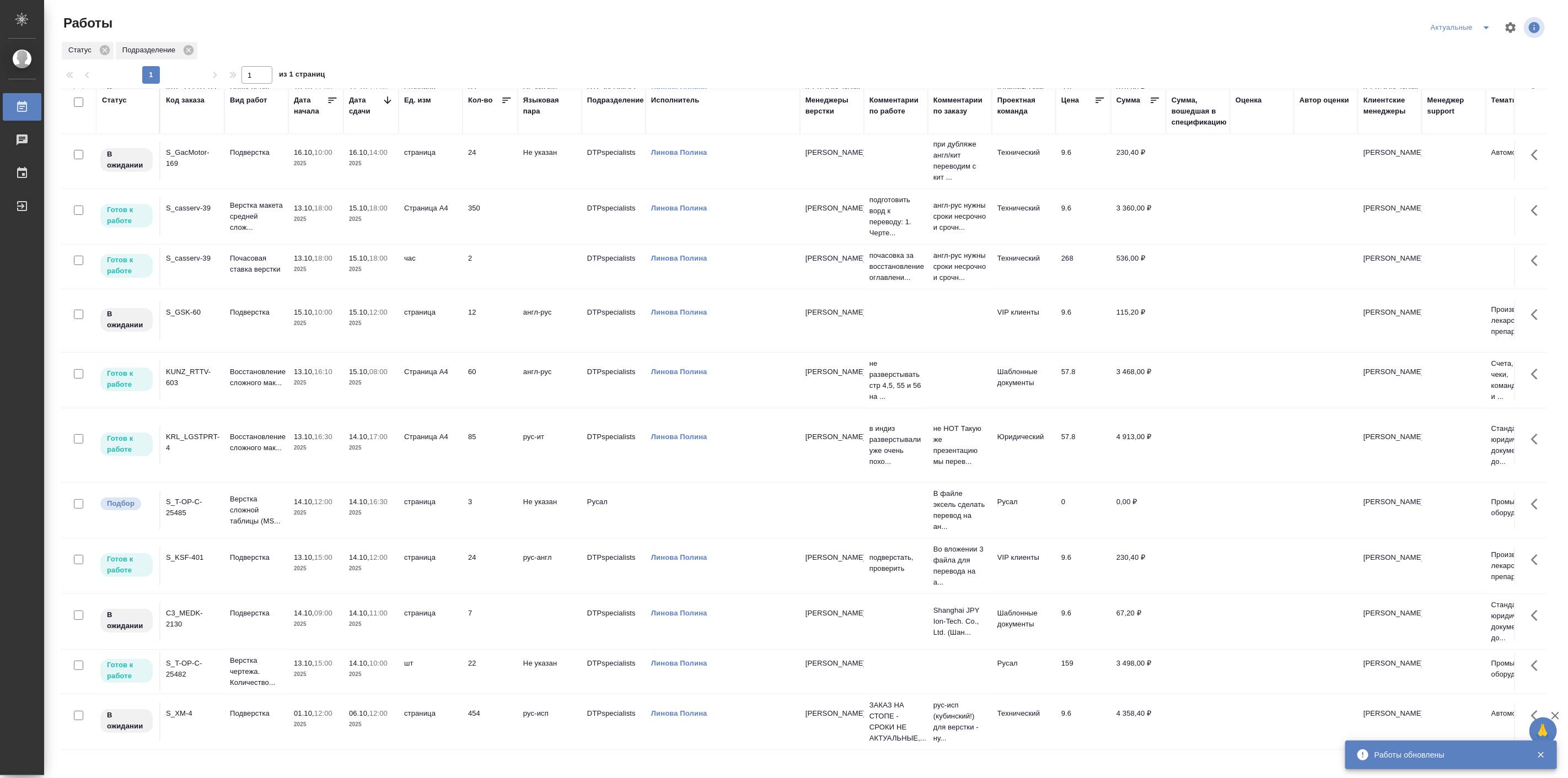
scroll to position [119, 0]
click at [255, 656] on p "Верстка чертежа. Количество..." at bounding box center [256, 672] width 53 height 33
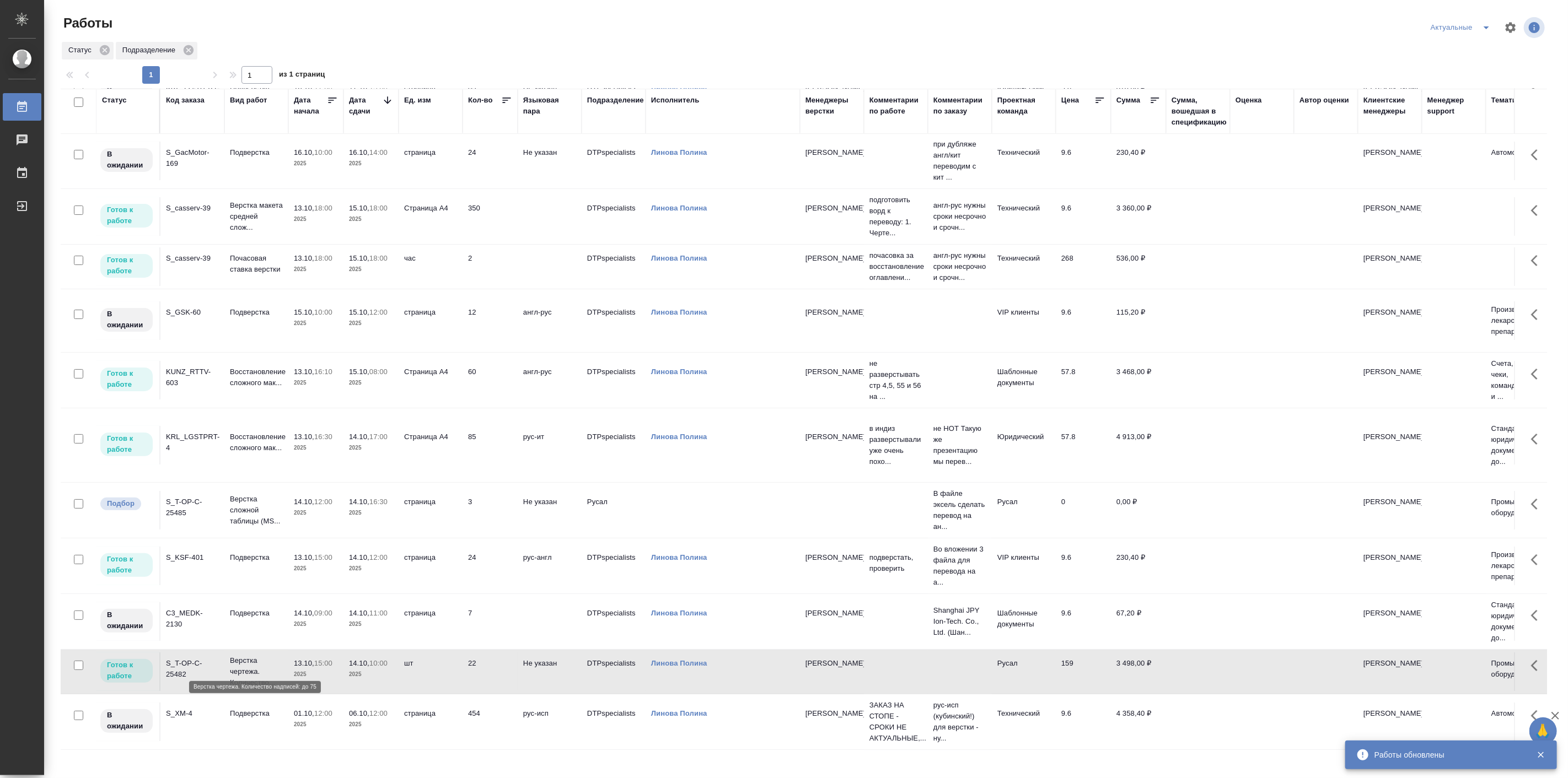
click at [255, 656] on p "Верстка чертежа. Количество..." at bounding box center [256, 672] width 53 height 33
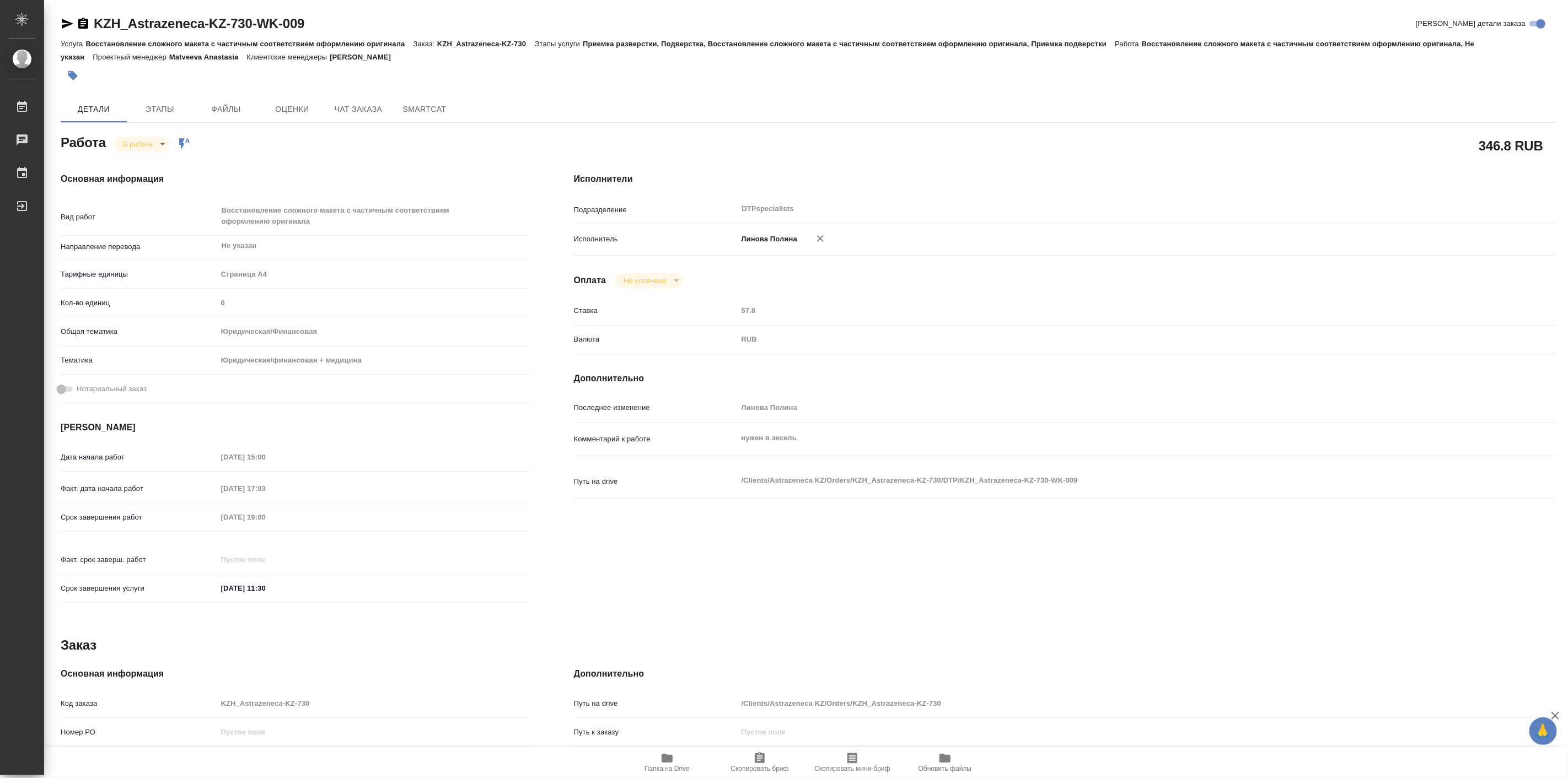
click at [158, 152] on div "Основная информация Вид работ Восстановление сложного макета с частичным соотве…" at bounding box center [295, 390] width 513 height 481
click at [152, 132] on div "Работа В работе inProgress Работа включена в последовательность" at bounding box center [295, 142] width 469 height 20
click at [147, 143] on body "🙏 .cls-1 fill:#fff; AWATERA [PERSON_NAME] Работы 0 Чаты График Выйти KZH_Astraz…" at bounding box center [784, 389] width 1568 height 778
click at [161, 157] on button "Выполнен" at bounding box center [144, 163] width 40 height 12
type textarea "x"
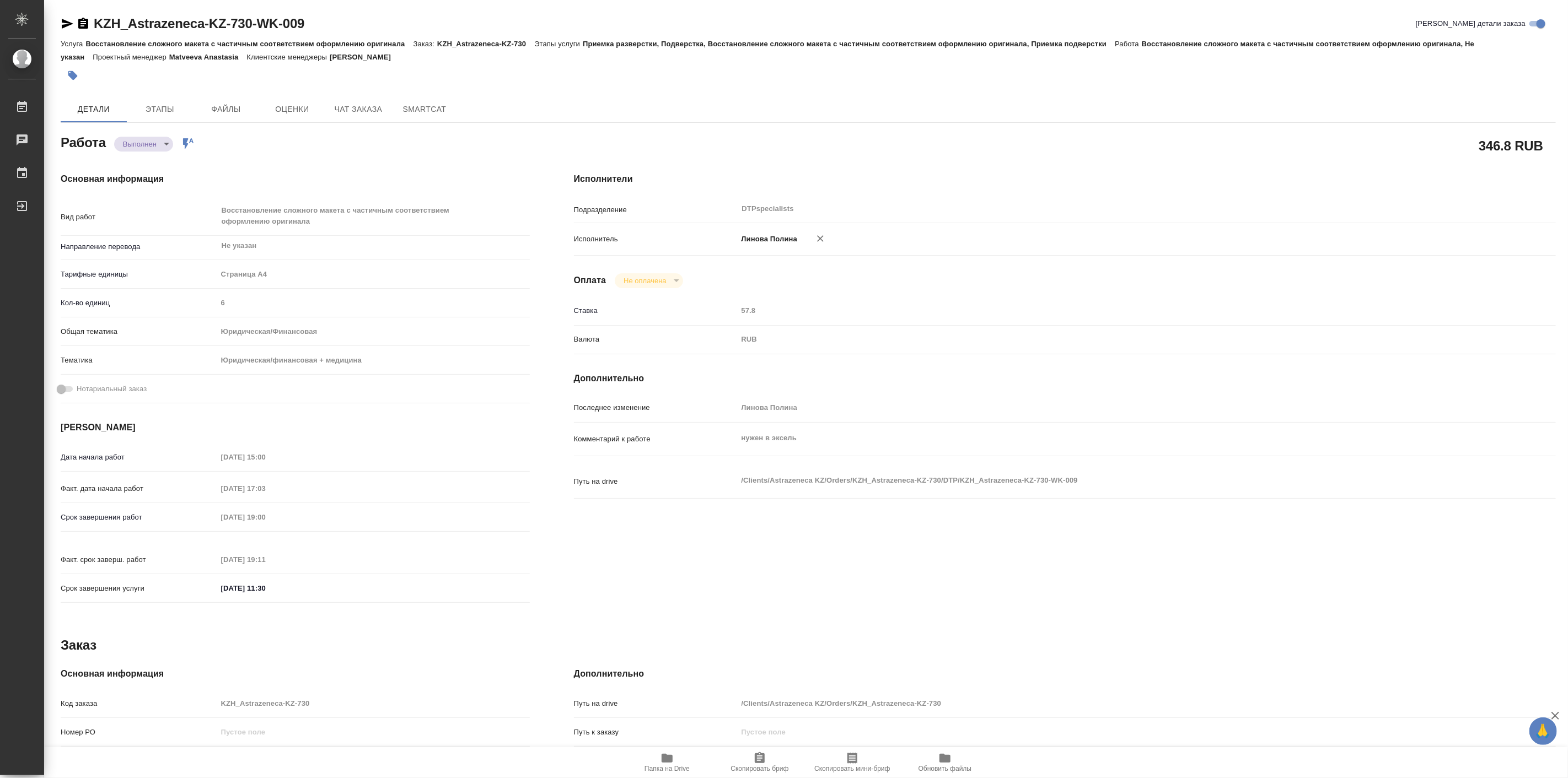
type textarea "x"
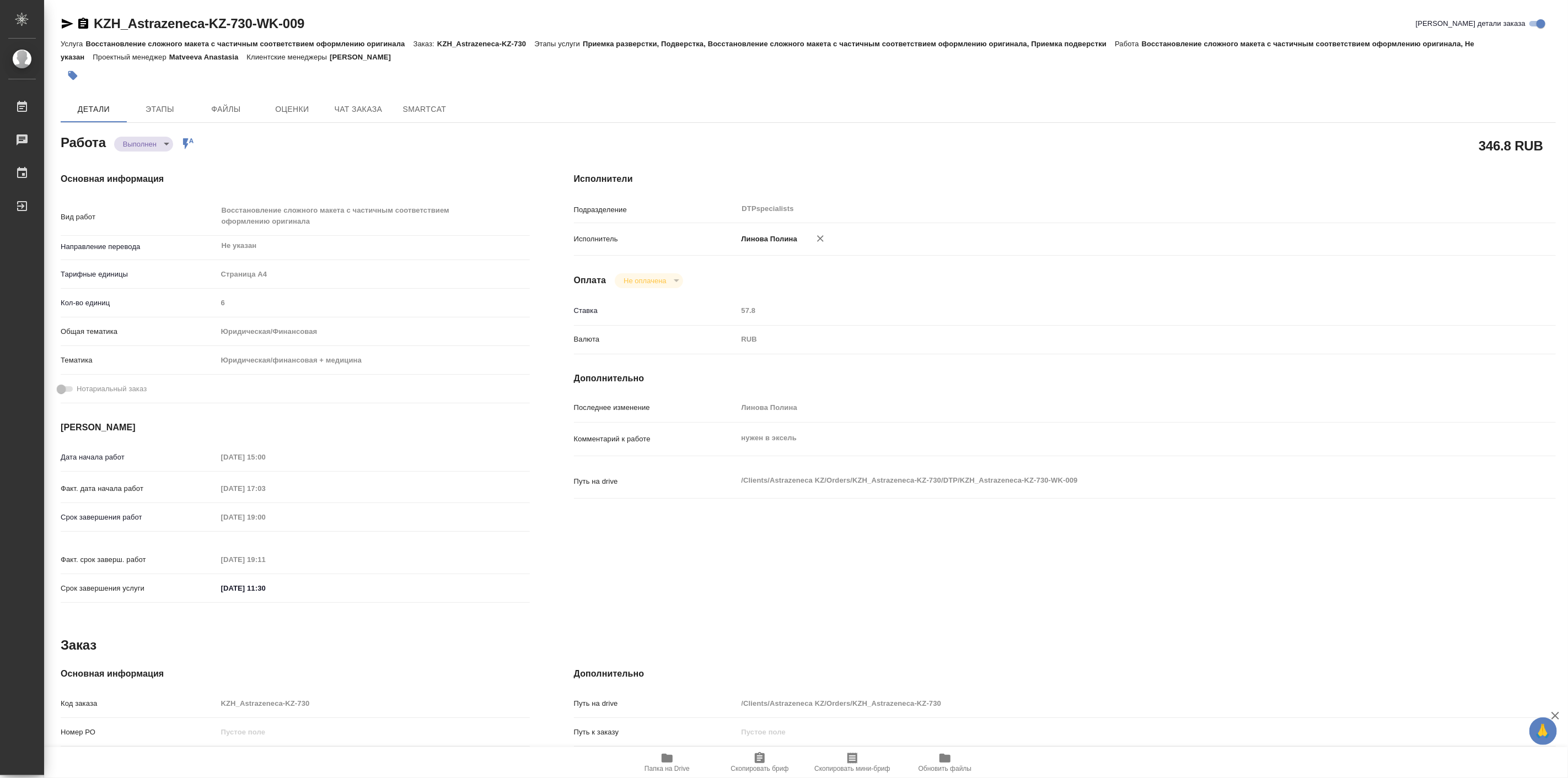
type textarea "x"
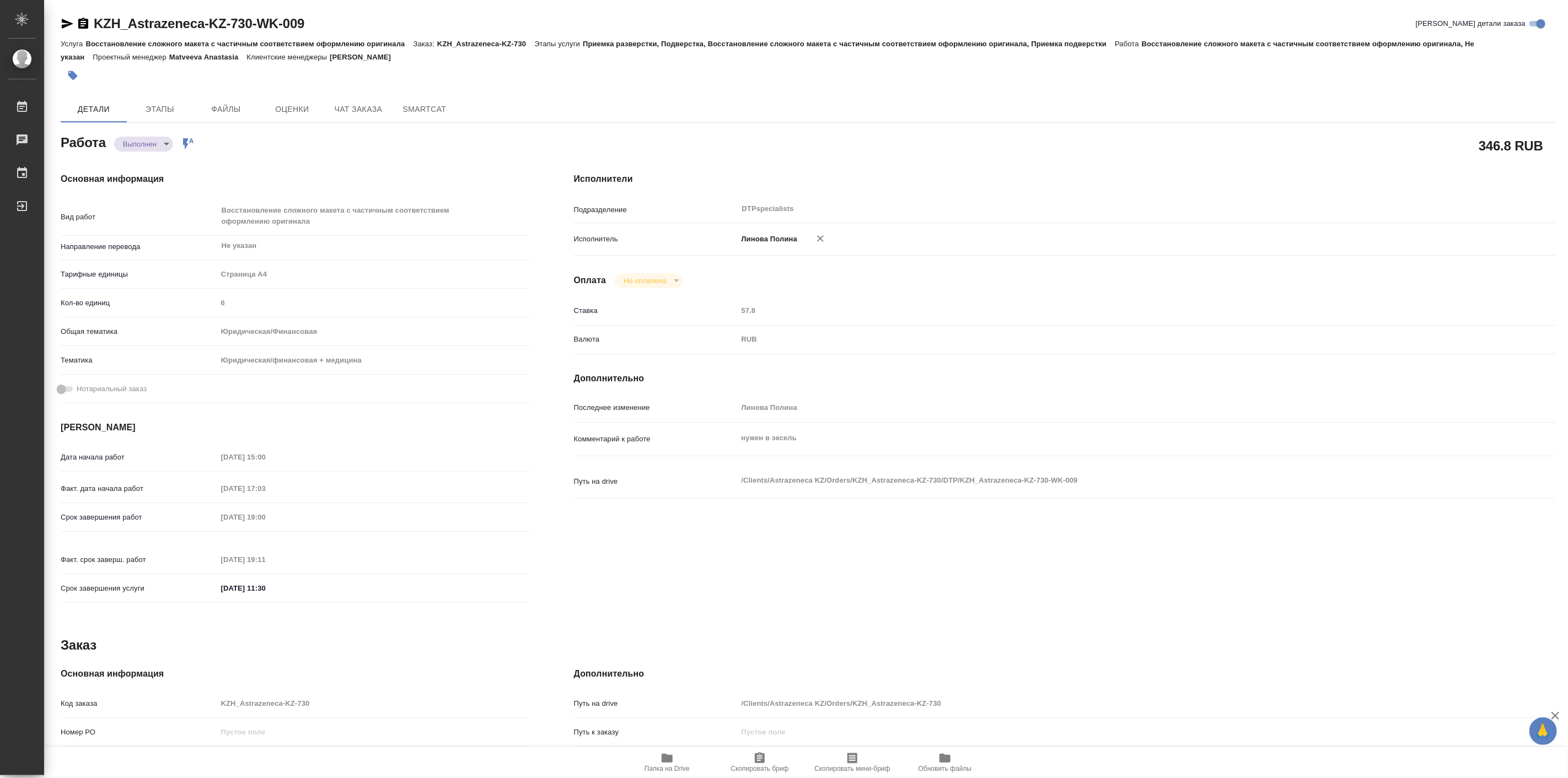
type textarea "x"
click at [976, 372] on h4 "Дополнительно" at bounding box center [1065, 379] width 982 height 13
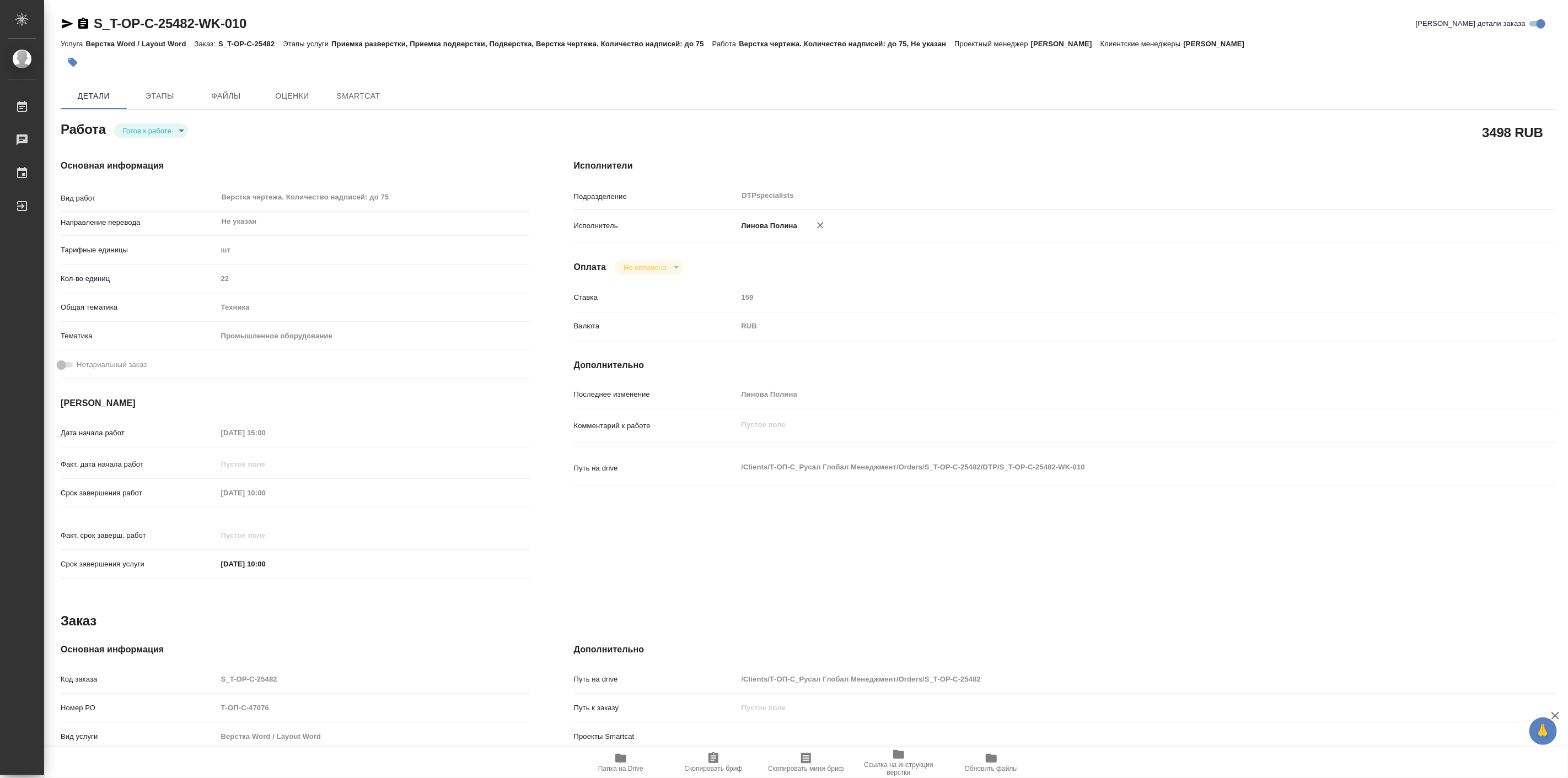
type textarea "x"
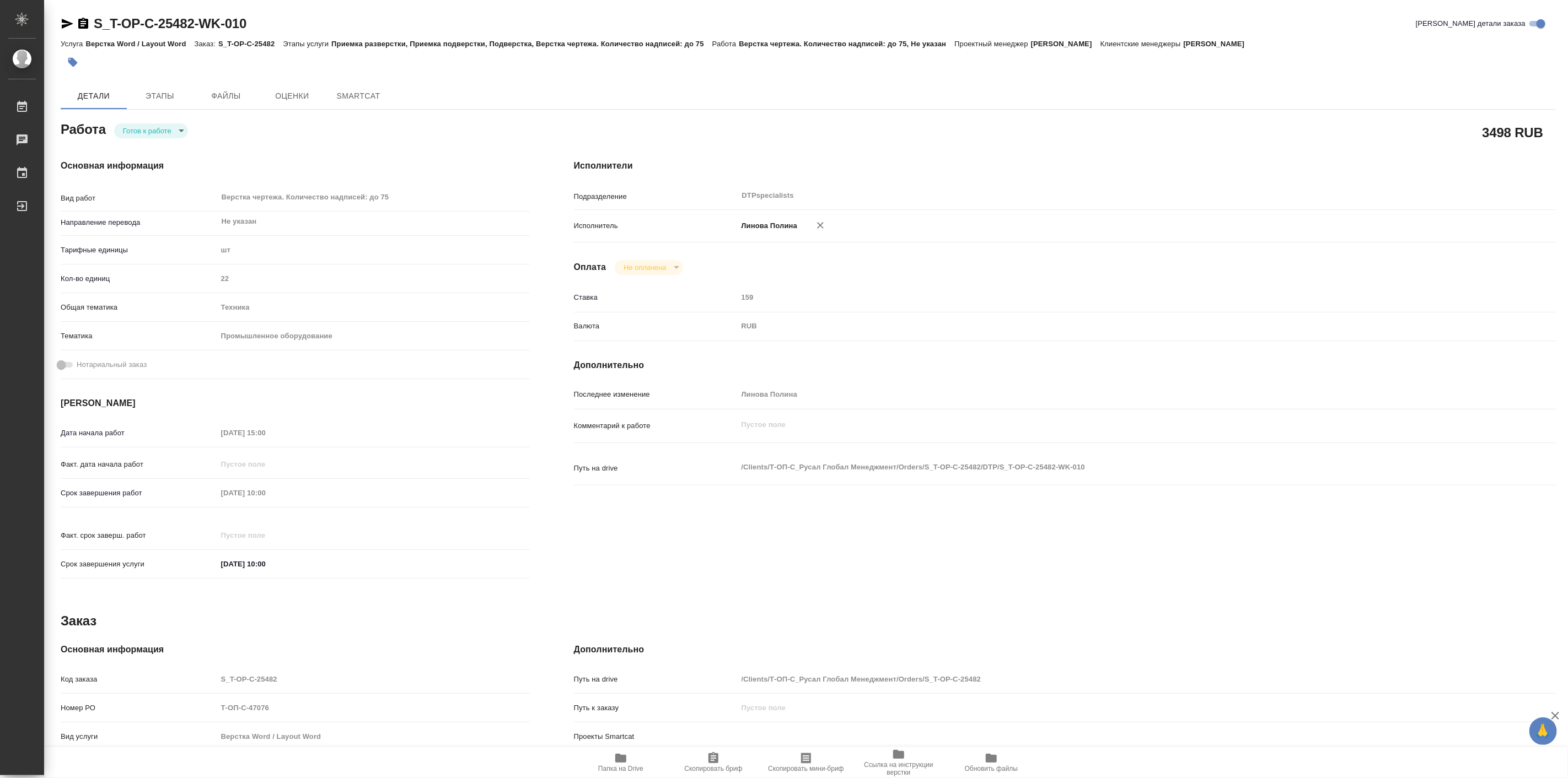
type textarea "x"
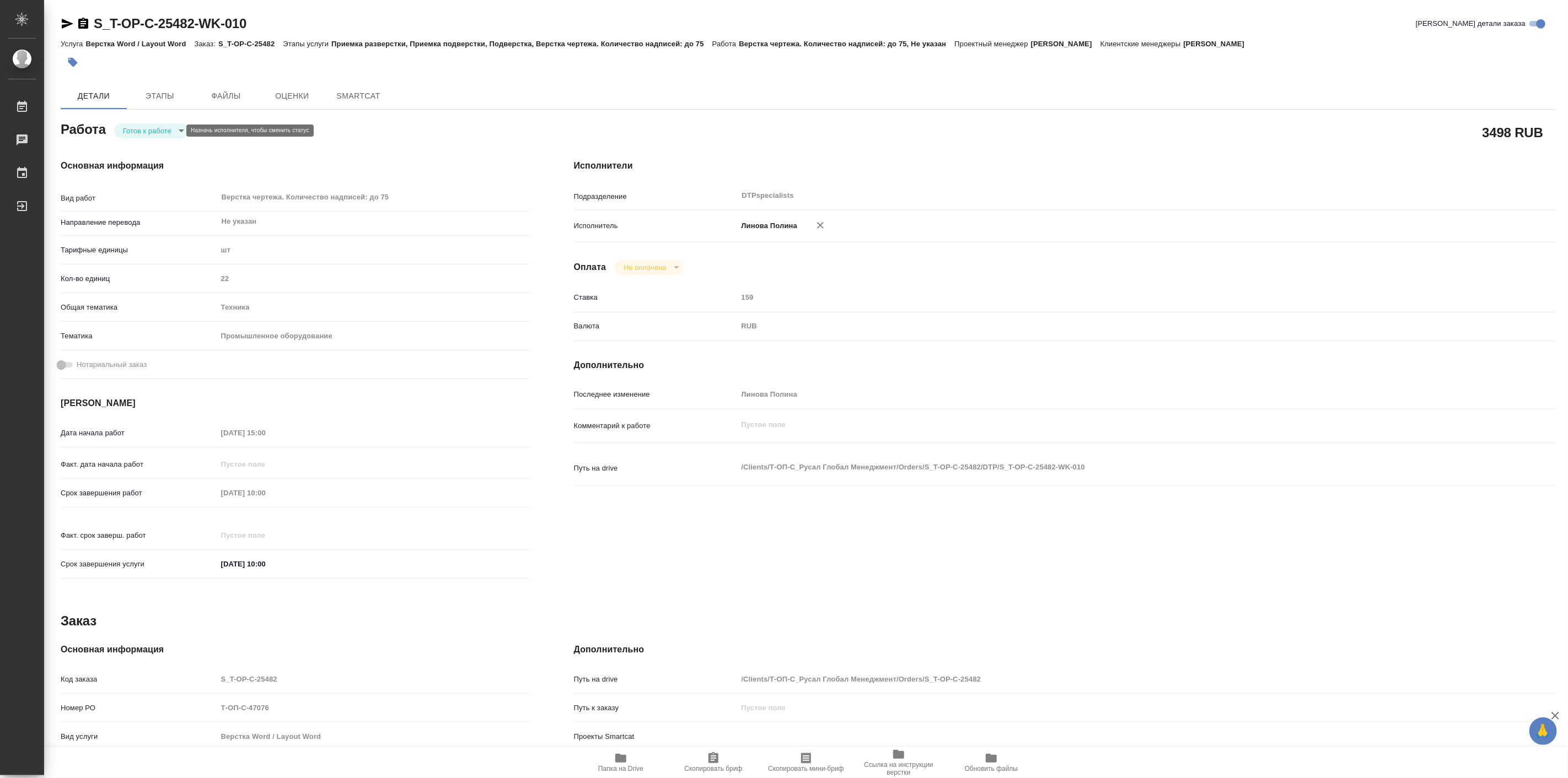
type textarea "x"
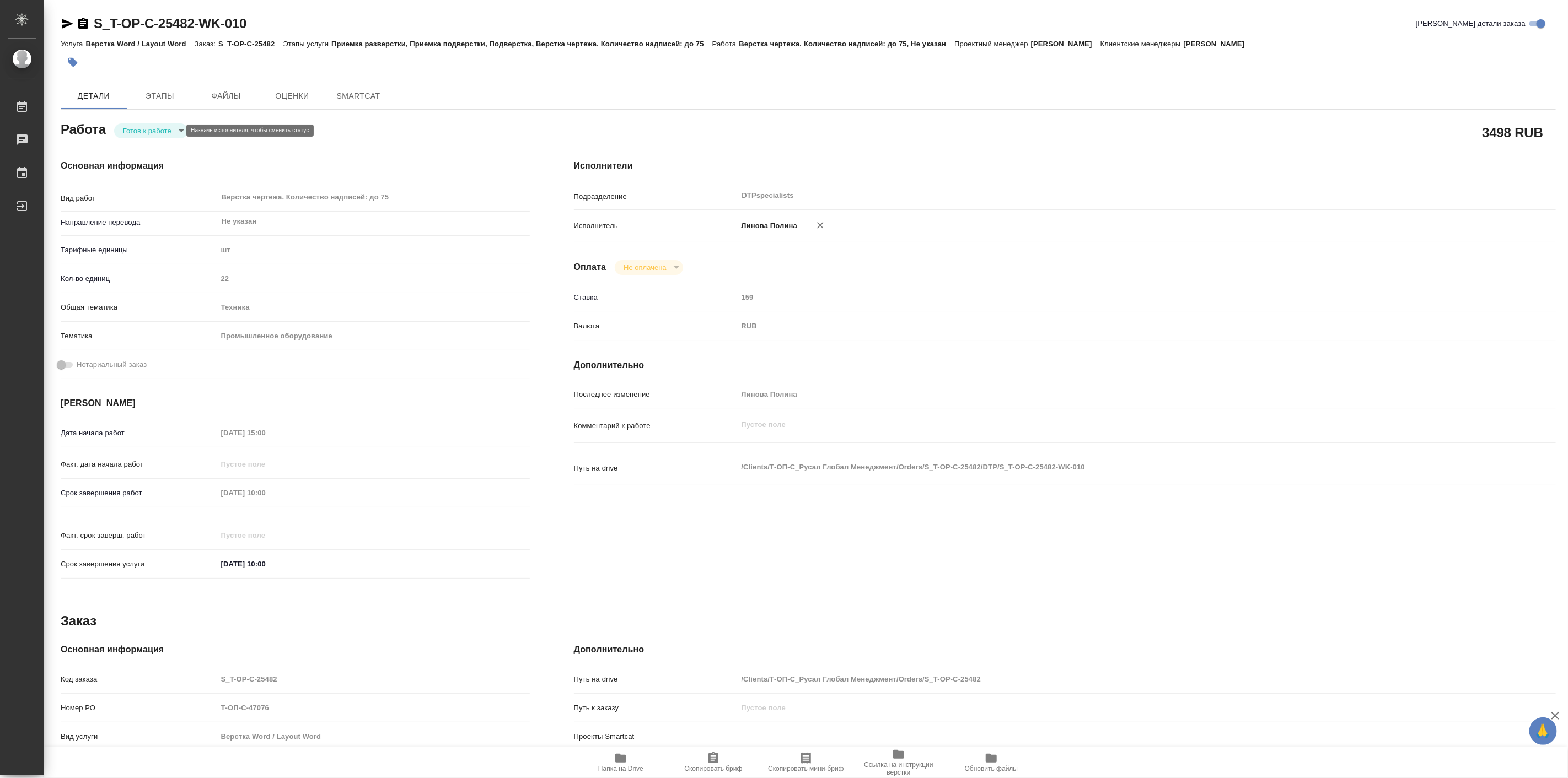
click at [130, 130] on body "🙏 .cls-1 fill:#fff; AWATERA [PERSON_NAME] Работы Чаты График Выйти S_T-OP-C-254…" at bounding box center [784, 389] width 1568 height 778
click at [151, 132] on button "В работе" at bounding box center [142, 130] width 36 height 12
type textarea "x"
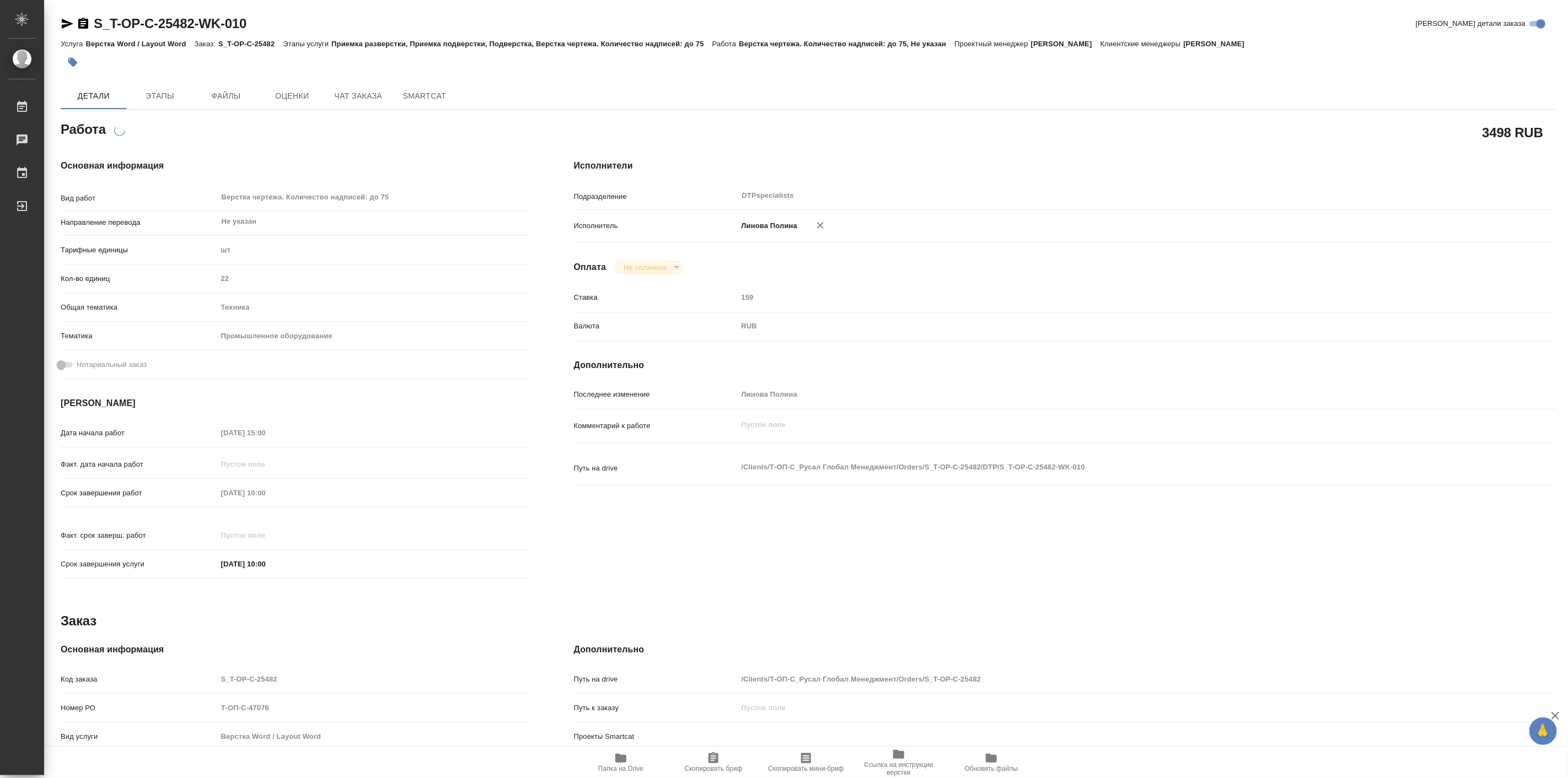
type textarea "x"
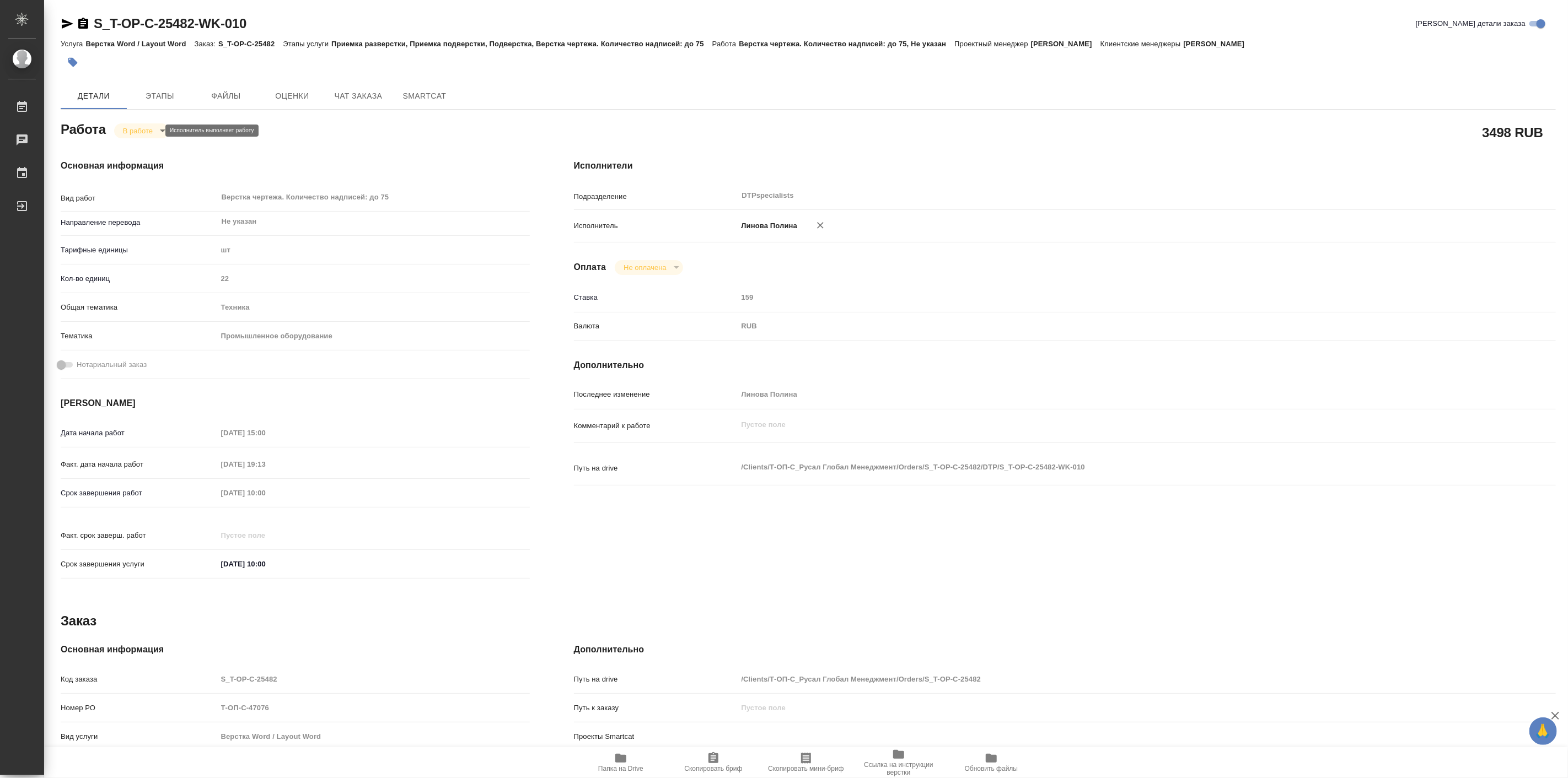
type textarea "x"
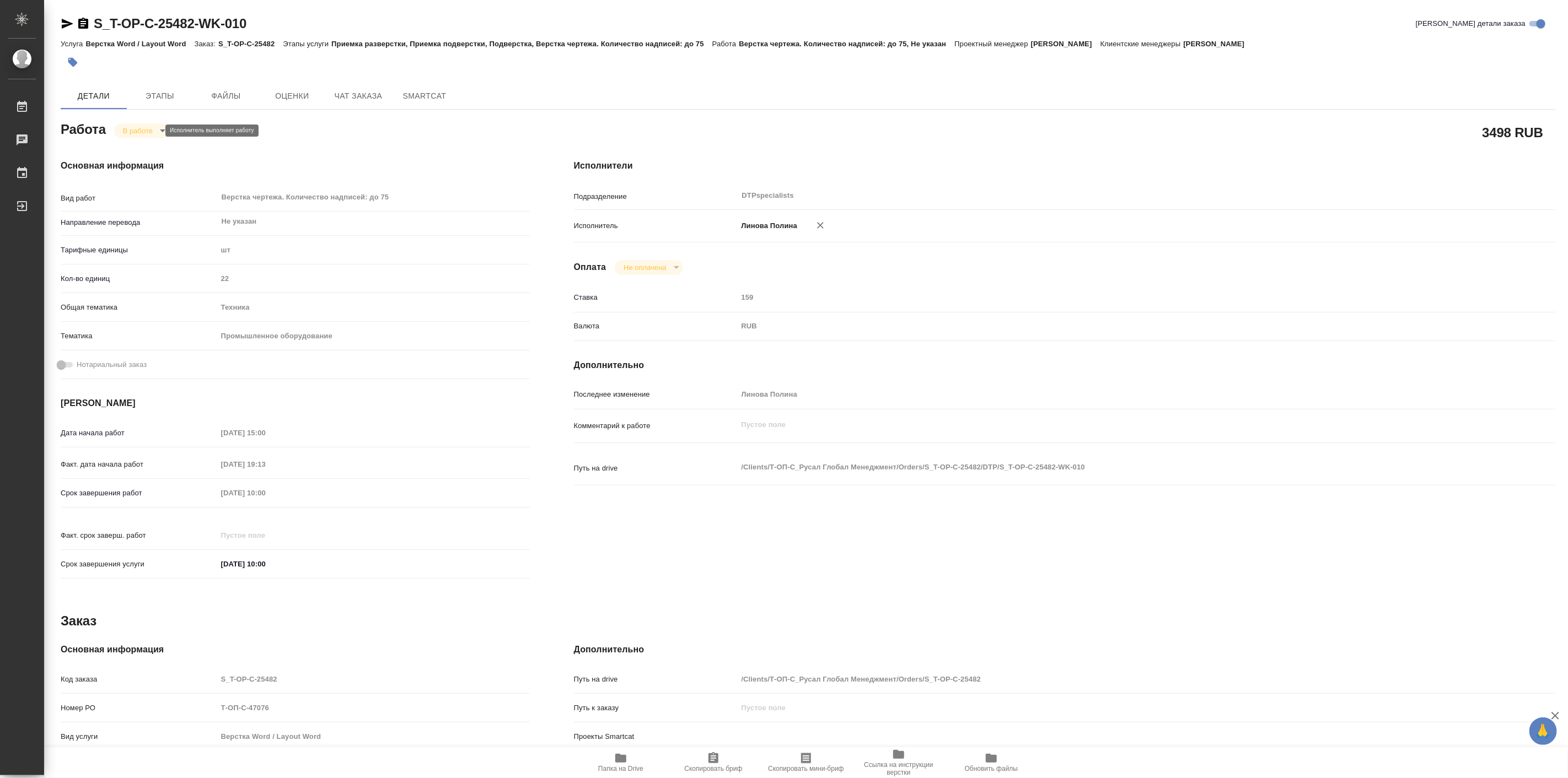
type textarea "x"
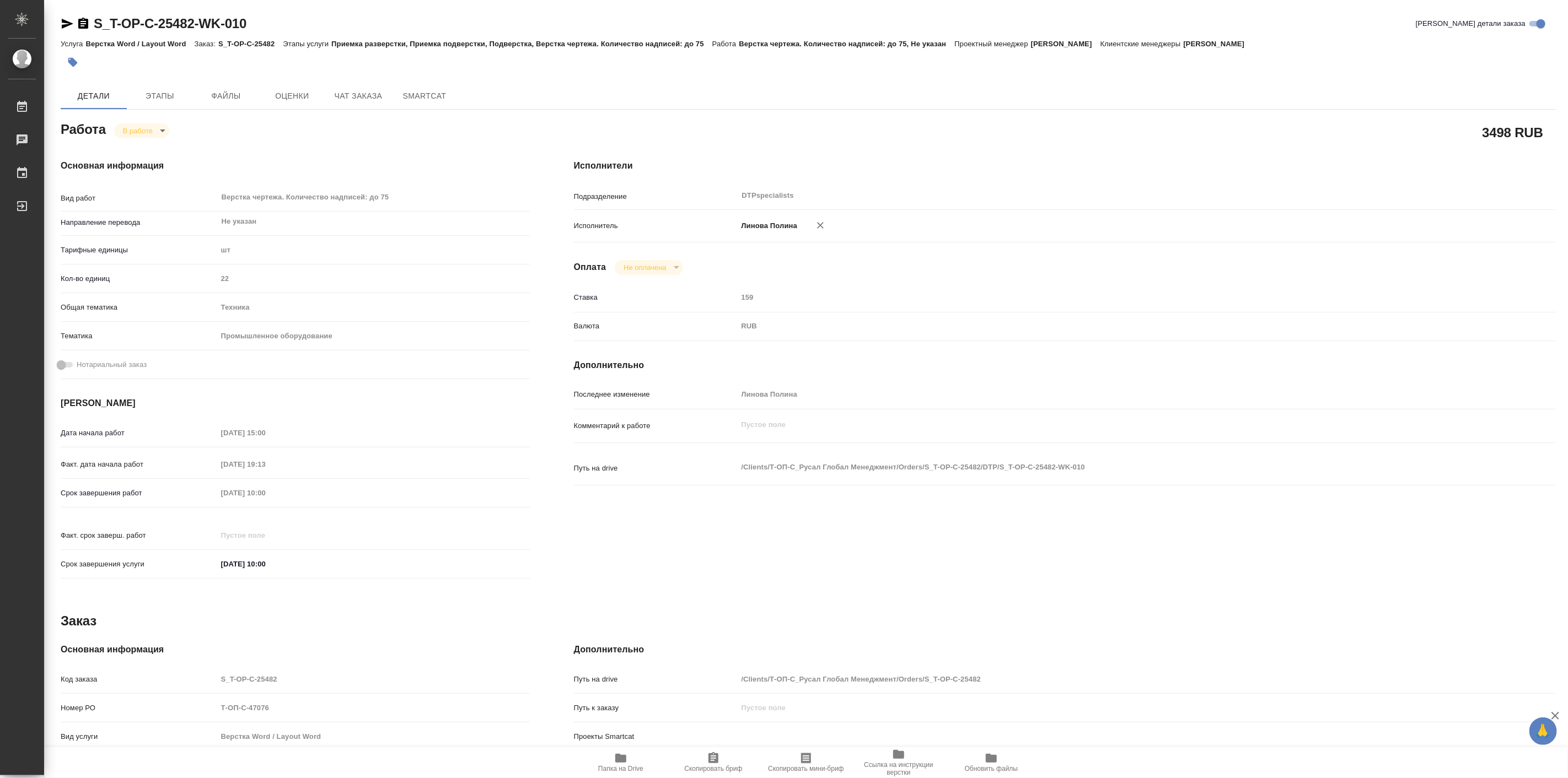
type textarea "x"
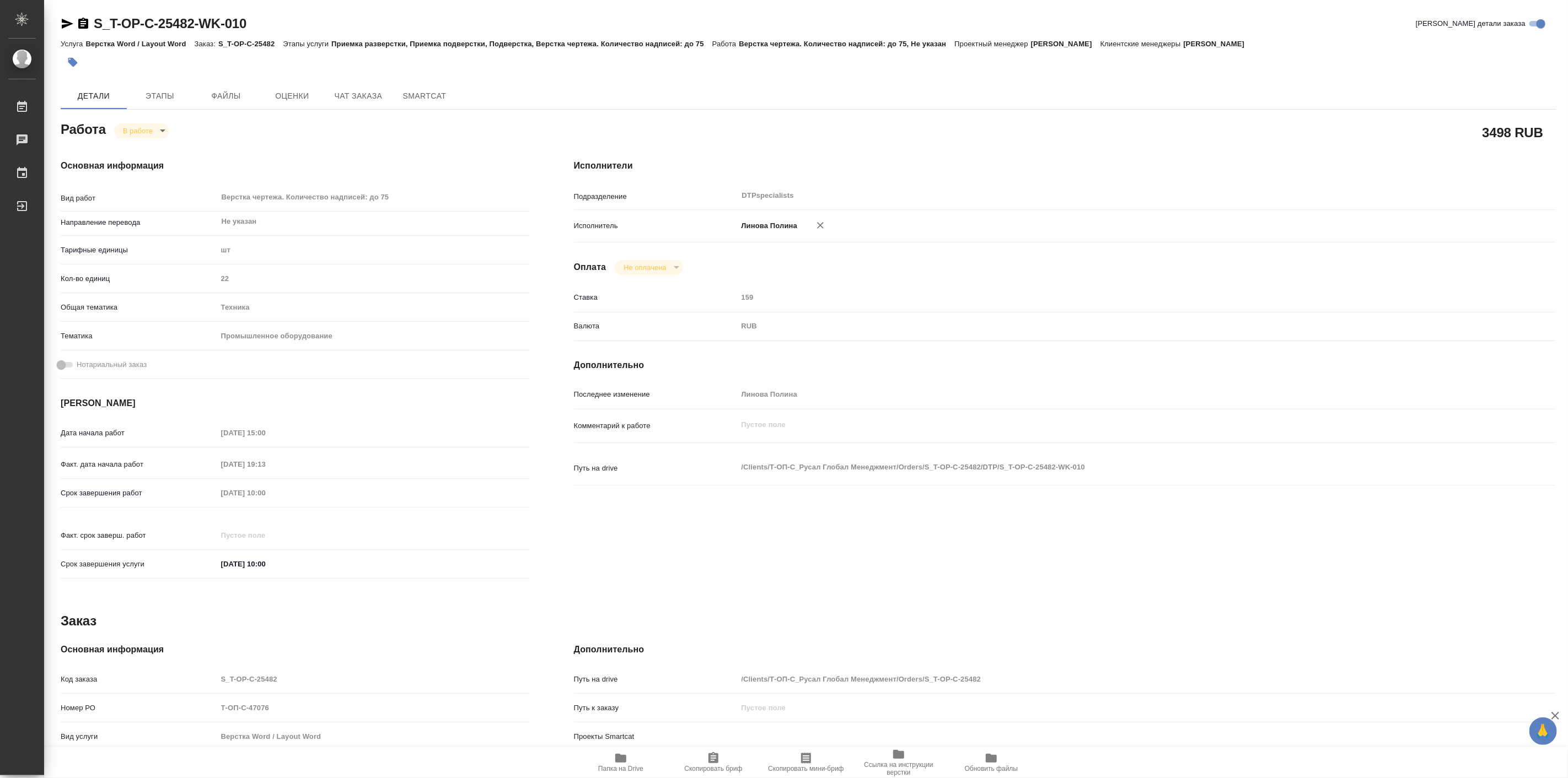
type textarea "x"
drag, startPoint x: 93, startPoint y: 11, endPoint x: 202, endPoint y: 28, distance: 110.3
click at [202, 28] on div "S_T-OP-C-25482-WK-010 Кратко детали заказа Услуга Верстка Word / Layout Word За…" at bounding box center [808, 469] width 1508 height 938
copy link "S_T-OP-C-25482"
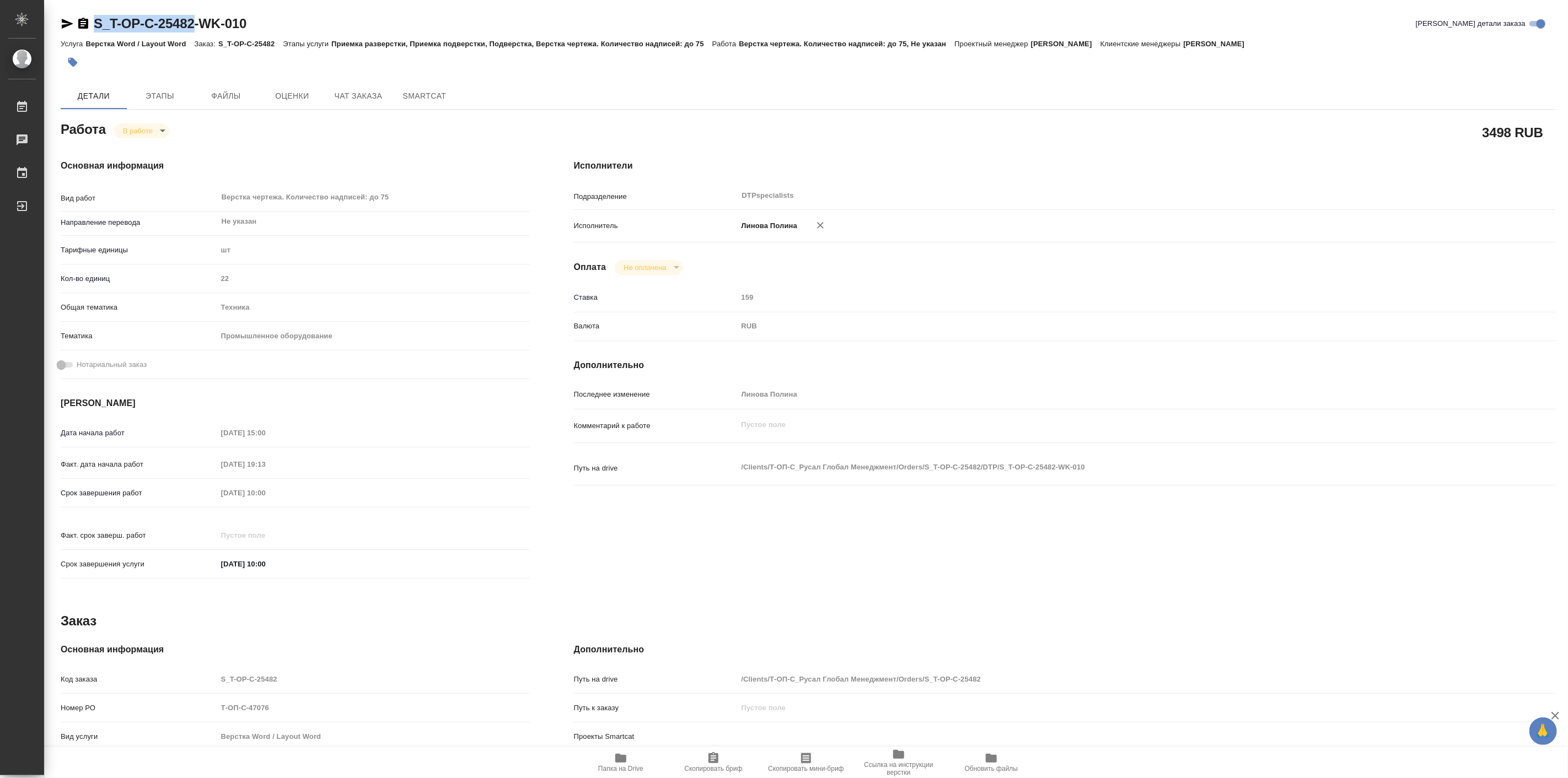
click at [629, 763] on span "Папка на Drive" at bounding box center [620, 763] width 79 height 21
